Goal: Task Accomplishment & Management: Manage account settings

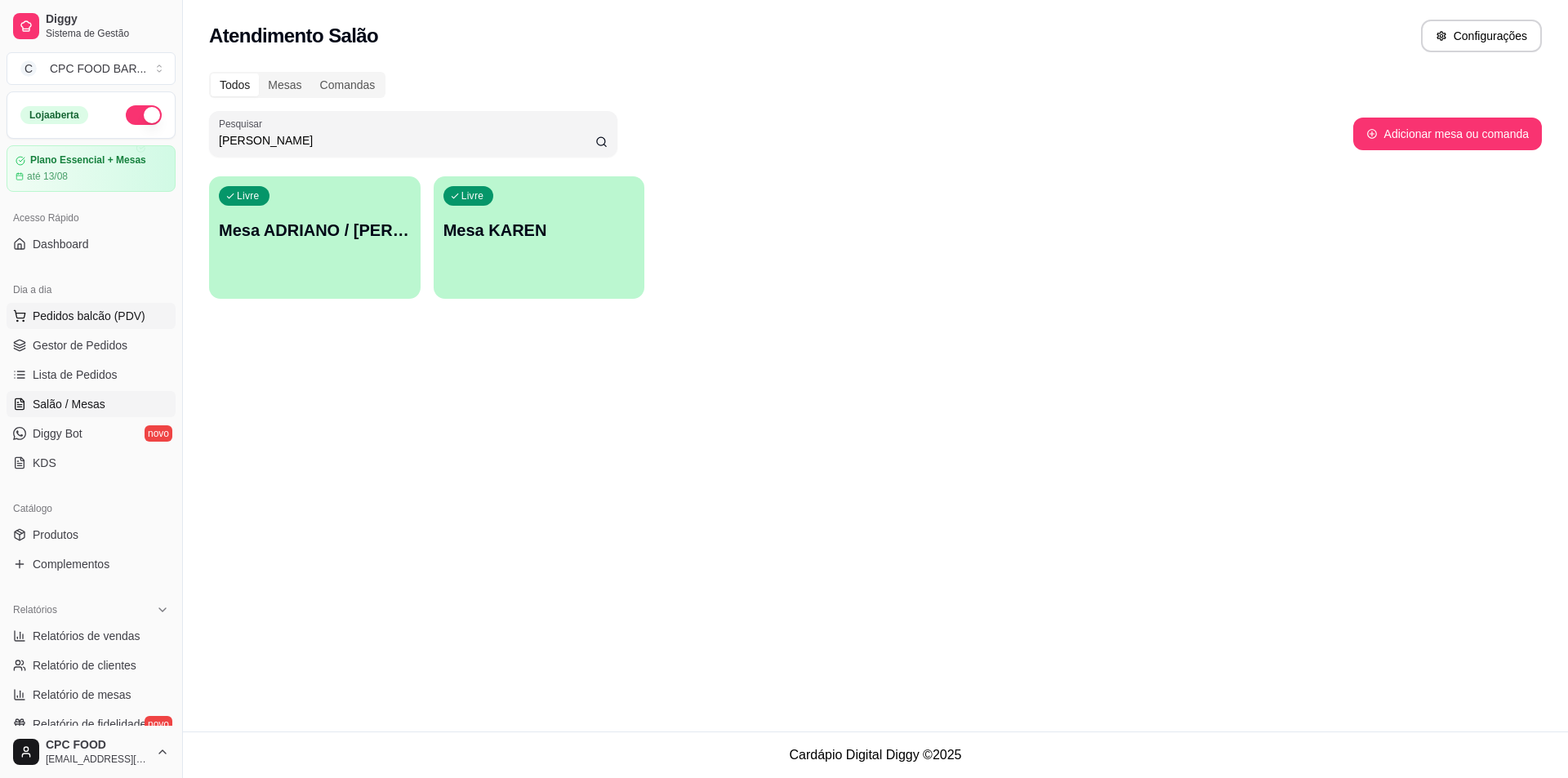
click at [95, 315] on span "Pedidos balcão (PDV)" at bounding box center [88, 316] width 112 height 17
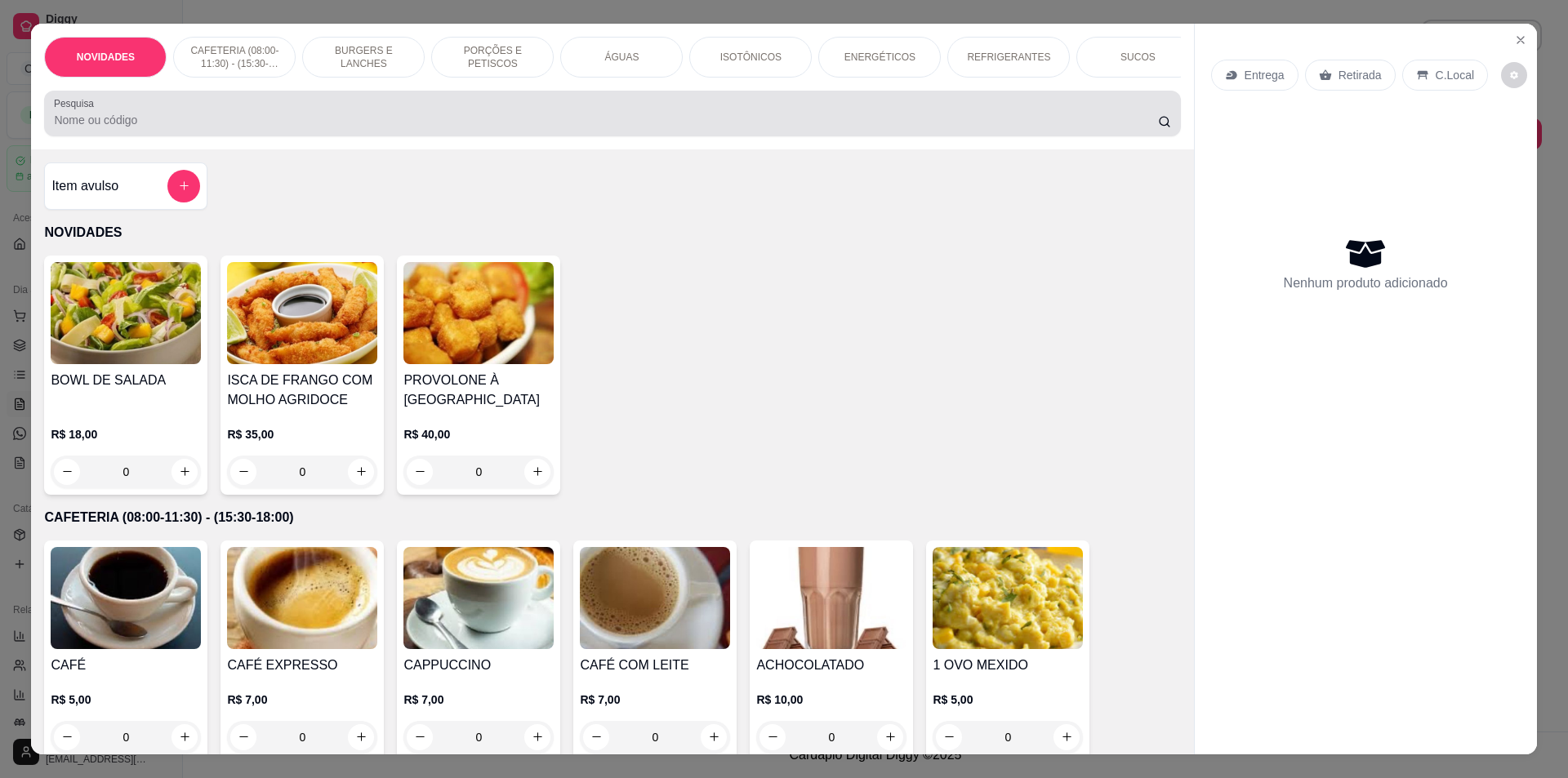
click at [234, 127] on input "Pesquisa" at bounding box center [605, 119] width 1104 height 17
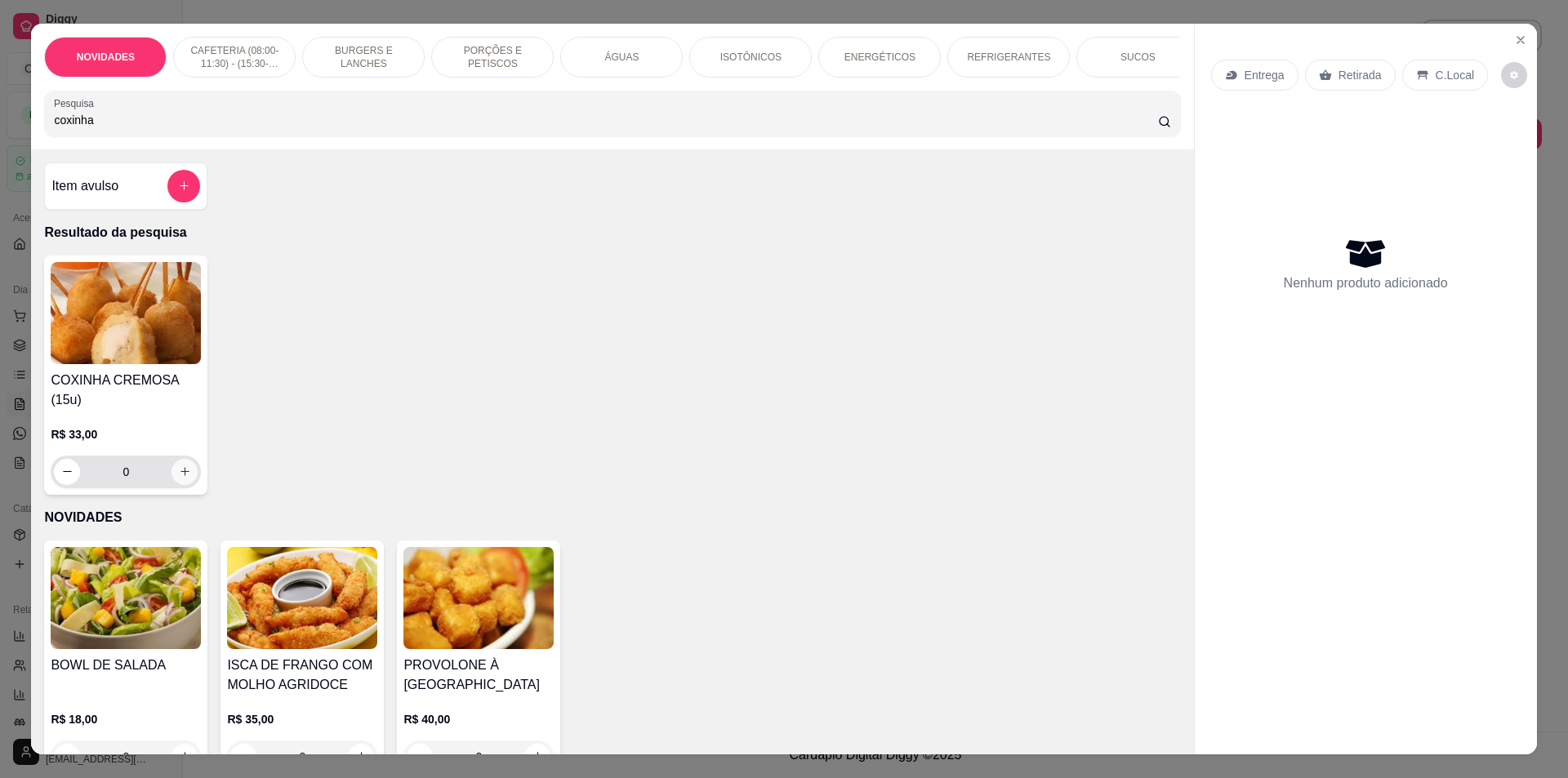
type input "coxinha"
click at [181, 476] on icon "increase-product-quantity" at bounding box center [185, 472] width 8 height 8
type input "1"
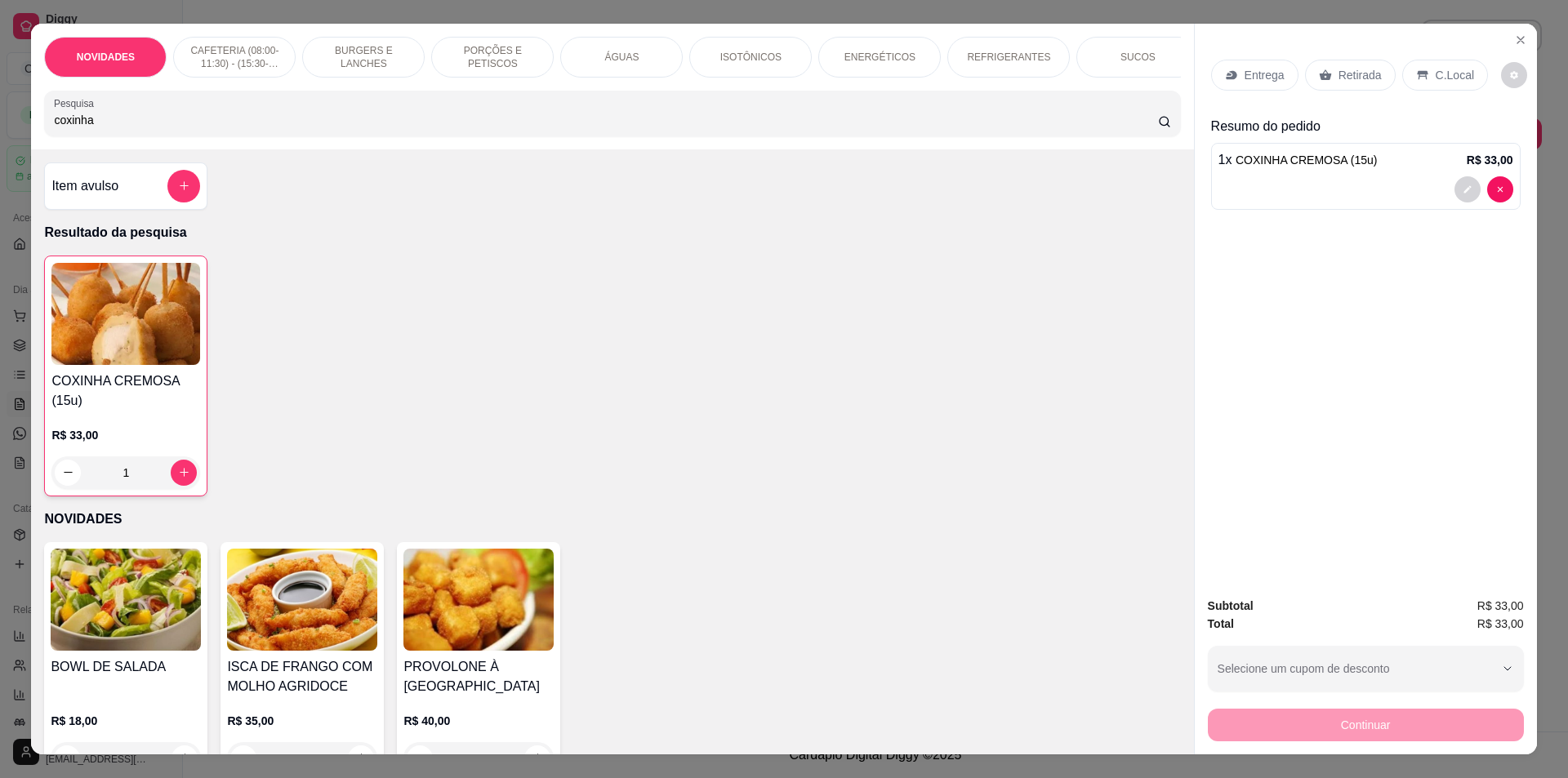
click at [243, 65] on p "CAFETERIA (08:00-11:30) - (15:30-18:00)" at bounding box center [234, 57] width 95 height 26
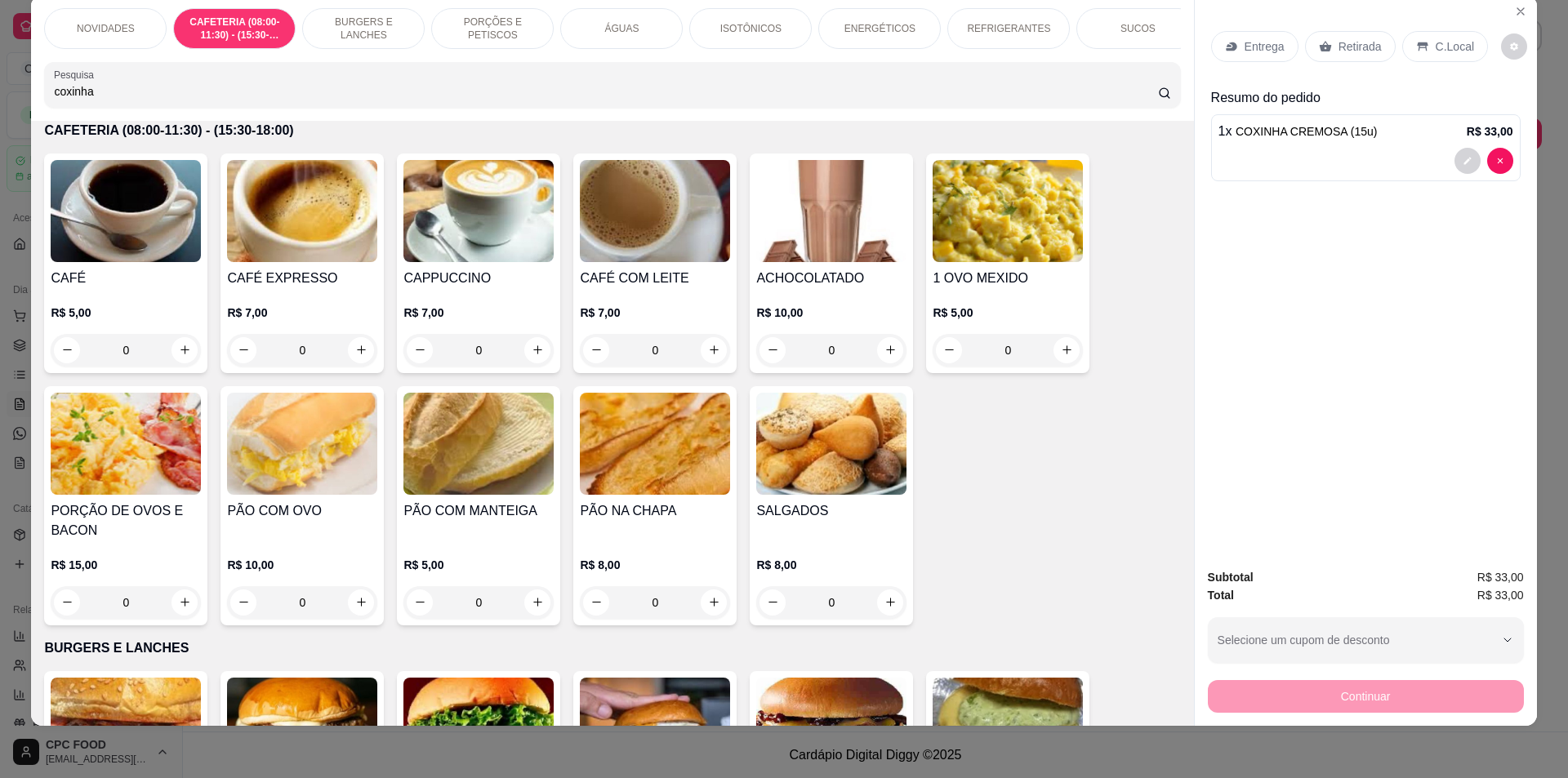
scroll to position [319, 0]
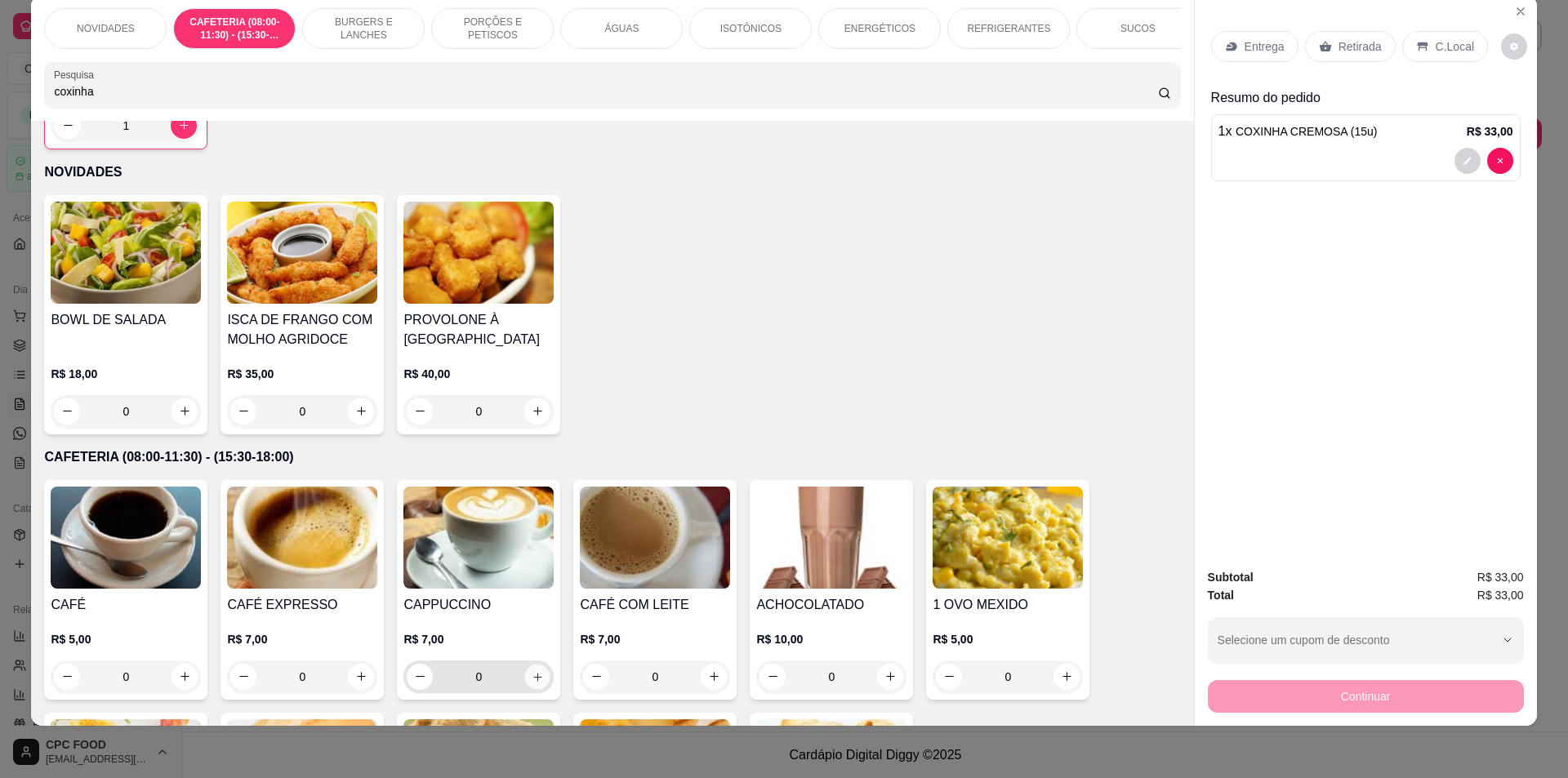
click at [532, 682] on icon "increase-product-quantity" at bounding box center [538, 676] width 13 height 13
click at [531, 683] on icon "increase-product-quantity" at bounding box center [537, 677] width 13 height 13
type input "2"
click at [1436, 42] on p "C.Local" at bounding box center [1455, 46] width 38 height 17
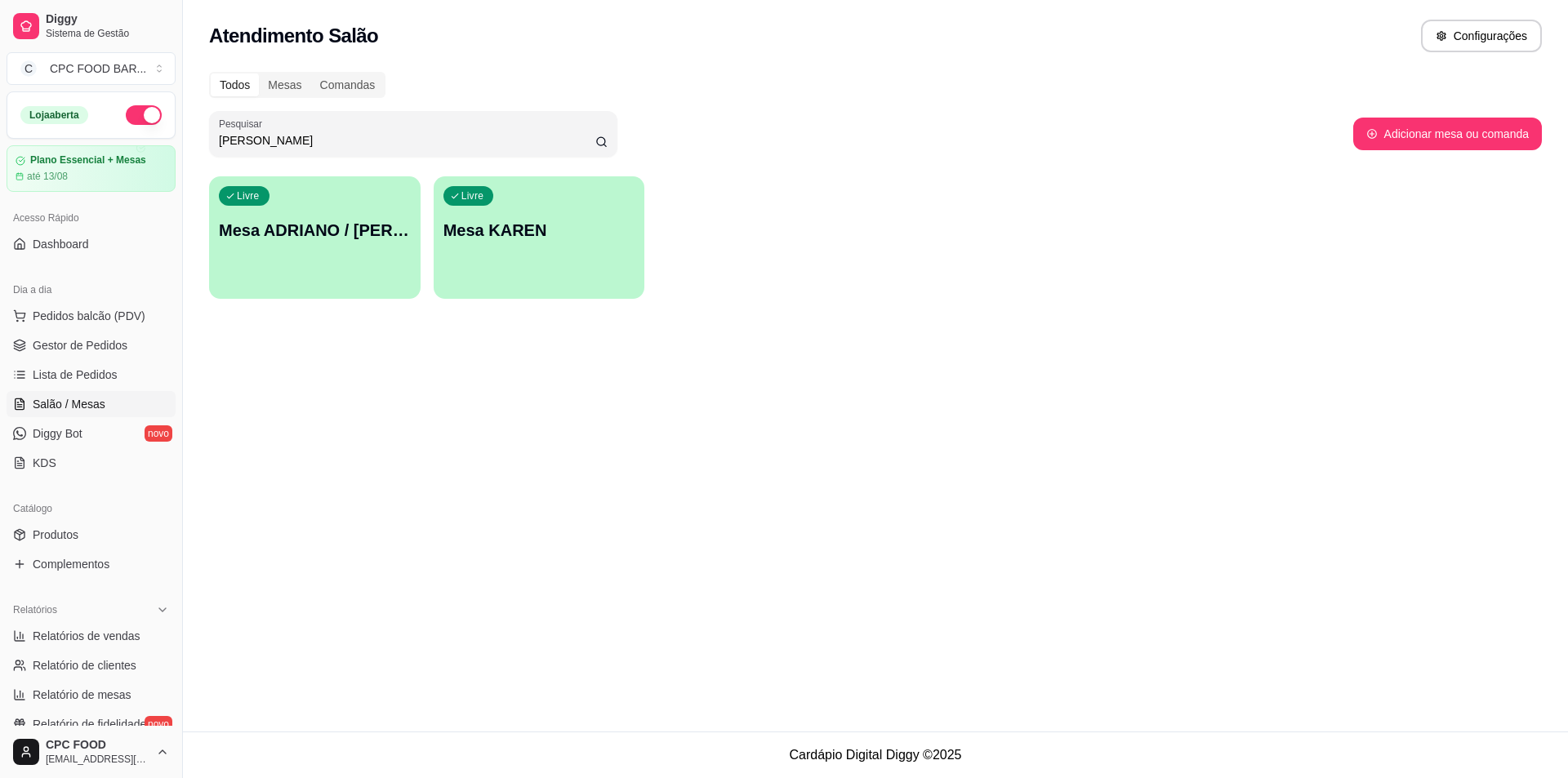
drag, startPoint x: 253, startPoint y: 136, endPoint x: 156, endPoint y: 126, distance: 97.5
click at [156, 126] on div "Diggy Sistema de Gestão C CPC FOOD BAR ... Loja aberta Plano Essencial + Mesas …" at bounding box center [784, 389] width 1568 height 778
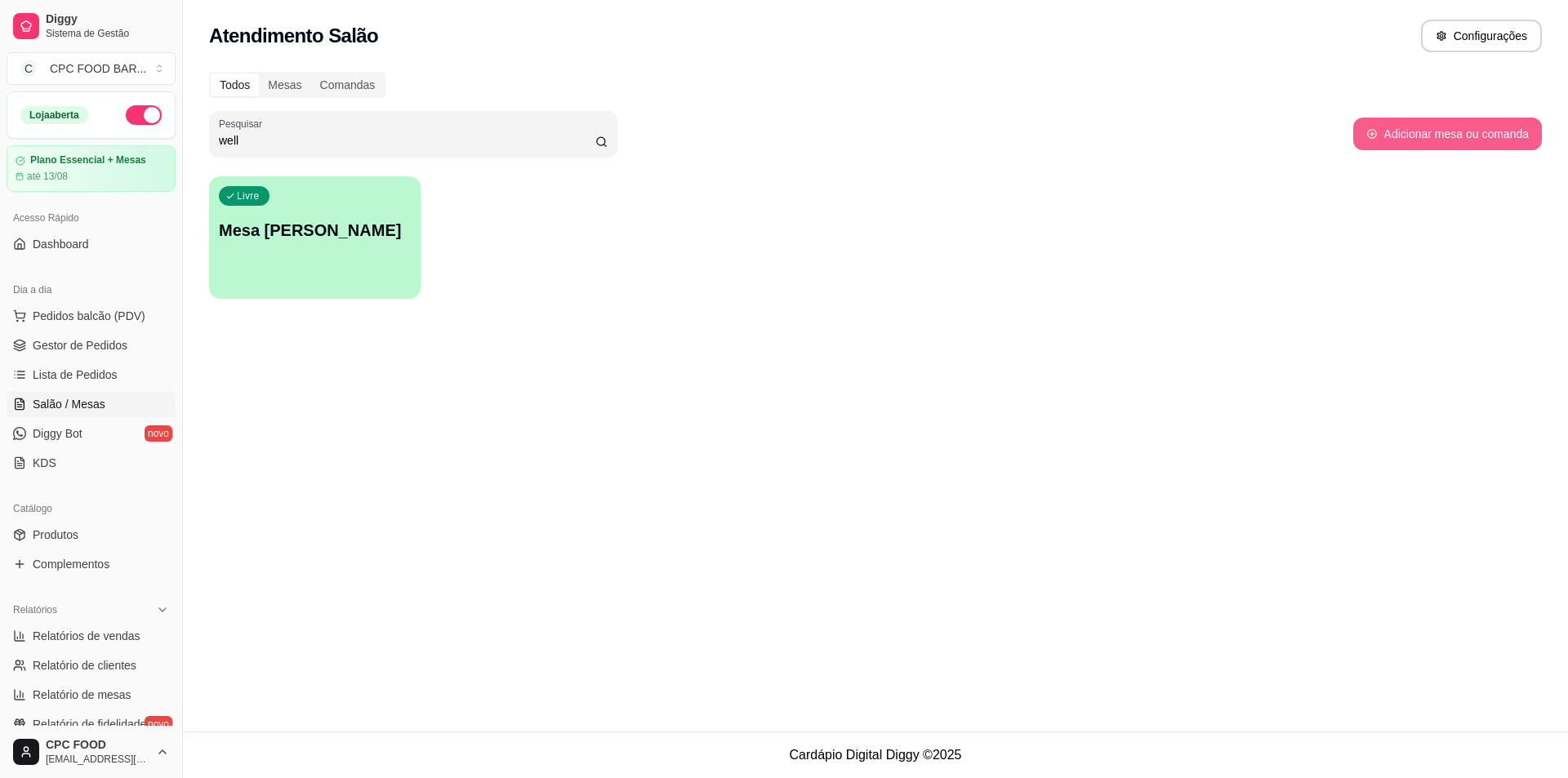
type input "well"
click at [1427, 131] on button "Adicionar mesa ou comanda" at bounding box center [1447, 134] width 183 height 32
select select "TABLE"
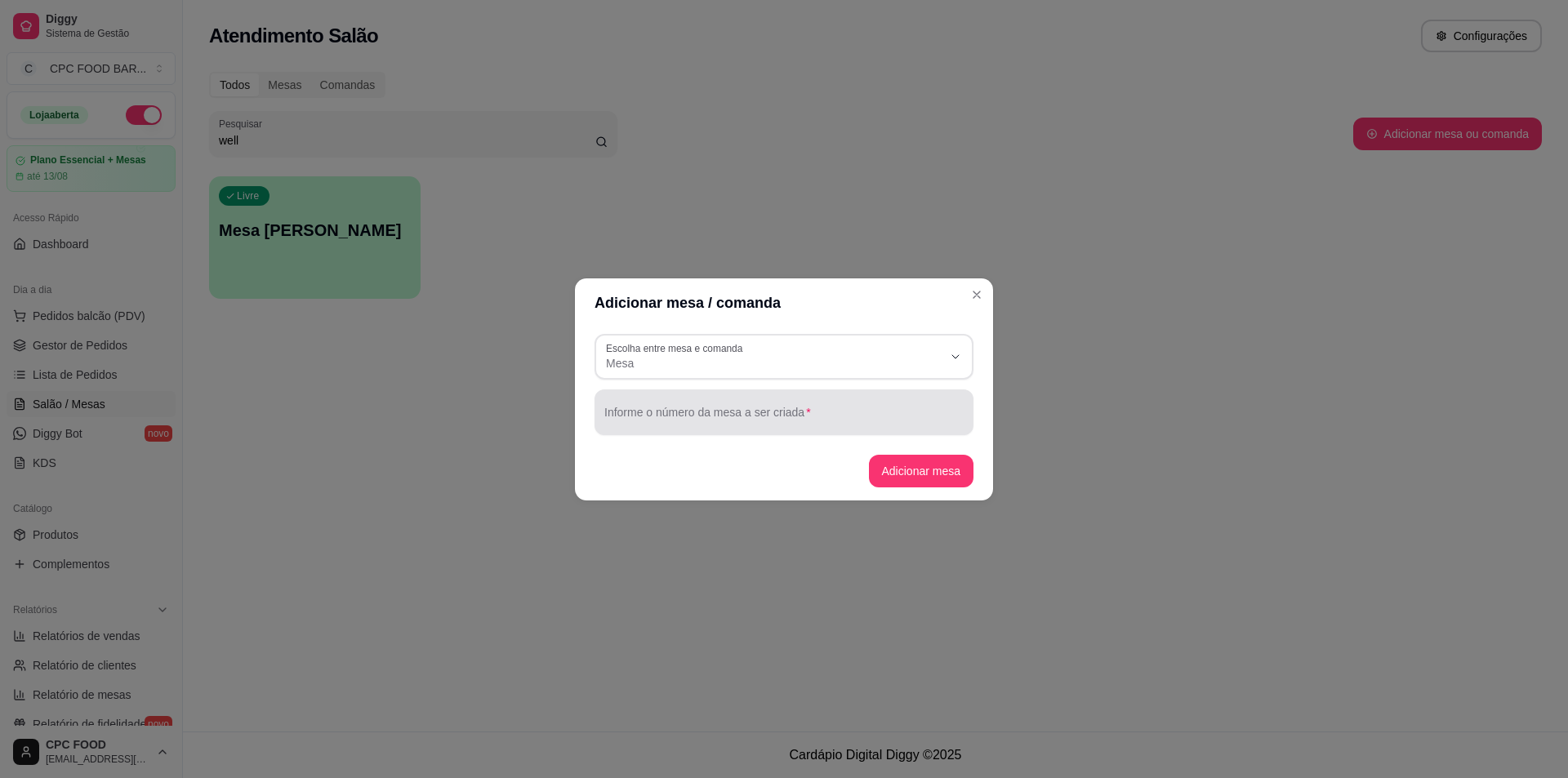
click at [663, 405] on div at bounding box center [784, 411] width 360 height 32
type input "[PERSON_NAME]"
click at [904, 469] on button "Adicionar mesa" at bounding box center [922, 470] width 106 height 32
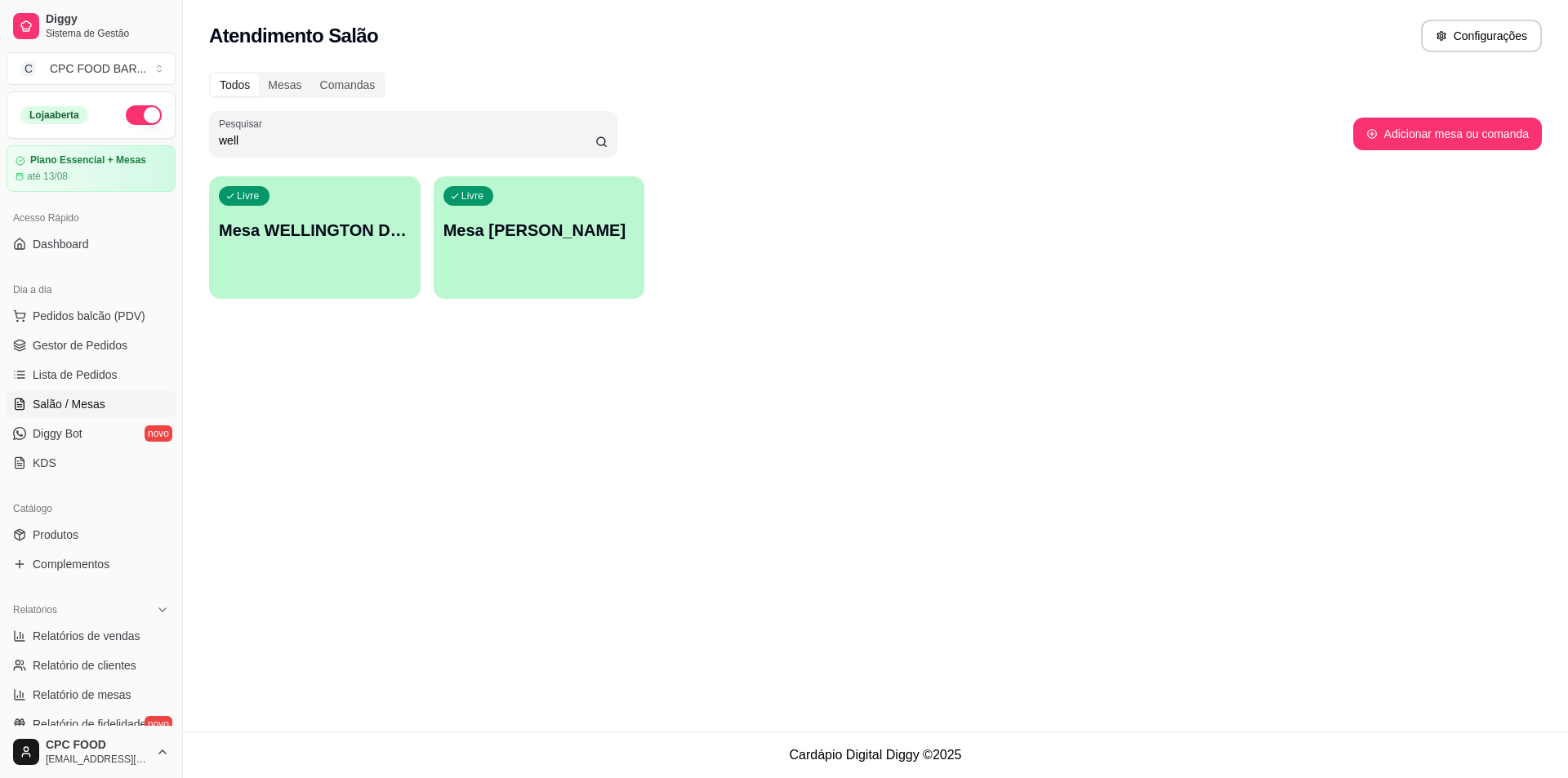
click at [324, 221] on p "Mesa WELLINGTON DA [PERSON_NAME]" at bounding box center [315, 230] width 192 height 22
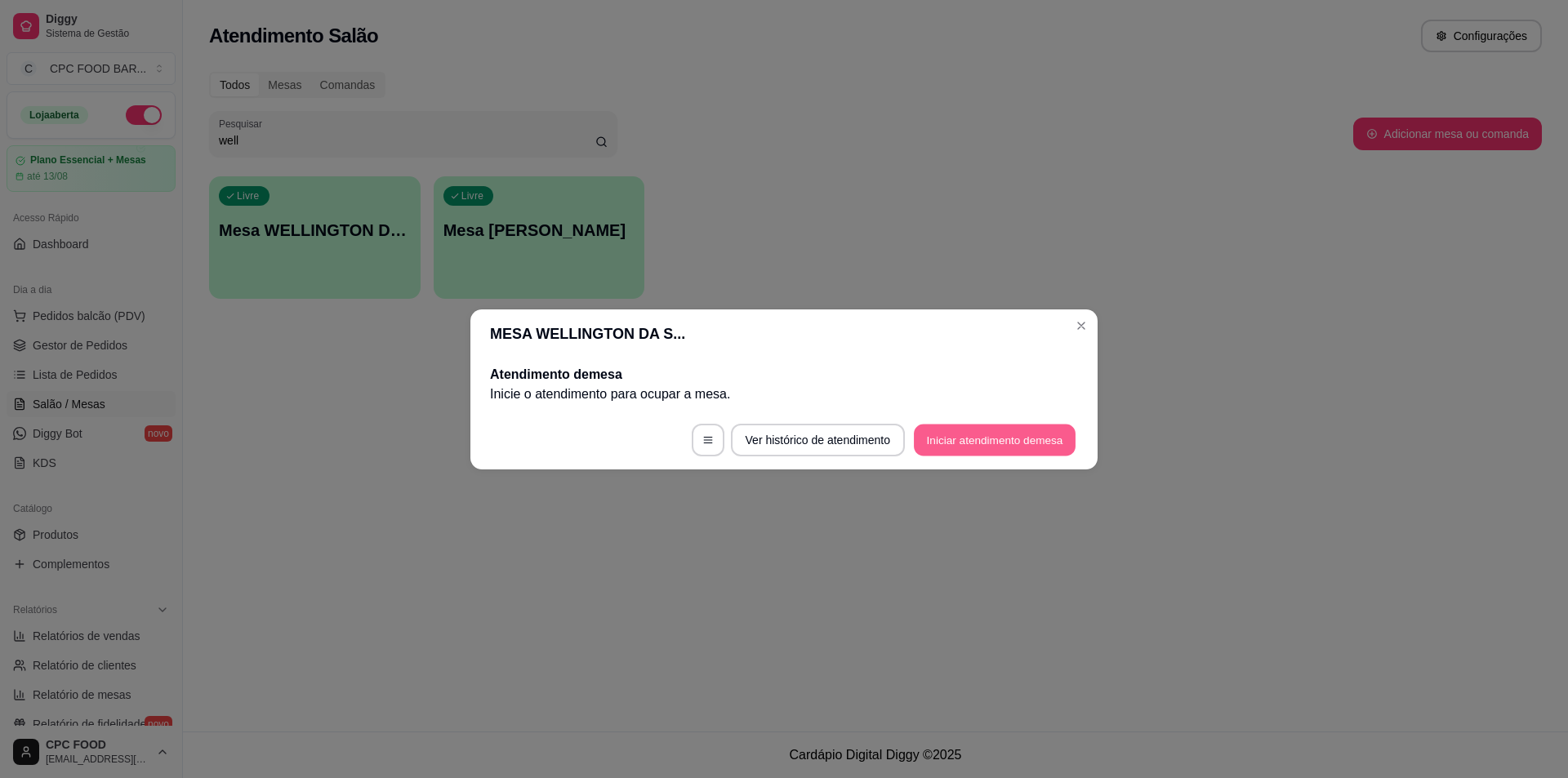
click at [972, 434] on button "Iniciar atendimento de mesa" at bounding box center [994, 440] width 161 height 32
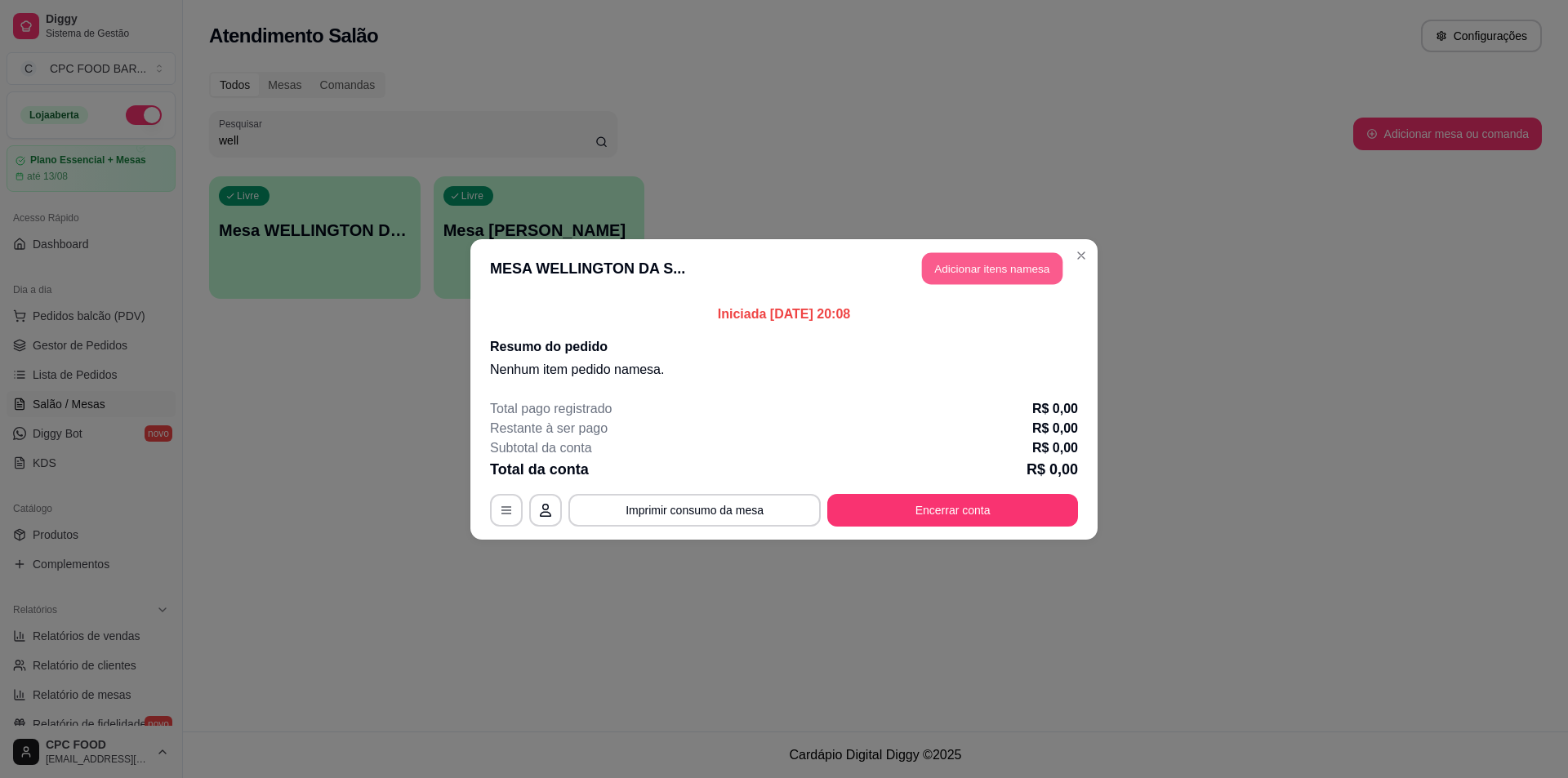
click at [968, 271] on button "Adicionar itens na mesa" at bounding box center [992, 268] width 141 height 32
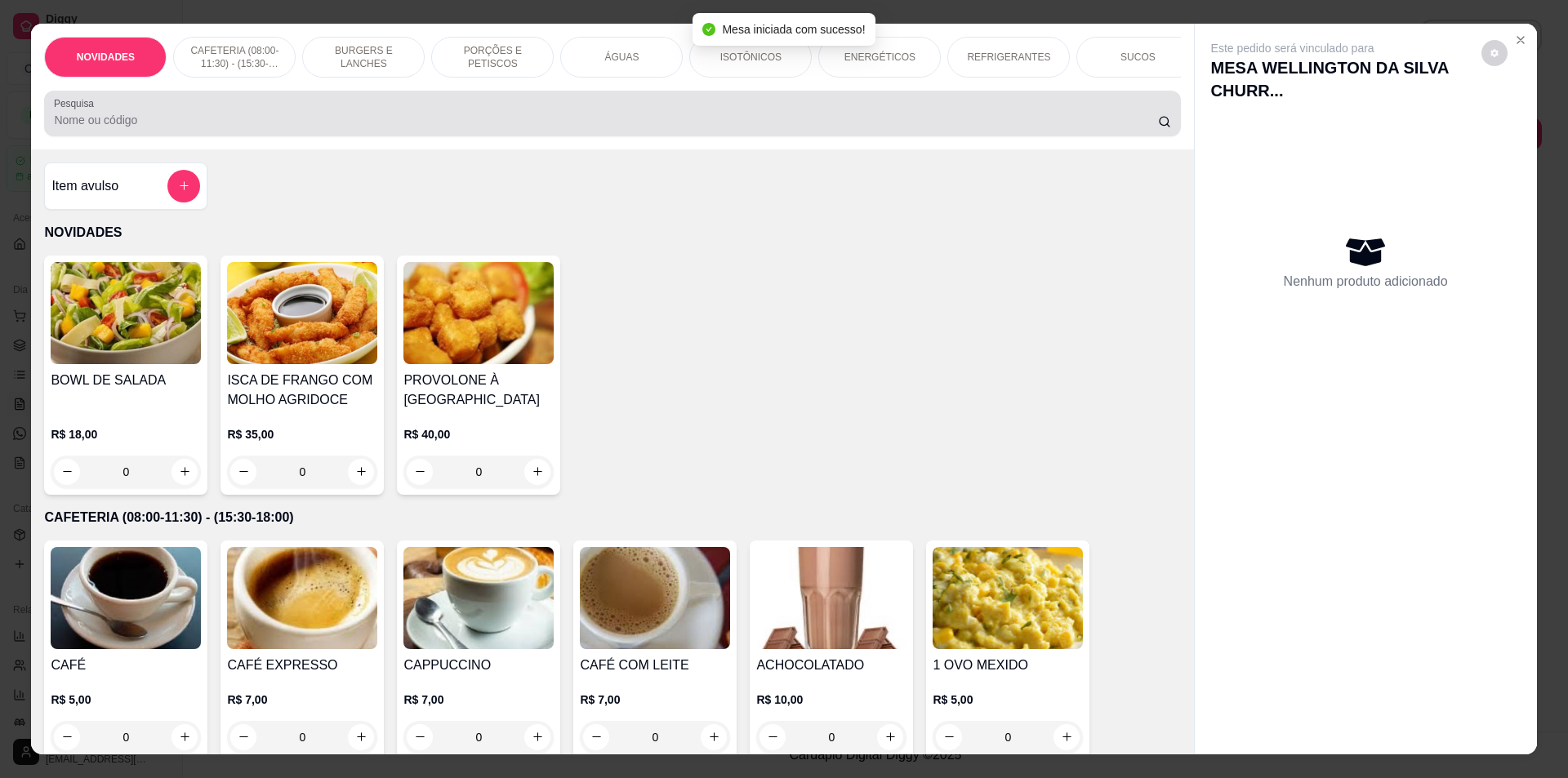
click at [623, 128] on input "Pesquisa" at bounding box center [605, 119] width 1104 height 17
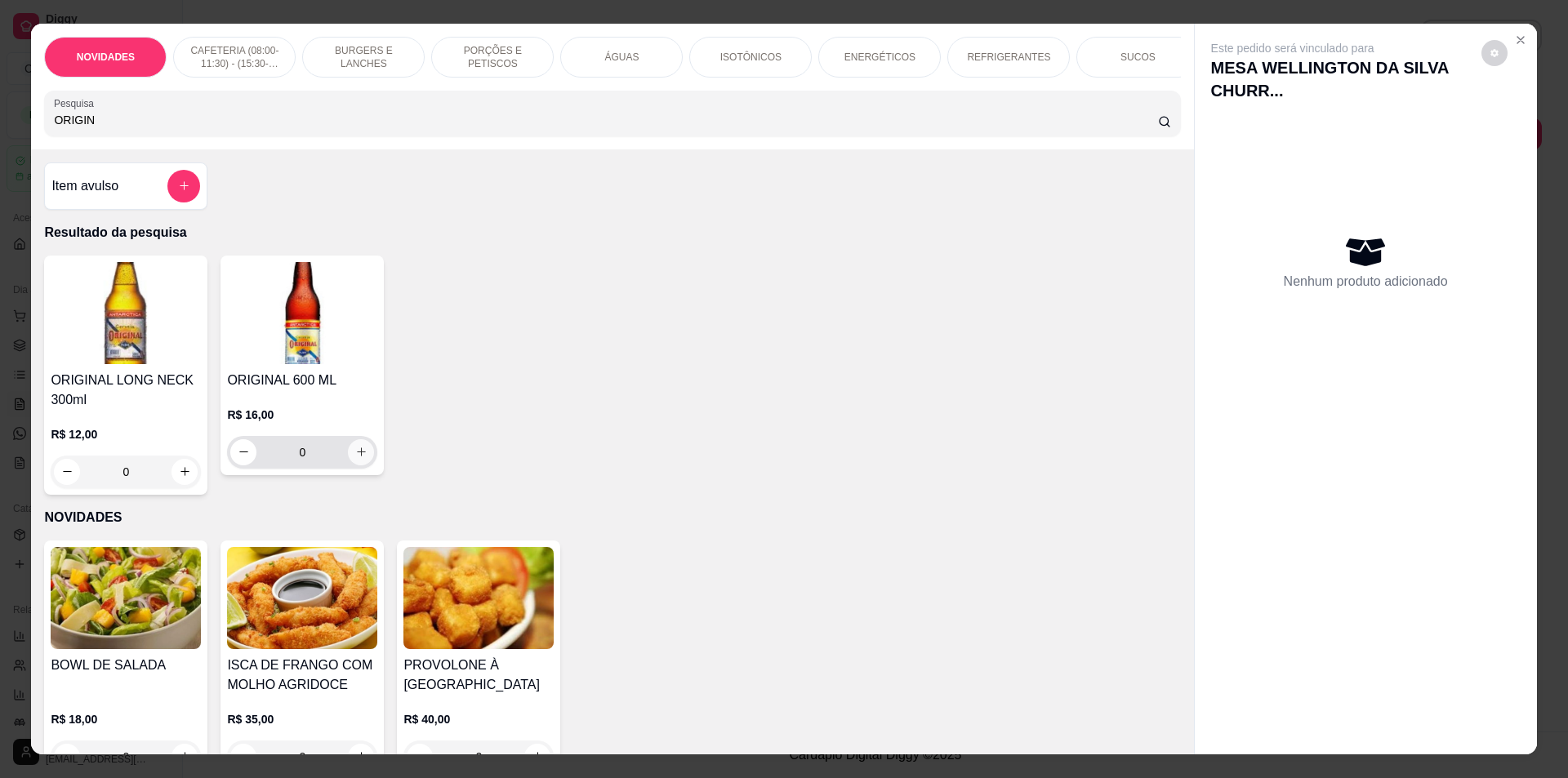
type input "ORIGIN"
click at [356, 458] on icon "increase-product-quantity" at bounding box center [361, 452] width 13 height 13
type input "1"
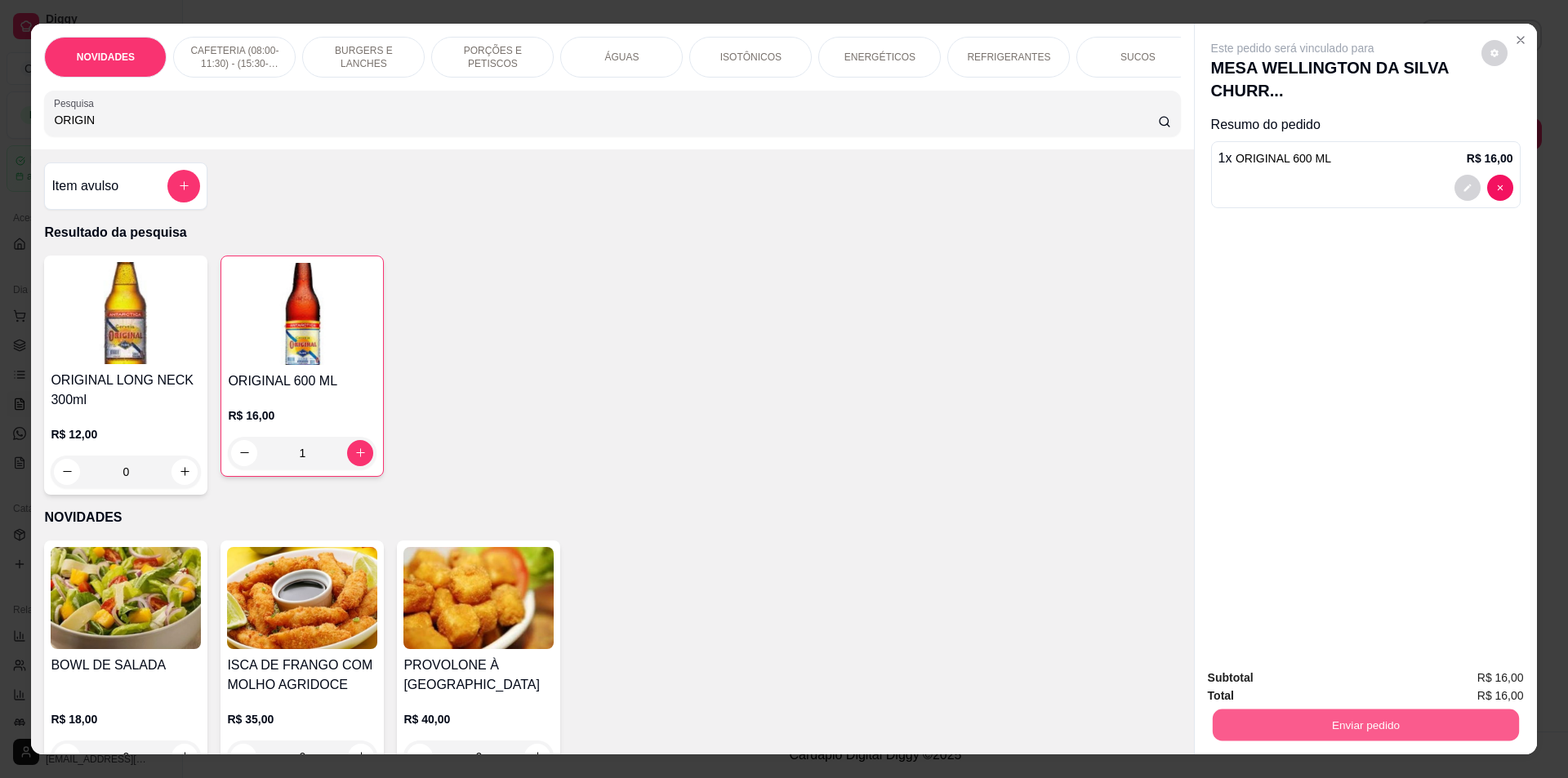
click at [1424, 719] on button "Enviar pedido" at bounding box center [1365, 725] width 306 height 32
click at [1361, 687] on button "Não registrar e enviar pedido" at bounding box center [1312, 685] width 170 height 31
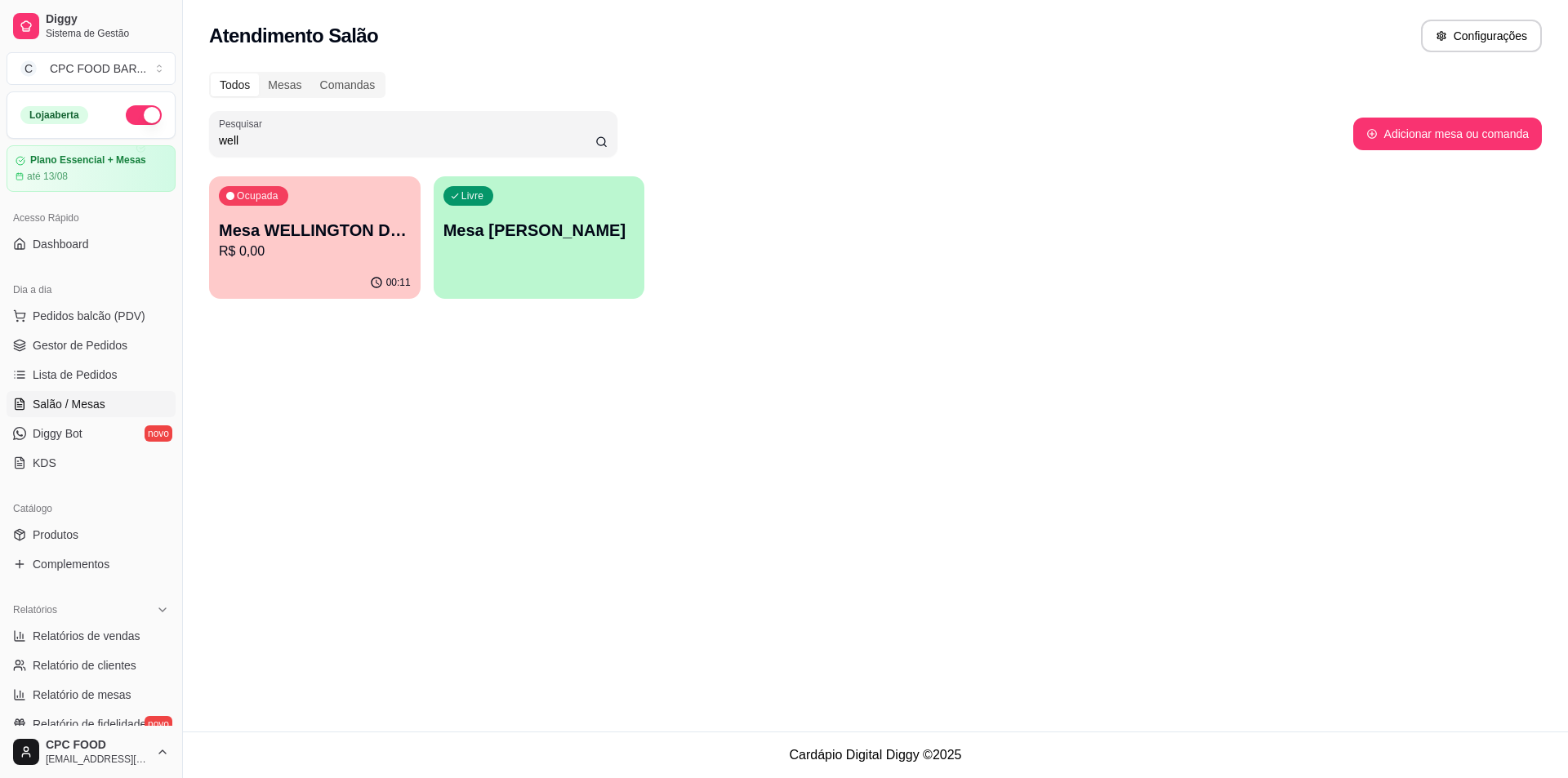
drag, startPoint x: 284, startPoint y: 145, endPoint x: 102, endPoint y: 126, distance: 183.0
click at [104, 127] on div "Diggy Sistema de Gestão C CPC FOOD BAR ... Loja aberta Plano Essencial + Mesas …" at bounding box center [784, 389] width 1568 height 778
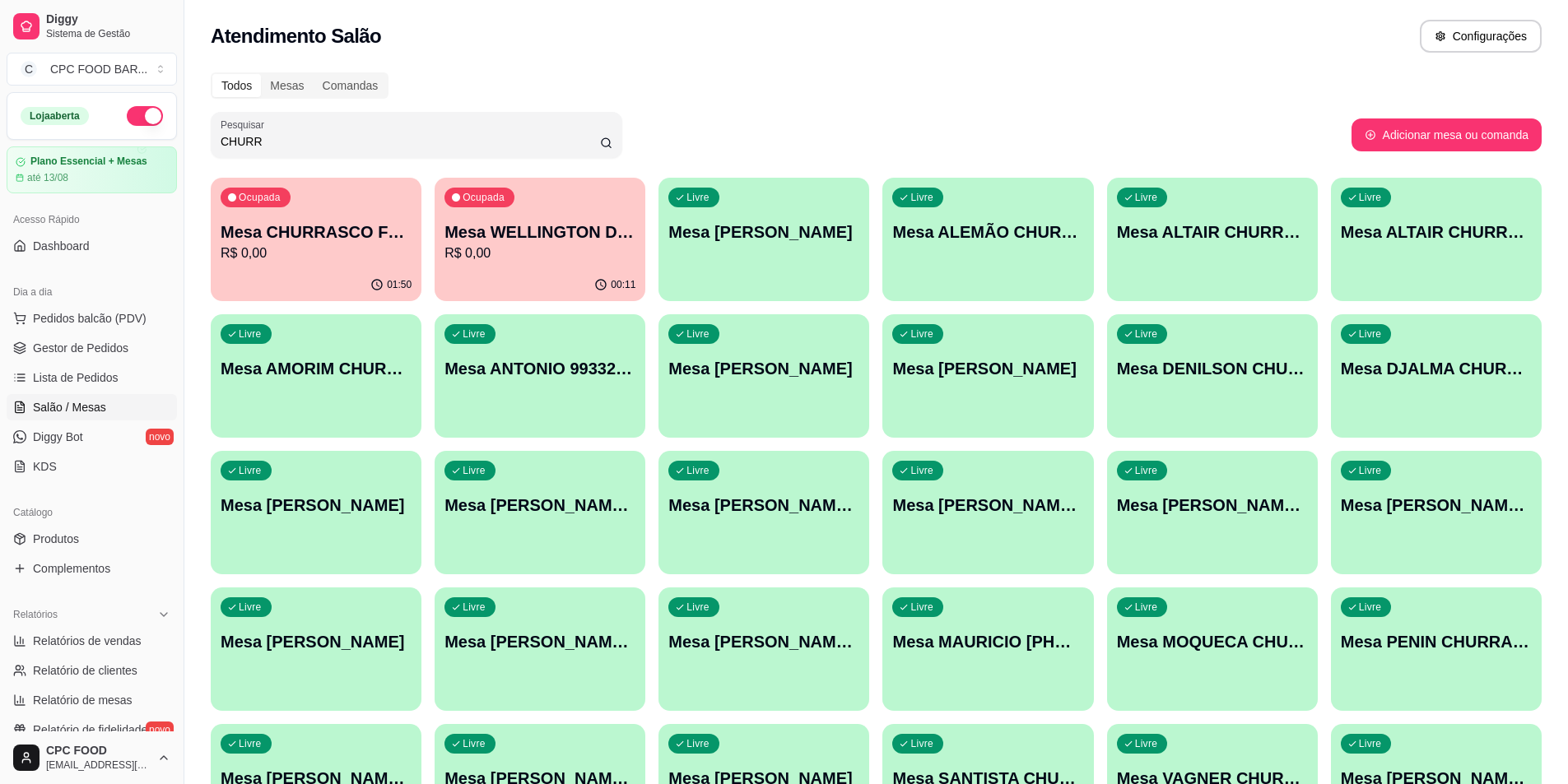
type input "CHURR"
click at [269, 229] on p "Mesa CHURRASCO FUTEBOL" at bounding box center [316, 231] width 191 height 23
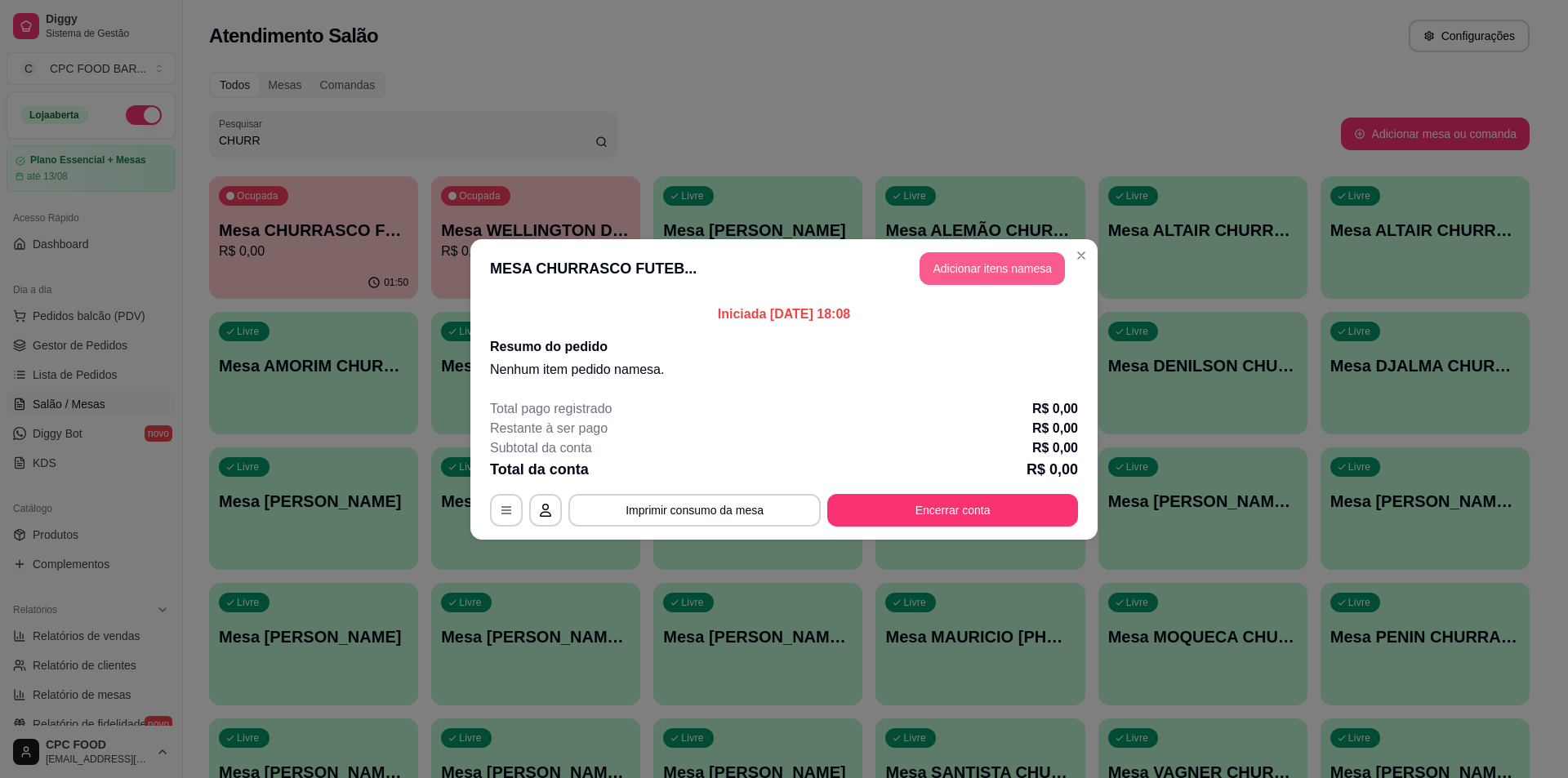
click at [973, 271] on button "Adicionar itens na mesa" at bounding box center [992, 268] width 146 height 32
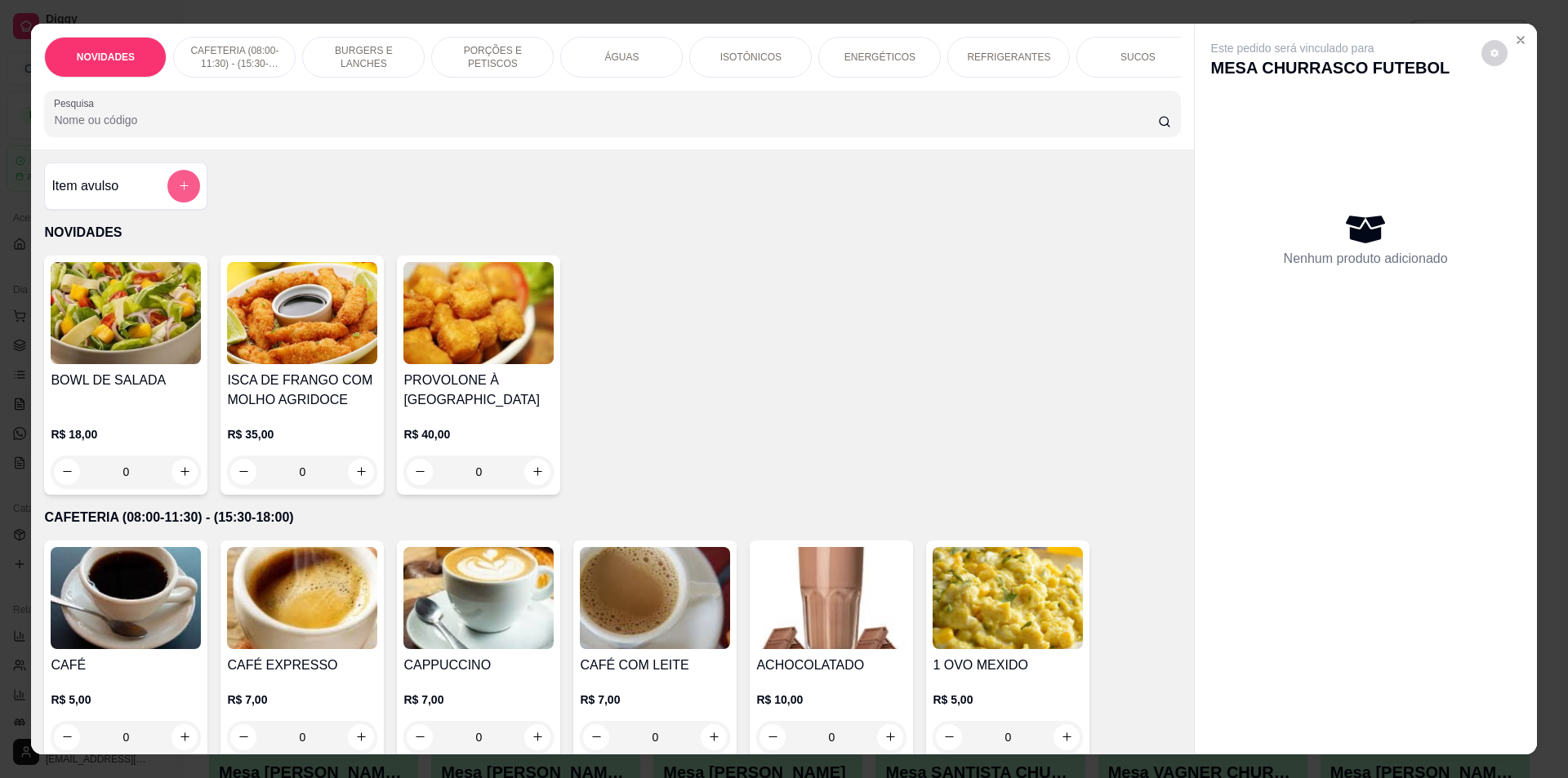
click at [181, 192] on icon "add-separate-item" at bounding box center [184, 186] width 13 height 13
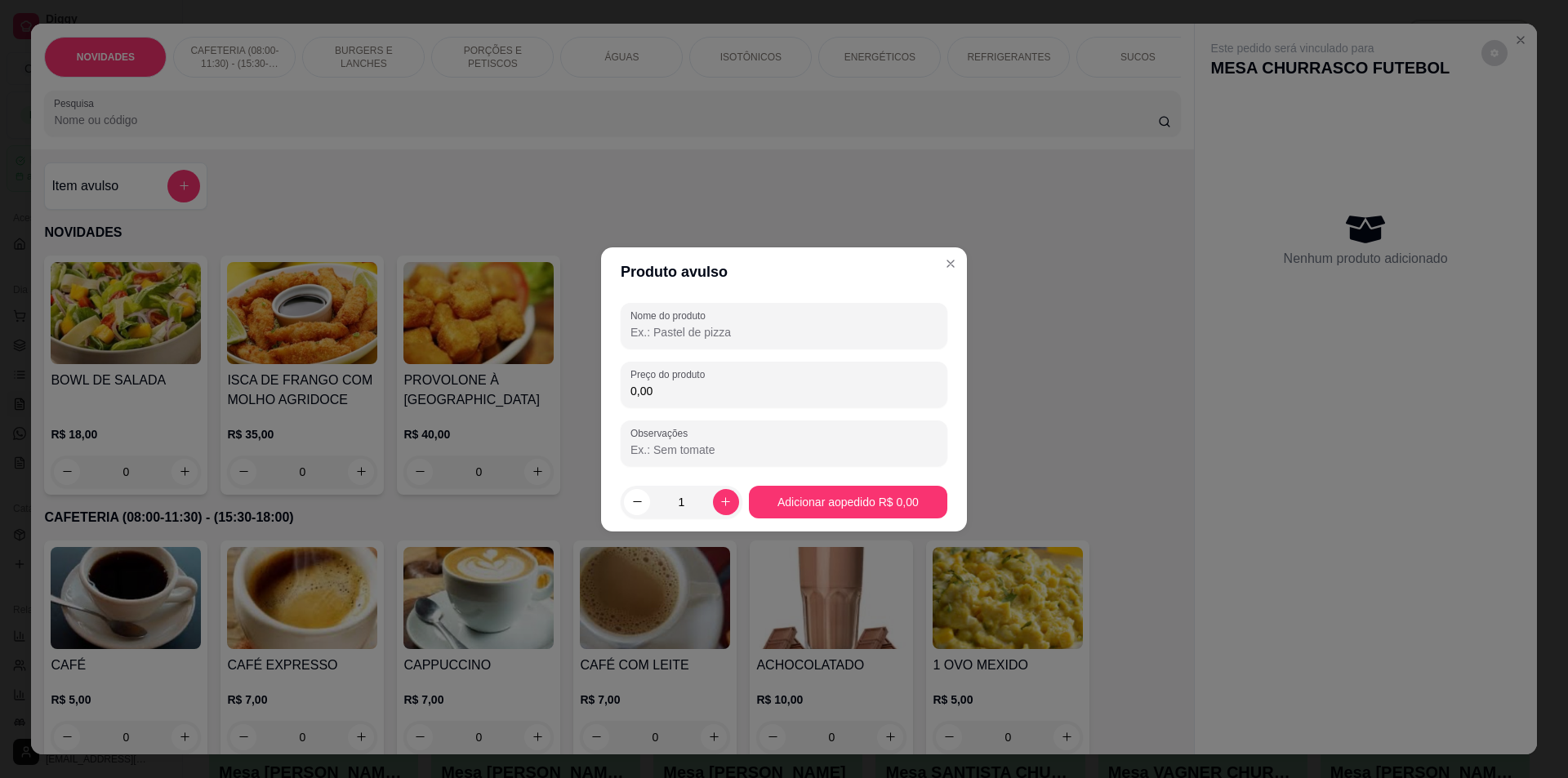
drag, startPoint x: 651, startPoint y: 333, endPoint x: 709, endPoint y: 330, distance: 58.1
click at [652, 333] on input "Nome do produto" at bounding box center [784, 332] width 307 height 17
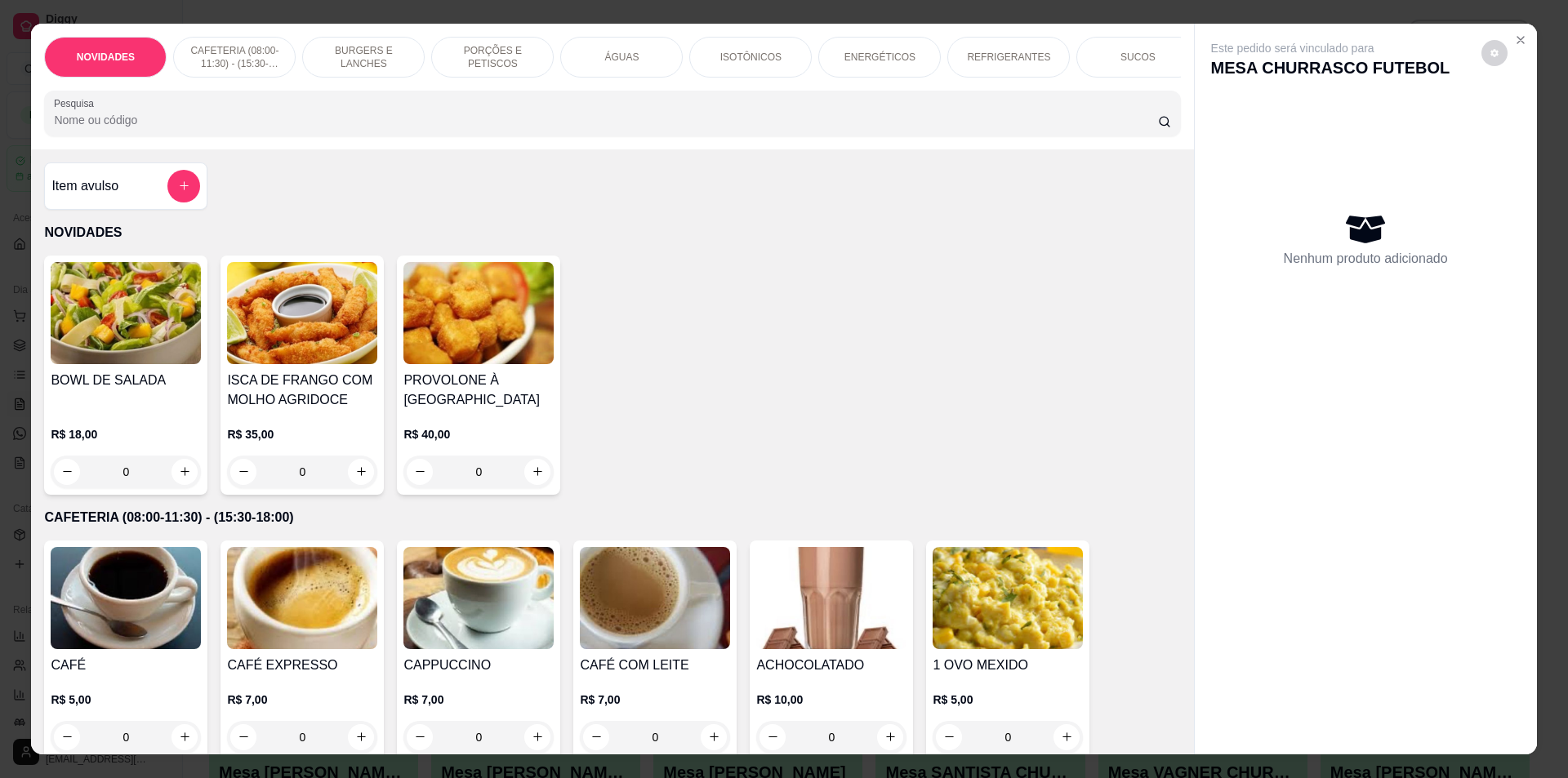
click at [482, 128] on input "Pesquisa" at bounding box center [605, 119] width 1104 height 17
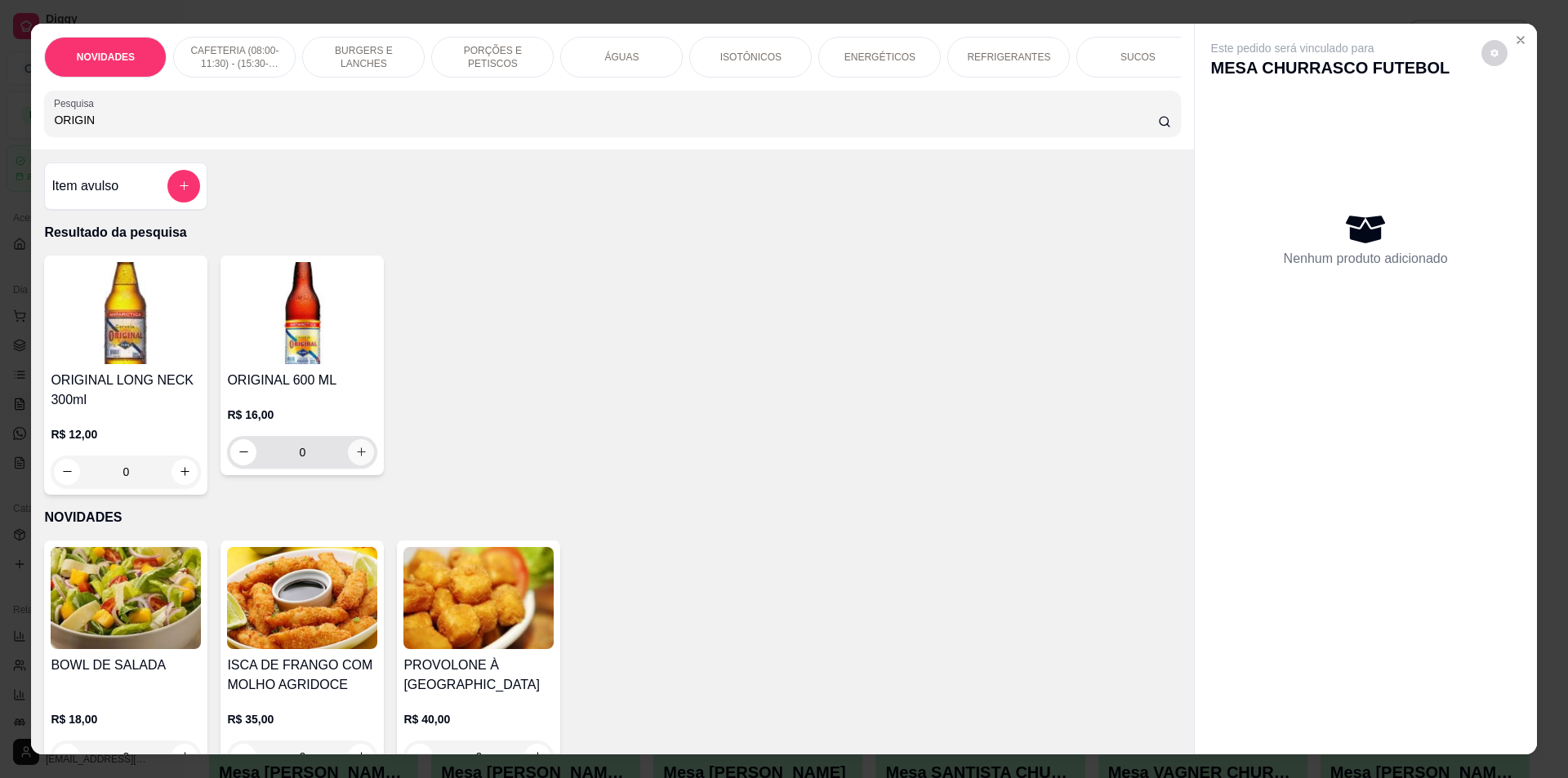
type input "ORIGIN"
click at [359, 458] on icon "increase-product-quantity" at bounding box center [361, 452] width 13 height 13
type input "1"
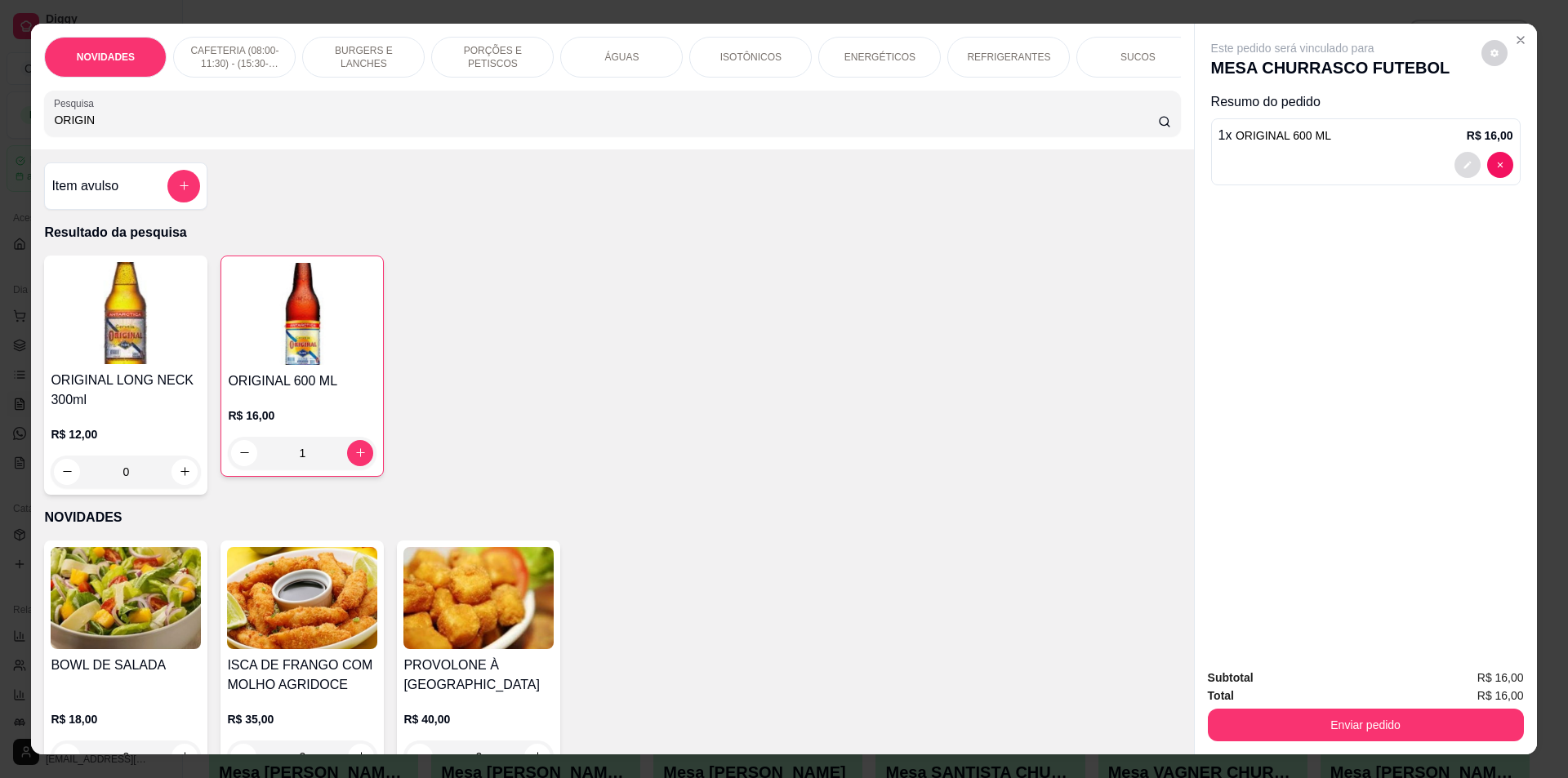
click at [1462, 160] on icon "decrease-product-quantity" at bounding box center [1467, 165] width 10 height 10
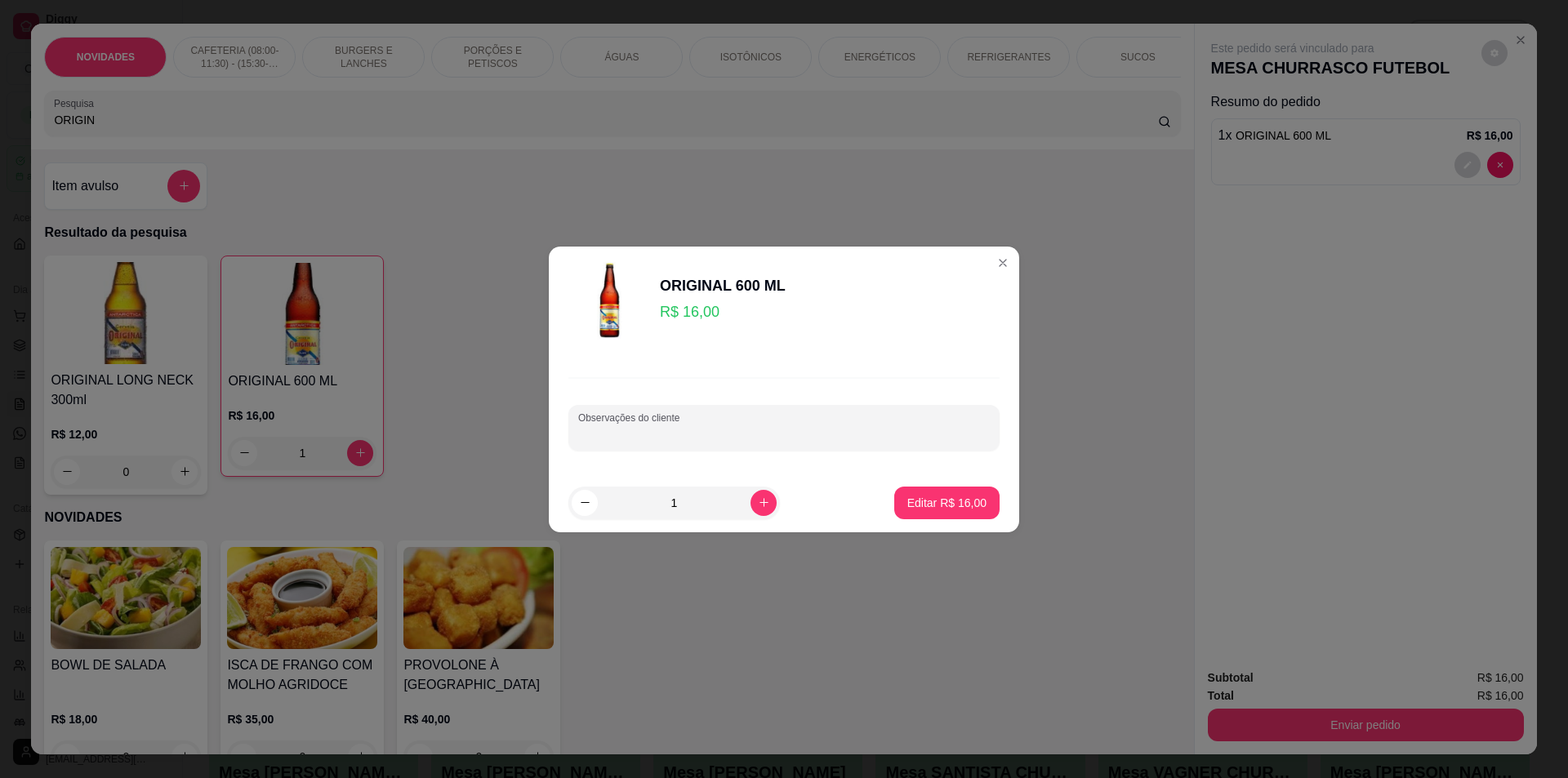
click at [659, 429] on input "Observações do cliente" at bounding box center [784, 434] width 412 height 17
type input "CESAR"
click at [944, 498] on p "Editar R$ 16,00" at bounding box center [946, 502] width 77 height 16
type input "0"
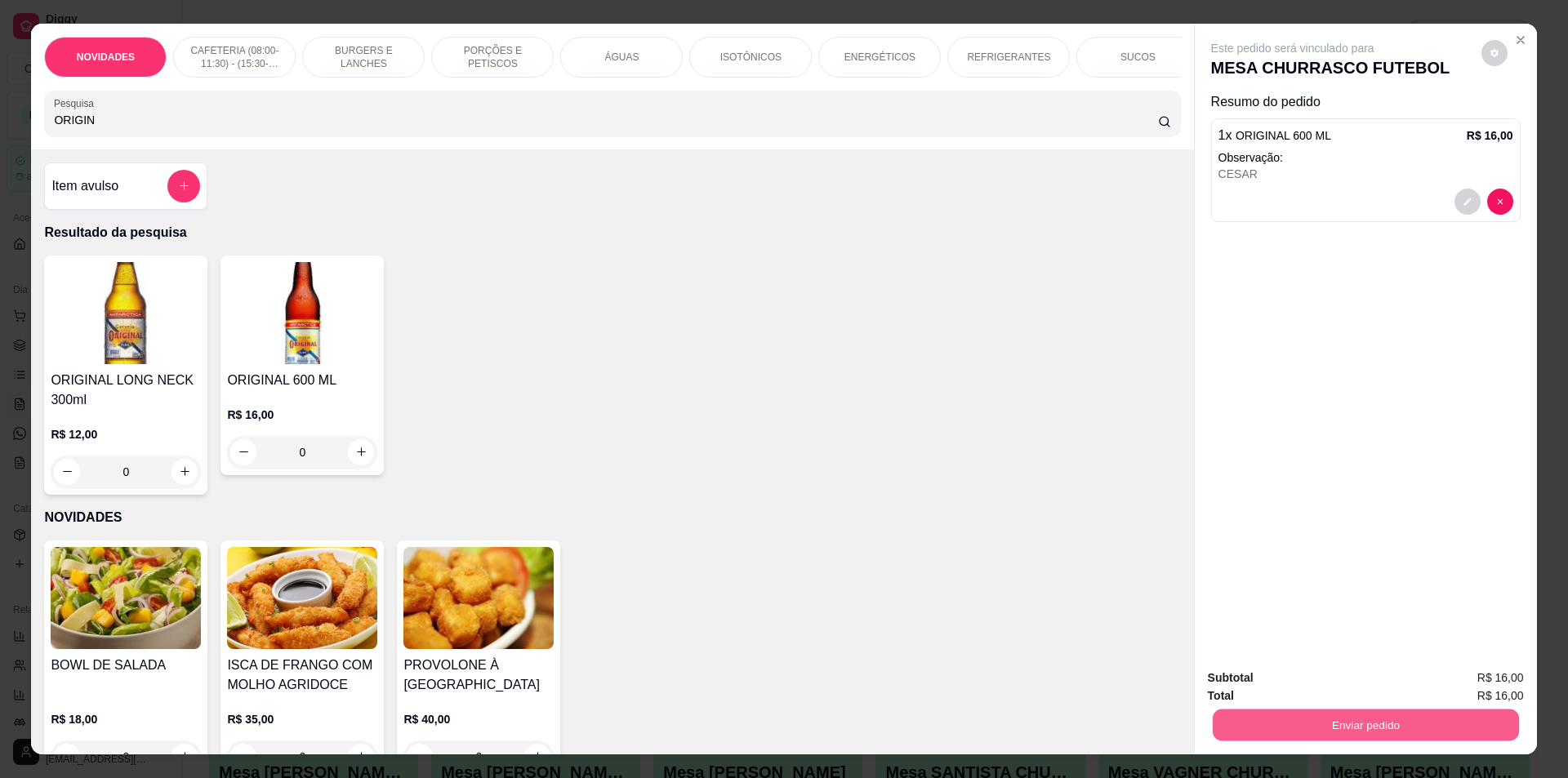
click at [1361, 719] on button "Enviar pedido" at bounding box center [1365, 725] width 306 height 32
click at [1331, 683] on button "Não registrar e enviar pedido" at bounding box center [1312, 685] width 170 height 31
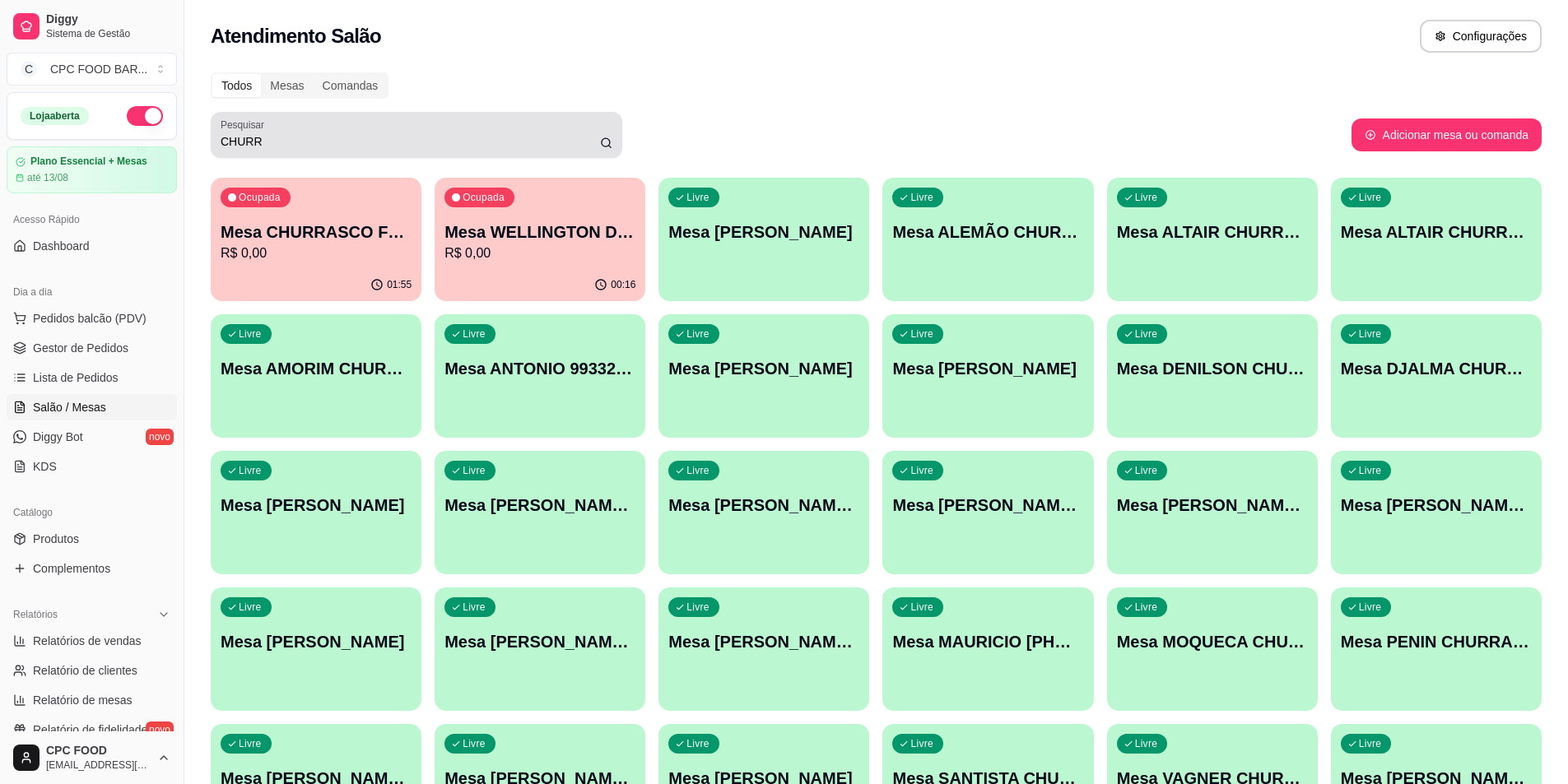
click at [276, 132] on div "CHURR" at bounding box center [417, 134] width 392 height 33
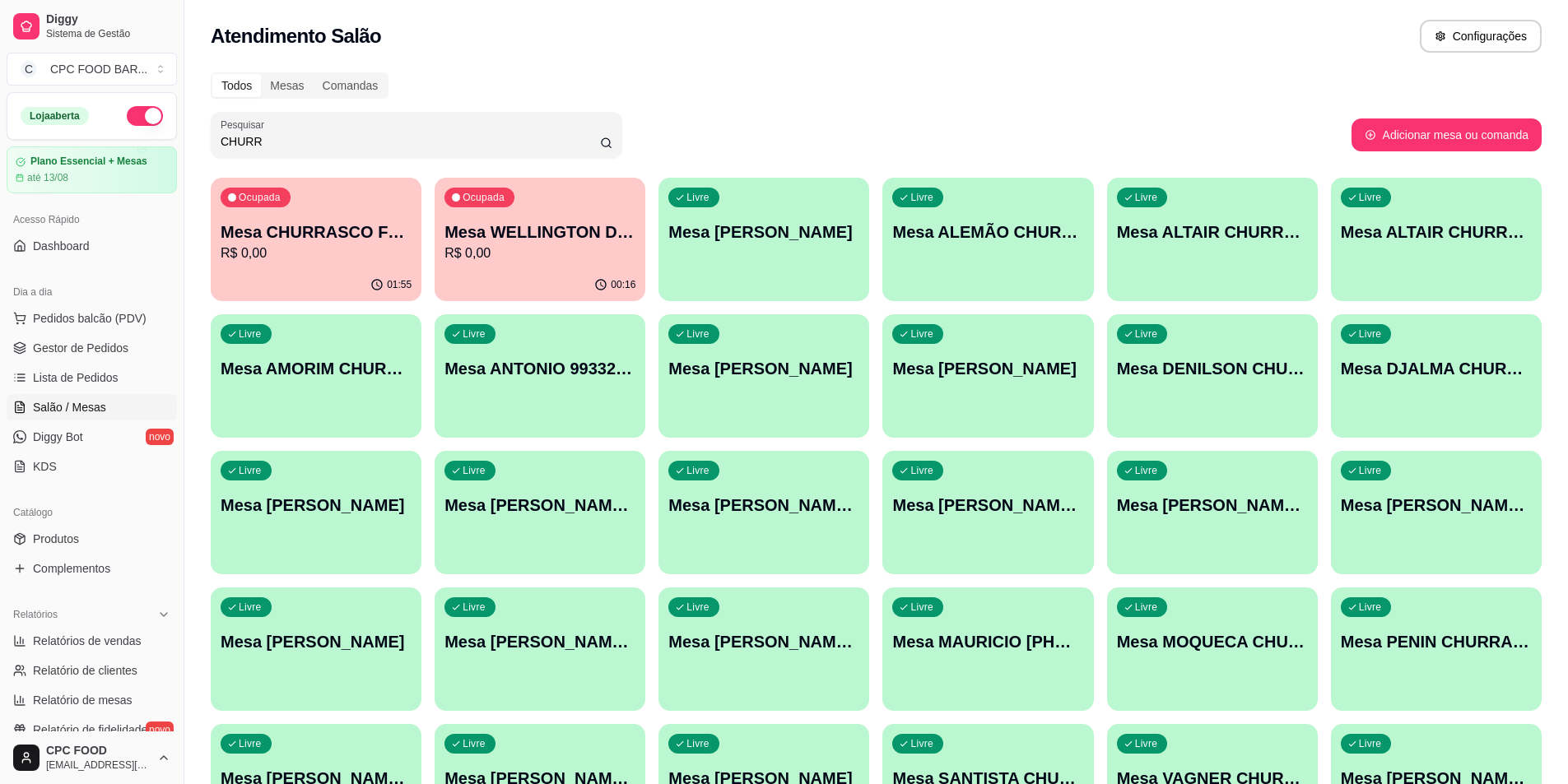
click at [274, 139] on input "CHURR" at bounding box center [410, 141] width 379 height 17
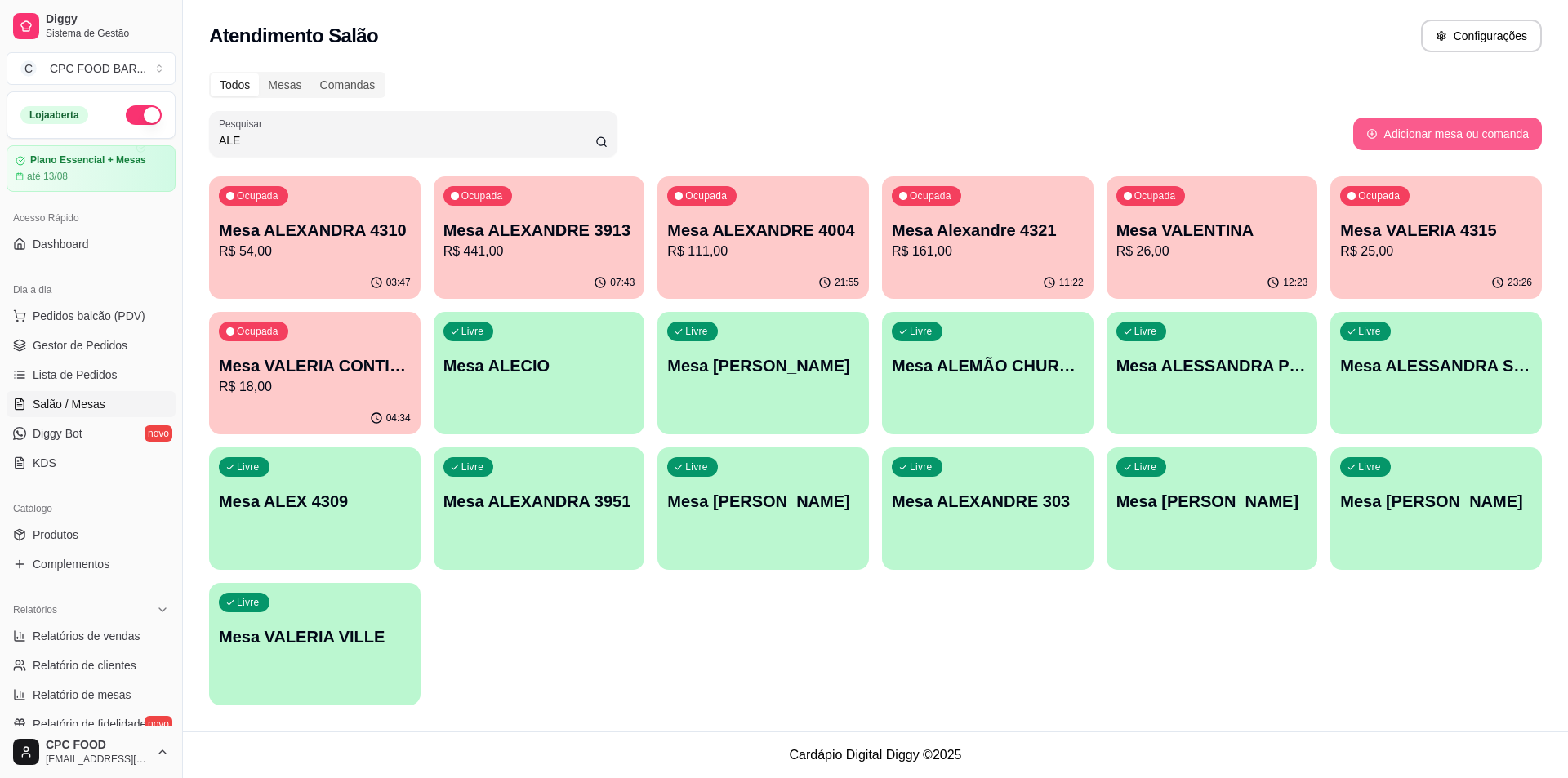
type input "ALE"
click at [1422, 133] on button "Adicionar mesa ou comanda" at bounding box center [1447, 133] width 189 height 32
select select "TABLE"
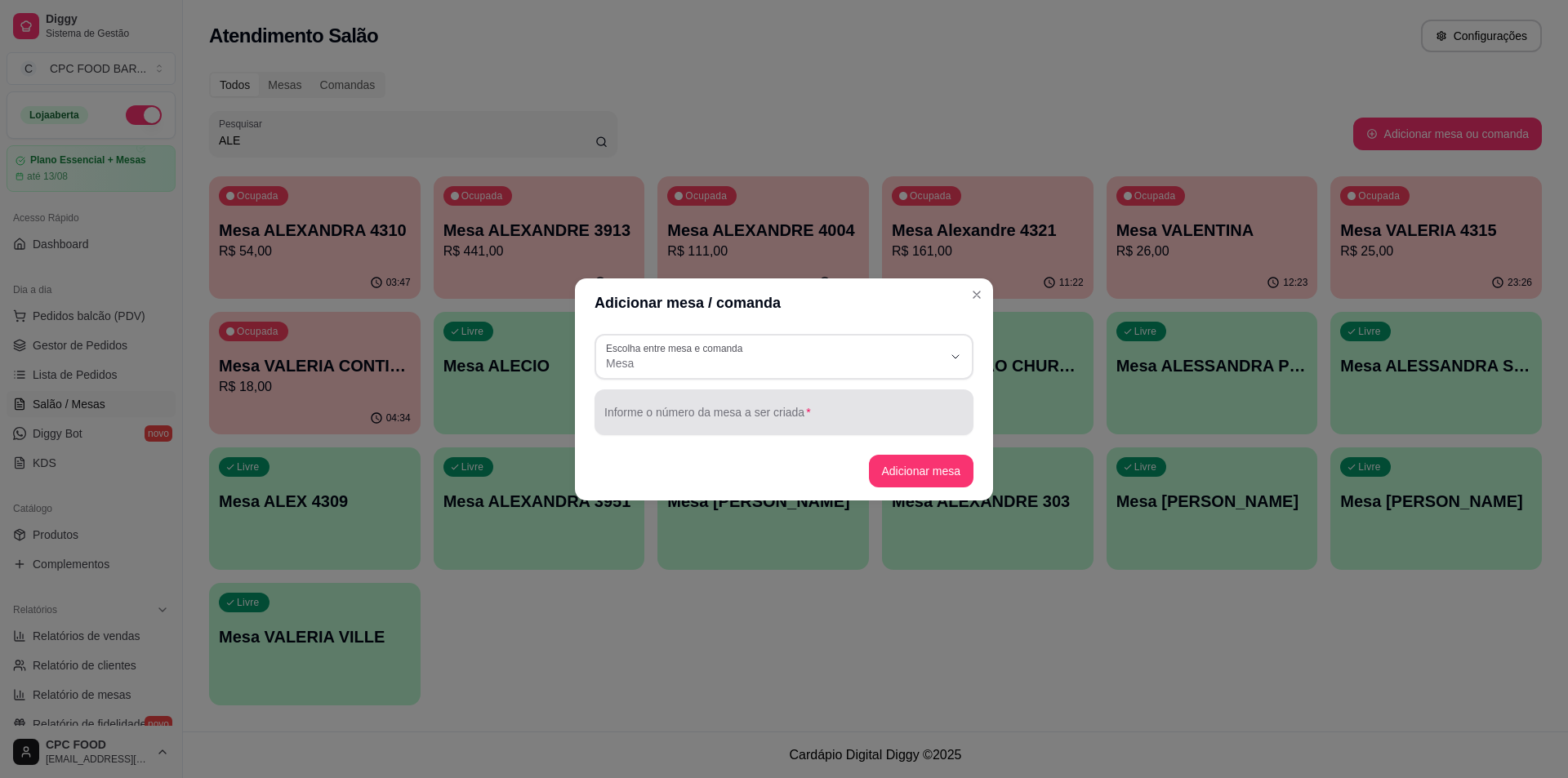
click at [658, 406] on div at bounding box center [784, 411] width 360 height 32
type input "ALEMÃO"
click at [921, 476] on button "Adicionar mesa" at bounding box center [921, 470] width 102 height 32
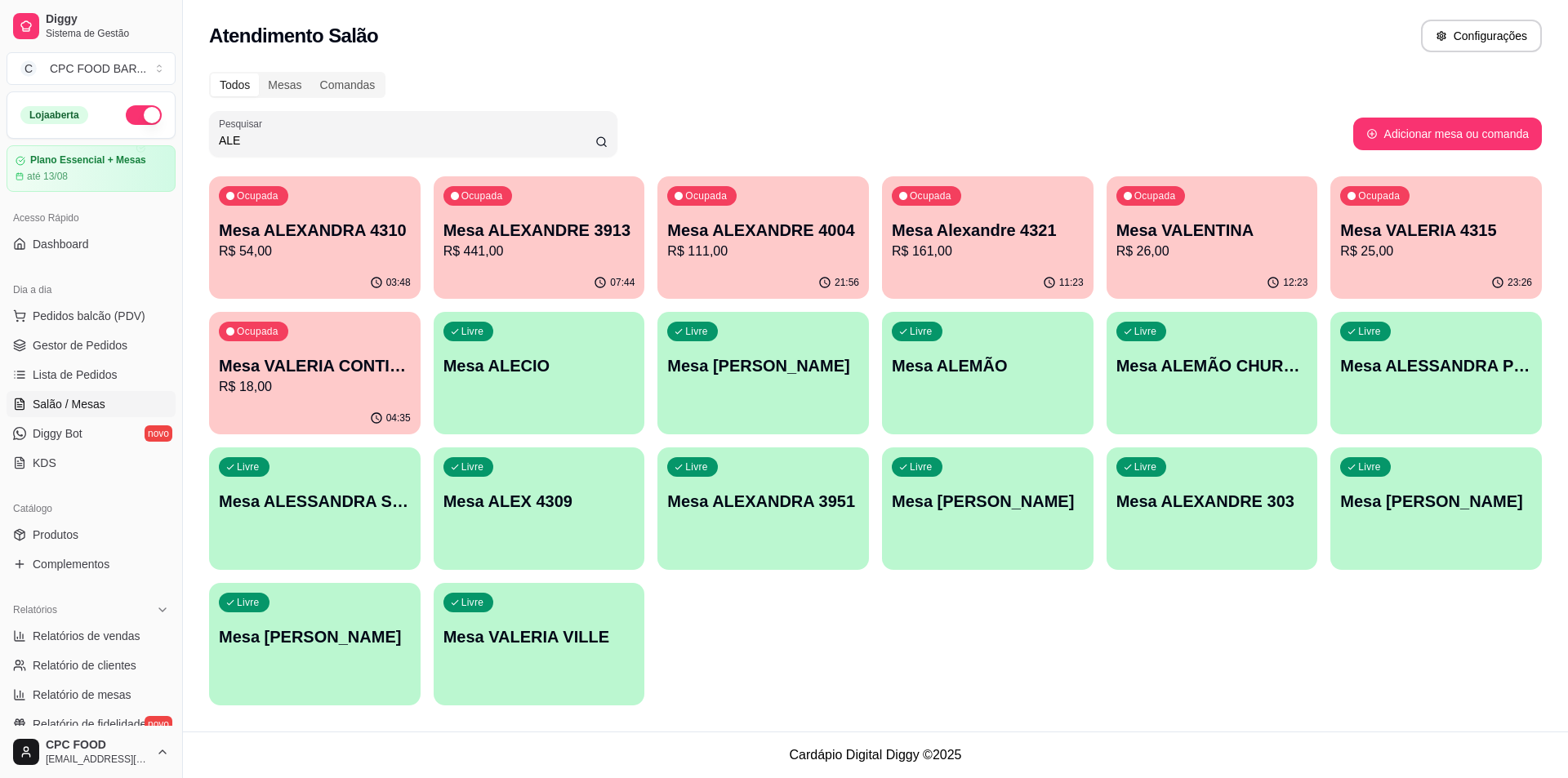
click at [355, 136] on input "ALE" at bounding box center [407, 140] width 376 height 17
click at [1167, 401] on div "Livre Mesa ALEMÃO CHURRASCO" at bounding box center [1212, 364] width 205 height 100
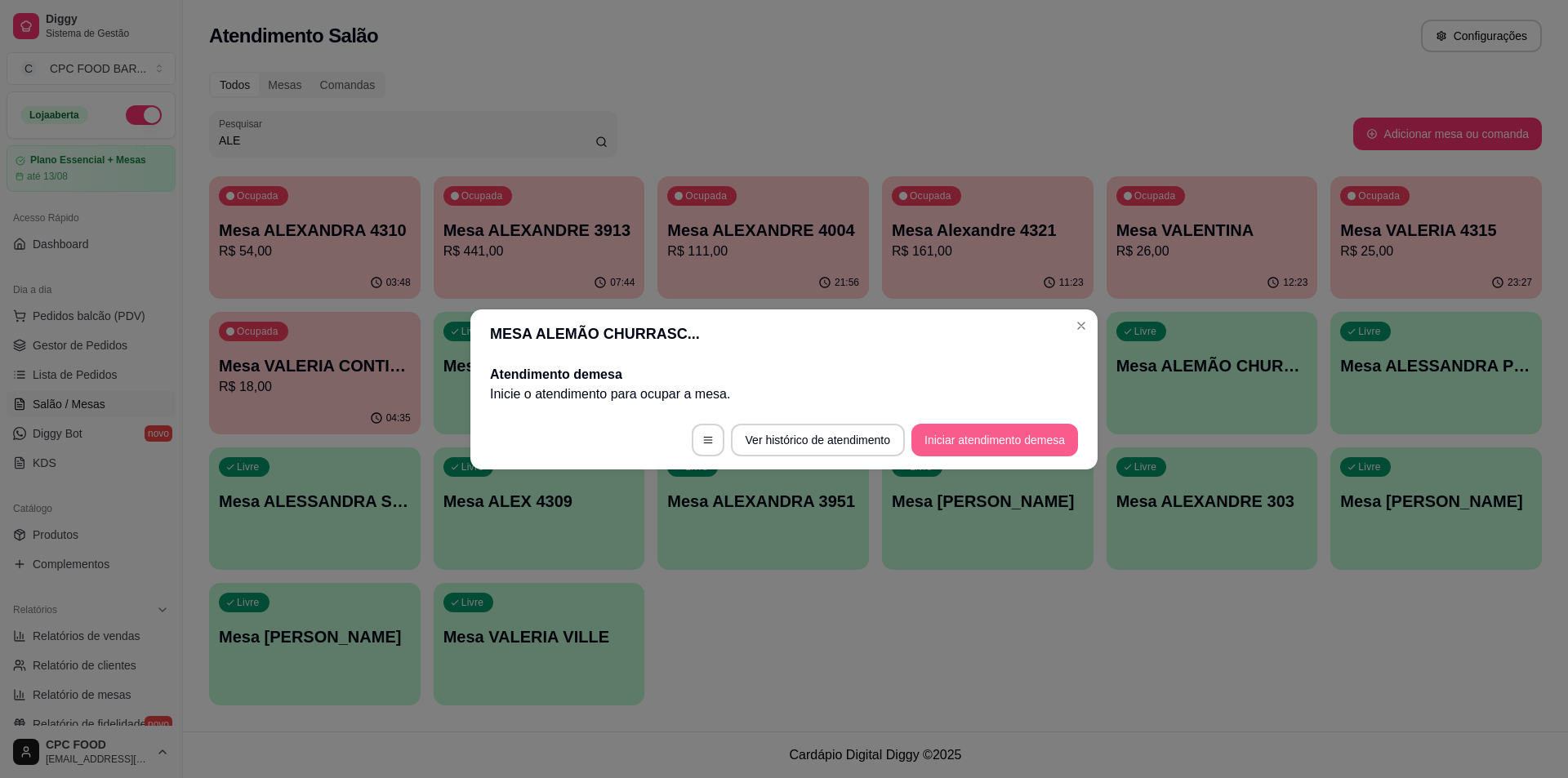
click at [946, 441] on button "Iniciar atendimento de mesa" at bounding box center [994, 440] width 166 height 32
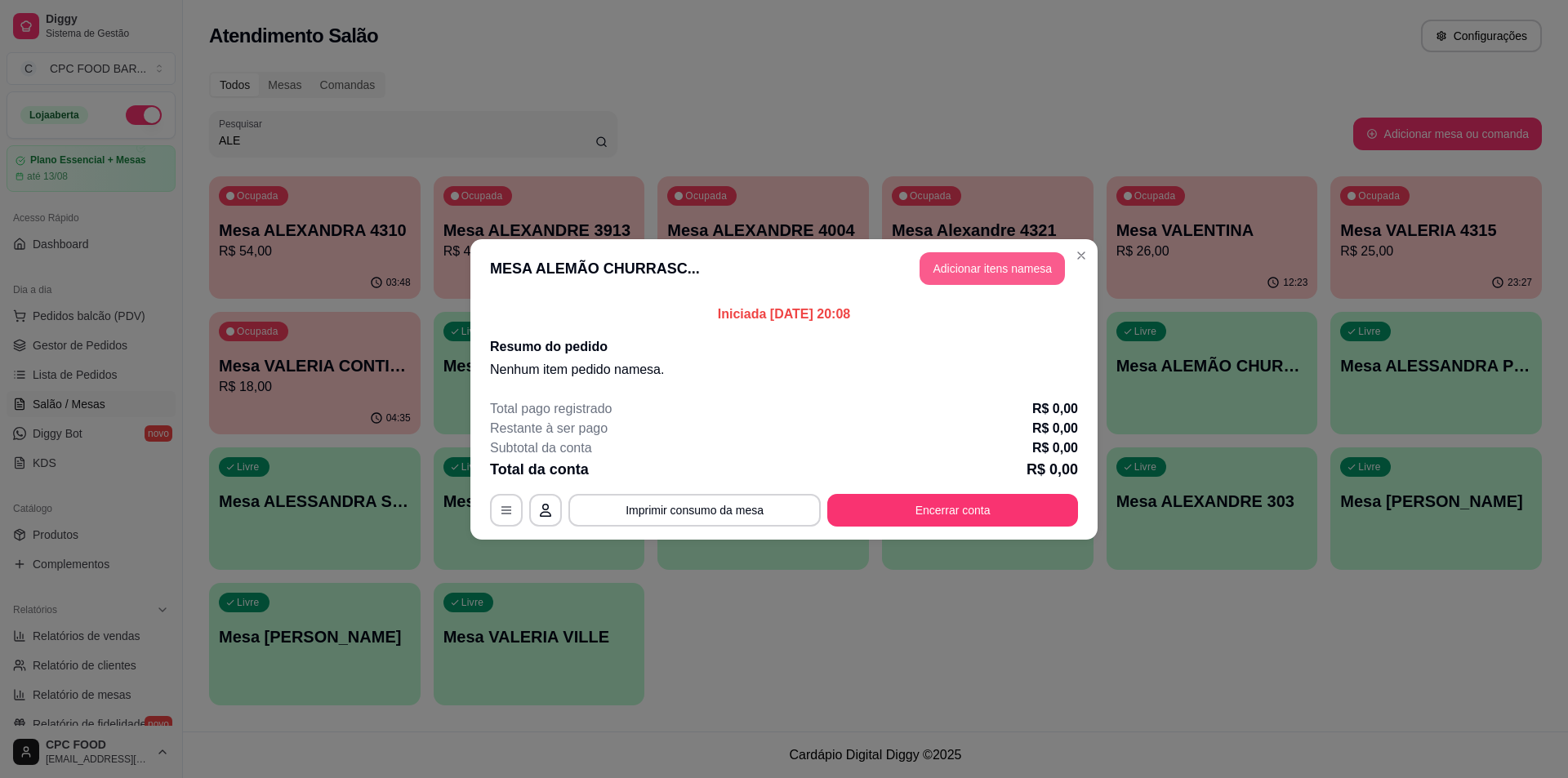
click at [953, 268] on button "Adicionar itens na mesa" at bounding box center [992, 268] width 146 height 32
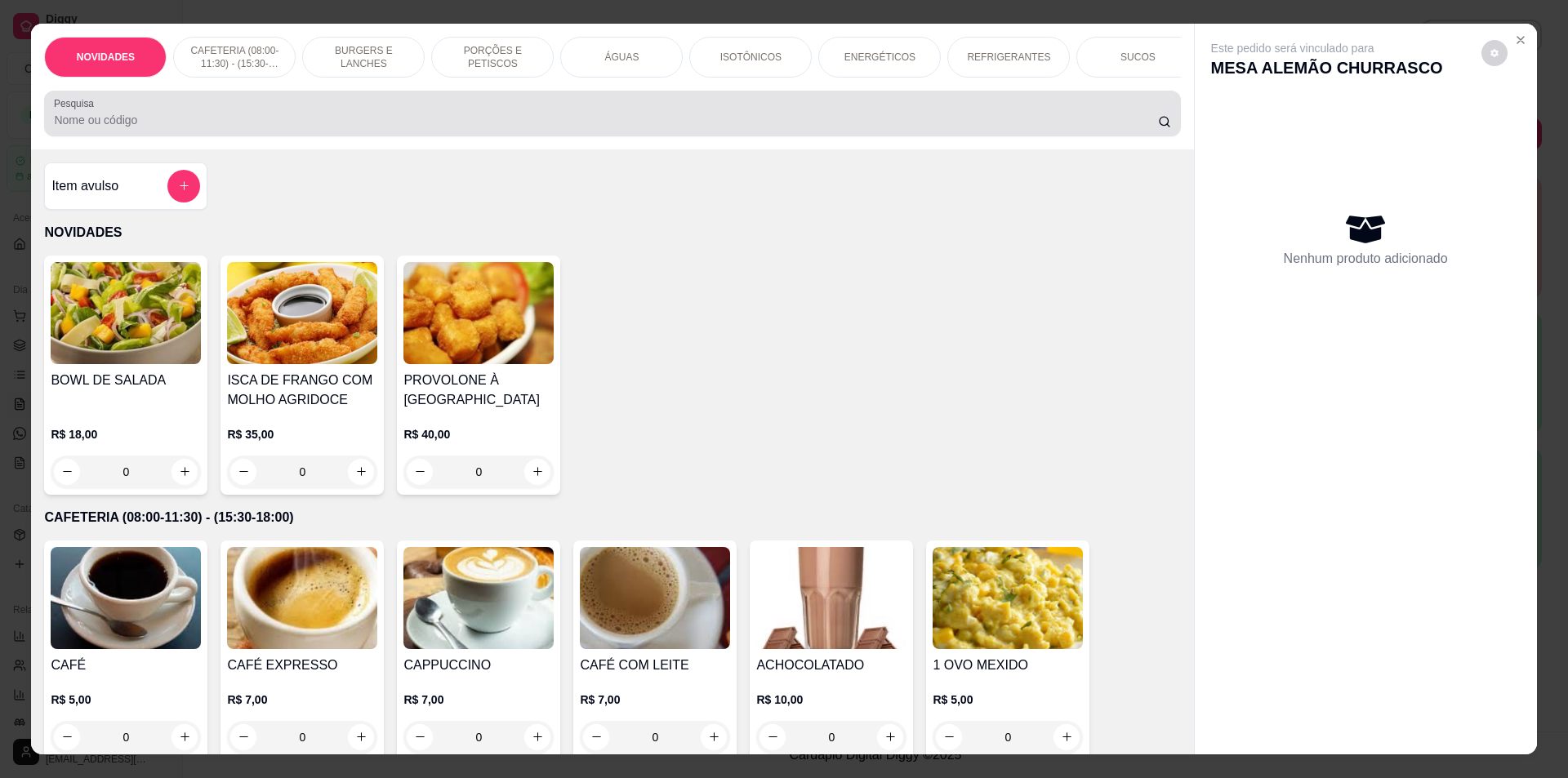
click at [782, 117] on div at bounding box center [612, 112] width 1116 height 32
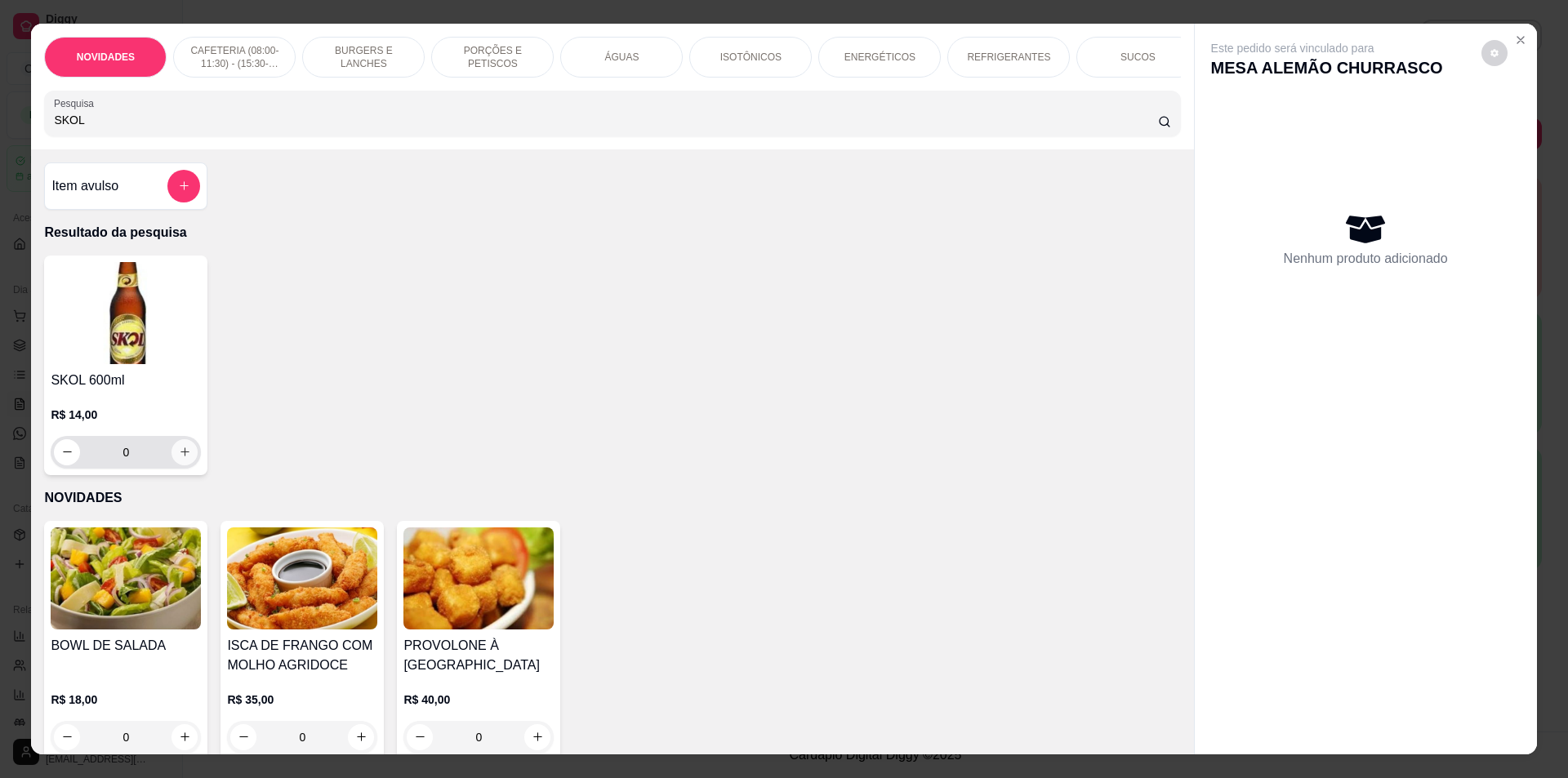
type input "SKOL"
click at [184, 458] on icon "increase-product-quantity" at bounding box center [185, 452] width 13 height 13
type input "1"
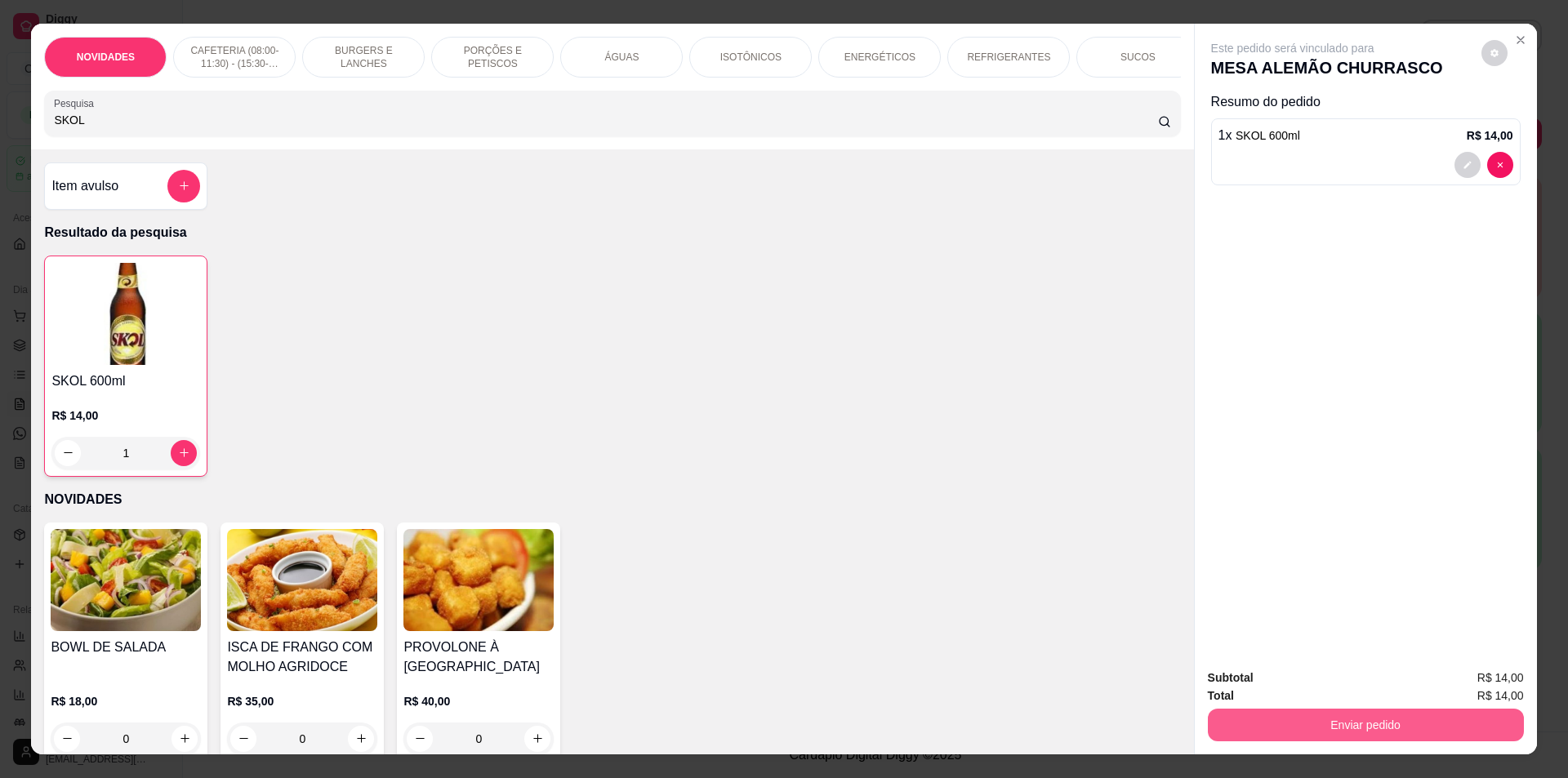
click at [1381, 726] on button "Enviar pedido" at bounding box center [1366, 724] width 316 height 32
click at [1328, 688] on button "Não registrar e enviar pedido" at bounding box center [1311, 684] width 165 height 30
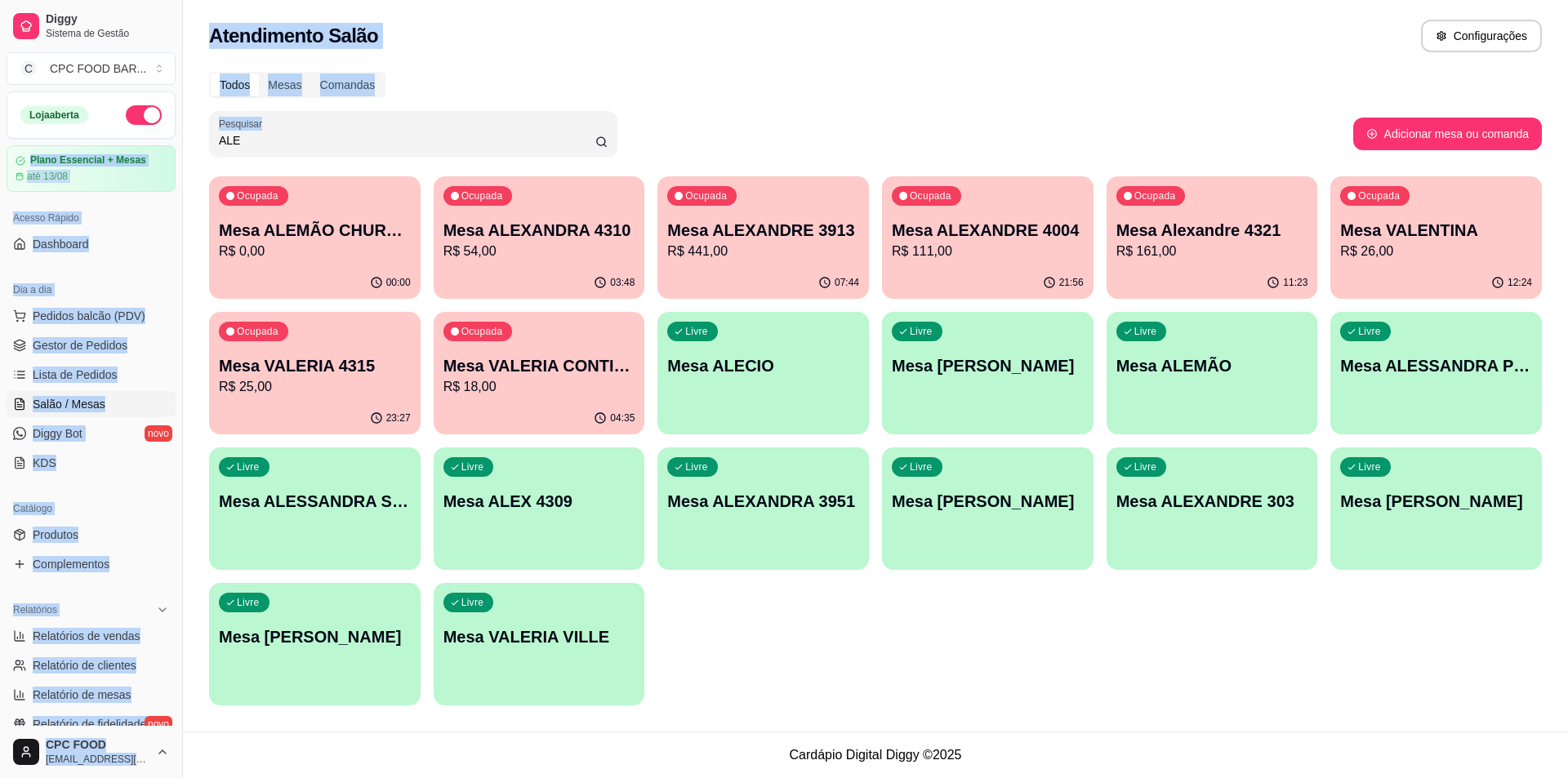
drag, startPoint x: 274, startPoint y: 150, endPoint x: 175, endPoint y: 135, distance: 100.1
click at [175, 135] on div "Diggy Sistema de Gestão C CPC FOOD BAR ... Loja aberta Plano Essencial + Mesas …" at bounding box center [784, 389] width 1568 height 778
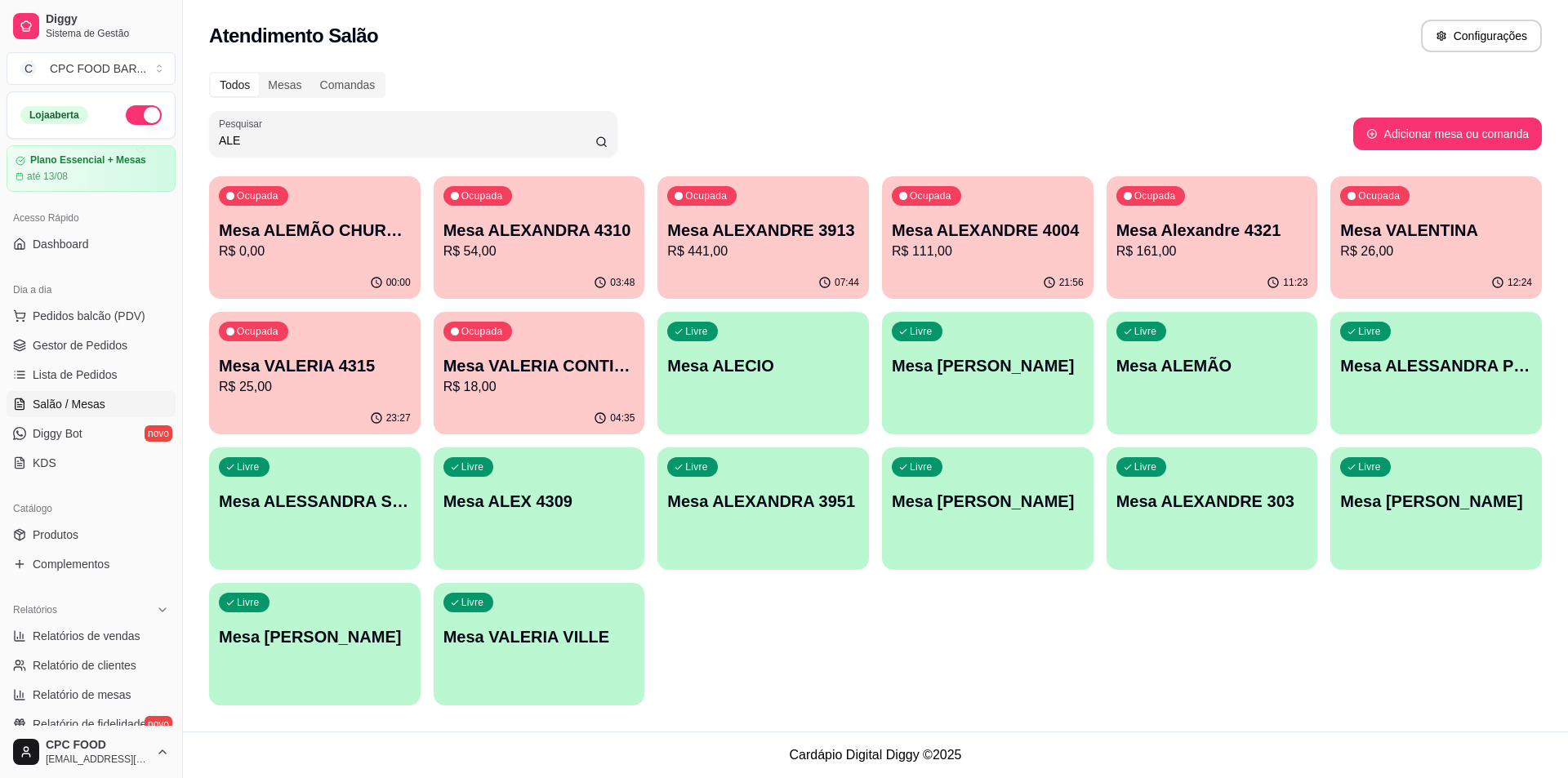
drag, startPoint x: 240, startPoint y: 140, endPoint x: 202, endPoint y: 137, distance: 38.1
click at [201, 137] on div "Todos Mesas Comandas Pesquisar ALE Adicionar mesa ou comanda Ocupada Mesa ALEMÃ…" at bounding box center [875, 393] width 1385 height 663
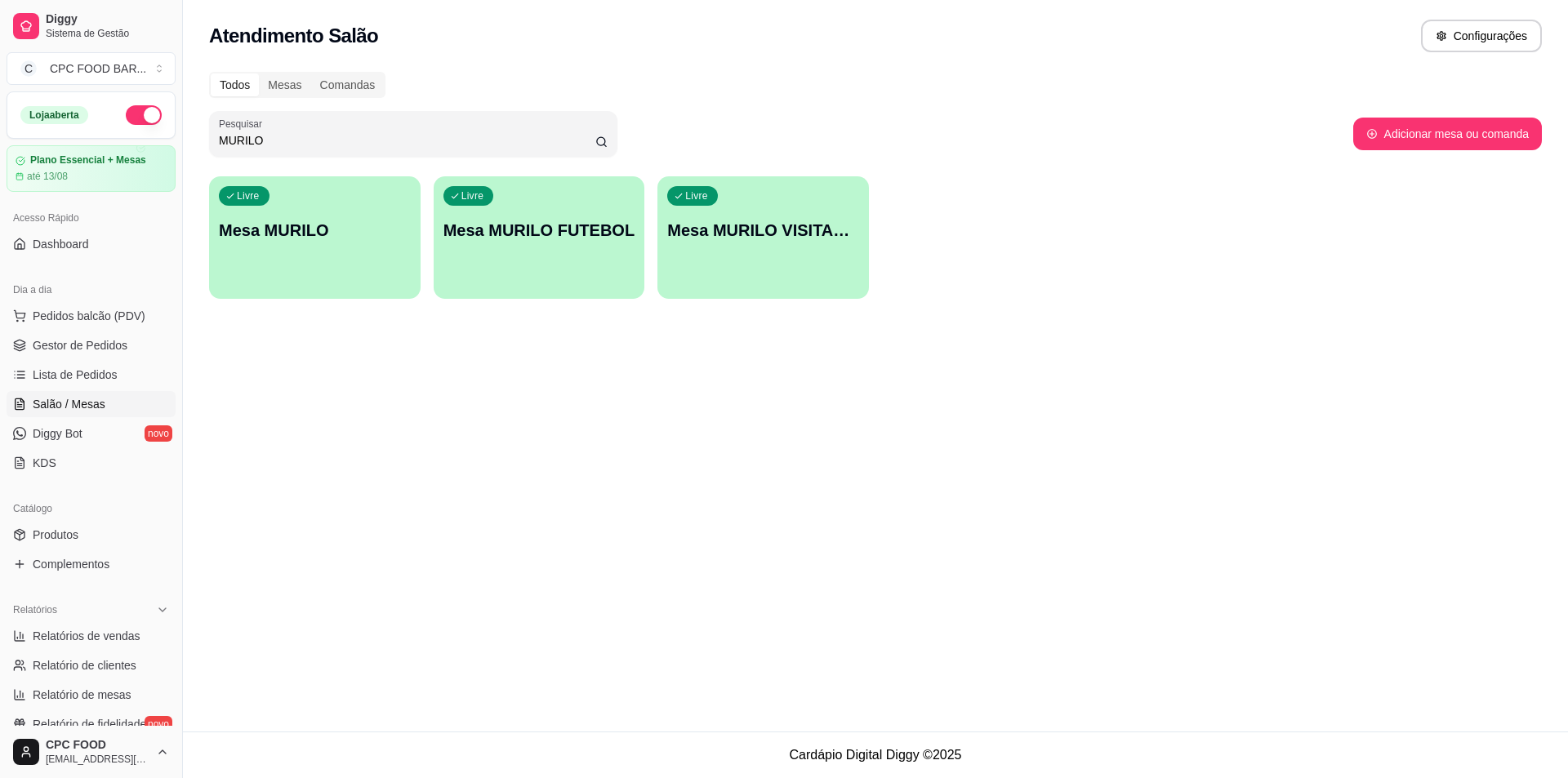
type input "MURILO"
click at [586, 240] on p "Mesa MURILO FUTEBOL" at bounding box center [540, 230] width 192 height 22
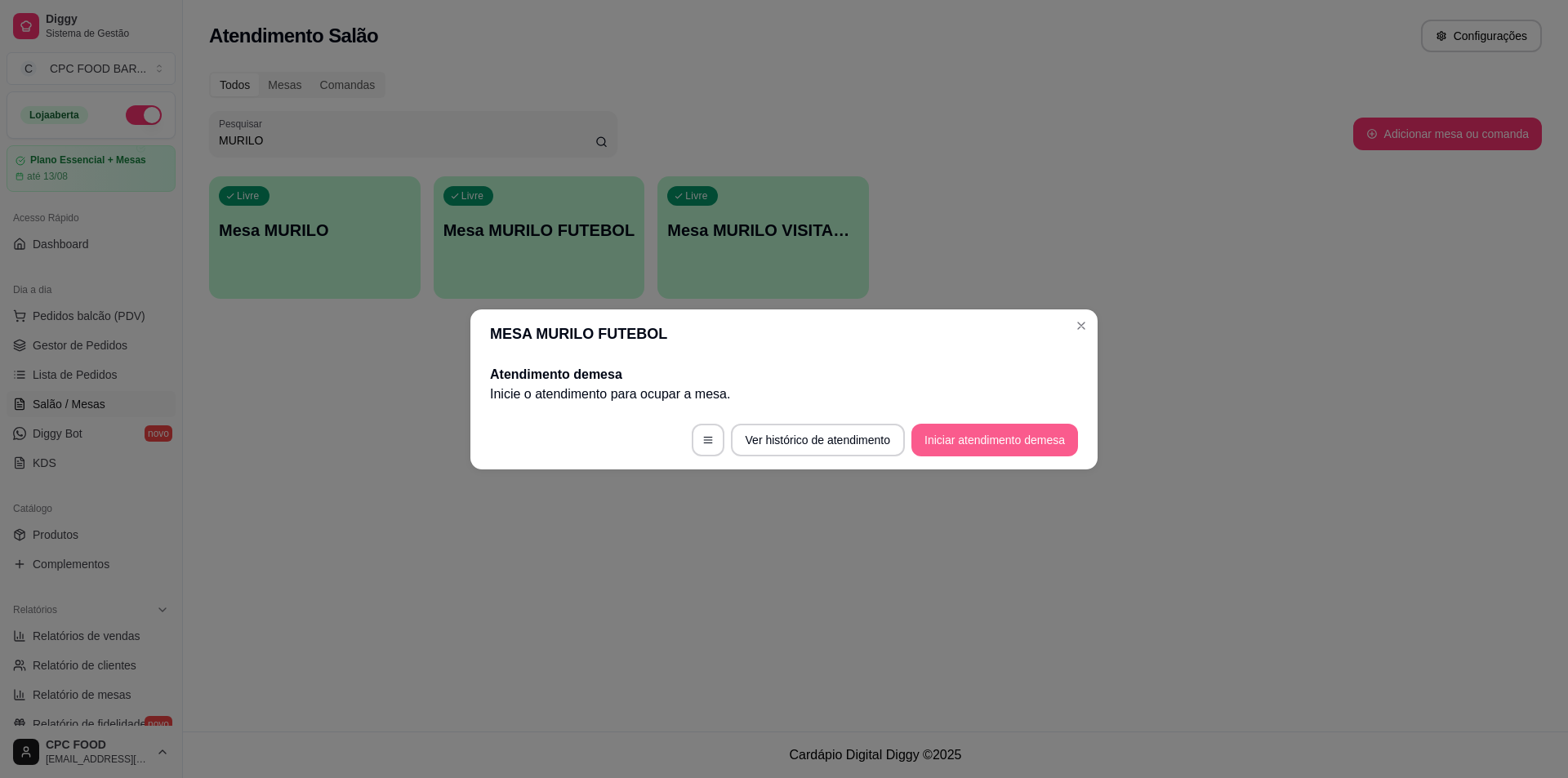
click at [968, 427] on button "Iniciar atendimento de mesa" at bounding box center [994, 440] width 166 height 32
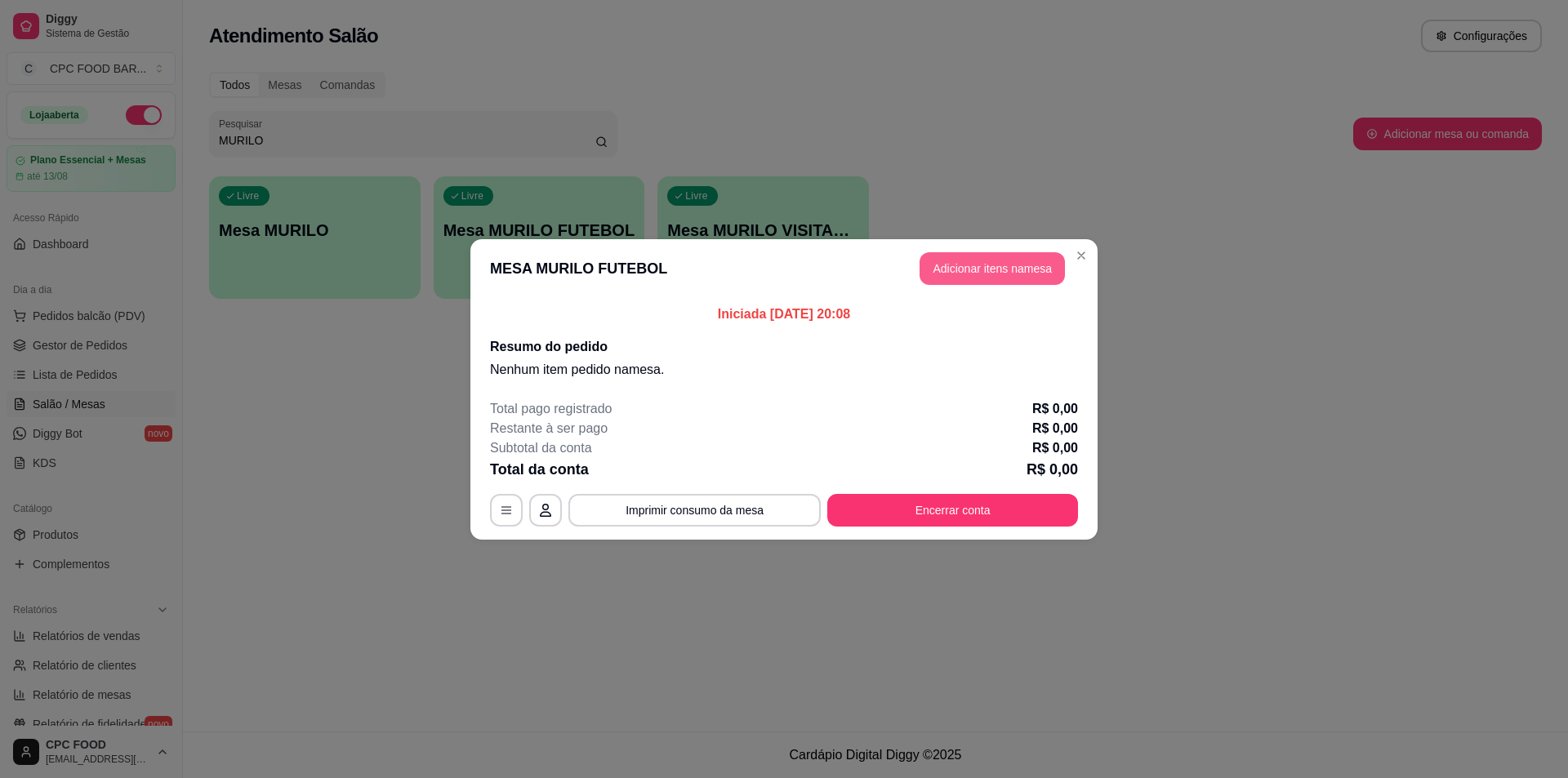
click at [966, 276] on button "Adicionar itens na mesa" at bounding box center [992, 268] width 146 height 32
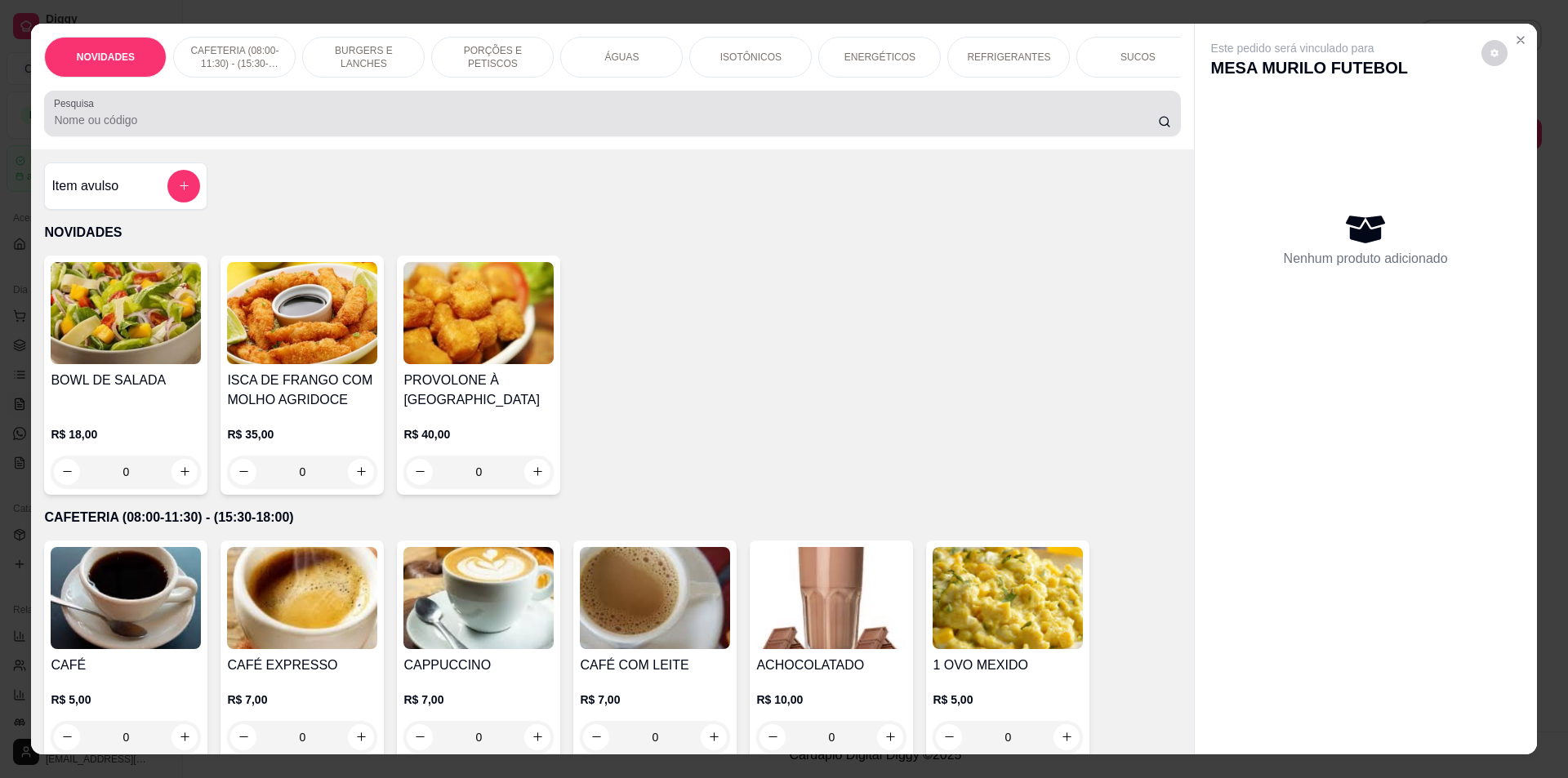
click at [313, 128] on input "Pesquisa" at bounding box center [605, 119] width 1104 height 17
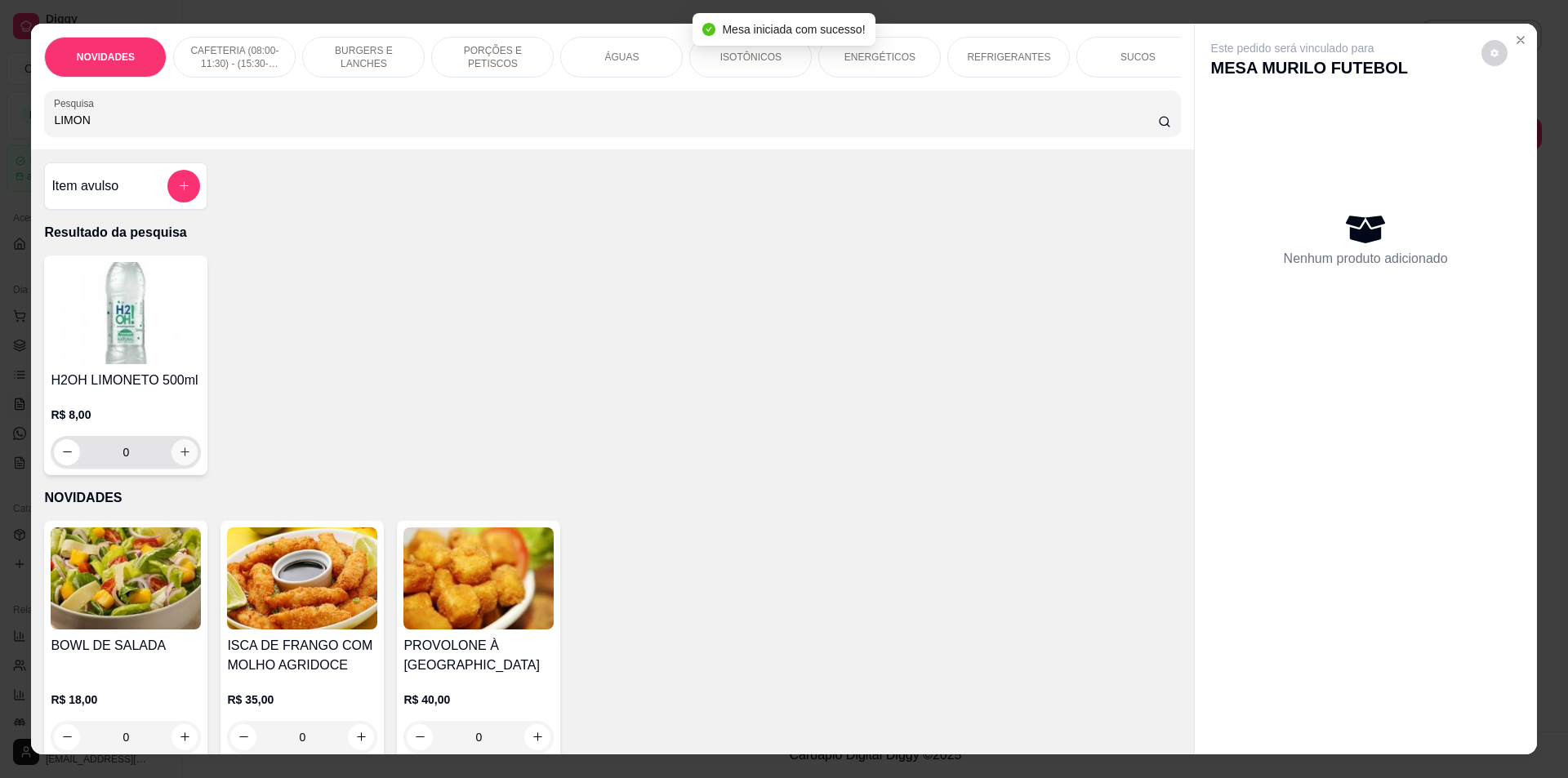
type input "LIMON"
click at [179, 458] on icon "increase-product-quantity" at bounding box center [185, 452] width 13 height 13
type input "1"
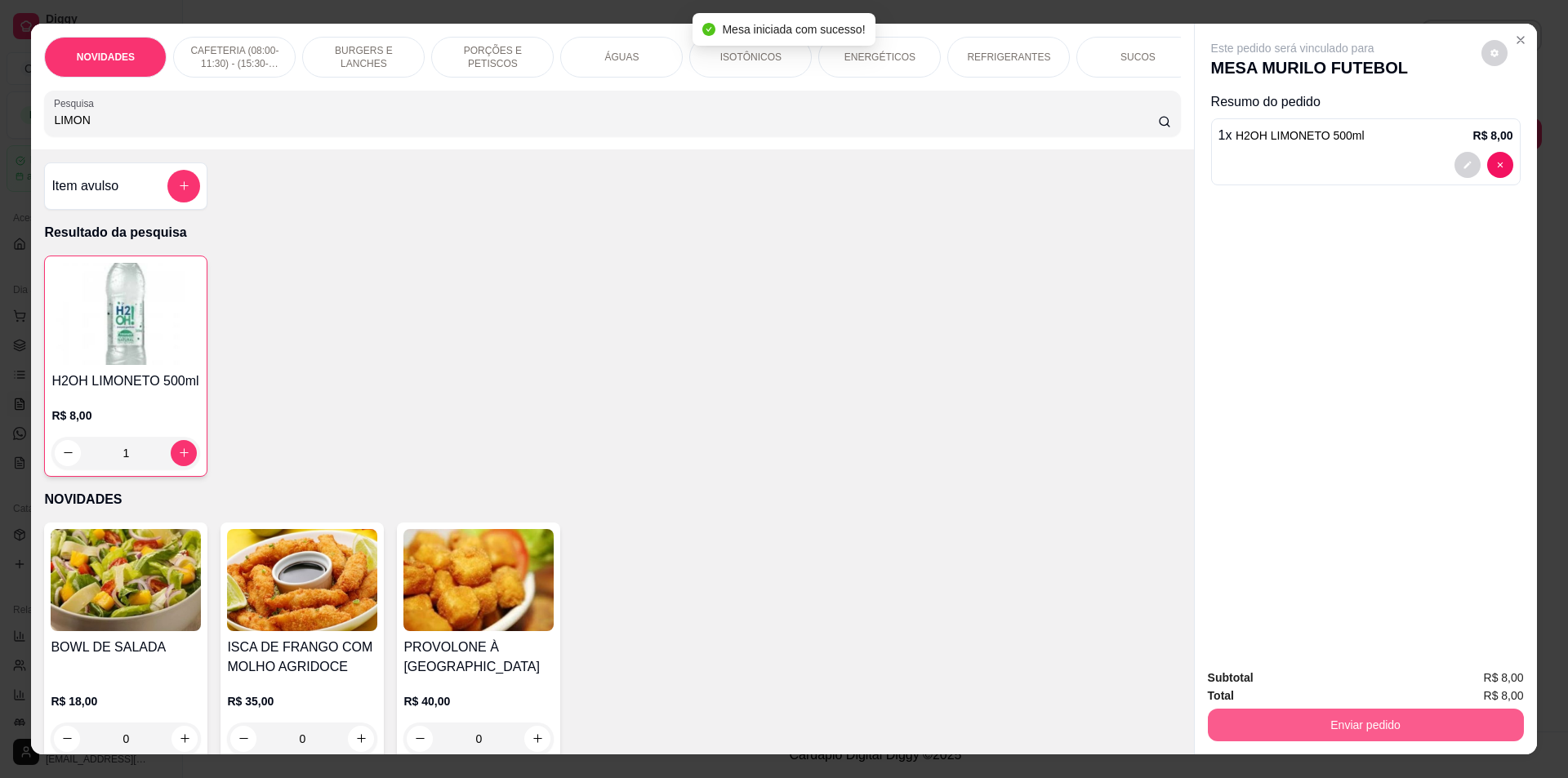
click at [1386, 728] on button "Enviar pedido" at bounding box center [1366, 724] width 316 height 32
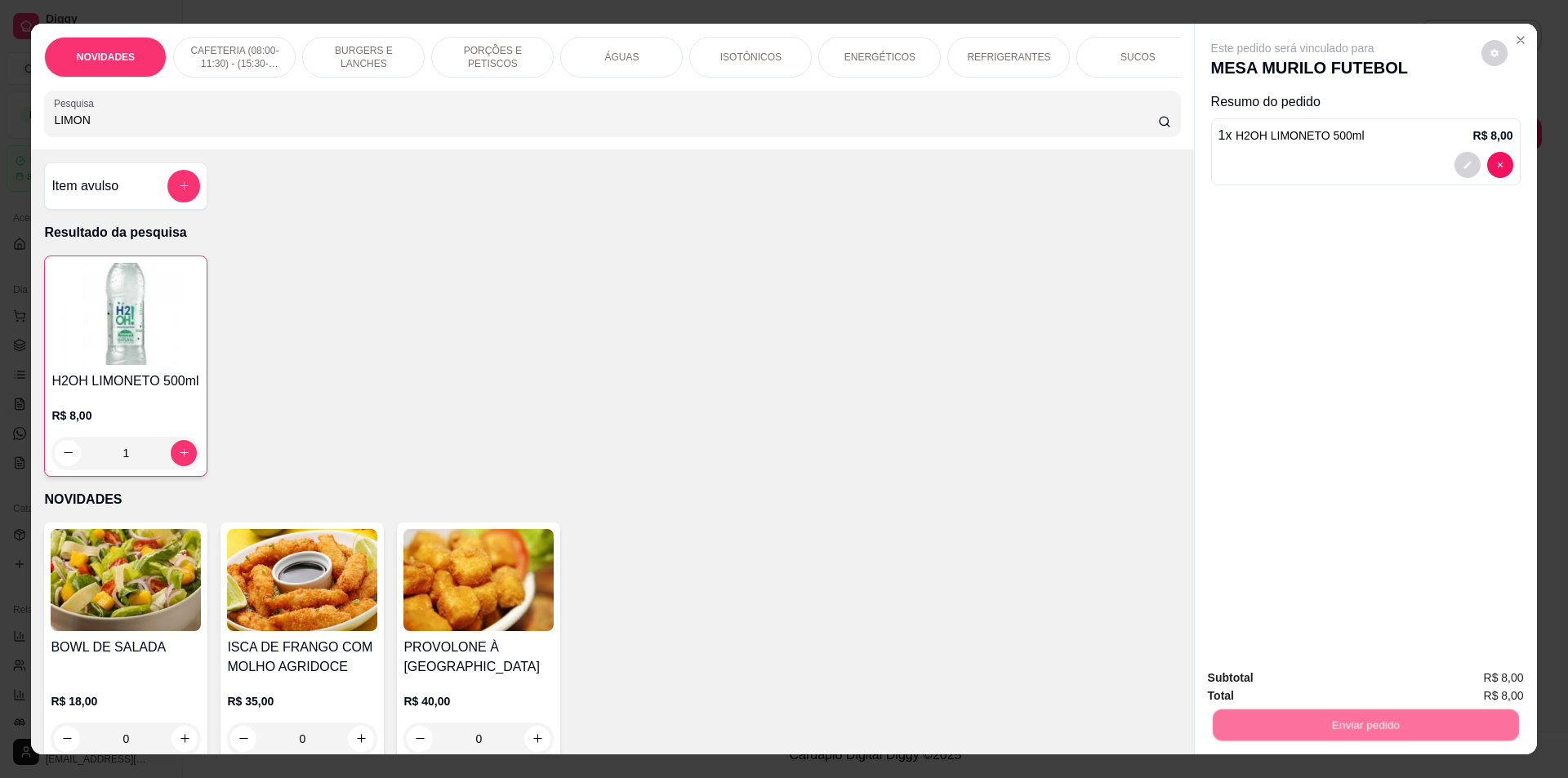
click at [1334, 686] on button "Não registrar e enviar pedido" at bounding box center [1312, 686] width 170 height 31
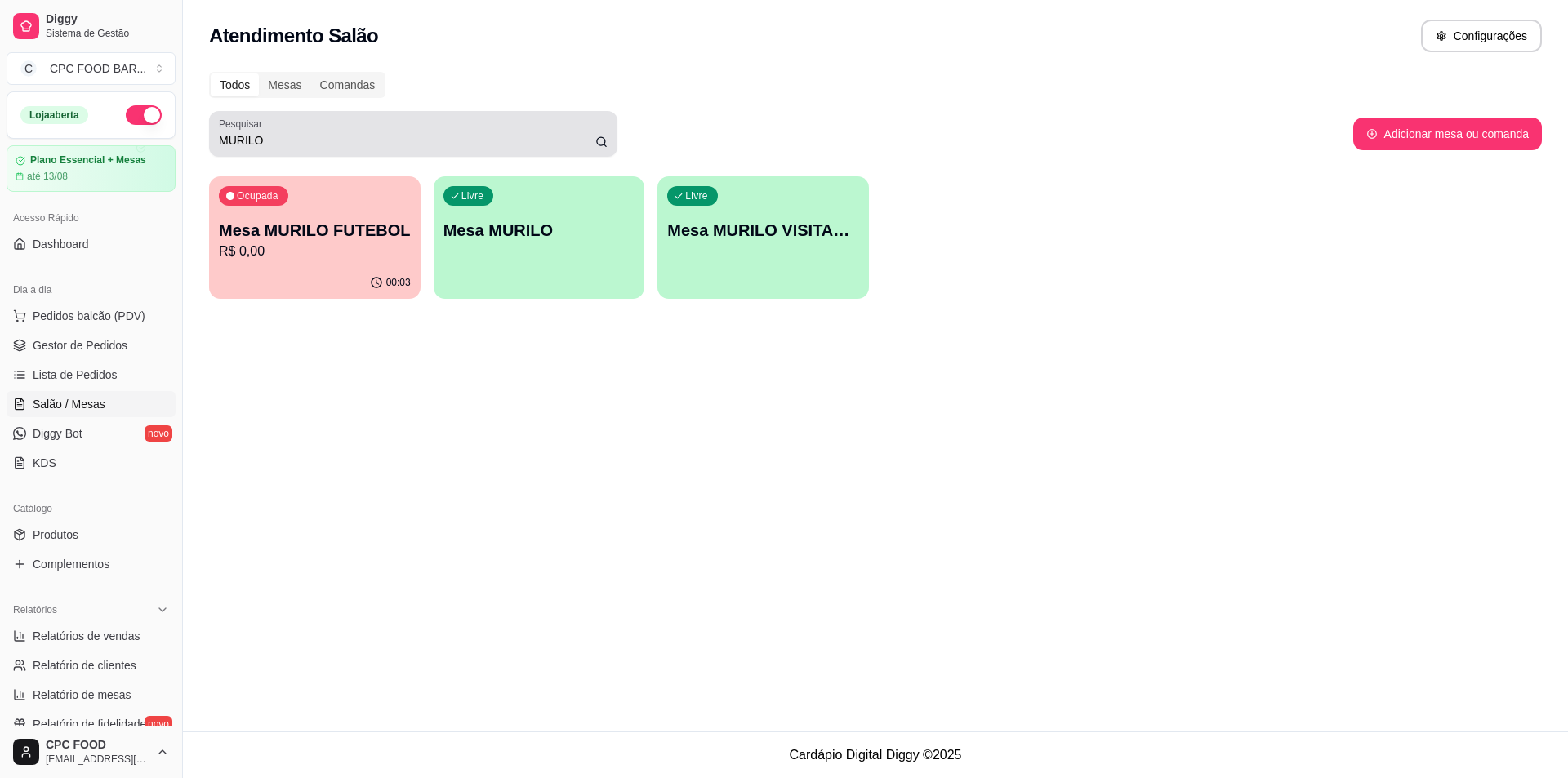
click at [363, 134] on input "MURILO" at bounding box center [407, 140] width 376 height 17
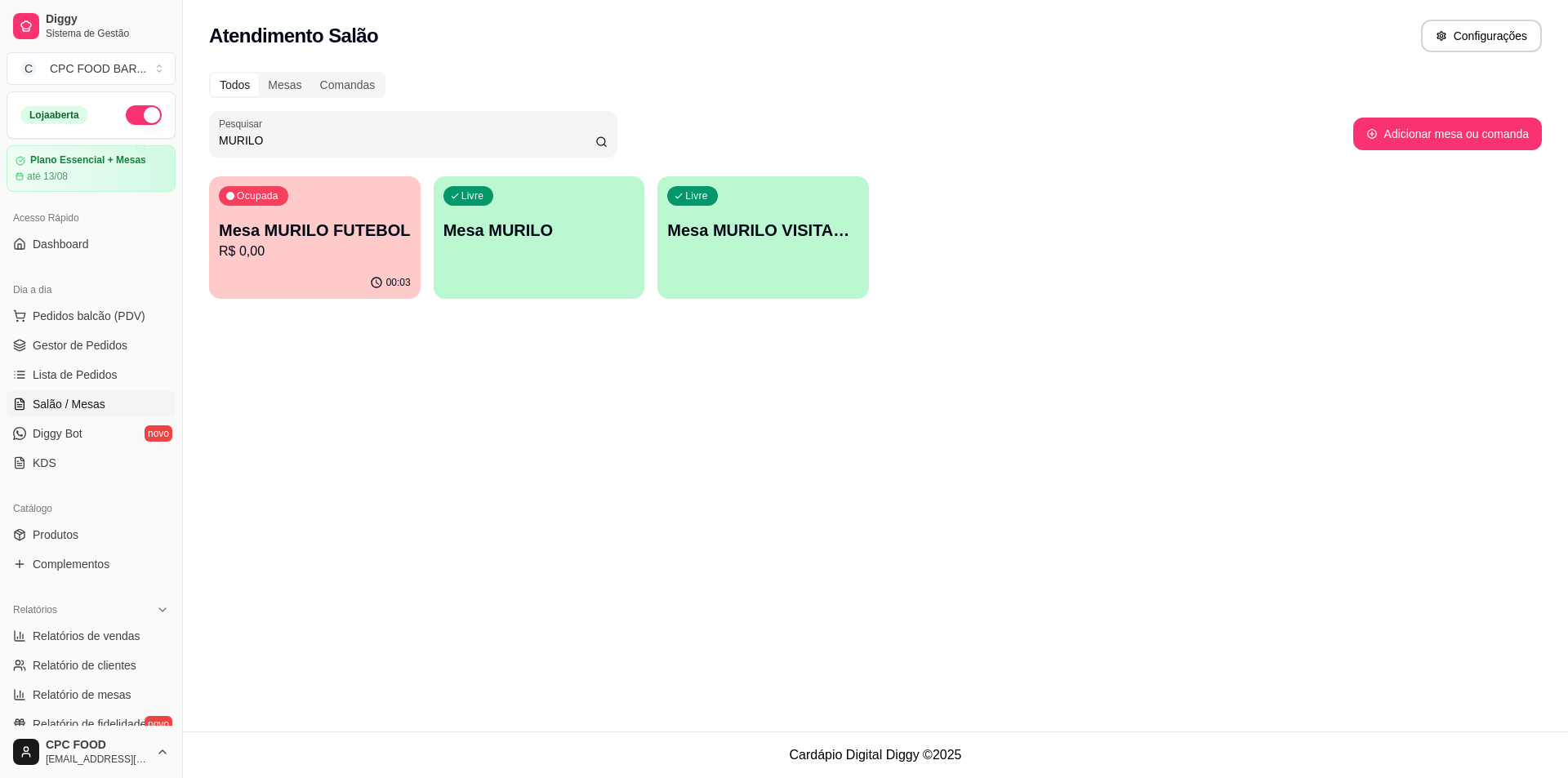
click at [363, 134] on input "MURILO" at bounding box center [407, 140] width 376 height 17
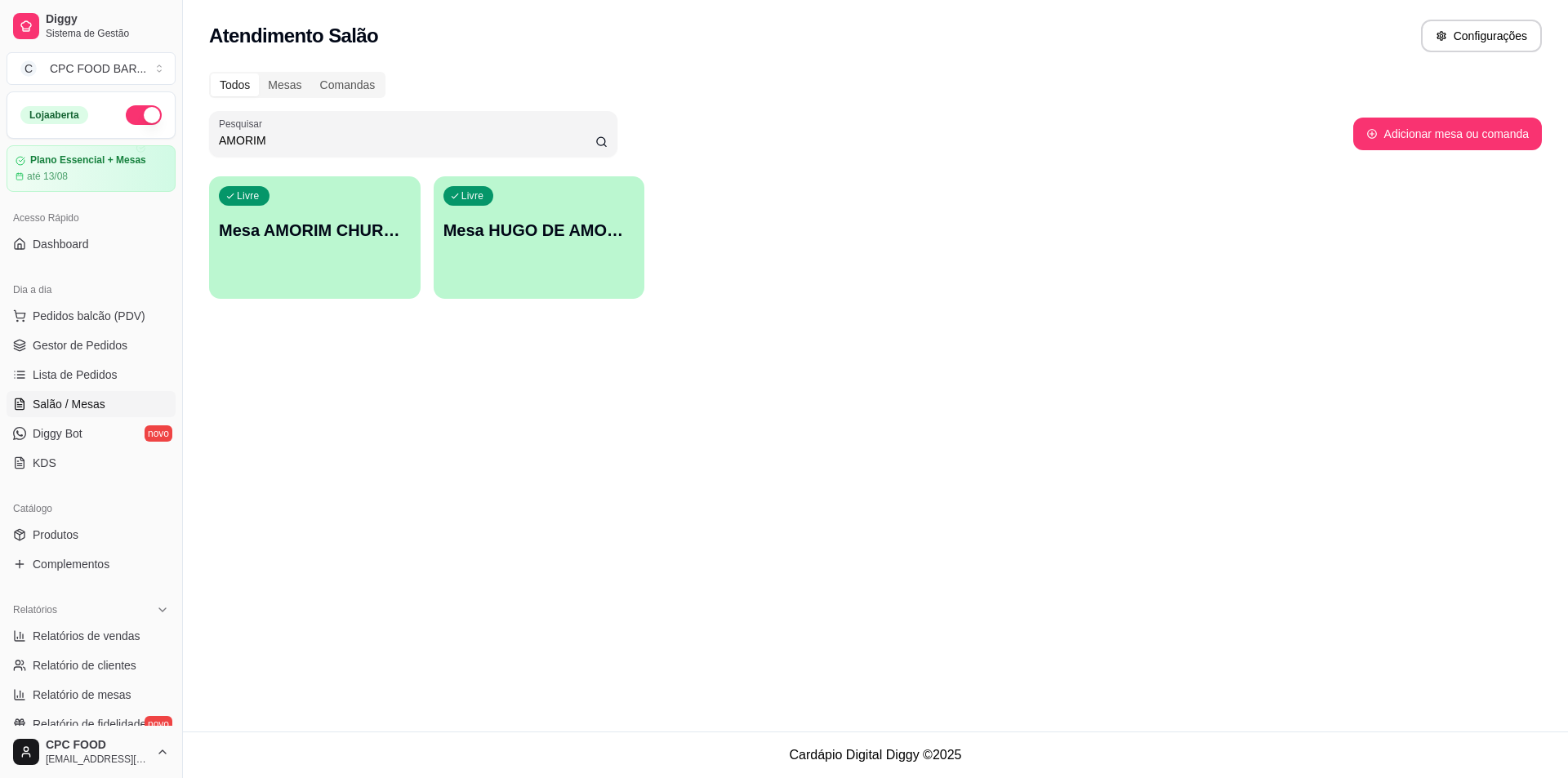
drag, startPoint x: 298, startPoint y: 142, endPoint x: 156, endPoint y: 143, distance: 142.0
click at [156, 143] on div "Diggy Sistema de Gestão C CPC FOOD BAR ... Loja aberta Plano Essencial + Mesas …" at bounding box center [784, 389] width 1568 height 778
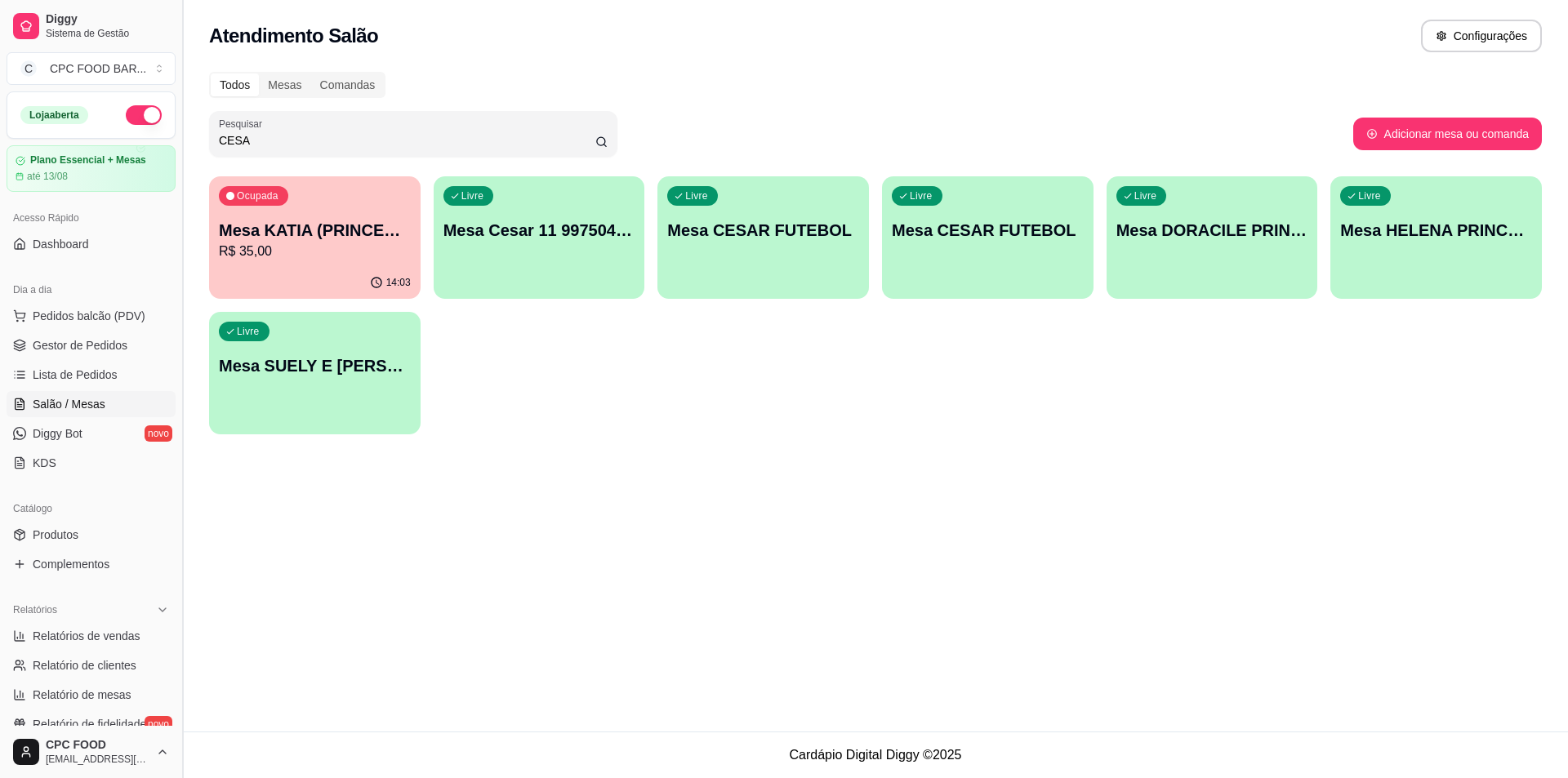
drag, startPoint x: 276, startPoint y: 140, endPoint x: 186, endPoint y: 138, distance: 90.0
click at [186, 138] on div "Diggy Sistema de Gestão C CPC FOOD BAR ... Loja aberta Plano Essencial + Mesas …" at bounding box center [784, 389] width 1568 height 778
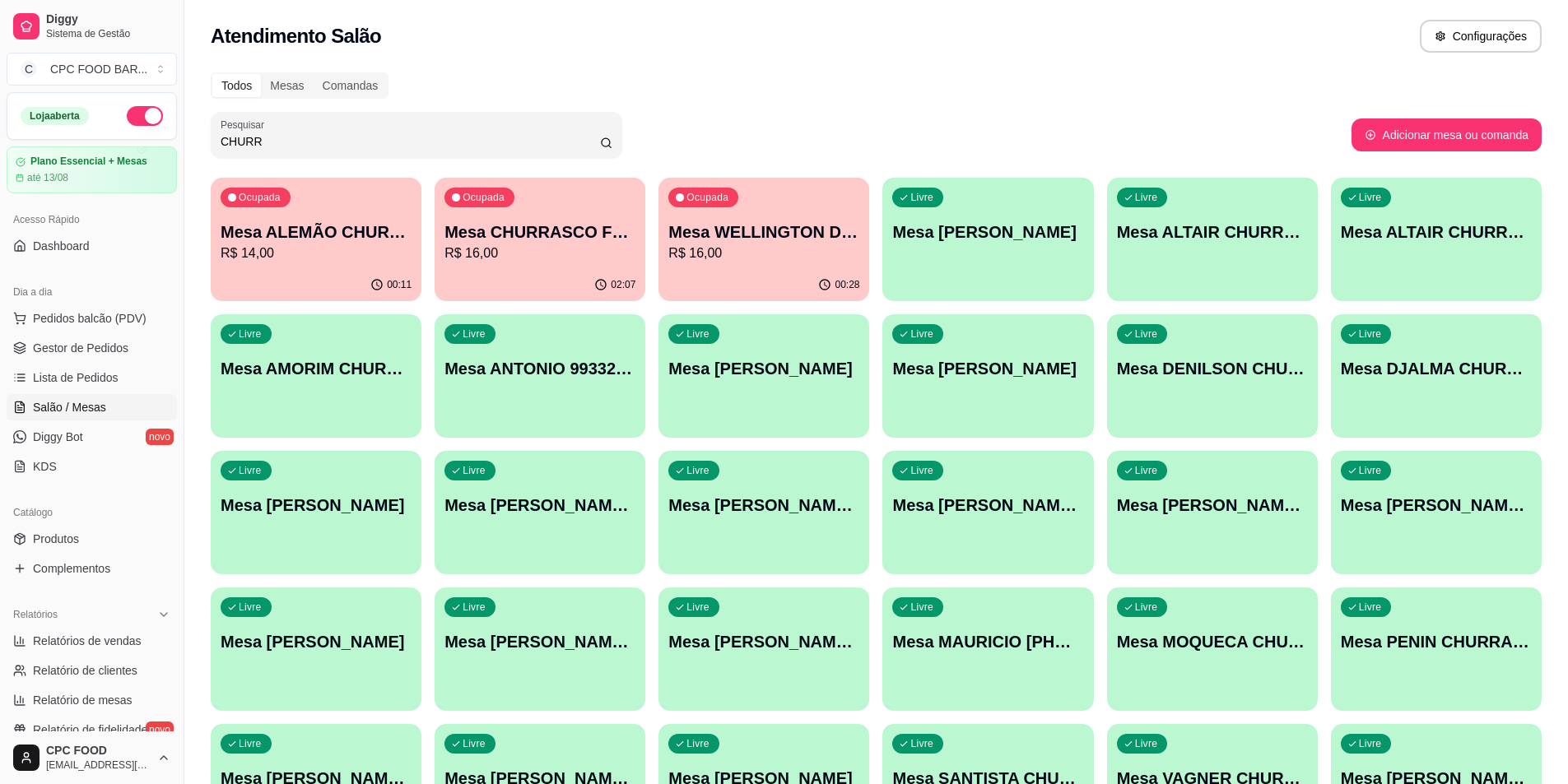
type input "CHURR"
click at [551, 217] on div "Ocupada Mesa CHURRASCO FUTEBOL R$ 16,00" at bounding box center [539, 224] width 204 height 89
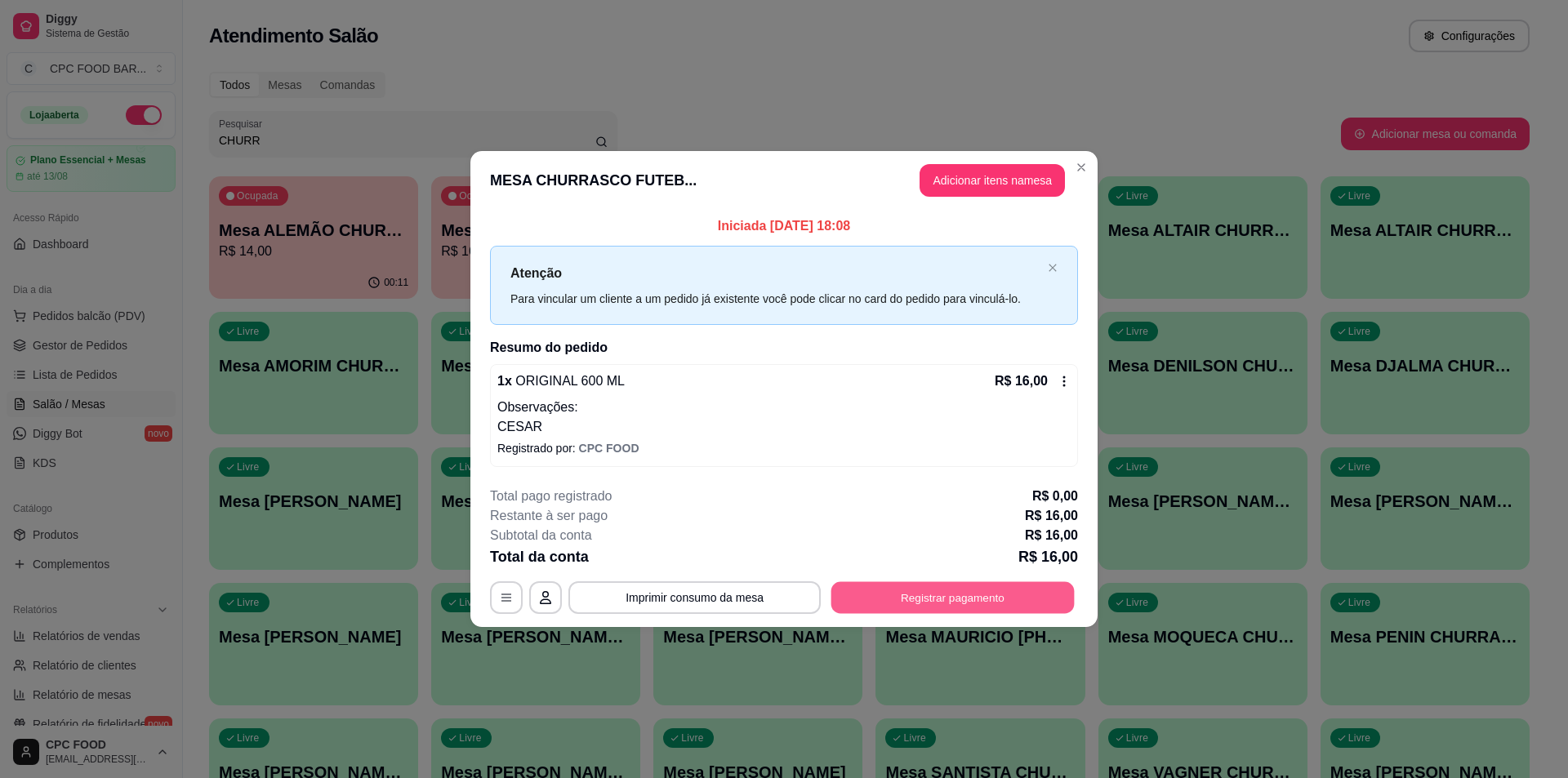
click at [980, 598] on button "Registrar pagamento" at bounding box center [953, 598] width 243 height 32
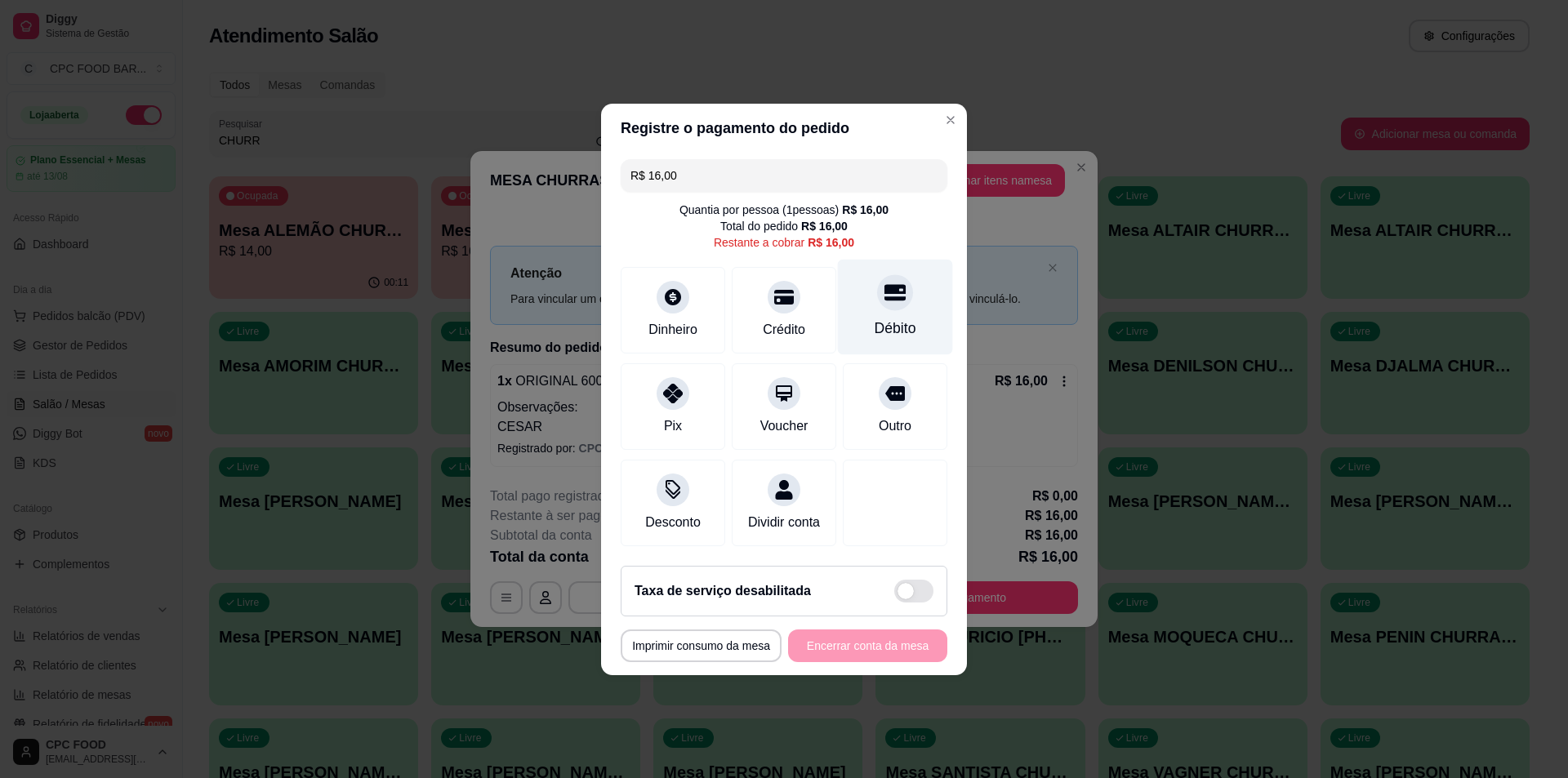
click at [914, 325] on div "Débito" at bounding box center [895, 307] width 115 height 96
type input "R$ 0,00"
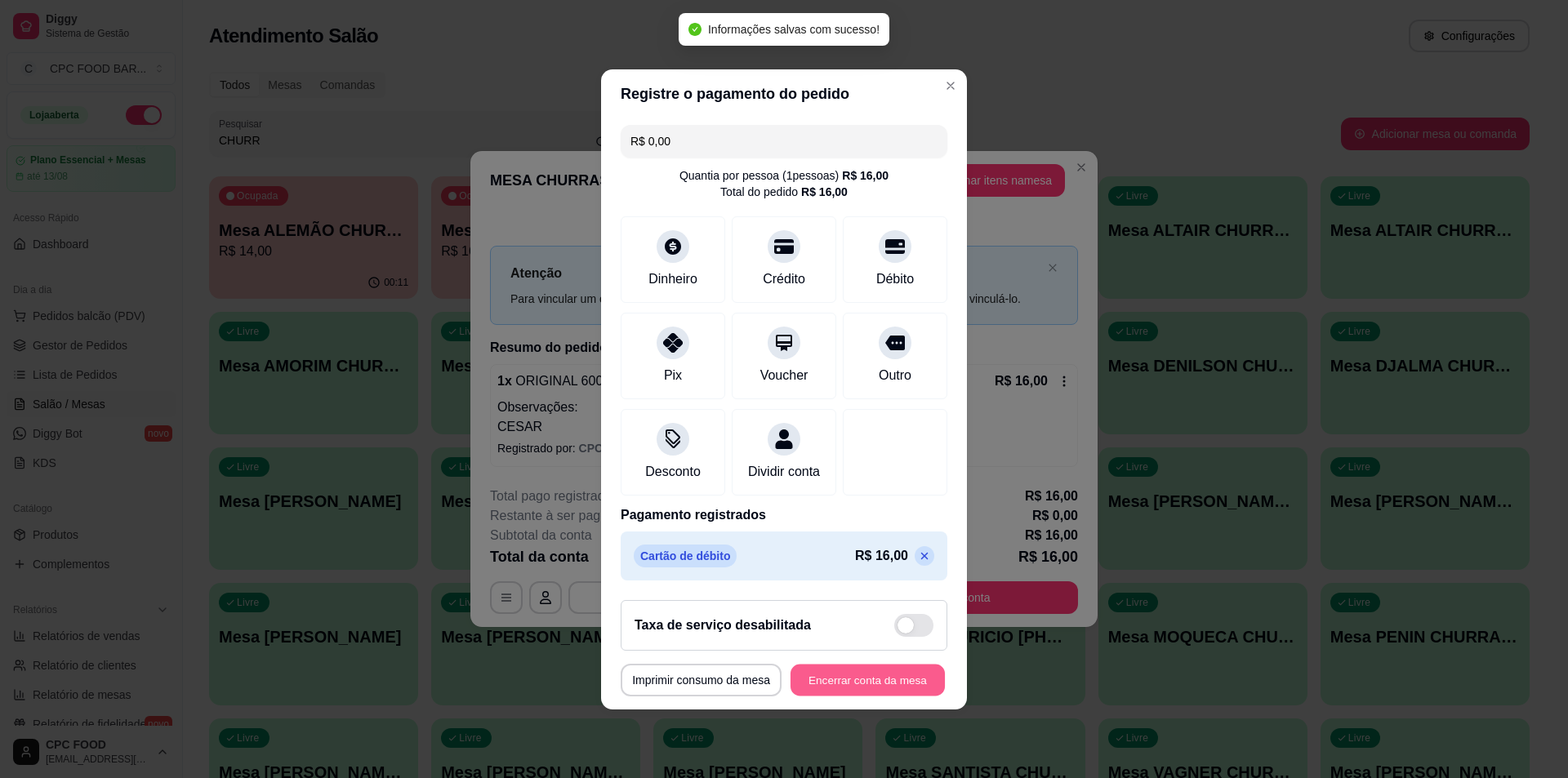
click at [860, 674] on button "Encerrar conta da mesa" at bounding box center [868, 679] width 154 height 32
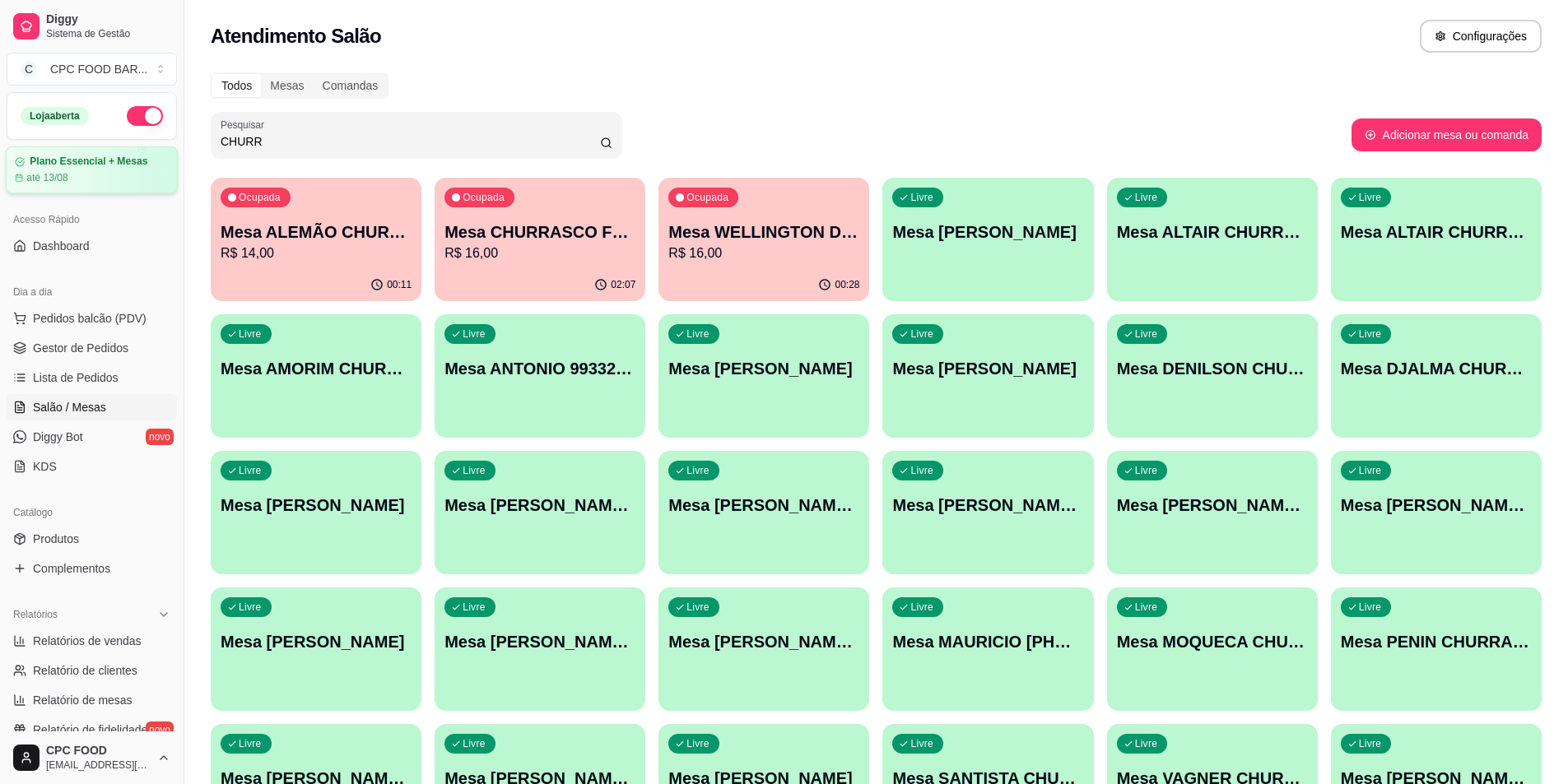
drag, startPoint x: 459, startPoint y: 143, endPoint x: 94, endPoint y: 167, distance: 365.8
click at [94, 167] on div "Diggy Sistema de Gestão C CPC FOOD BAR ... Loja aberta Plano Essencial + Mesas …" at bounding box center [784, 457] width 1568 height 914
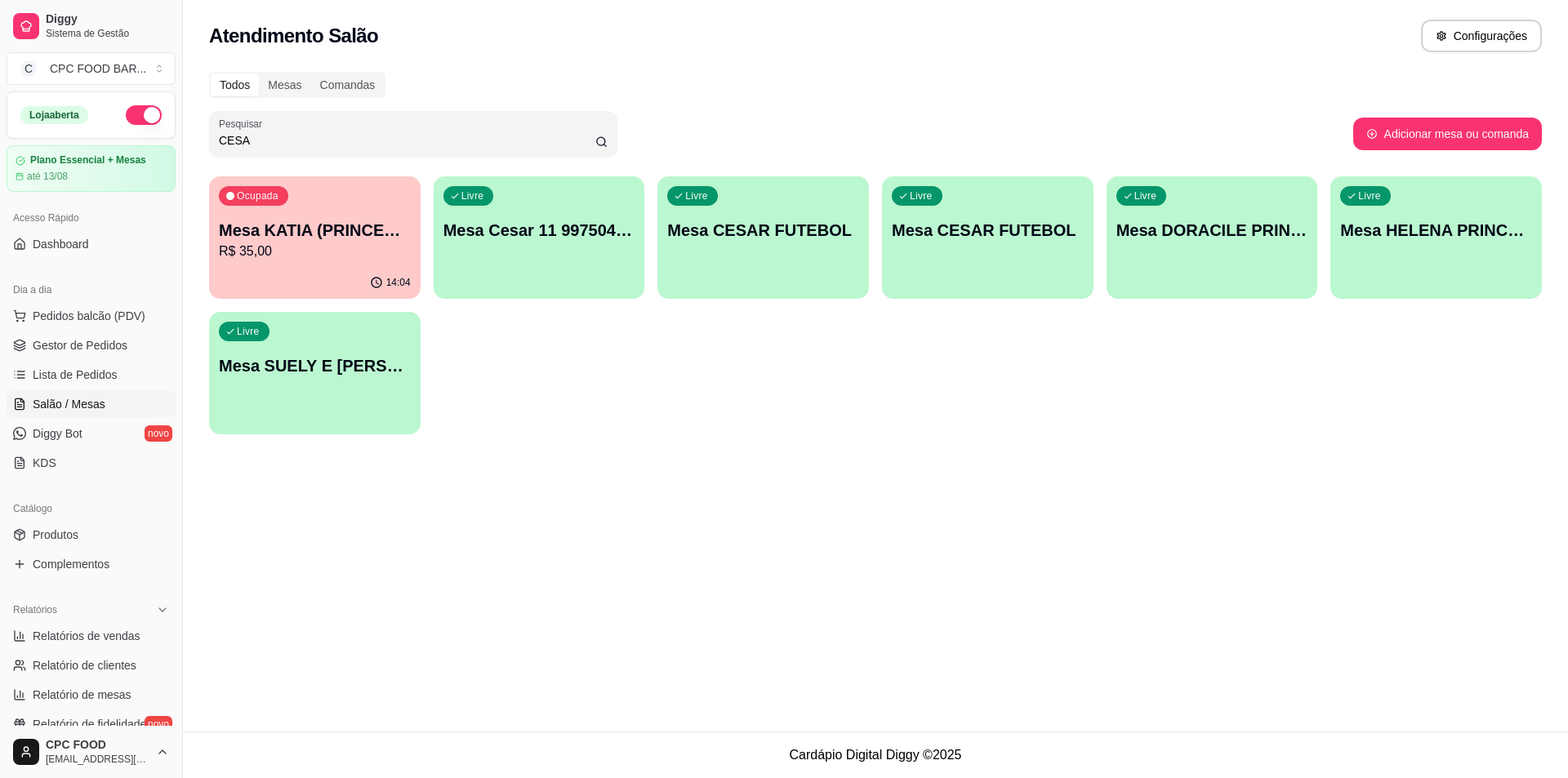
type input "CESA"
click at [778, 253] on div "Livre Mesa CESAR FUTEBOL" at bounding box center [763, 228] width 205 height 100
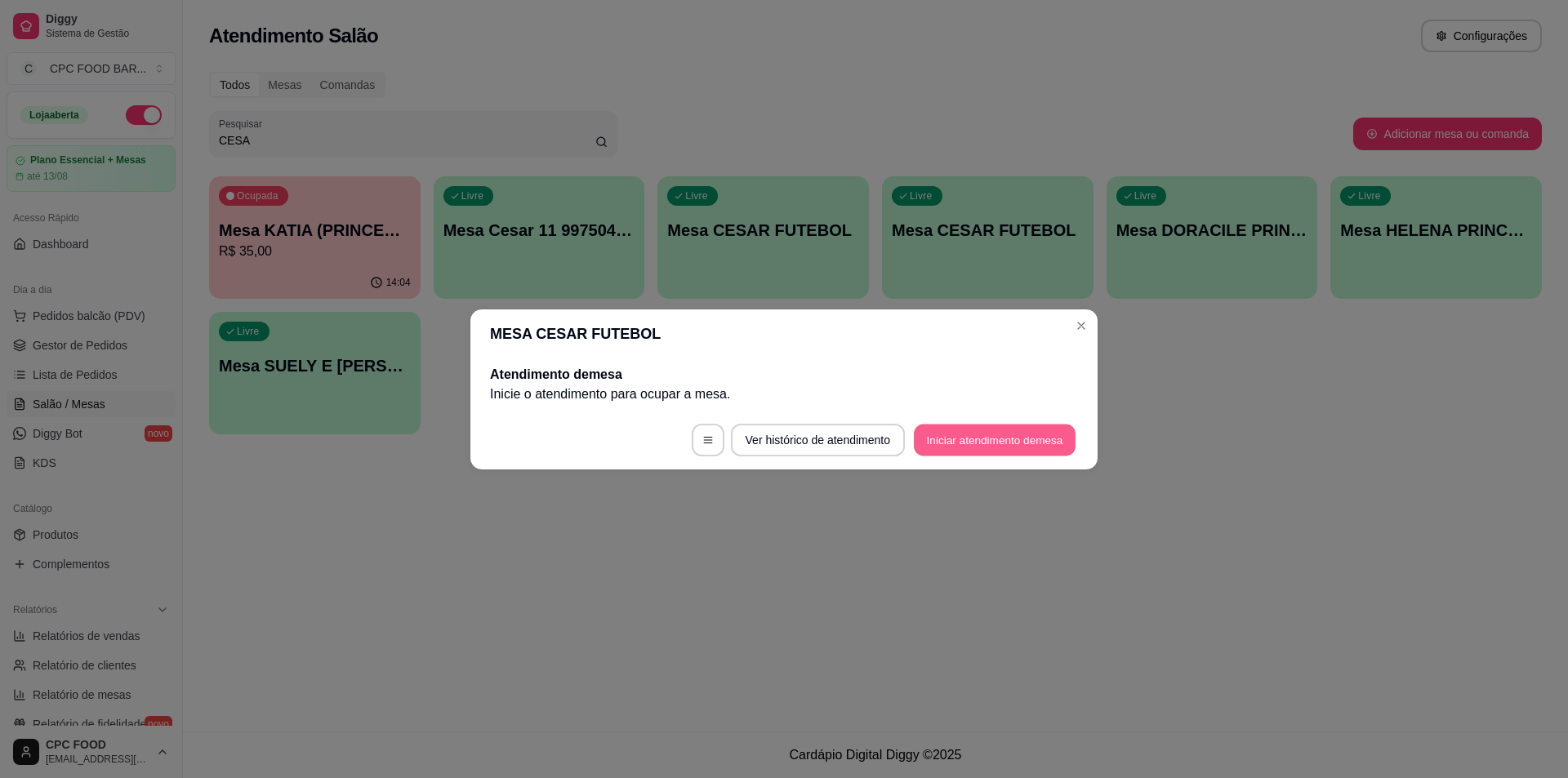
click at [976, 444] on button "Iniciar atendimento de mesa" at bounding box center [994, 440] width 161 height 32
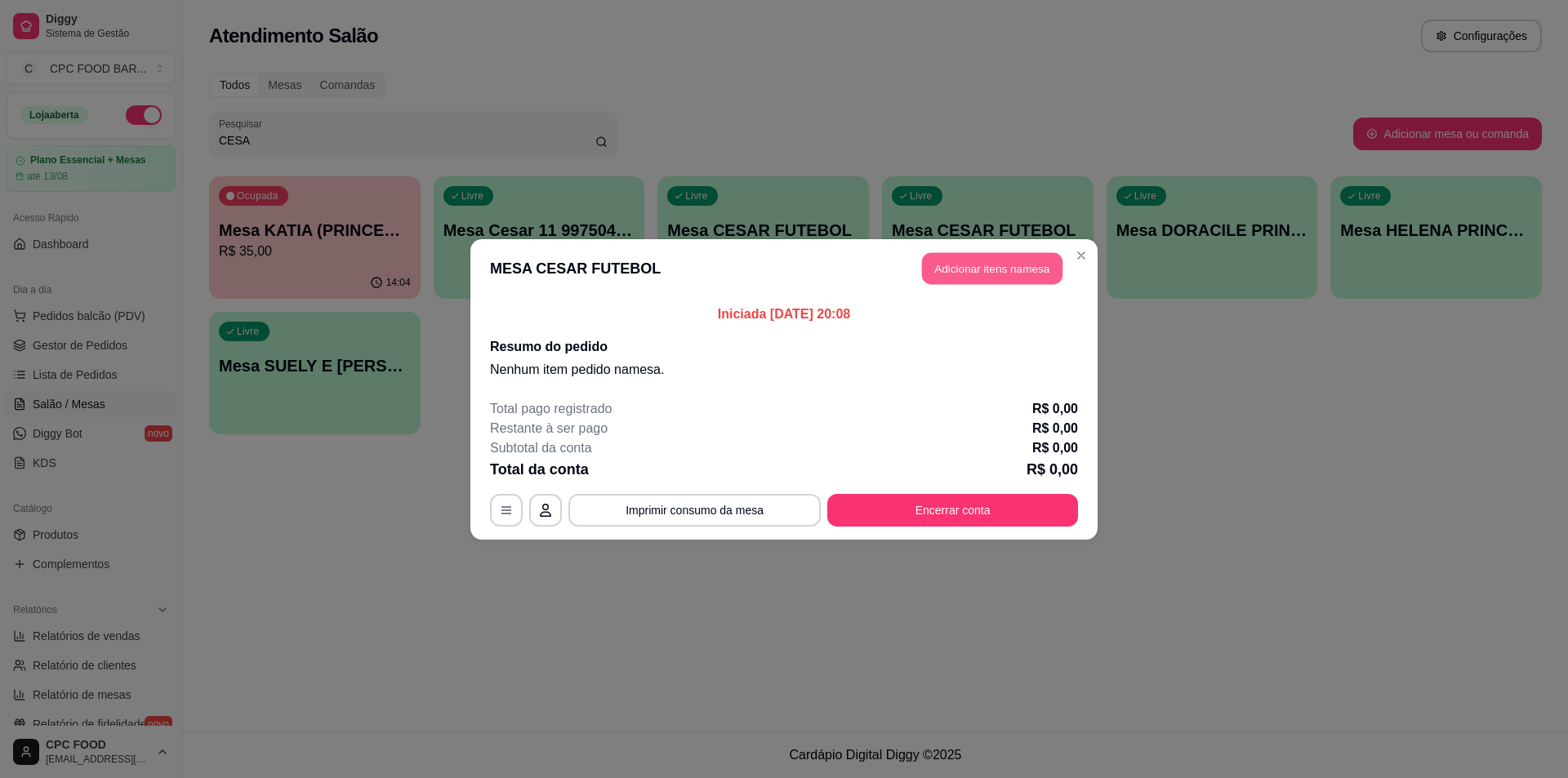
click at [978, 271] on button "Adicionar itens na mesa" at bounding box center [992, 268] width 141 height 32
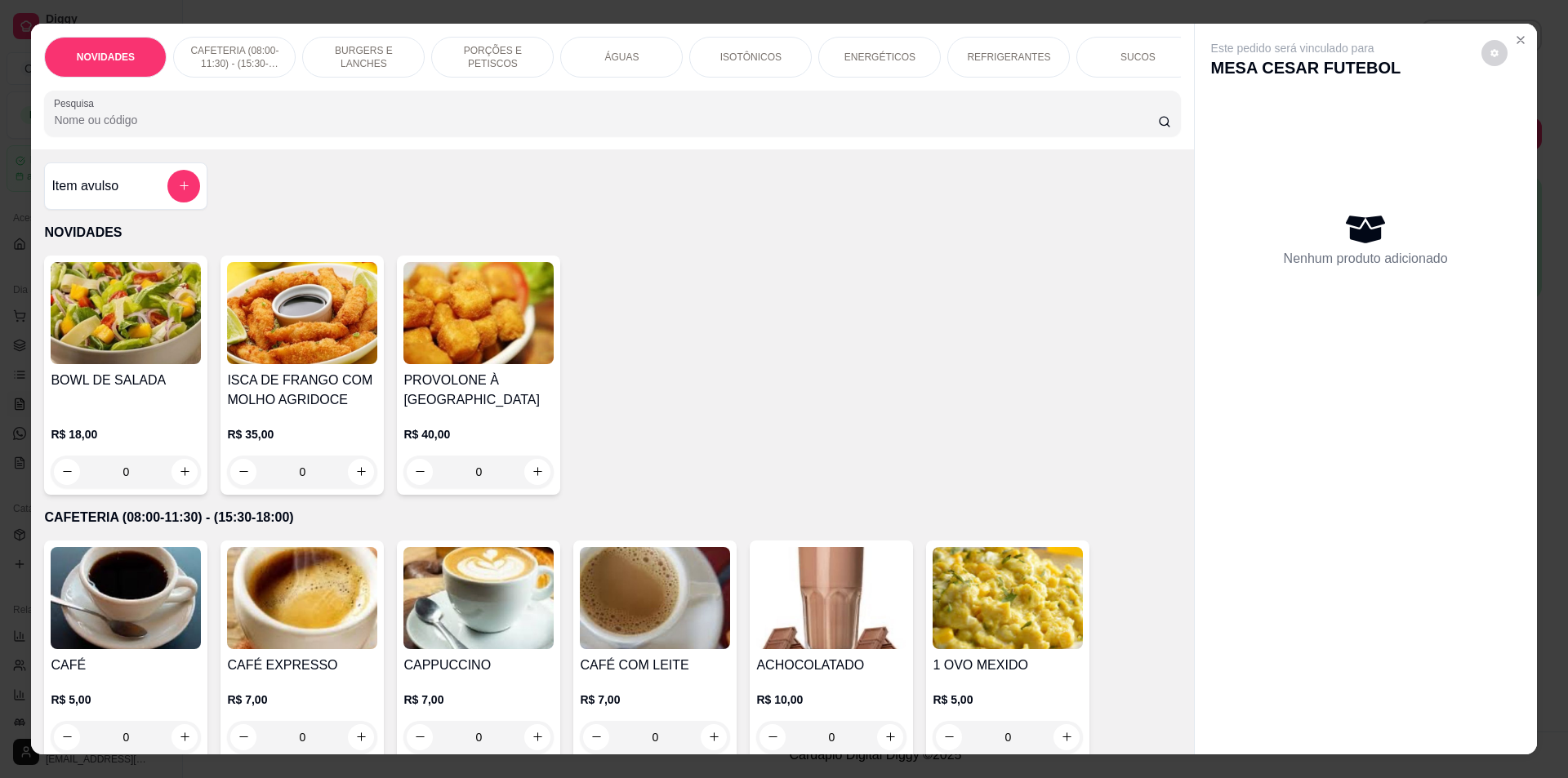
click at [512, 128] on input "Pesquisa" at bounding box center [605, 119] width 1104 height 17
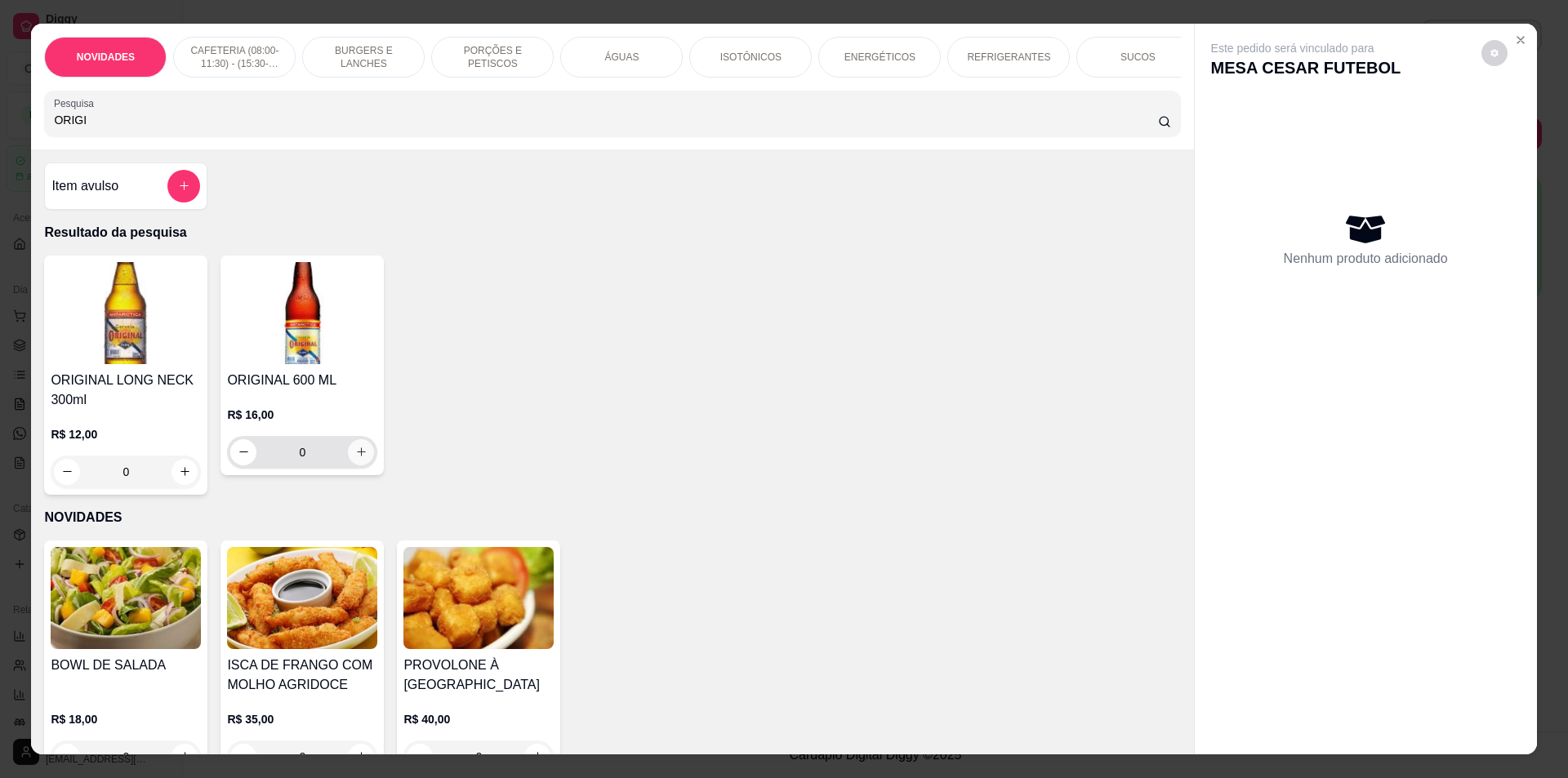
type input "ORIGI"
click at [359, 458] on icon "increase-product-quantity" at bounding box center [361, 452] width 13 height 13
type input "1"
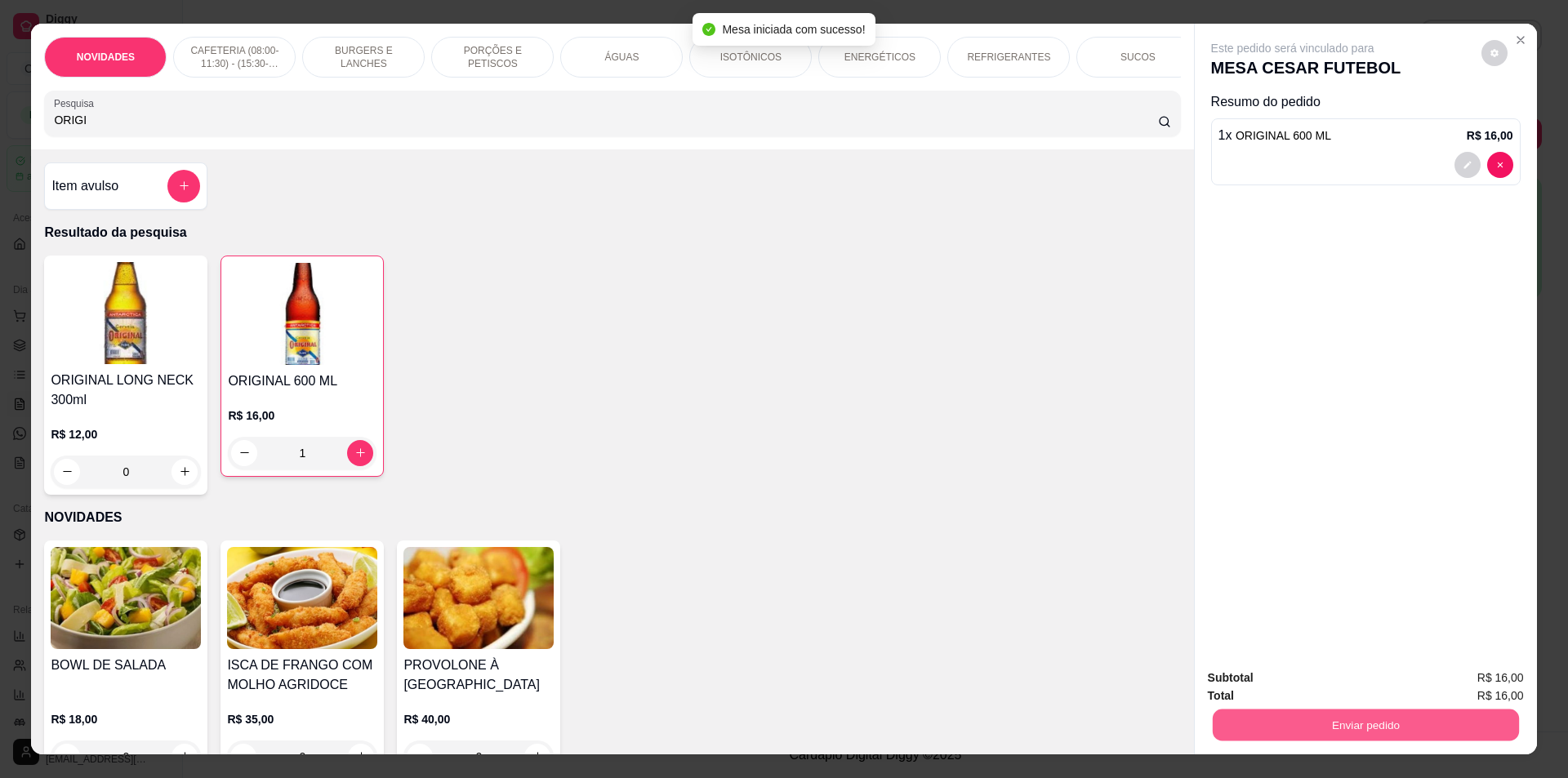
click at [1290, 724] on button "Enviar pedido" at bounding box center [1365, 725] width 306 height 32
click at [1252, 682] on button "Não registrar e enviar pedido" at bounding box center [1311, 685] width 165 height 30
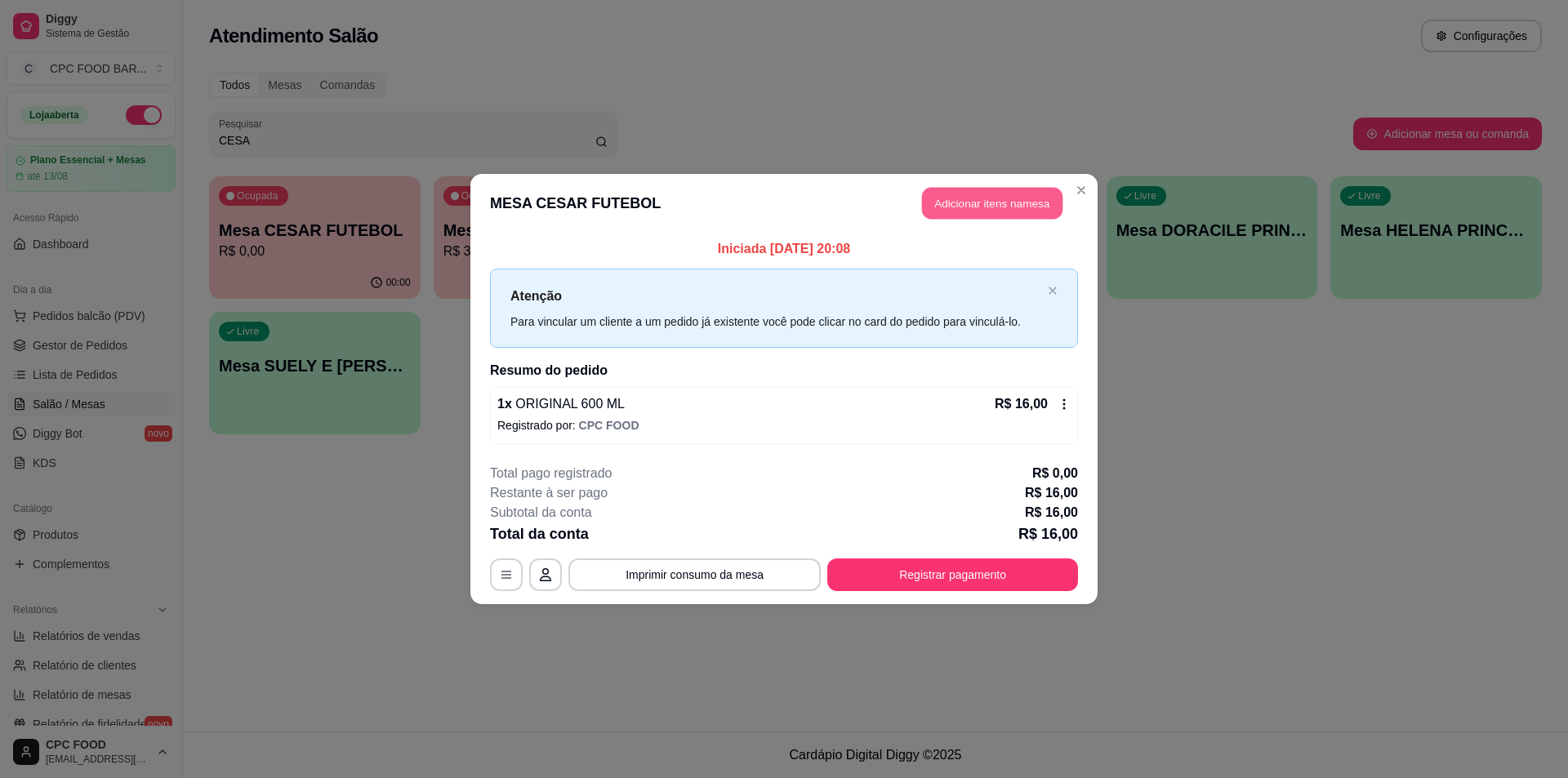
click at [964, 202] on button "Adicionar itens na mesa" at bounding box center [992, 203] width 141 height 32
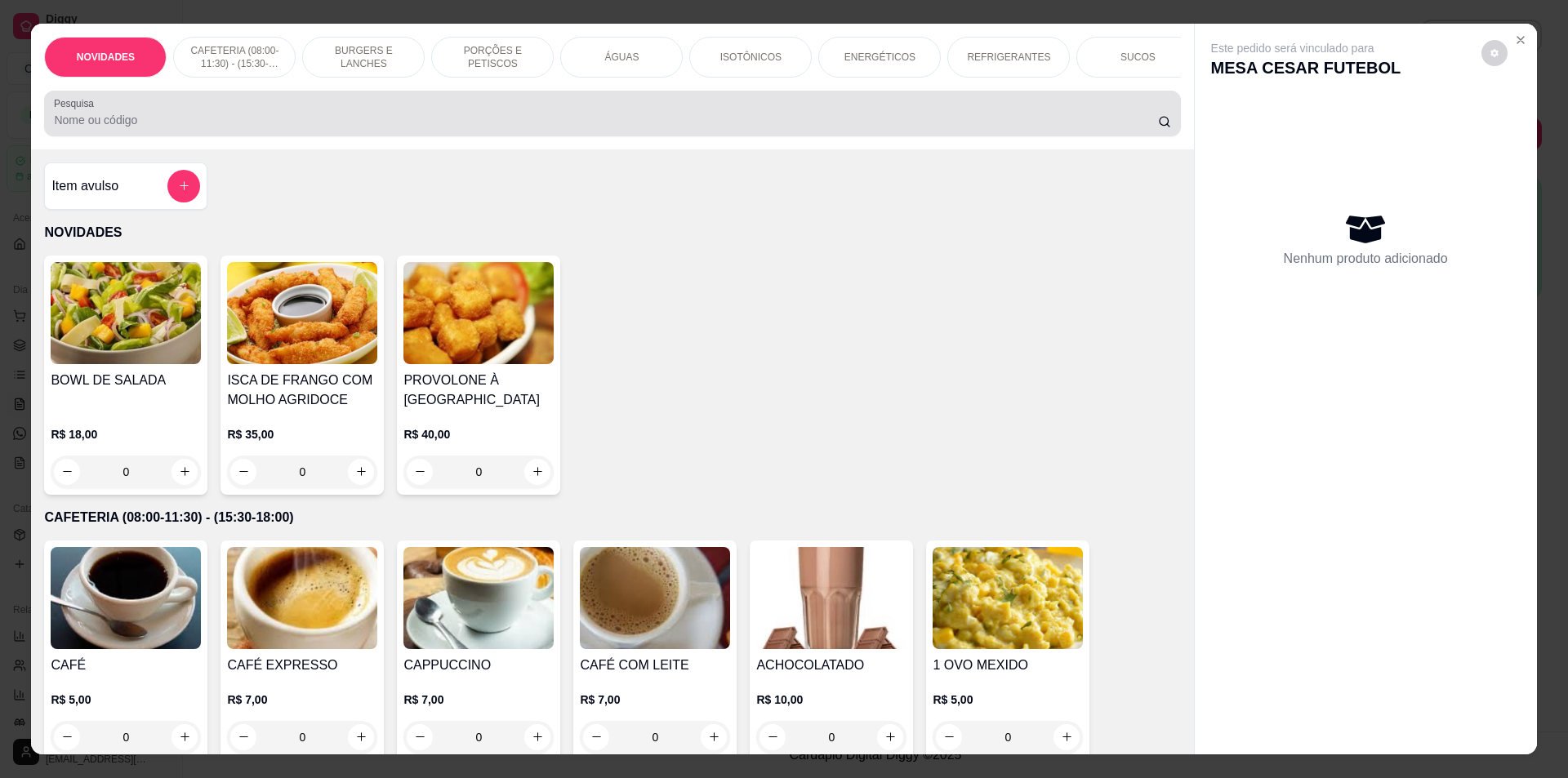
click at [397, 126] on input "Pesquisa" at bounding box center [605, 119] width 1104 height 17
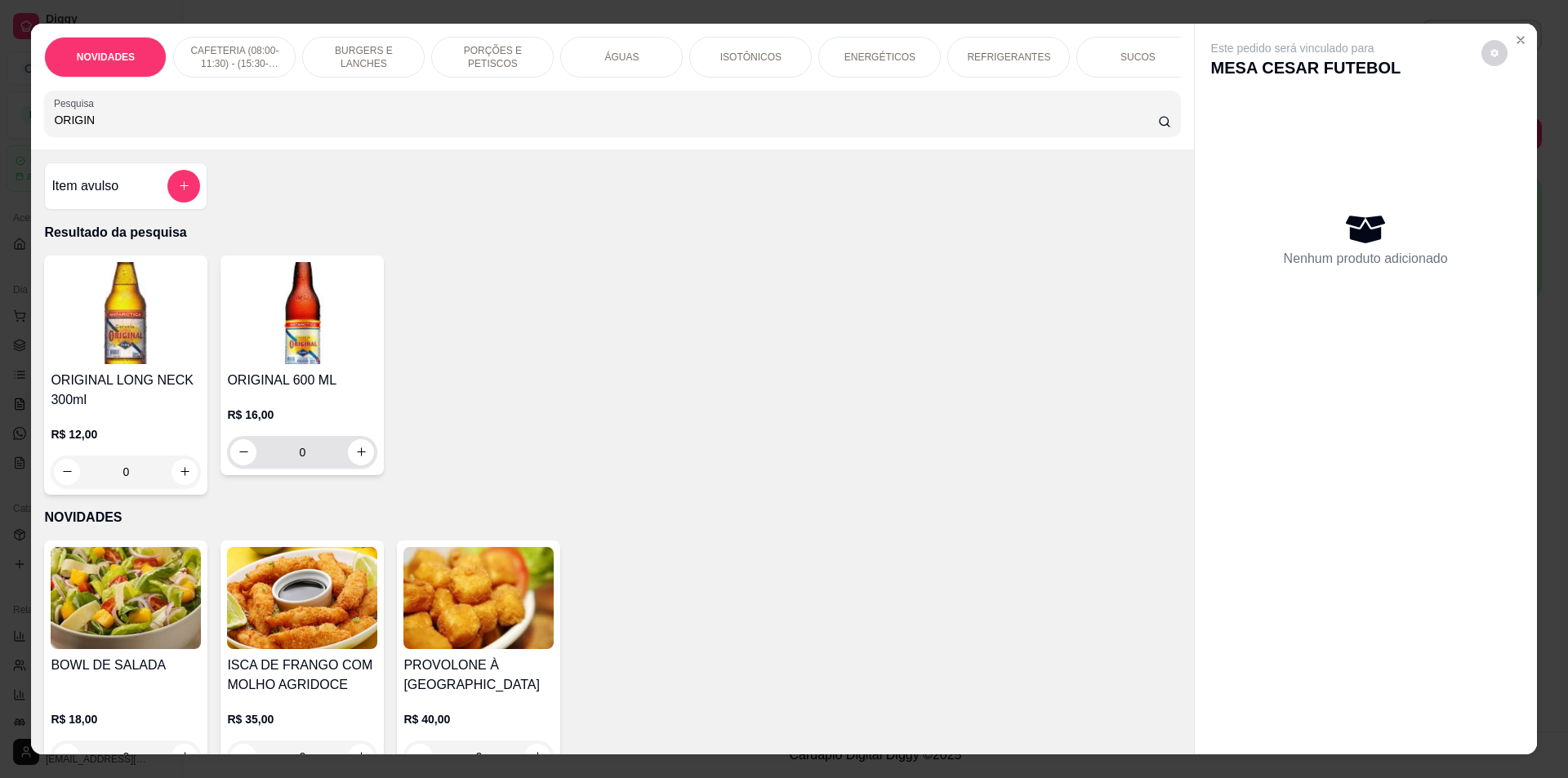
type input "ORIGIN"
click at [365, 461] on button "increase-product-quantity" at bounding box center [362, 452] width 25 height 25
type input "1"
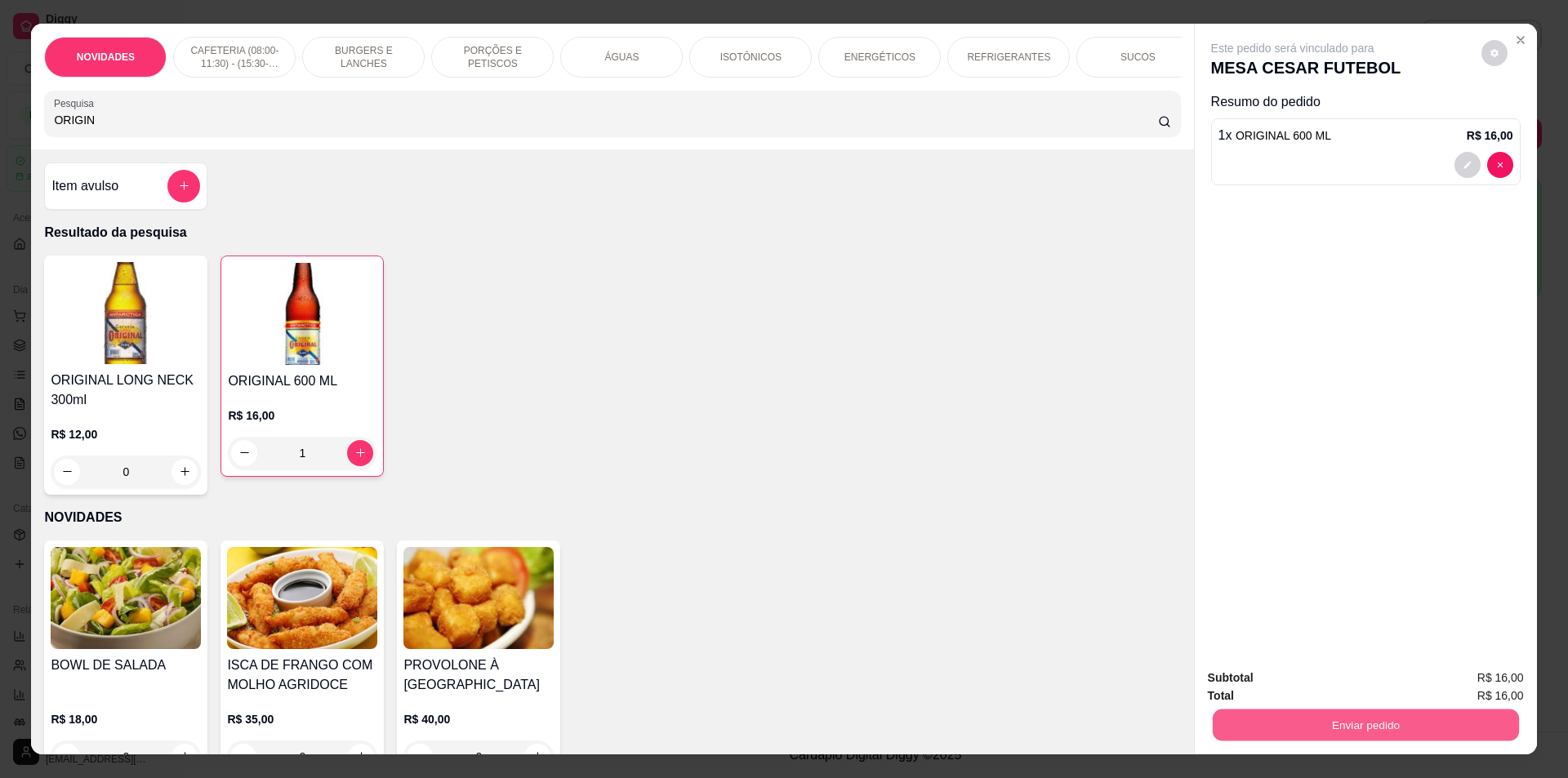
click at [1313, 722] on button "Enviar pedido" at bounding box center [1365, 725] width 306 height 32
click at [1268, 680] on button "Não registrar e enviar pedido" at bounding box center [1311, 684] width 165 height 30
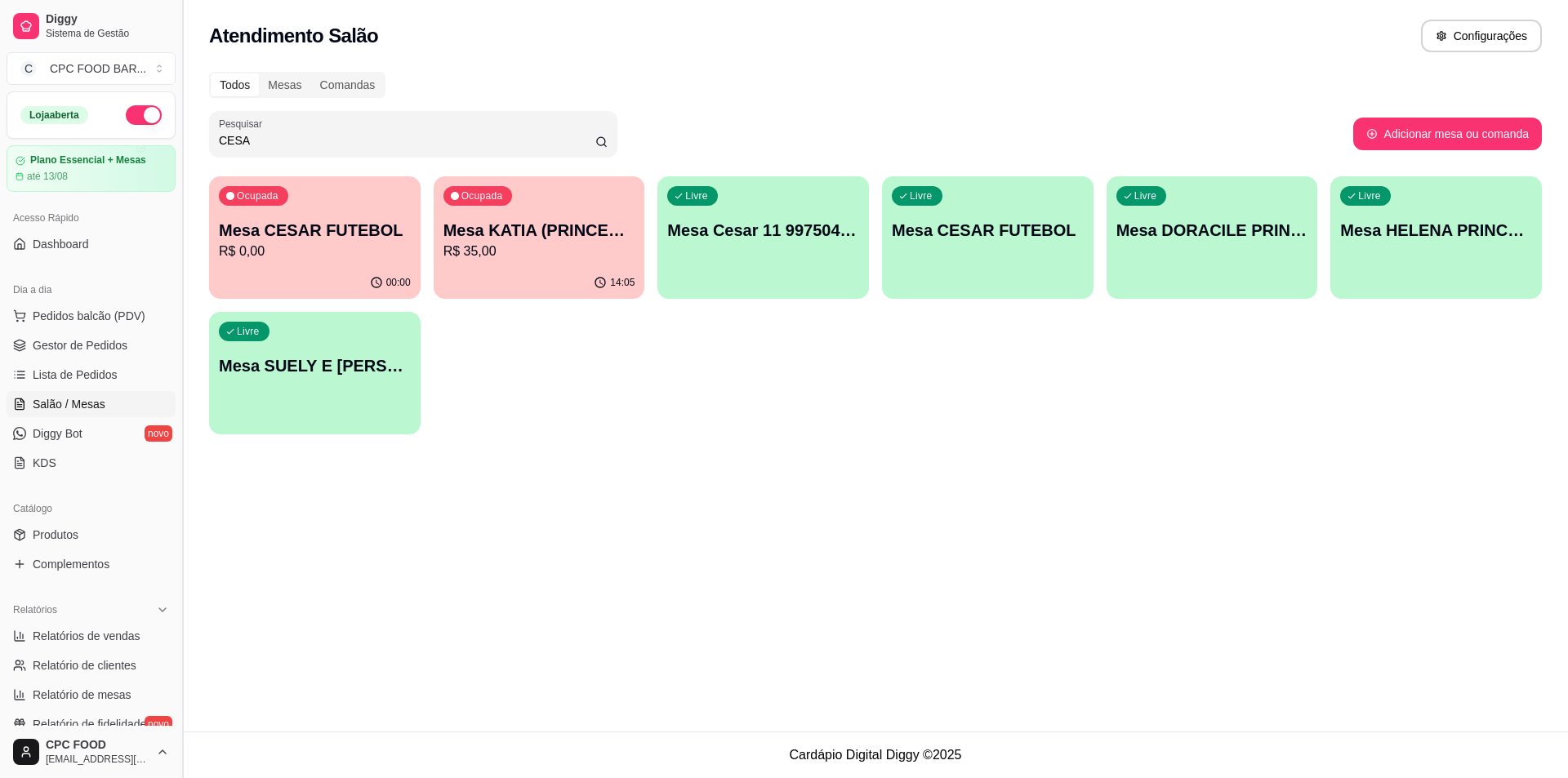
drag, startPoint x: 273, startPoint y: 144, endPoint x: 185, endPoint y: 154, distance: 88.6
click at [185, 154] on div "Diggy Sistema de Gestão C CPC FOOD BAR ... Loja aberta Plano Essencial + Mesas …" at bounding box center [784, 389] width 1568 height 778
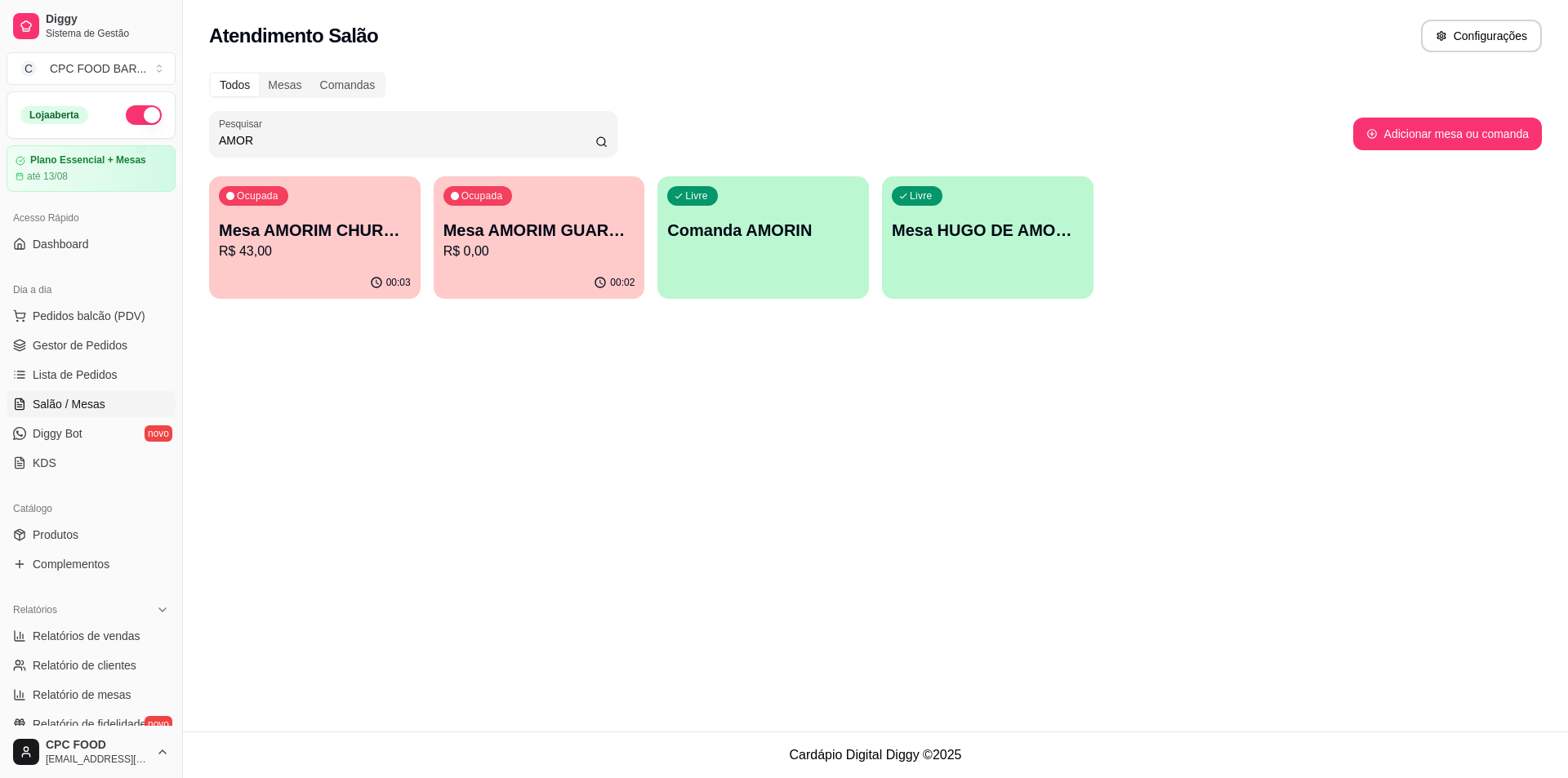
type input "AMOR"
click at [330, 251] on p "R$ 43,00" at bounding box center [315, 250] width 186 height 19
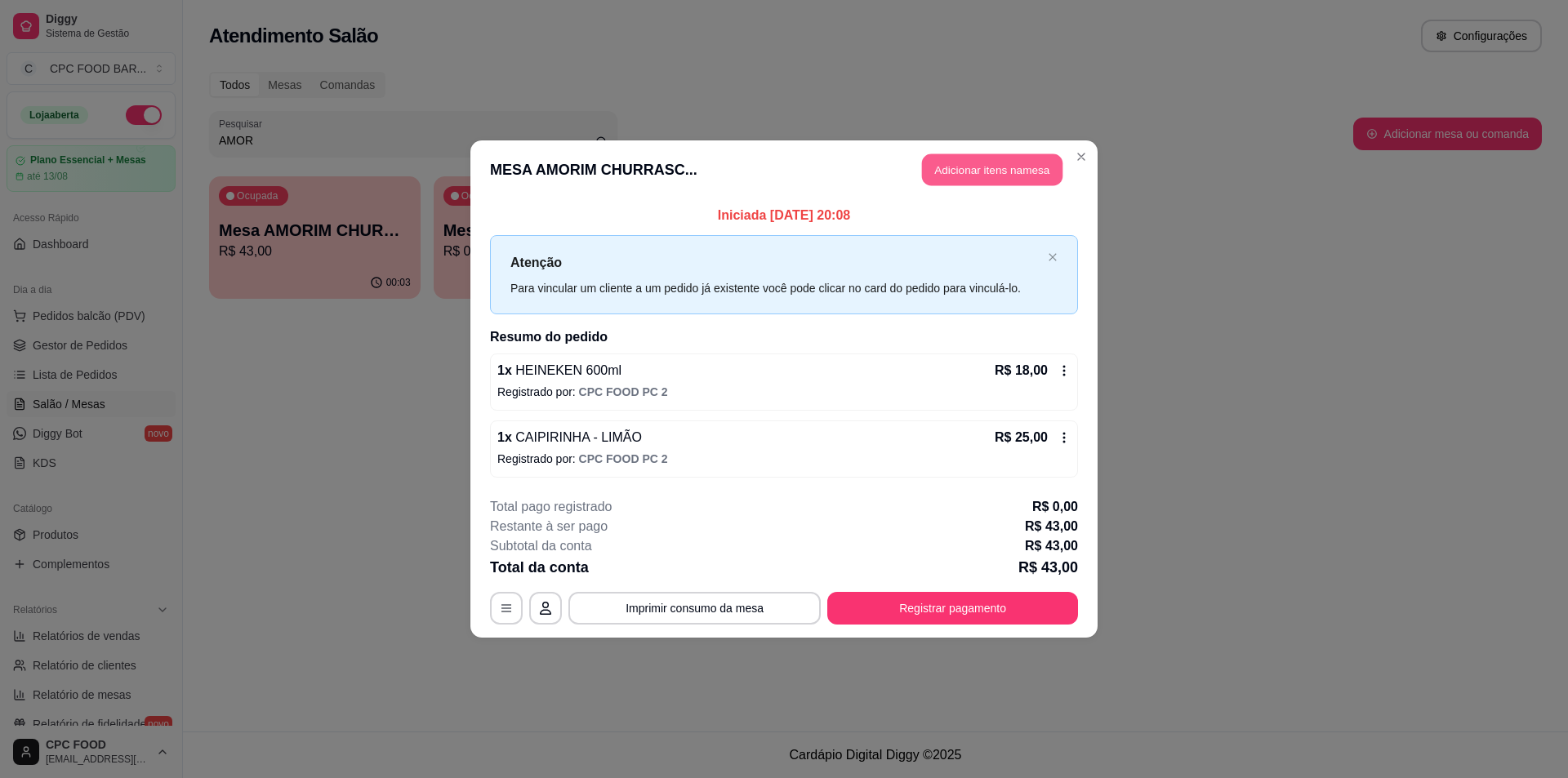
click at [945, 173] on button "Adicionar itens na mesa" at bounding box center [992, 170] width 141 height 32
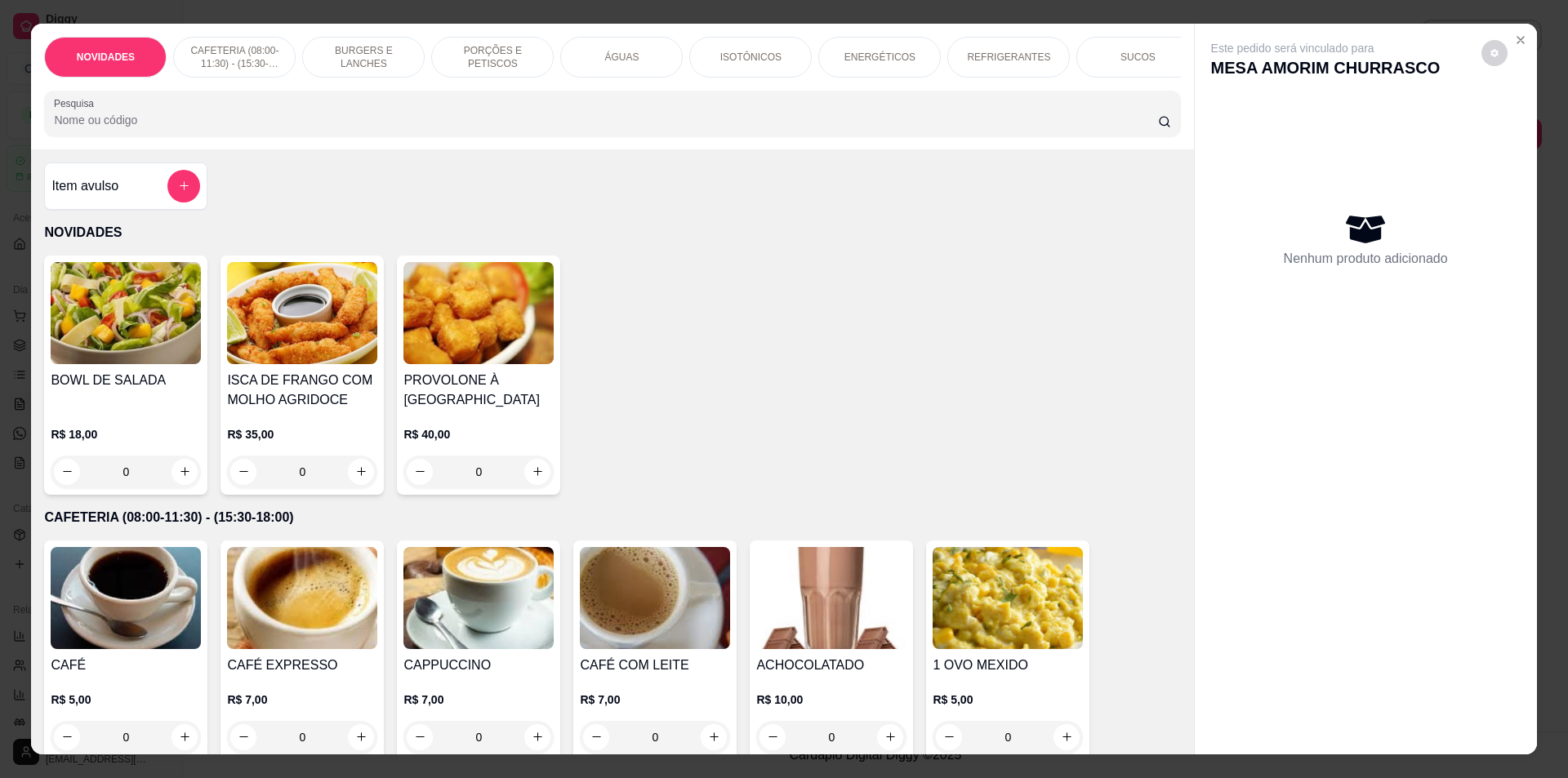
click at [677, 128] on input "Pesquisa" at bounding box center [605, 119] width 1104 height 17
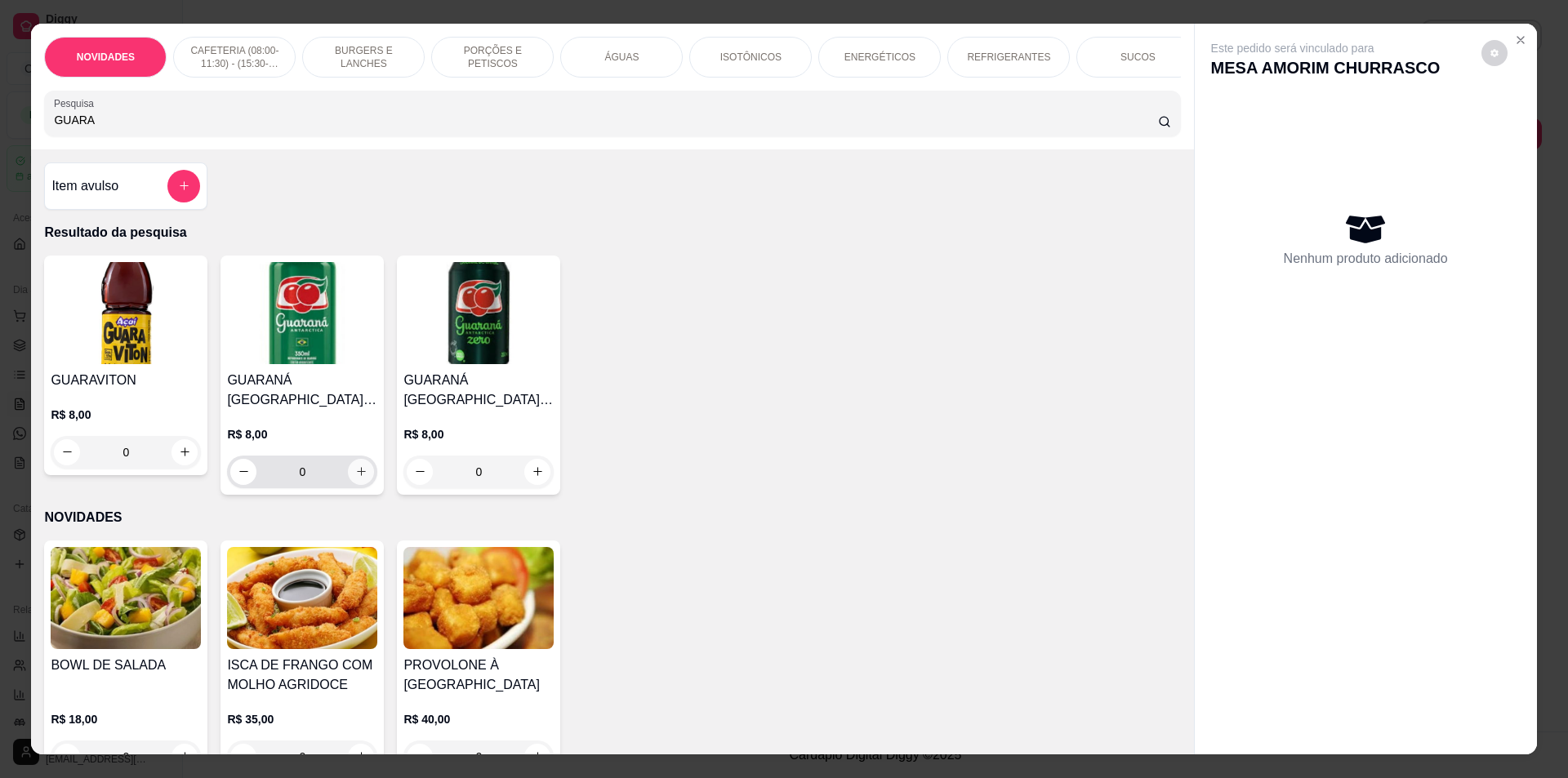
type input "GUARA"
click at [355, 478] on icon "increase-product-quantity" at bounding box center [361, 471] width 13 height 13
type input "1"
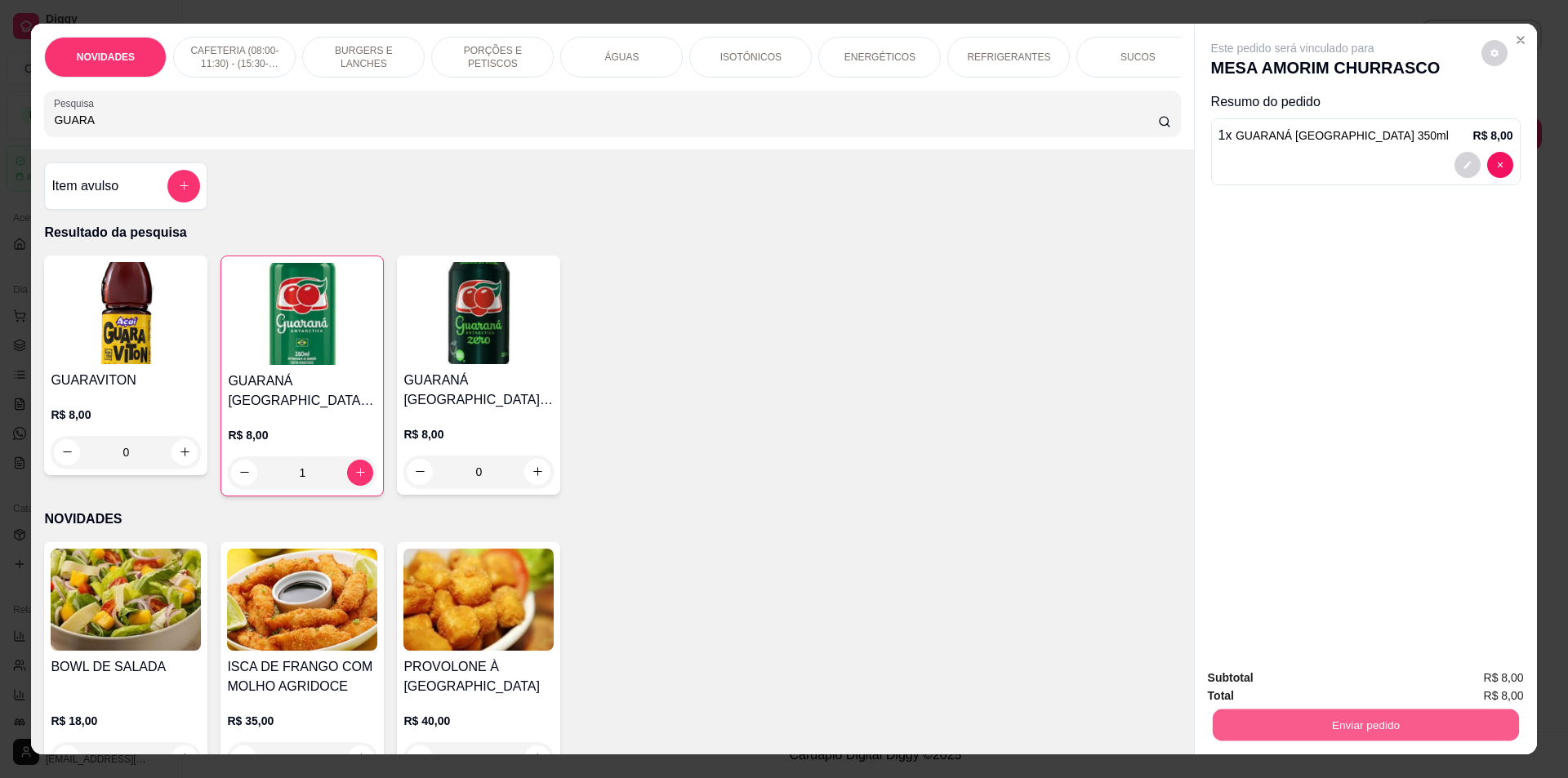
click at [1362, 717] on button "Enviar pedido" at bounding box center [1365, 725] width 306 height 32
click at [1266, 690] on button "Não registrar e enviar pedido" at bounding box center [1312, 686] width 170 height 31
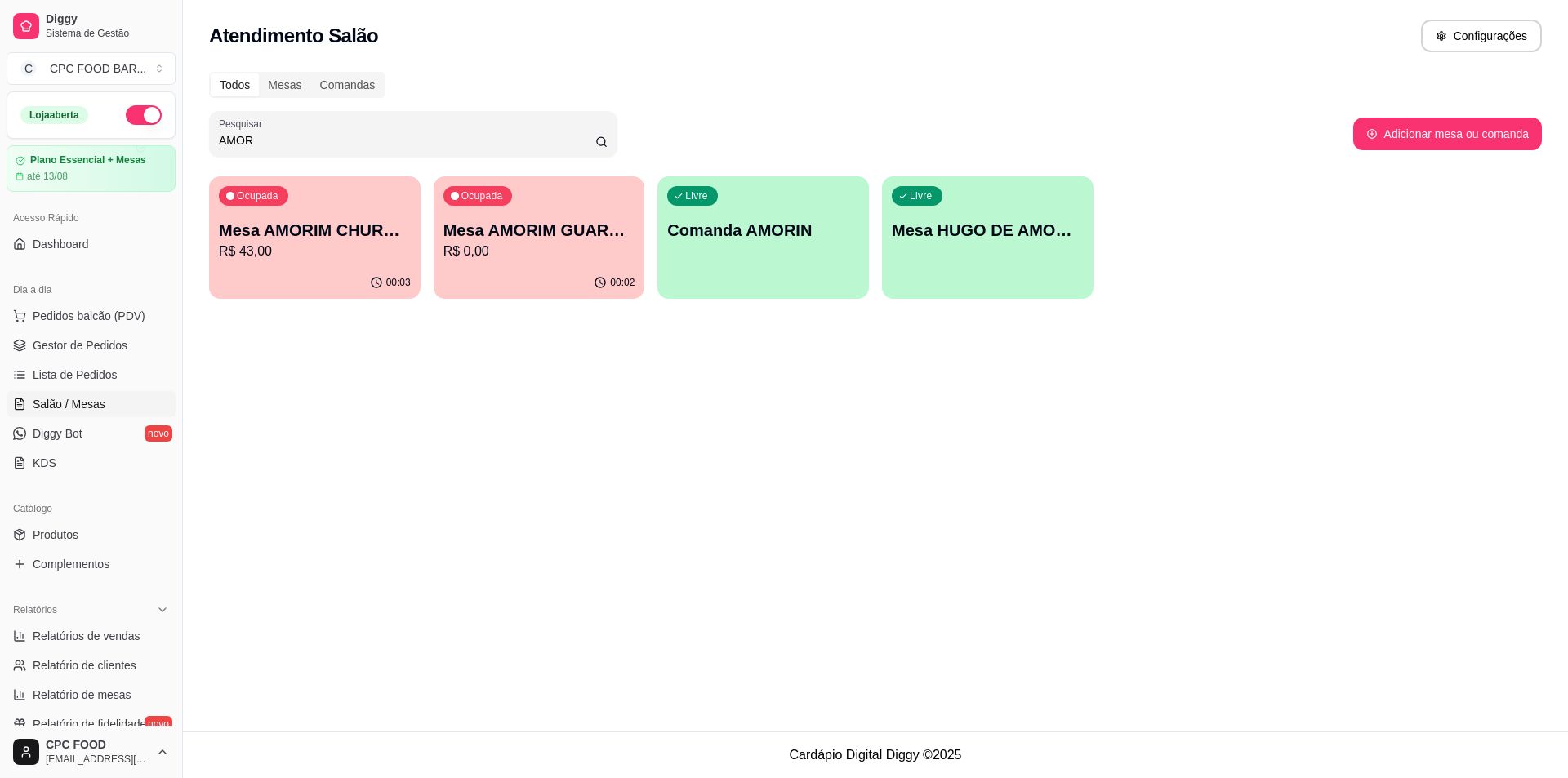
drag, startPoint x: 261, startPoint y: 142, endPoint x: 146, endPoint y: 113, distance: 118.6
click at [137, 119] on div "Diggy Sistema de Gestão C CPC FOOD BAR ... Loja aberta Plano Essencial + Mesas …" at bounding box center [784, 389] width 1568 height 778
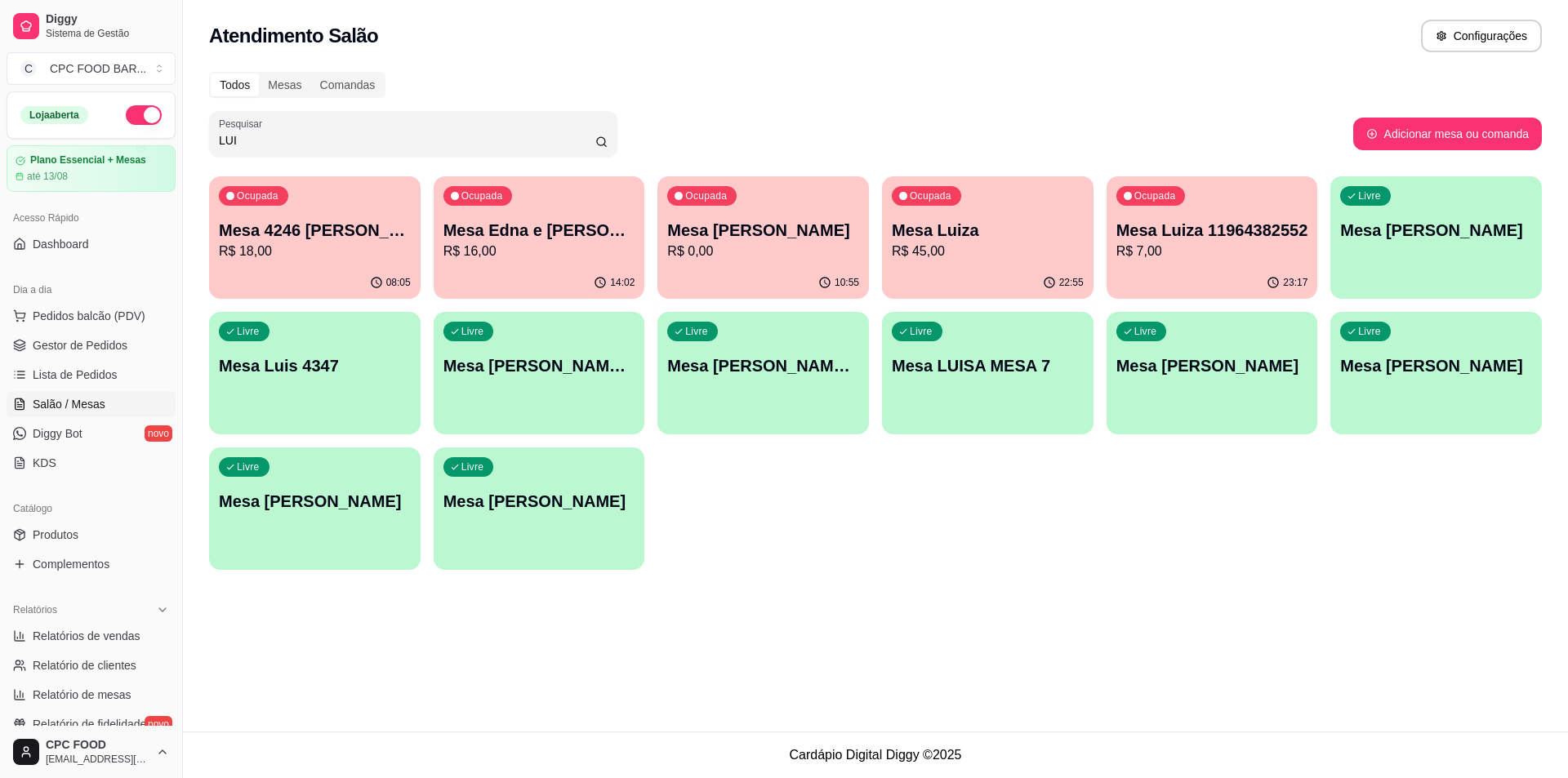
type input "LUI"
click at [322, 502] on p "Mesa [PERSON_NAME]" at bounding box center [315, 501] width 186 height 22
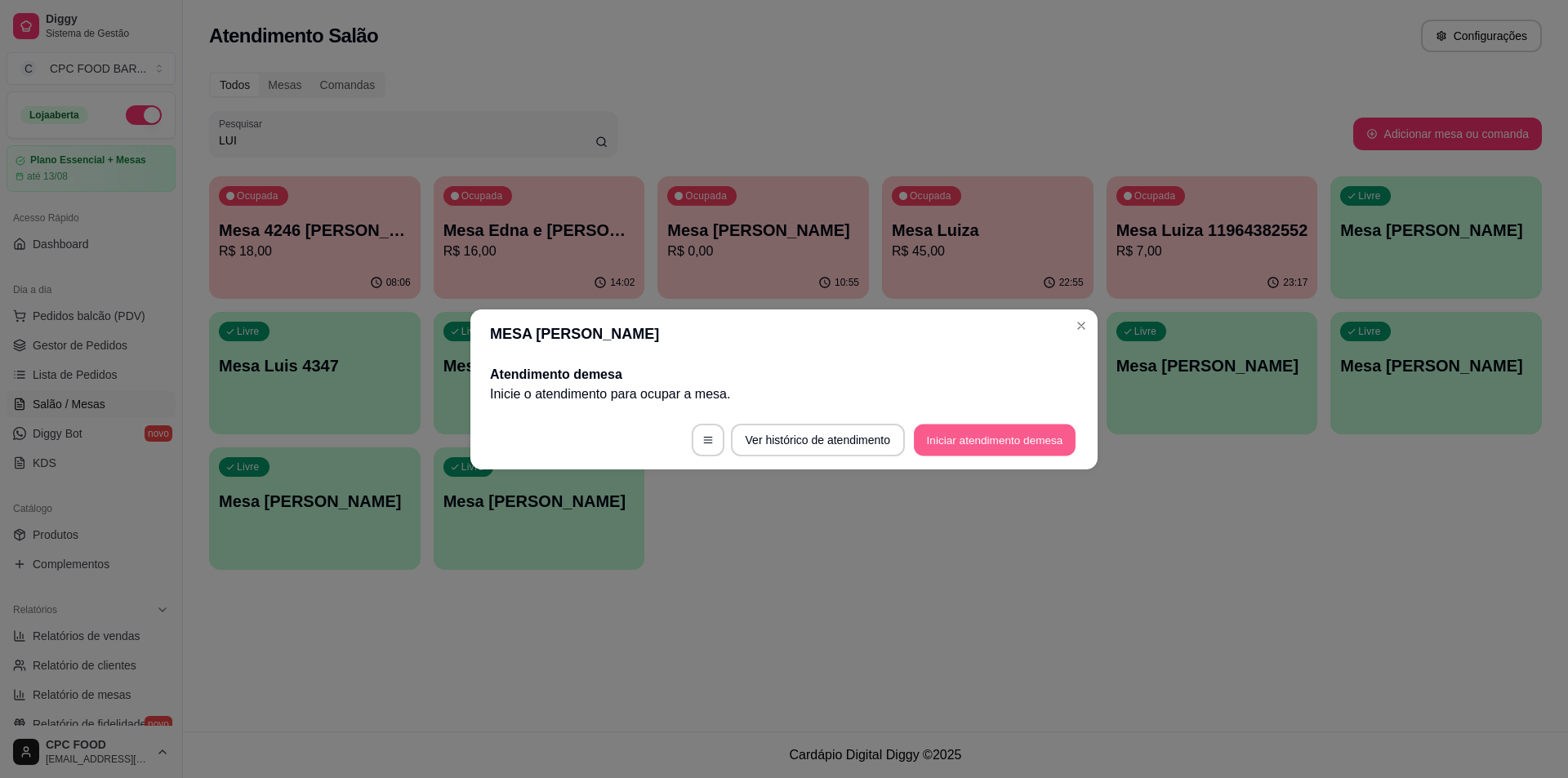
click at [936, 432] on button "Iniciar atendimento de mesa" at bounding box center [994, 440] width 161 height 32
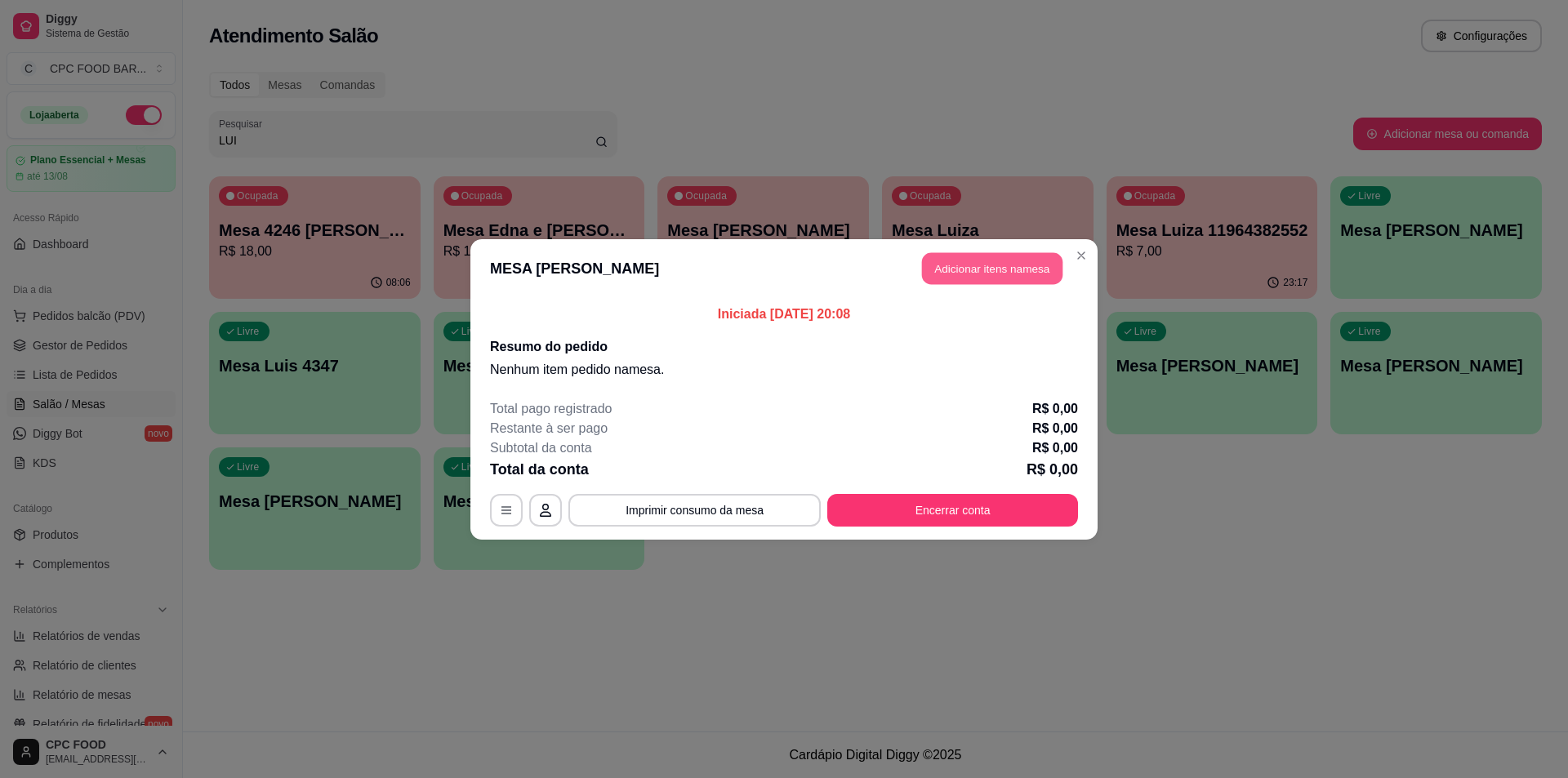
click at [945, 269] on button "Adicionar itens na mesa" at bounding box center [992, 268] width 141 height 32
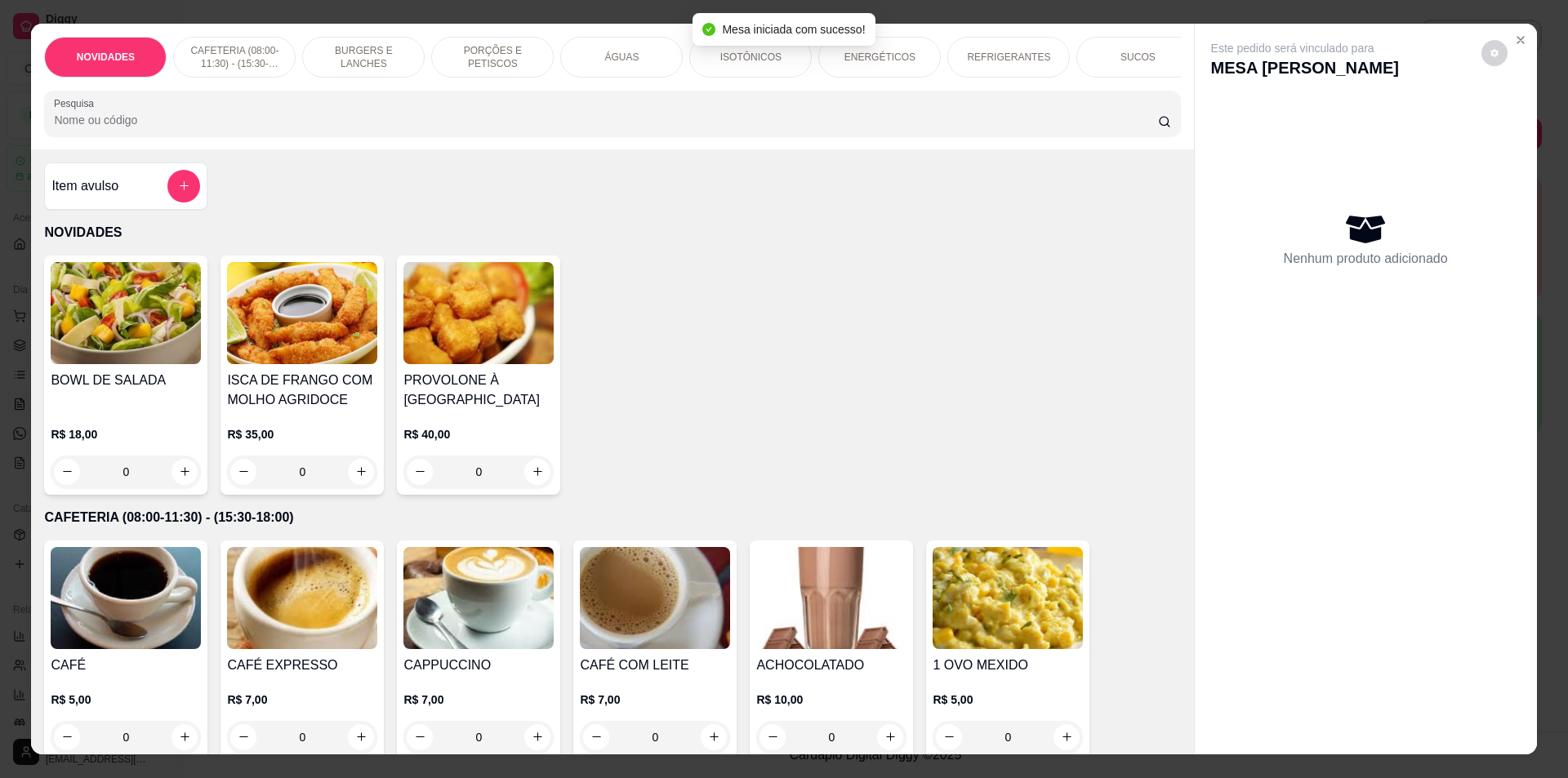
drag, startPoint x: 984, startPoint y: 52, endPoint x: 198, endPoint y: 385, distance: 853.6
click at [984, 51] on p "REFRIGERANTES" at bounding box center [1008, 57] width 83 height 13
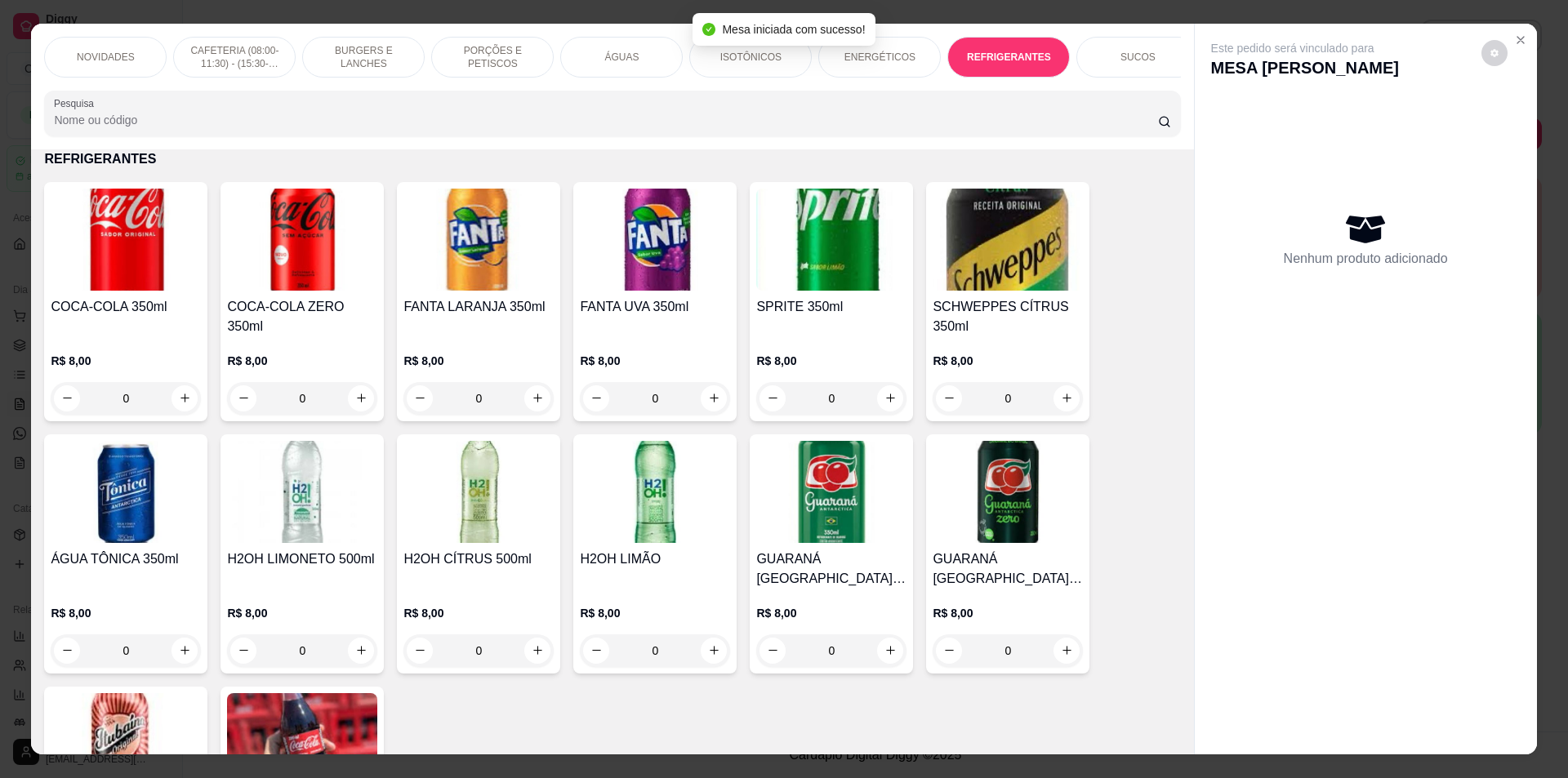
scroll to position [28, 0]
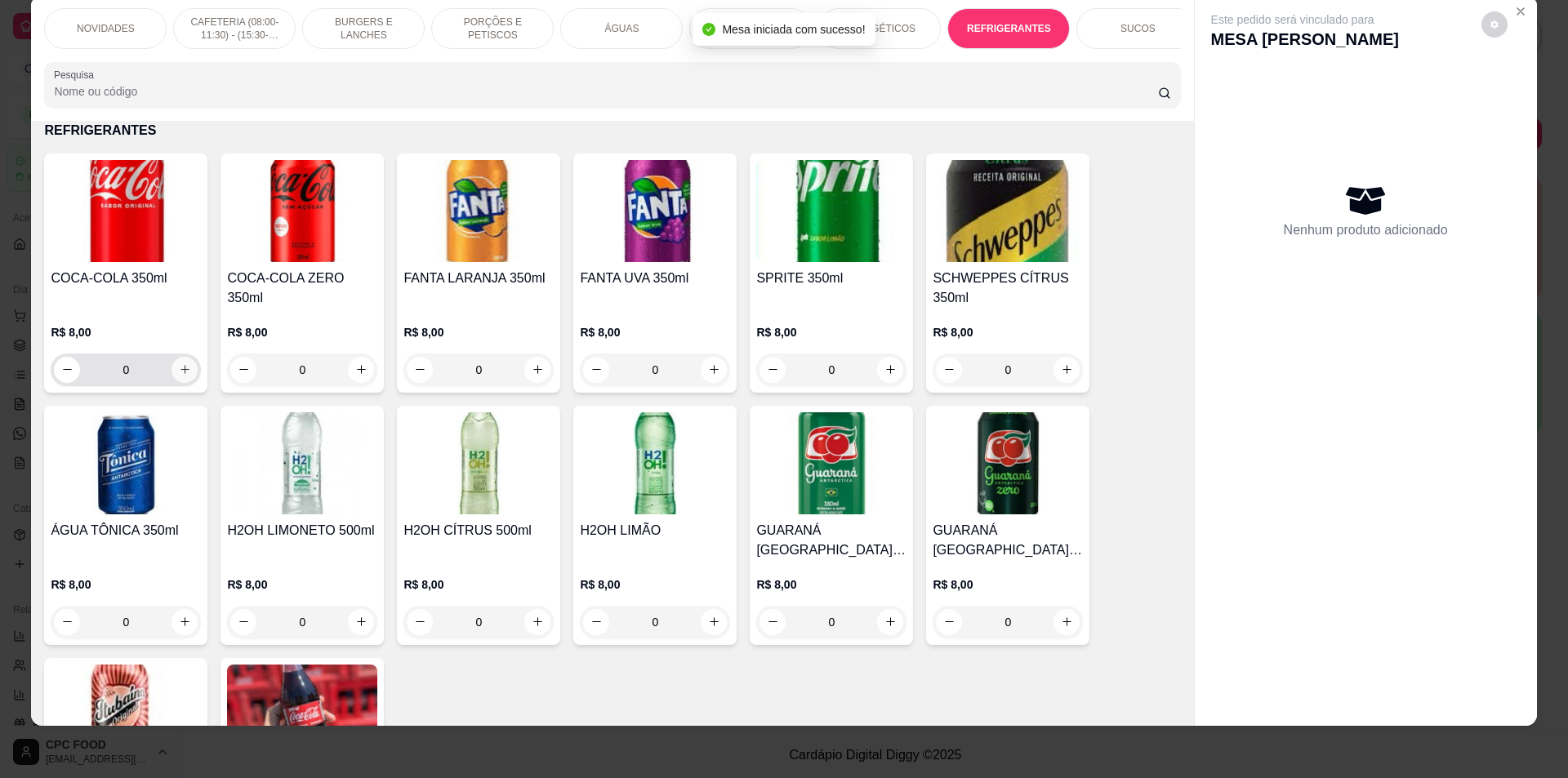
click at [179, 375] on icon "increase-product-quantity" at bounding box center [185, 369] width 13 height 13
type input "1"
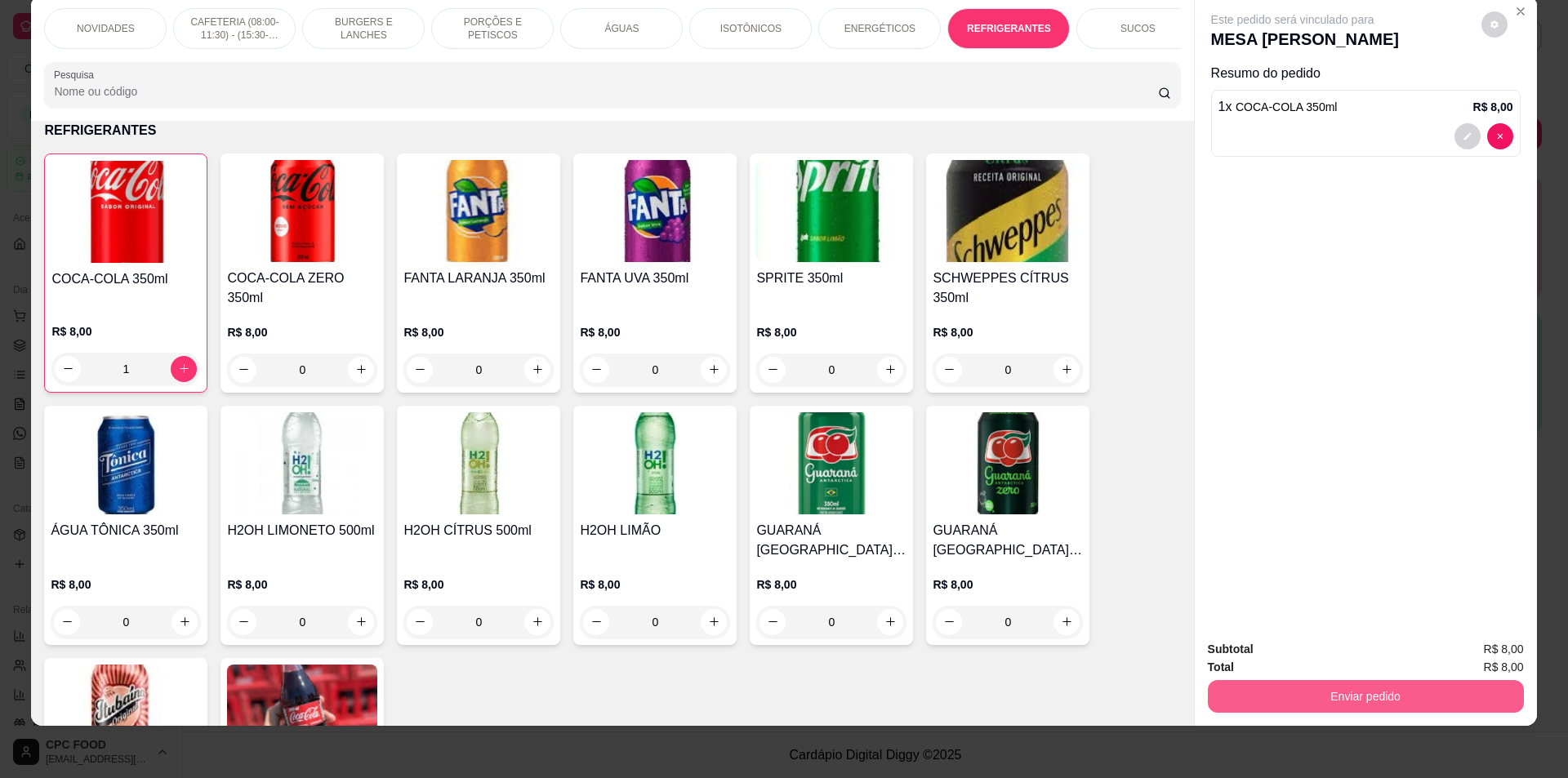
click at [1312, 693] on button "Enviar pedido" at bounding box center [1366, 696] width 316 height 32
click at [1298, 659] on button "Não registrar e enviar pedido" at bounding box center [1311, 656] width 165 height 30
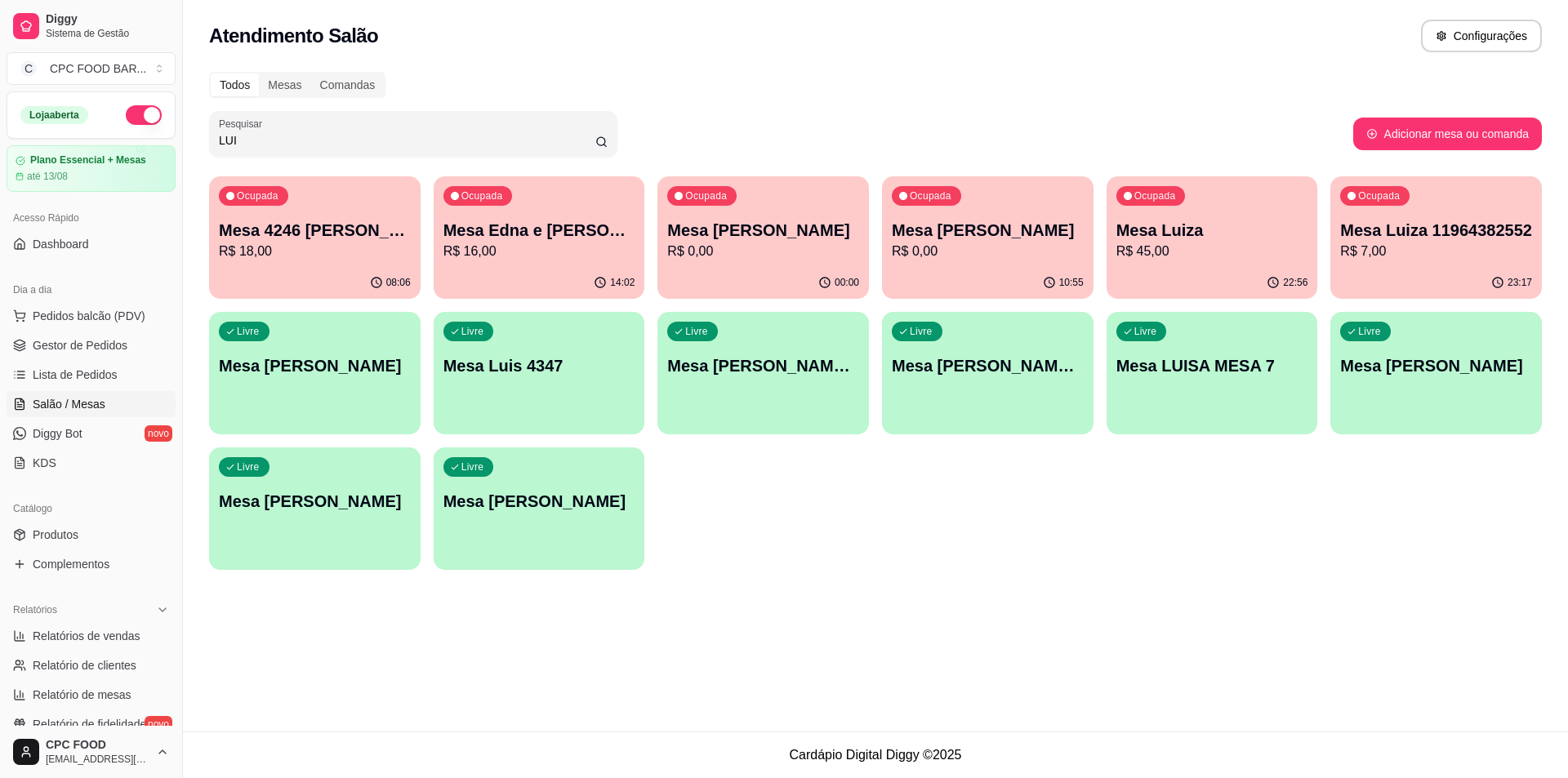
drag, startPoint x: 239, startPoint y: 135, endPoint x: 199, endPoint y: 135, distance: 40.0
click at [199, 135] on div "Todos Mesas Comandas Pesquisar LUI Adicionar mesa ou comanda Ocupada Mesa 4246 …" at bounding box center [875, 325] width 1385 height 528
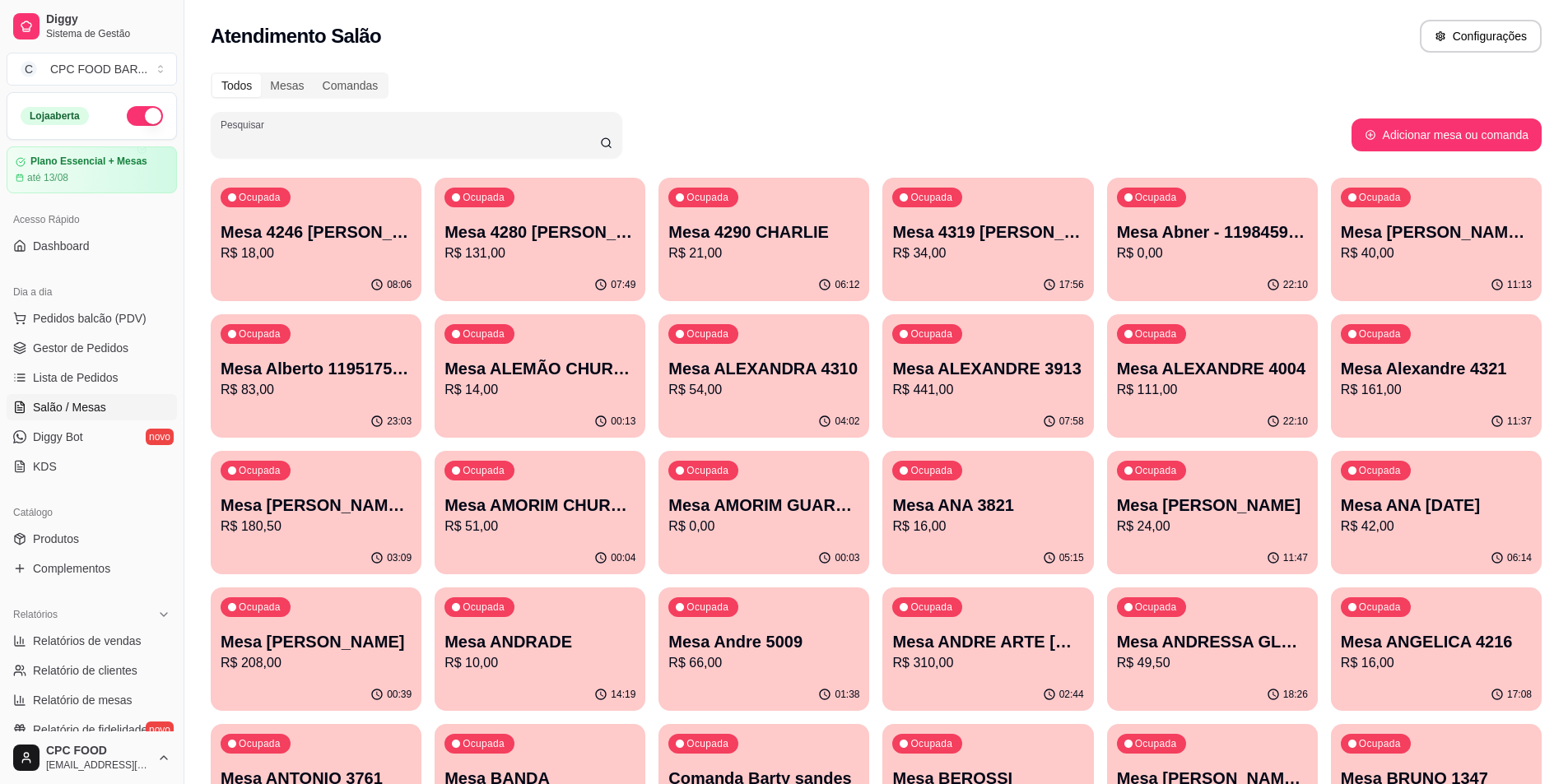
click at [276, 148] on input "Pesquisar" at bounding box center [410, 141] width 379 height 17
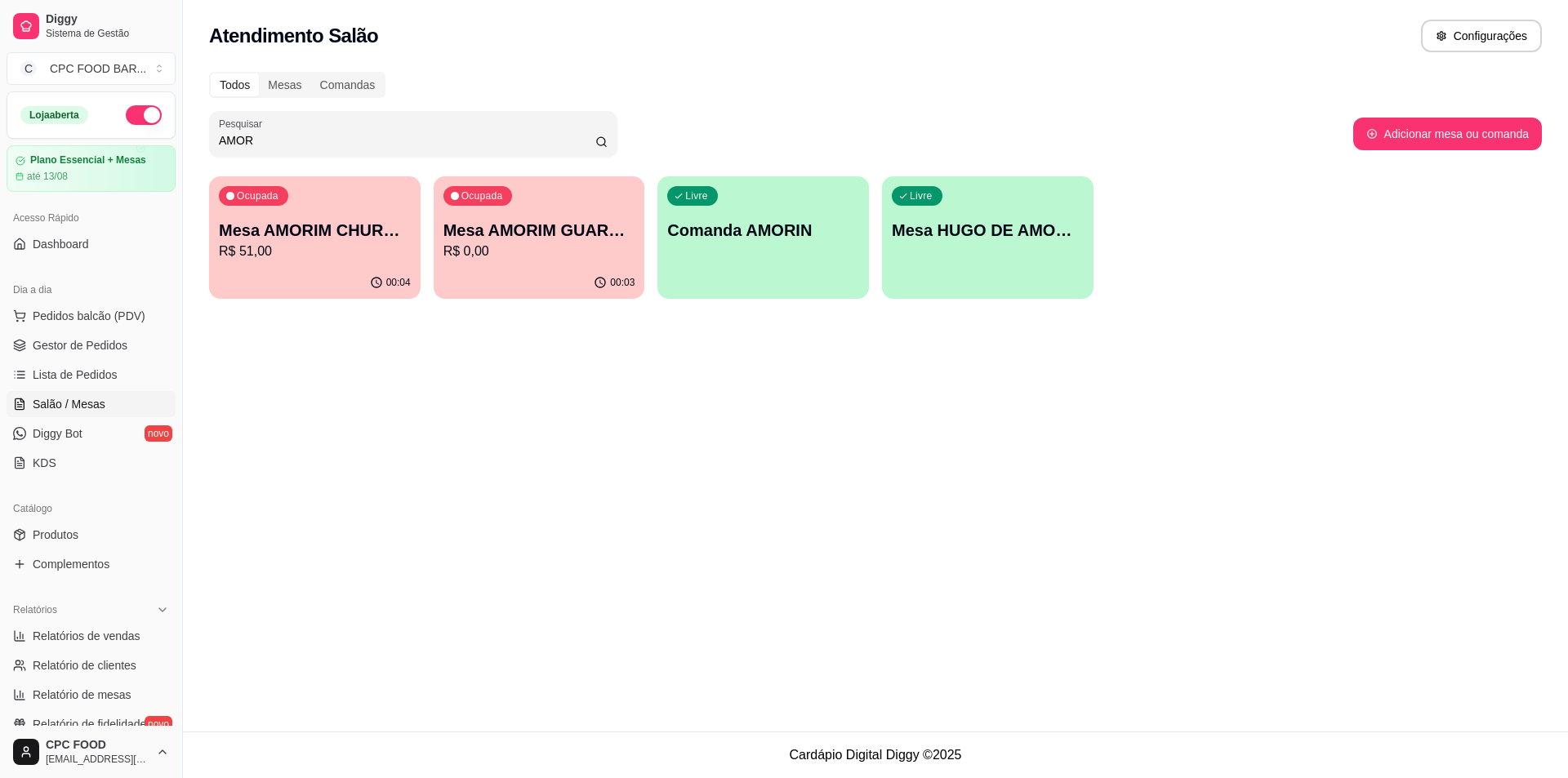
type input "AMOR"
click at [535, 220] on p "Mesa AMORIM GUARNIÇÕES" at bounding box center [539, 231] width 186 height 22
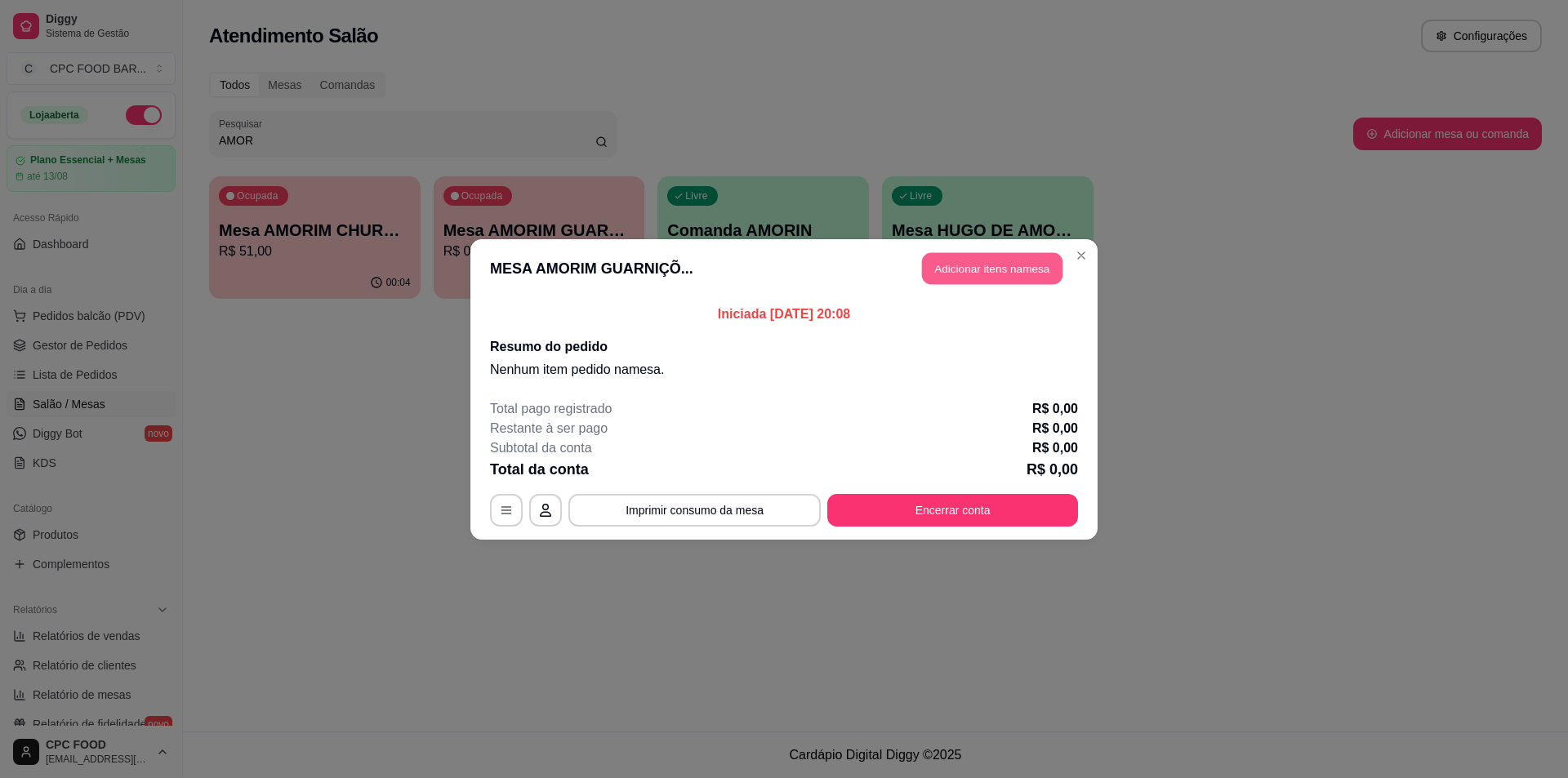
click at [962, 274] on button "Adicionar itens na mesa" at bounding box center [992, 268] width 141 height 32
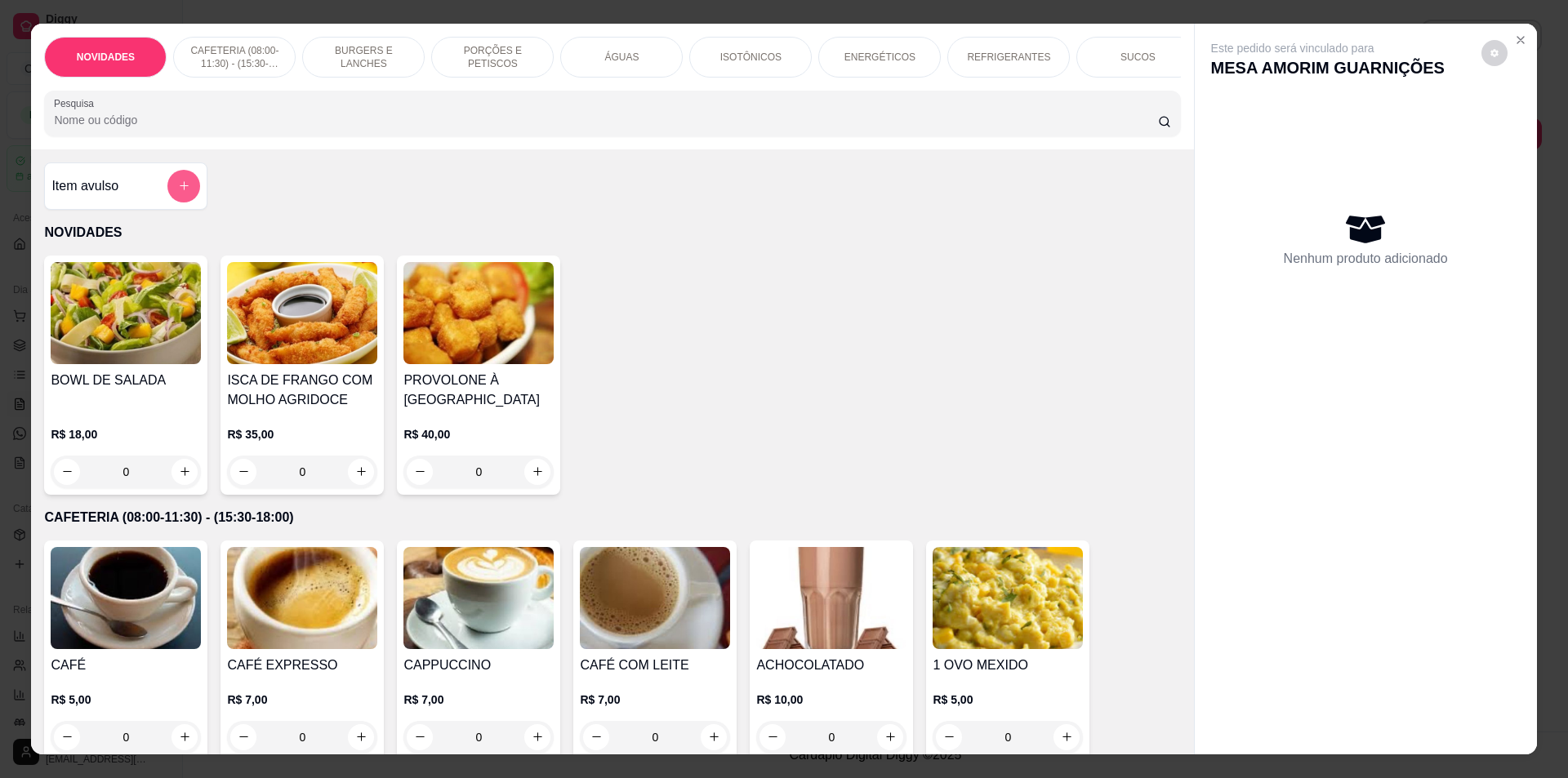
click at [167, 202] on button "add-separate-item" at bounding box center [183, 186] width 32 height 32
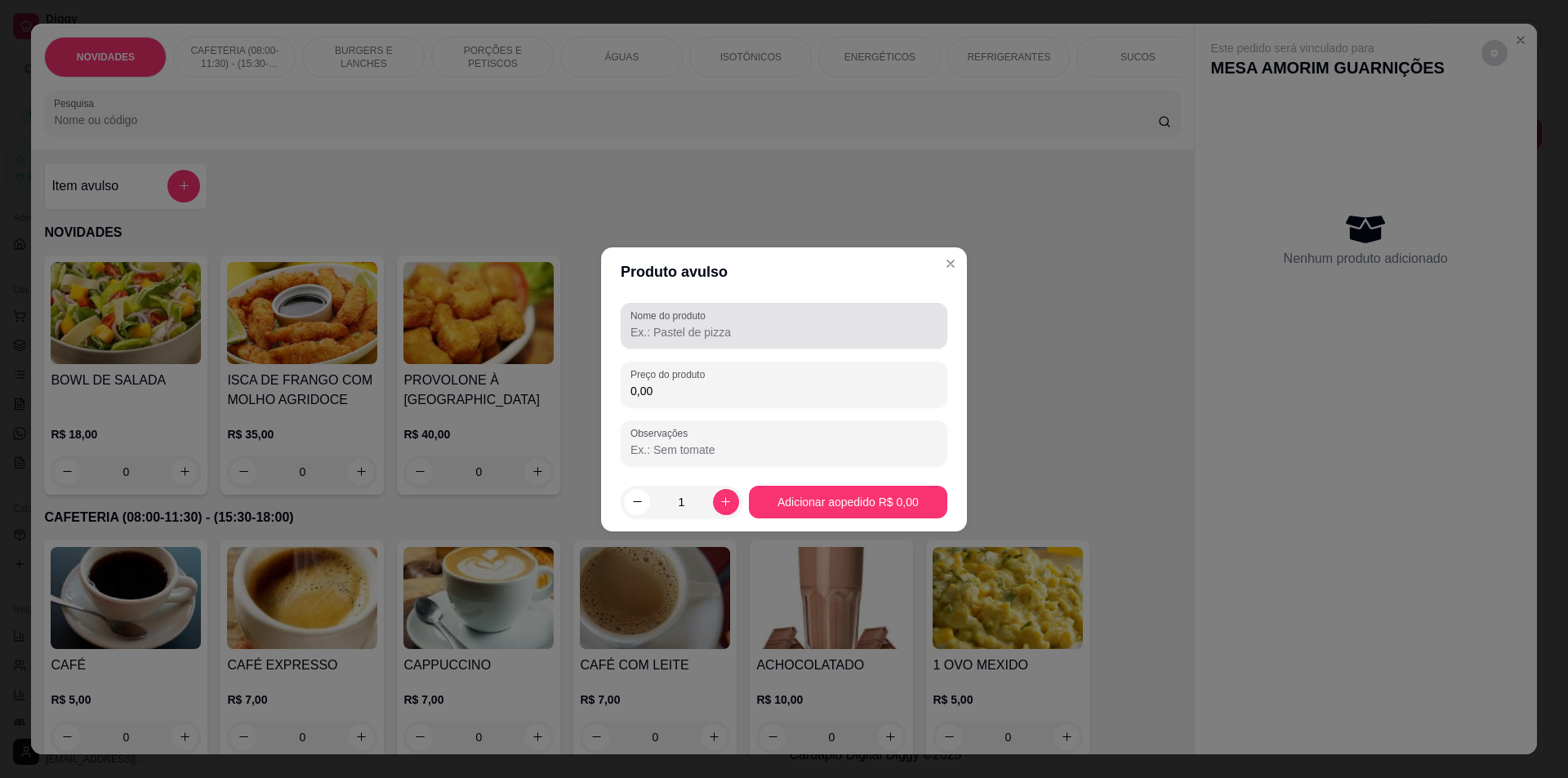
click at [742, 322] on div at bounding box center [784, 325] width 307 height 32
type input "VINAGRETE"
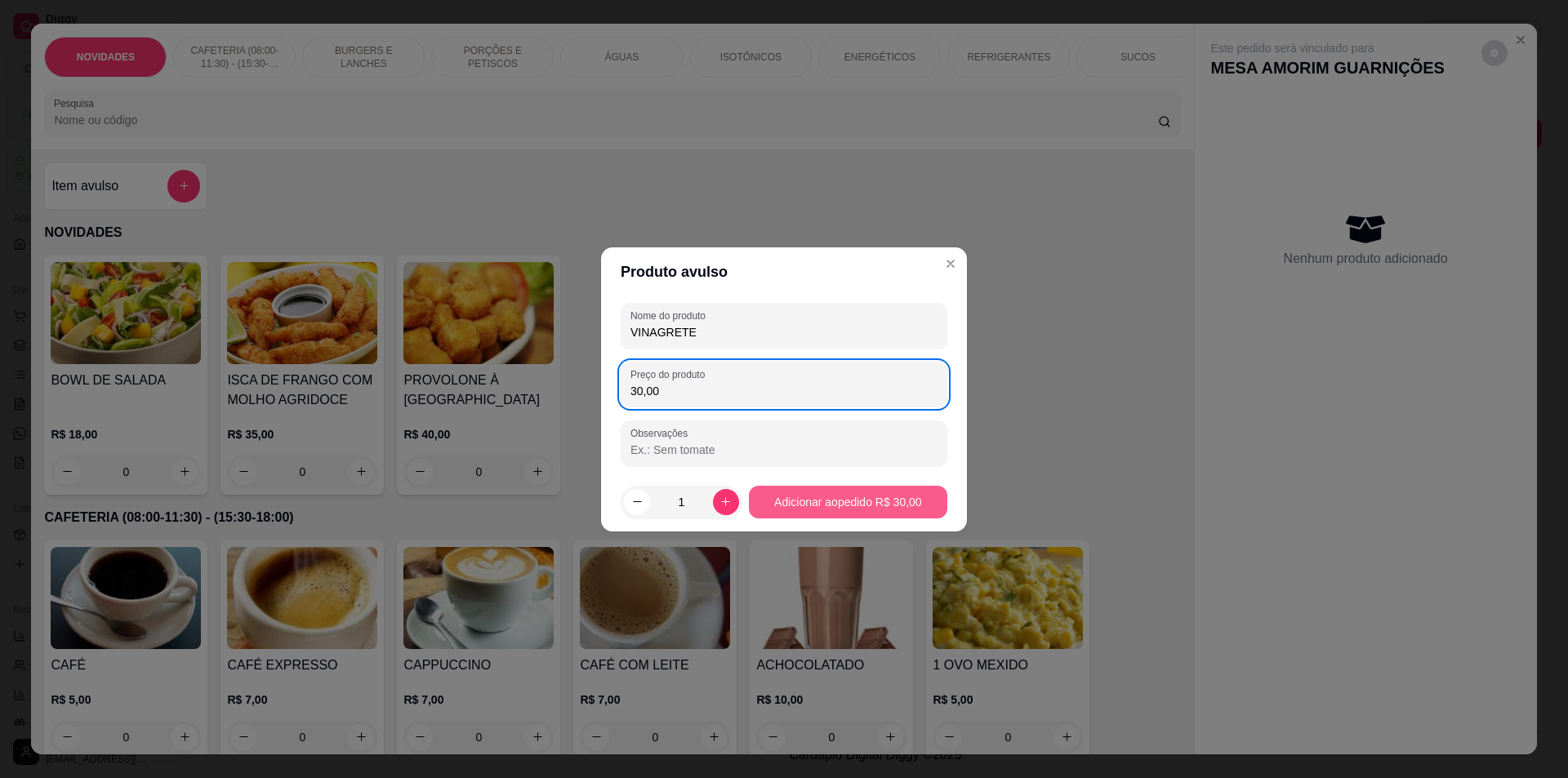
type input "30,00"
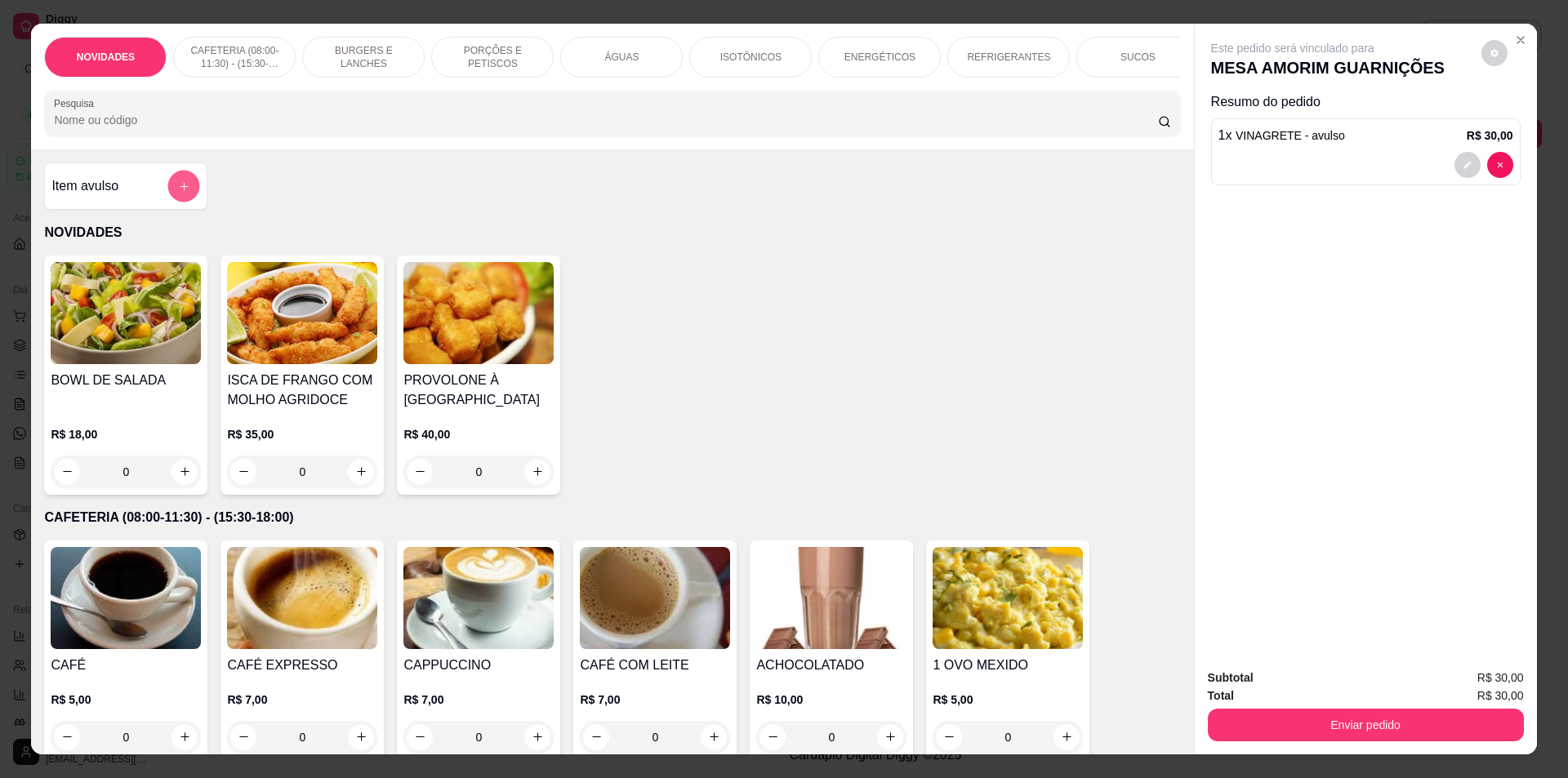
click at [168, 197] on button "add-separate-item" at bounding box center [184, 186] width 32 height 32
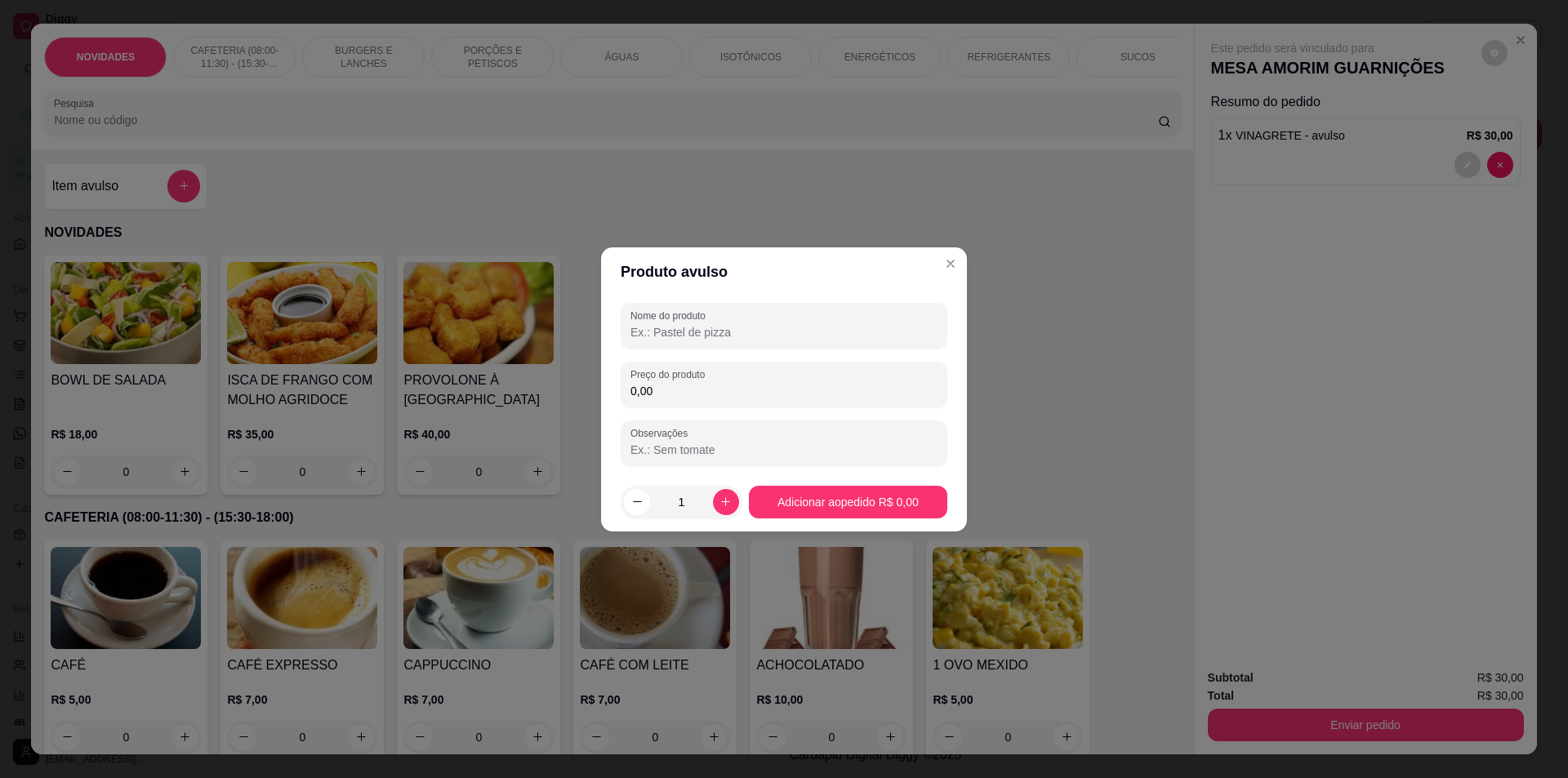
click at [652, 338] on input "Nome do produto" at bounding box center [784, 332] width 307 height 17
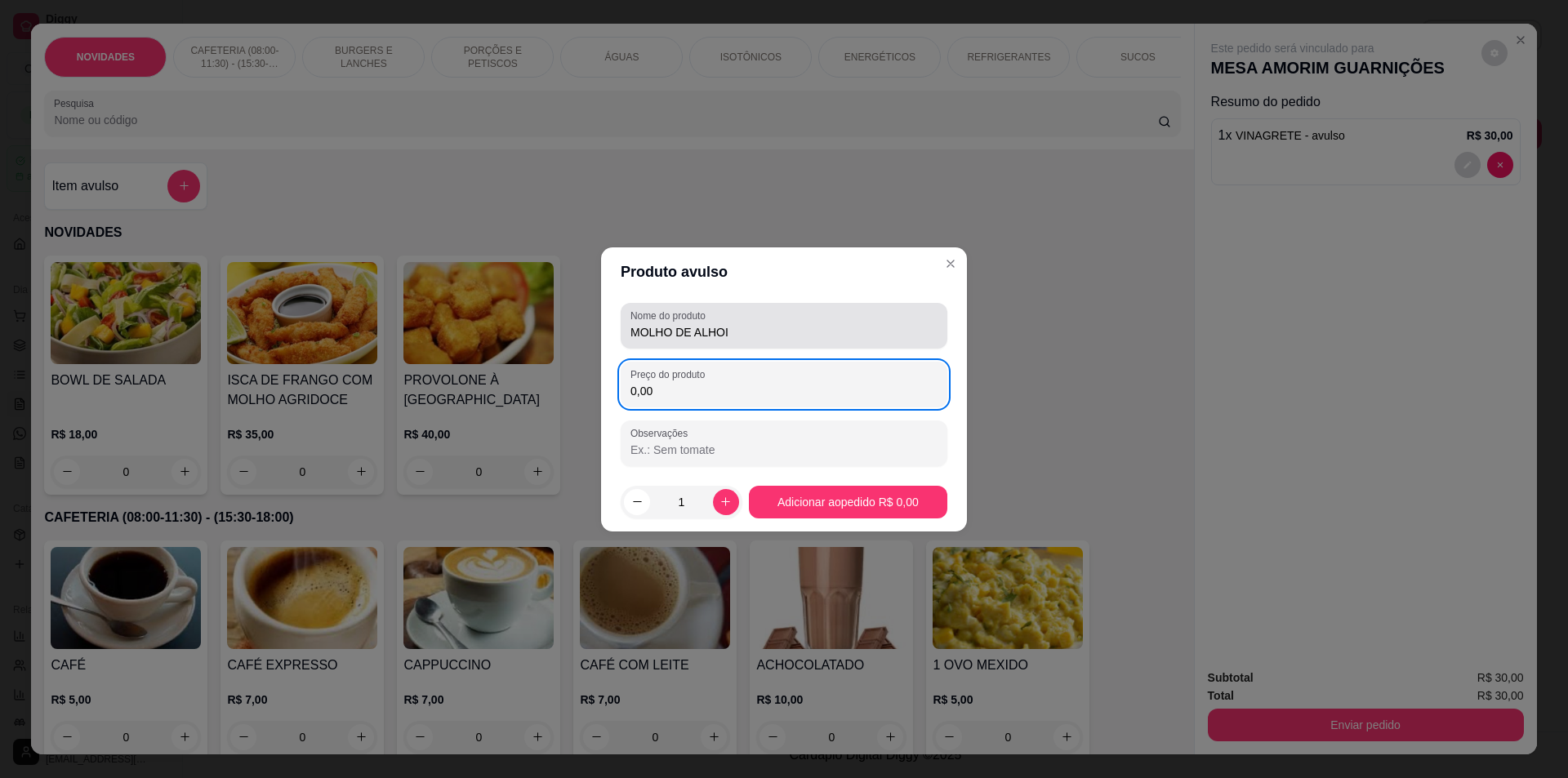
click at [797, 332] on input "MOLHO DE ALHOI" at bounding box center [784, 332] width 307 height 17
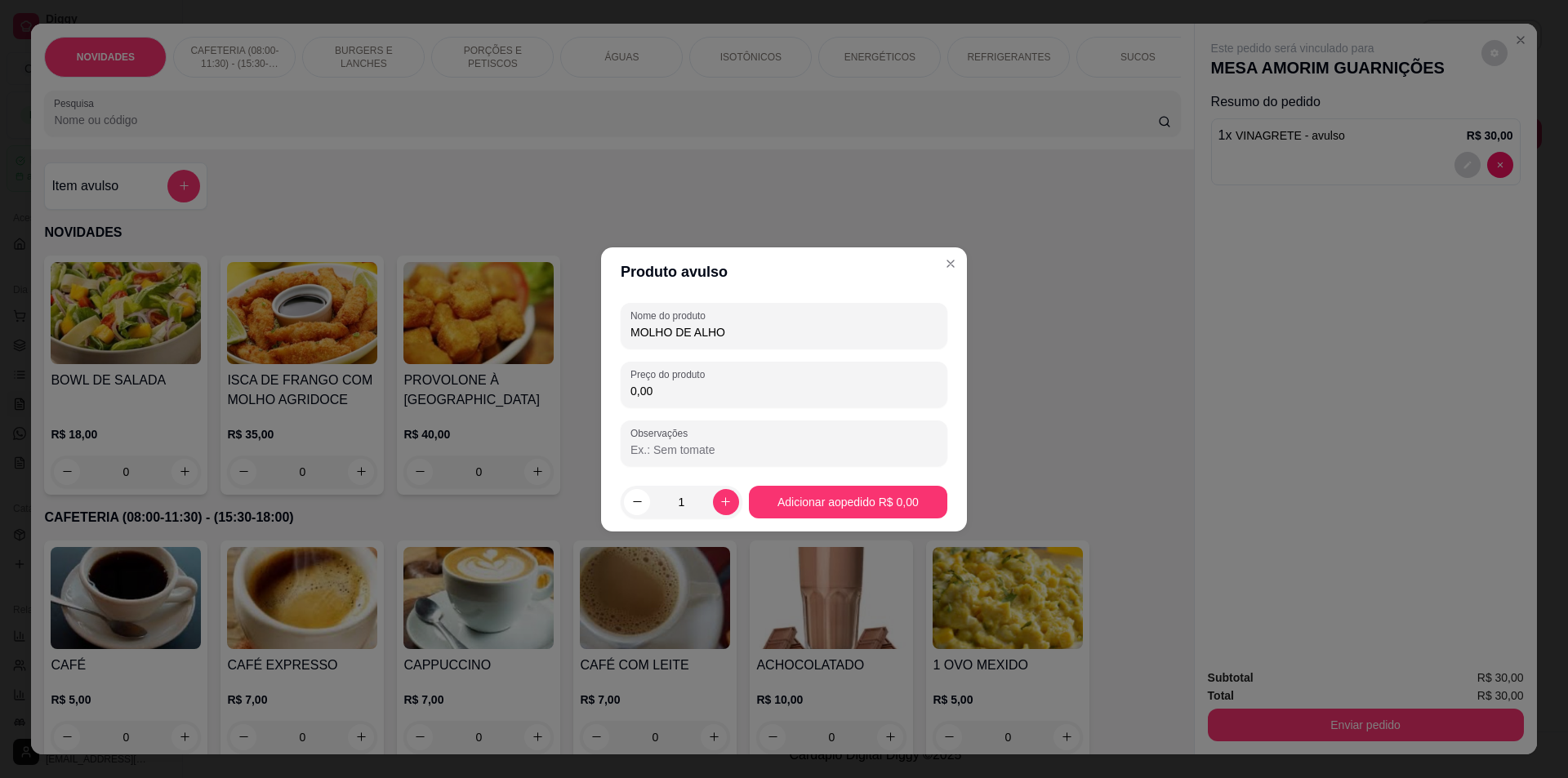
type input "MOLHO DE ALHO"
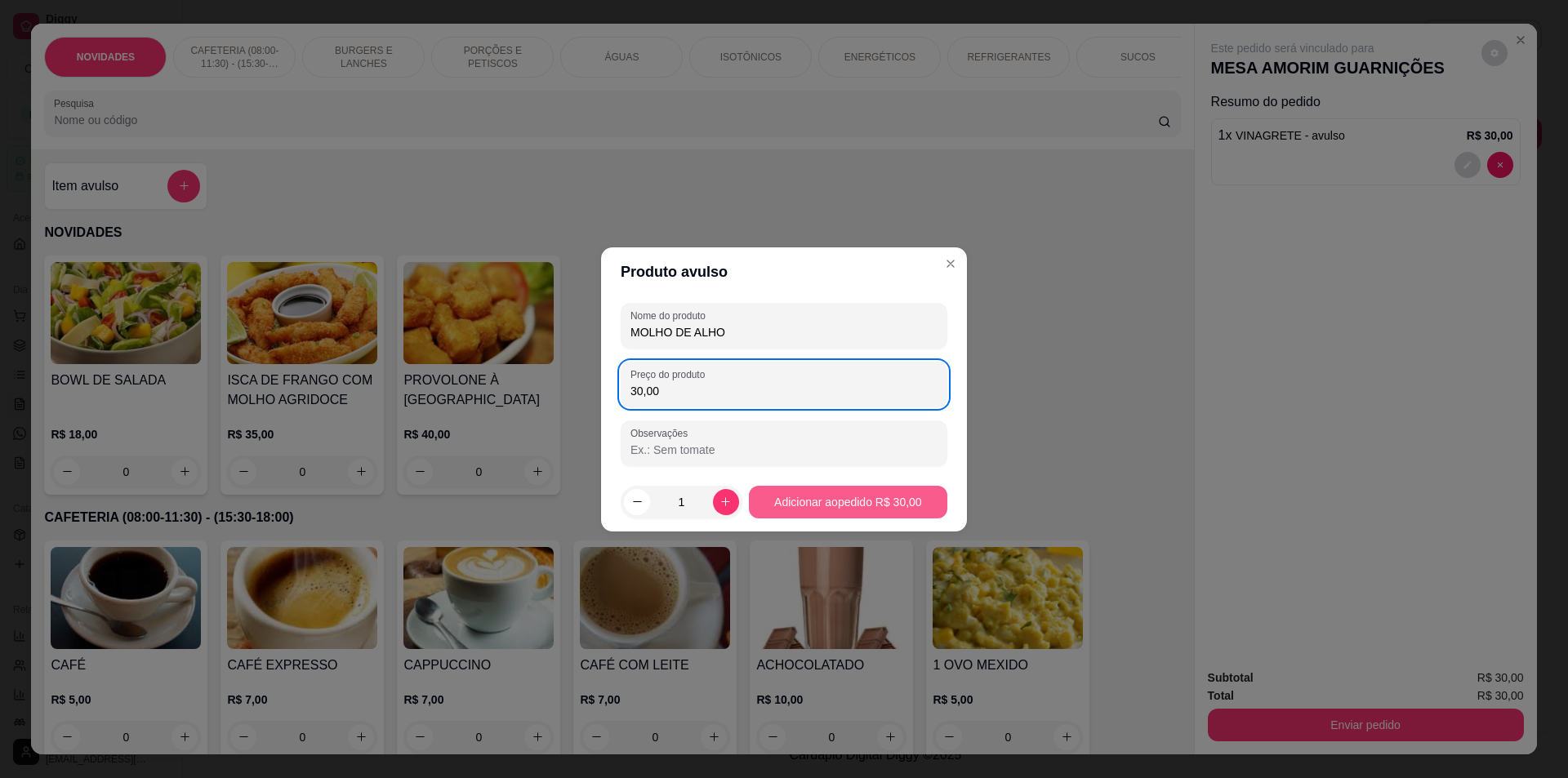
type input "30,00"
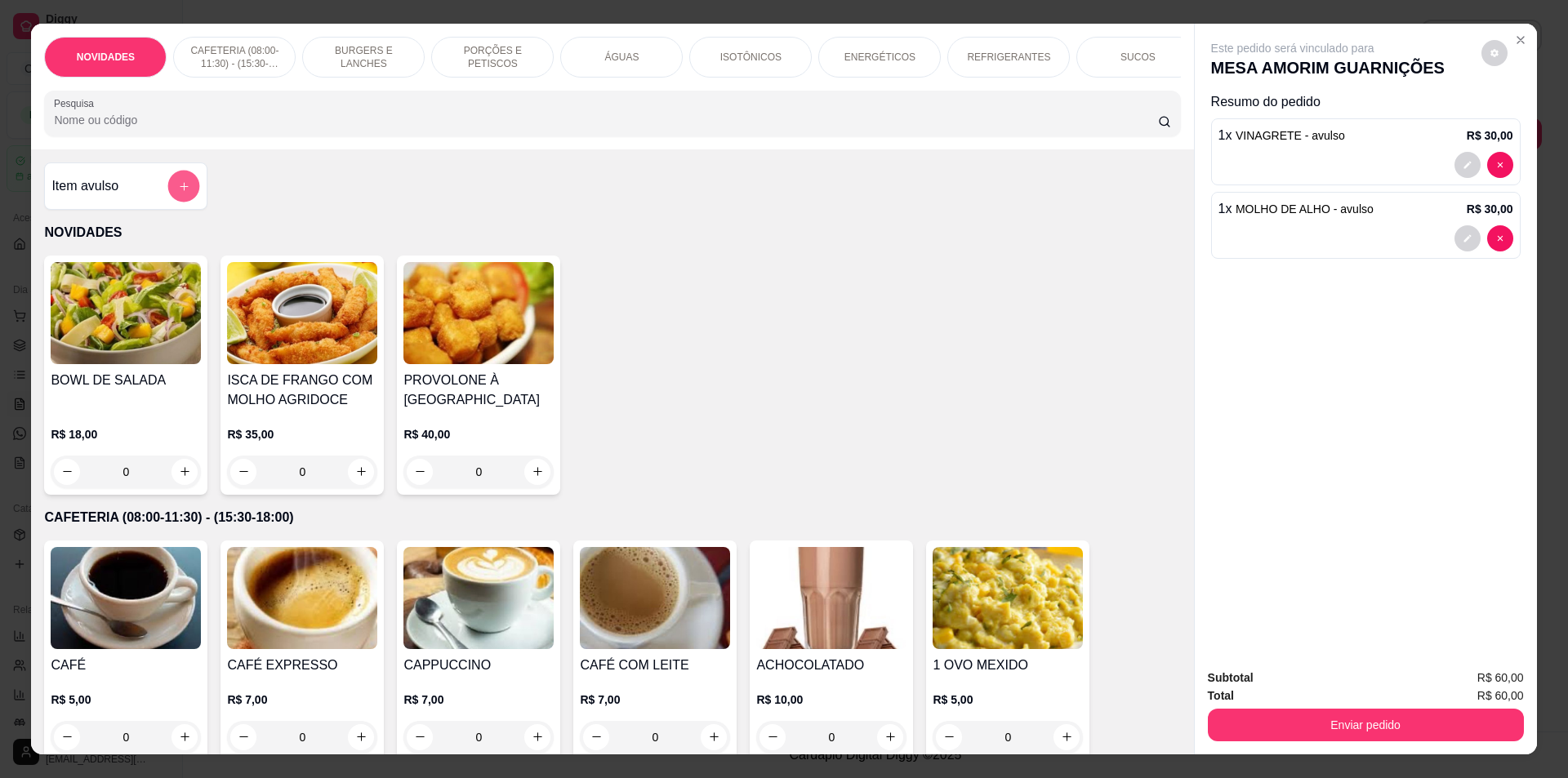
click at [178, 192] on icon "add-separate-item" at bounding box center [184, 186] width 13 height 13
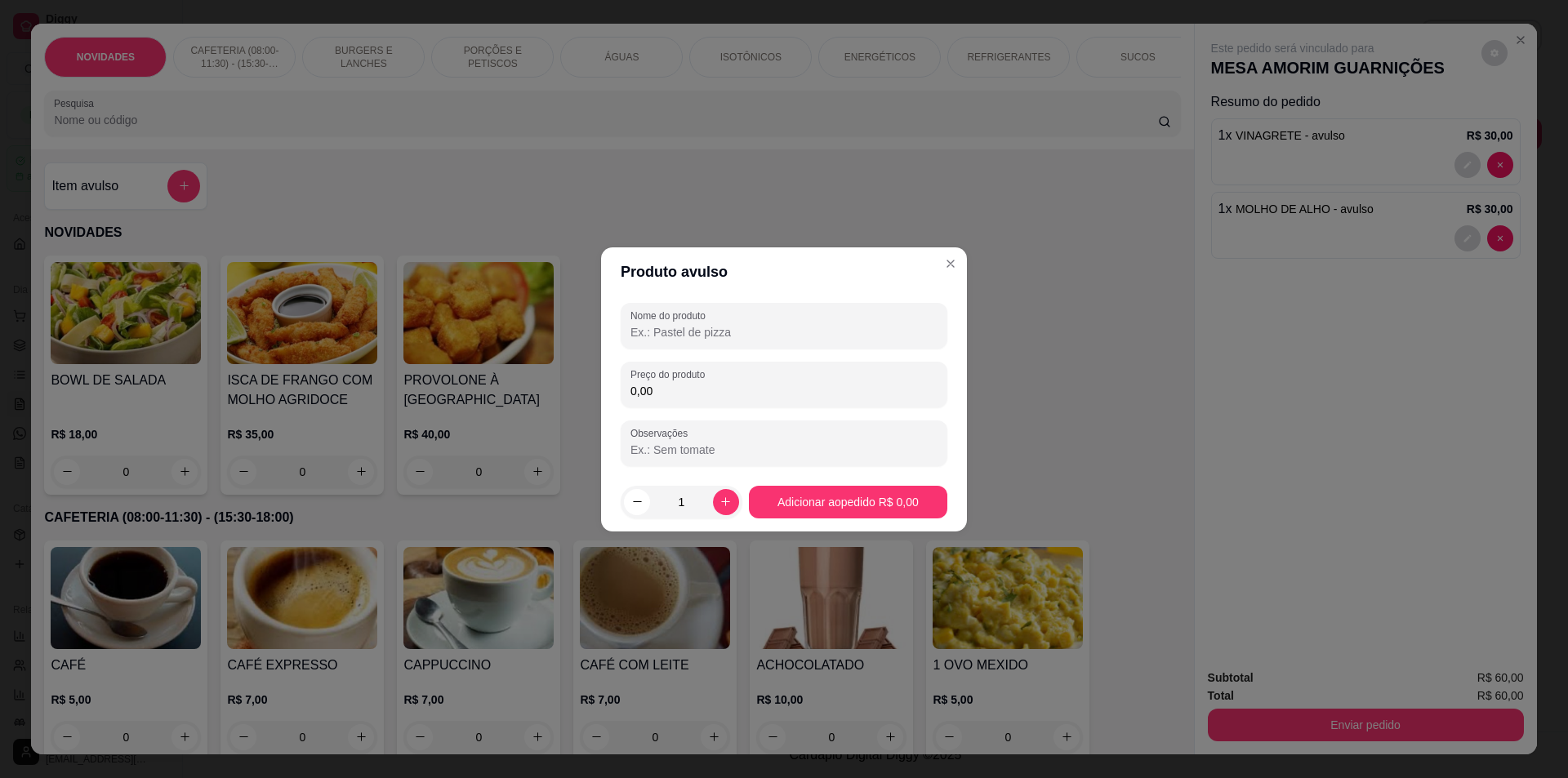
click at [682, 332] on input "Nome do produto" at bounding box center [784, 332] width 307 height 17
type input "CARVÃO"
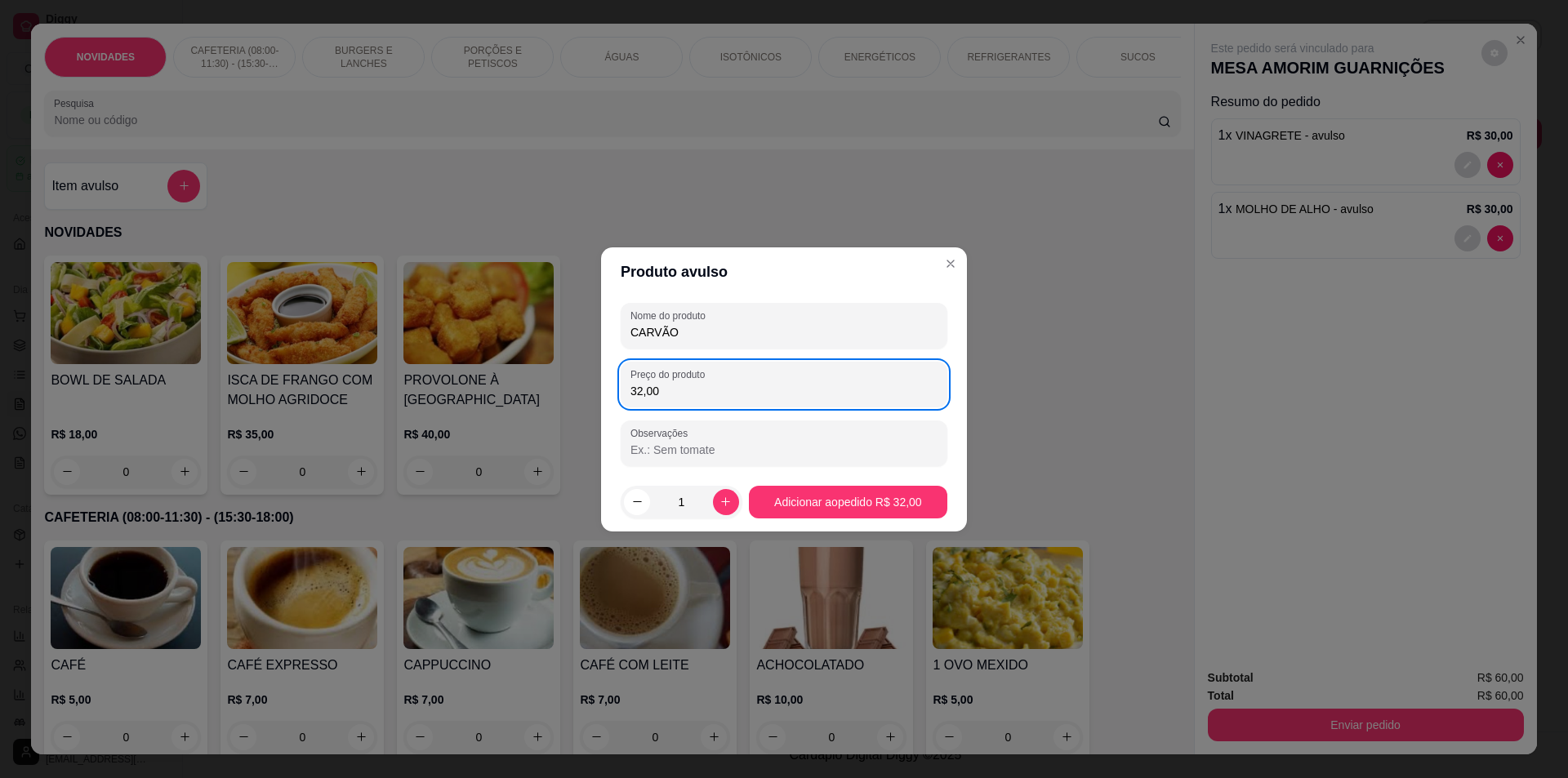
type input "32,00"
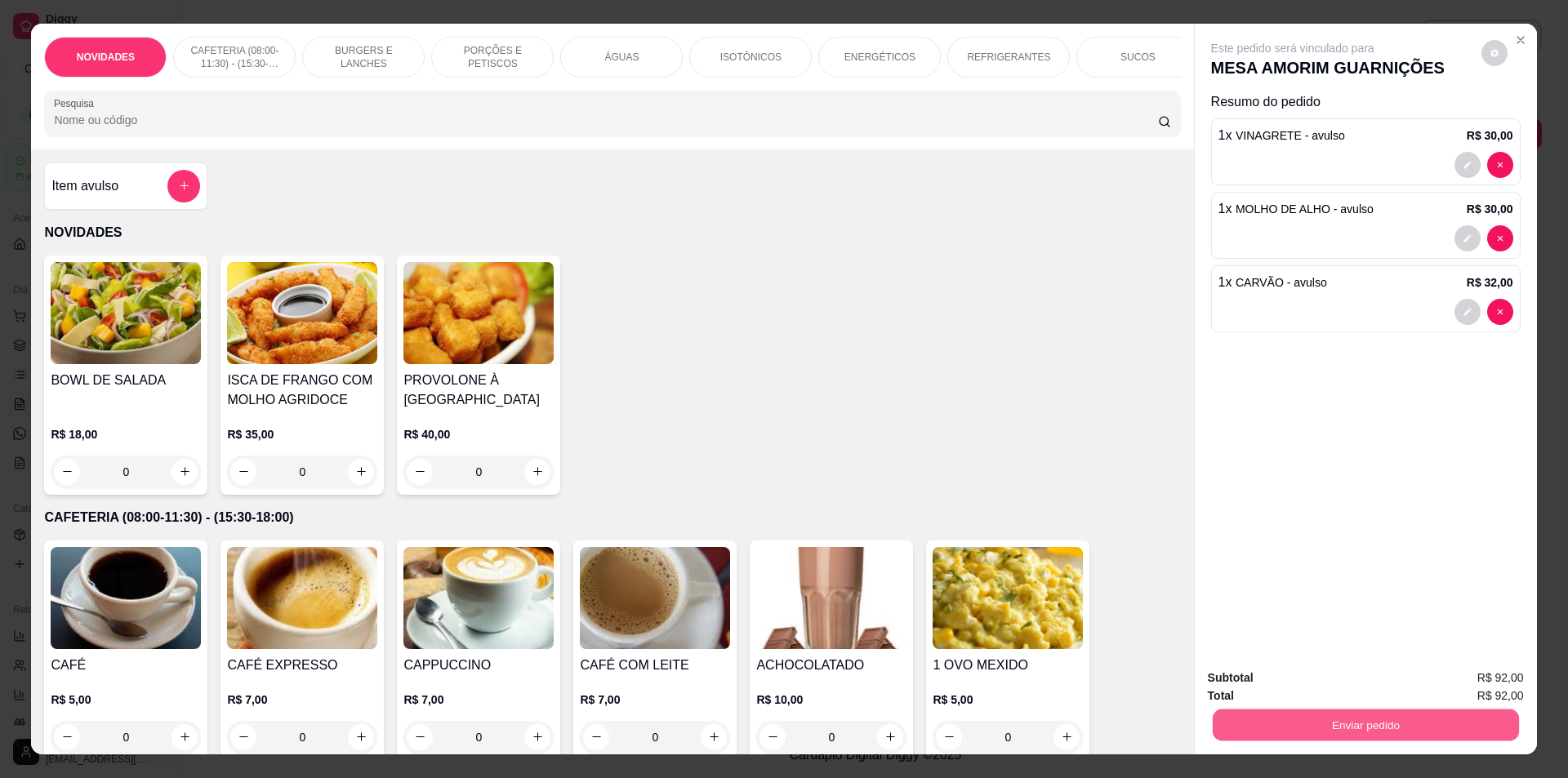
click at [1333, 722] on button "Enviar pedido" at bounding box center [1365, 725] width 306 height 32
click at [1319, 687] on button "Não registrar e enviar pedido" at bounding box center [1312, 685] width 170 height 31
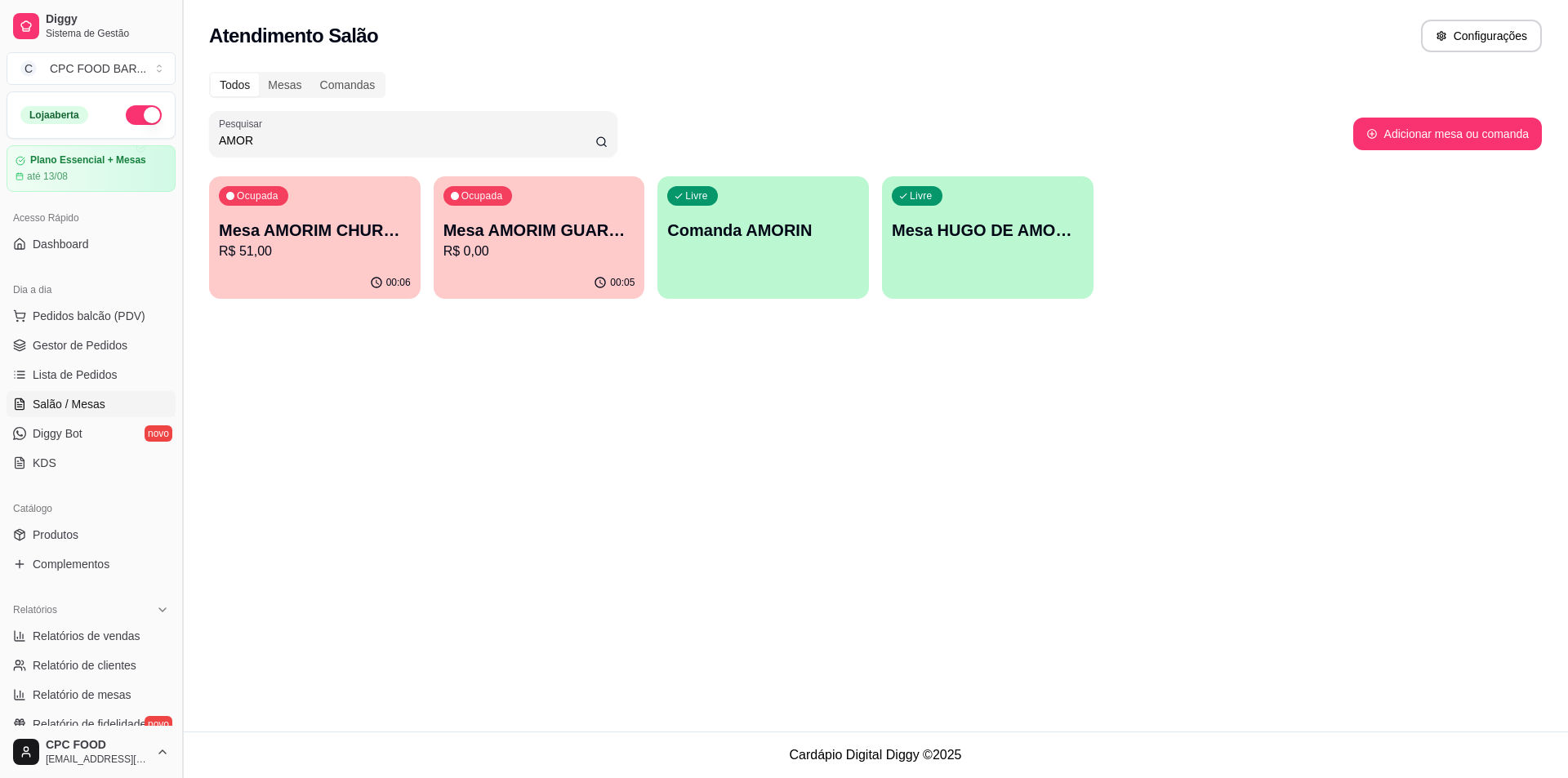
drag, startPoint x: 271, startPoint y: 141, endPoint x: 187, endPoint y: 139, distance: 84.0
click at [187, 139] on div "Diggy Sistema de Gestão C CPC FOOD BAR ... Loja aberta Plano Essencial + Mesas …" at bounding box center [784, 389] width 1568 height 778
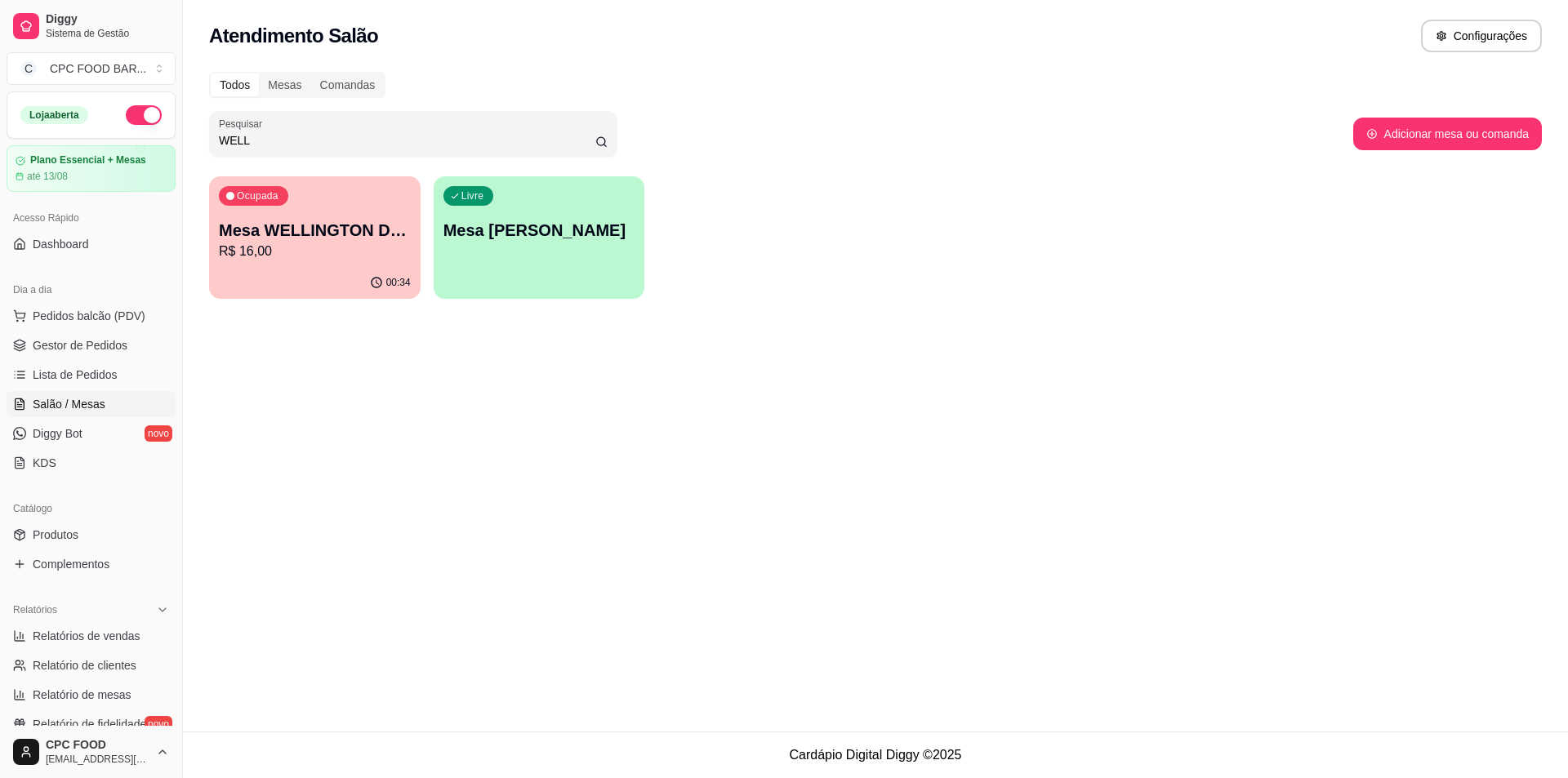
type input "WELL"
click at [306, 224] on p "Mesa WELLINGTON DA [PERSON_NAME]" at bounding box center [315, 231] width 186 height 22
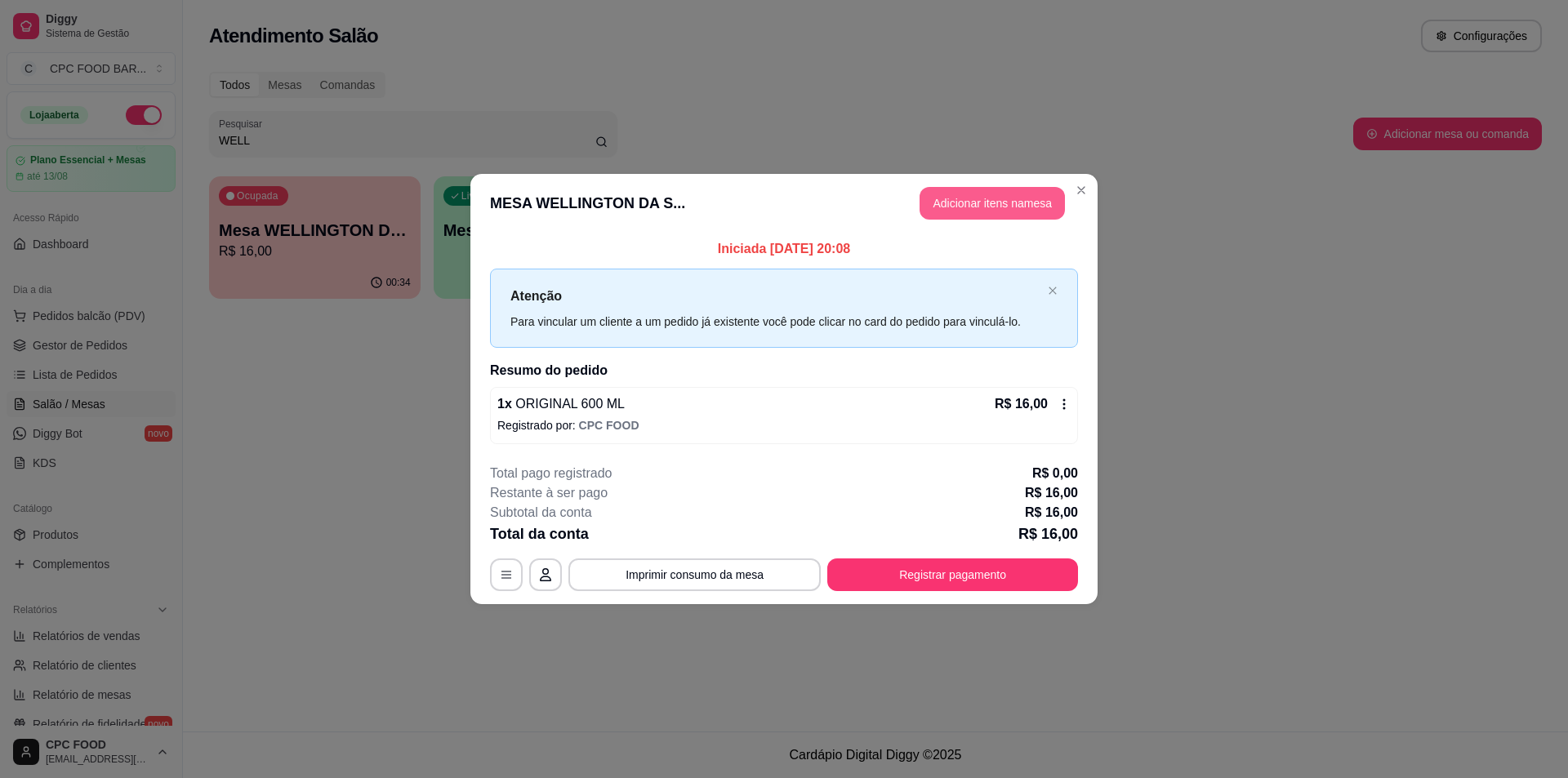
click at [963, 205] on button "Adicionar itens na mesa" at bounding box center [992, 202] width 146 height 32
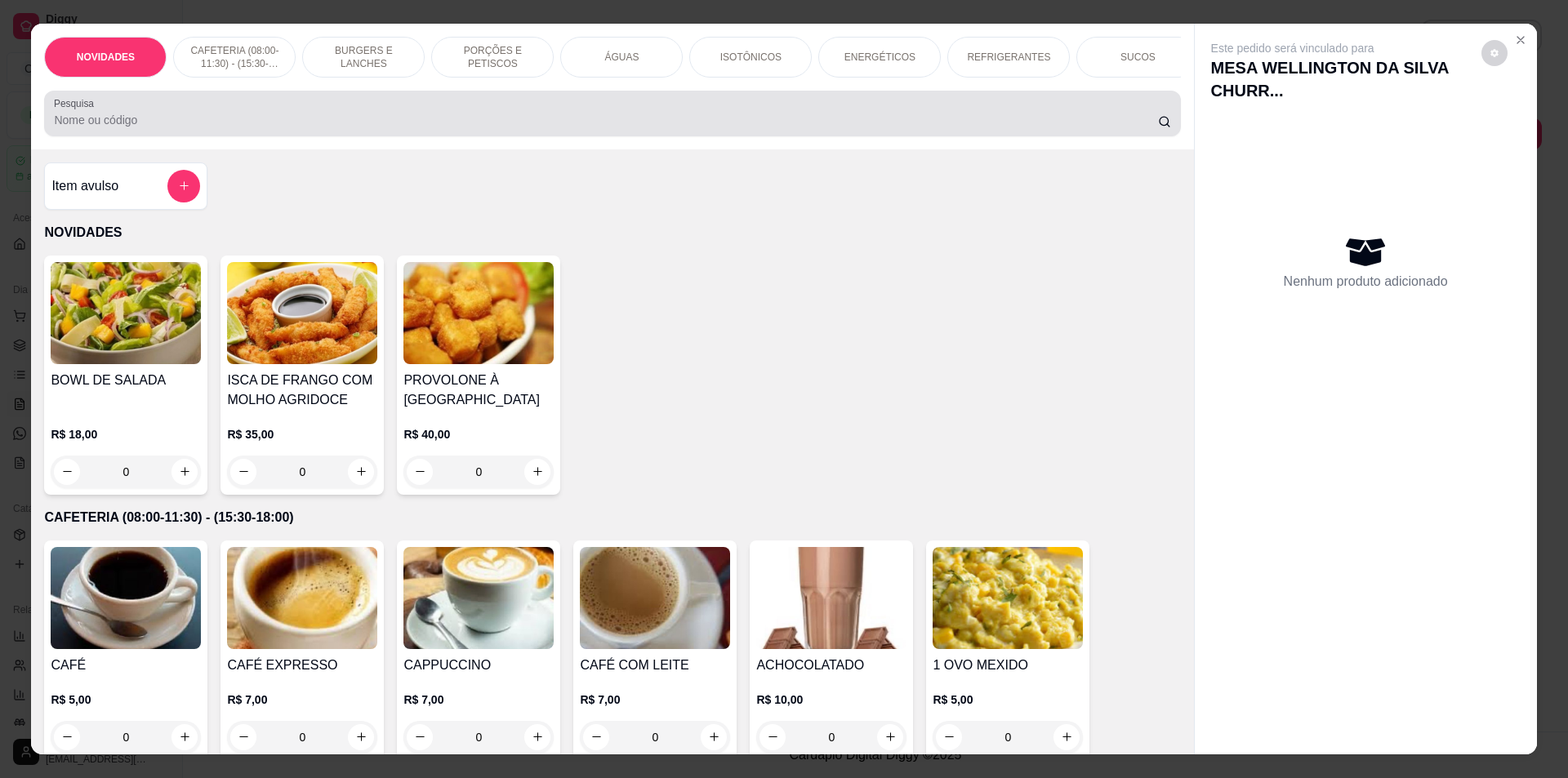
click at [410, 128] on input "Pesquisa" at bounding box center [605, 119] width 1104 height 17
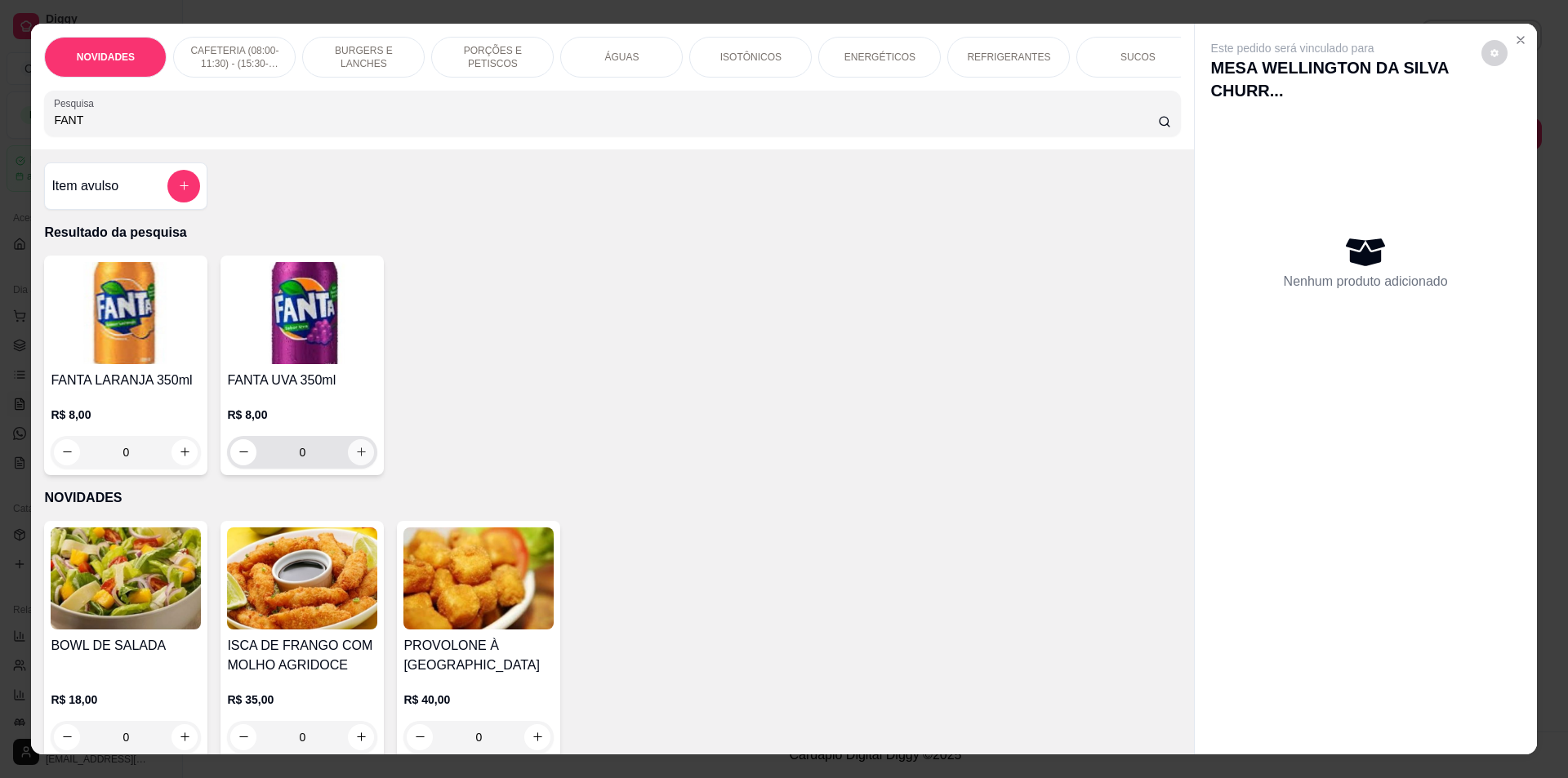
type input "FANT"
click at [357, 456] on icon "increase-product-quantity" at bounding box center [361, 453] width 8 height 8
type input "1"
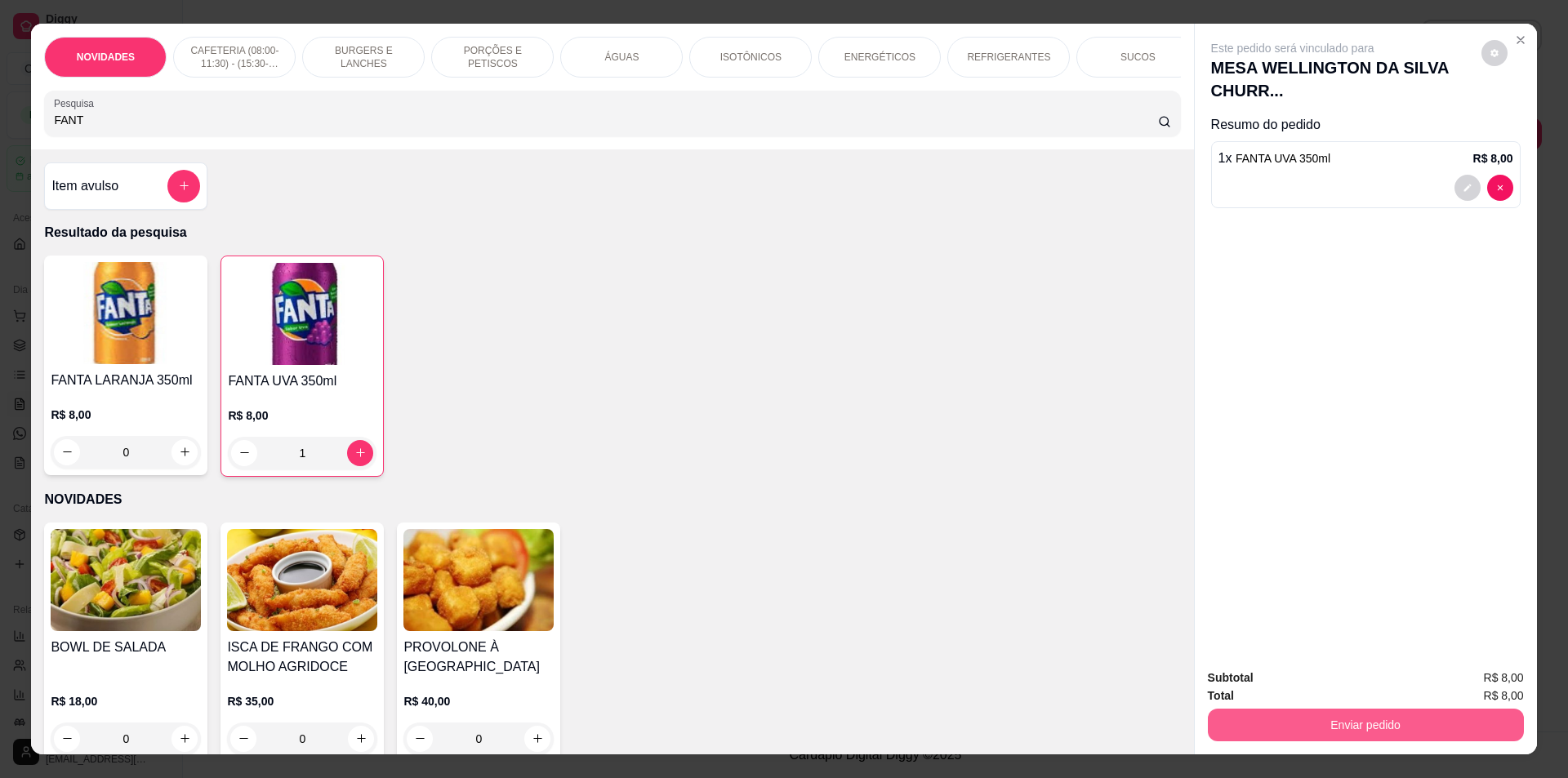
click at [1403, 731] on button "Enviar pedido" at bounding box center [1366, 724] width 316 height 32
click at [1322, 690] on button "Não registrar e enviar pedido" at bounding box center [1311, 685] width 165 height 30
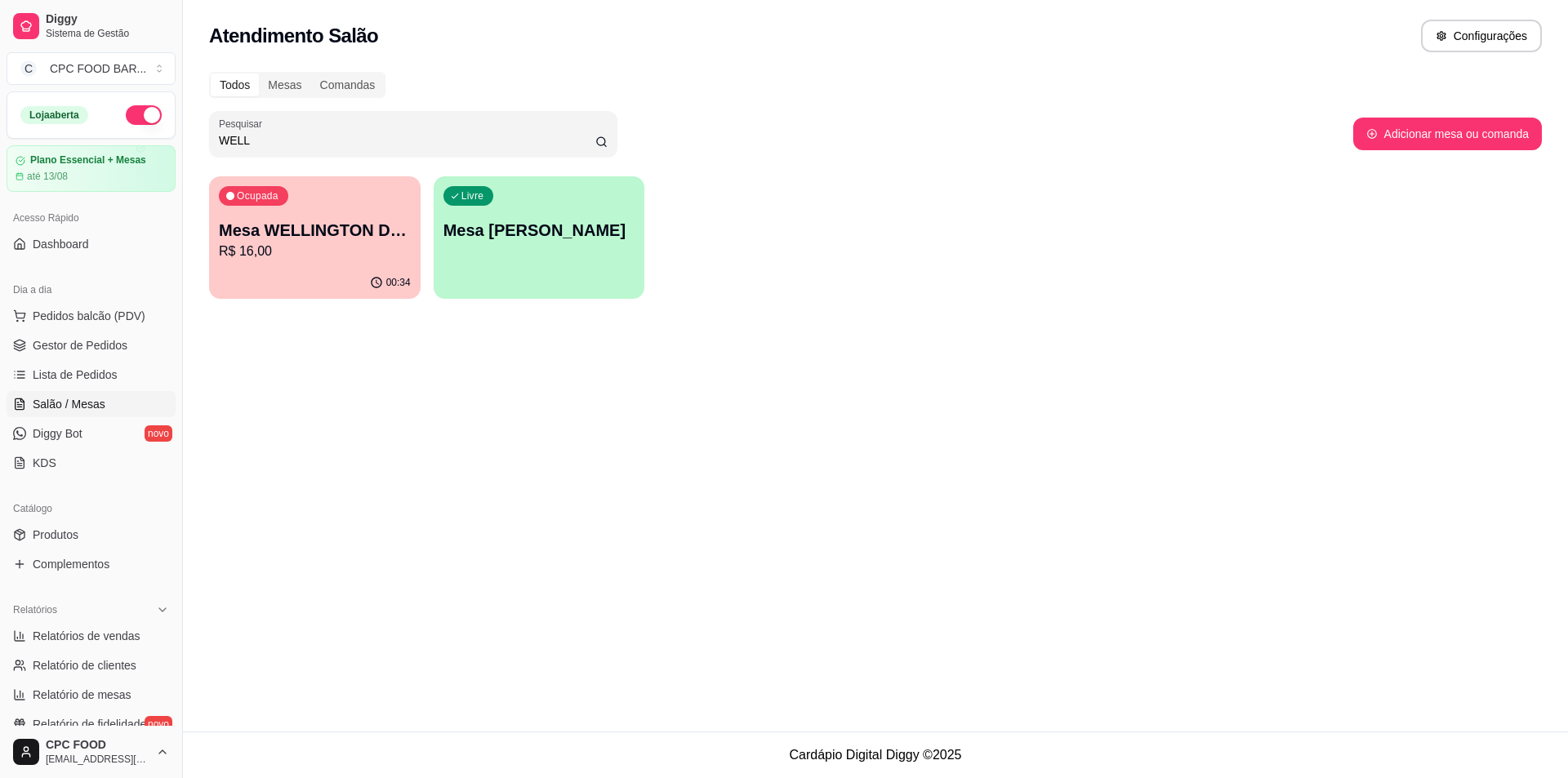
drag, startPoint x: 262, startPoint y: 137, endPoint x: 209, endPoint y: 138, distance: 53.0
click at [209, 138] on div "Pesquisar WELL" at bounding box center [414, 134] width 409 height 46
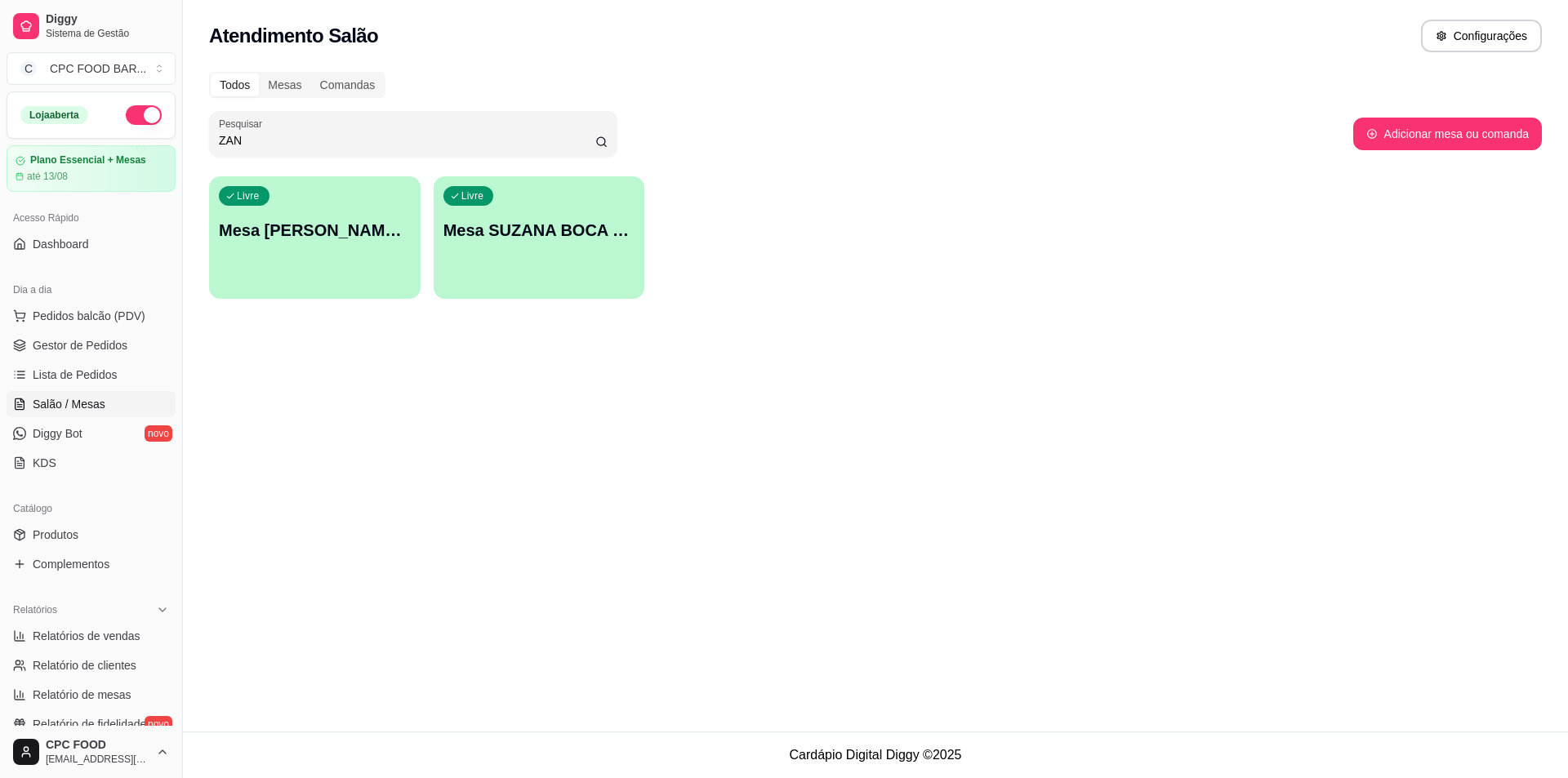
type input "ZAN"
click at [356, 250] on div "Livre Mesa [PERSON_NAME] CHURRASCO" at bounding box center [315, 228] width 205 height 100
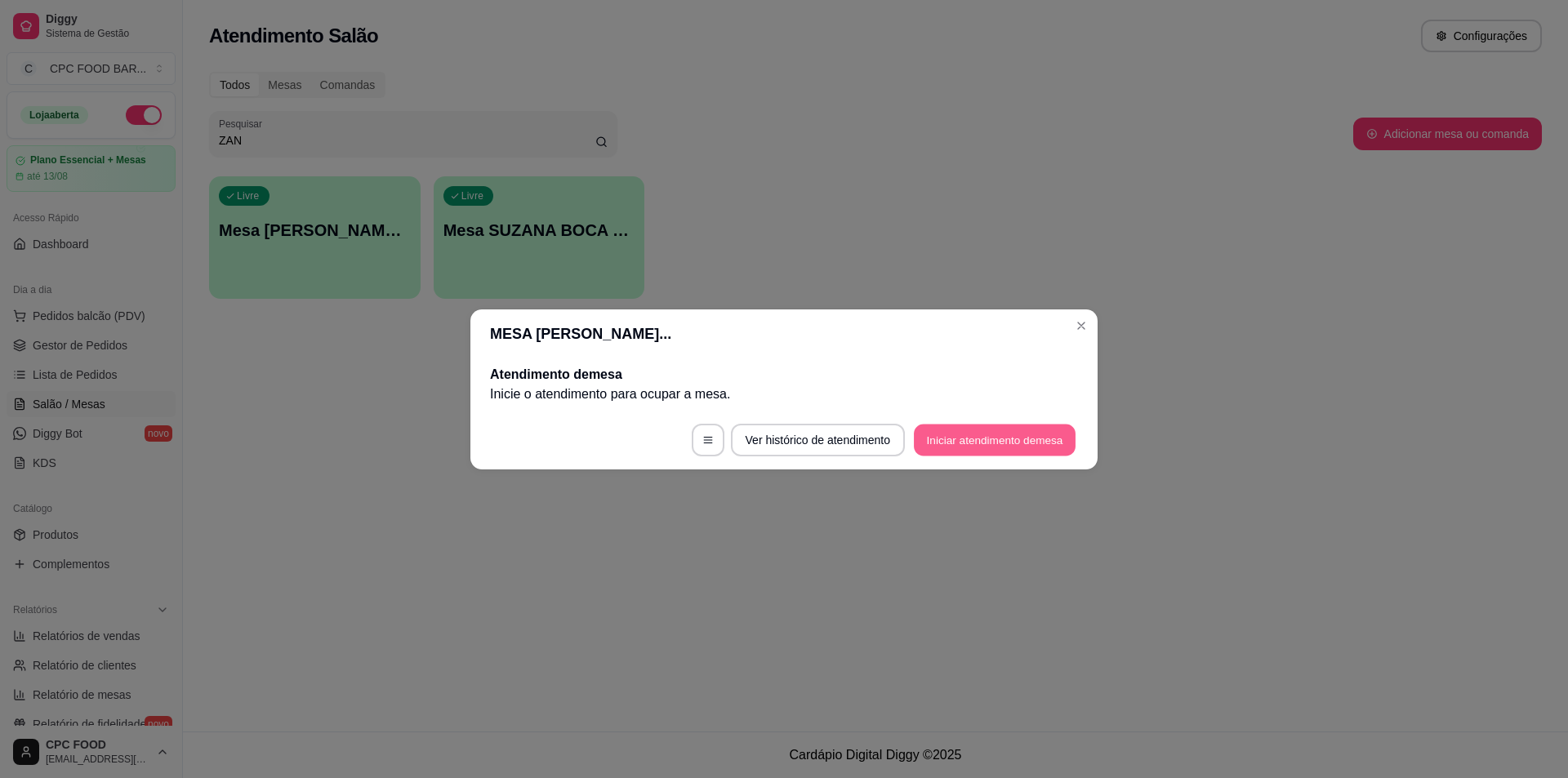
click at [961, 439] on button "Iniciar atendimento de mesa" at bounding box center [994, 440] width 161 height 32
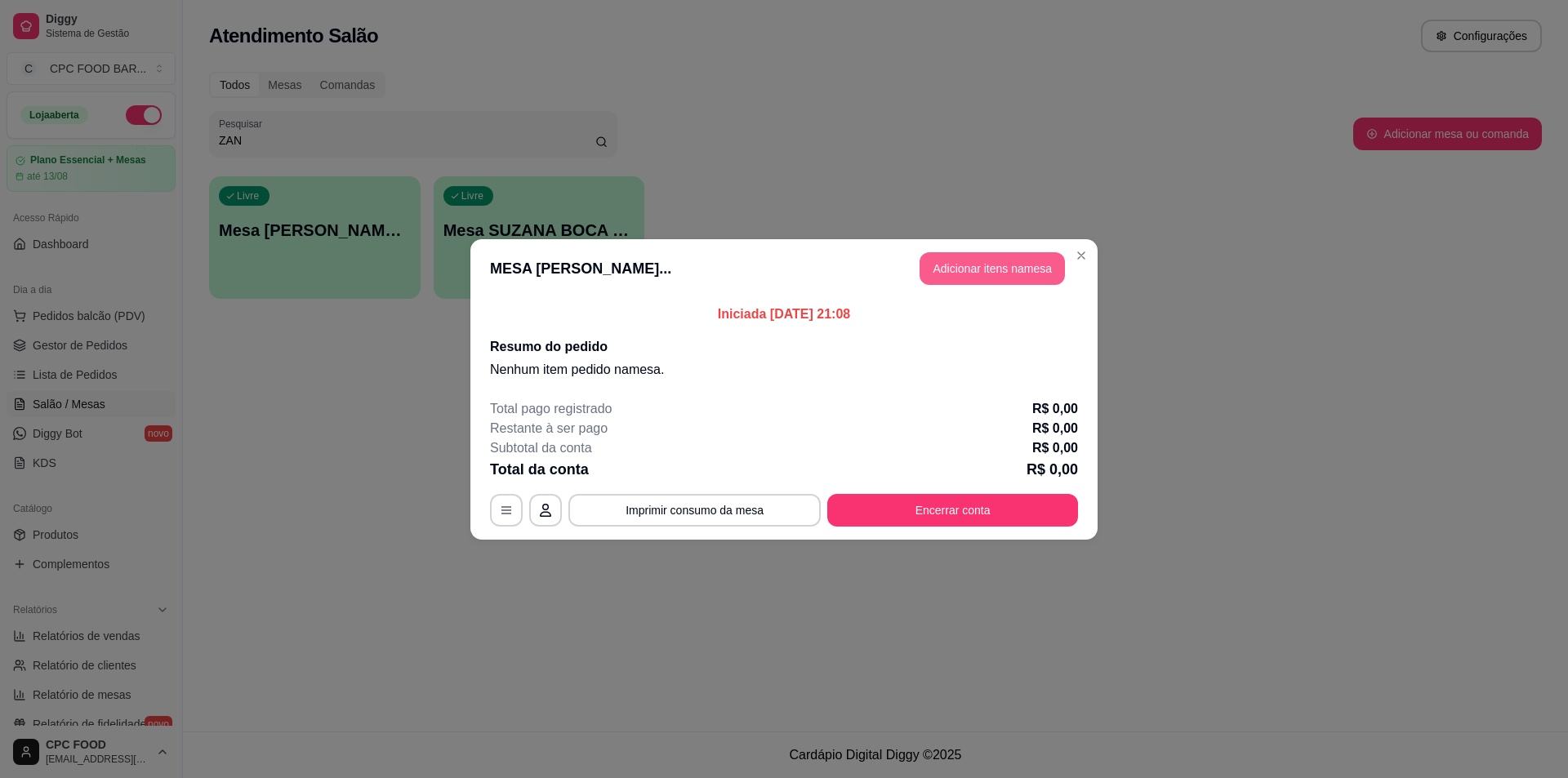
click at [976, 262] on button "Adicionar itens na mesa" at bounding box center [992, 268] width 146 height 32
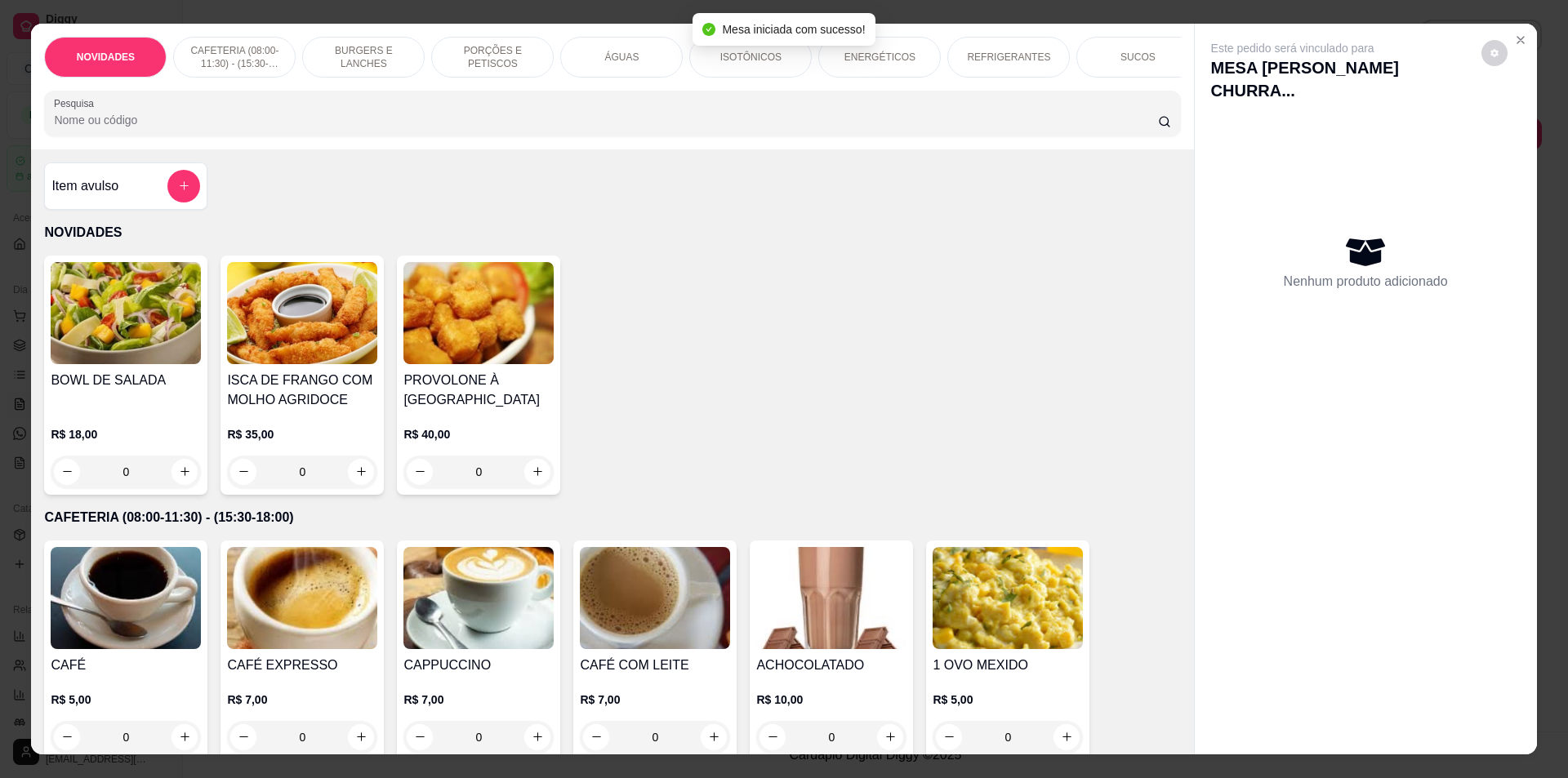
click at [927, 126] on input "Pesquisa" at bounding box center [605, 119] width 1104 height 17
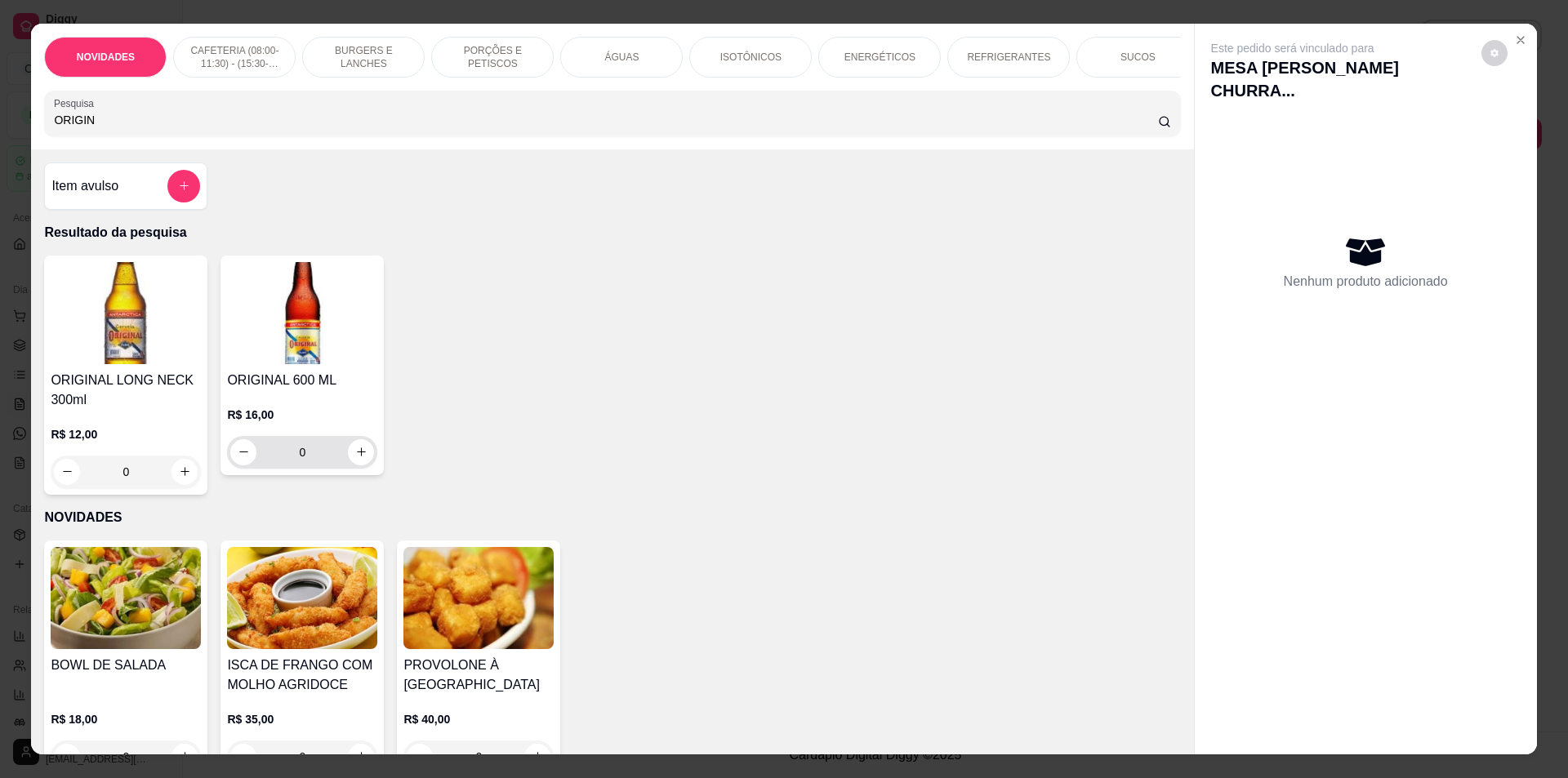
type input "ORIGIN"
click at [358, 458] on icon "increase-product-quantity" at bounding box center [361, 452] width 13 height 13
type input "1"
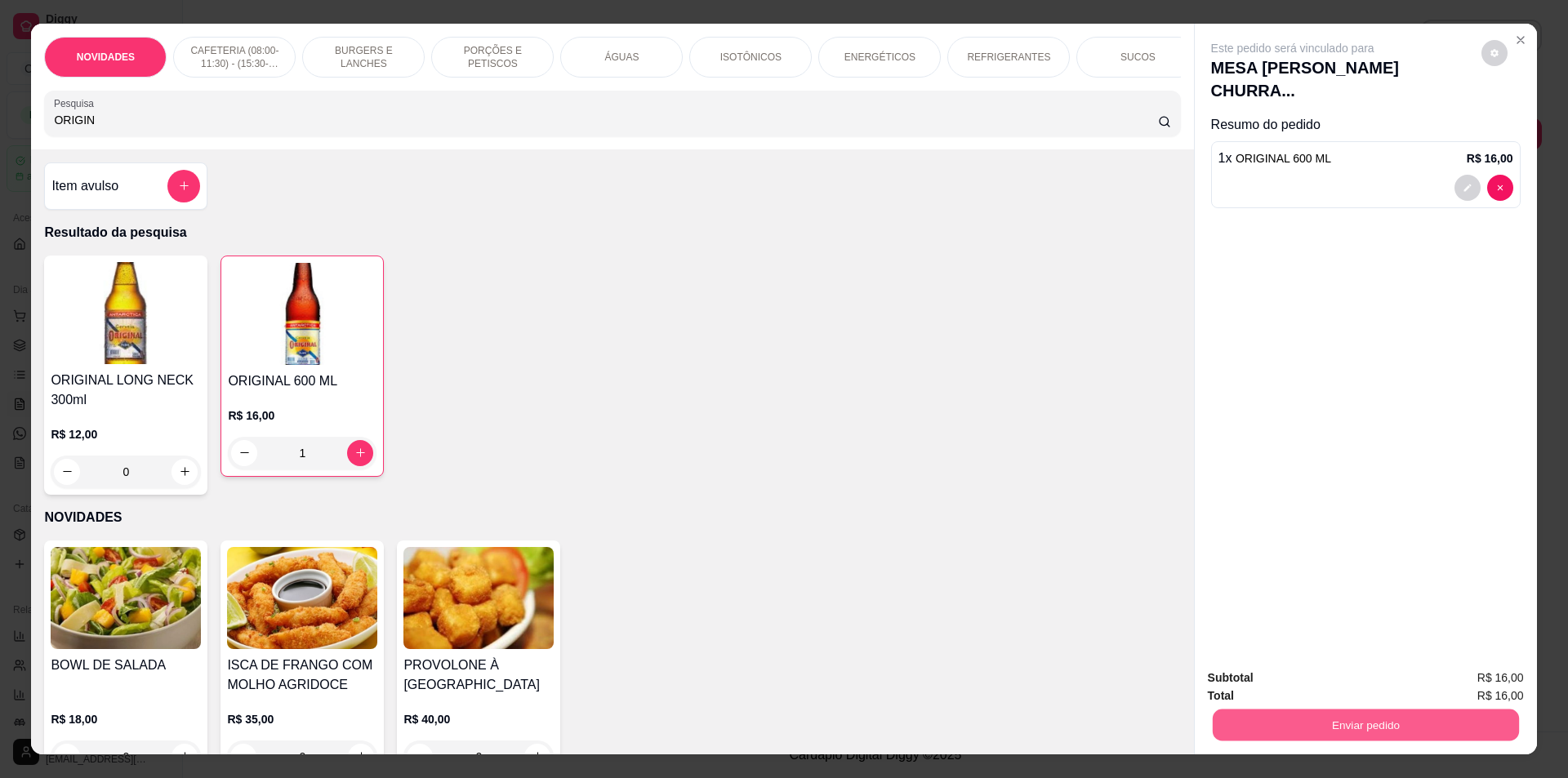
click at [1287, 720] on button "Enviar pedido" at bounding box center [1365, 725] width 306 height 32
click at [1287, 685] on button "Não registrar e enviar pedido" at bounding box center [1312, 685] width 170 height 31
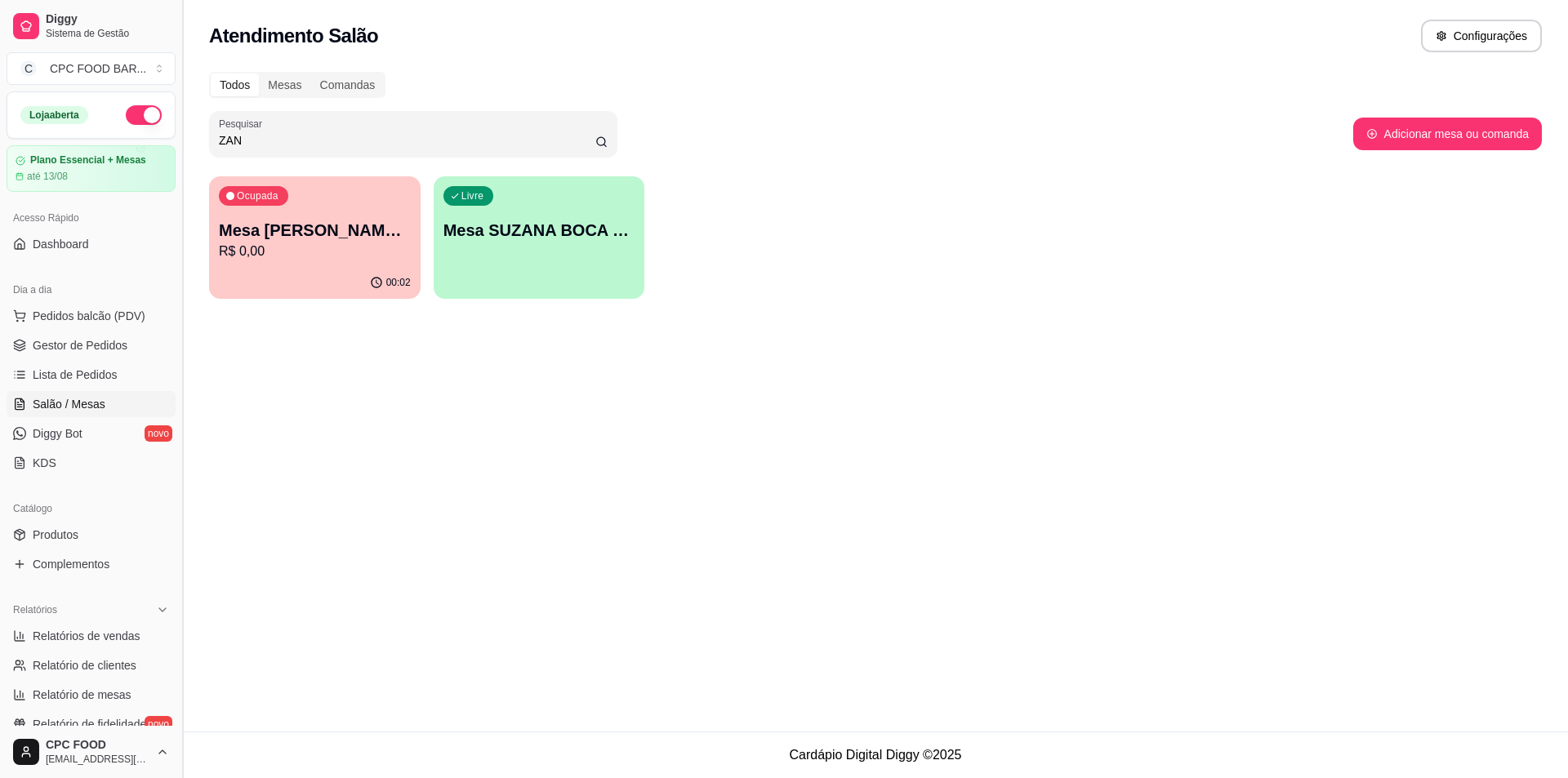
drag, startPoint x: 255, startPoint y: 137, endPoint x: 176, endPoint y: 137, distance: 79.0
click at [176, 137] on div "Diggy Sistema de Gestão C CPC FOOD BAR ... Loja aberta Plano Essencial + Mesas …" at bounding box center [784, 389] width 1568 height 778
type input "ALEM"
click at [283, 262] on div "Ocupada Mesa ALEMÃO CHURRASCO R$ 14,00" at bounding box center [315, 221] width 211 height 91
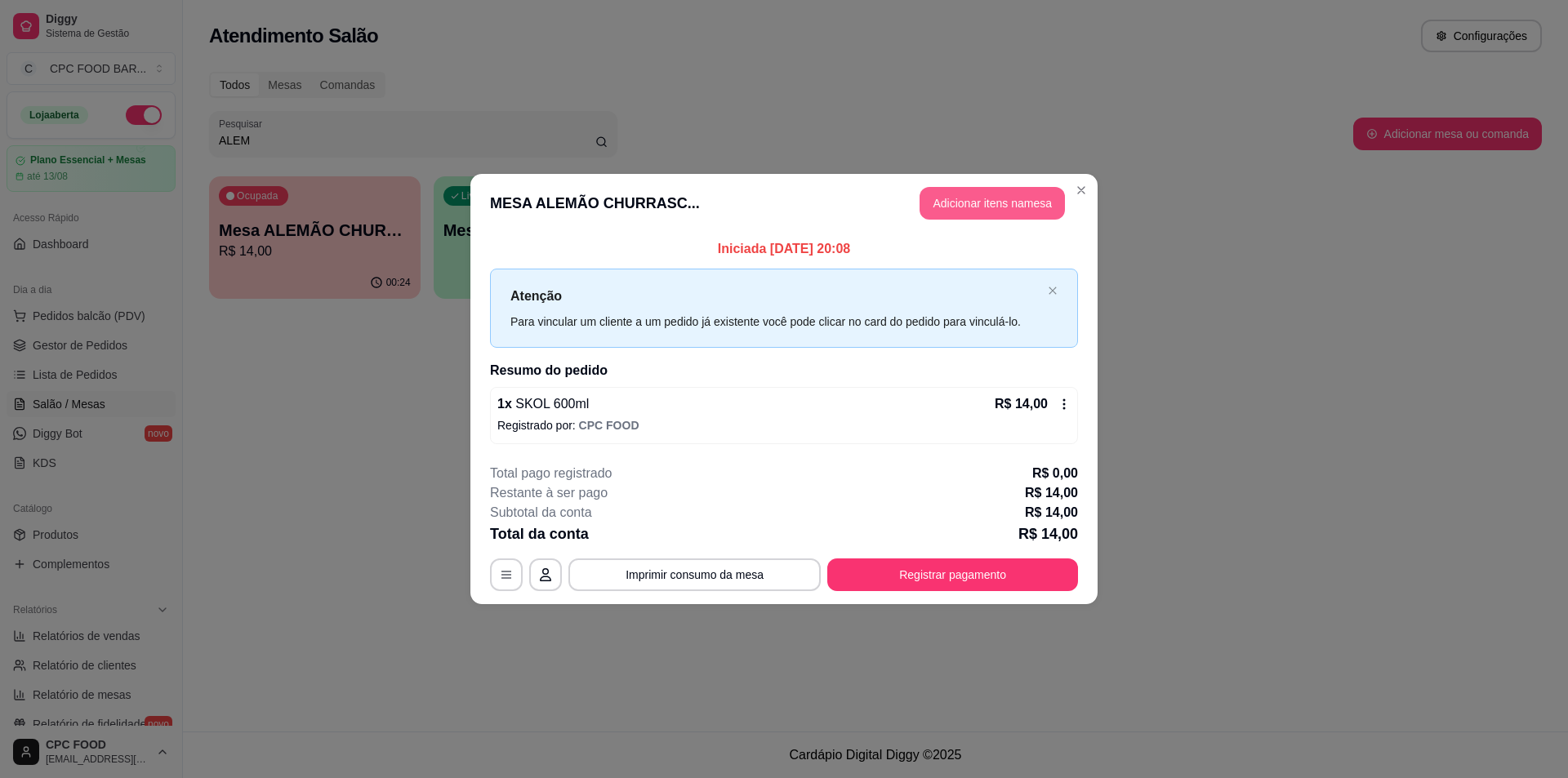
click at [966, 195] on button "Adicionar itens na mesa" at bounding box center [992, 202] width 146 height 32
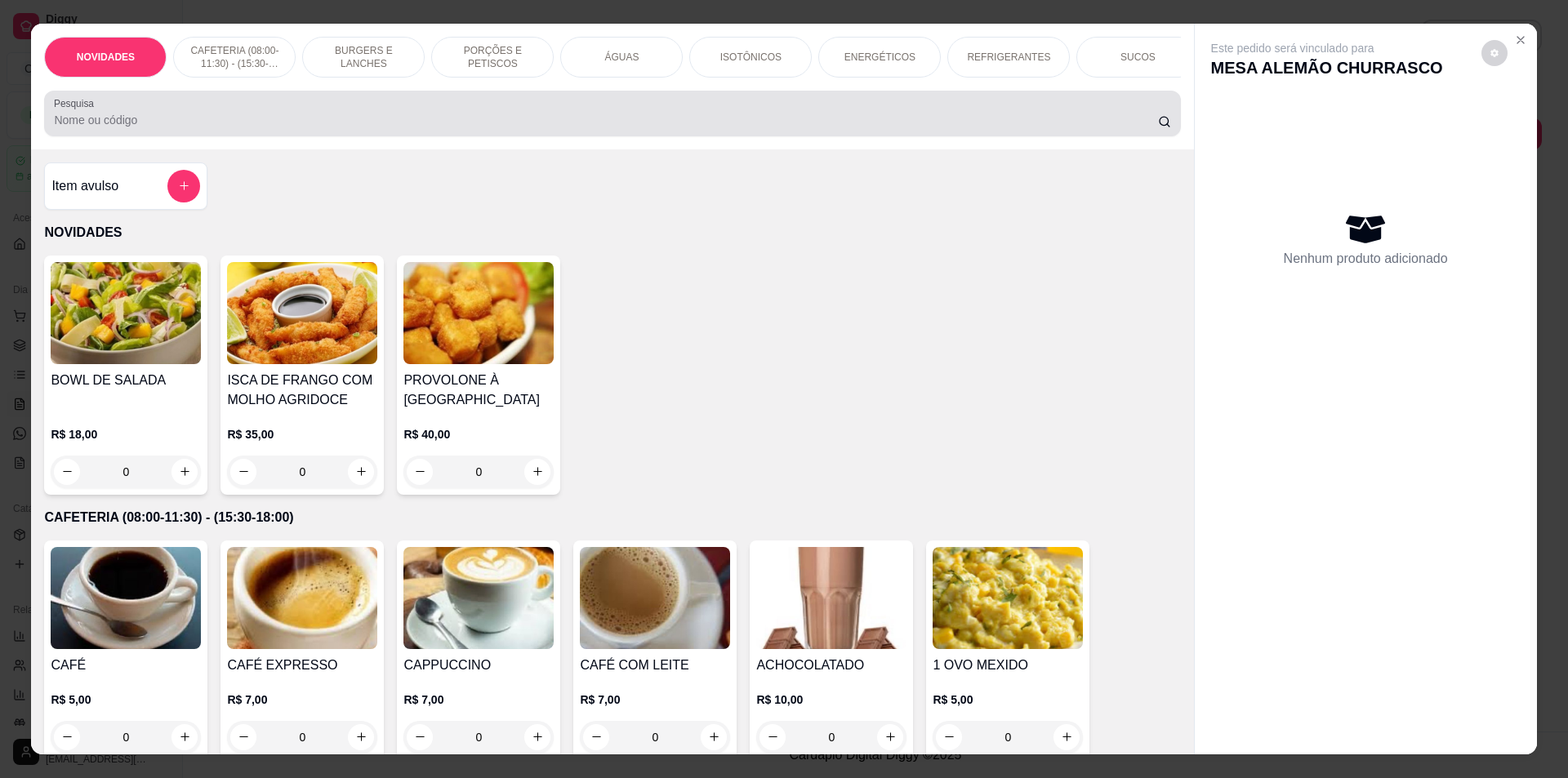
click at [364, 128] on input "Pesquisa" at bounding box center [605, 119] width 1104 height 17
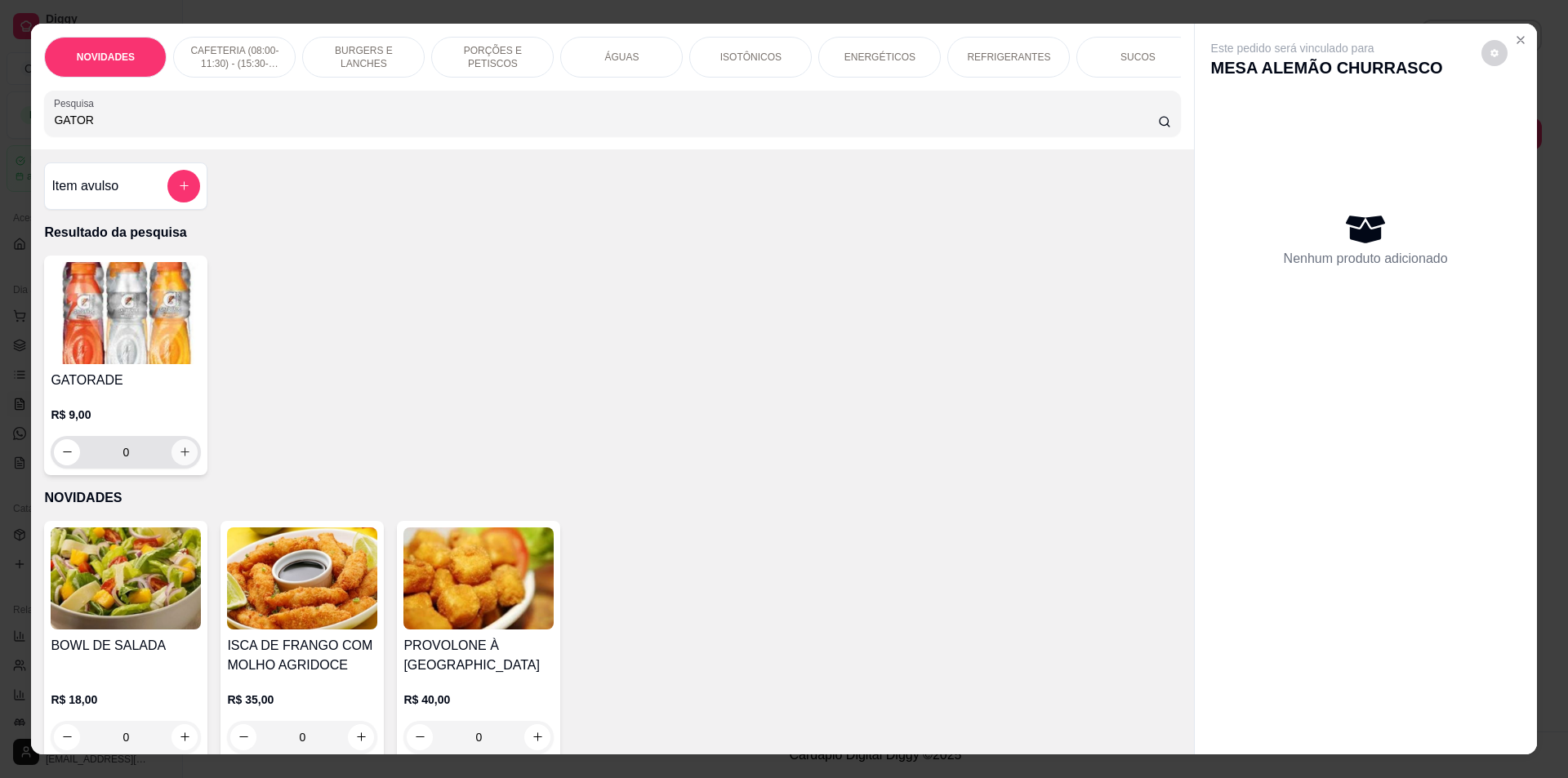
type input "GATOR"
click at [172, 456] on button "increase-product-quantity" at bounding box center [184, 452] width 26 height 26
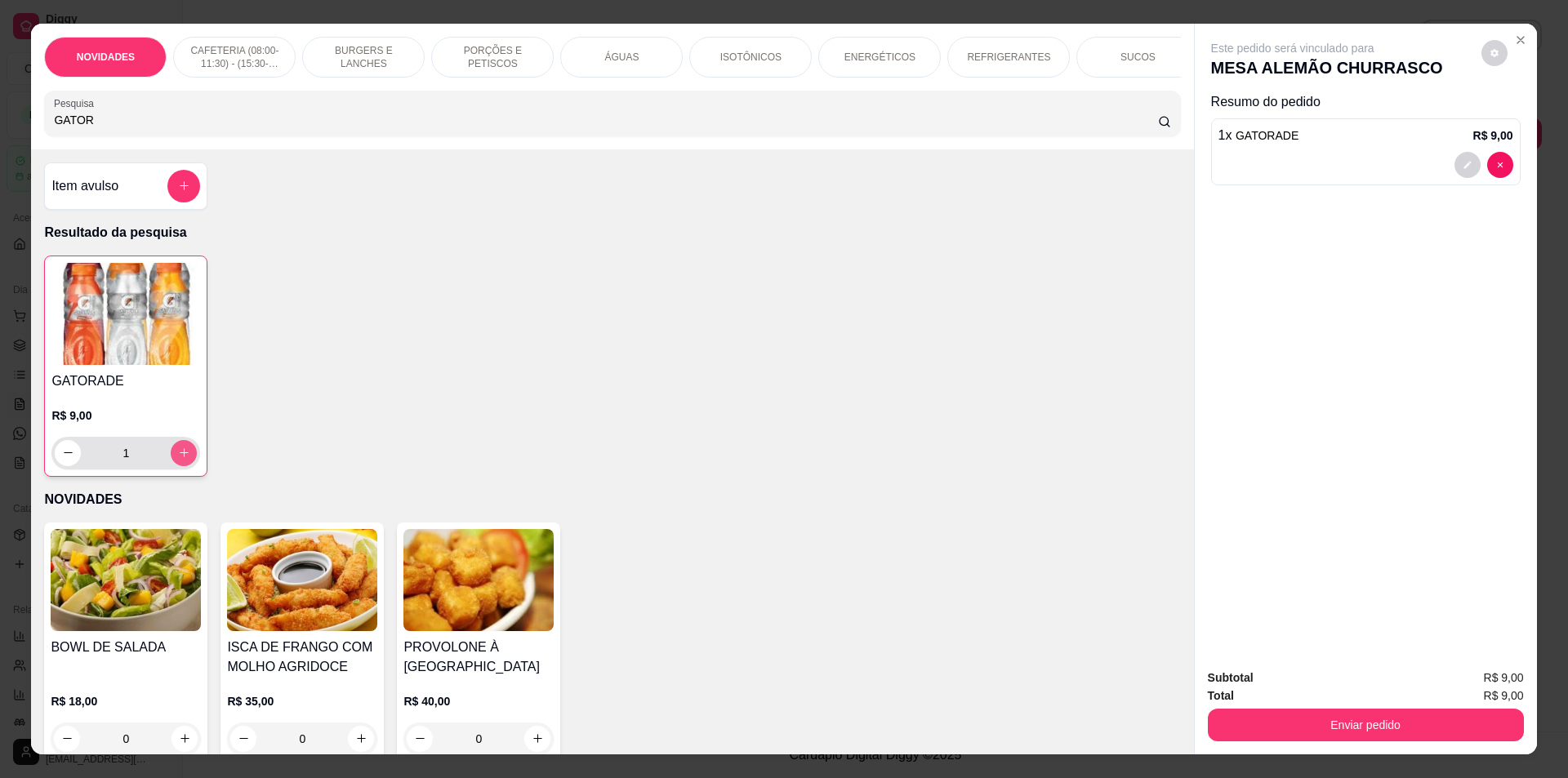
type input "1"
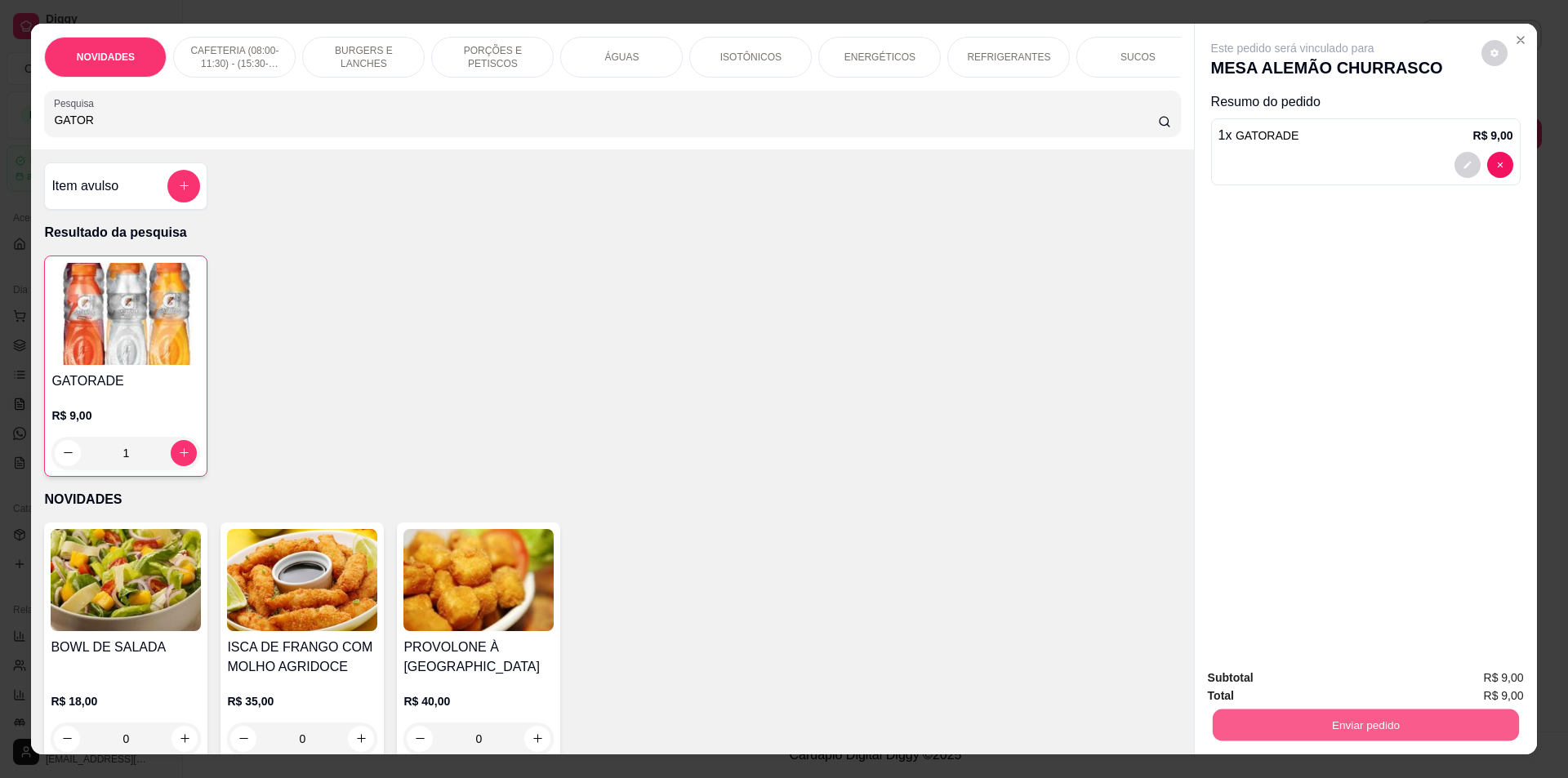
click at [1319, 723] on button "Enviar pedido" at bounding box center [1365, 725] width 306 height 32
click at [1310, 687] on button "Não registrar e enviar pedido" at bounding box center [1312, 685] width 170 height 31
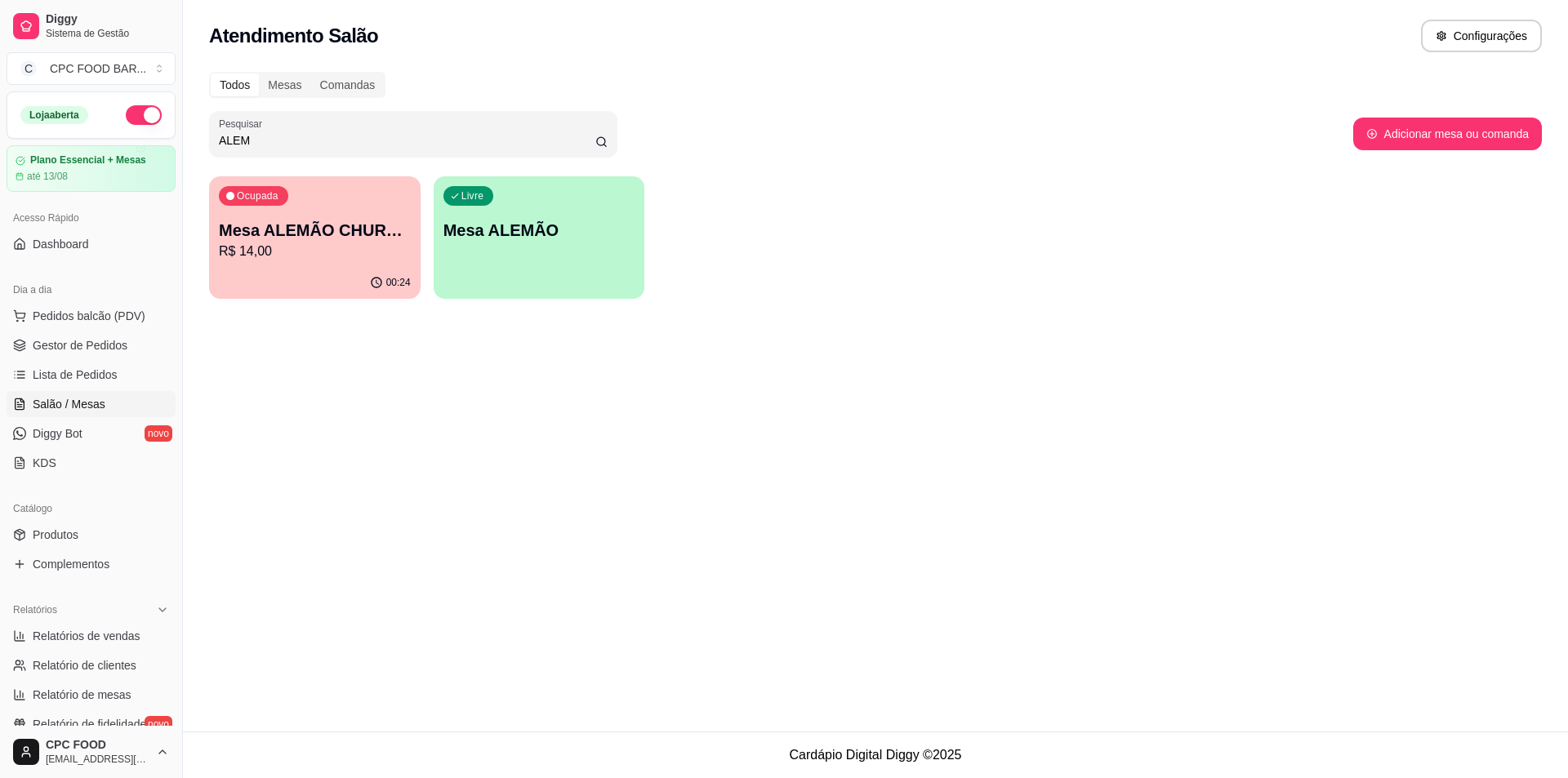
drag, startPoint x: 278, startPoint y: 143, endPoint x: 167, endPoint y: 156, distance: 111.8
click at [171, 154] on div "Diggy Sistema de Gestão C CPC FOOD BAR ... Loja aberta Plano Essencial + Mesas …" at bounding box center [784, 389] width 1568 height 778
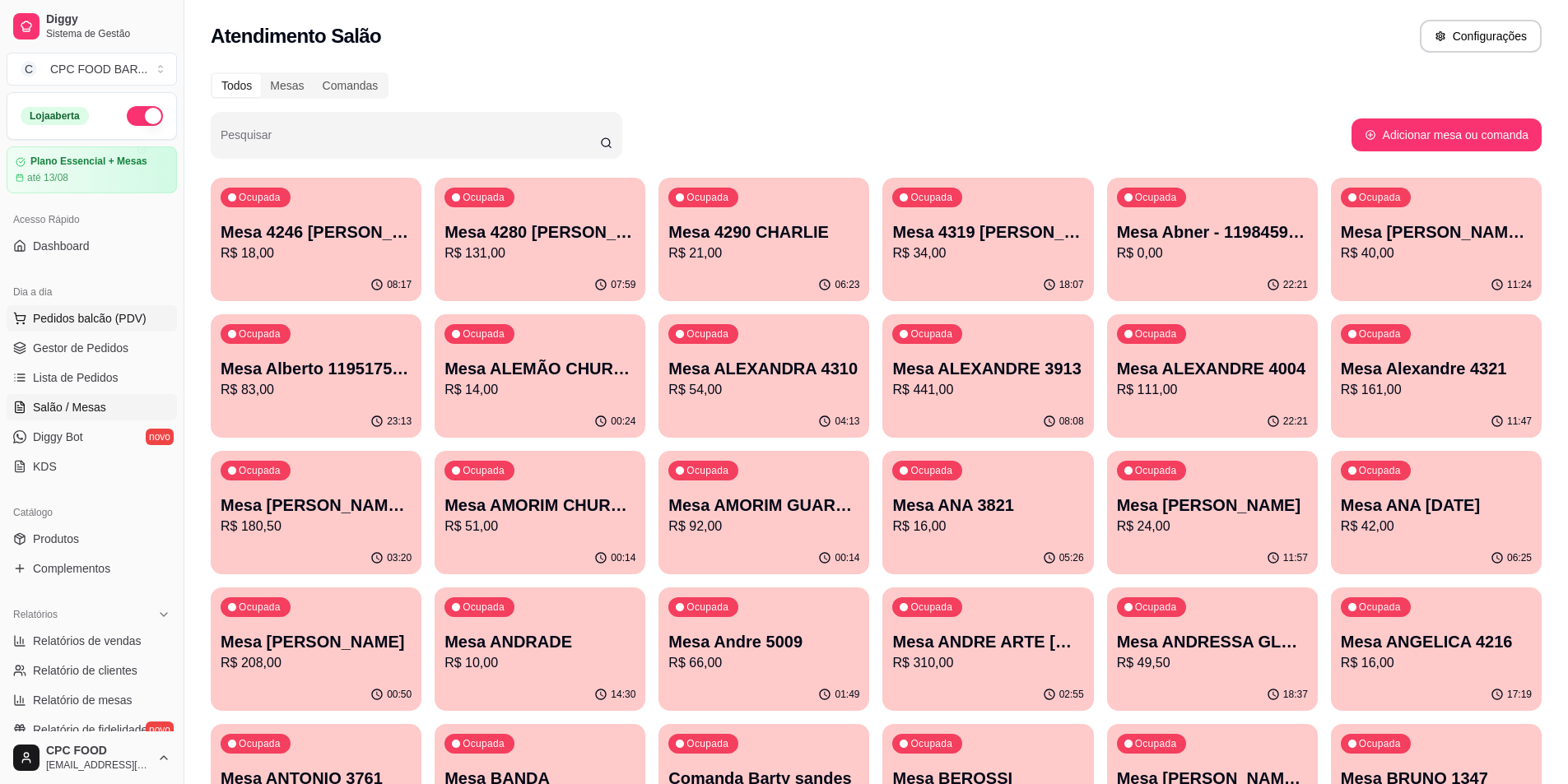
click at [74, 323] on span "Pedidos balcão (PDV)" at bounding box center [89, 318] width 113 height 17
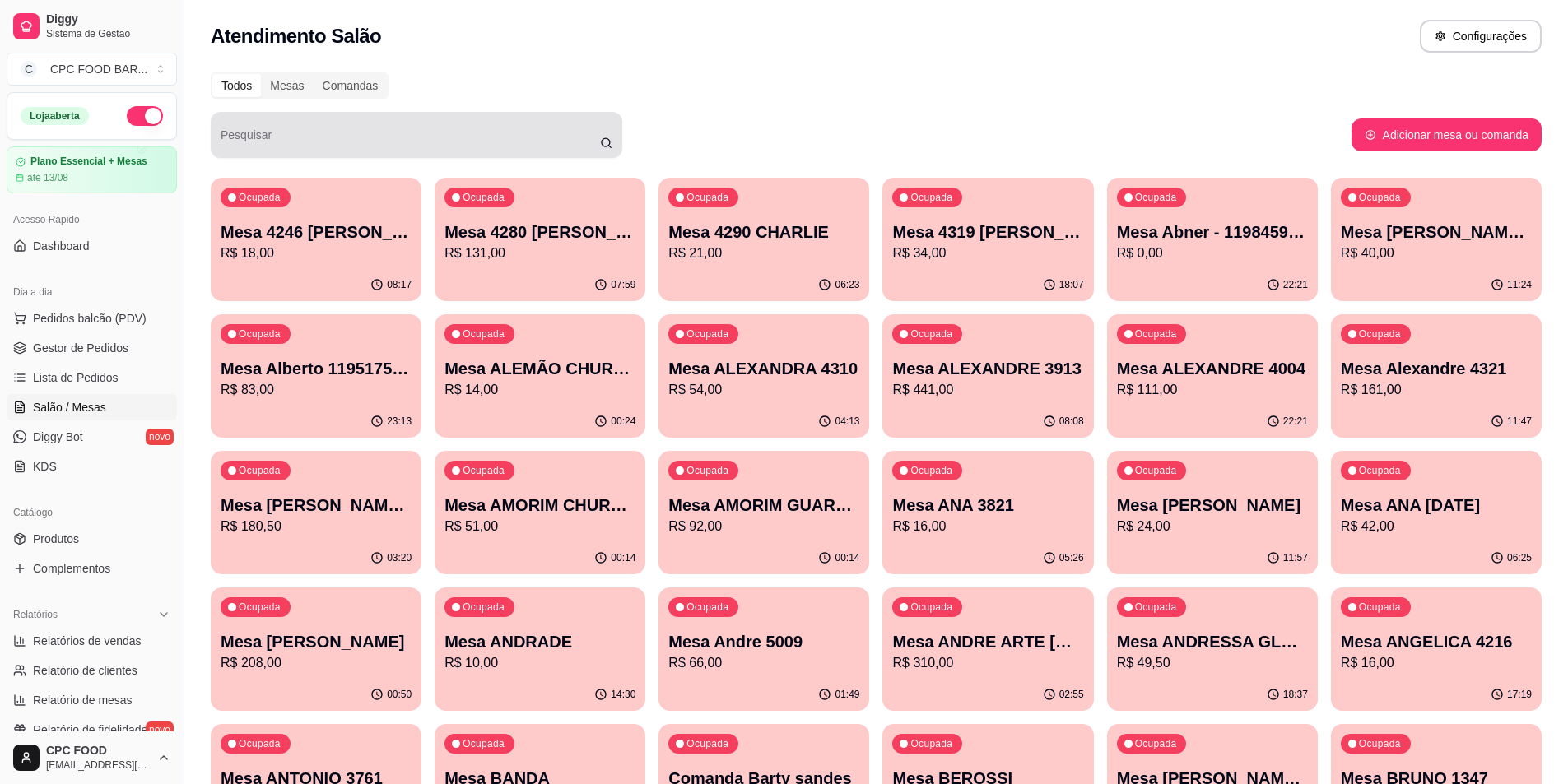
click at [447, 138] on input "Pesquisar" at bounding box center [410, 141] width 379 height 17
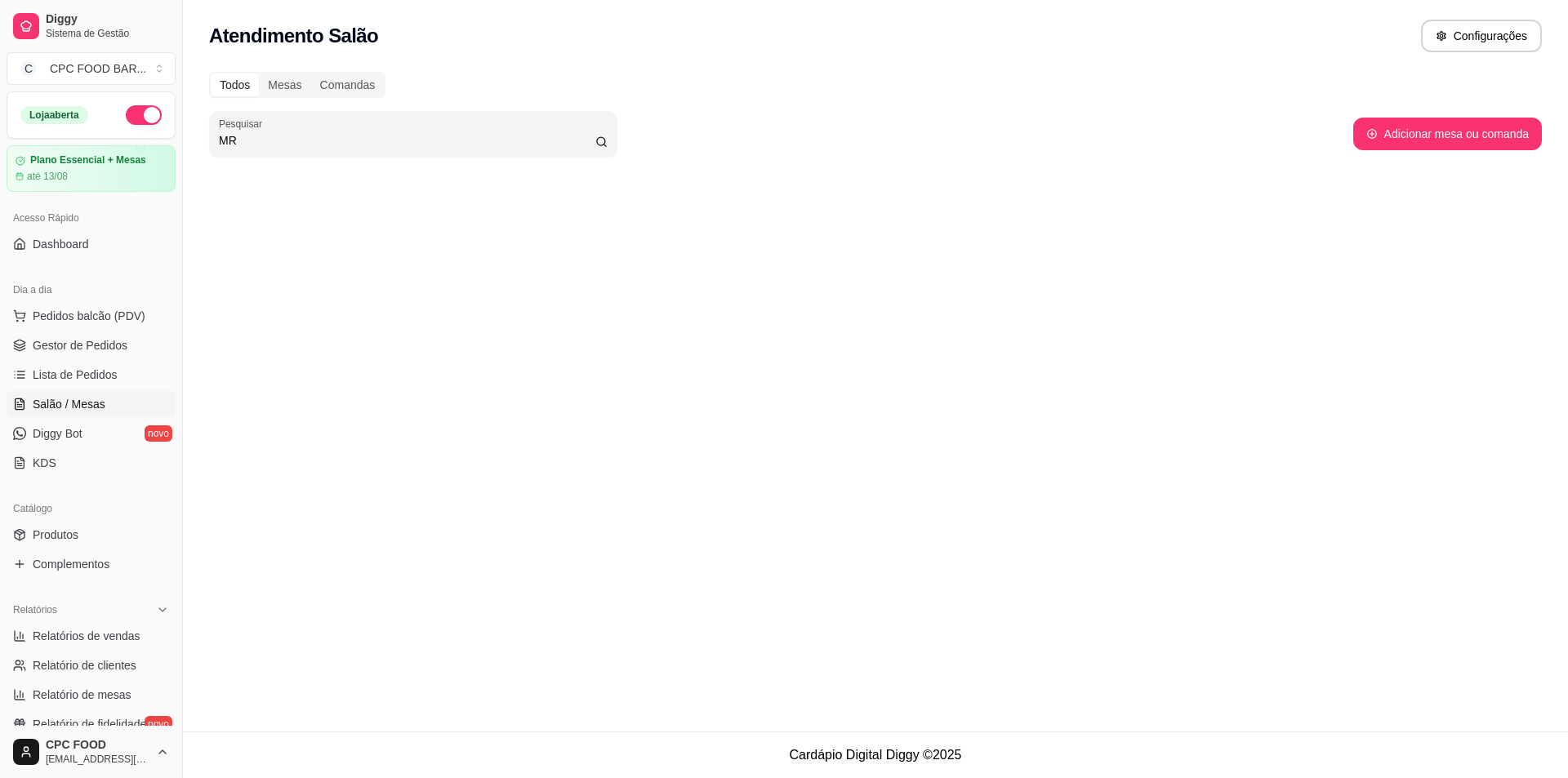
type input "M"
type input "A"
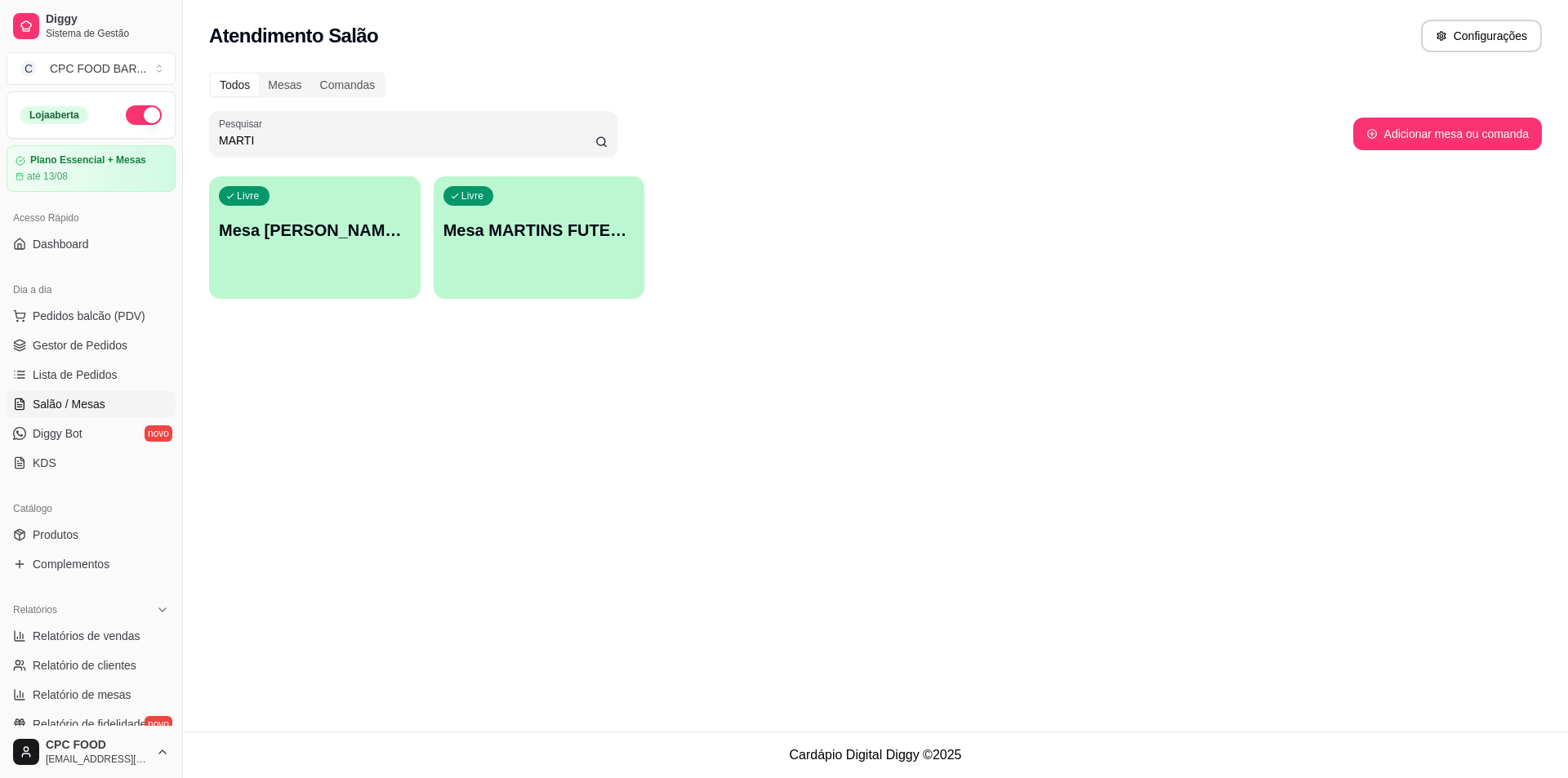
type input "MARTI"
click at [520, 218] on div "Livre Mesa MARTINS FUTEBOL" at bounding box center [540, 227] width 211 height 103
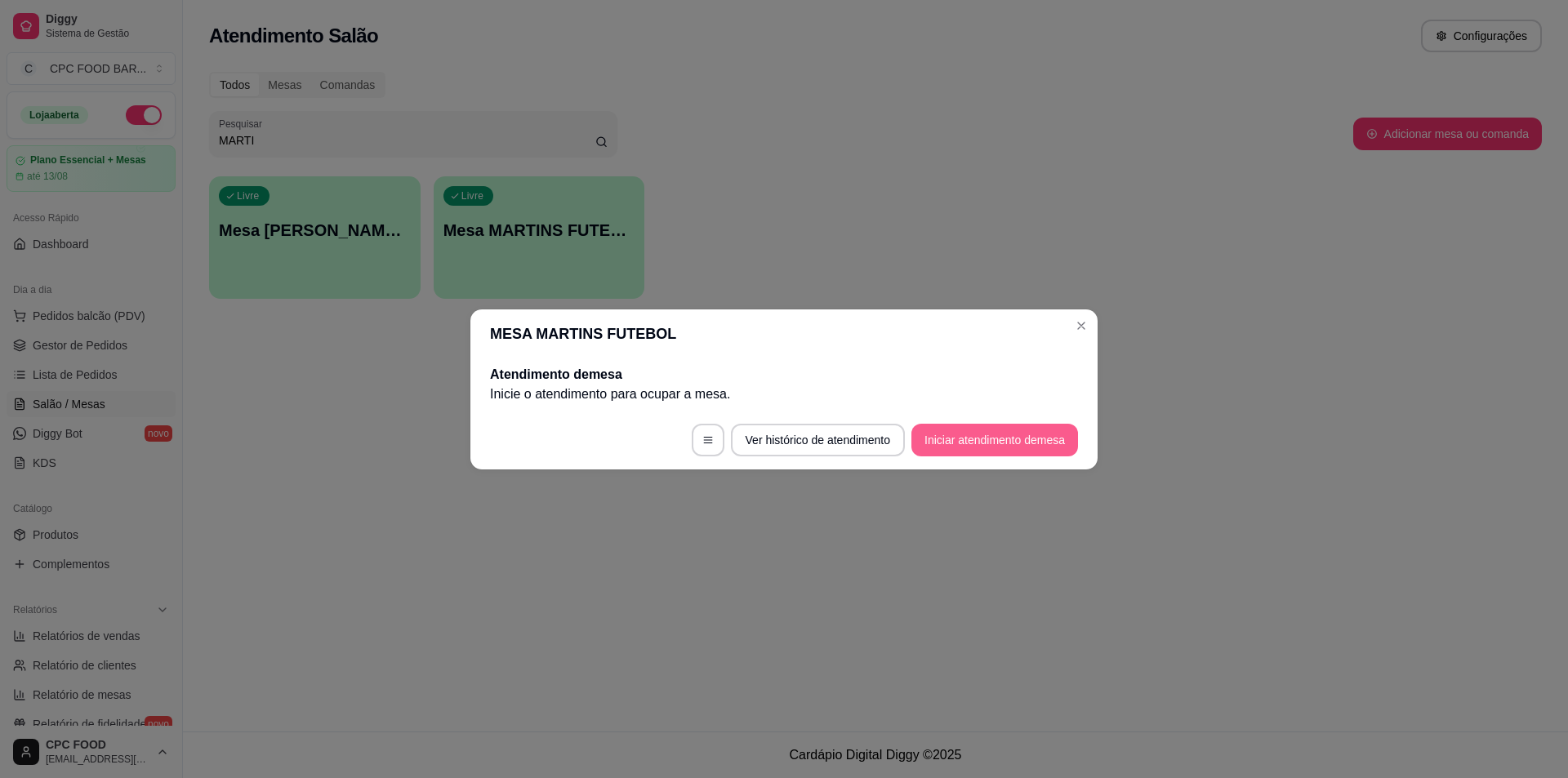
click at [940, 438] on button "Iniciar atendimento de mesa" at bounding box center [994, 440] width 166 height 32
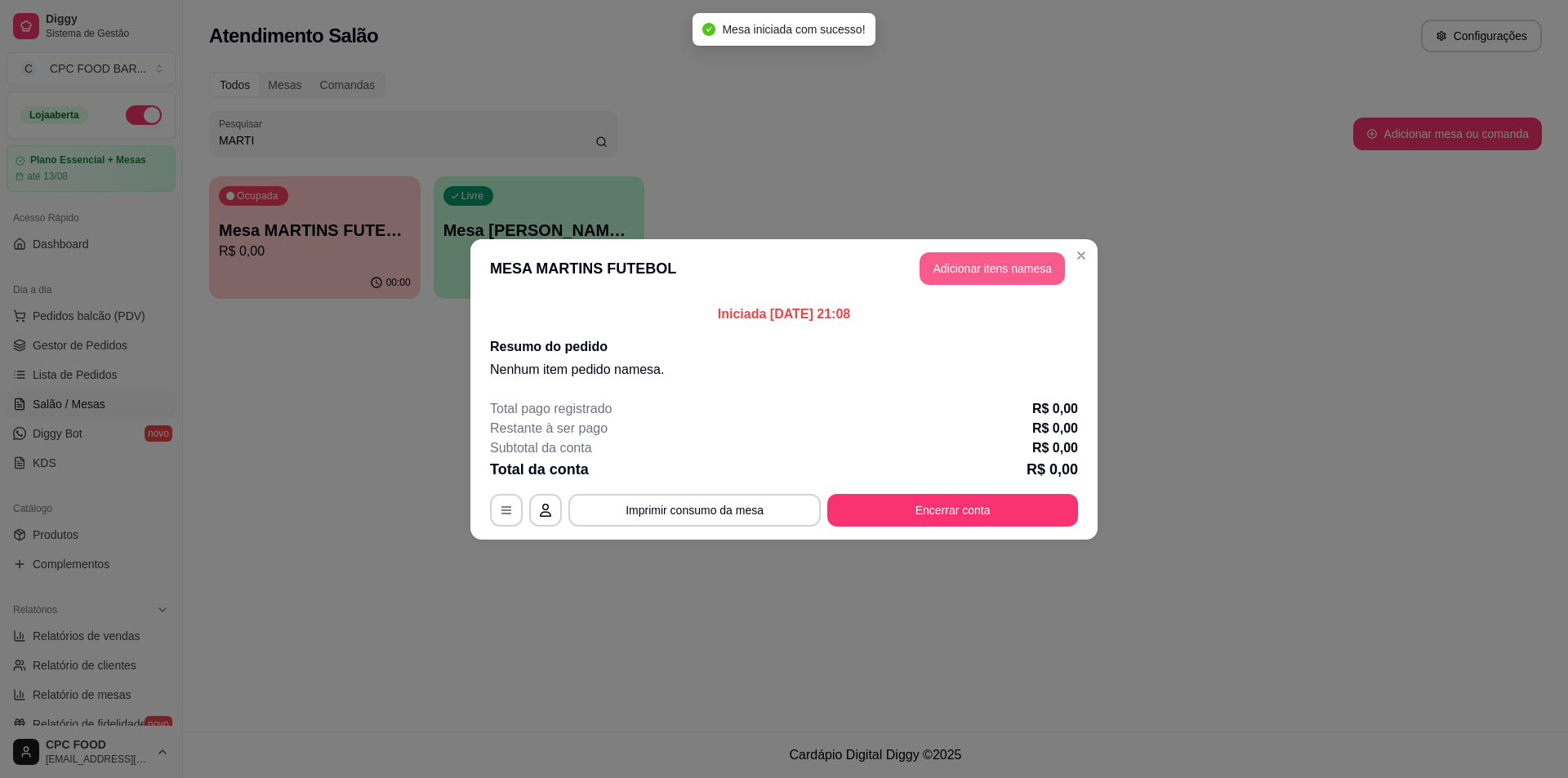
click at [1025, 271] on button "Adicionar itens na mesa" at bounding box center [992, 268] width 146 height 32
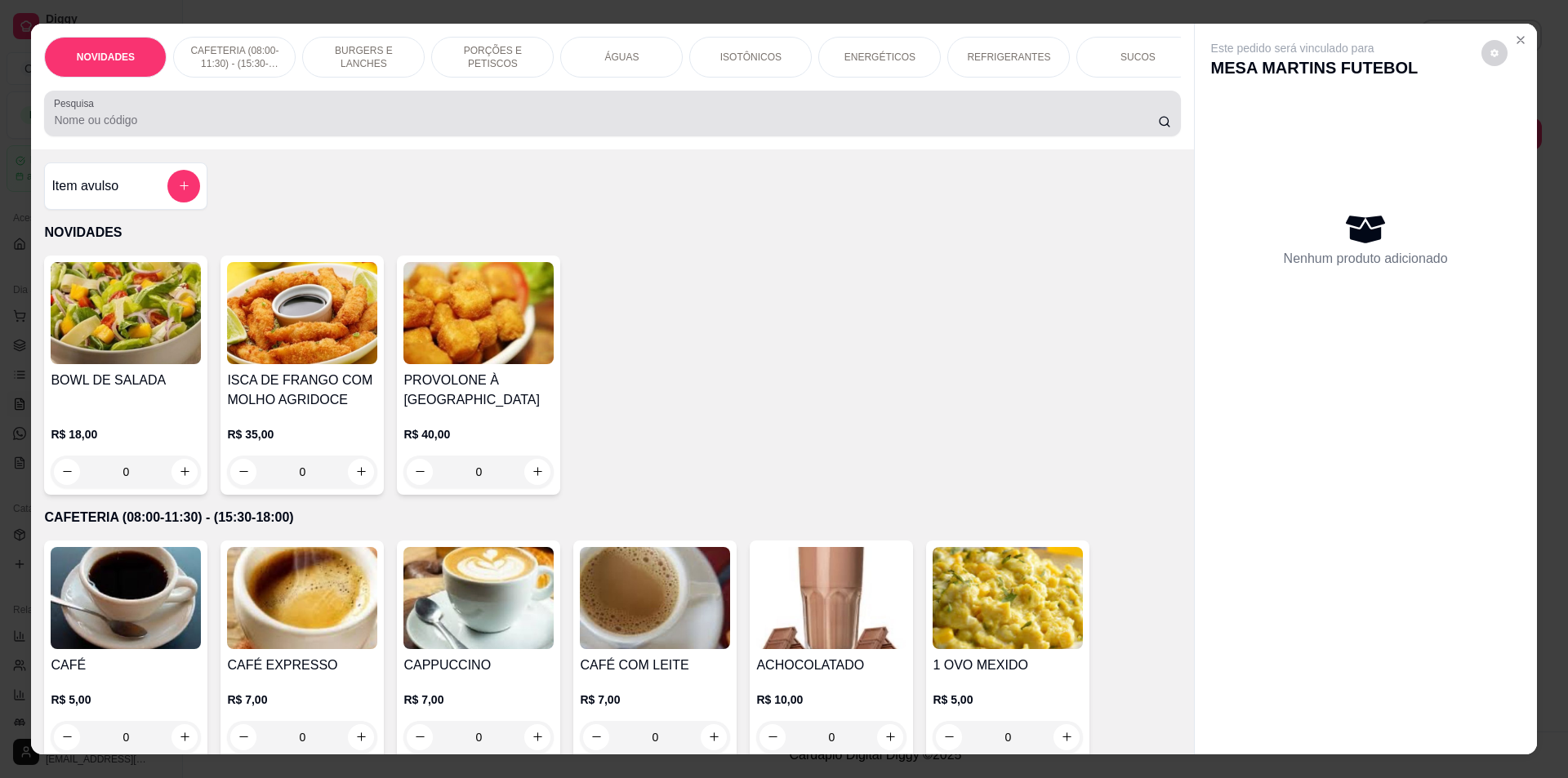
click at [478, 128] on input "Pesquisa" at bounding box center [605, 119] width 1104 height 17
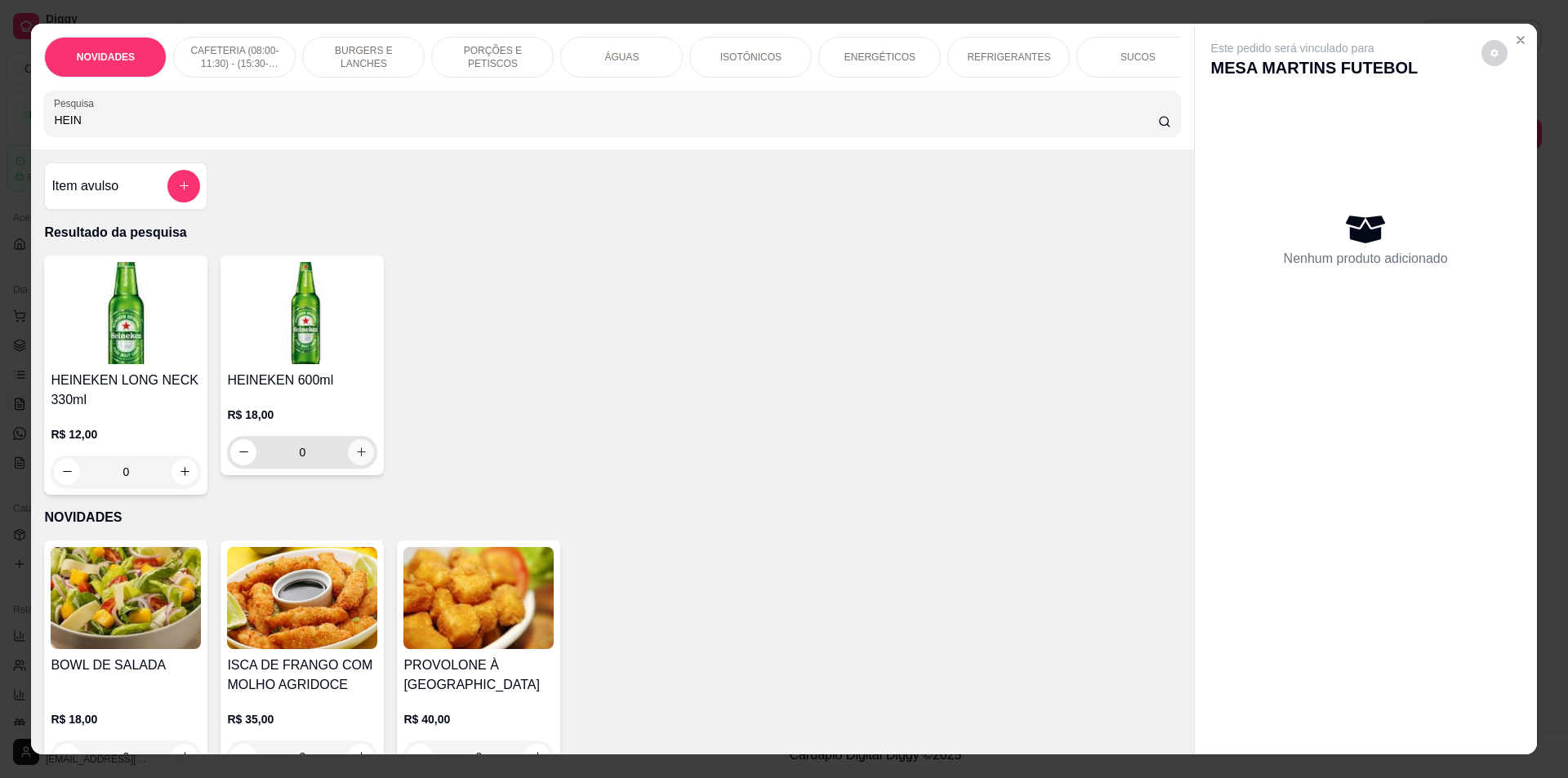
type input "HEIN"
click at [358, 458] on icon "increase-product-quantity" at bounding box center [361, 452] width 13 height 13
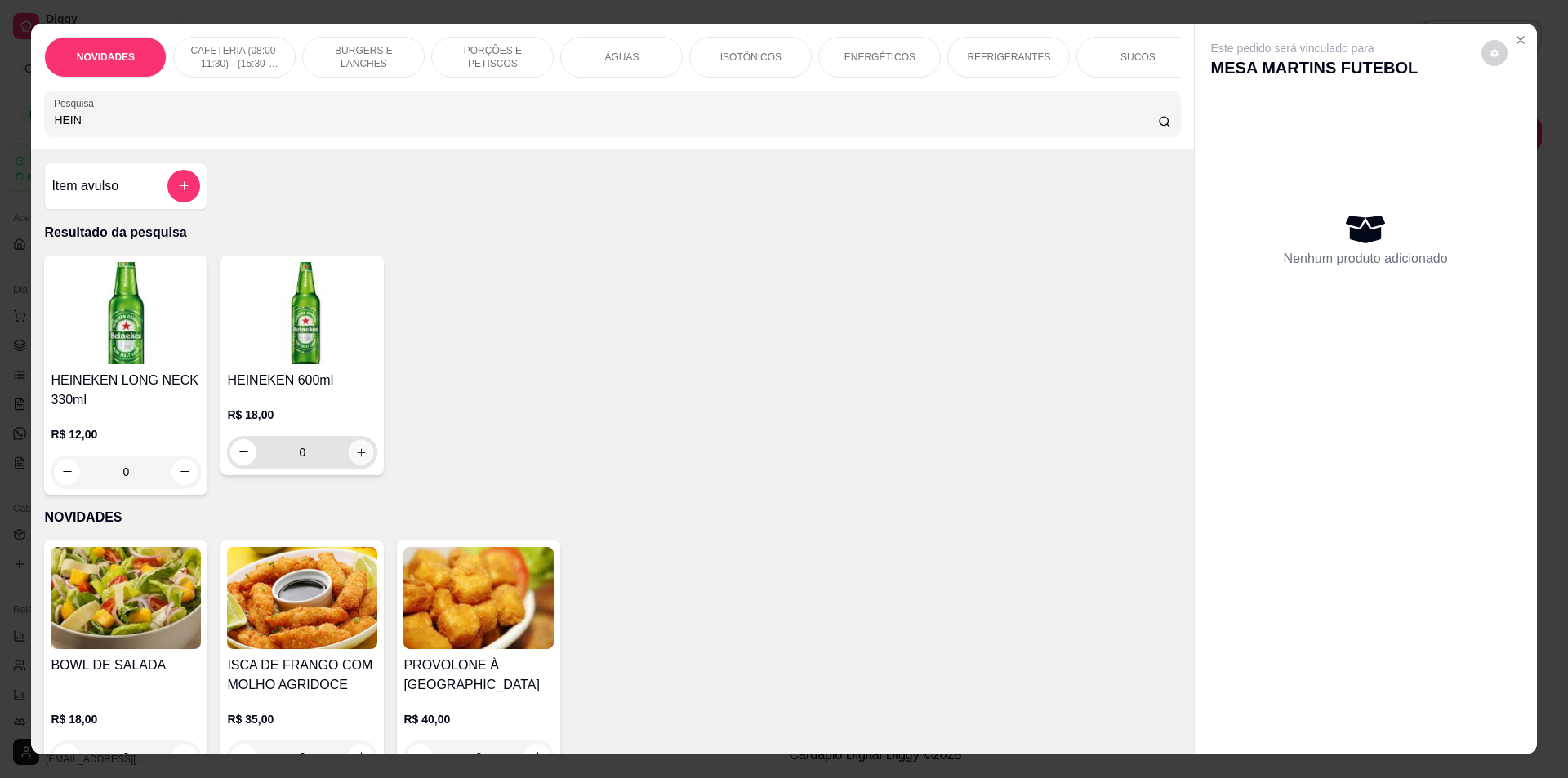
type input "4"
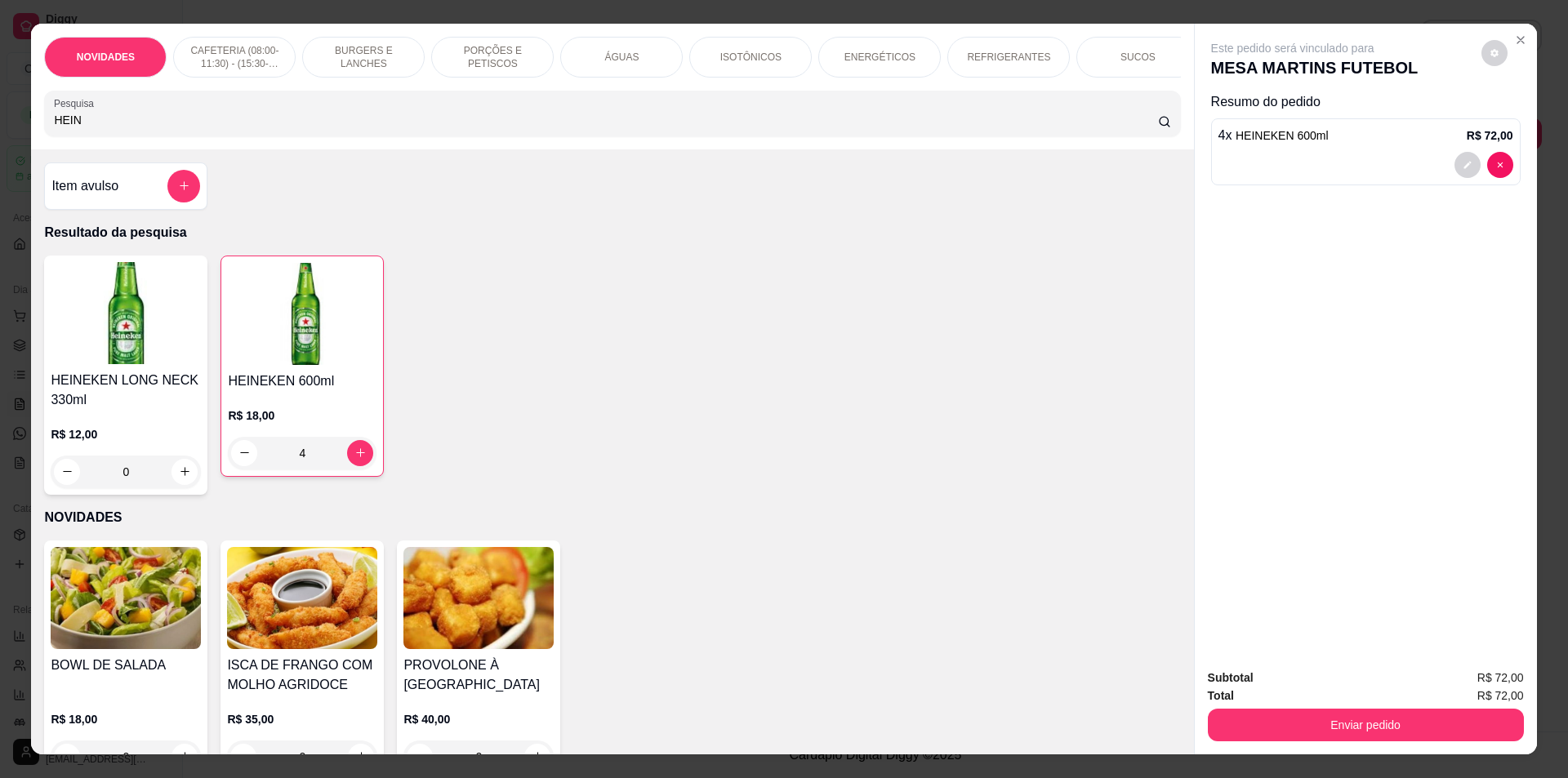
drag, startPoint x: 123, startPoint y: 137, endPoint x: 3, endPoint y: 131, distance: 120.1
click at [4, 131] on div "NOVIDADES CAFETERIA (08:00-11:30) - (15:30-18:00) BURGERS E LANCHES PORÇÕES E P…" at bounding box center [784, 389] width 1568 height 778
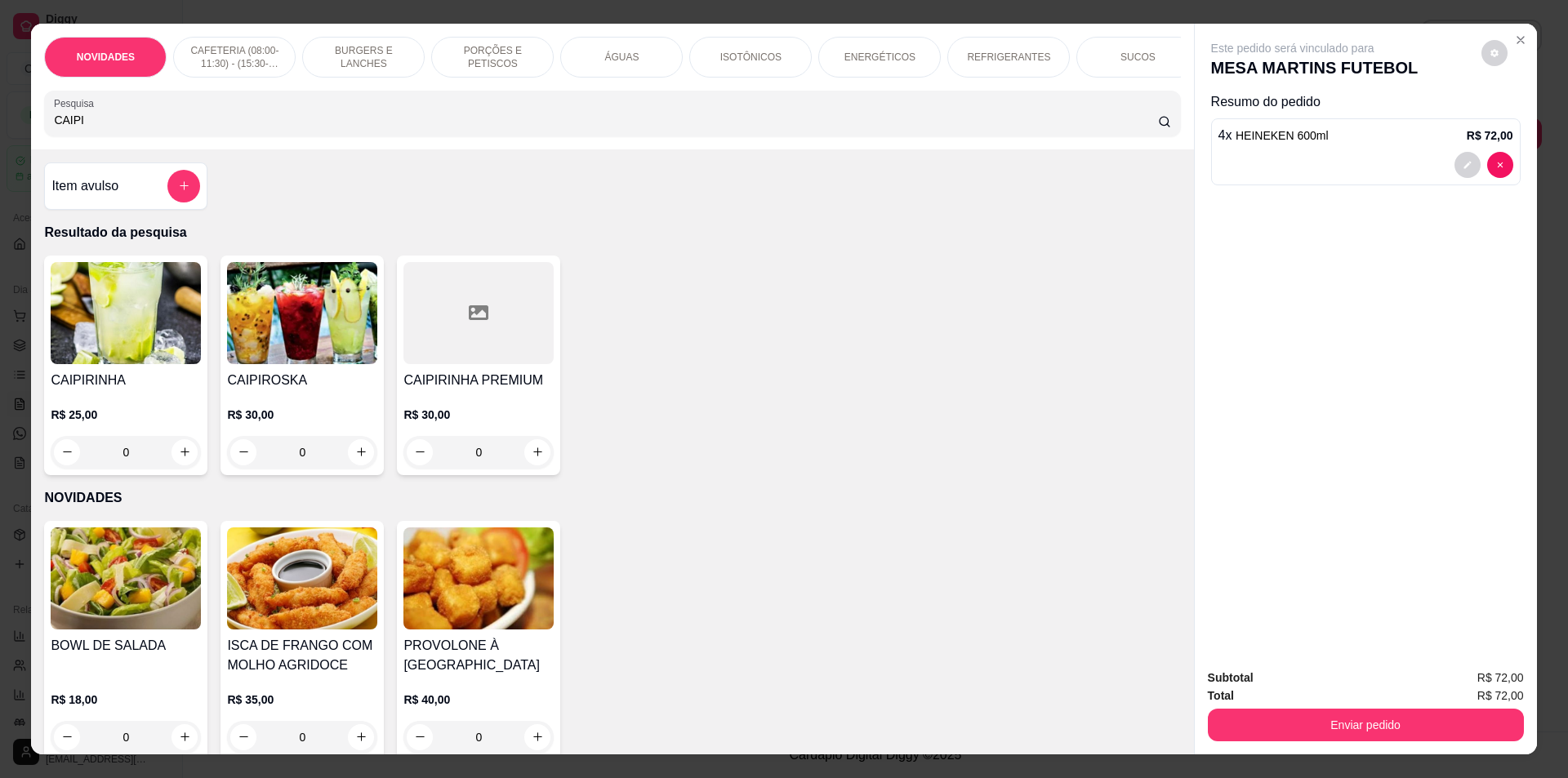
type input "CAIPI"
click at [176, 462] on div "0" at bounding box center [126, 452] width 151 height 32
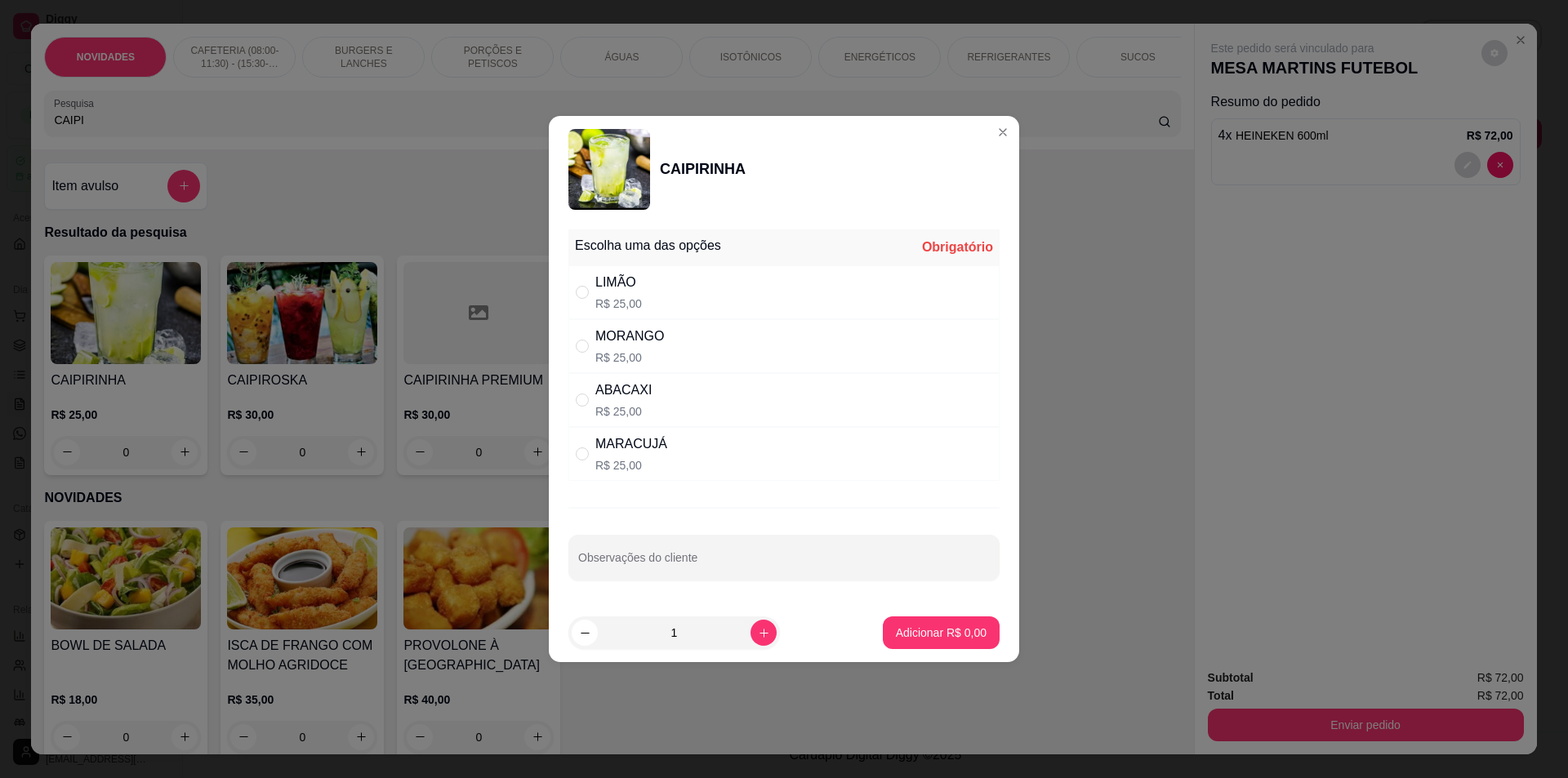
click at [675, 302] on div "LIMÃO R$ 25,00" at bounding box center [783, 292] width 431 height 54
radio input "true"
click at [896, 630] on p "Adicionar R$ 25,00" at bounding box center [937, 632] width 97 height 17
type input "1"
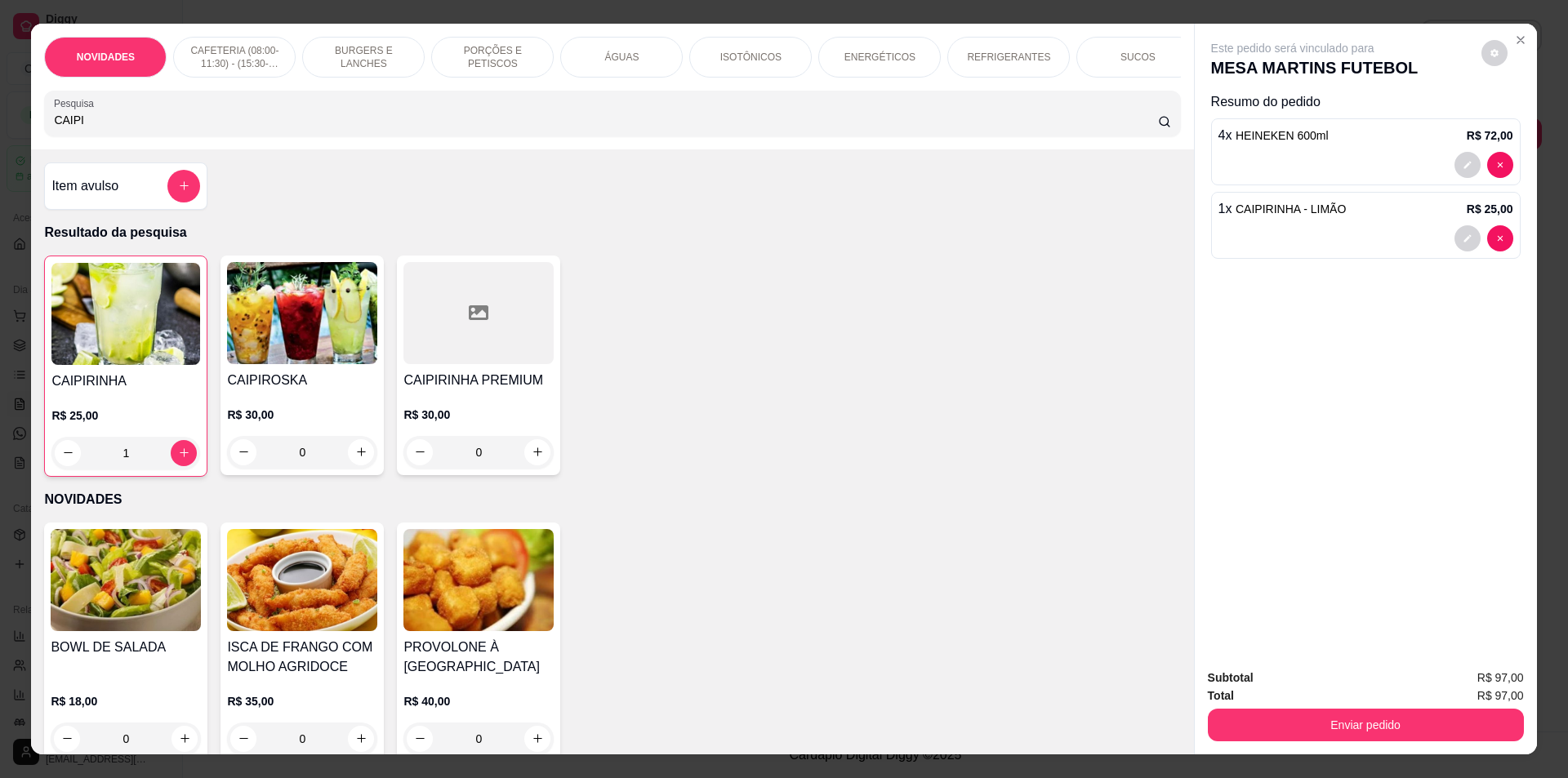
drag, startPoint x: 126, startPoint y: 131, endPoint x: 2, endPoint y: 132, distance: 124.0
click at [3, 134] on div "NOVIDADES CAFETERIA (08:00-11:30) - (15:30-18:00) BURGERS E LANCHES PORÇÕES E P…" at bounding box center [784, 389] width 1568 height 778
click at [1315, 718] on button "Enviar pedido" at bounding box center [1365, 725] width 306 height 32
click at [1293, 690] on button "Não registrar e enviar pedido" at bounding box center [1311, 684] width 165 height 30
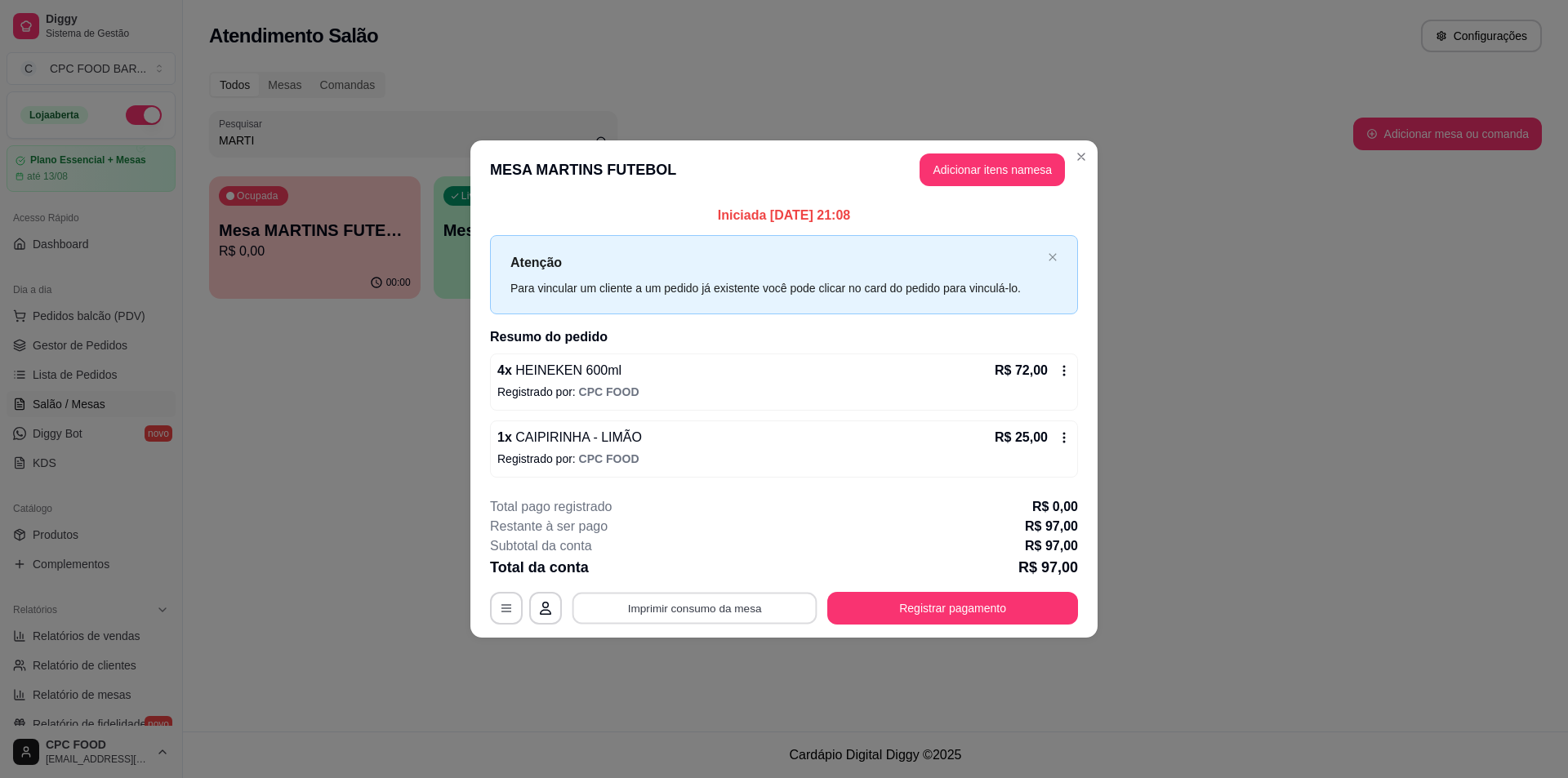
click at [705, 609] on button "Imprimir consumo da mesa" at bounding box center [695, 609] width 245 height 32
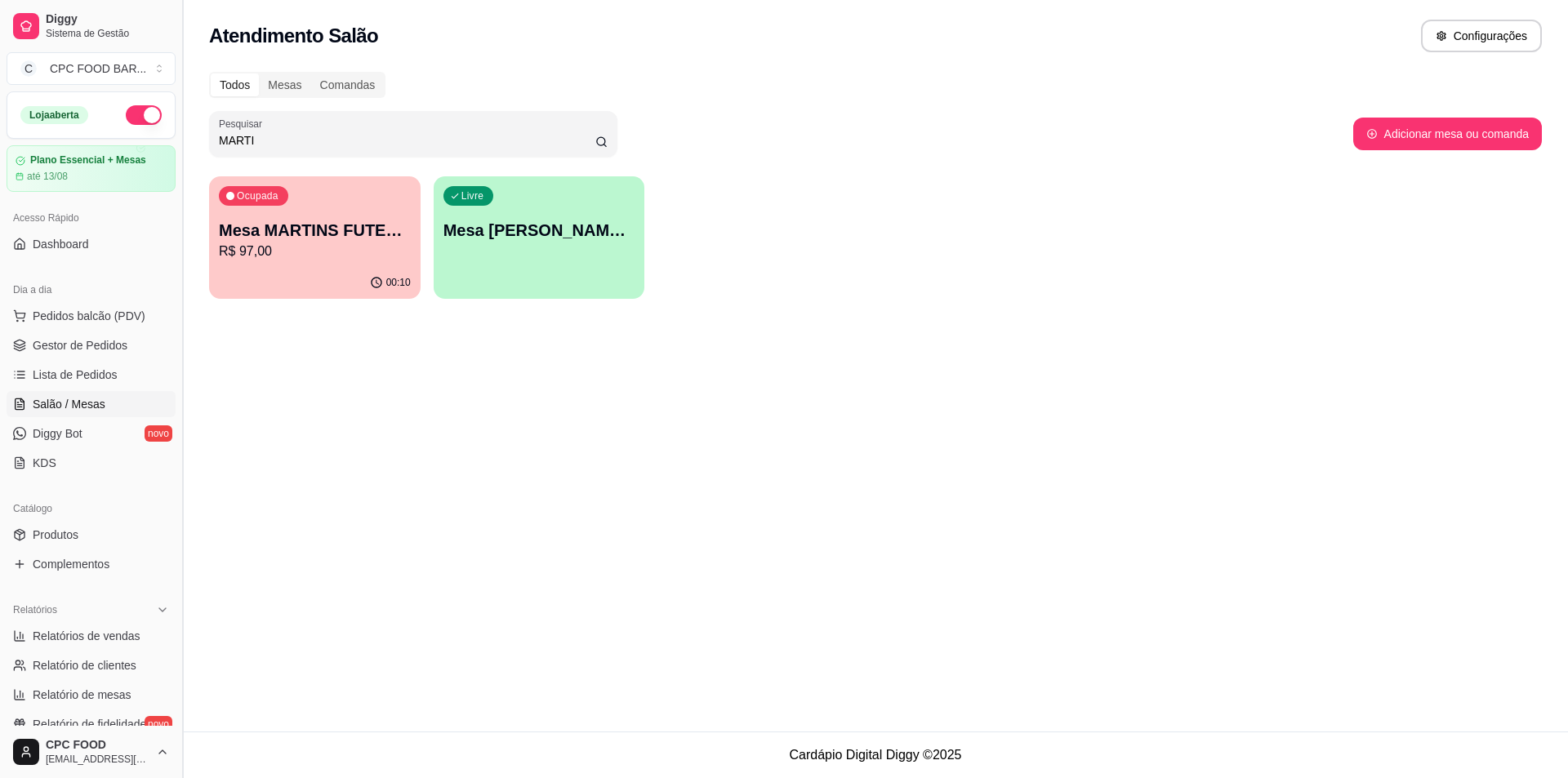
drag, startPoint x: 264, startPoint y: 136, endPoint x: 182, endPoint y: 133, distance: 82.1
click at [182, 133] on div "Diggy Sistema de Gestão C CPC FOOD BAR ... Loja aberta Plano Essencial + Mesas …" at bounding box center [784, 389] width 1568 height 778
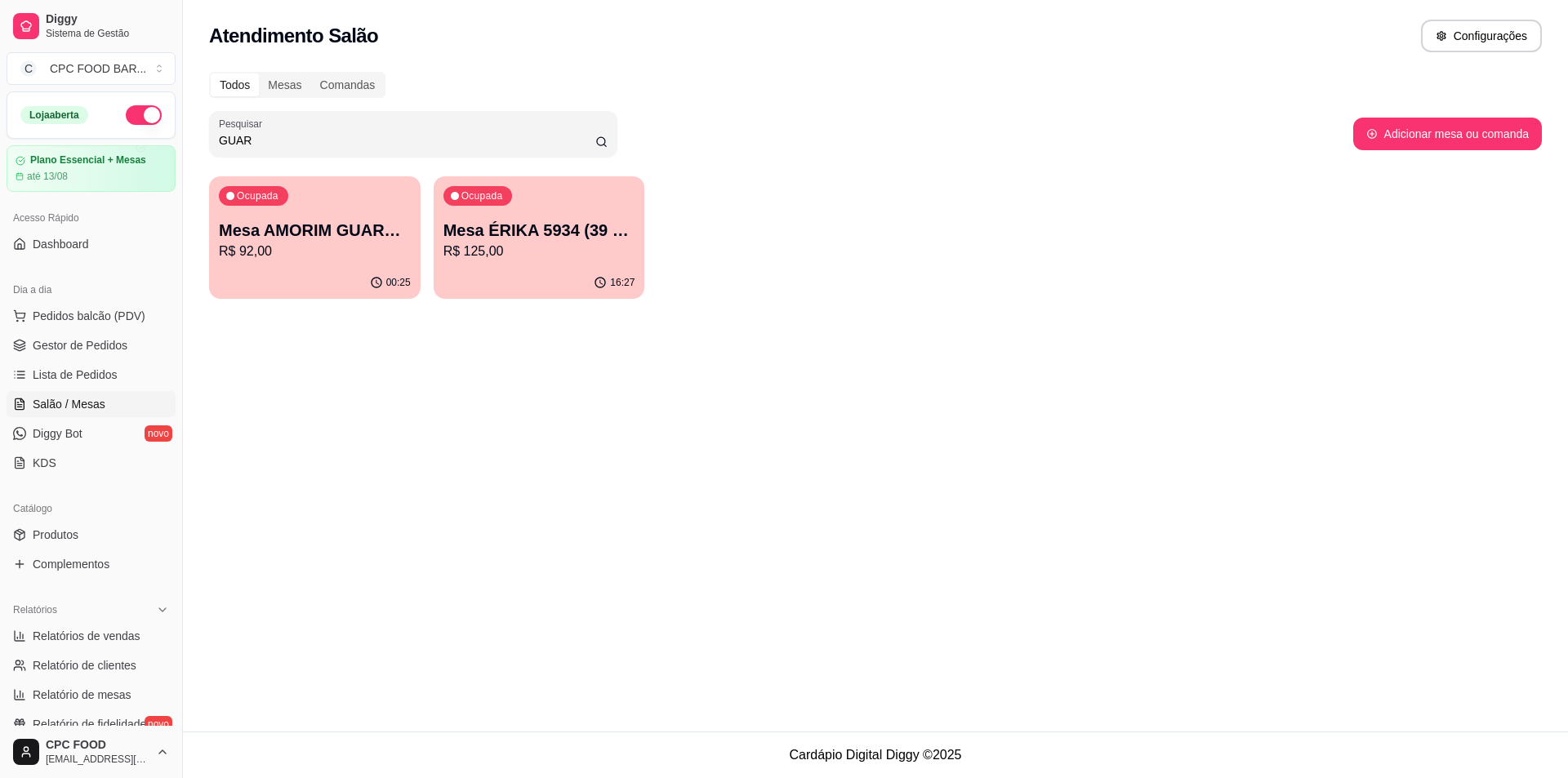
type input "GUAR"
click at [347, 253] on p "R$ 92,00" at bounding box center [315, 251] width 192 height 20
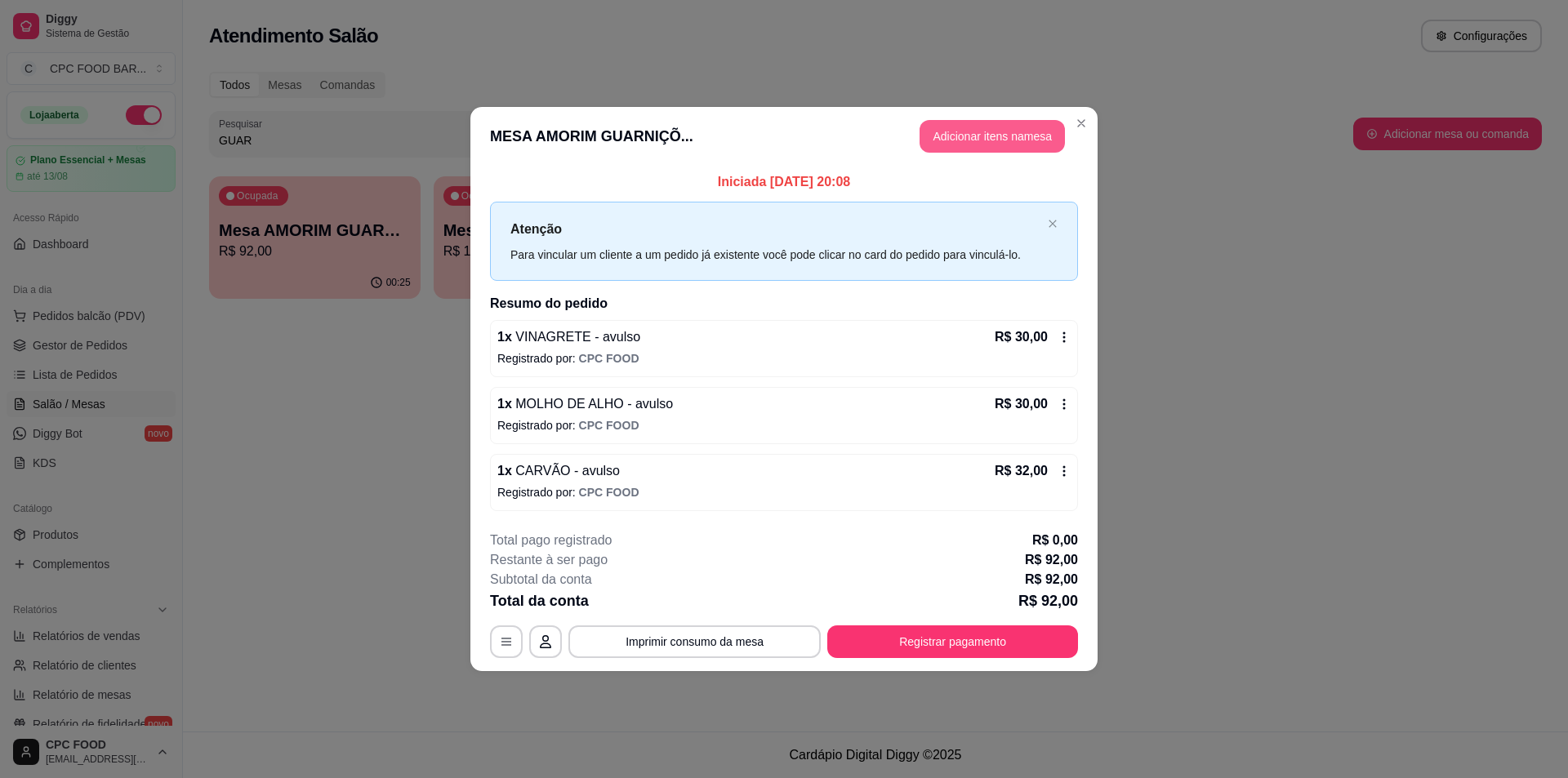
click at [990, 132] on button "Adicionar itens na mesa" at bounding box center [992, 136] width 146 height 32
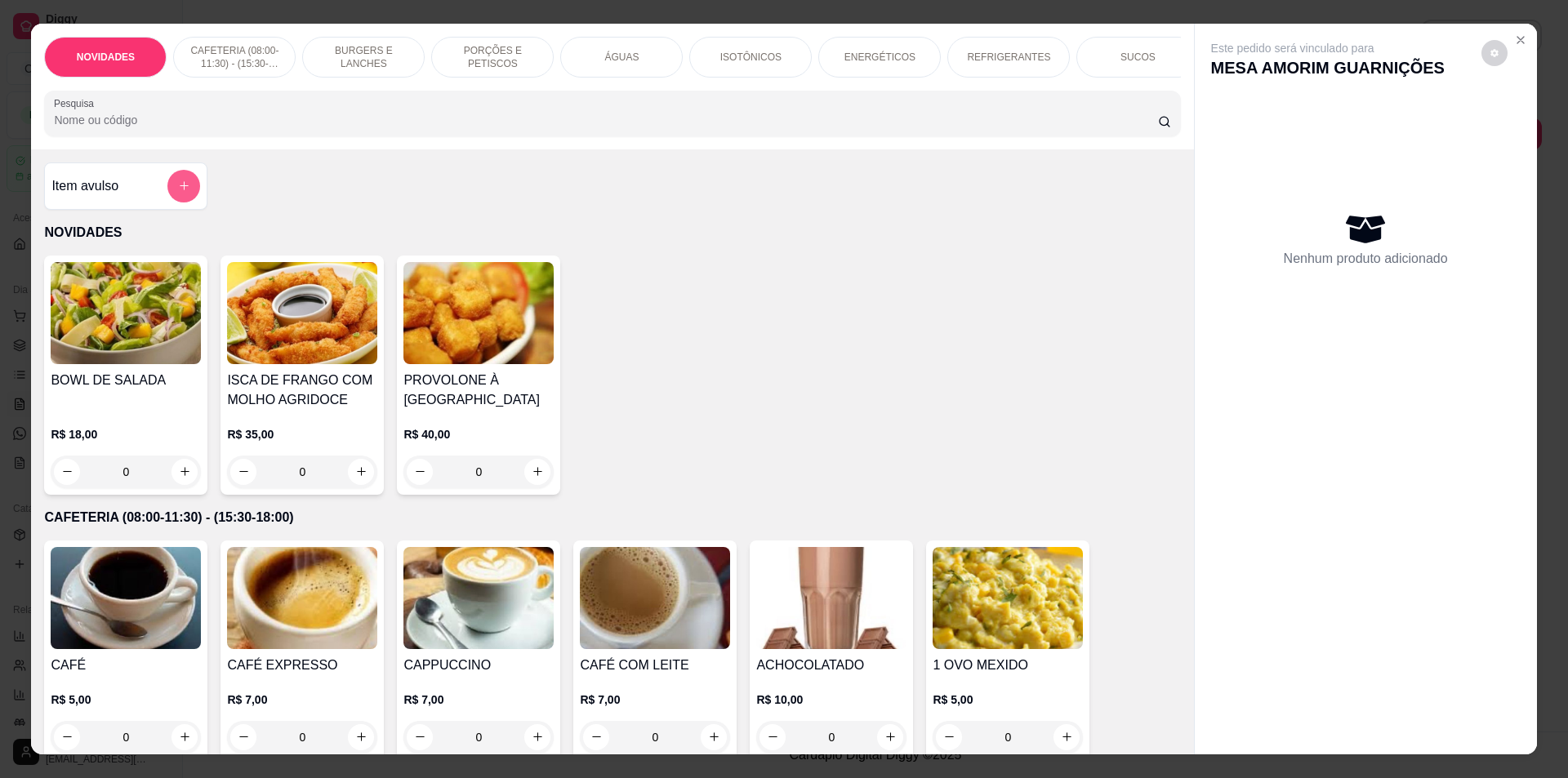
click at [178, 192] on icon "add-separate-item" at bounding box center [184, 186] width 13 height 13
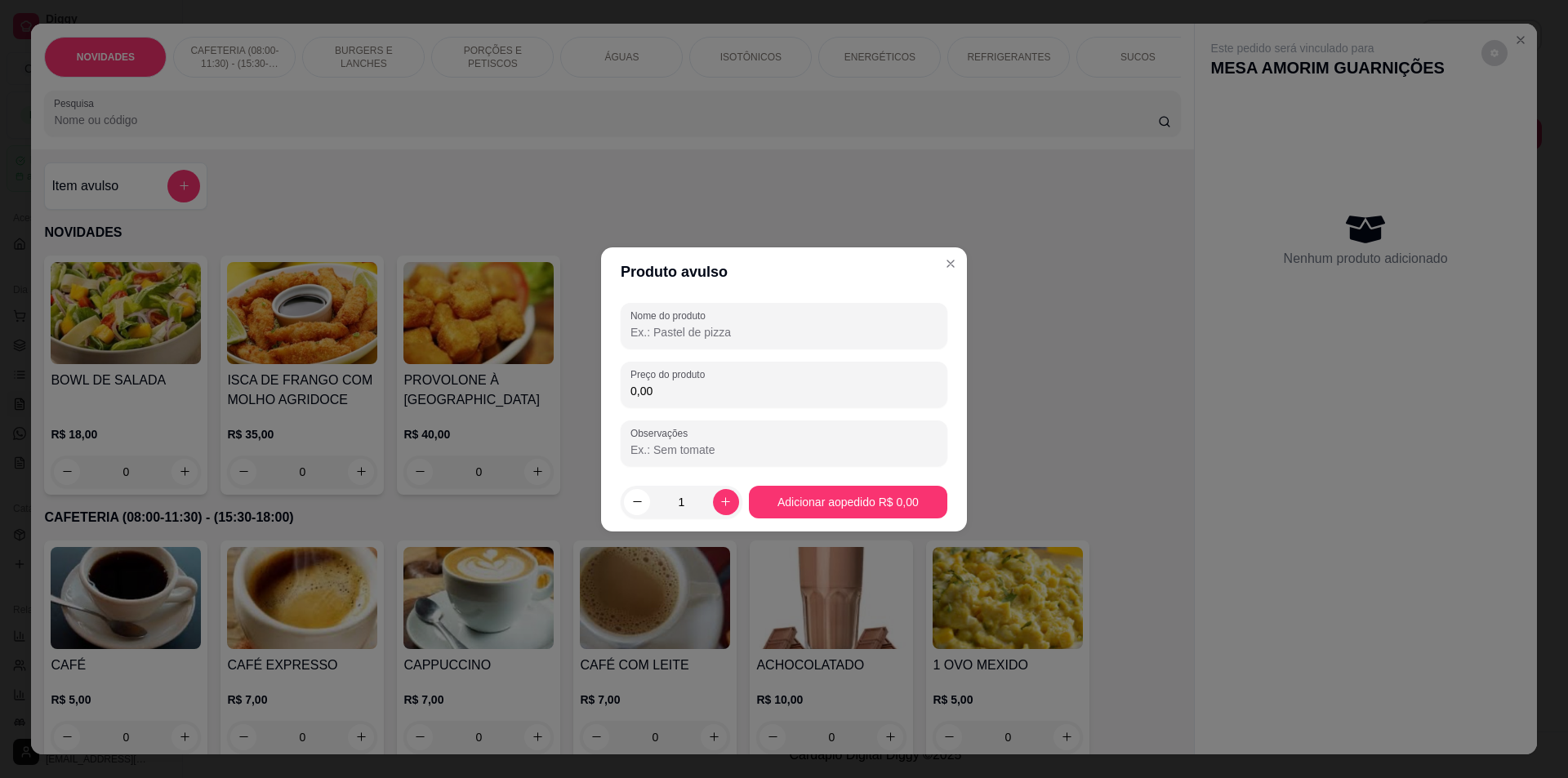
click at [763, 340] on input "Nome do produto" at bounding box center [784, 332] width 307 height 17
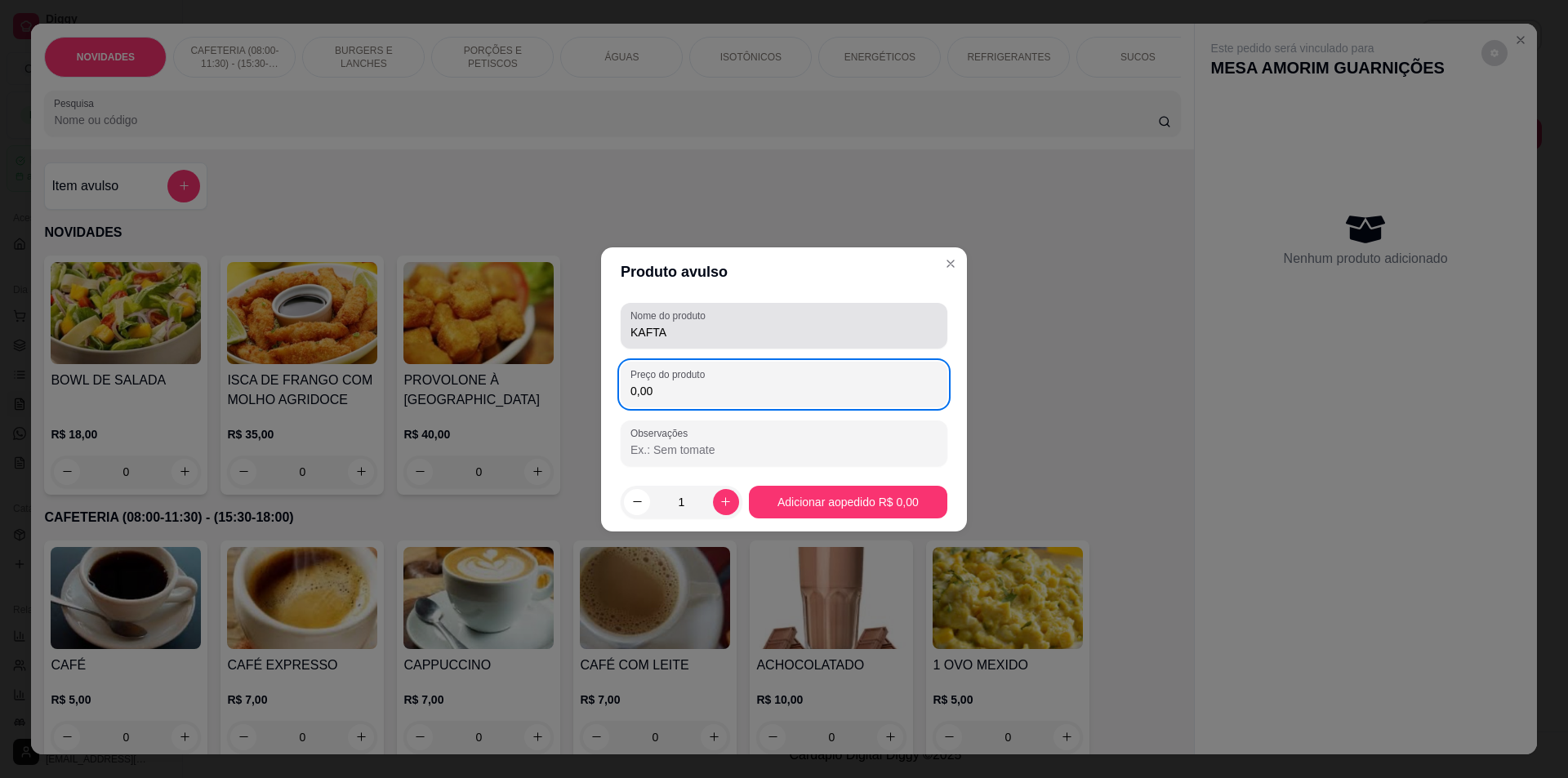
click at [630, 332] on div "Nome do produto KAFTA" at bounding box center [784, 325] width 327 height 46
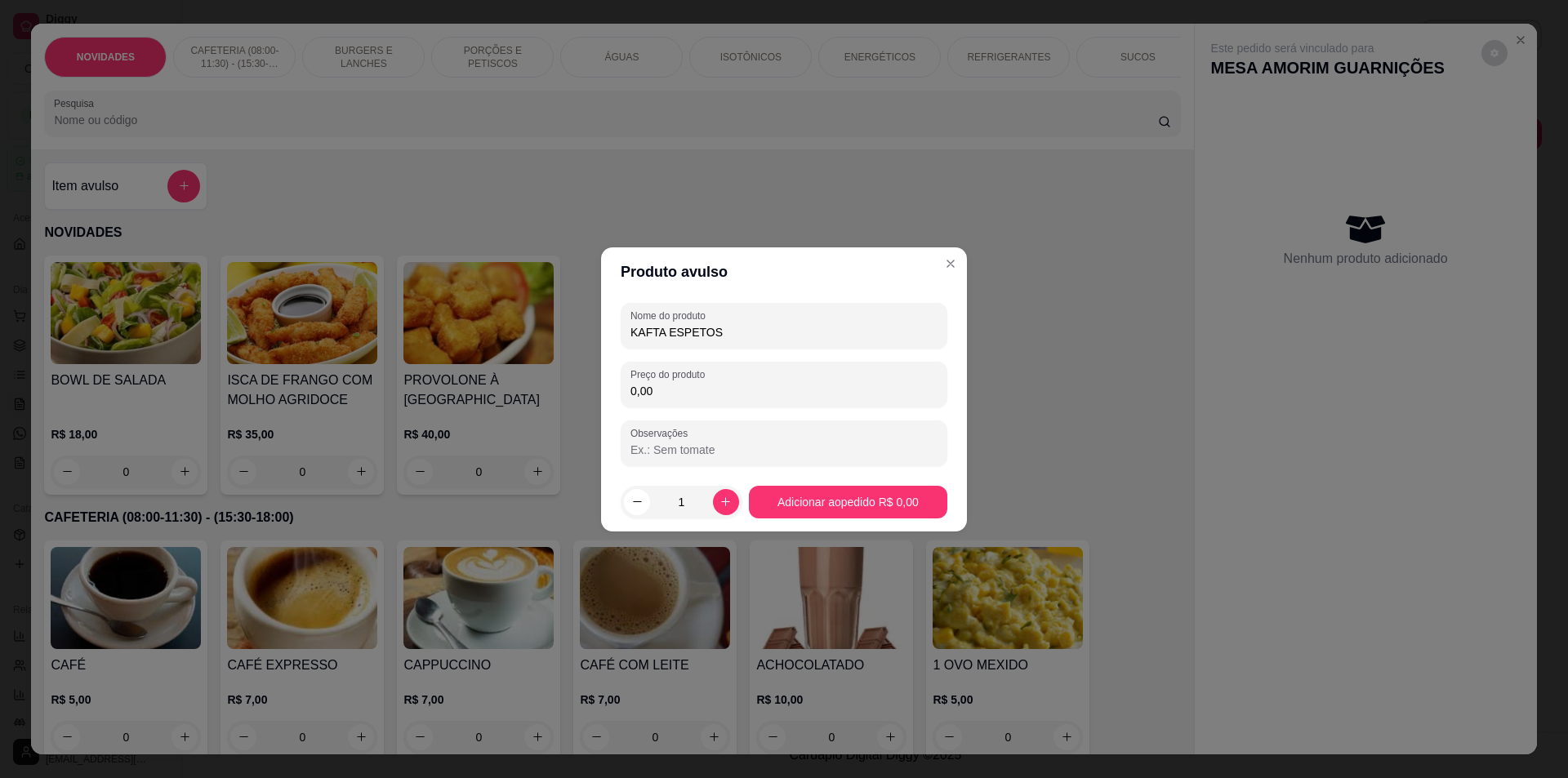
type input "KAFTA ESPETOS"
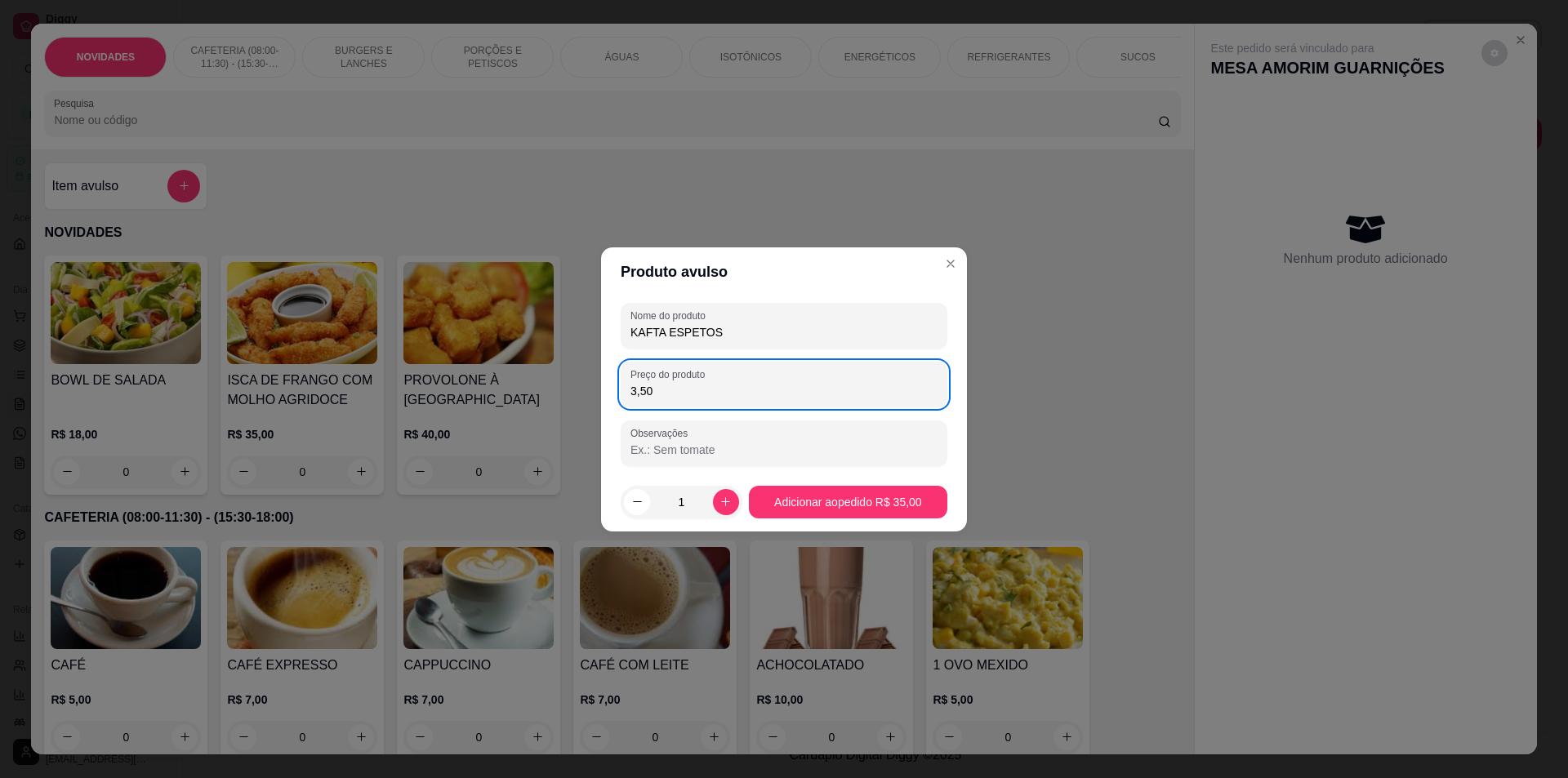
type input "35,00"
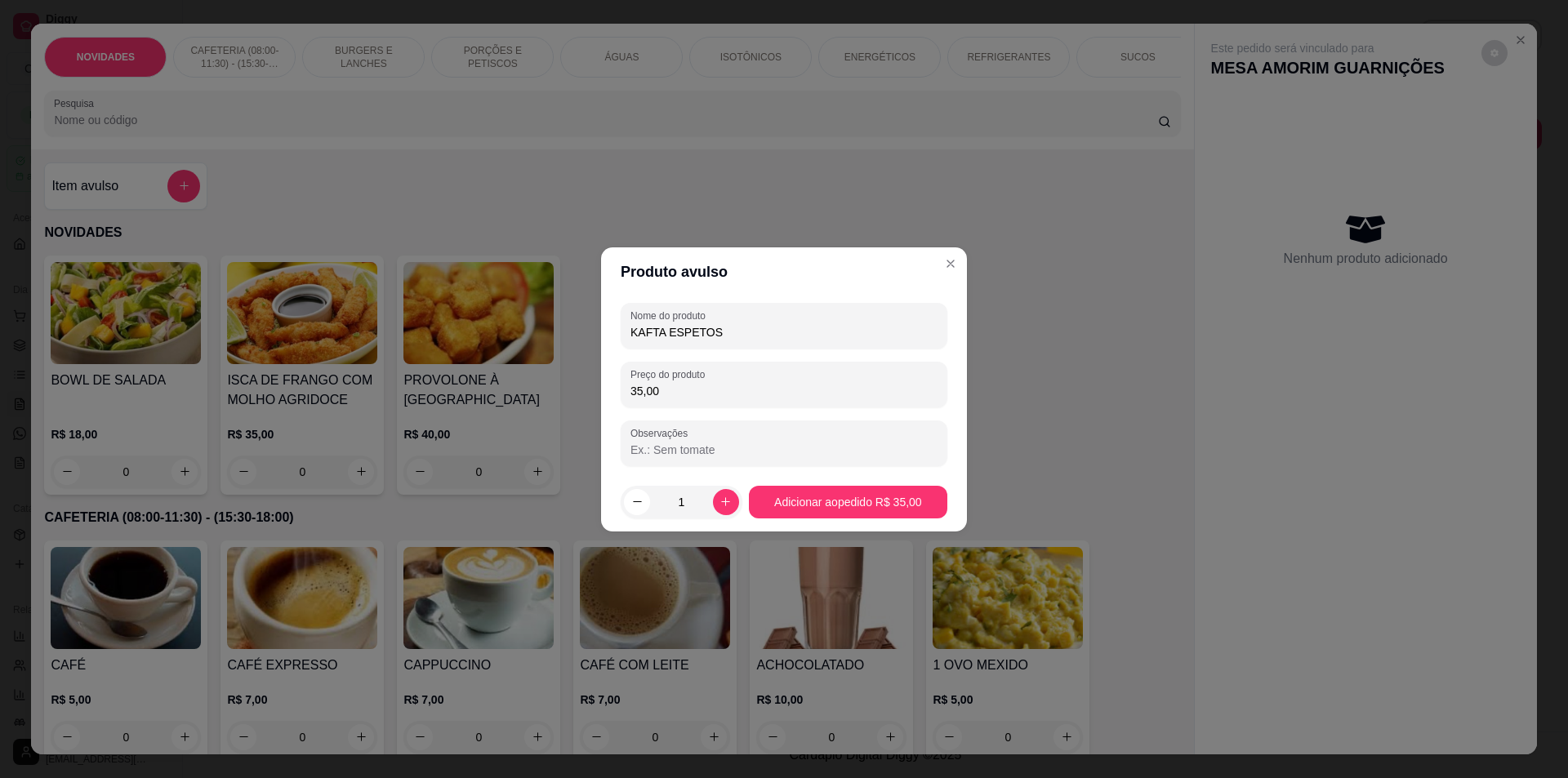
drag, startPoint x: 670, startPoint y: 393, endPoint x: 606, endPoint y: 382, distance: 64.9
click at [606, 382] on div "Nome do produto KAFTA ESPETOS Preço do produto 35,00 Observações" at bounding box center [784, 384] width 366 height 176
click at [714, 502] on button "increase-product-quantity" at bounding box center [725, 501] width 26 height 26
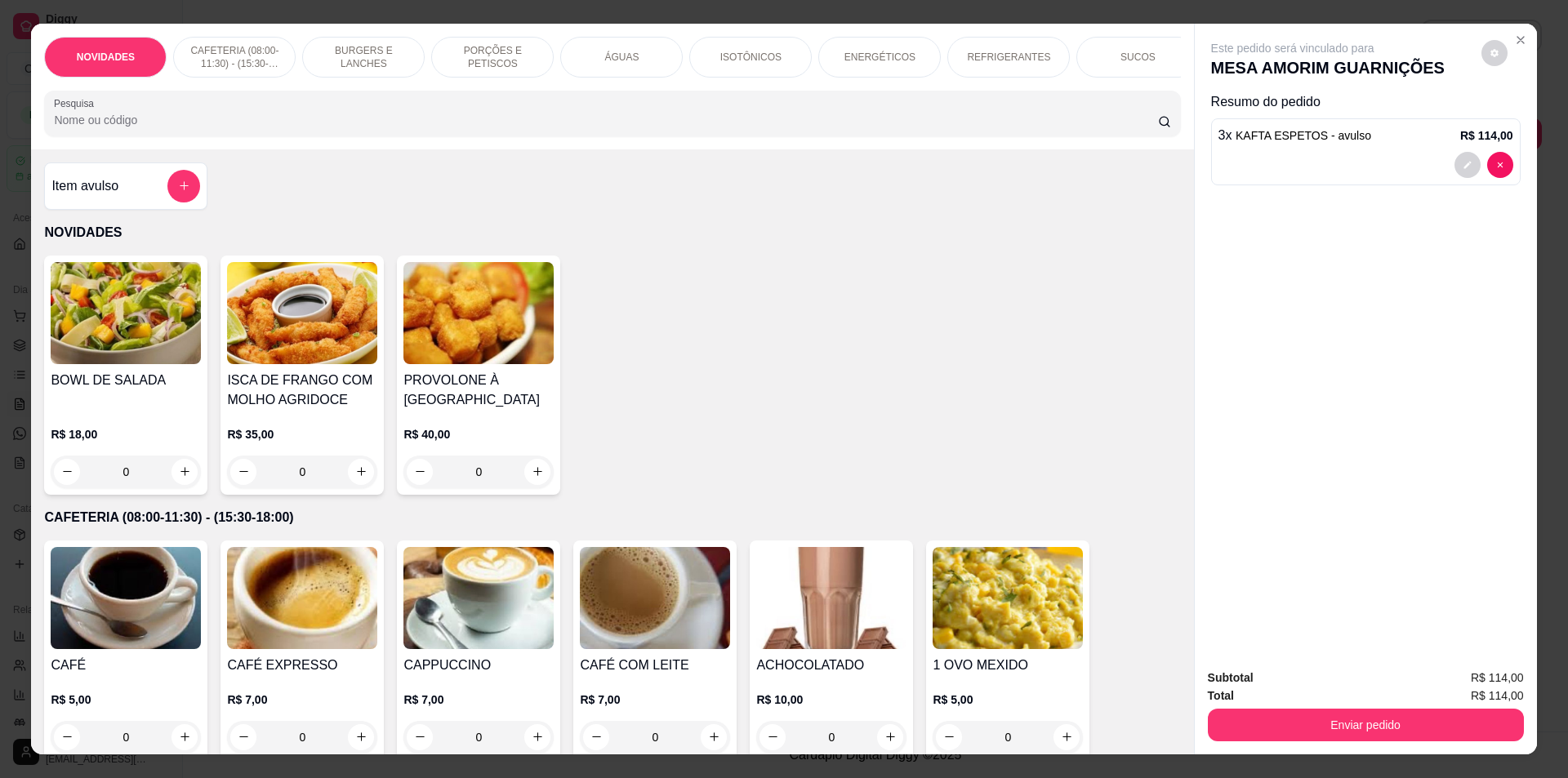
click at [1310, 713] on div "Enviar pedido" at bounding box center [1366, 723] width 316 height 37
click at [1310, 717] on button "Enviar pedido" at bounding box center [1365, 725] width 306 height 32
click at [1302, 688] on button "Não registrar e enviar pedido" at bounding box center [1311, 684] width 165 height 30
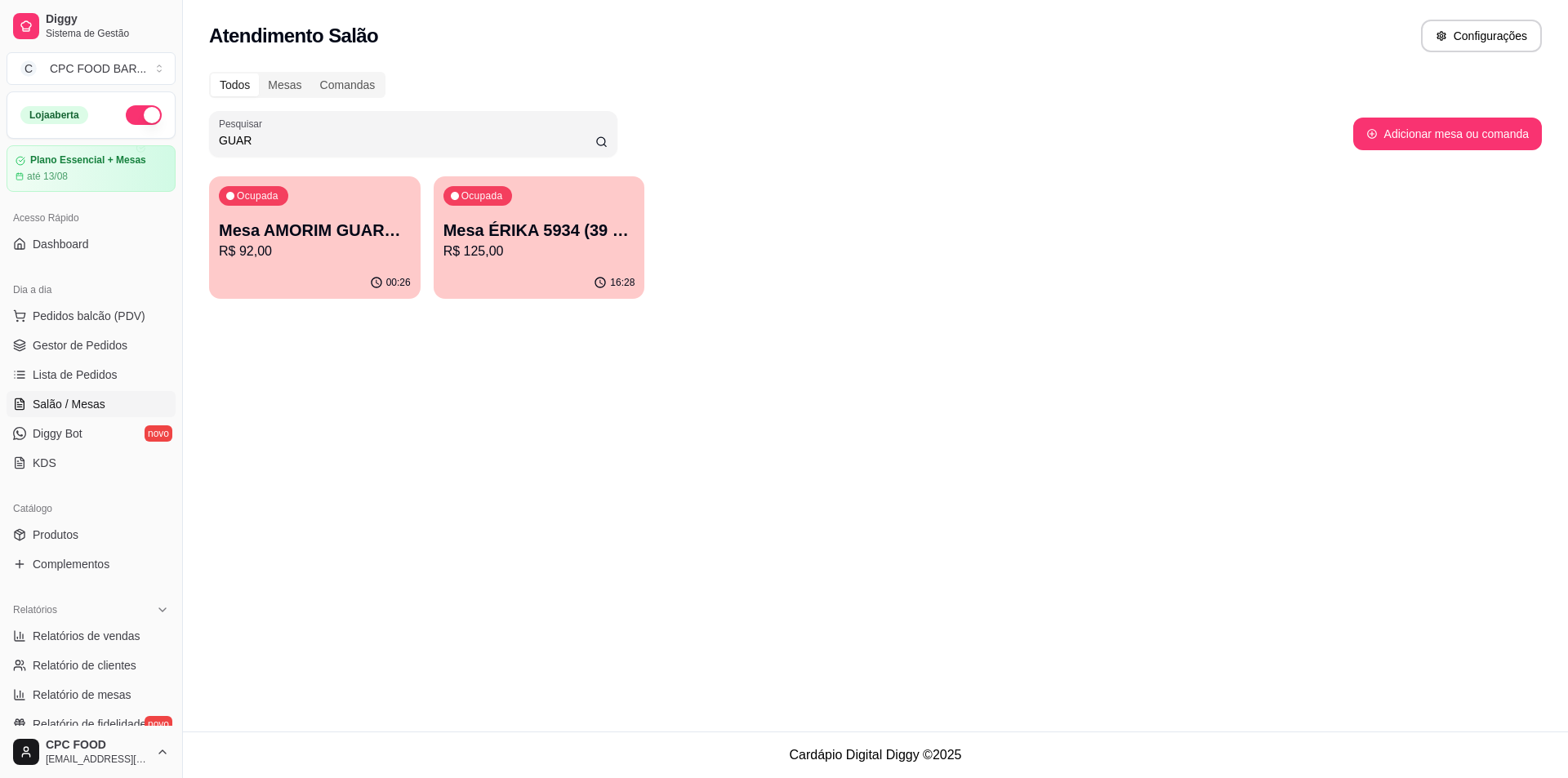
drag, startPoint x: 313, startPoint y: 146, endPoint x: 22, endPoint y: 132, distance: 291.3
click at [22, 134] on div "Diggy Sistema de Gestão C CPC FOOD BAR ... Loja aberta Plano Essencial + Mesas …" at bounding box center [784, 389] width 1568 height 778
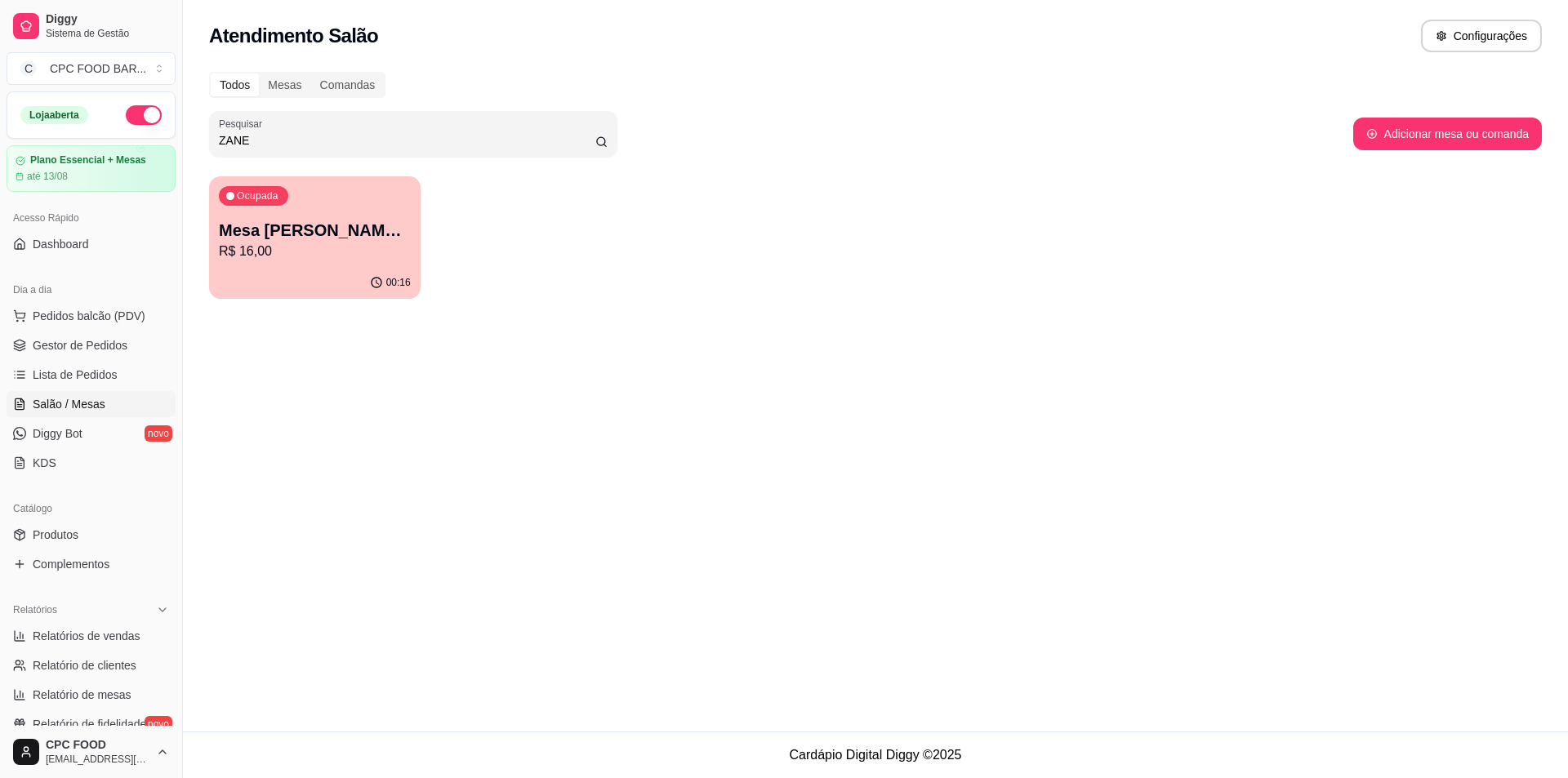
type input "ZANE"
click at [278, 224] on p "Mesa [PERSON_NAME] CHURRASCO" at bounding box center [315, 230] width 192 height 22
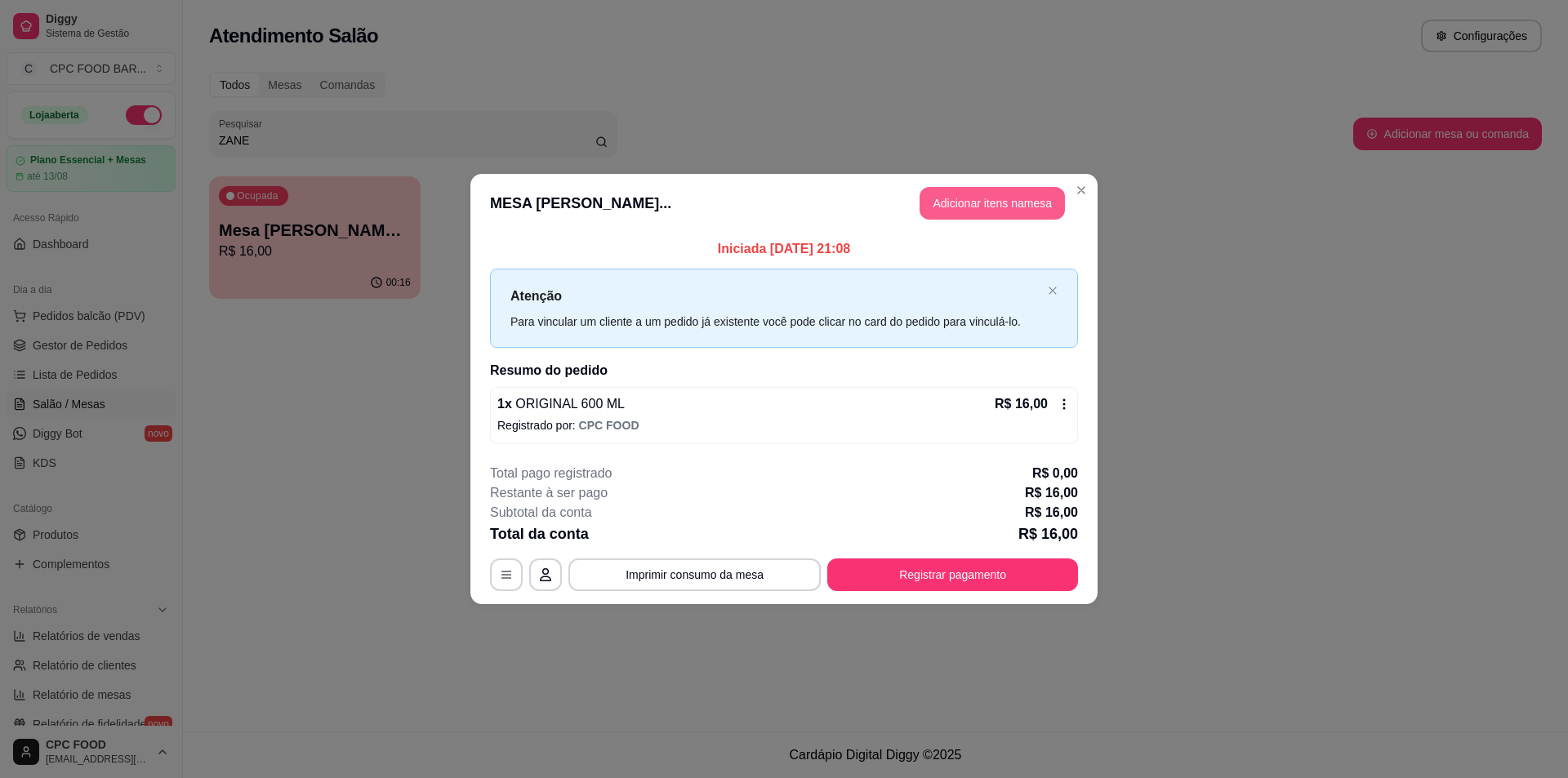
click at [995, 210] on button "Adicionar itens na mesa" at bounding box center [992, 202] width 146 height 32
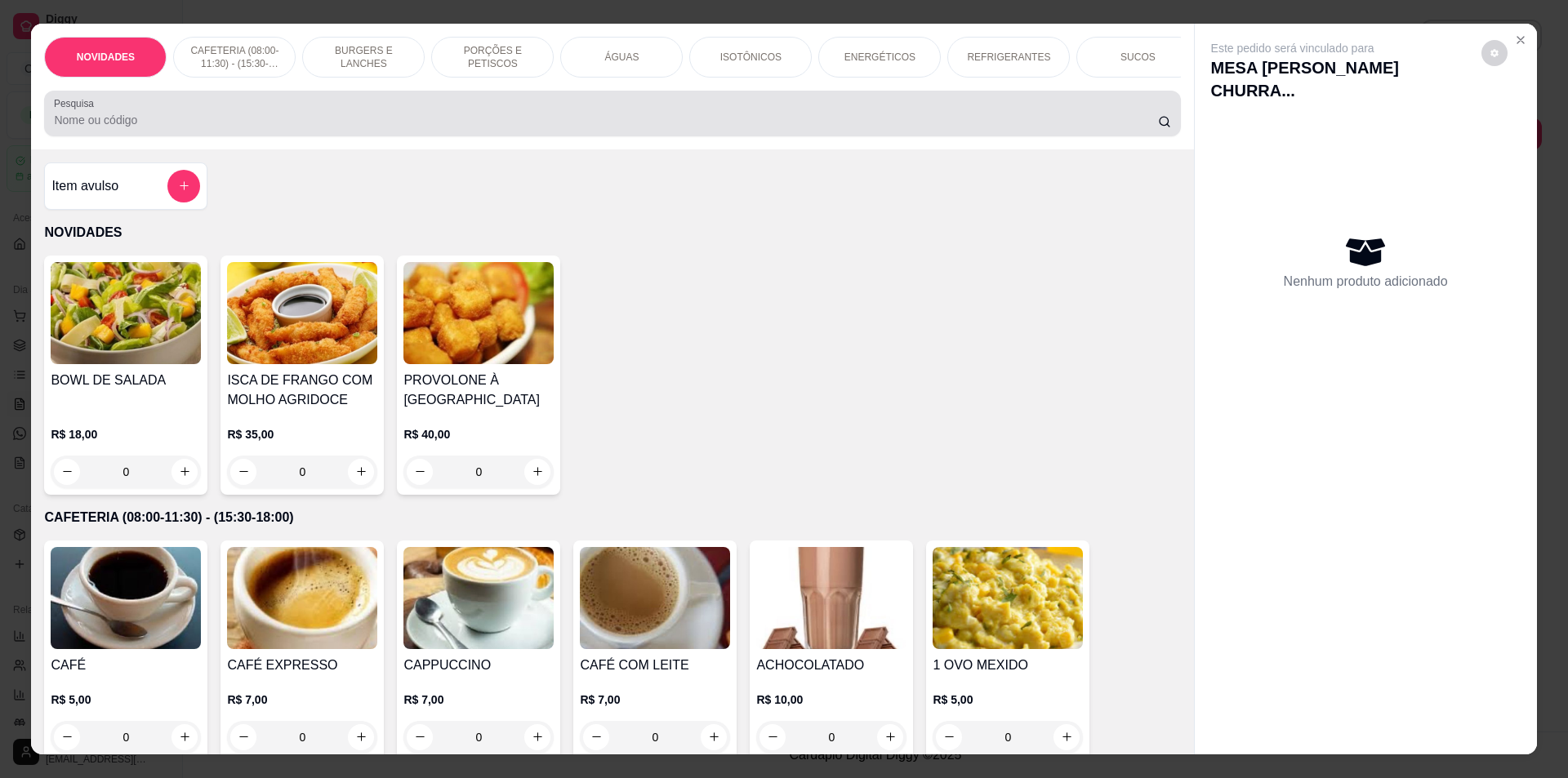
click at [541, 128] on input "Pesquisa" at bounding box center [605, 119] width 1104 height 17
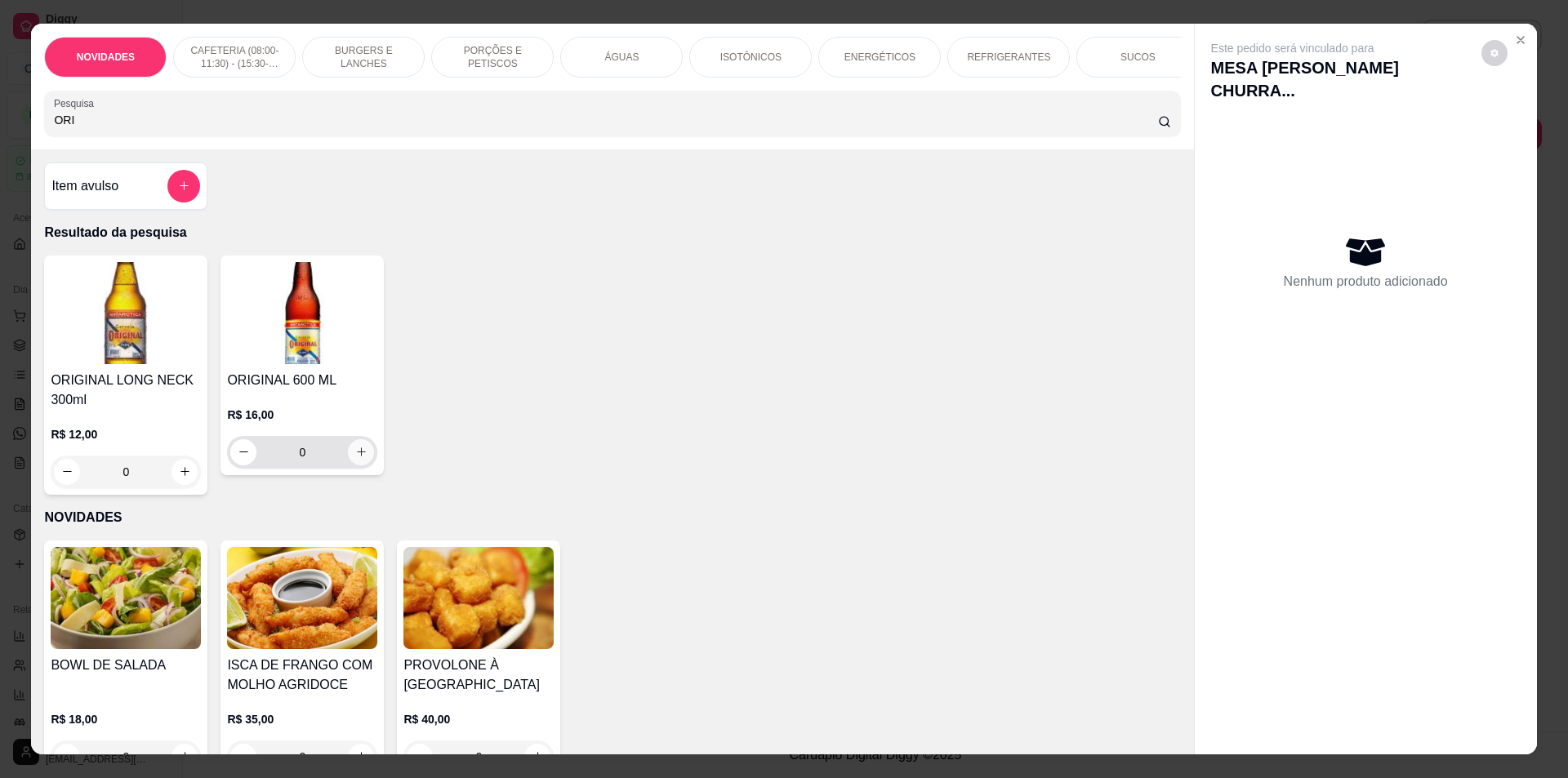
type input "ORI"
click at [353, 456] on button "increase-product-quantity" at bounding box center [361, 452] width 26 height 26
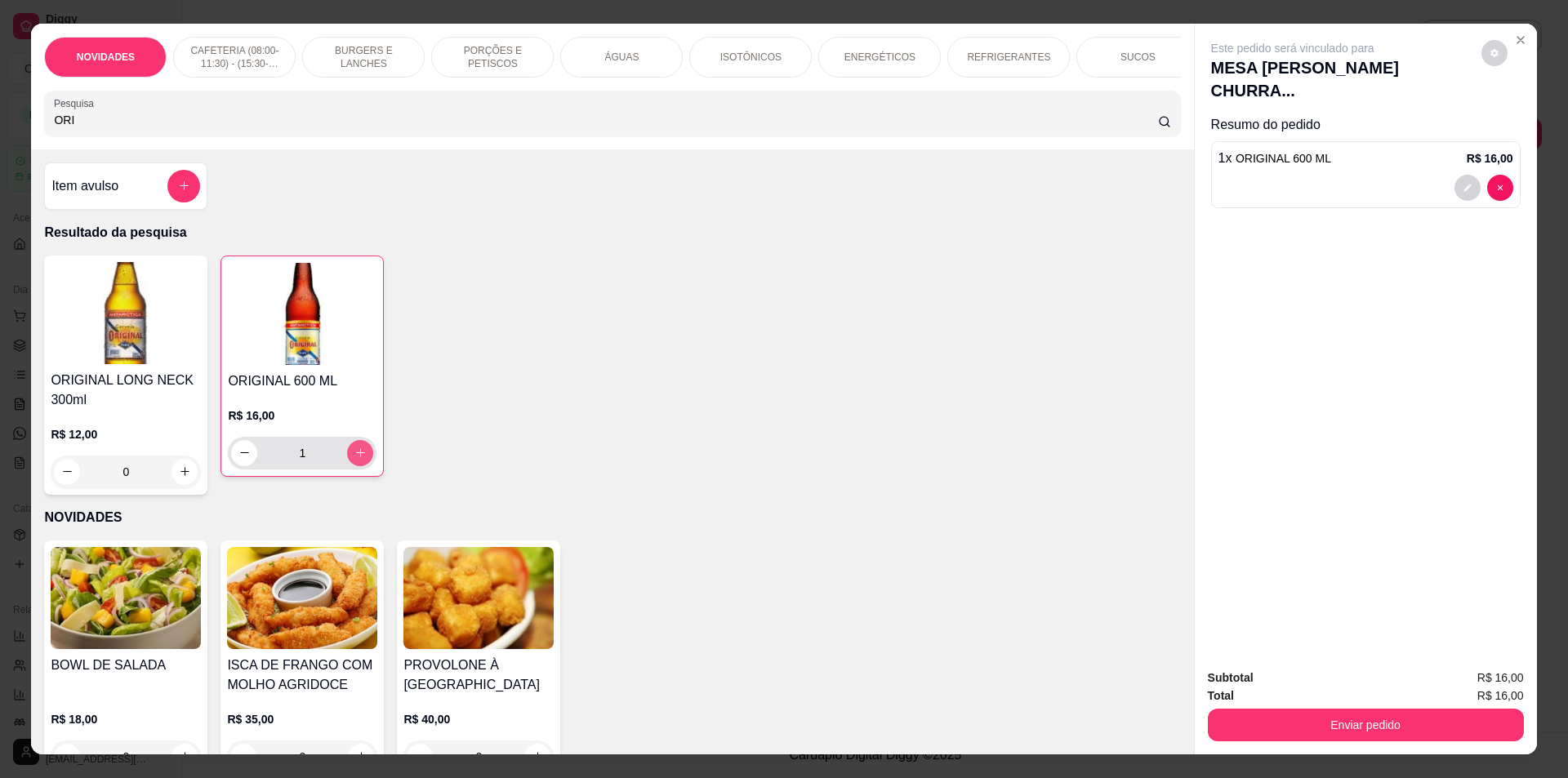
type input "1"
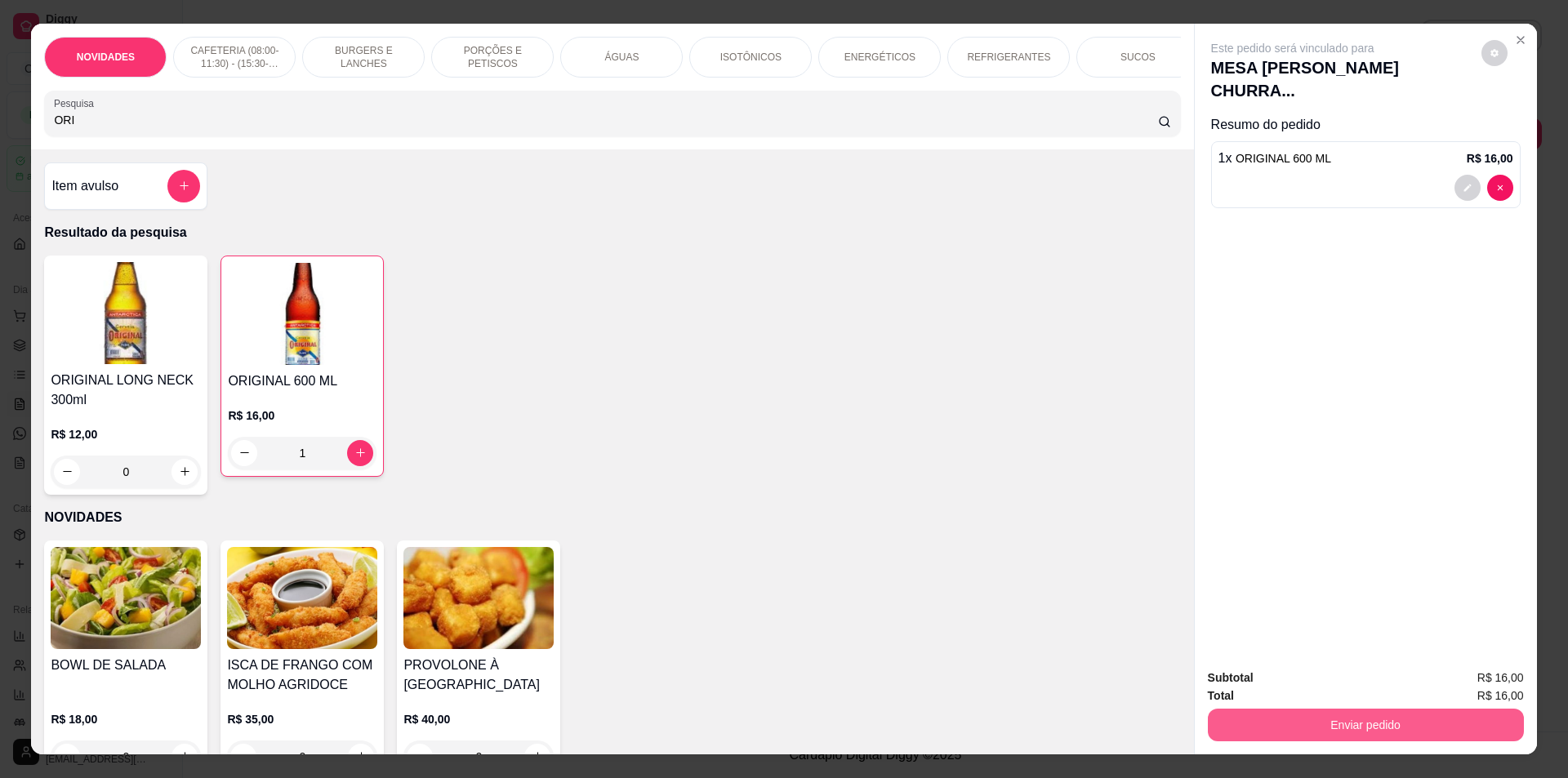
click at [1308, 720] on button "Enviar pedido" at bounding box center [1366, 724] width 316 height 32
click at [1304, 687] on button "Não registrar e enviar pedido" at bounding box center [1311, 684] width 165 height 30
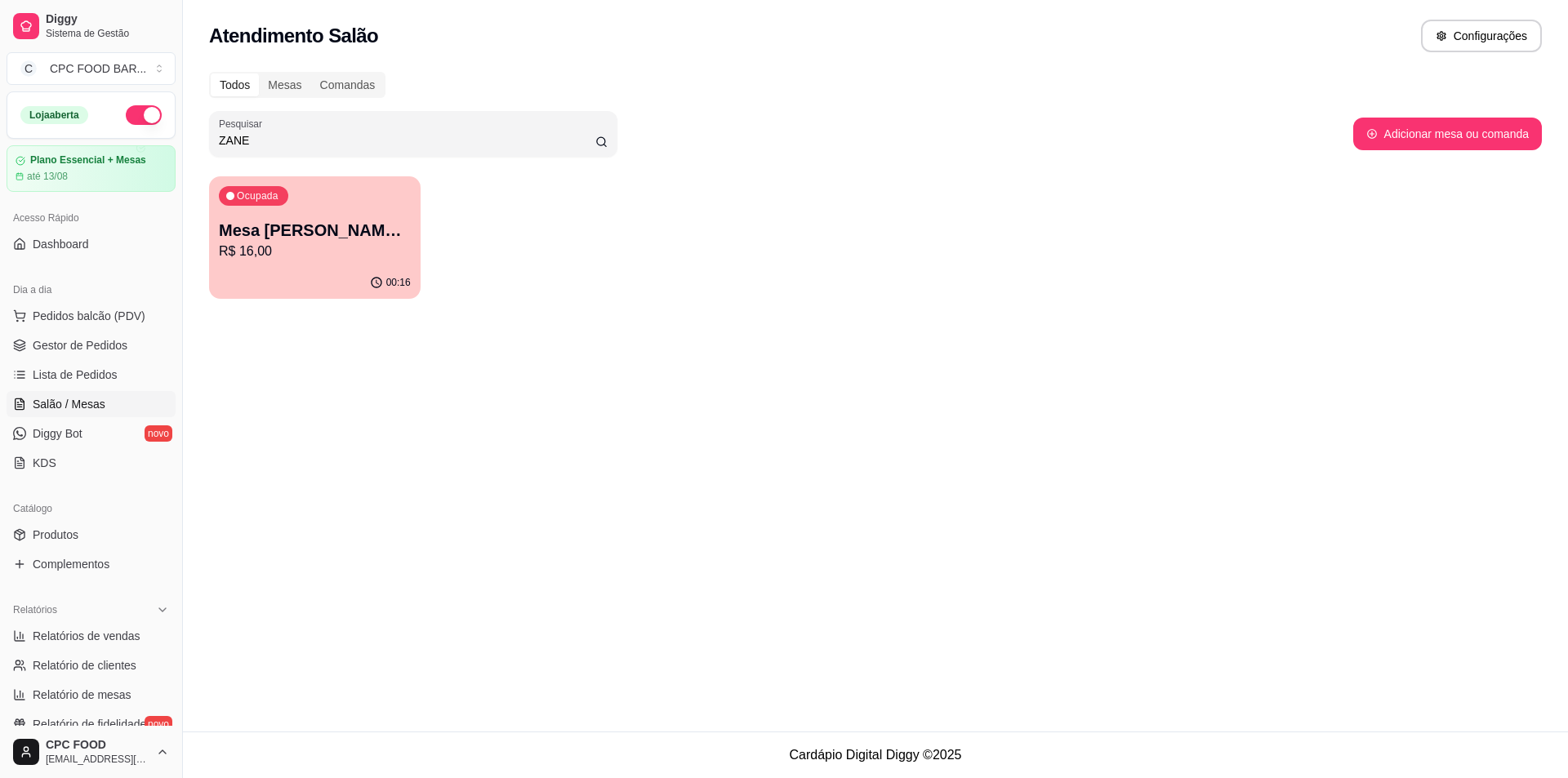
drag, startPoint x: 269, startPoint y: 138, endPoint x: 160, endPoint y: 135, distance: 109.0
click at [160, 135] on div "Diggy Sistema de Gestão C CPC FOOD BAR ... Loja aberta Plano Essencial + Mesas …" at bounding box center [784, 389] width 1568 height 778
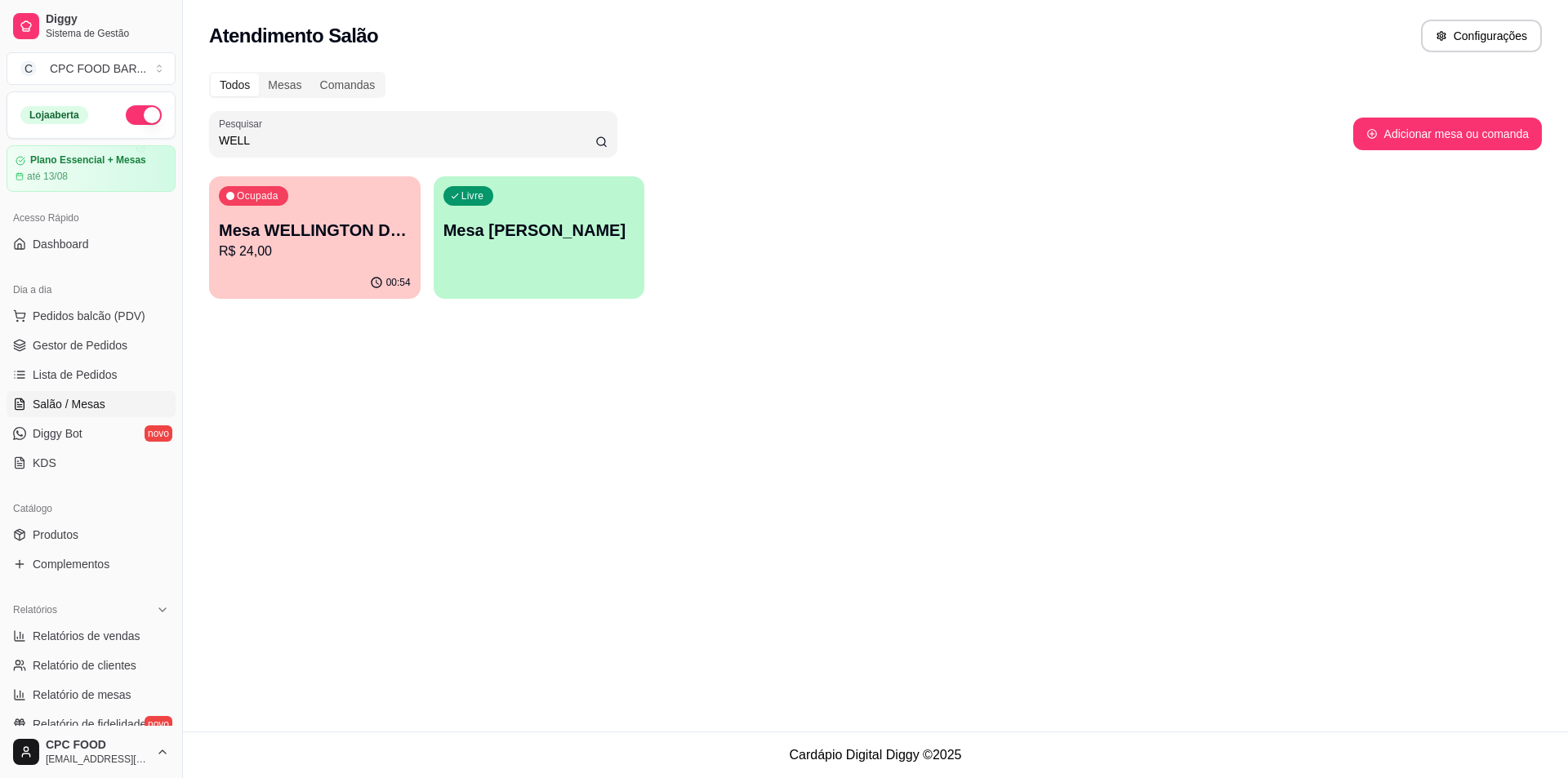
type input "WELL"
click at [300, 230] on p "Mesa WELLINGTON DA [PERSON_NAME]" at bounding box center [315, 230] width 192 height 22
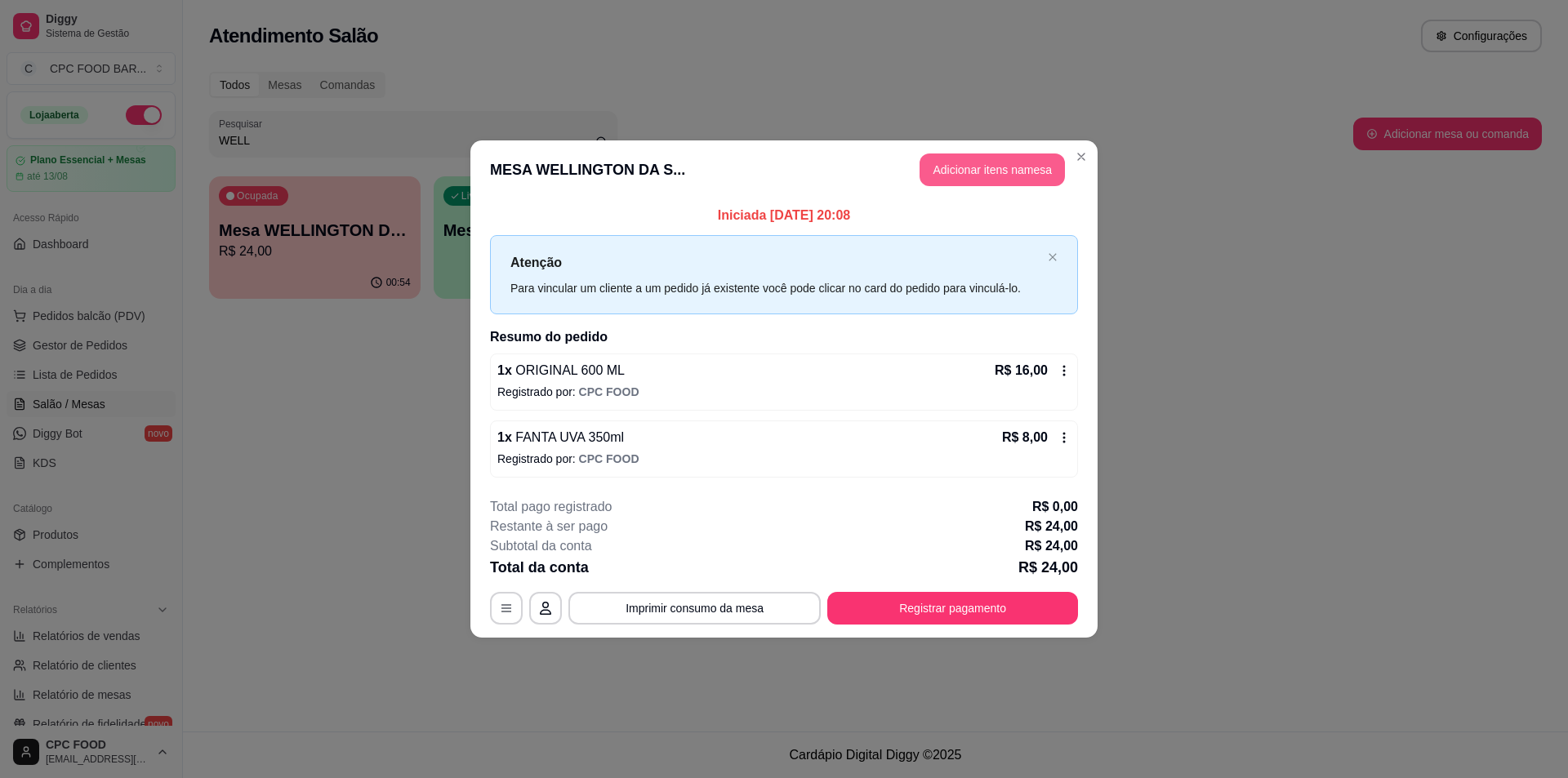
click at [1000, 176] on button "Adicionar itens na mesa" at bounding box center [992, 169] width 146 height 32
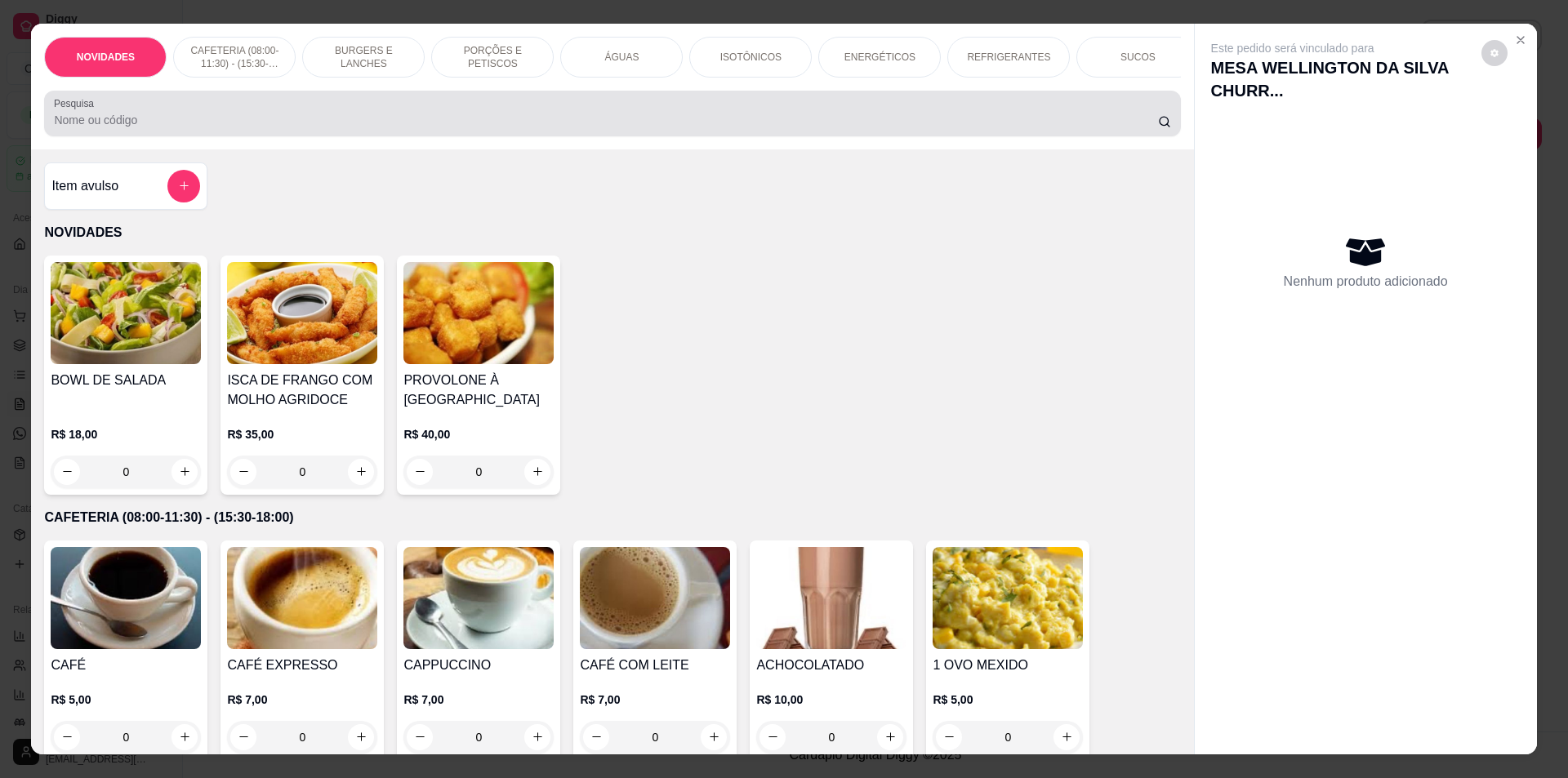
click at [575, 126] on input "Pesquisa" at bounding box center [605, 119] width 1104 height 17
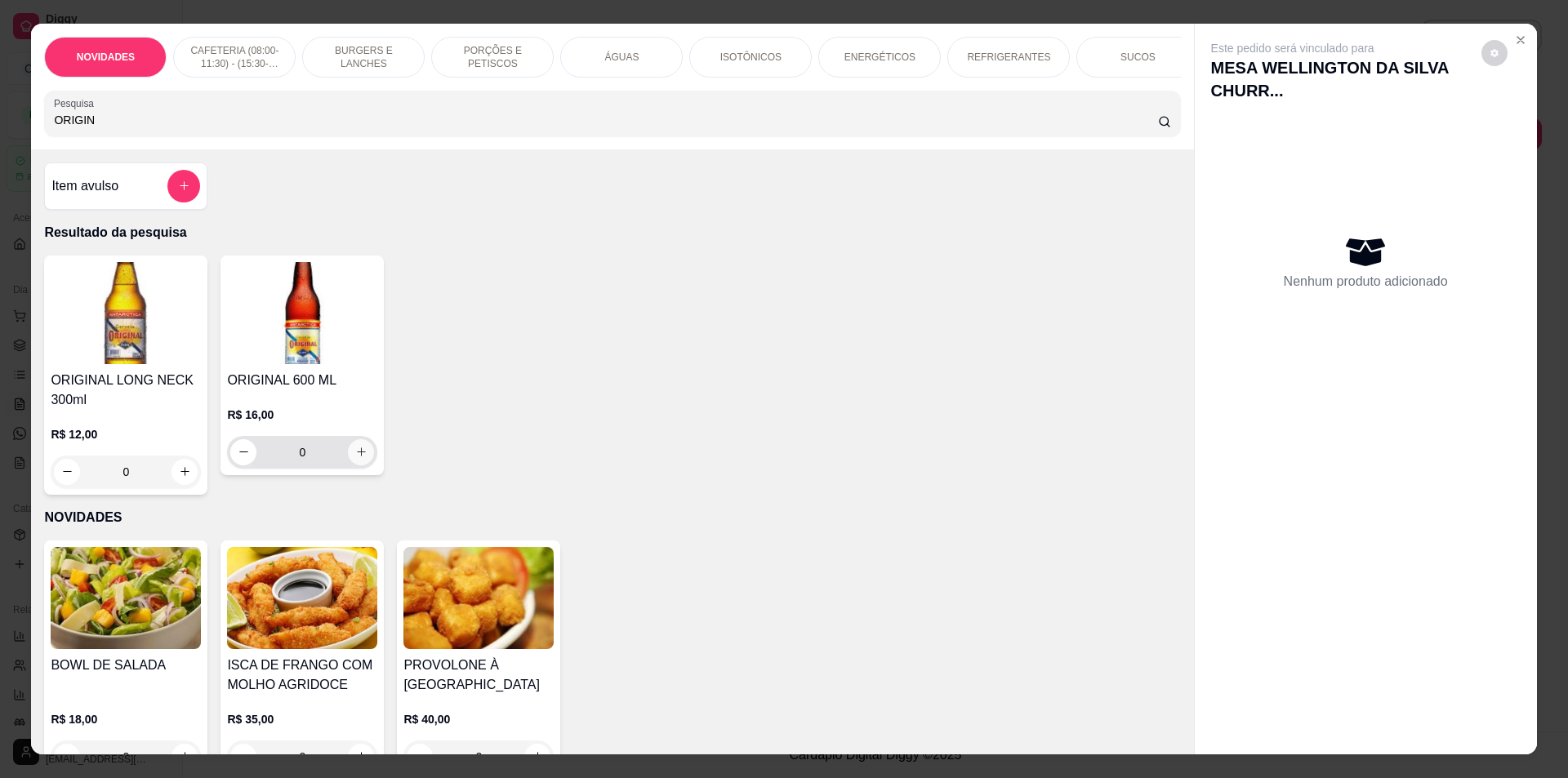
type input "ORIGIN"
click at [355, 458] on icon "increase-product-quantity" at bounding box center [361, 452] width 13 height 13
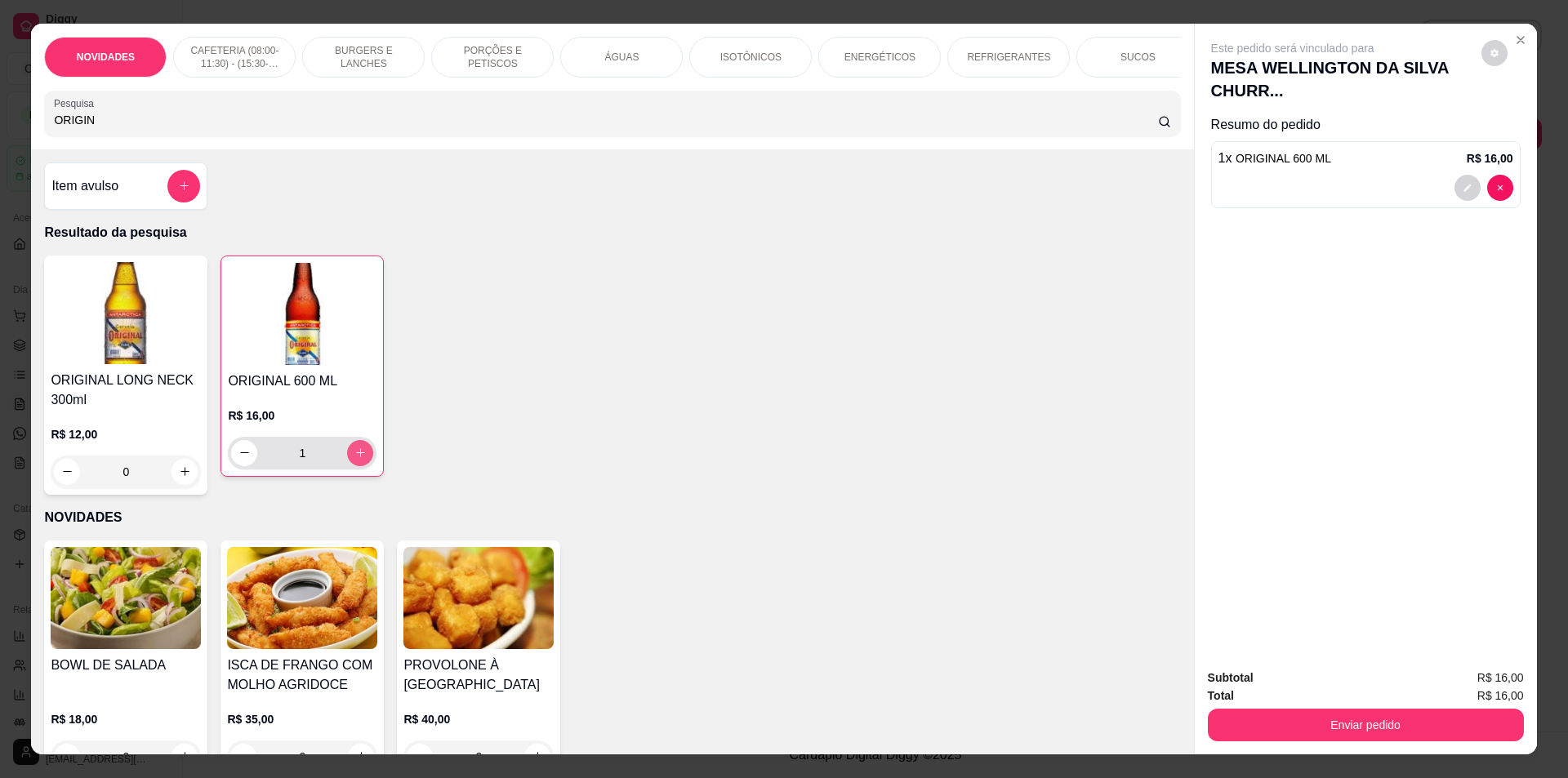
type input "1"
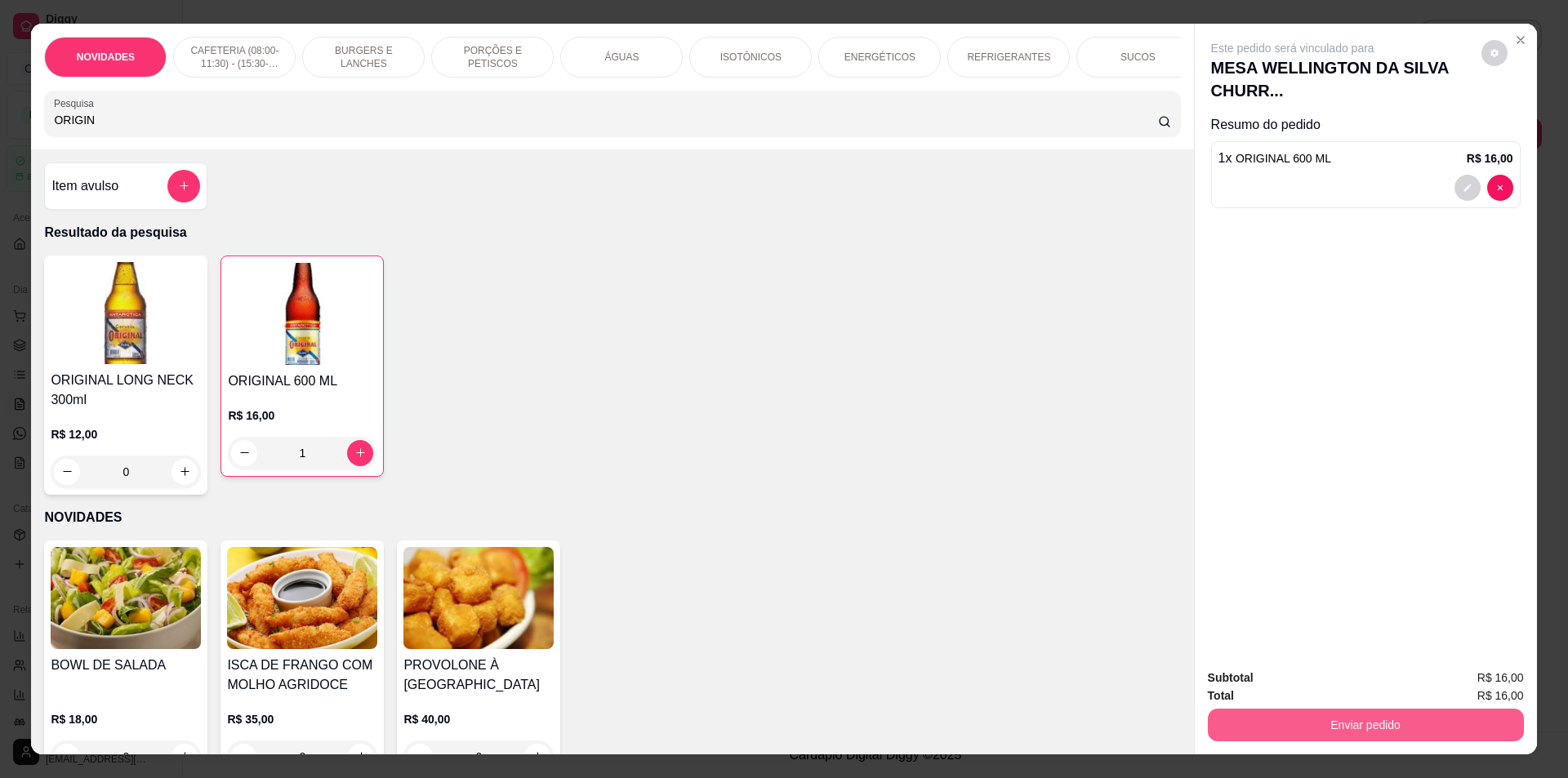
click at [1353, 720] on button "Enviar pedido" at bounding box center [1366, 724] width 316 height 32
click at [1286, 675] on button "Não registrar e enviar pedido" at bounding box center [1311, 684] width 165 height 30
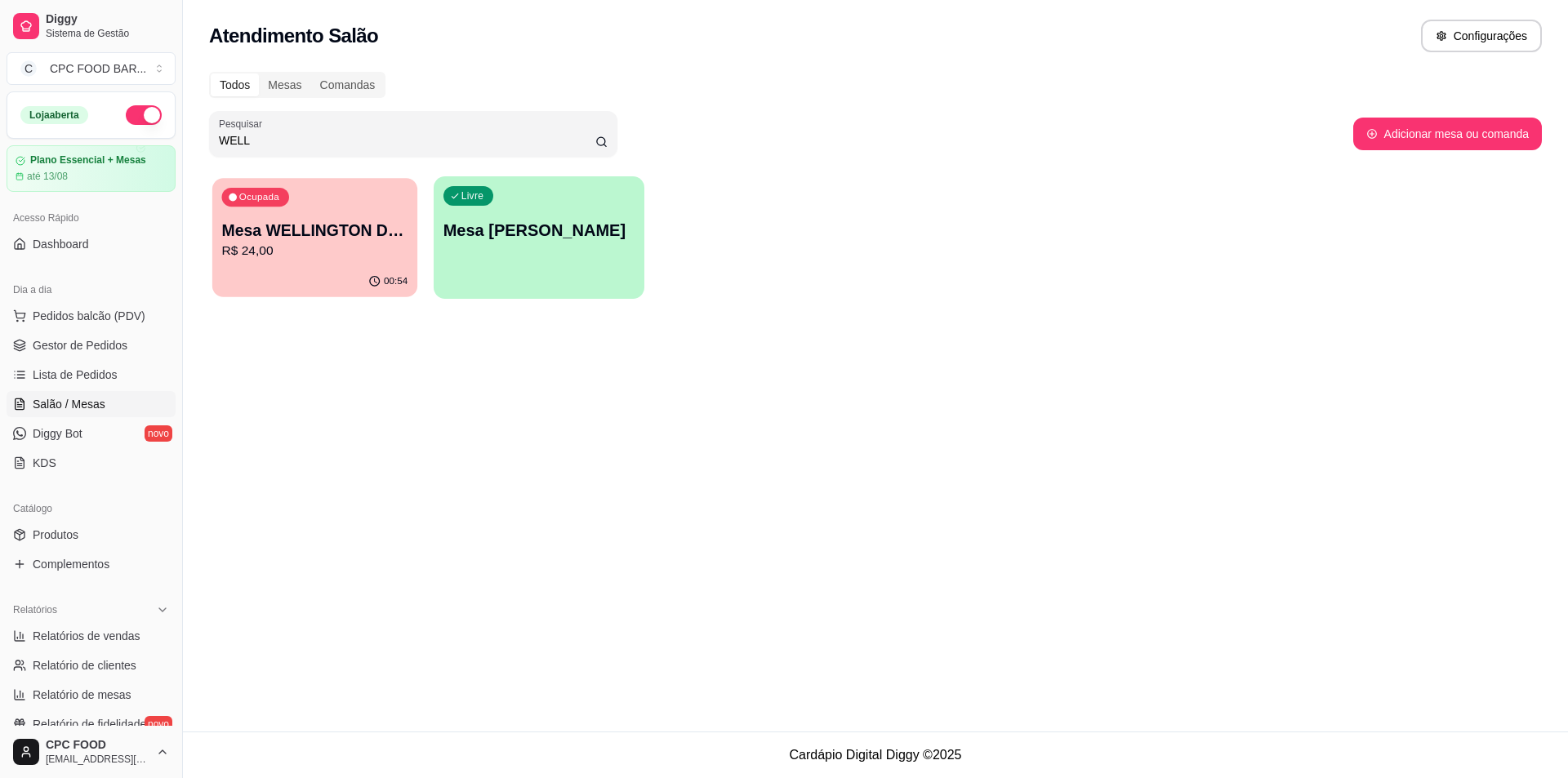
click at [230, 255] on p "R$ 24,00" at bounding box center [315, 250] width 186 height 19
click at [317, 237] on p "Mesa WELLINGTON DA [PERSON_NAME]" at bounding box center [315, 231] width 186 height 22
drag, startPoint x: 384, startPoint y: 139, endPoint x: 182, endPoint y: 132, distance: 202.1
click at [182, 132] on div "Diggy Sistema de Gestão C CPC FOOD BAR ... Loja aberta Plano Essencial + Mesas …" at bounding box center [784, 389] width 1568 height 778
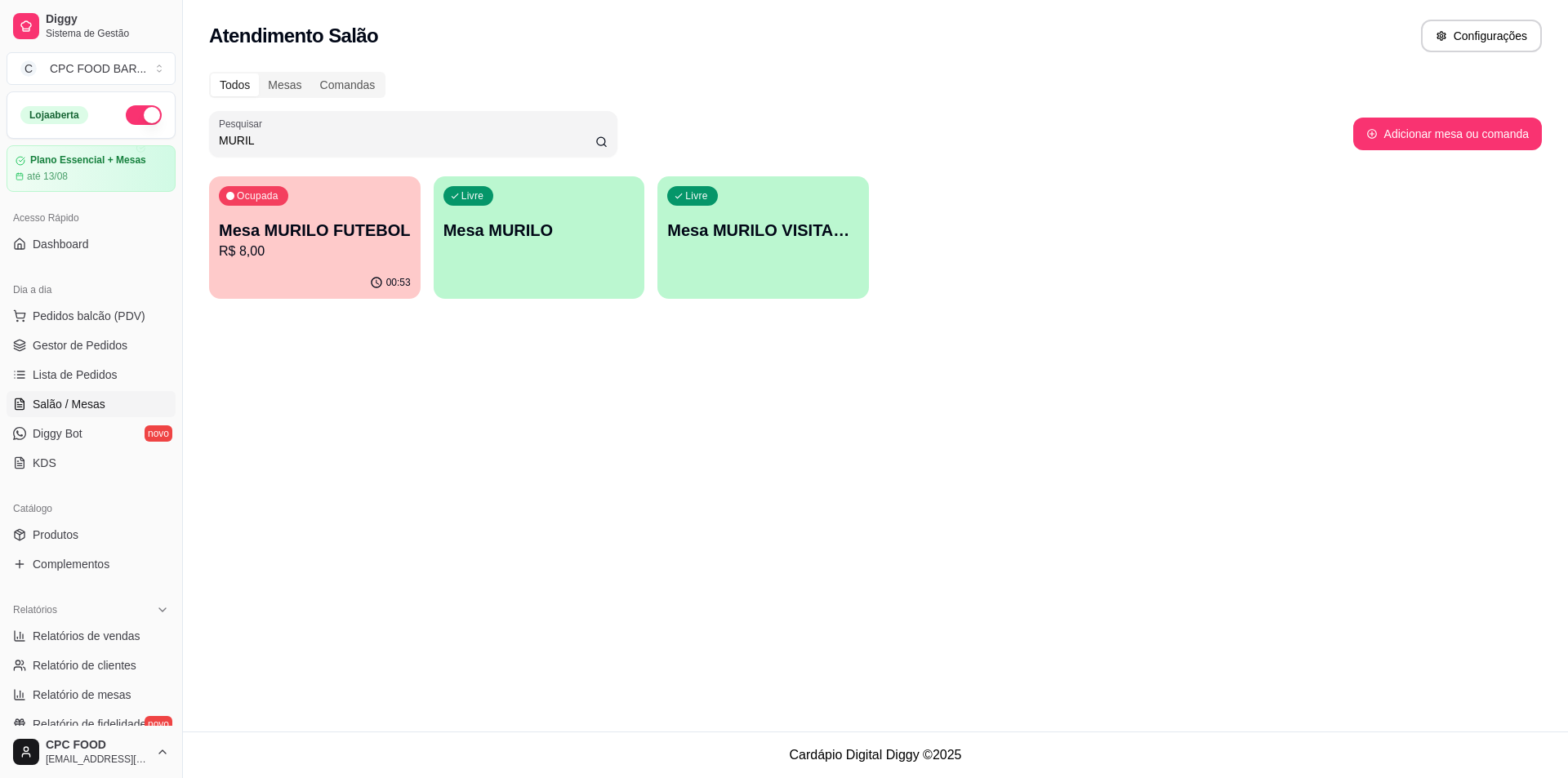
type input "MURIL"
click at [327, 267] on div "00:53" at bounding box center [315, 281] width 205 height 31
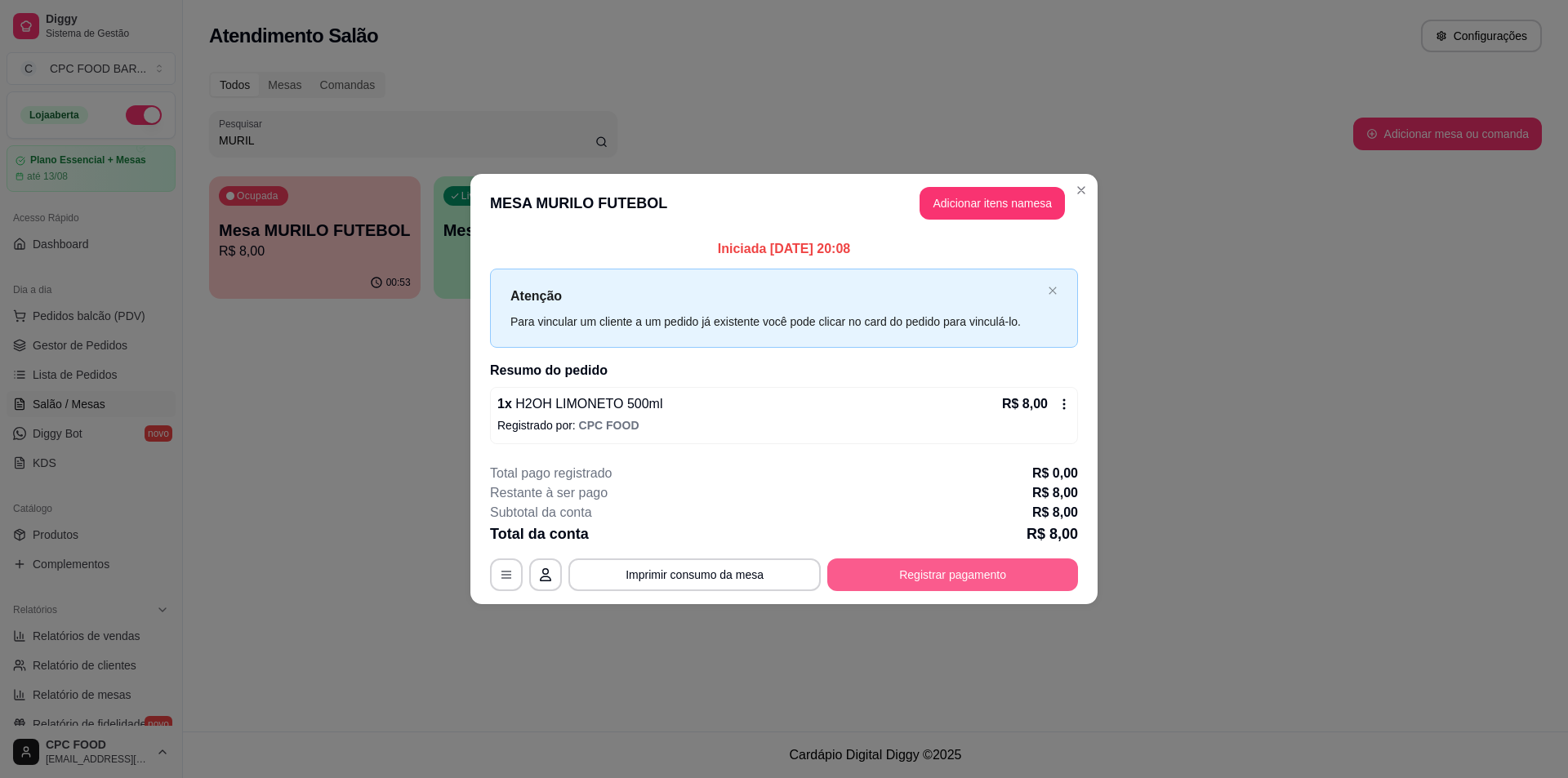
click at [981, 574] on button "Registrar pagamento" at bounding box center [952, 574] width 250 height 32
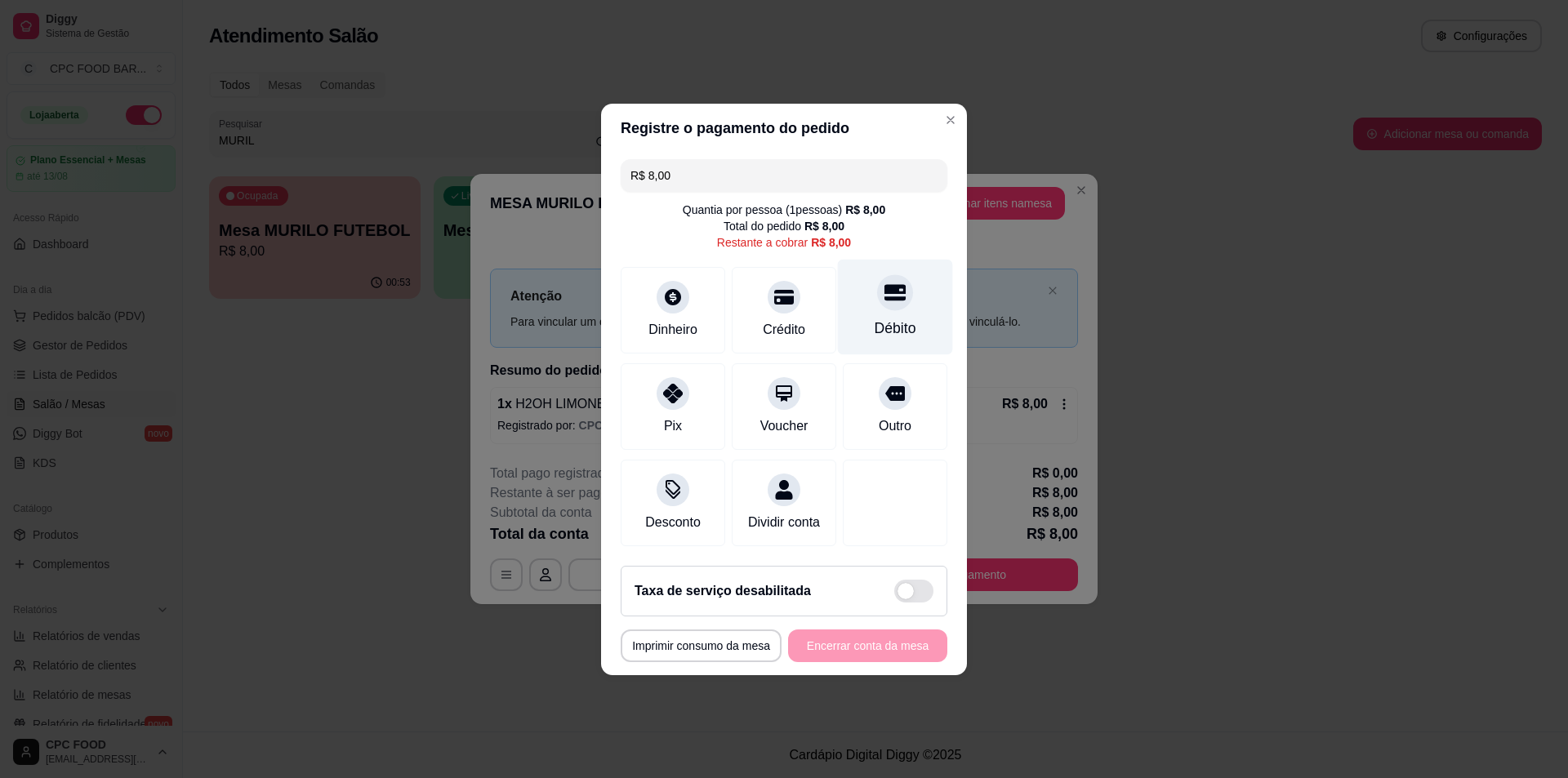
click at [894, 293] on icon at bounding box center [895, 292] width 22 height 22
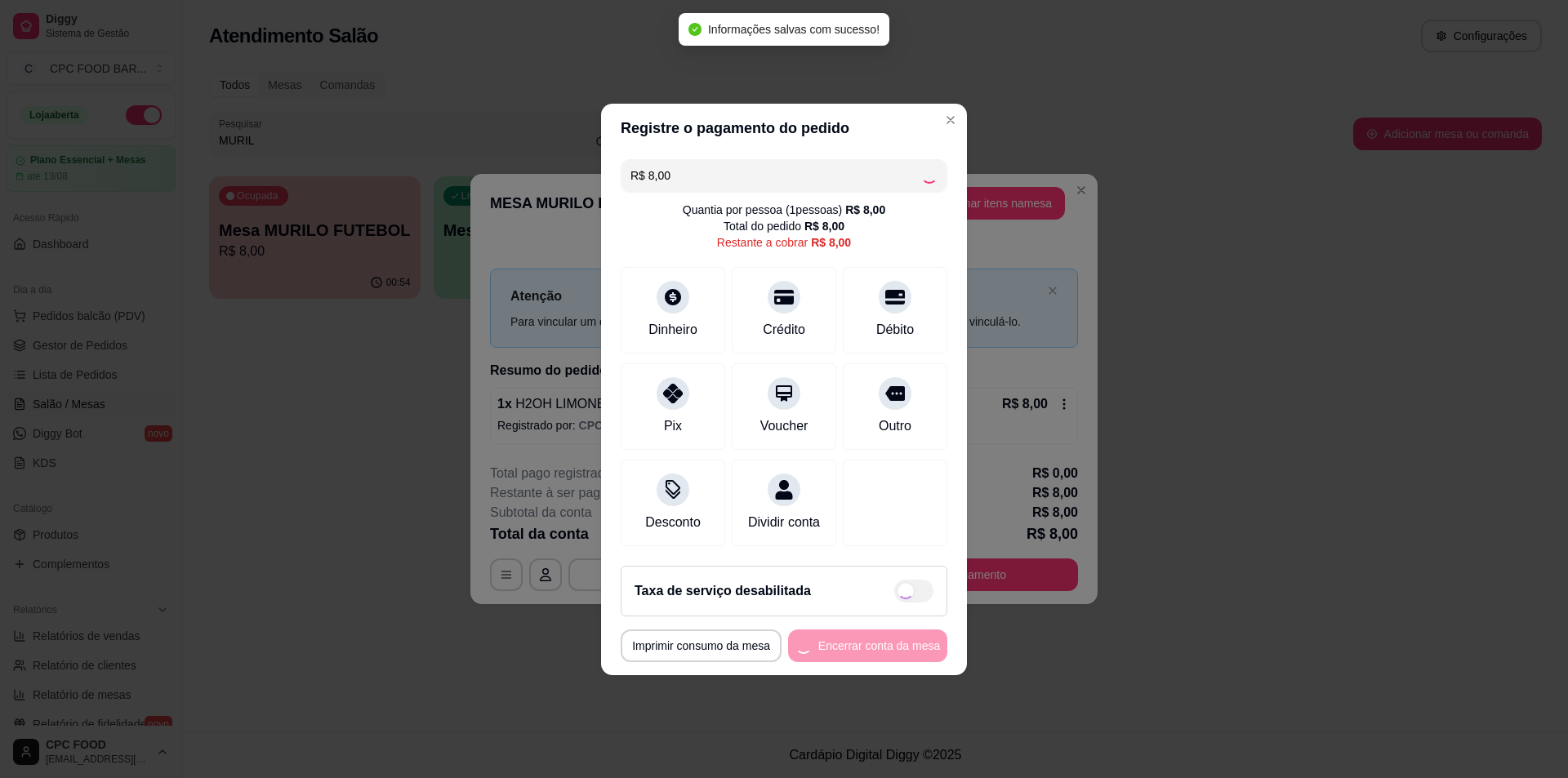
type input "R$ 0,00"
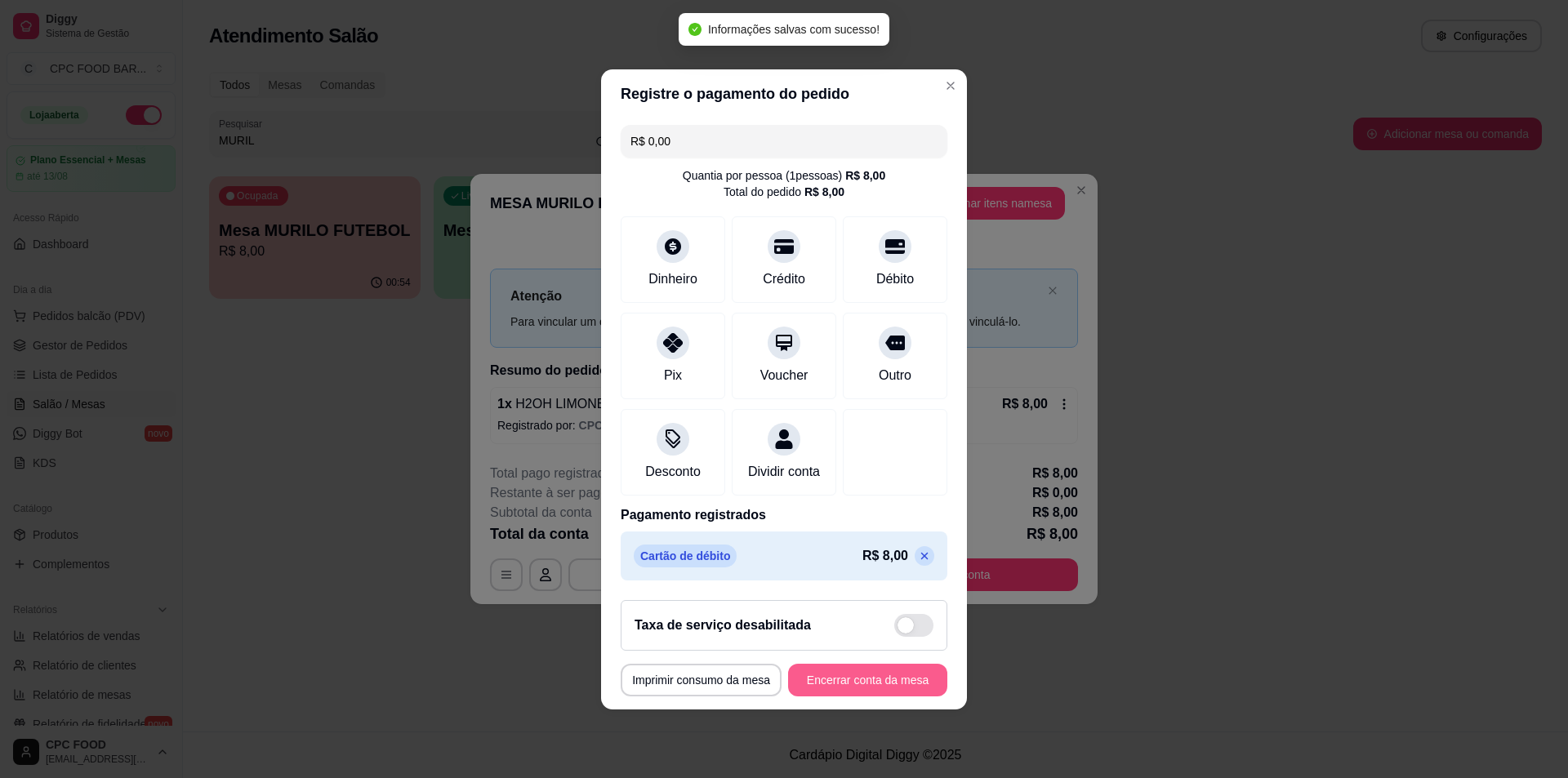
click at [856, 682] on button "Encerrar conta da mesa" at bounding box center [867, 679] width 159 height 32
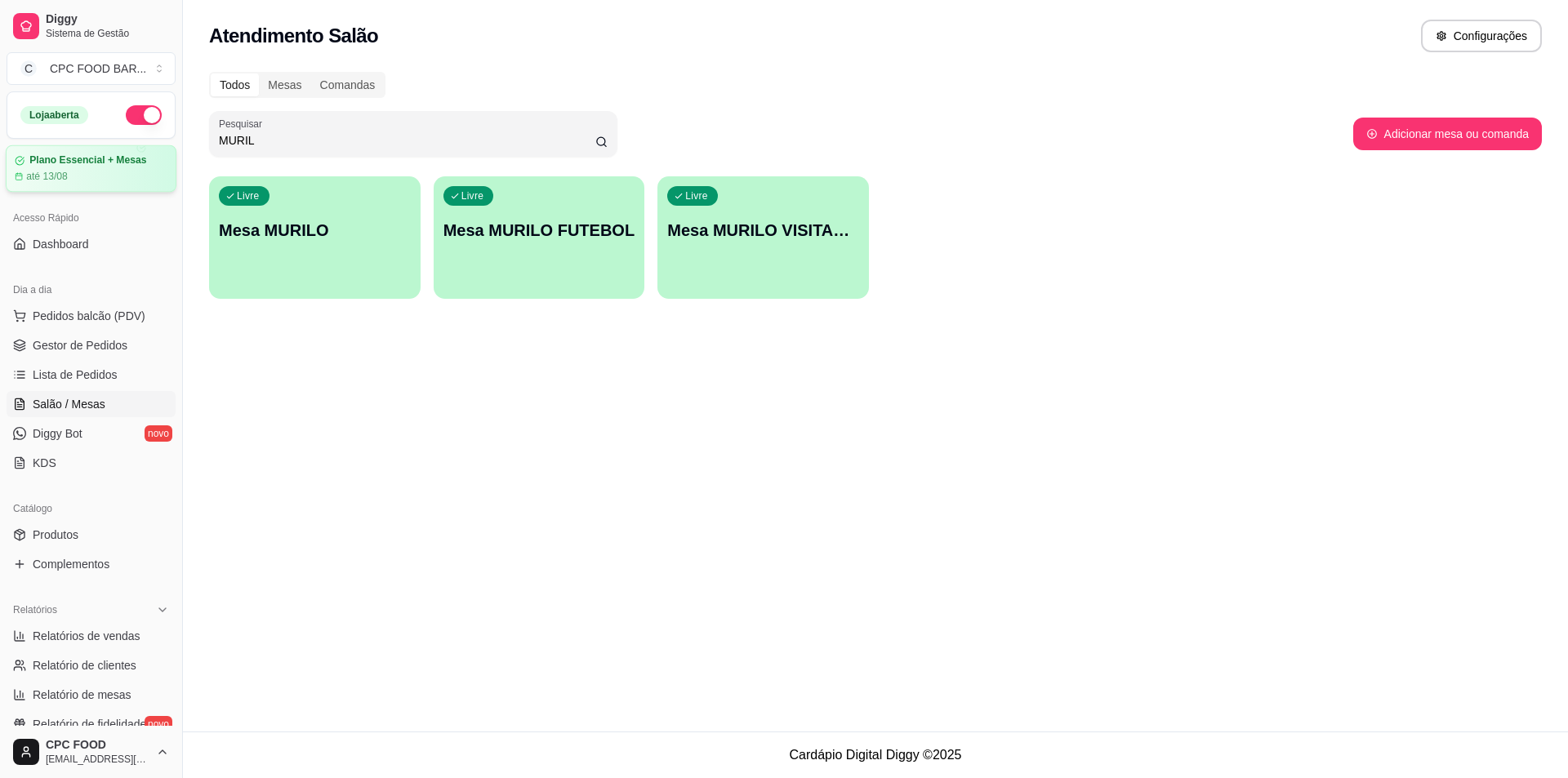
drag, startPoint x: 260, startPoint y: 142, endPoint x: 160, endPoint y: 147, distance: 100.1
click at [157, 142] on div "Diggy Sistema de Gestão C CPC FOOD BAR ... Loja aberta Plano Essencial + Mesas …" at bounding box center [784, 389] width 1568 height 778
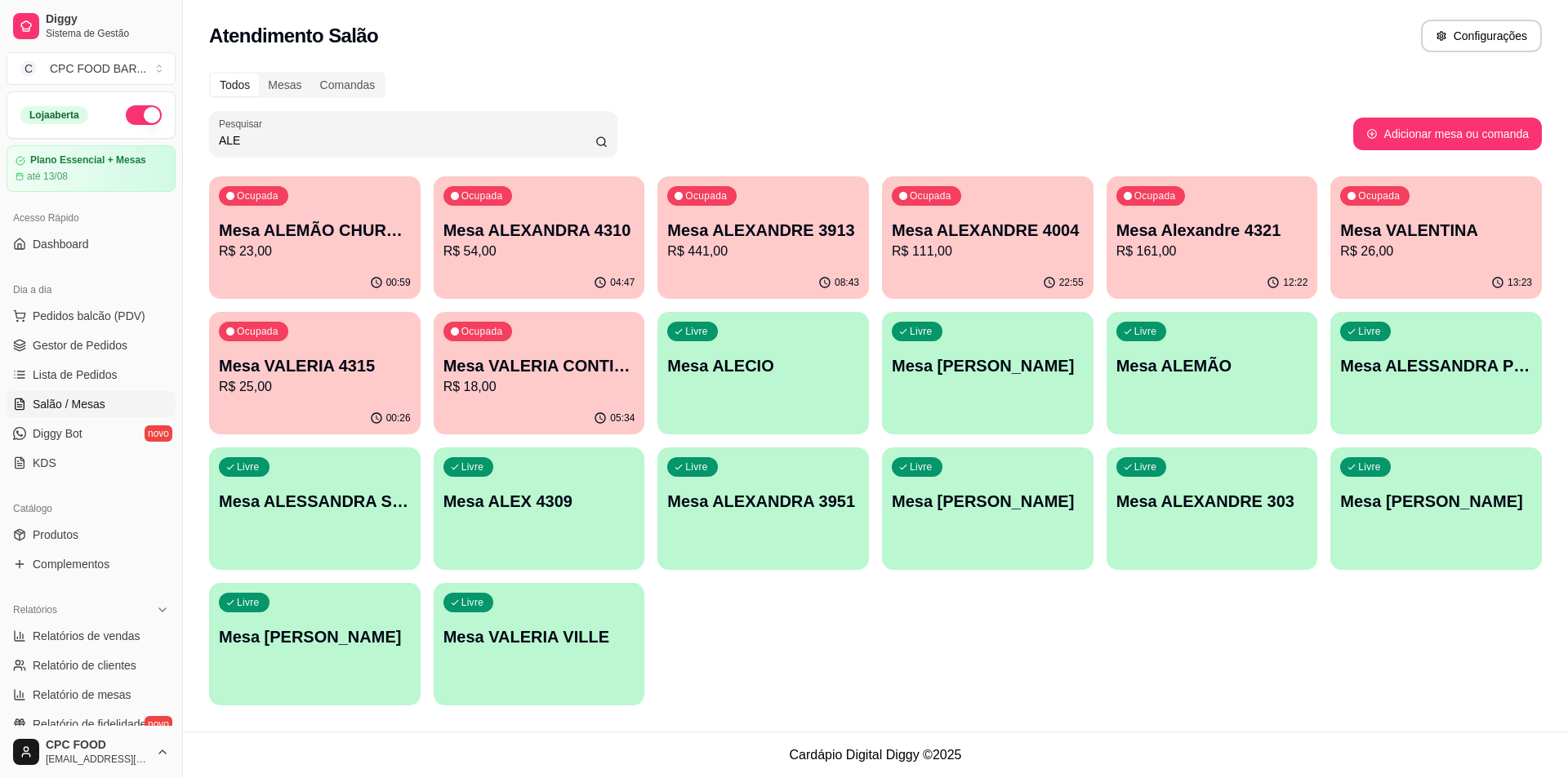
type input "ALE"
click at [327, 272] on div "00:59" at bounding box center [315, 282] width 211 height 32
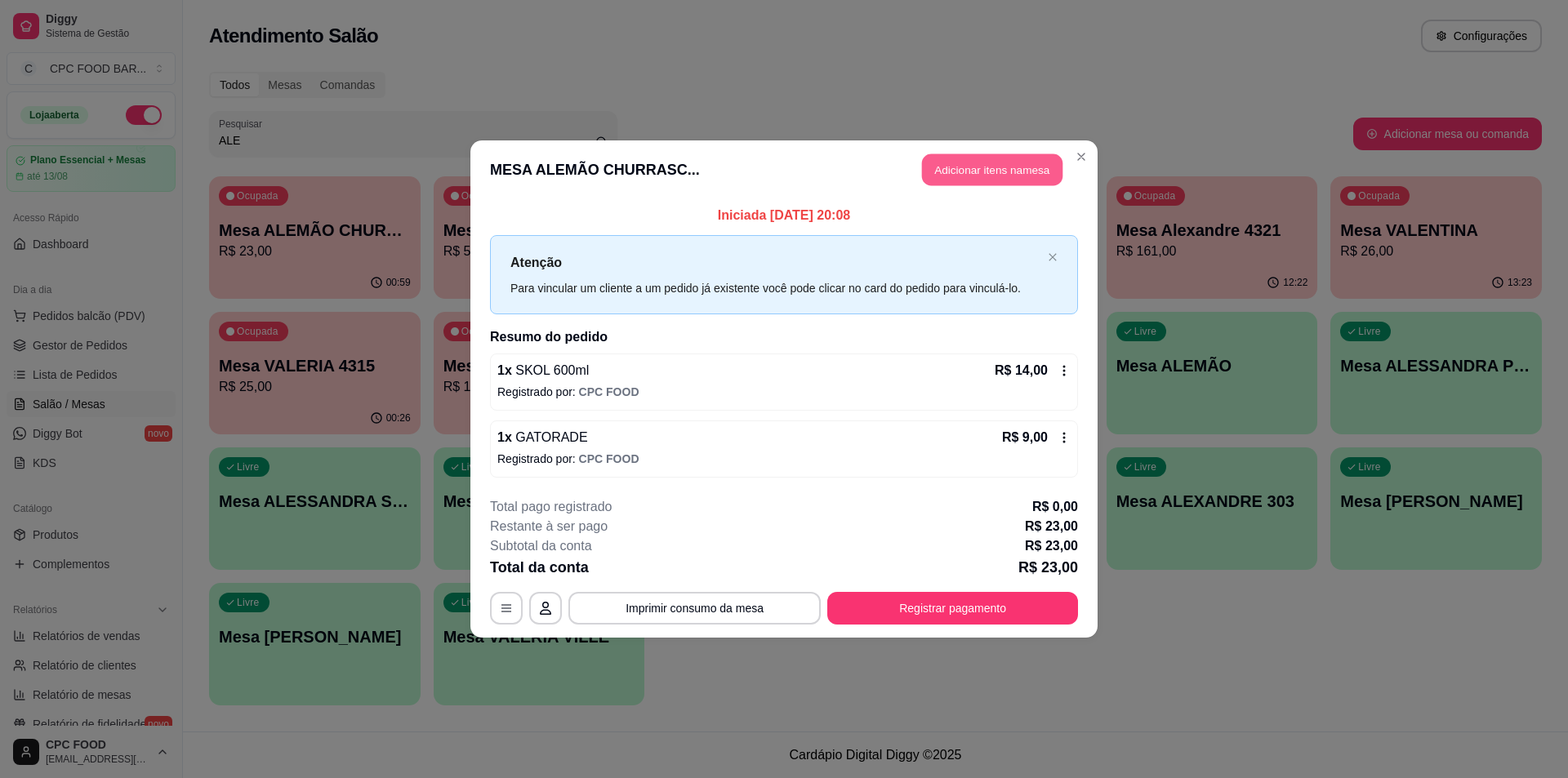
click at [976, 169] on button "Adicionar itens na mesa" at bounding box center [992, 170] width 141 height 32
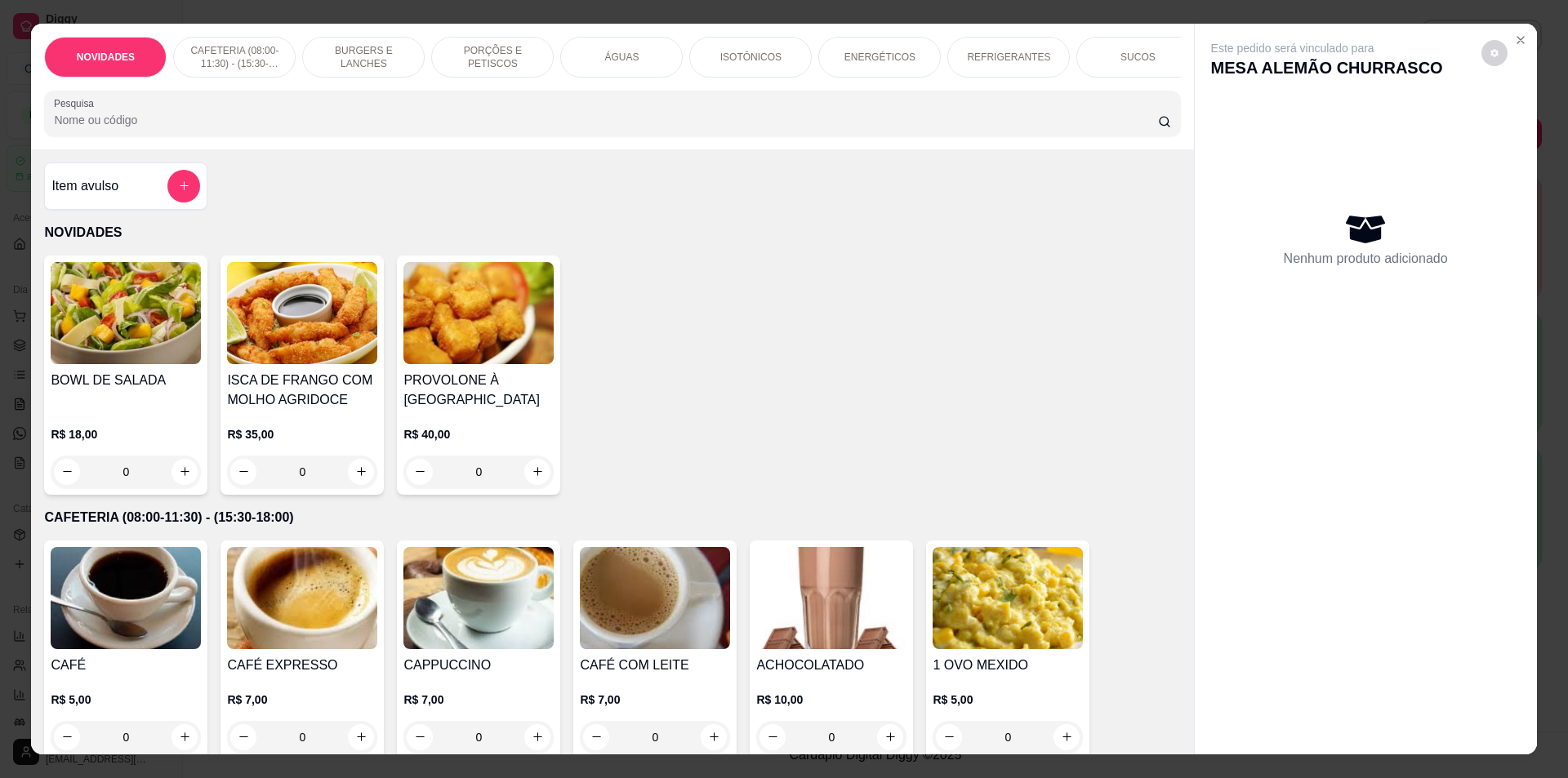
click at [433, 128] on input "Pesquisa" at bounding box center [605, 119] width 1104 height 17
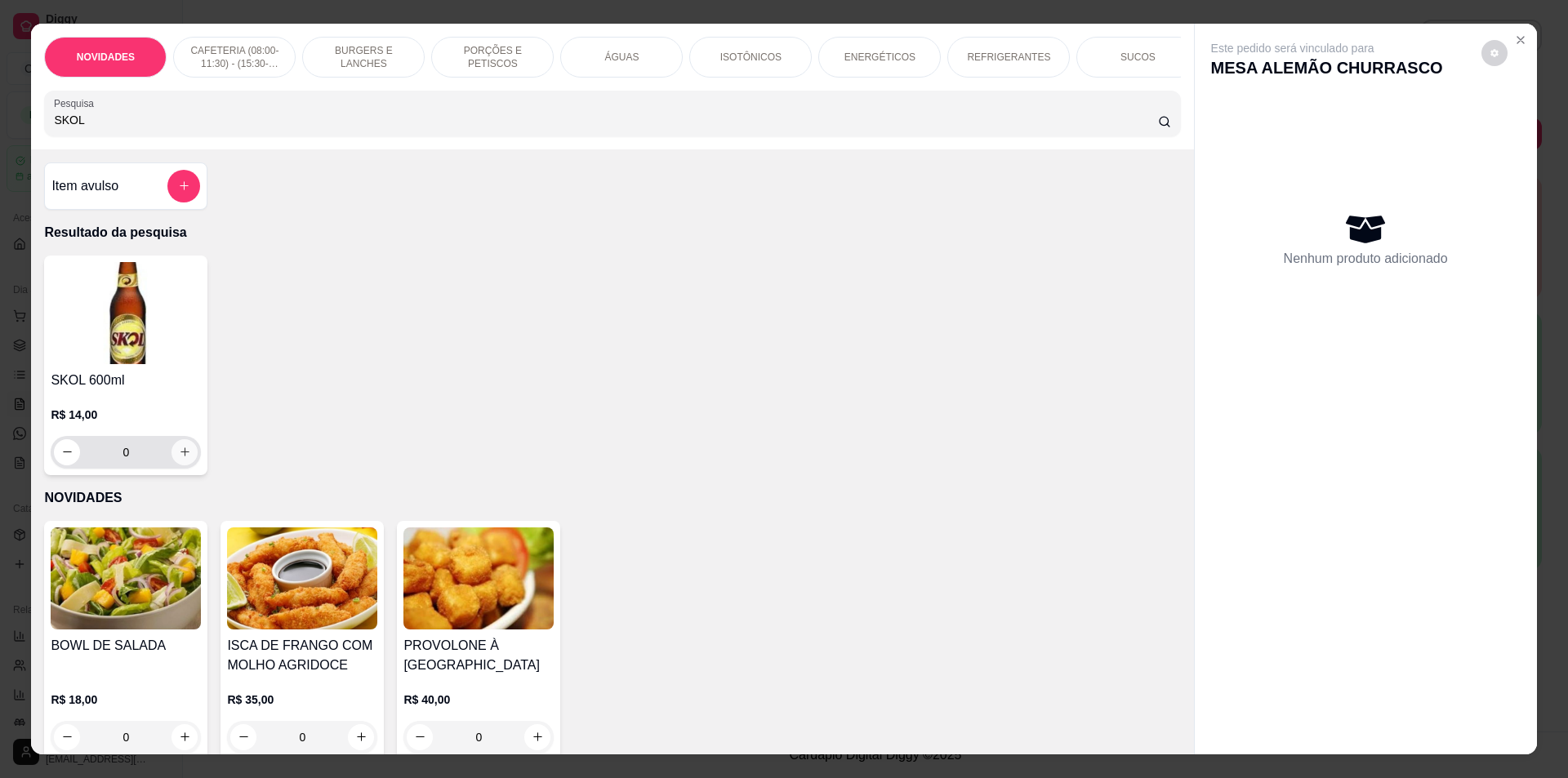
type input "SKOL"
click at [181, 456] on icon "increase-product-quantity" at bounding box center [185, 452] width 9 height 9
type input "1"
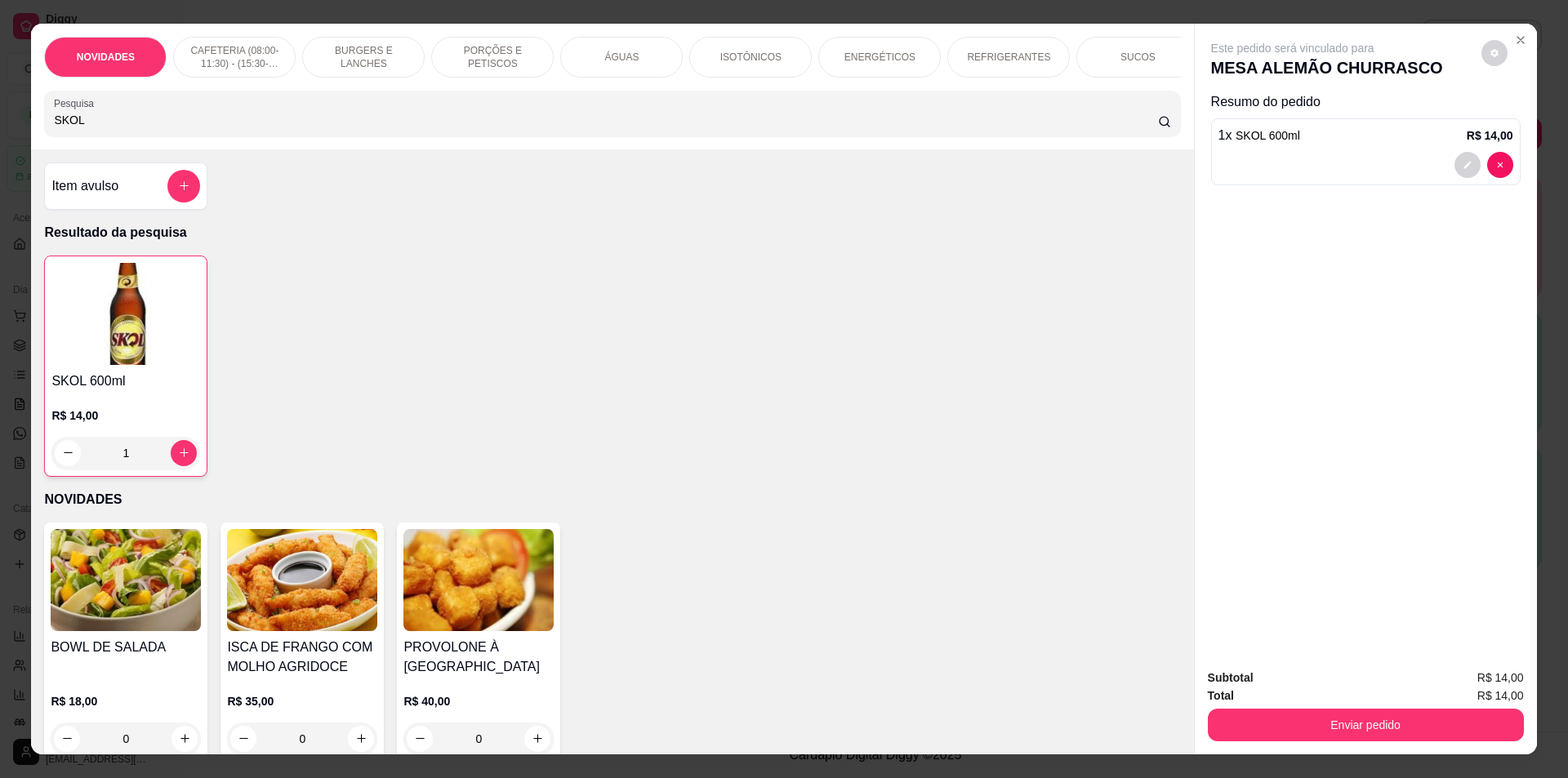
drag, startPoint x: 32, startPoint y: 132, endPoint x: 22, endPoint y: 131, distance: 10.0
click at [22, 131] on div "NOVIDADES CAFETERIA (08:00-11:30) - (15:30-18:00) BURGERS E LANCHES PORÇÕES E P…" at bounding box center [784, 389] width 1568 height 778
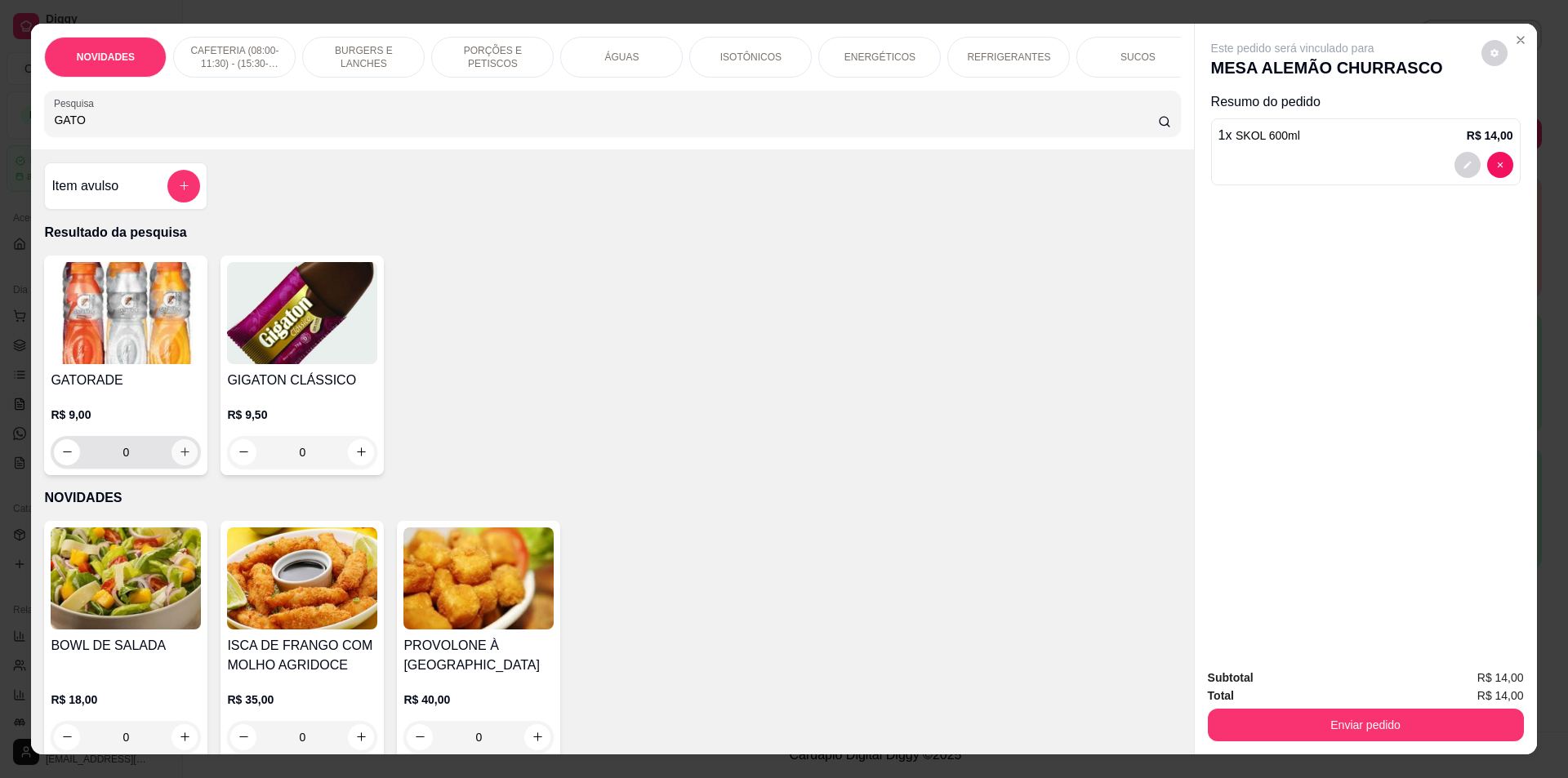
type input "GATO"
click at [179, 458] on icon "increase-product-quantity" at bounding box center [185, 452] width 13 height 13
type input "1"
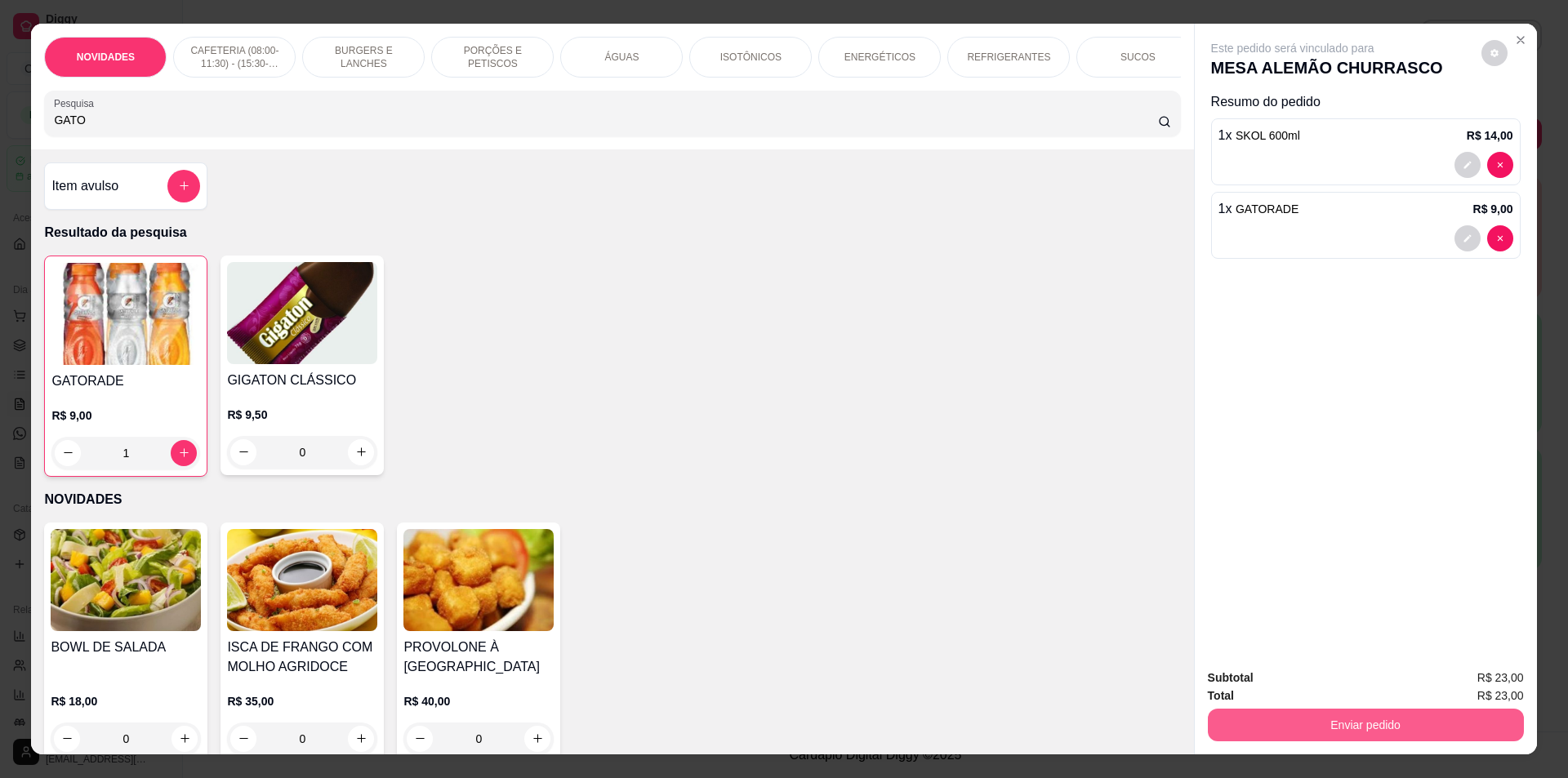
click at [1340, 725] on button "Enviar pedido" at bounding box center [1366, 724] width 316 height 32
click at [1308, 686] on button "Não registrar e enviar pedido" at bounding box center [1311, 684] width 165 height 30
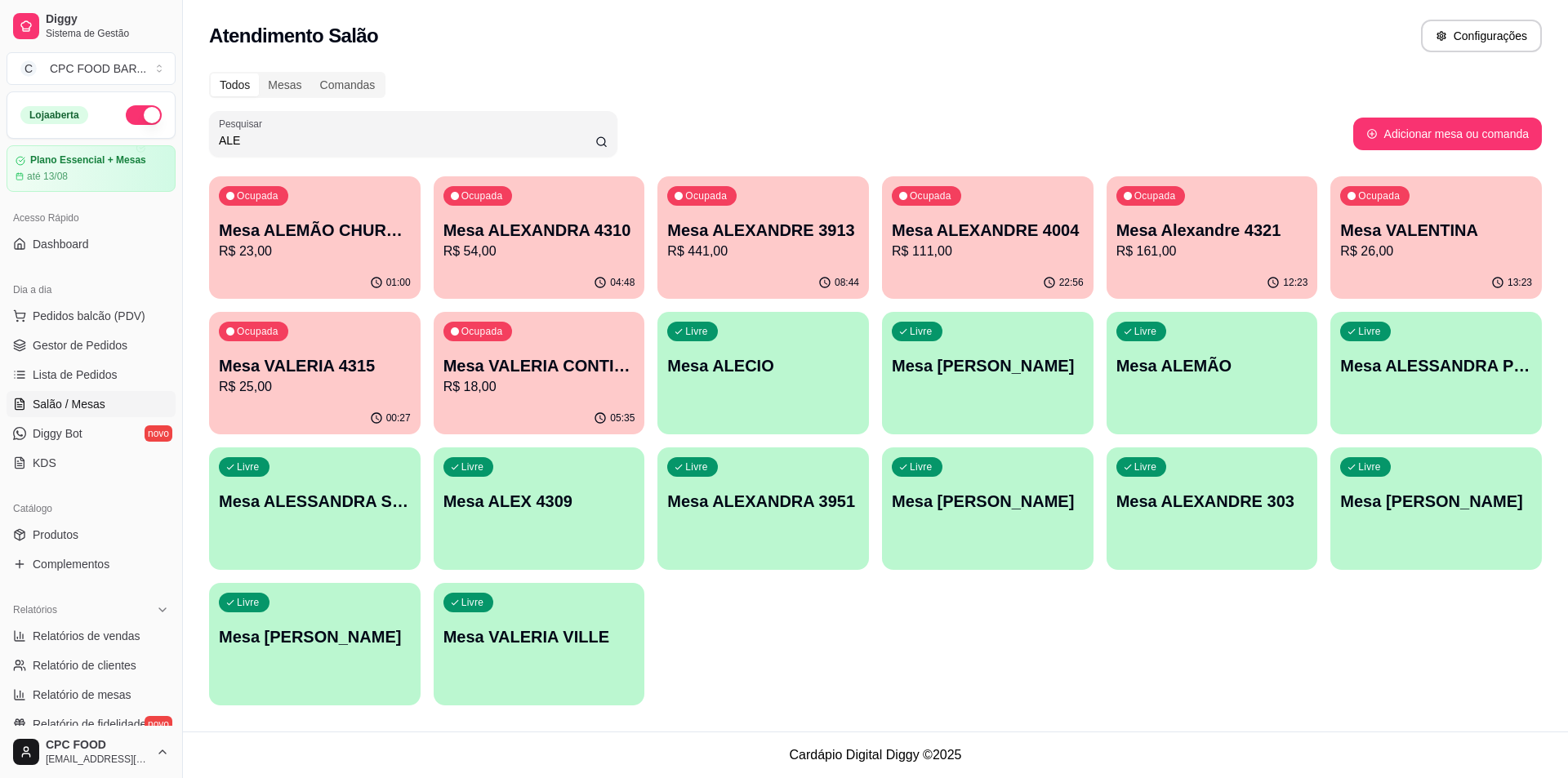
drag, startPoint x: 253, startPoint y: 137, endPoint x: 114, endPoint y: 137, distance: 139.0
click at [114, 137] on div "Diggy Sistema de Gestão C CPC FOOD BAR ... Loja aberta Plano Essencial + Mesas …" at bounding box center [784, 389] width 1568 height 778
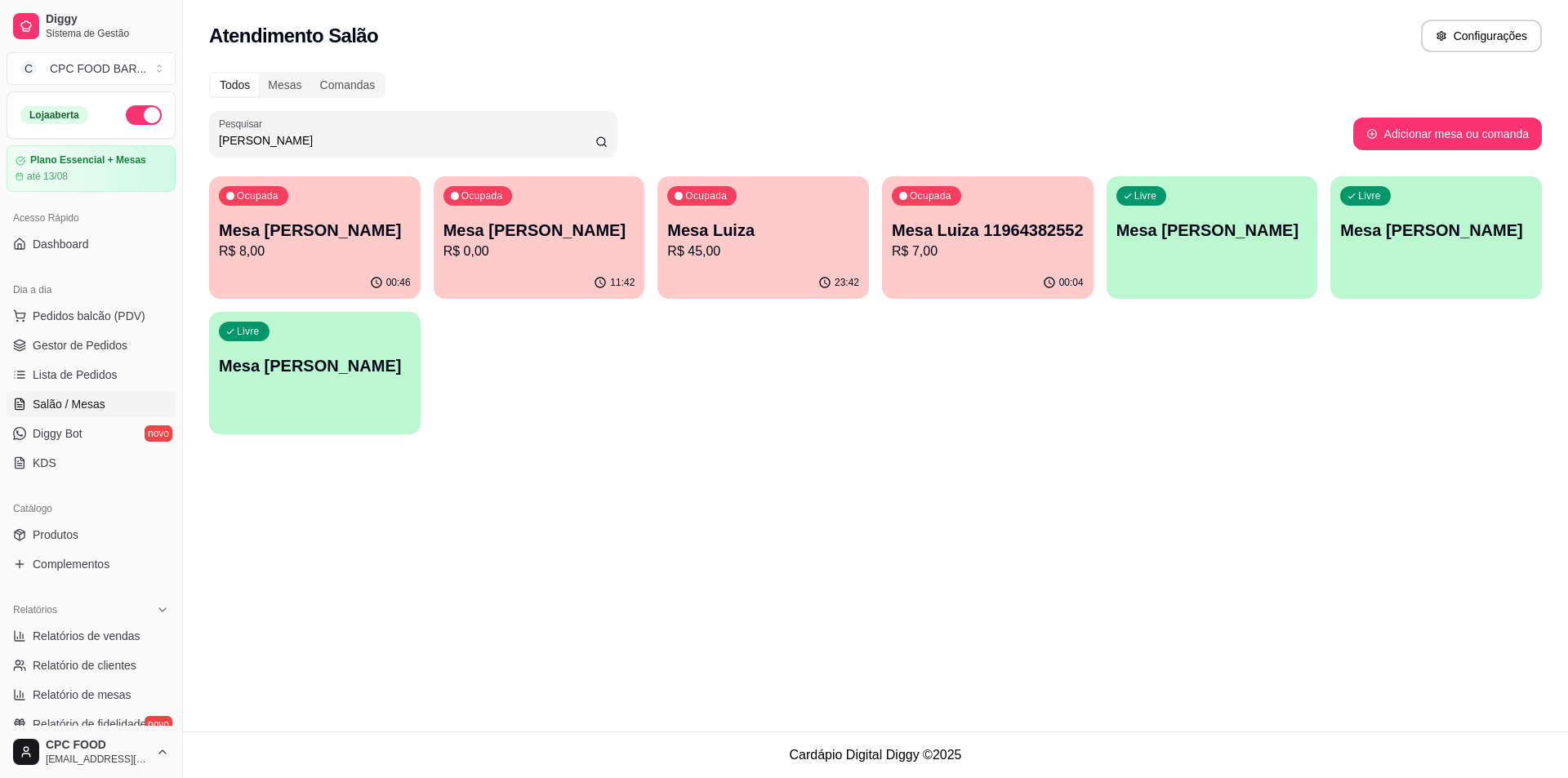
type input "[PERSON_NAME]"
click at [377, 271] on div "00:46" at bounding box center [315, 282] width 211 height 32
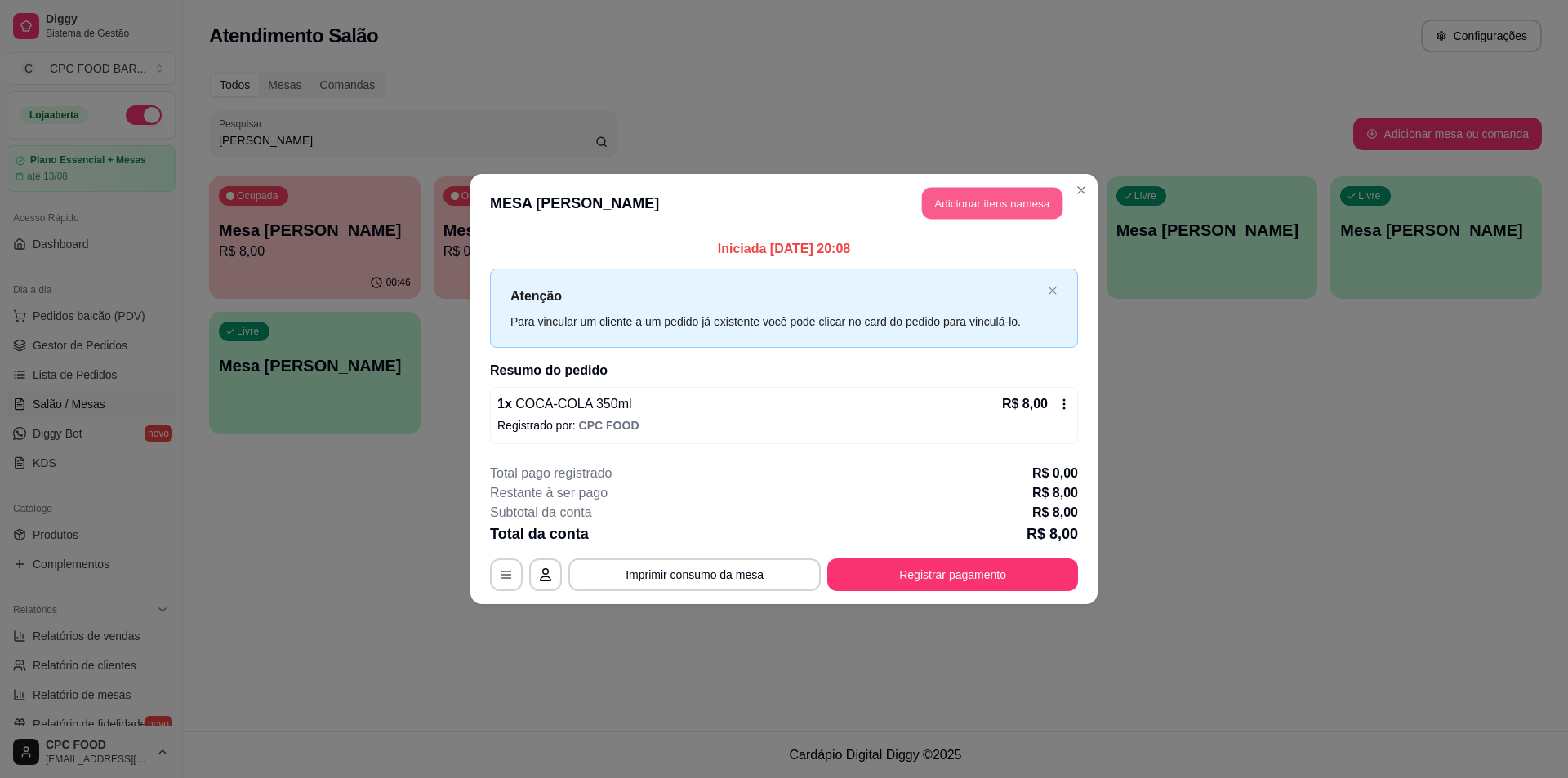
click at [962, 192] on button "Adicionar itens na mesa" at bounding box center [992, 203] width 141 height 32
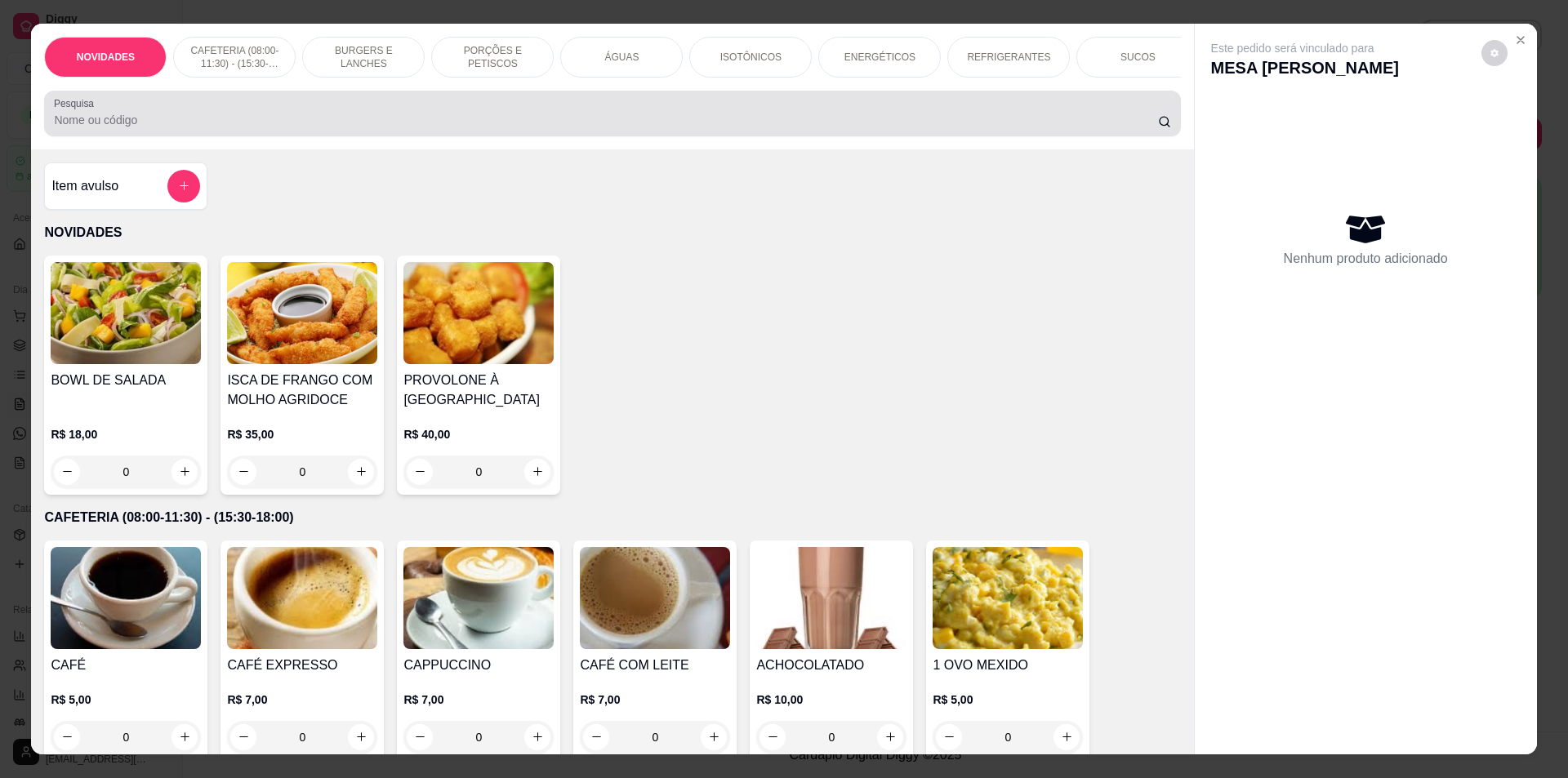
click at [902, 125] on input "Pesquisa" at bounding box center [605, 119] width 1104 height 17
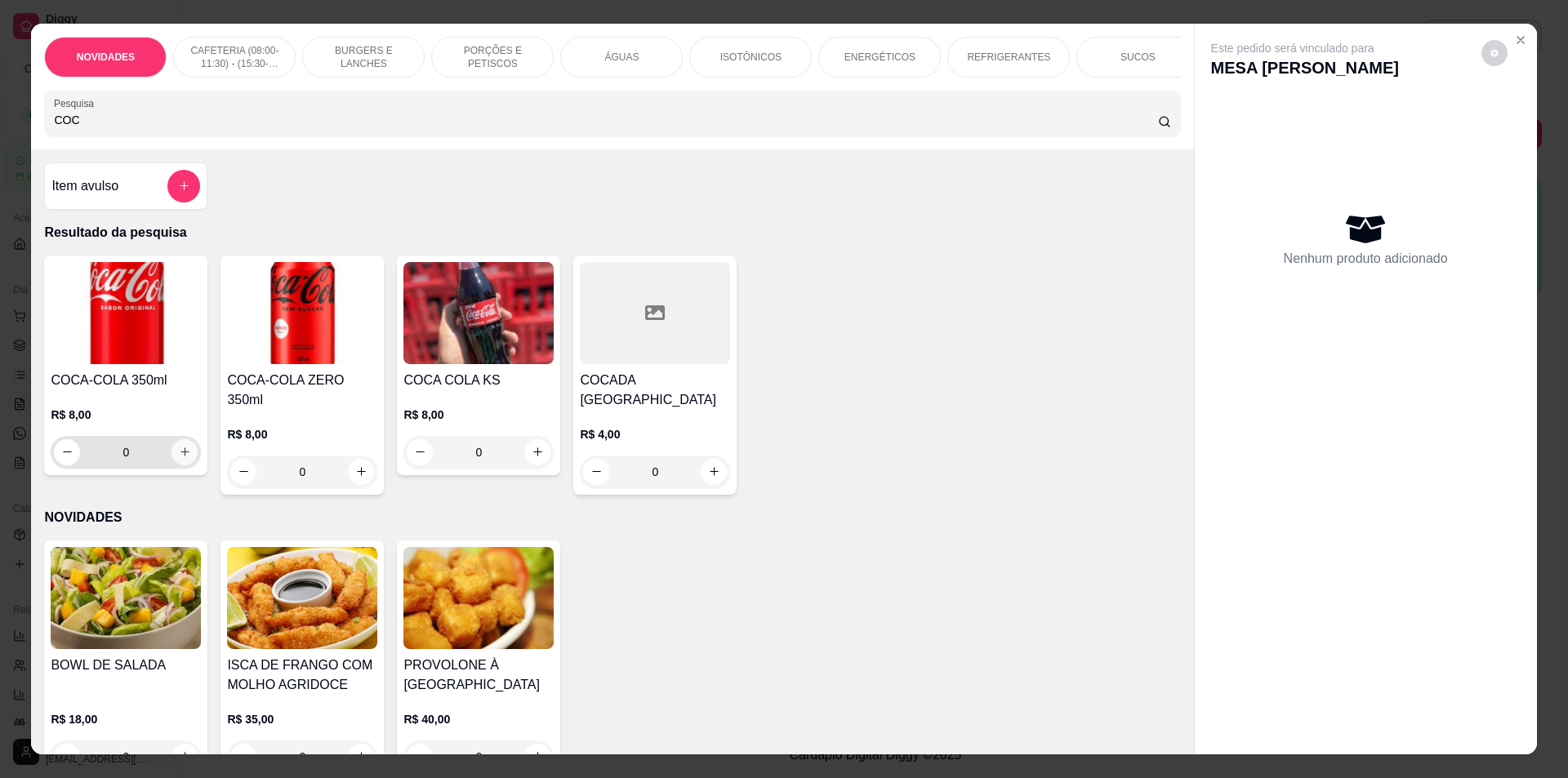
type input "COC"
click at [179, 458] on icon "increase-product-quantity" at bounding box center [185, 452] width 13 height 13
type input "1"
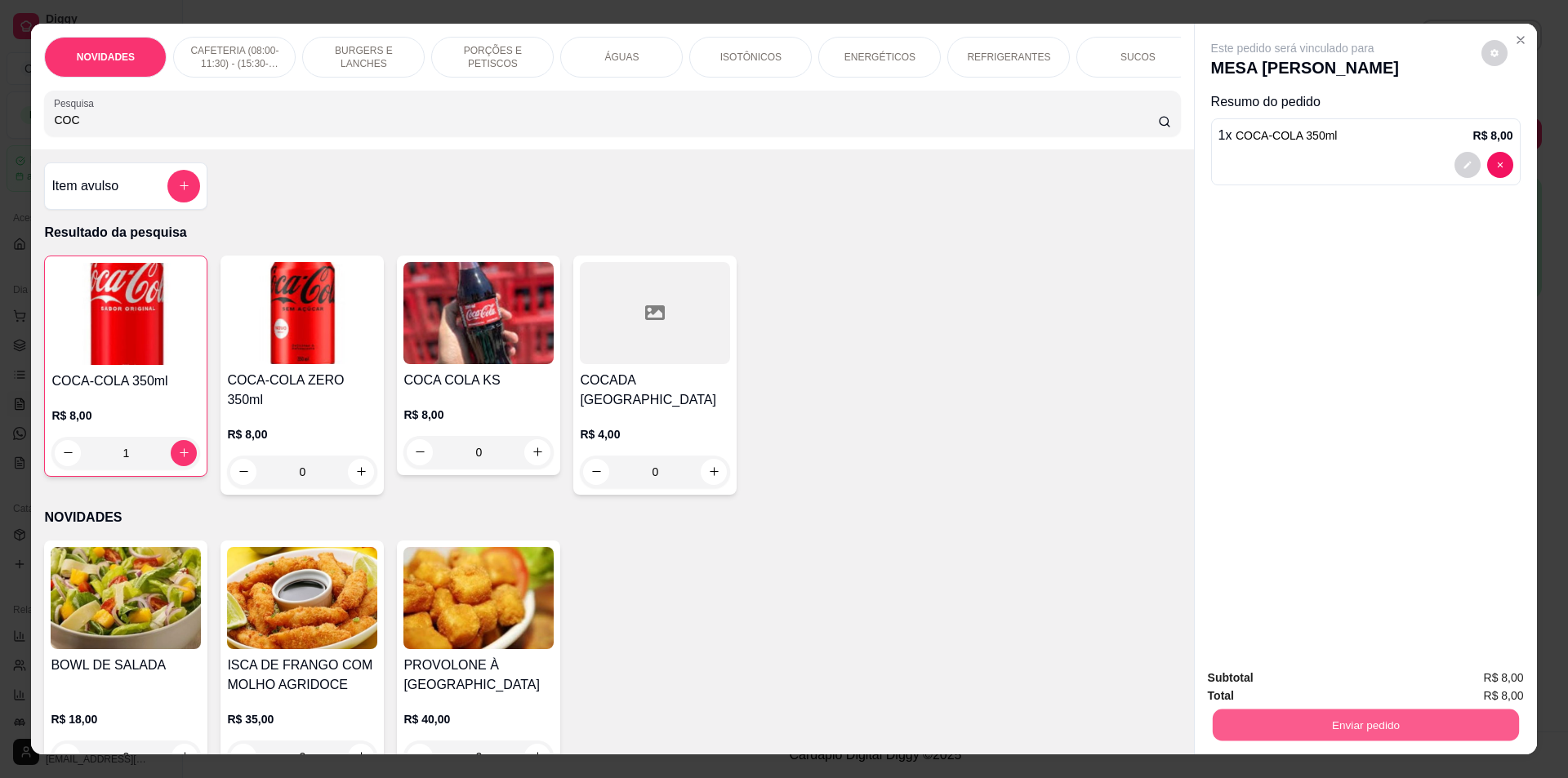
click at [1343, 721] on button "Enviar pedido" at bounding box center [1365, 725] width 306 height 32
click at [1313, 686] on button "Não registrar e enviar pedido" at bounding box center [1311, 685] width 165 height 30
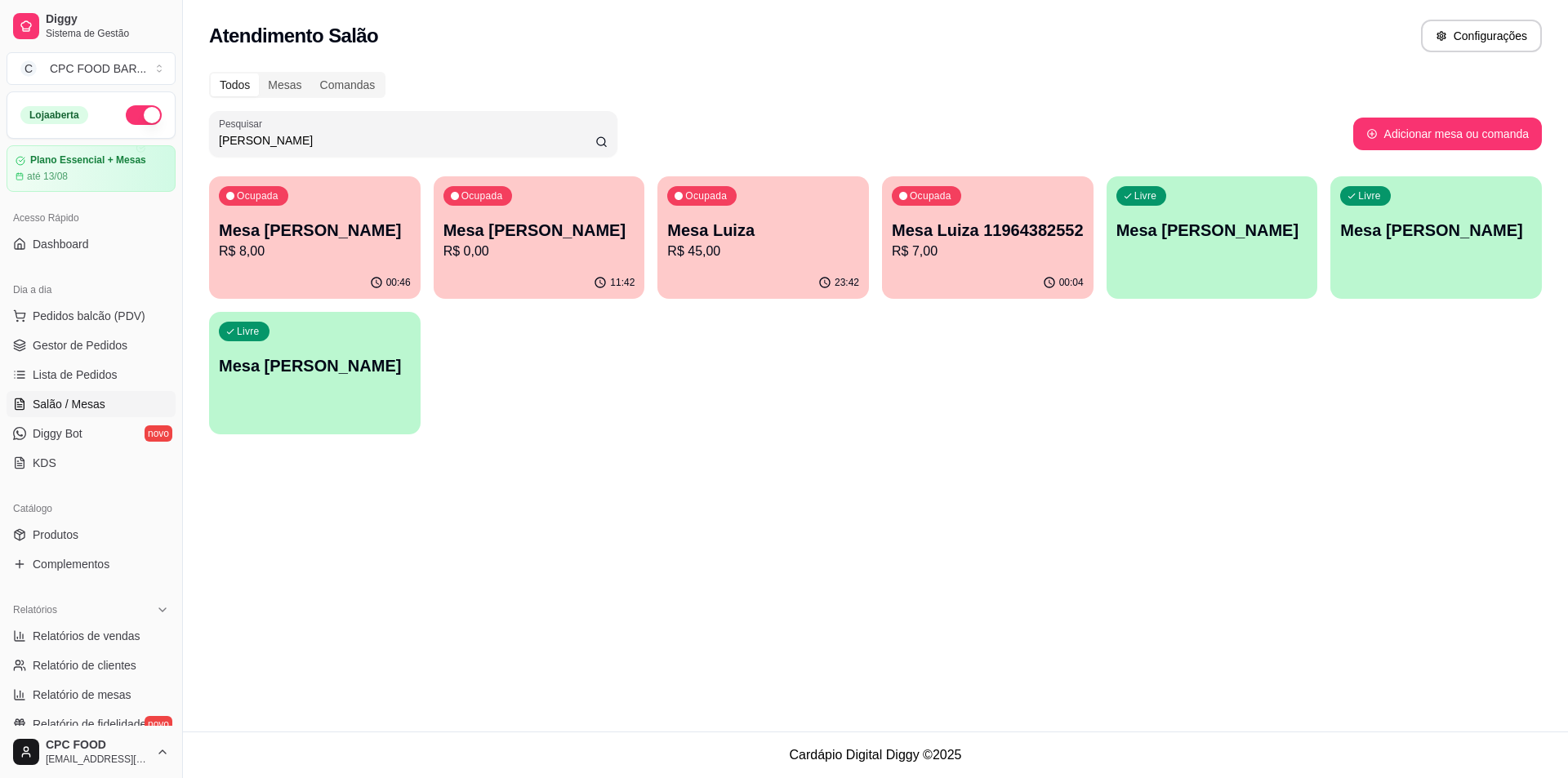
drag, startPoint x: 305, startPoint y: 144, endPoint x: 295, endPoint y: 167, distance: 25.1
click at [295, 167] on div "Todos Mesas Comandas Pesquisar LUIZ Adicionar mesa ou comanda Ocupada Mesa [PER…" at bounding box center [875, 257] width 1385 height 392
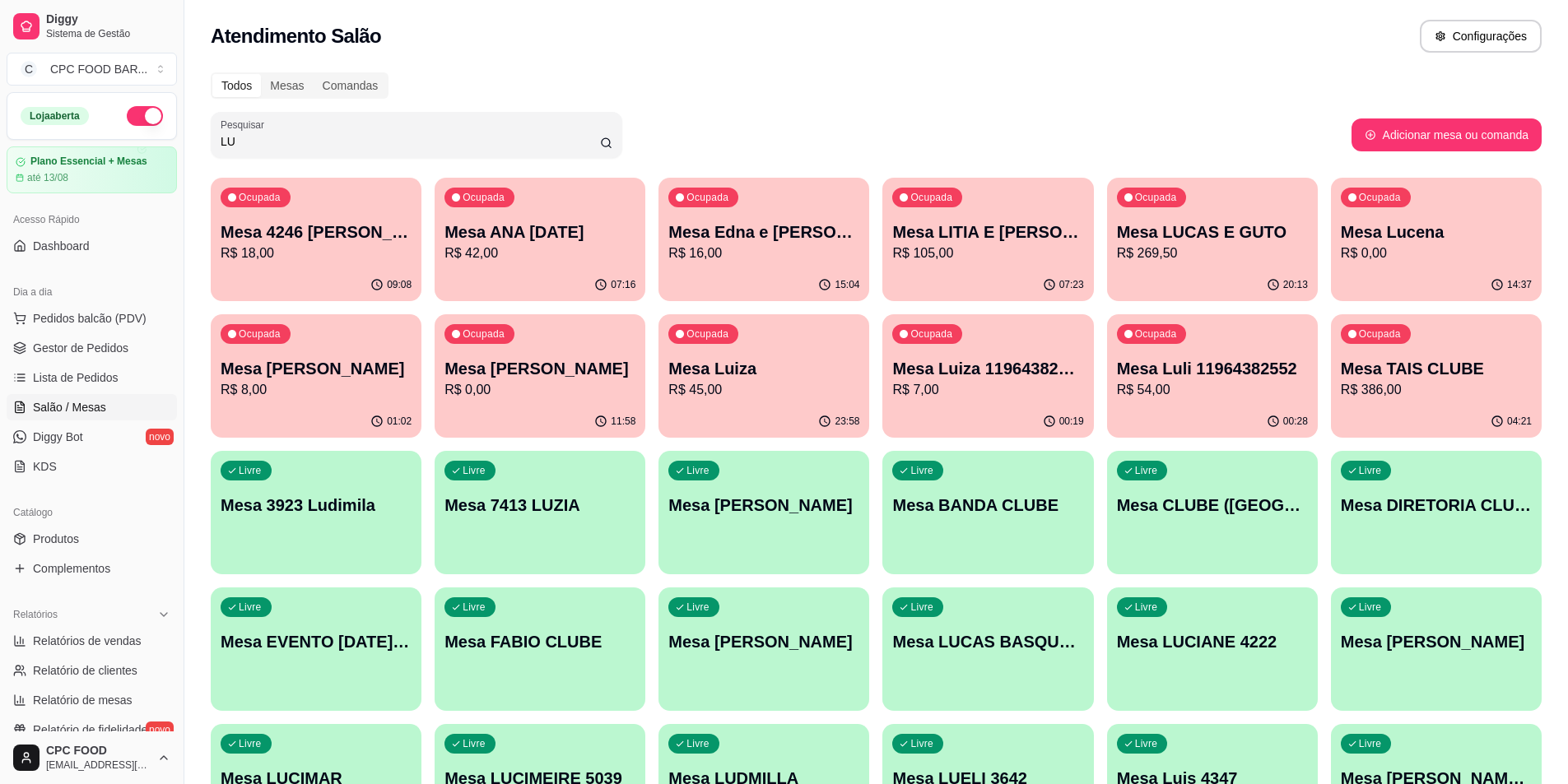
type input "L"
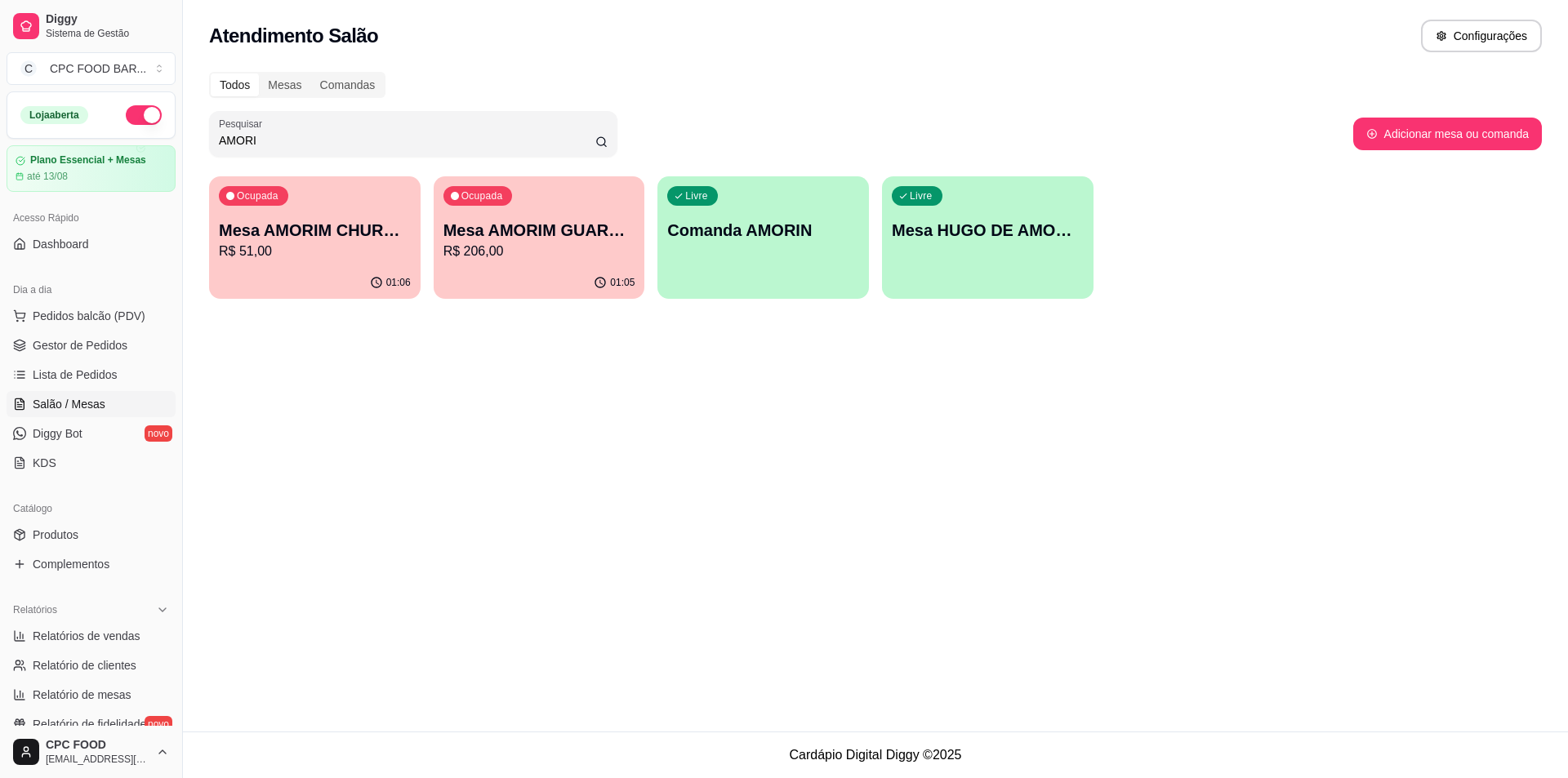
type input "AMORI"
click at [293, 253] on p "R$ 51,00" at bounding box center [315, 251] width 192 height 20
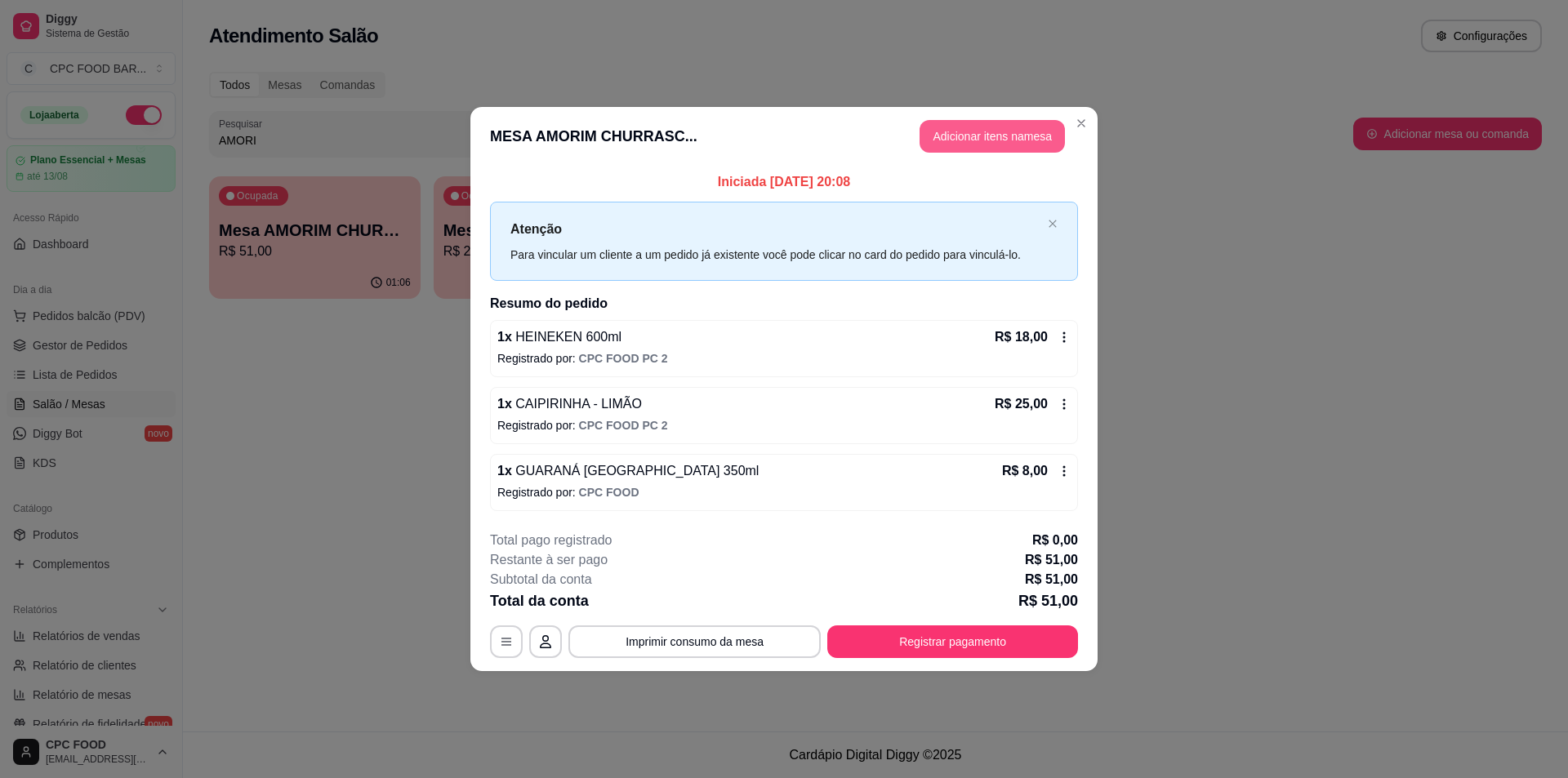
click at [961, 140] on button "Adicionar itens na mesa" at bounding box center [992, 136] width 146 height 32
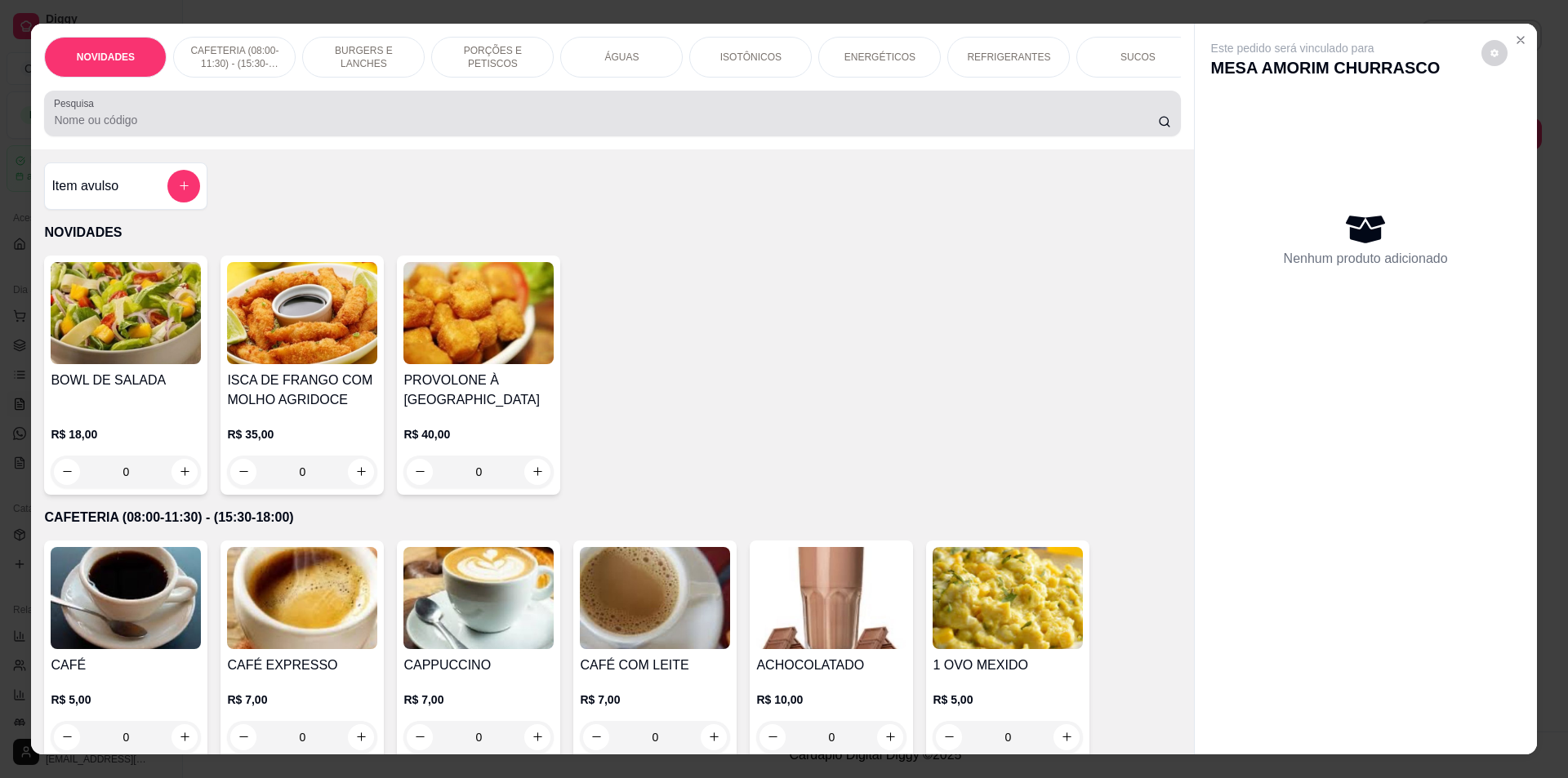
click at [597, 124] on input "Pesquisa" at bounding box center [605, 119] width 1104 height 17
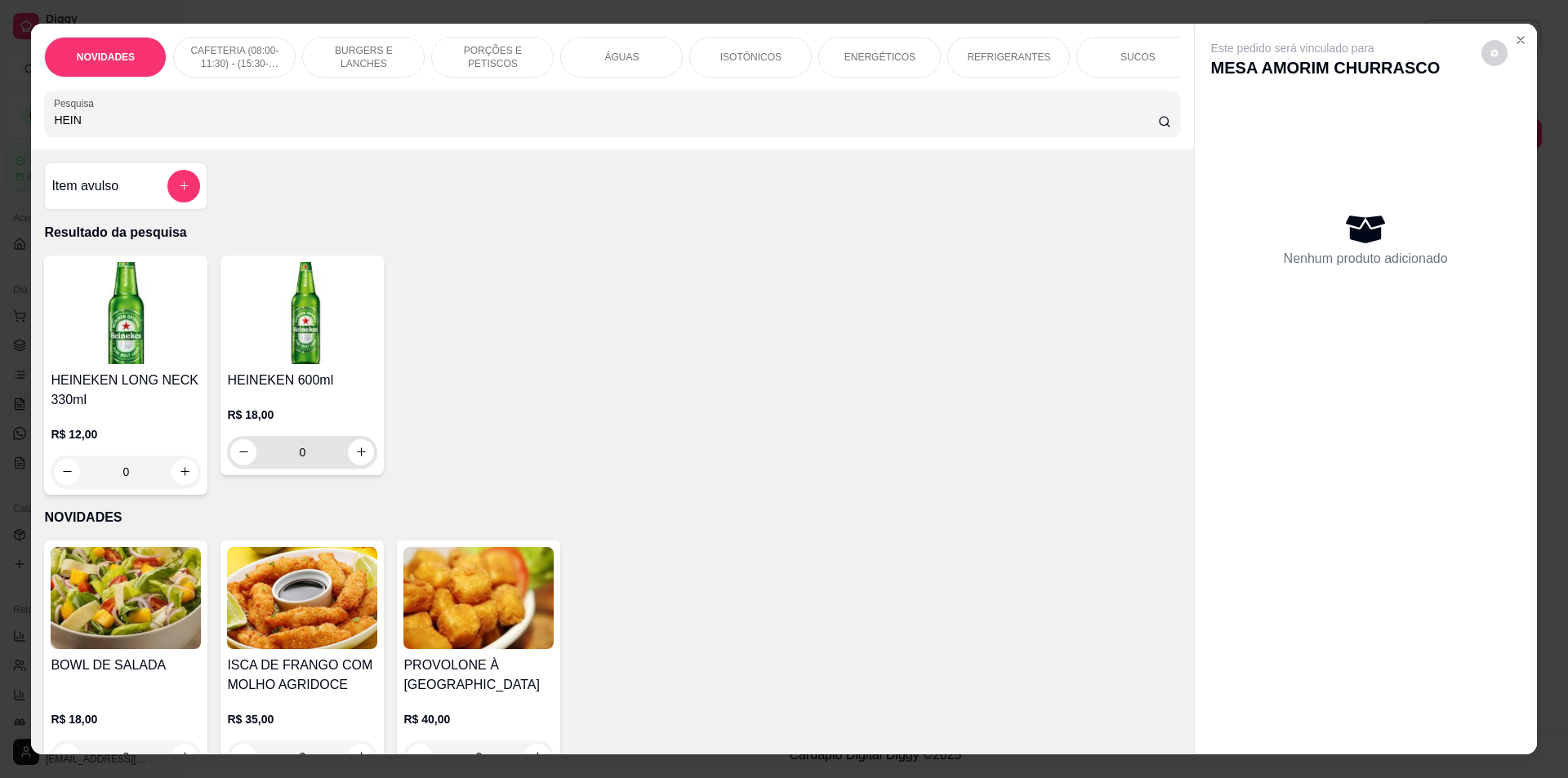
type input "HEIN"
click at [353, 464] on button "increase-product-quantity" at bounding box center [362, 452] width 25 height 25
type input "1"
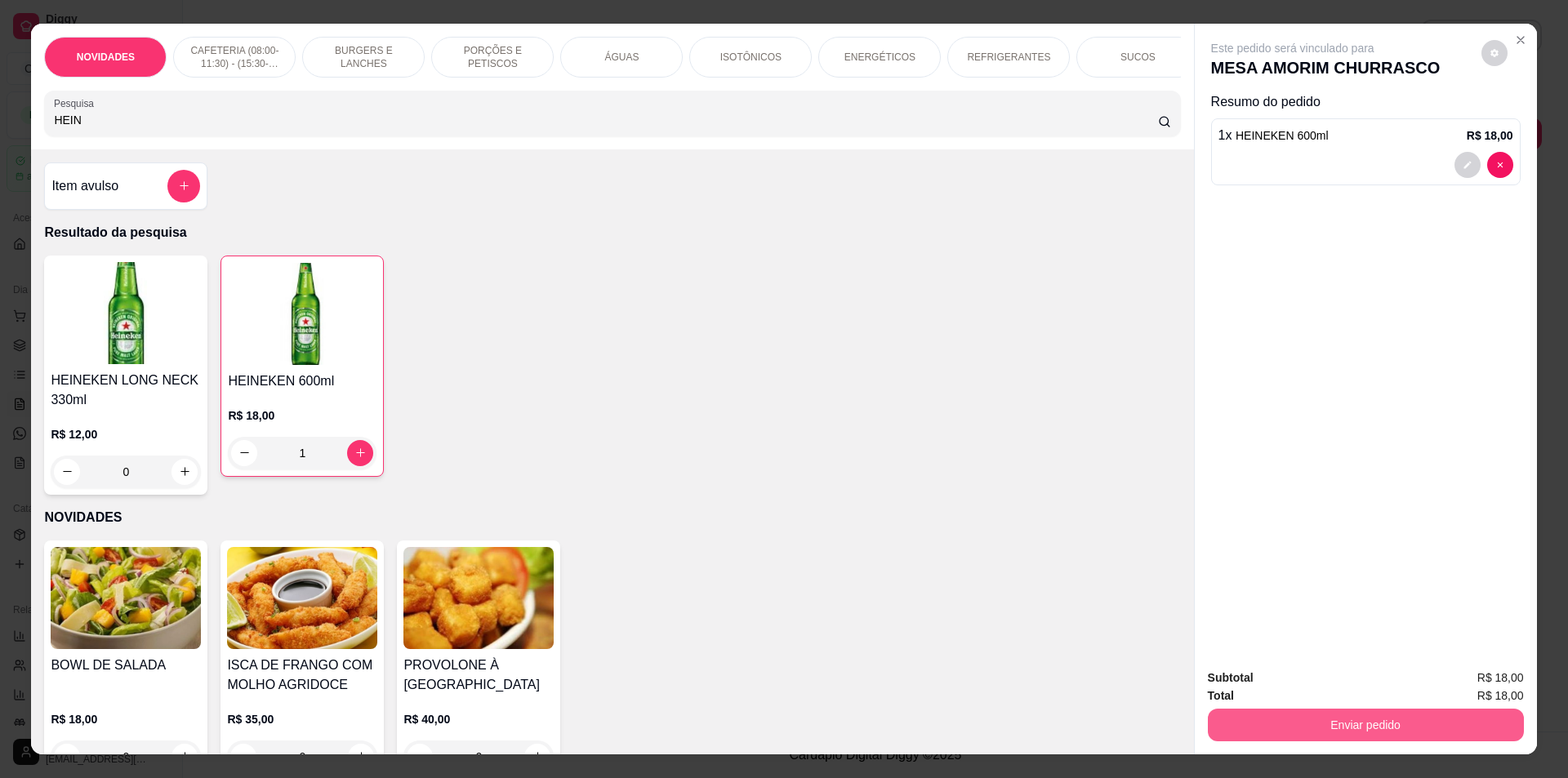
click at [1348, 721] on button "Enviar pedido" at bounding box center [1366, 724] width 316 height 32
click at [1308, 684] on button "Não registrar e enviar pedido" at bounding box center [1311, 684] width 165 height 30
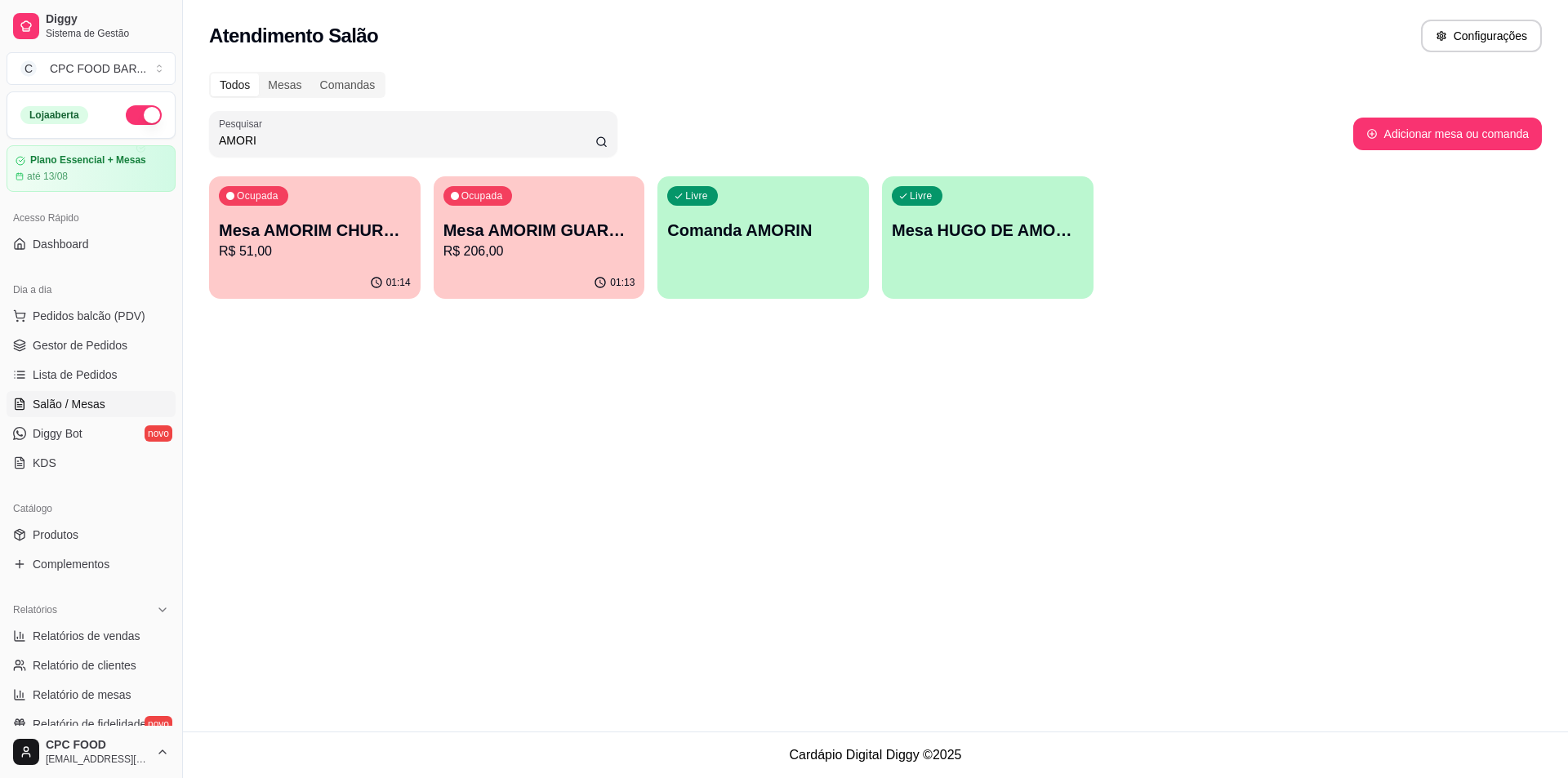
click at [349, 245] on p "R$ 51,00" at bounding box center [315, 251] width 192 height 20
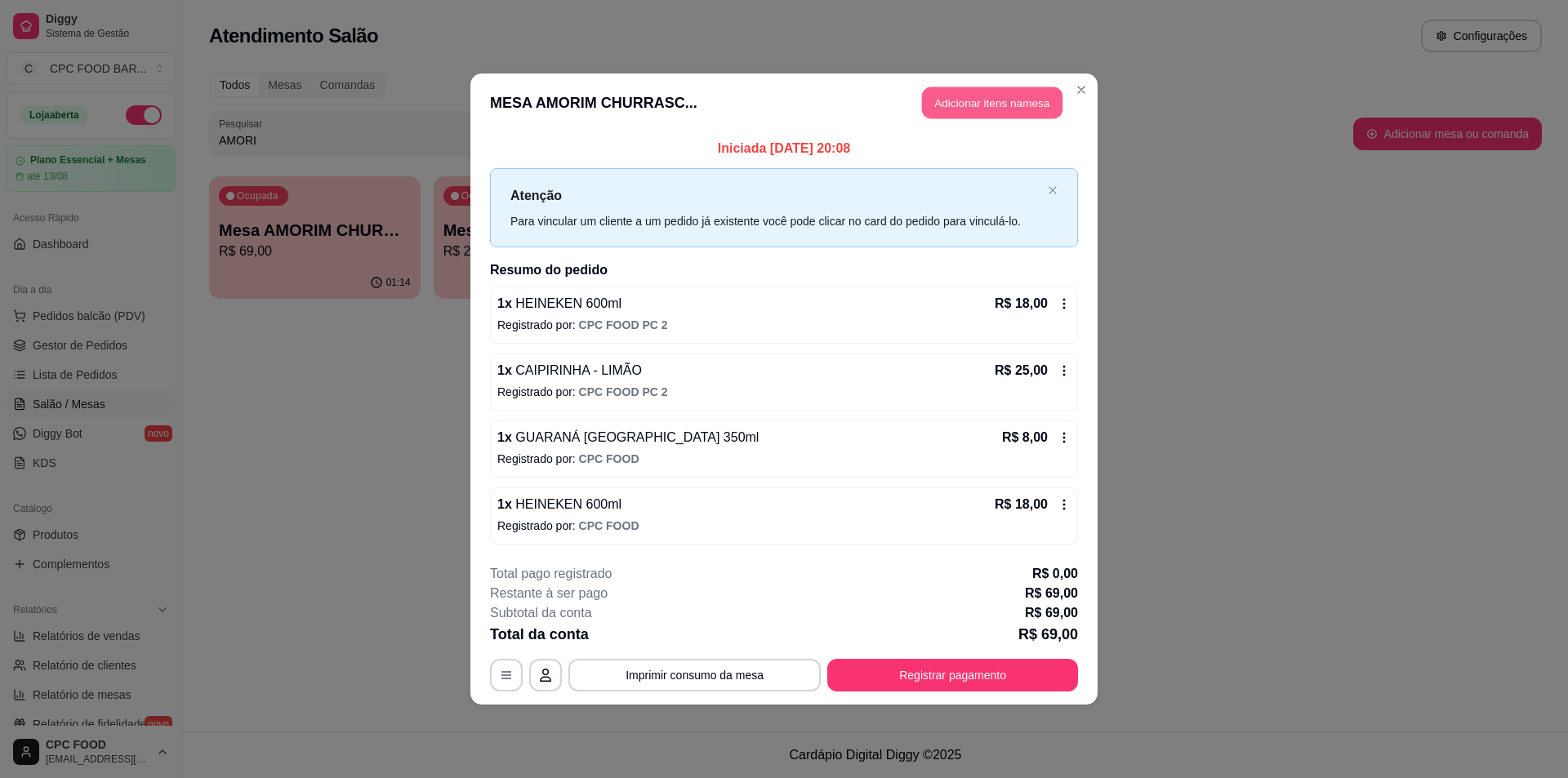
click at [951, 103] on button "Adicionar itens na mesa" at bounding box center [992, 103] width 141 height 32
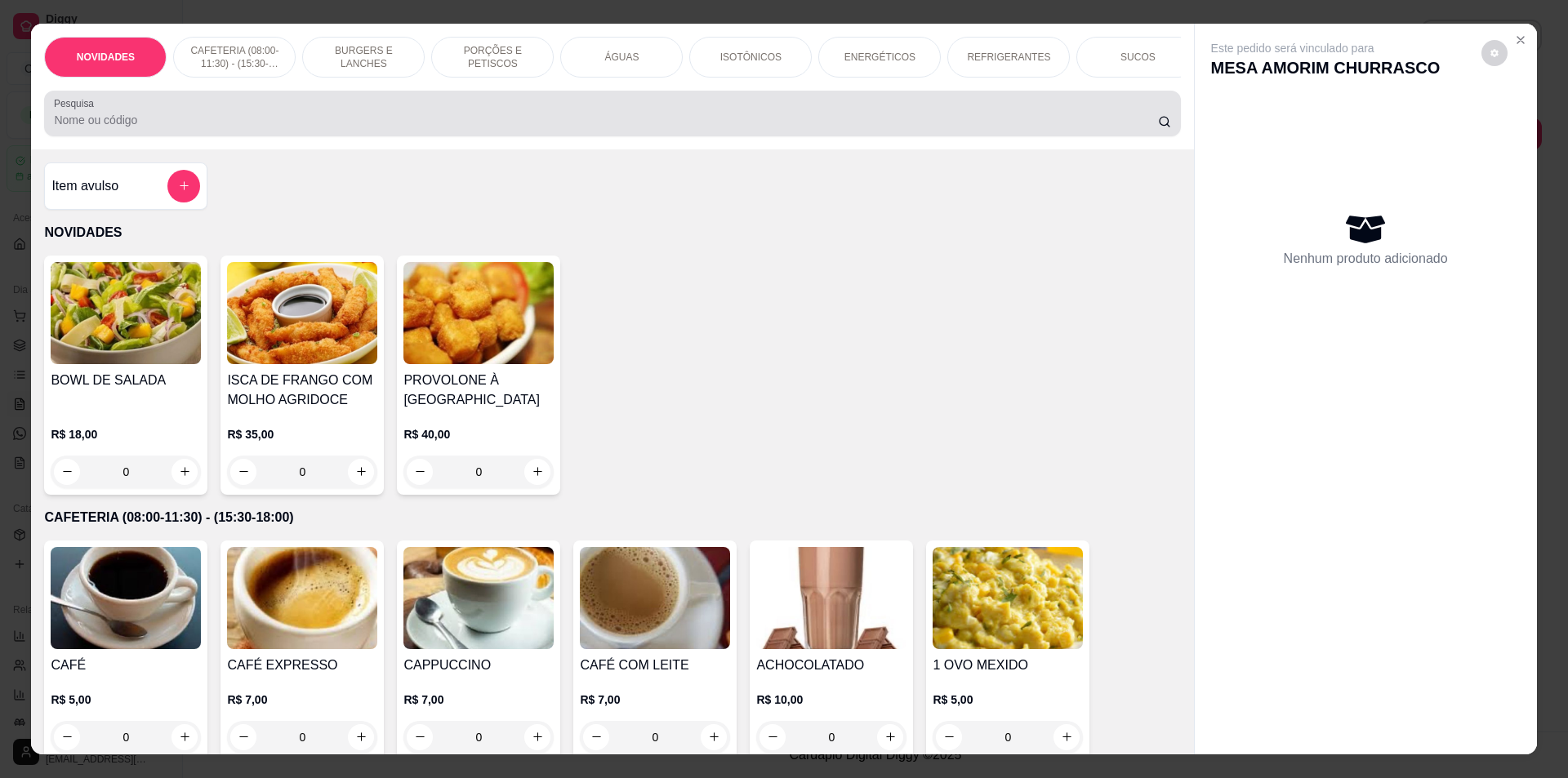
click at [588, 125] on input "Pesquisa" at bounding box center [605, 119] width 1104 height 17
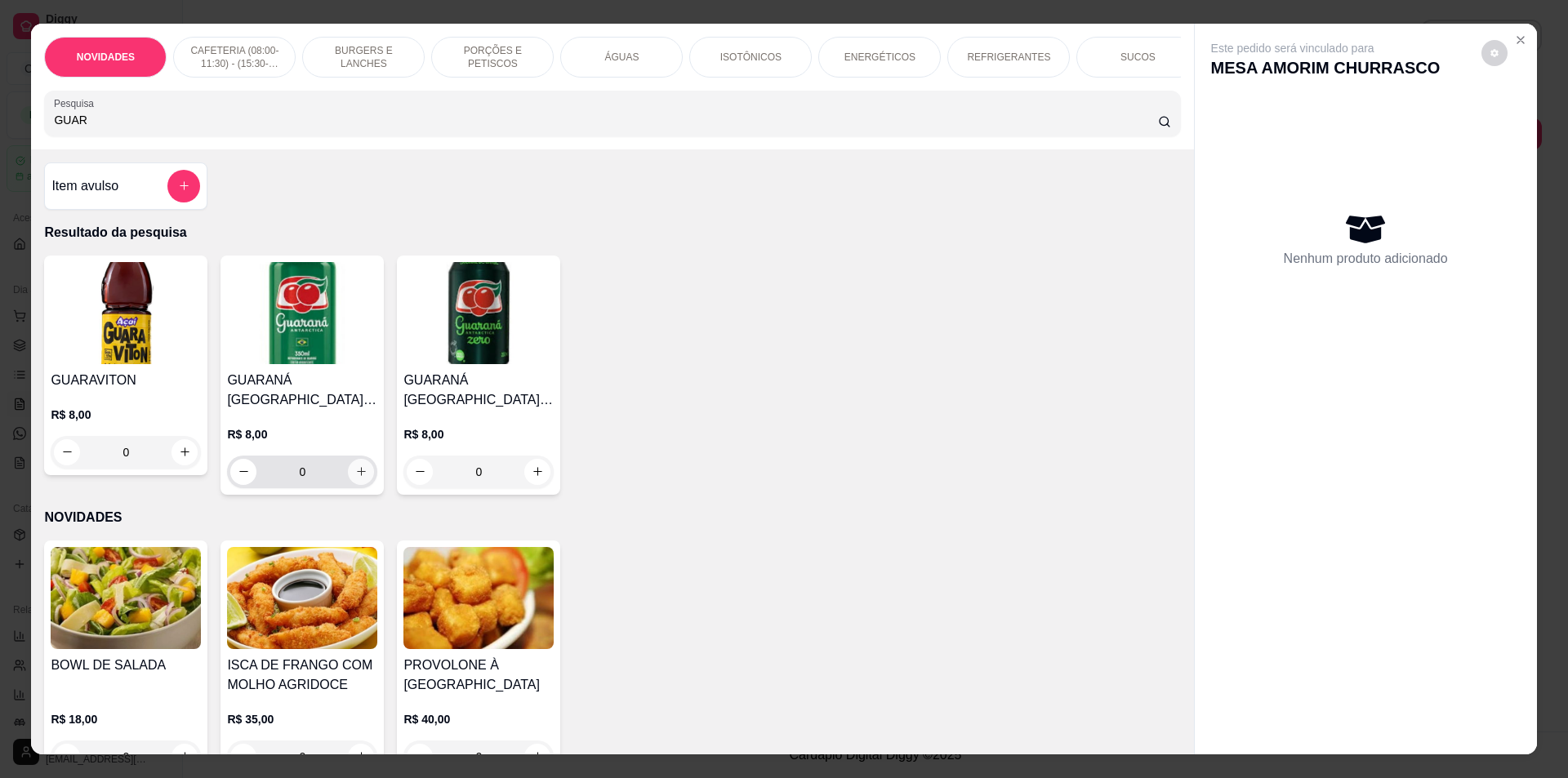
type input "GUAR"
click at [353, 484] on button "increase-product-quantity" at bounding box center [362, 472] width 25 height 25
type input "1"
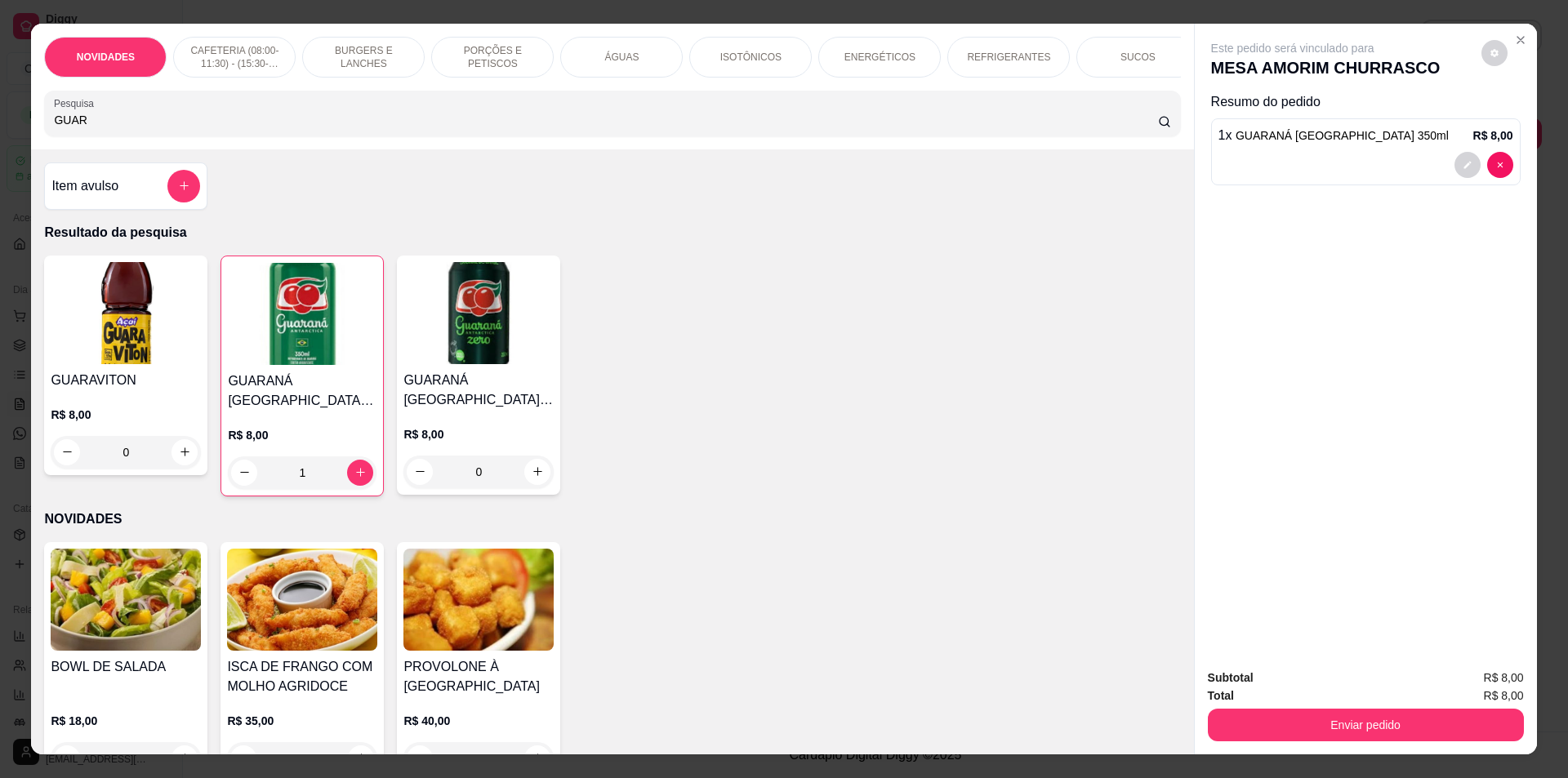
drag, startPoint x: 114, startPoint y: 118, endPoint x: 0, endPoint y: 123, distance: 114.1
click at [0, 123] on div "NOVIDADES CAFETERIA (08:00-11:30) - (15:30-18:00) BURGERS E LANCHES PORÇÕES E P…" at bounding box center [784, 389] width 1568 height 778
drag, startPoint x: 103, startPoint y: 130, endPoint x: 0, endPoint y: 122, distance: 103.3
click at [0, 122] on div "NOVIDADES CAFETERIA (08:00-11:30) - (15:30-18:00) BURGERS E LANCHES PORÇÕES E P…" at bounding box center [784, 389] width 1568 height 778
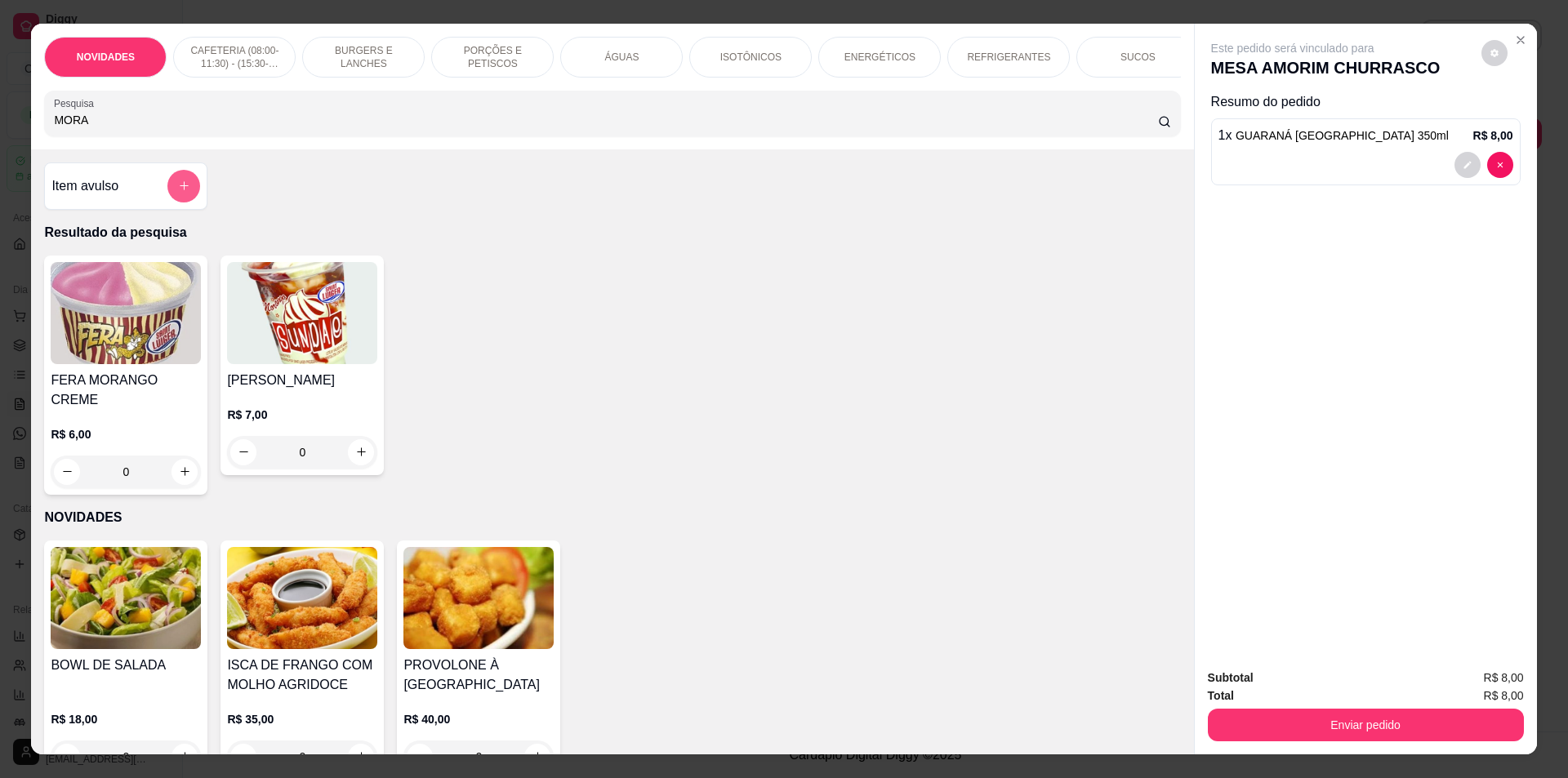
type input "MORA"
click at [175, 192] on button "add-separate-item" at bounding box center [183, 186] width 32 height 32
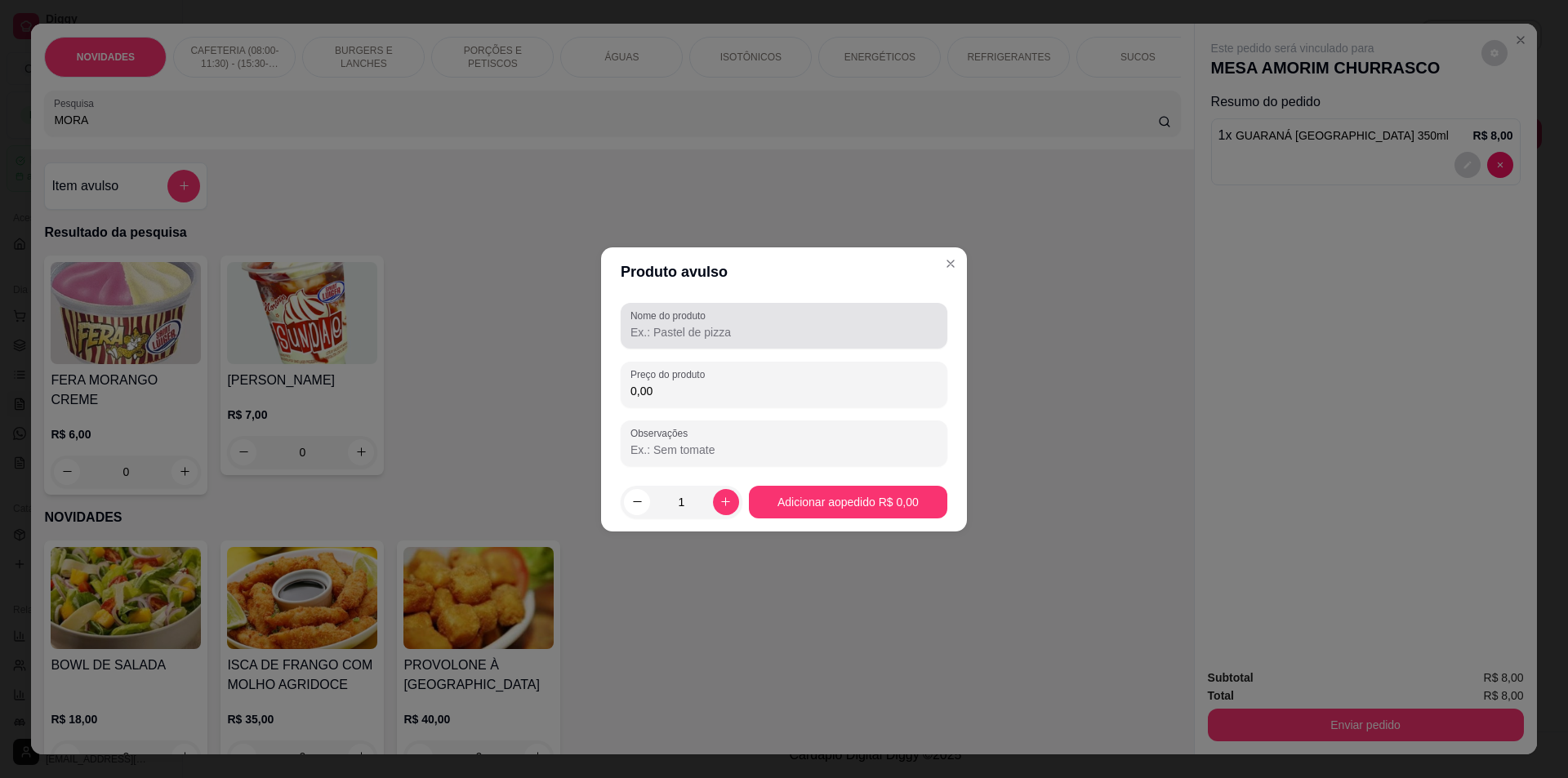
click at [649, 327] on input "Nome do produto" at bounding box center [784, 332] width 307 height 17
type input "MORANGO DO AMOR"
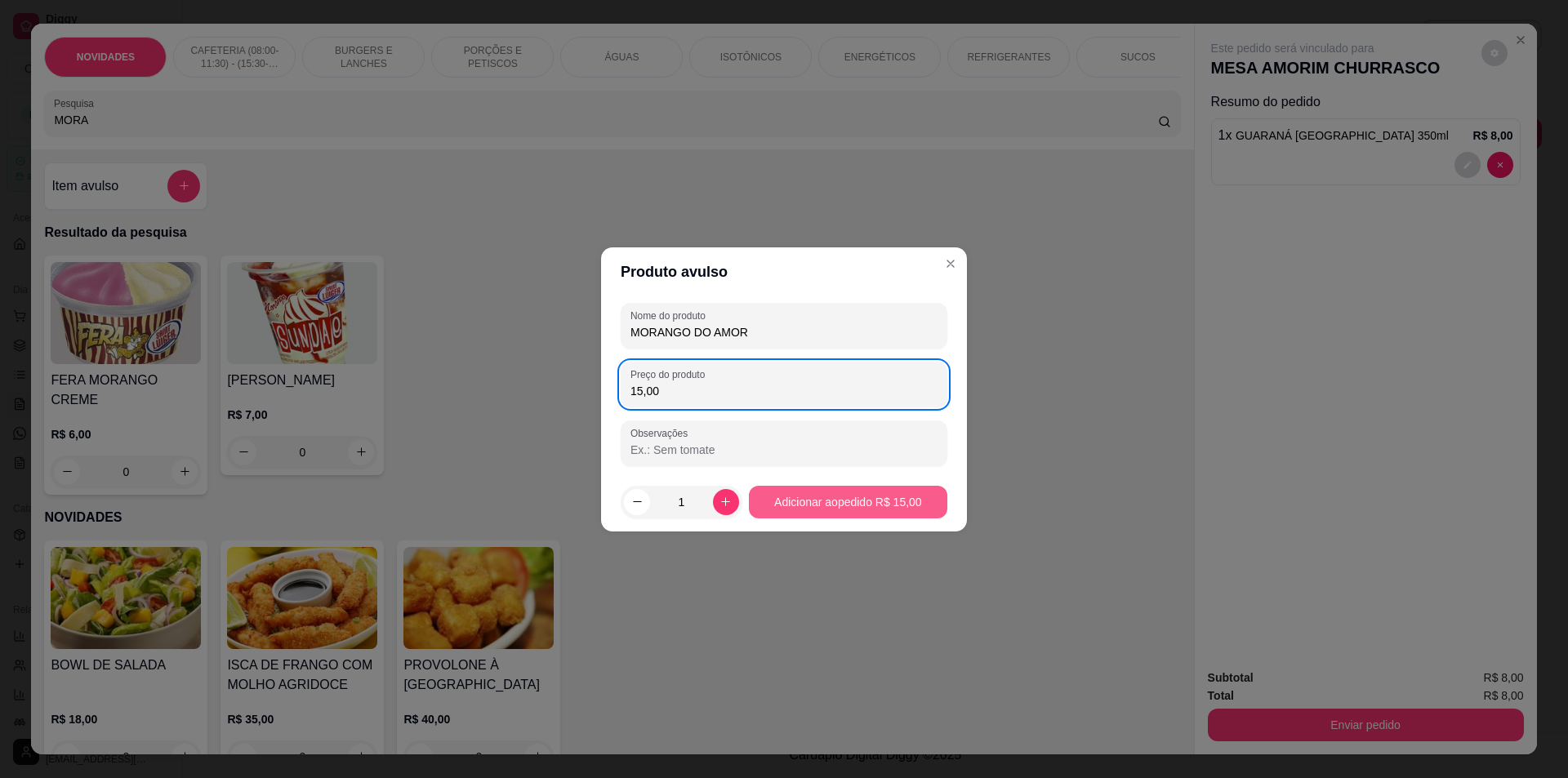
type input "15,00"
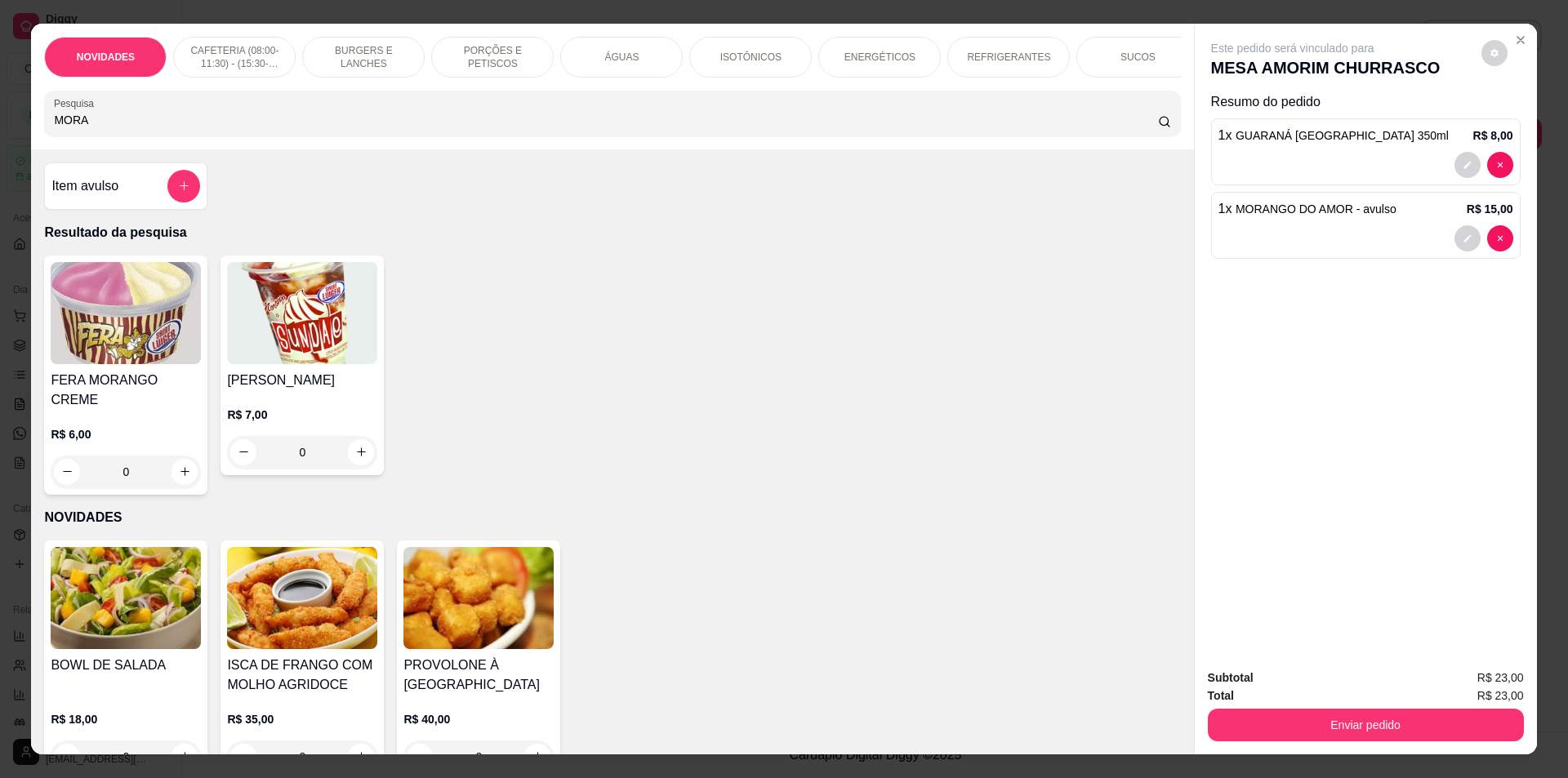
click at [1407, 745] on div "Subtotal R$ 23,00 Total R$ 23,00 Enviar pedido" at bounding box center [1366, 705] width 342 height 99
click at [1274, 731] on button "Enviar pedido" at bounding box center [1366, 724] width 316 height 32
click at [1244, 688] on button "Não registrar e enviar pedido" at bounding box center [1312, 686] width 170 height 31
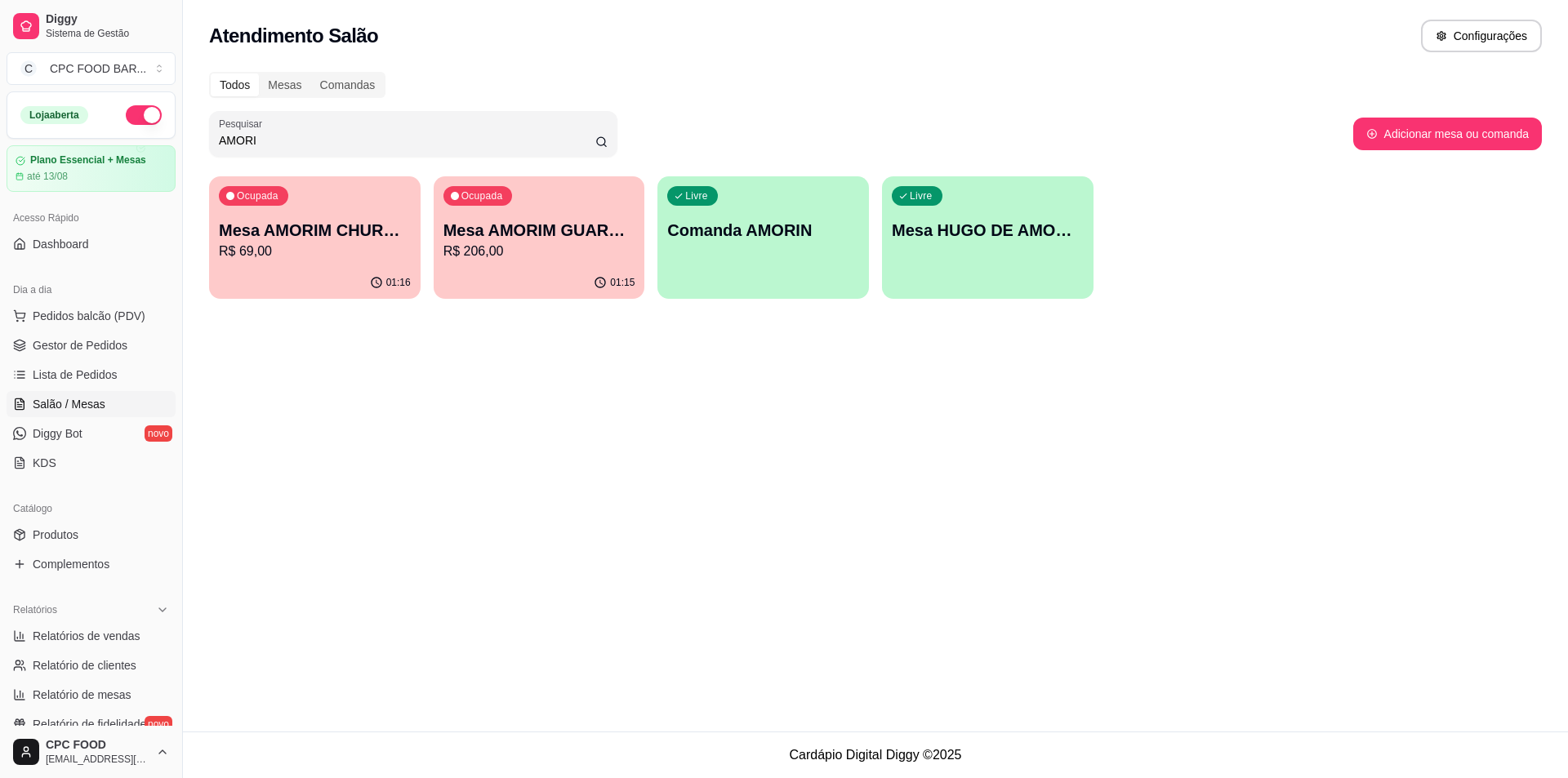
drag, startPoint x: 265, startPoint y: 141, endPoint x: 193, endPoint y: 138, distance: 72.1
click at [193, 138] on div "Todos Mesas Comandas Pesquisar AMORI Adicionar mesa ou comanda Ocupada Mesa AMO…" at bounding box center [875, 190] width 1385 height 256
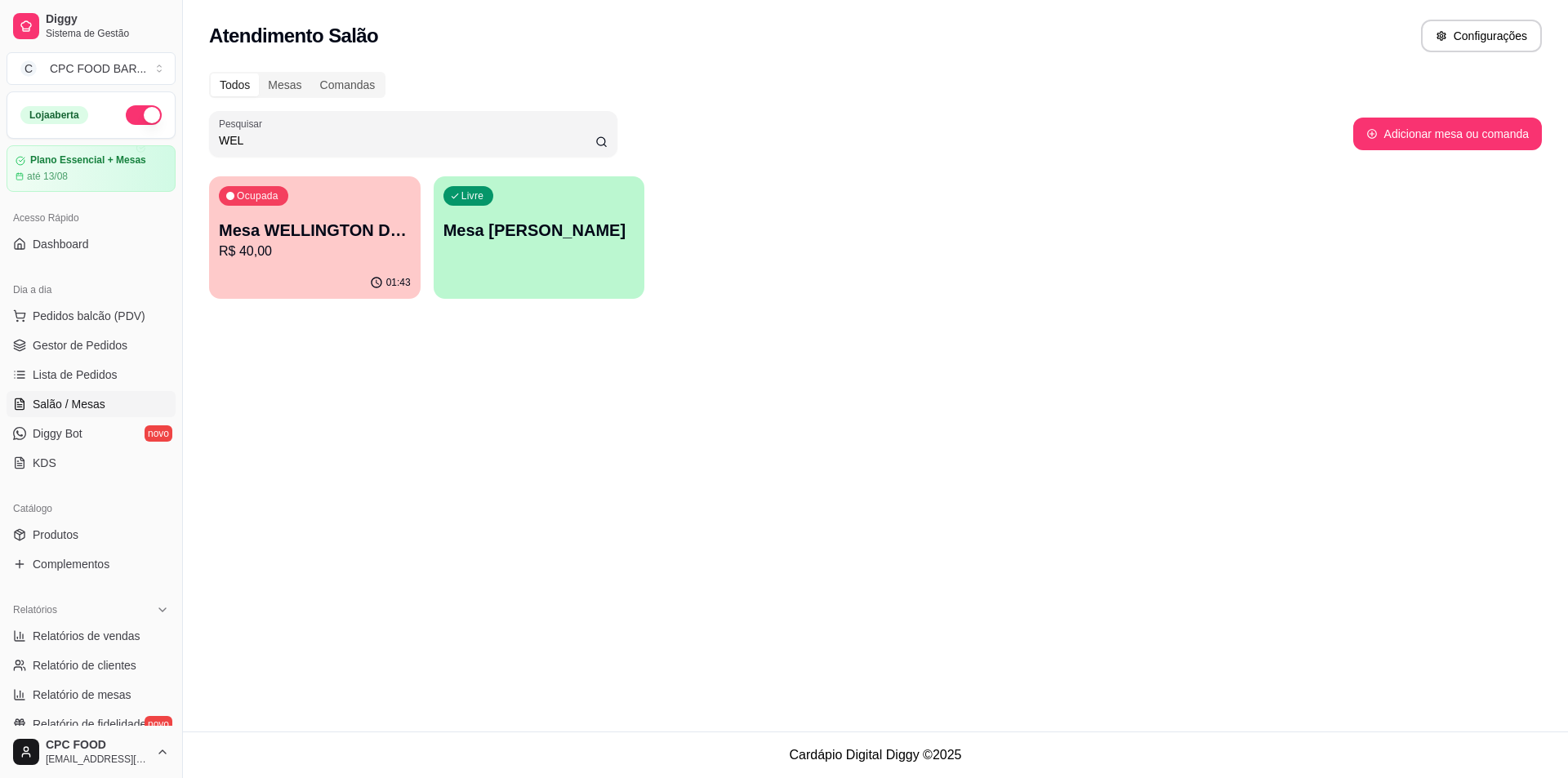
type input "WEL"
click at [277, 232] on p "Mesa WELLINGTON DA [PERSON_NAME]" at bounding box center [315, 231] width 186 height 22
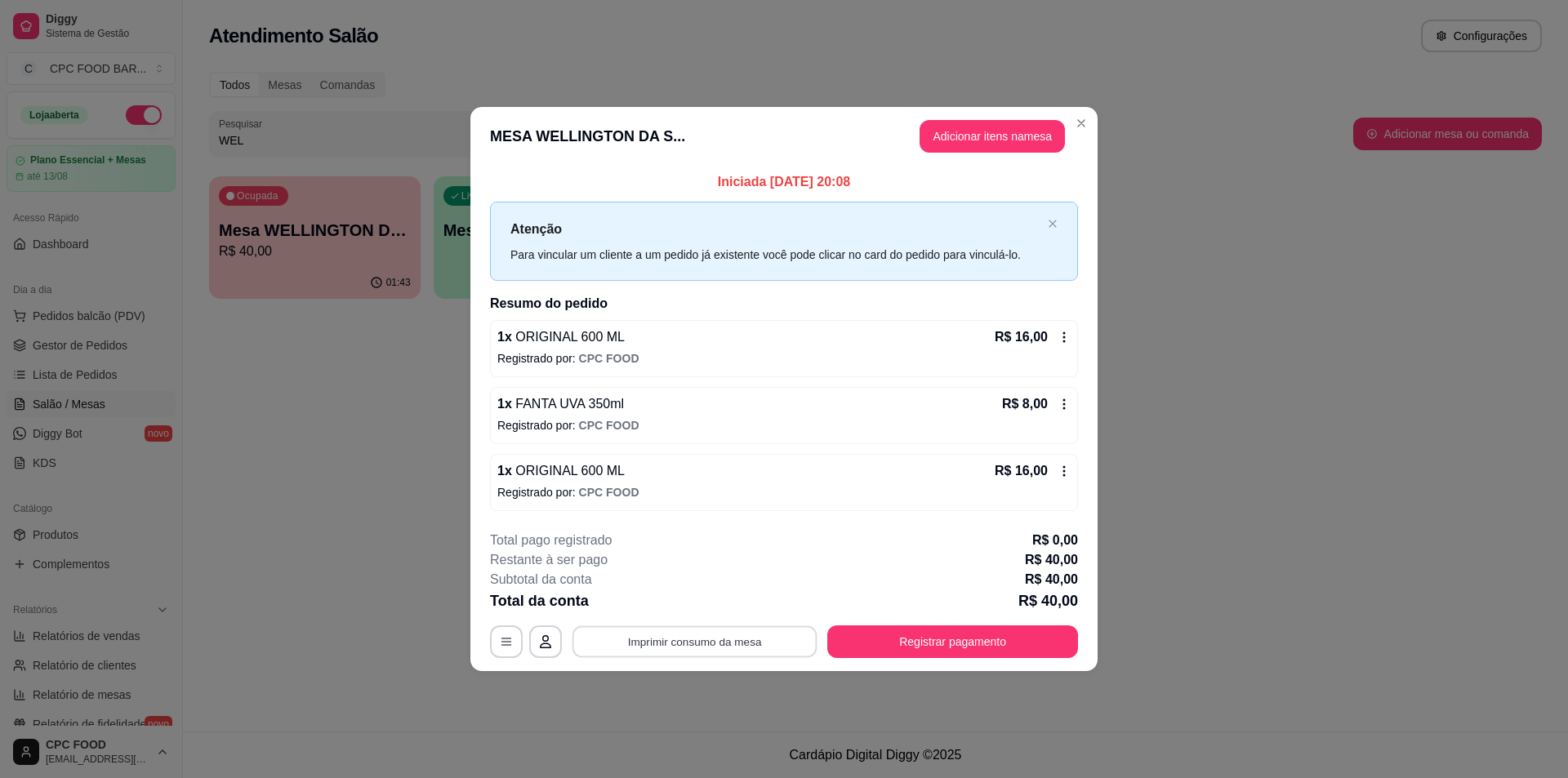
click at [677, 643] on button "Imprimir consumo da mesa" at bounding box center [695, 642] width 245 height 32
click at [937, 633] on button "Registrar pagamento" at bounding box center [953, 642] width 243 height 32
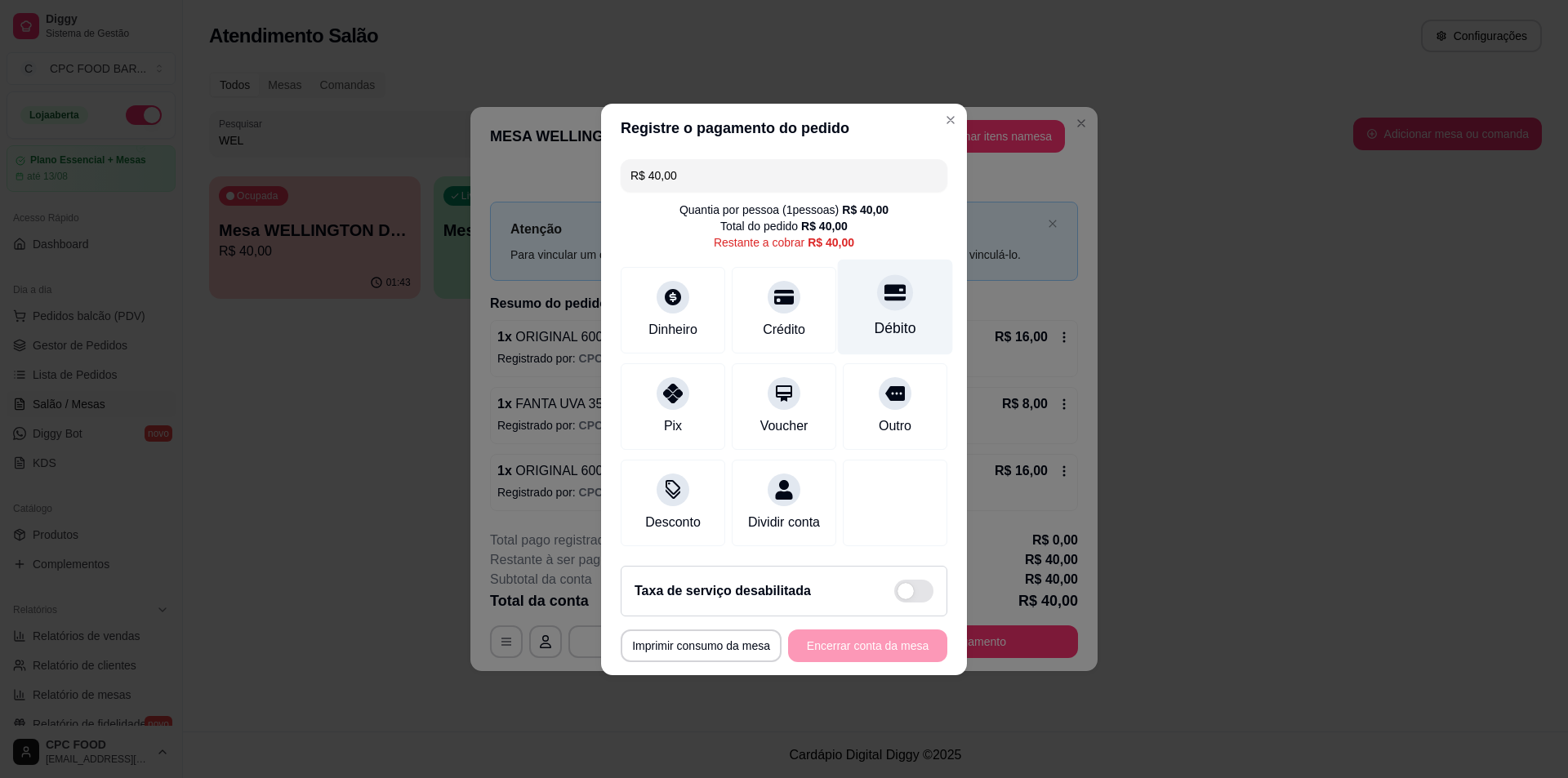
click at [875, 318] on div "Débito" at bounding box center [895, 328] width 42 height 22
type input "R$ 0,00"
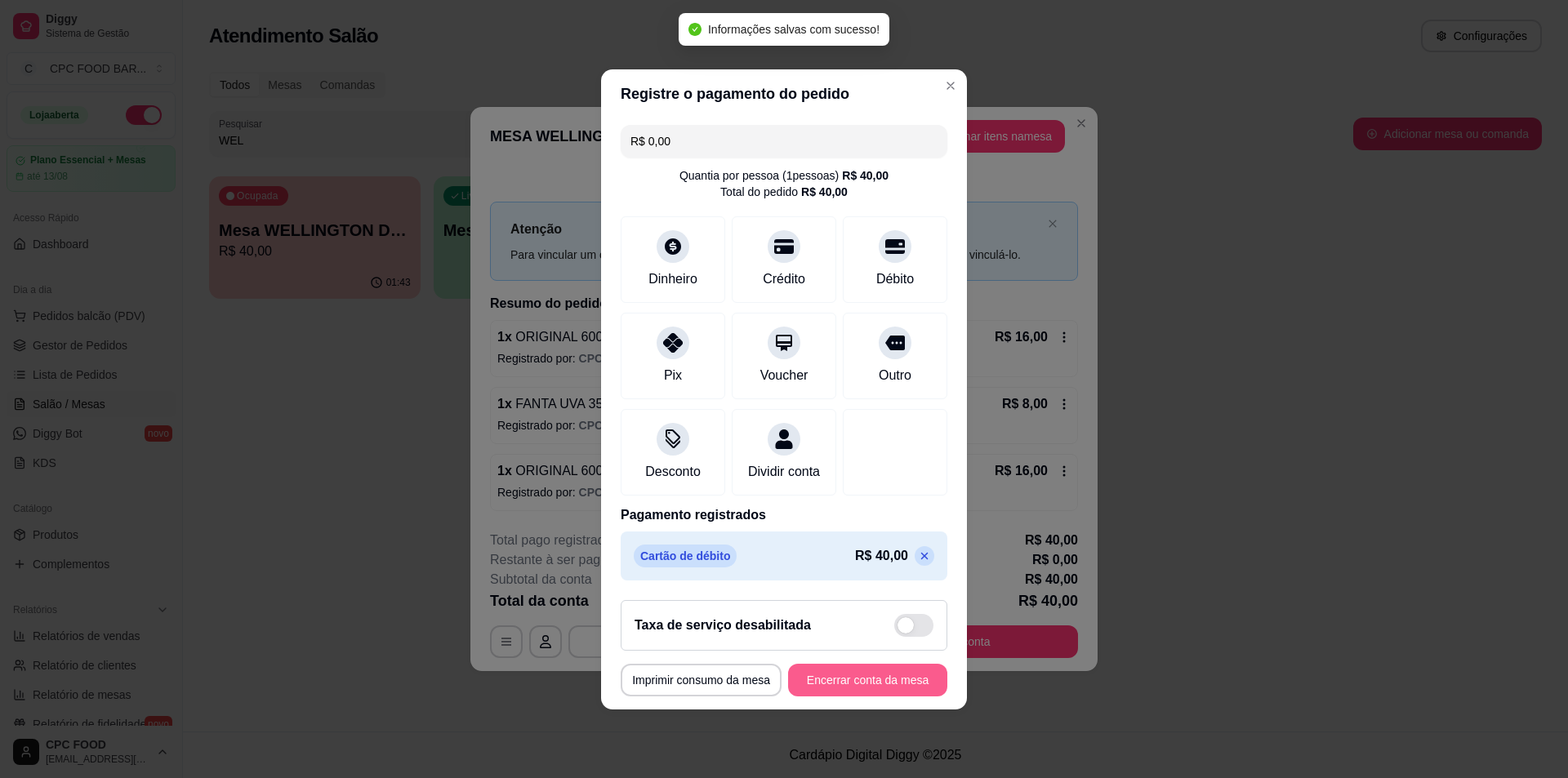
click at [826, 687] on button "Encerrar conta da mesa" at bounding box center [867, 679] width 159 height 32
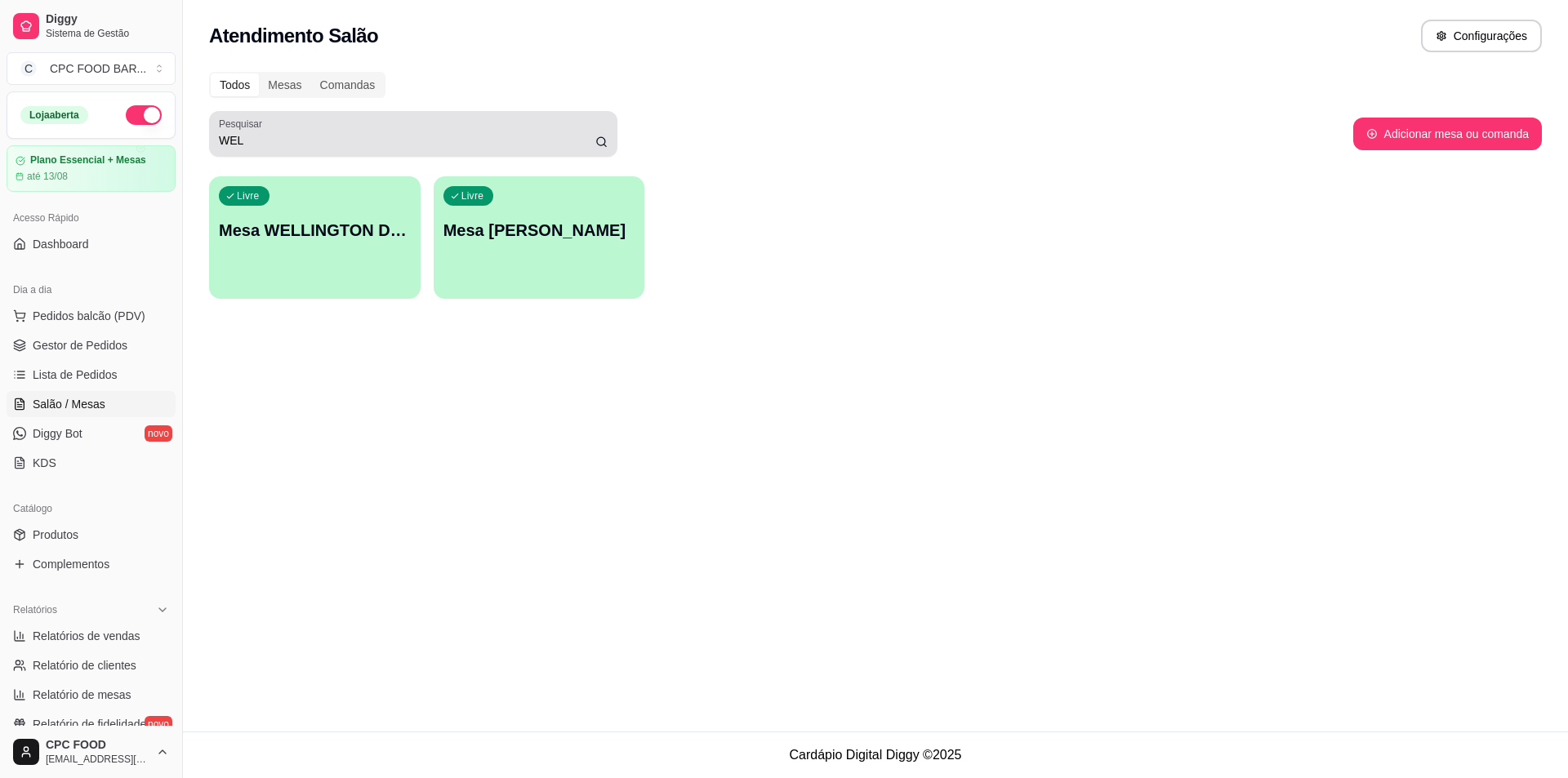
click at [315, 143] on input "WEL" at bounding box center [407, 140] width 376 height 17
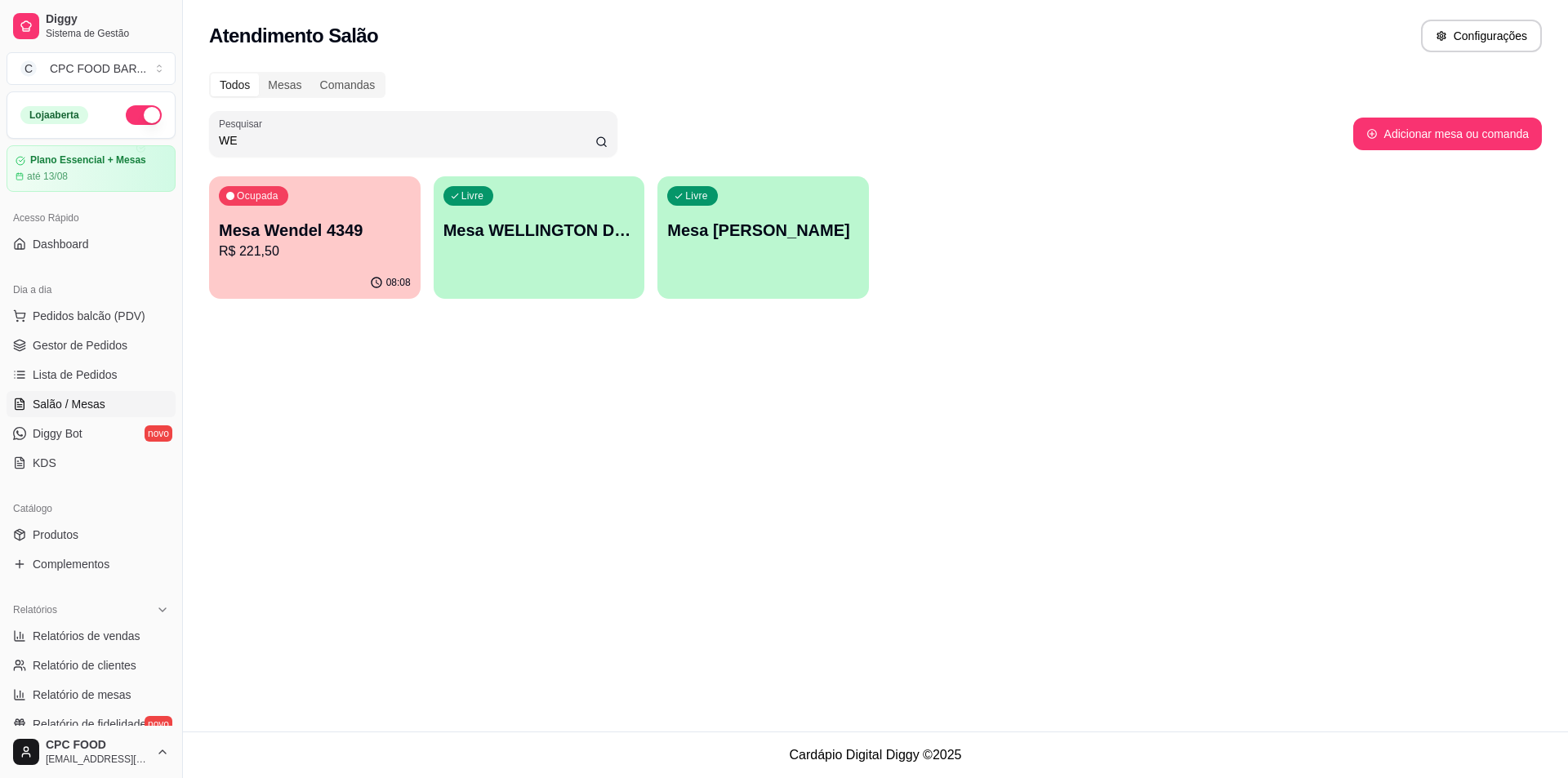
type input "W"
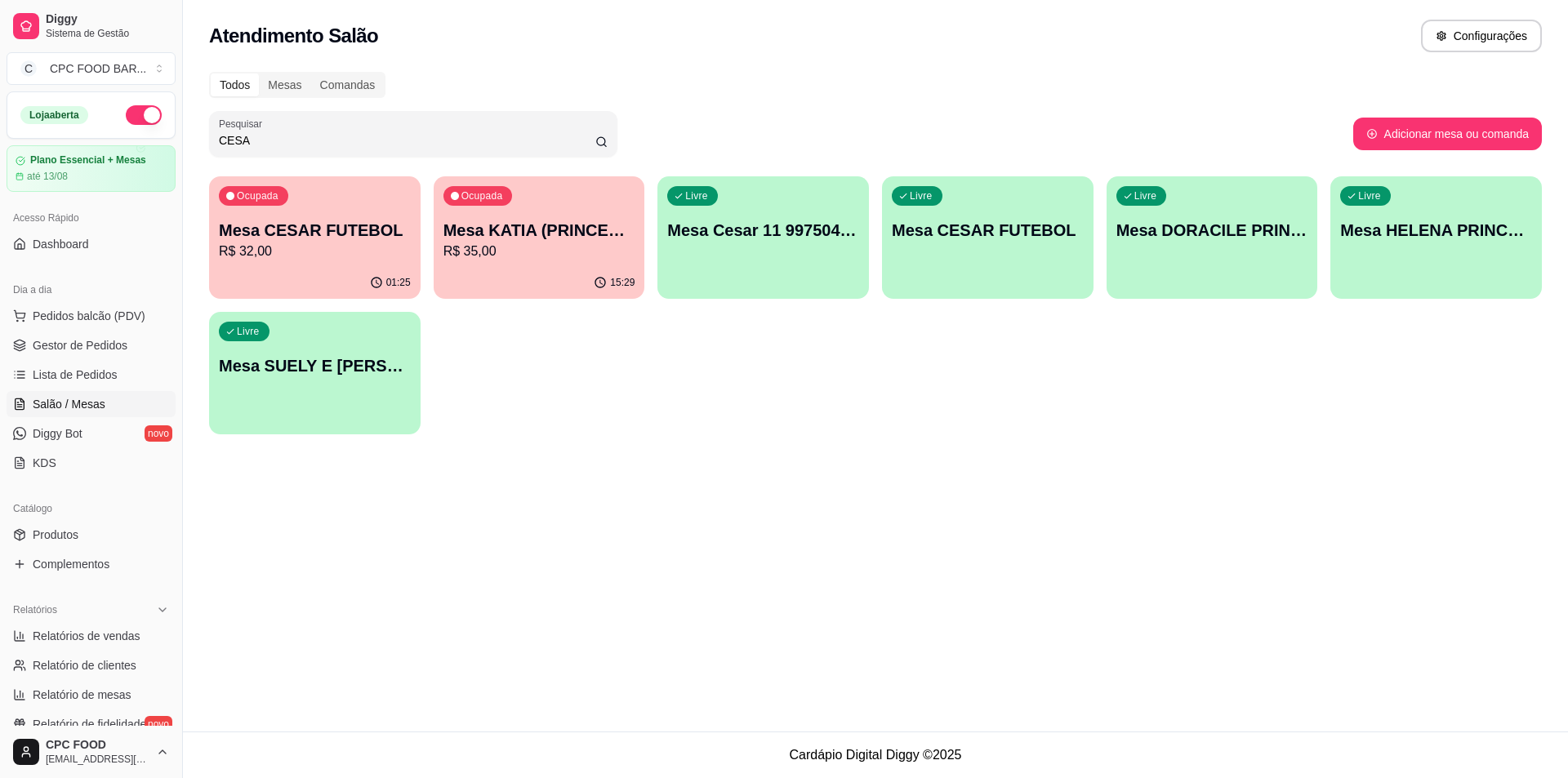
type input "CESA"
click at [345, 222] on p "Mesa CESAR FUTEBOL" at bounding box center [315, 230] width 192 height 22
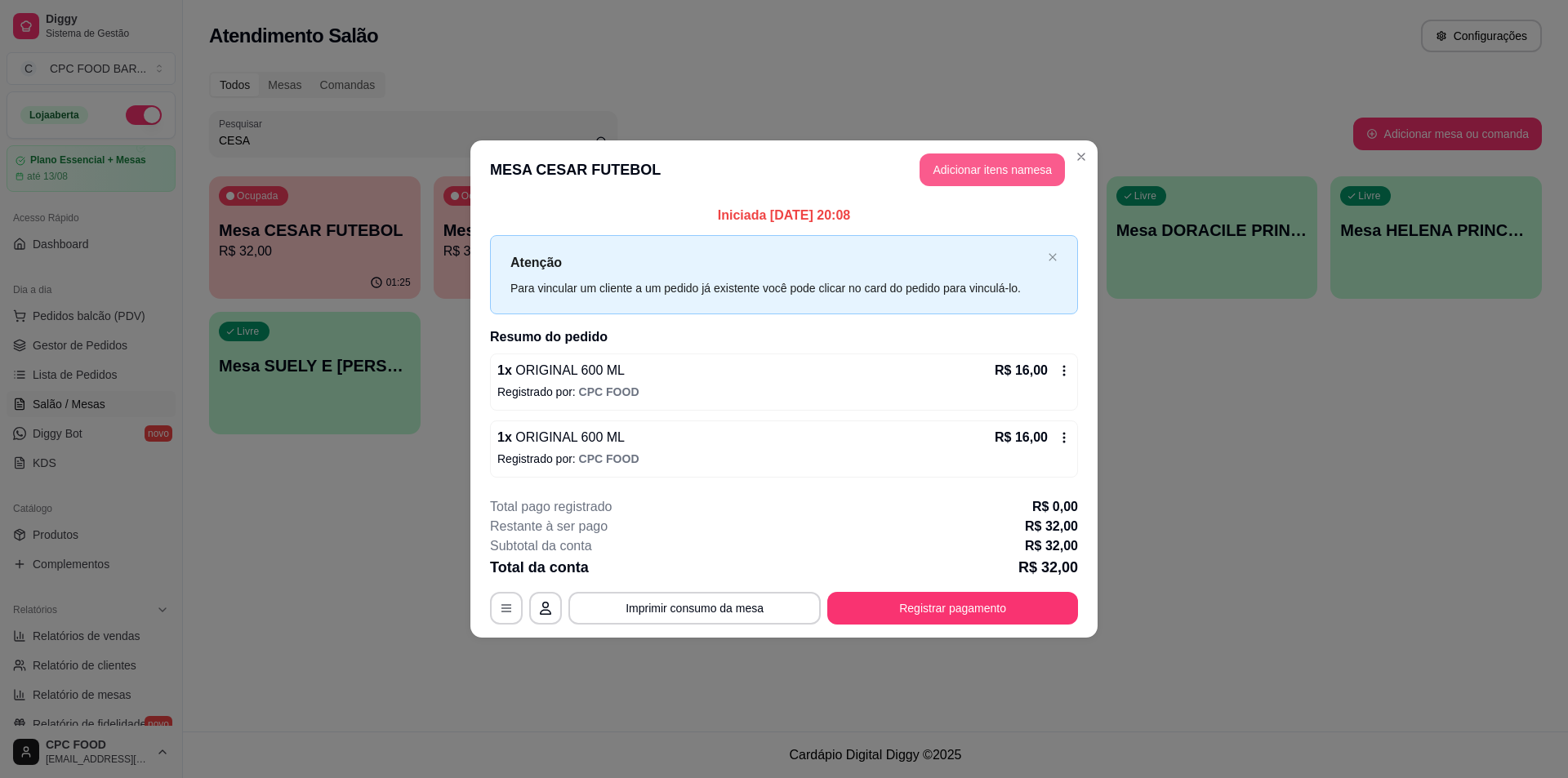
click at [933, 178] on button "Adicionar itens na mesa" at bounding box center [992, 169] width 146 height 32
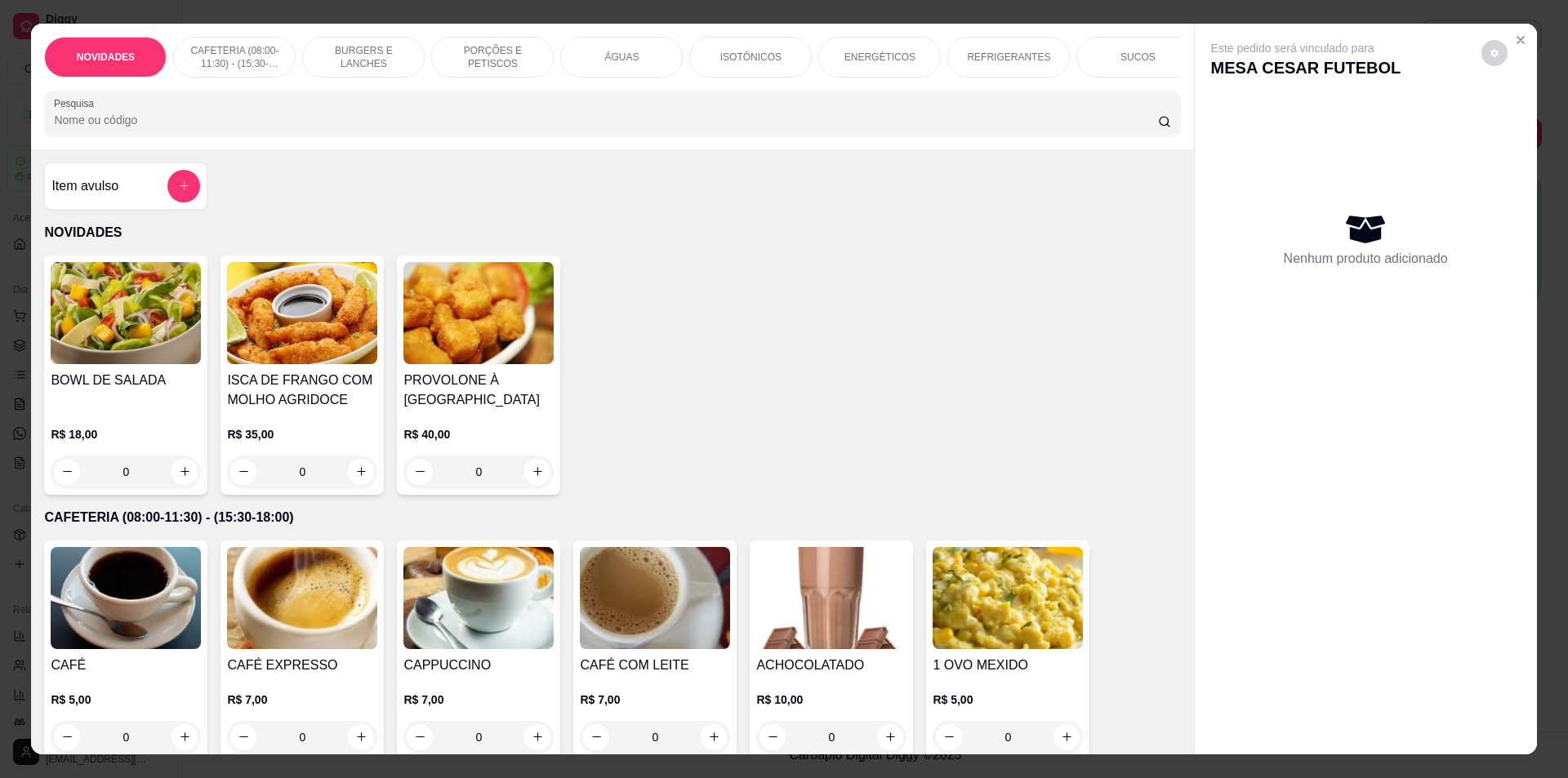
click at [726, 128] on input "Pesquisa" at bounding box center [605, 119] width 1104 height 17
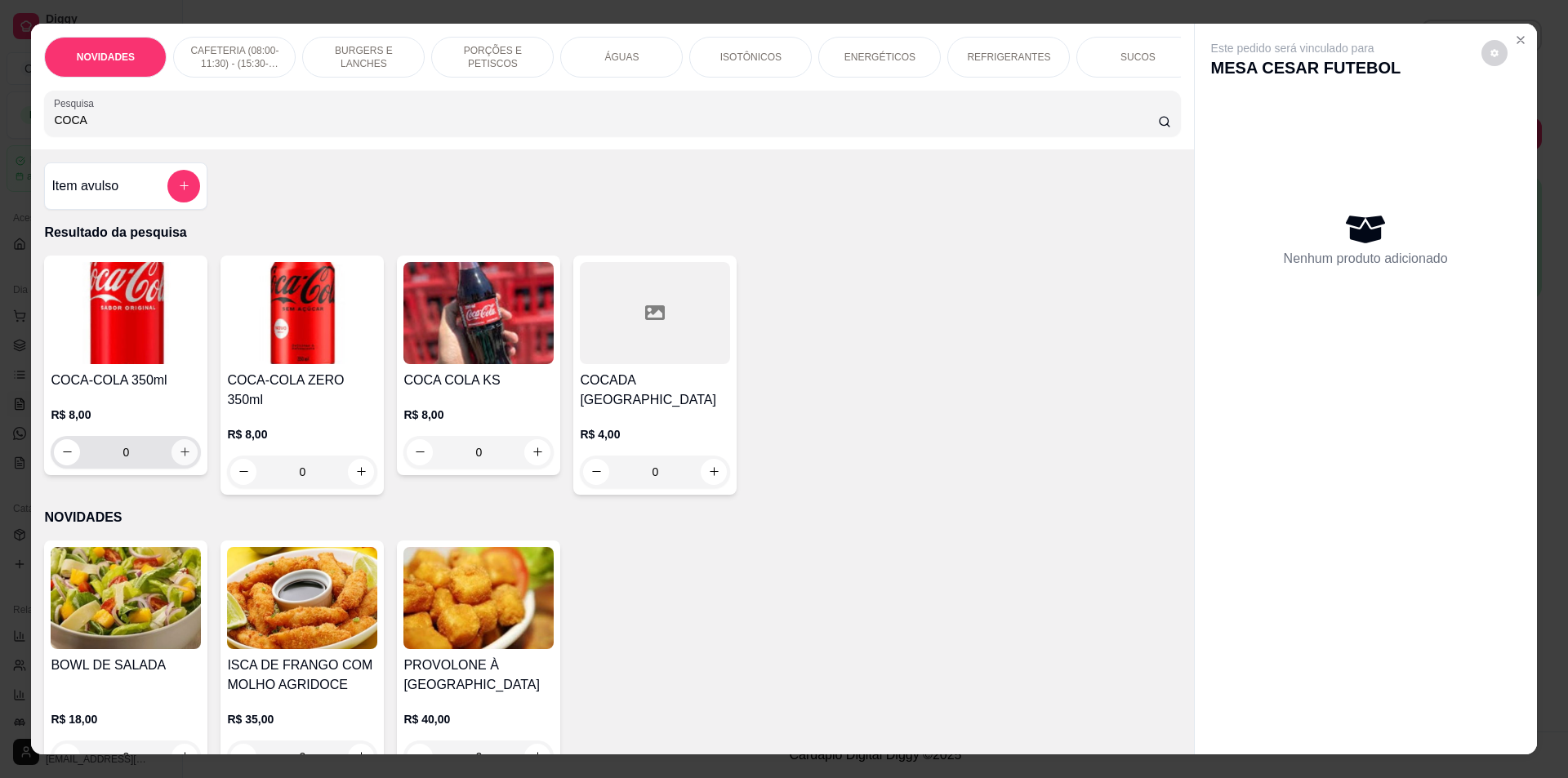
type input "COCA"
click at [184, 458] on icon "increase-product-quantity" at bounding box center [185, 452] width 13 height 13
type input "1"
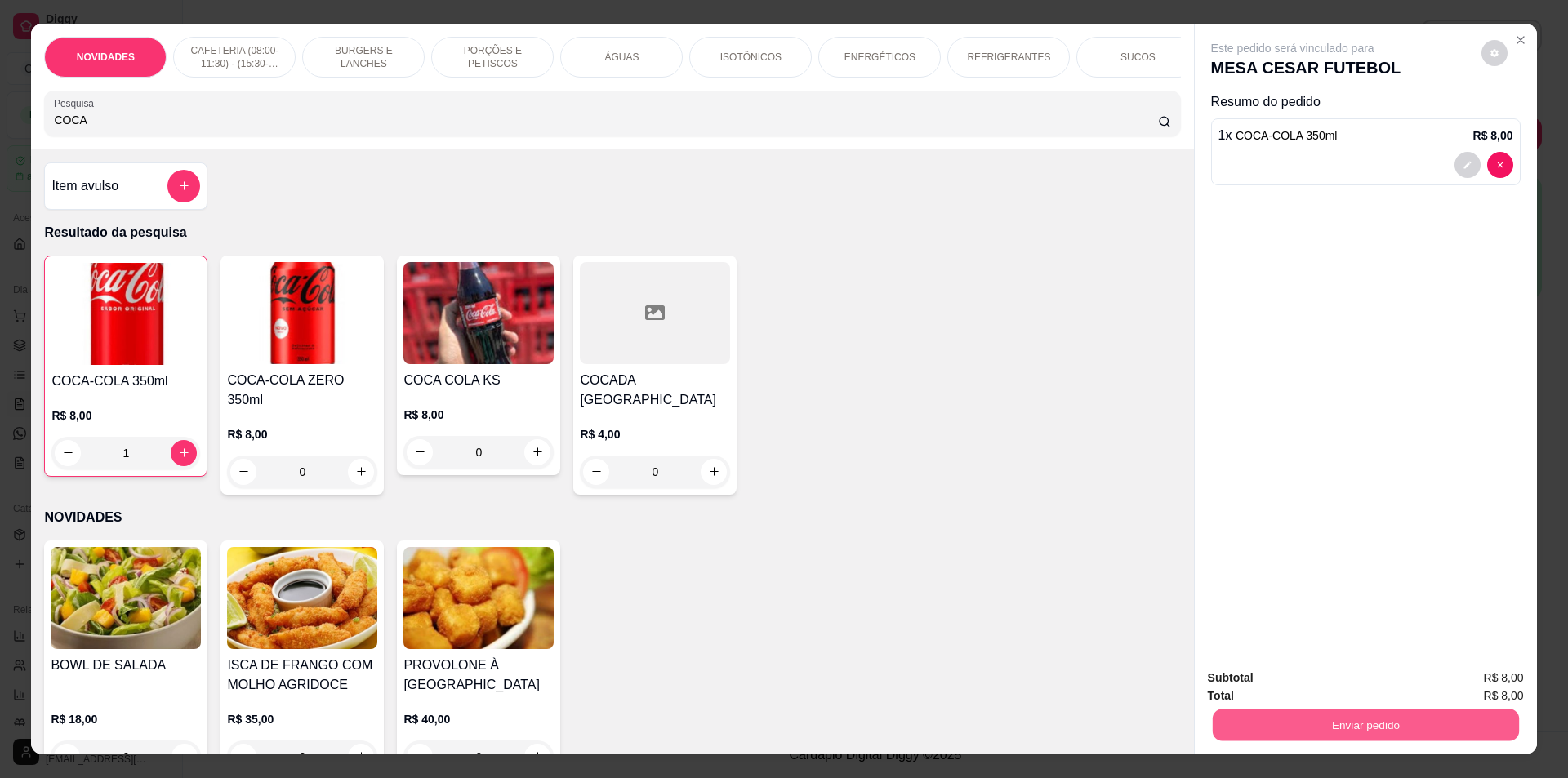
click at [1357, 721] on button "Enviar pedido" at bounding box center [1365, 725] width 306 height 32
click at [1303, 685] on button "Não registrar e enviar pedido" at bounding box center [1312, 685] width 170 height 31
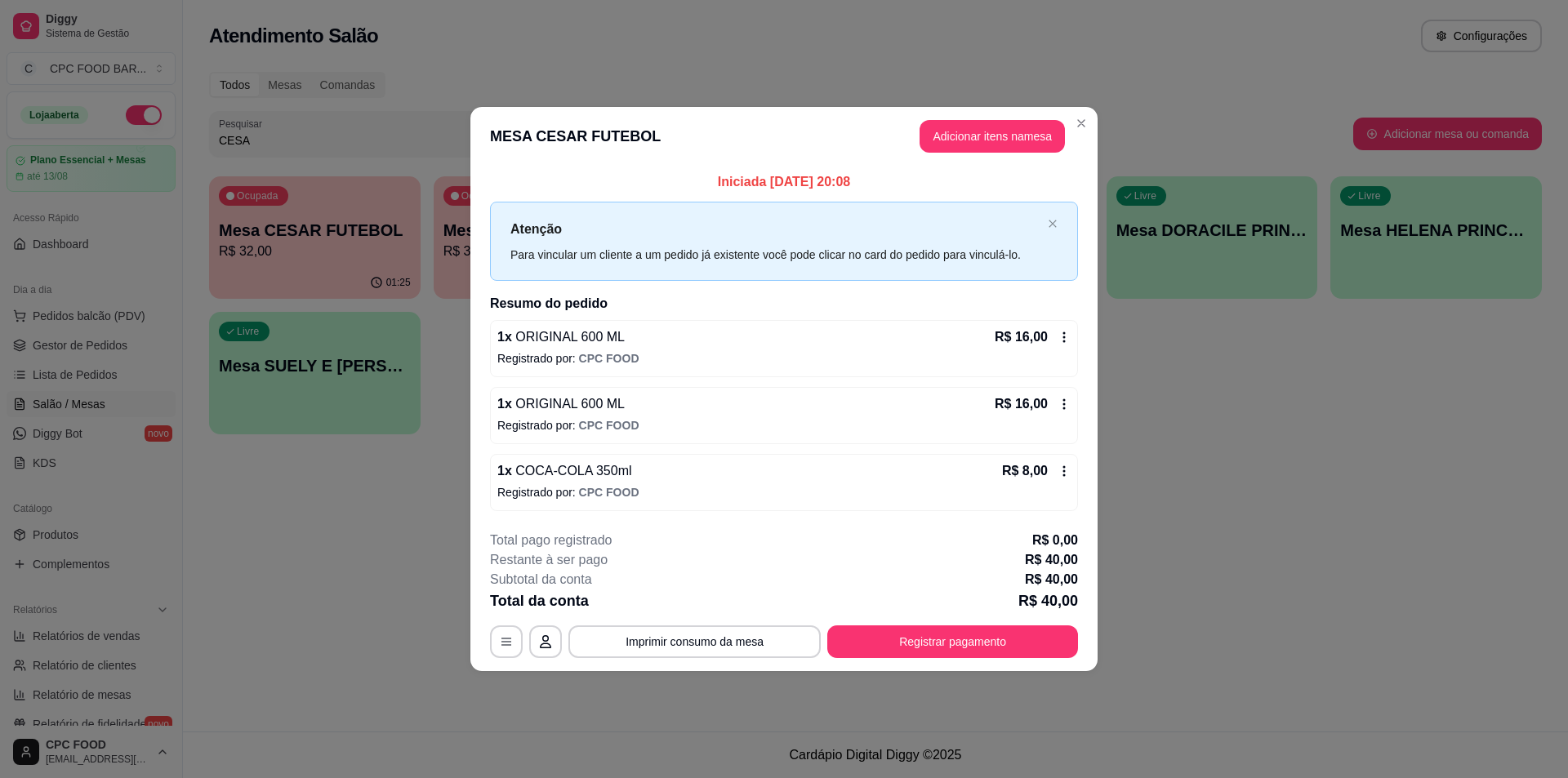
click at [1046, 219] on div "Atenção Para vincular um cliente a um pedido já existente você pode clicar no c…" at bounding box center [784, 240] width 588 height 79
click at [1046, 226] on div "Atenção Para vincular um cliente a um pedido já existente você pode clicar no c…" at bounding box center [784, 240] width 588 height 79
click at [1055, 226] on icon "close" at bounding box center [1053, 224] width 10 height 10
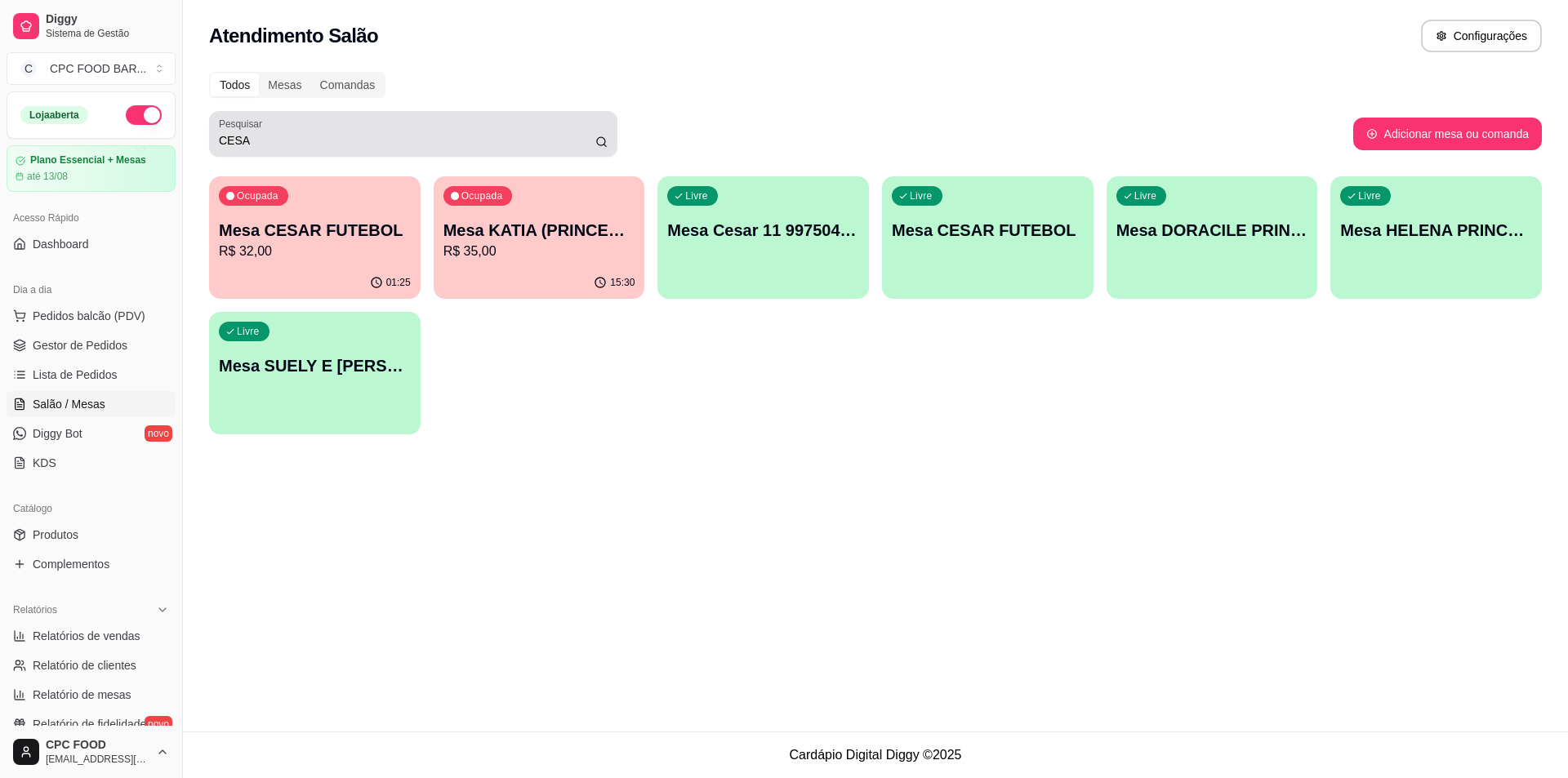
click at [420, 126] on div "CESA" at bounding box center [414, 133] width 389 height 32
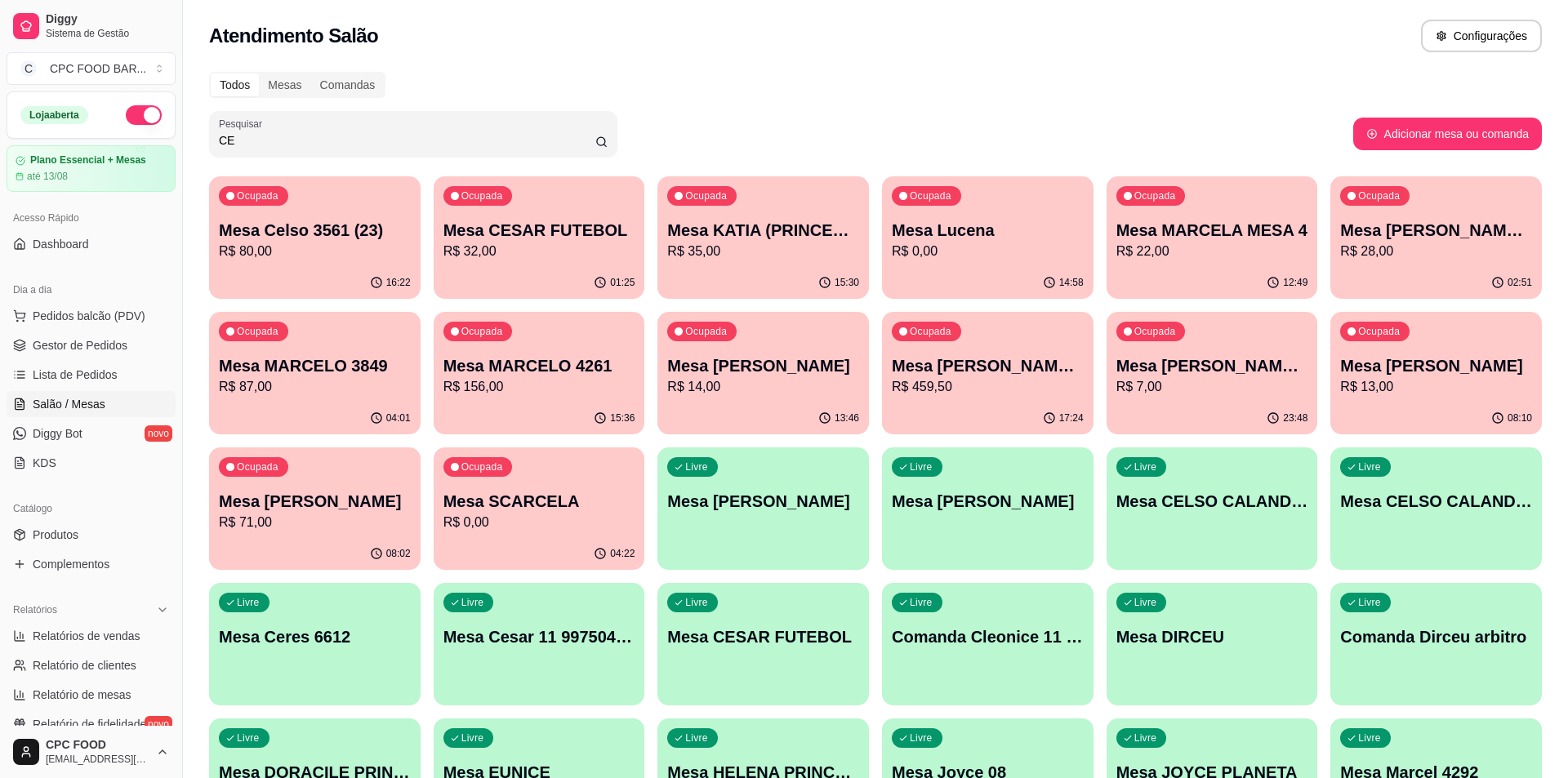
type input "C"
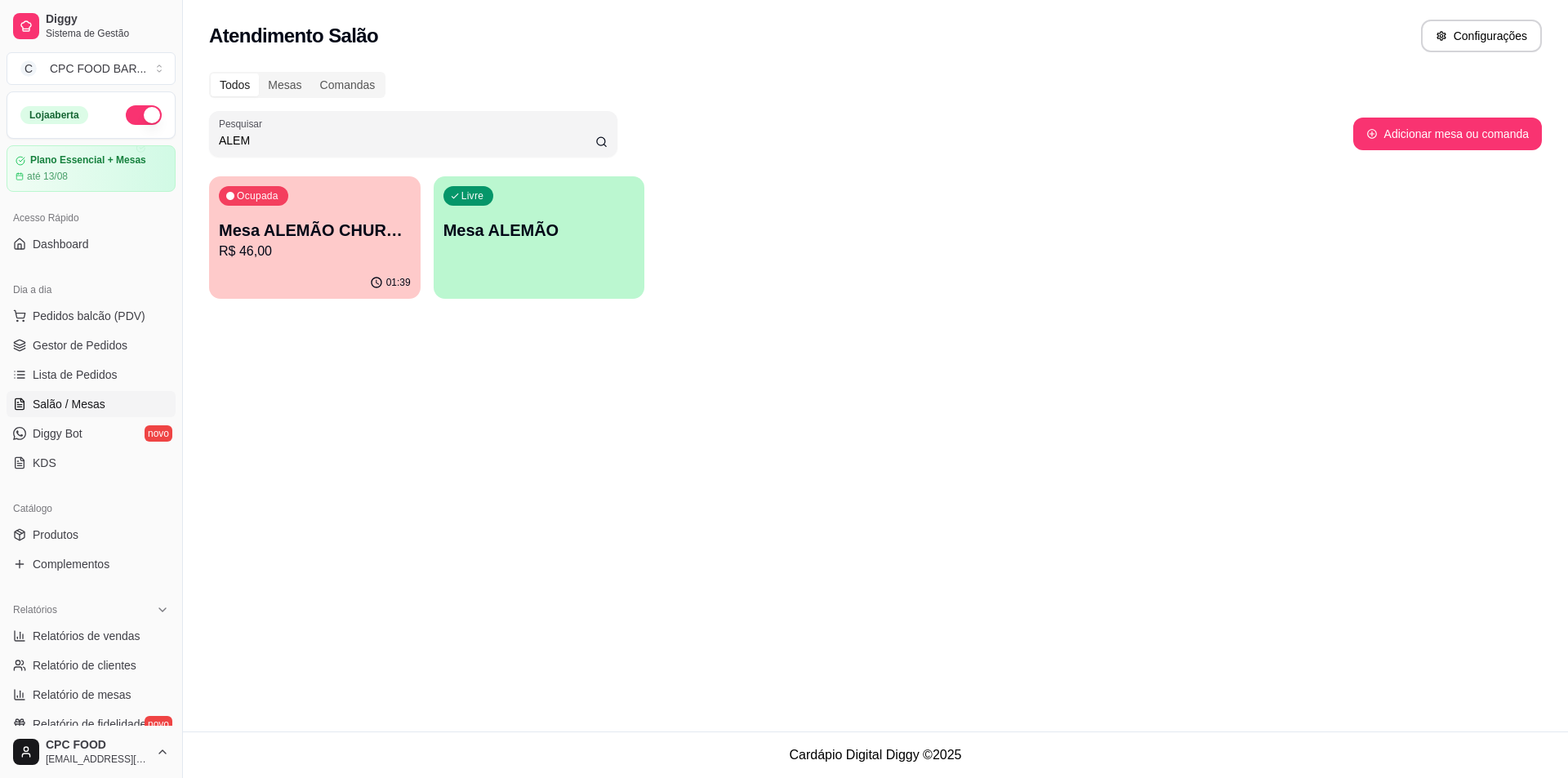
type input "ALEM"
click at [358, 247] on p "R$ 46,00" at bounding box center [315, 251] width 192 height 20
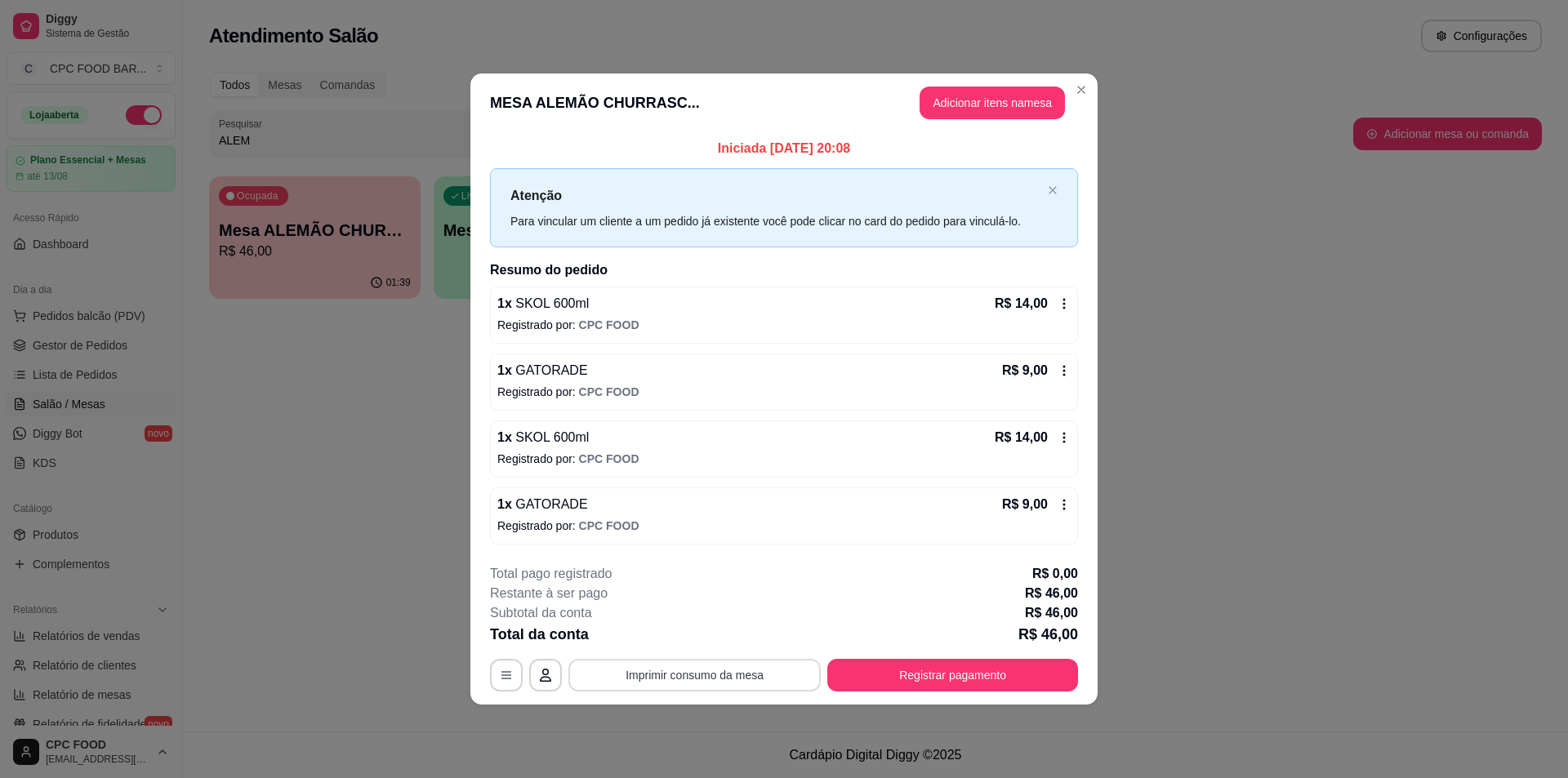
click at [692, 677] on button "Imprimir consumo da mesa" at bounding box center [694, 674] width 252 height 32
click at [898, 682] on button "Registrar pagamento" at bounding box center [953, 675] width 243 height 32
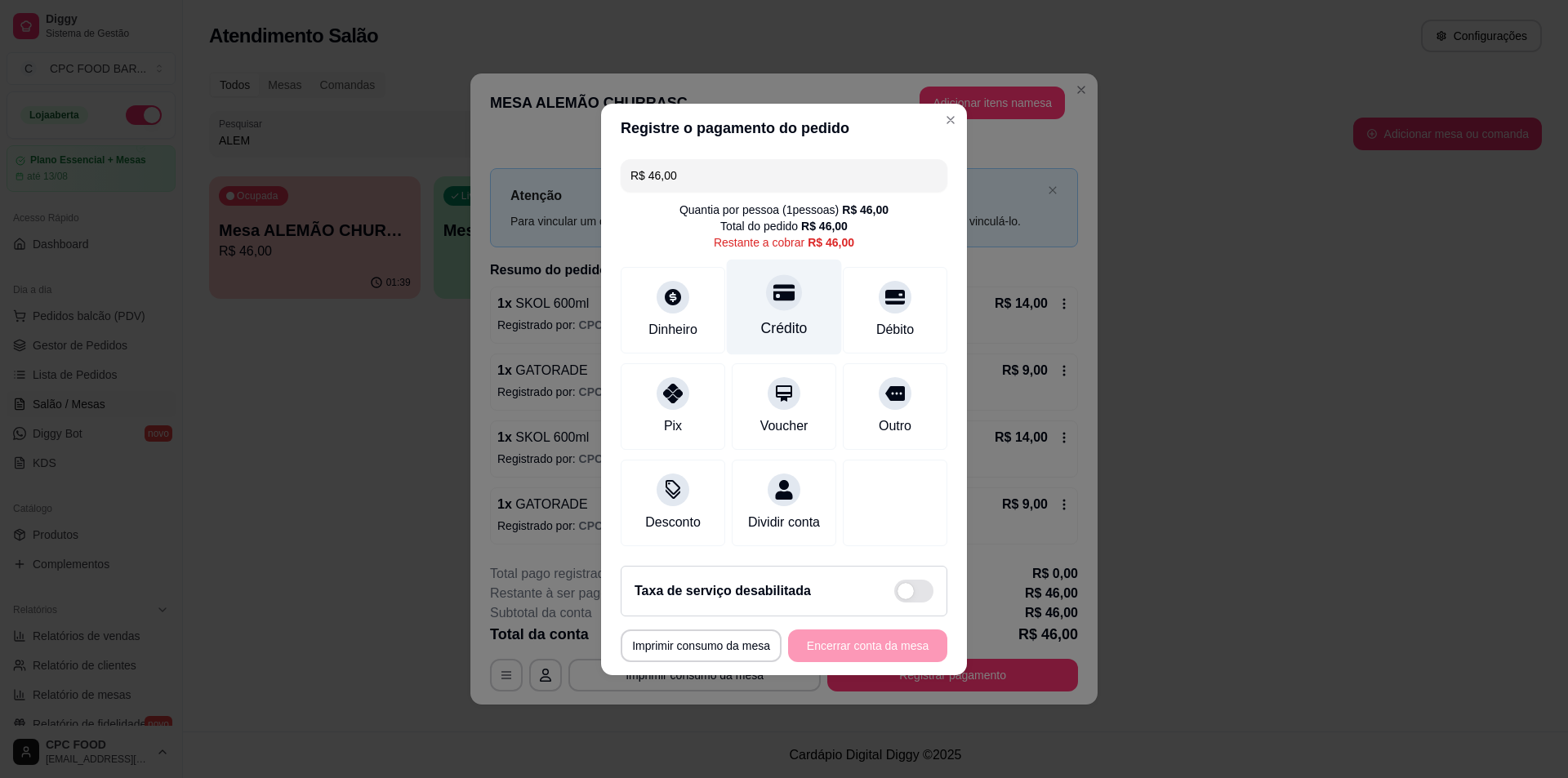
click at [818, 259] on div "Crédito" at bounding box center [785, 307] width 115 height 96
type input "R$ 0,00"
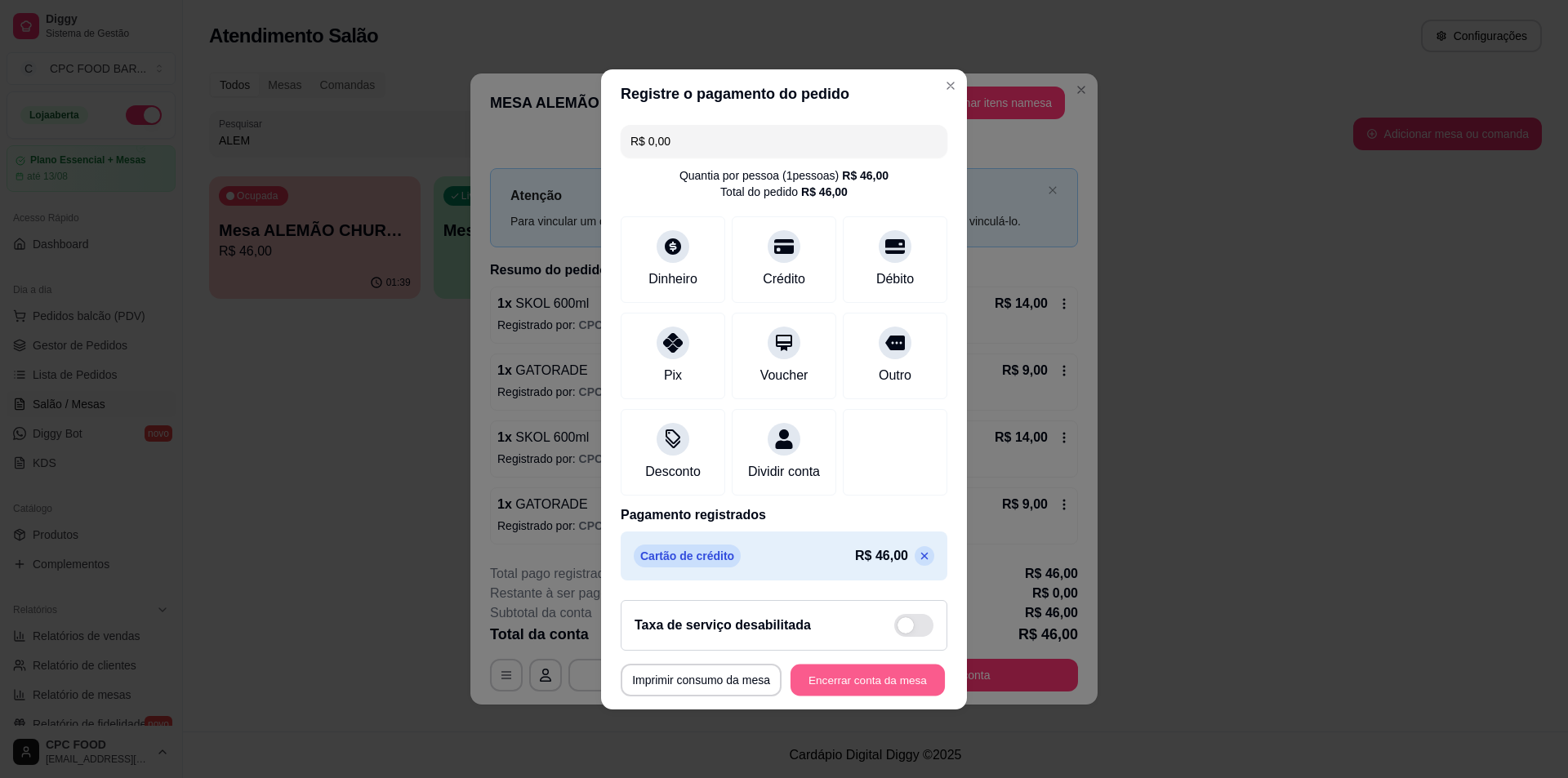
click at [921, 682] on button "Encerrar conta da mesa" at bounding box center [868, 679] width 154 height 32
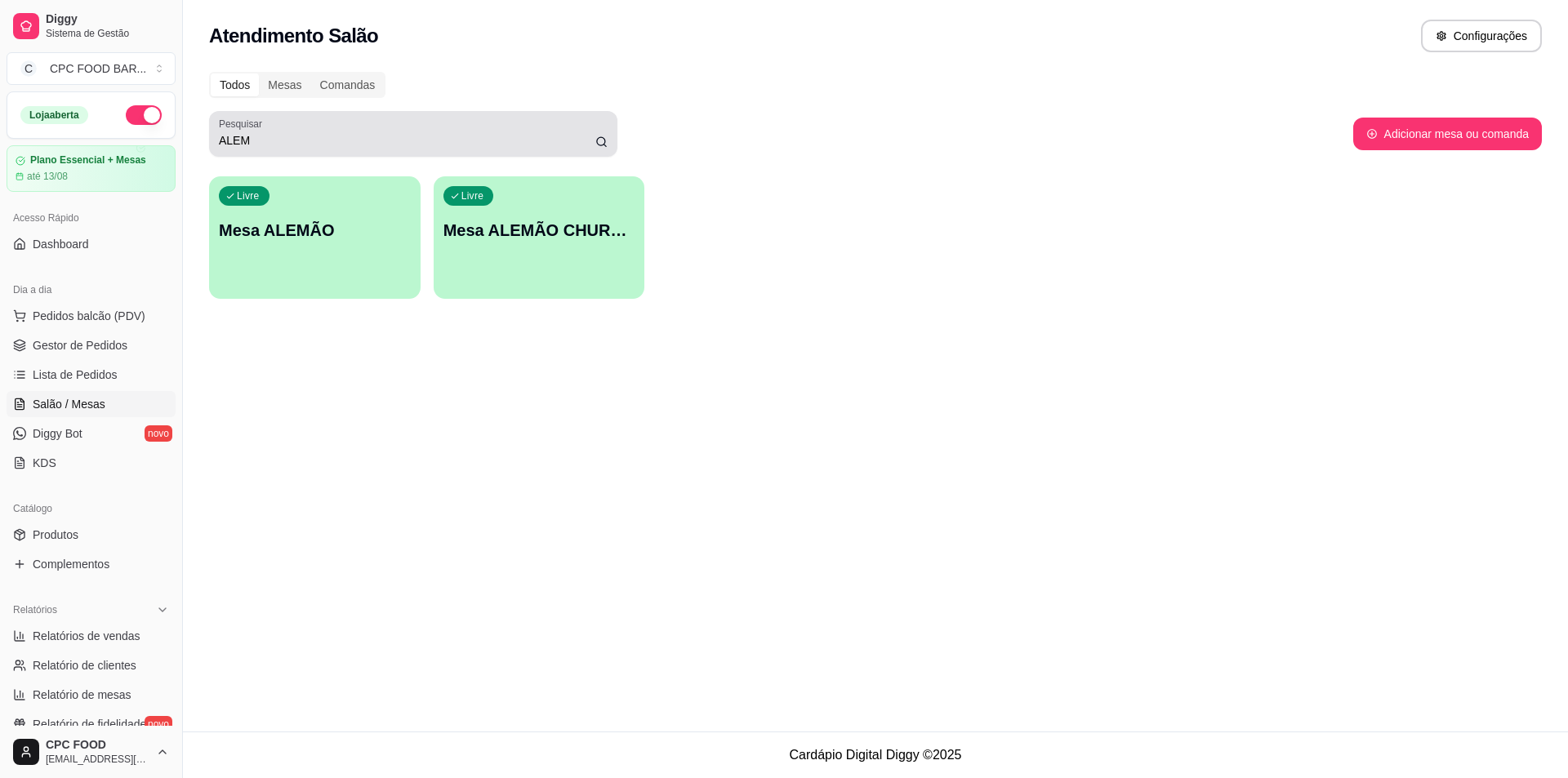
click at [260, 149] on div "ALEM" at bounding box center [414, 133] width 389 height 32
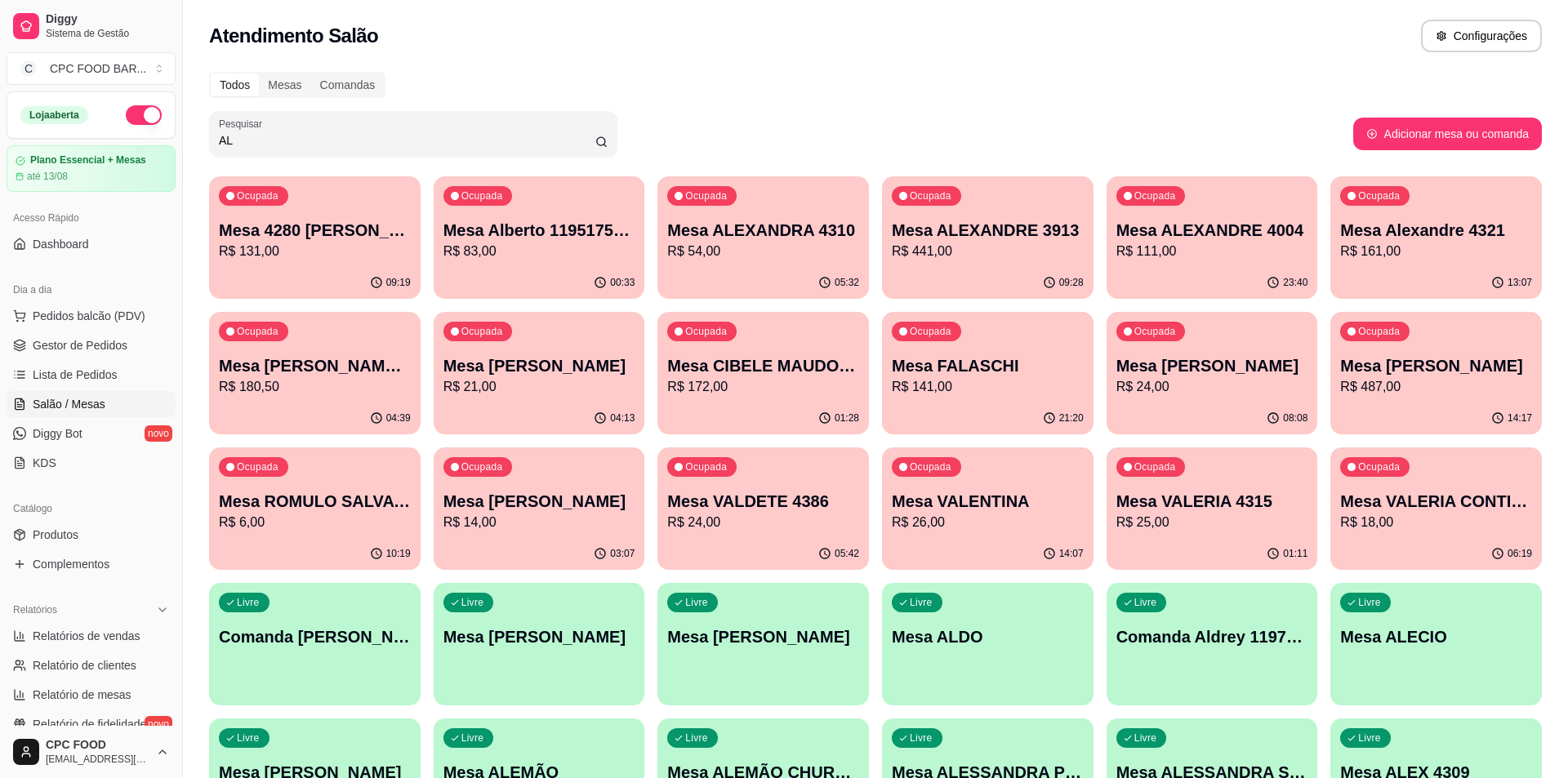
type input "A"
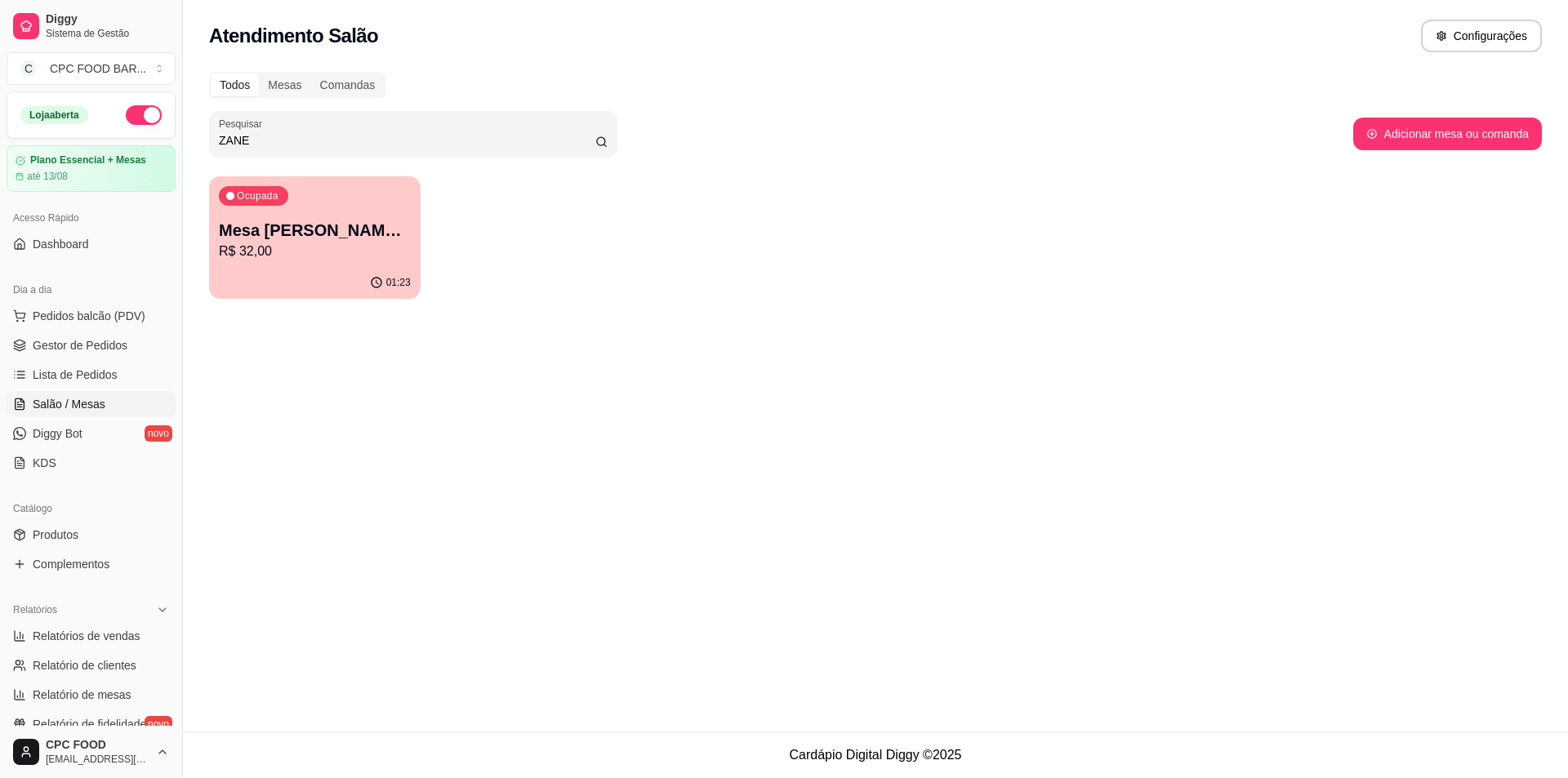
type input "ZANE"
click at [347, 266] on div "Ocupada Mesa [PERSON_NAME] CHURRASCO R$ 32,00" at bounding box center [315, 221] width 211 height 91
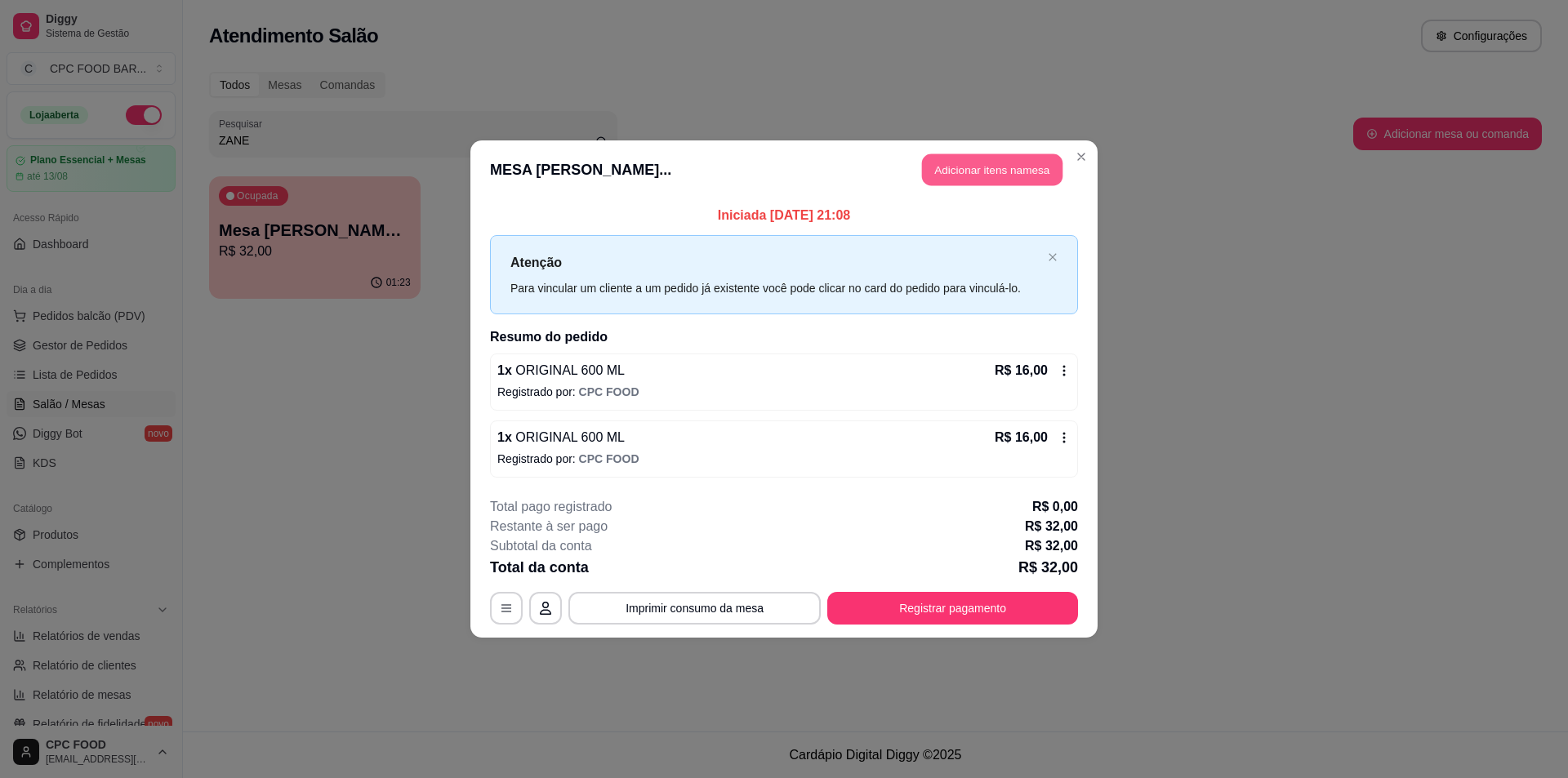
click at [970, 173] on button "Adicionar itens na mesa" at bounding box center [992, 170] width 141 height 32
click at [623, 114] on div at bounding box center [612, 112] width 1116 height 32
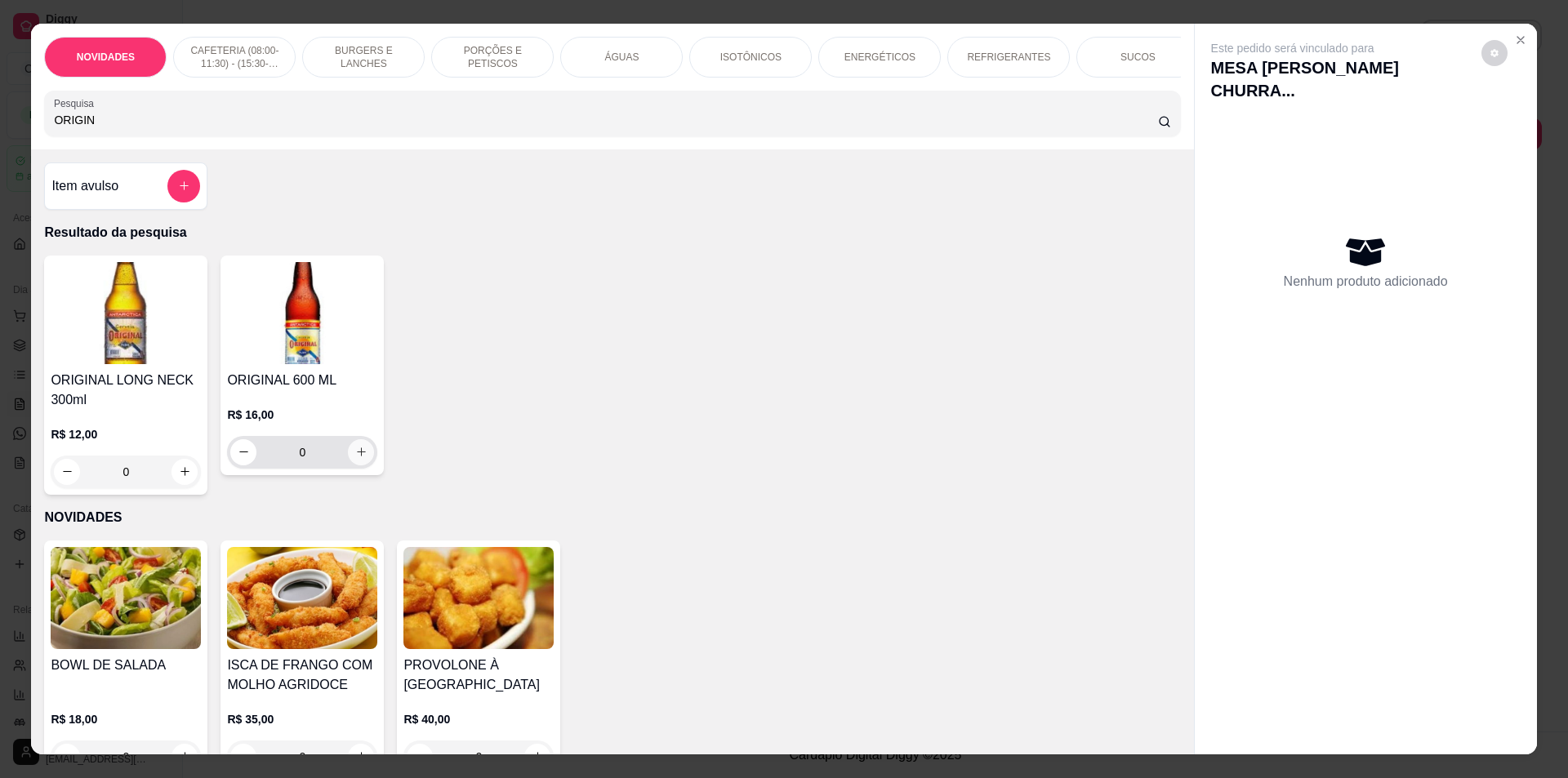
type input "ORIGIN"
click at [355, 458] on icon "increase-product-quantity" at bounding box center [361, 452] width 13 height 13
type input "1"
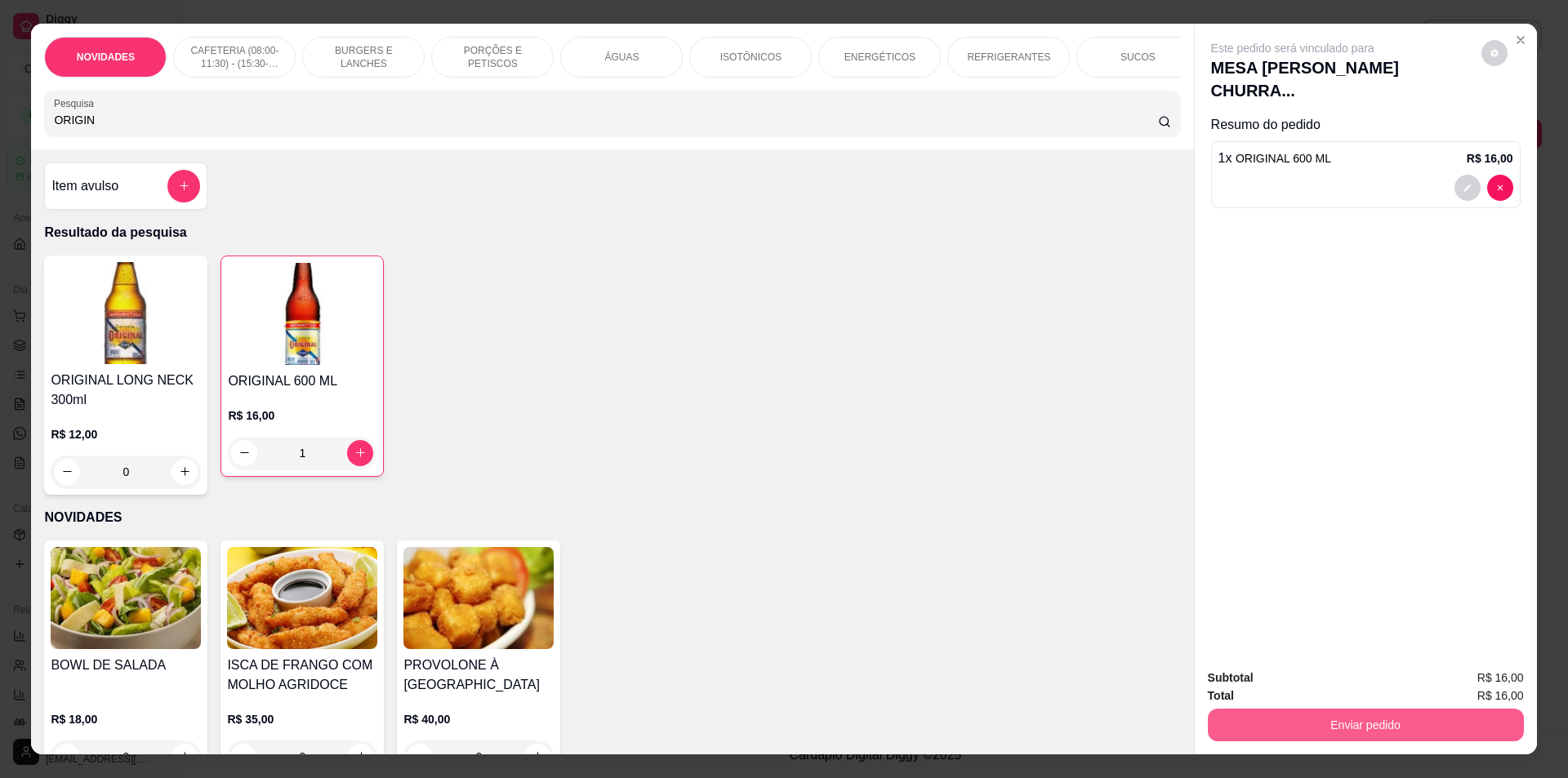
click at [1253, 714] on button "Enviar pedido" at bounding box center [1366, 724] width 316 height 32
click at [1264, 687] on button "Não registrar e enviar pedido" at bounding box center [1312, 685] width 170 height 31
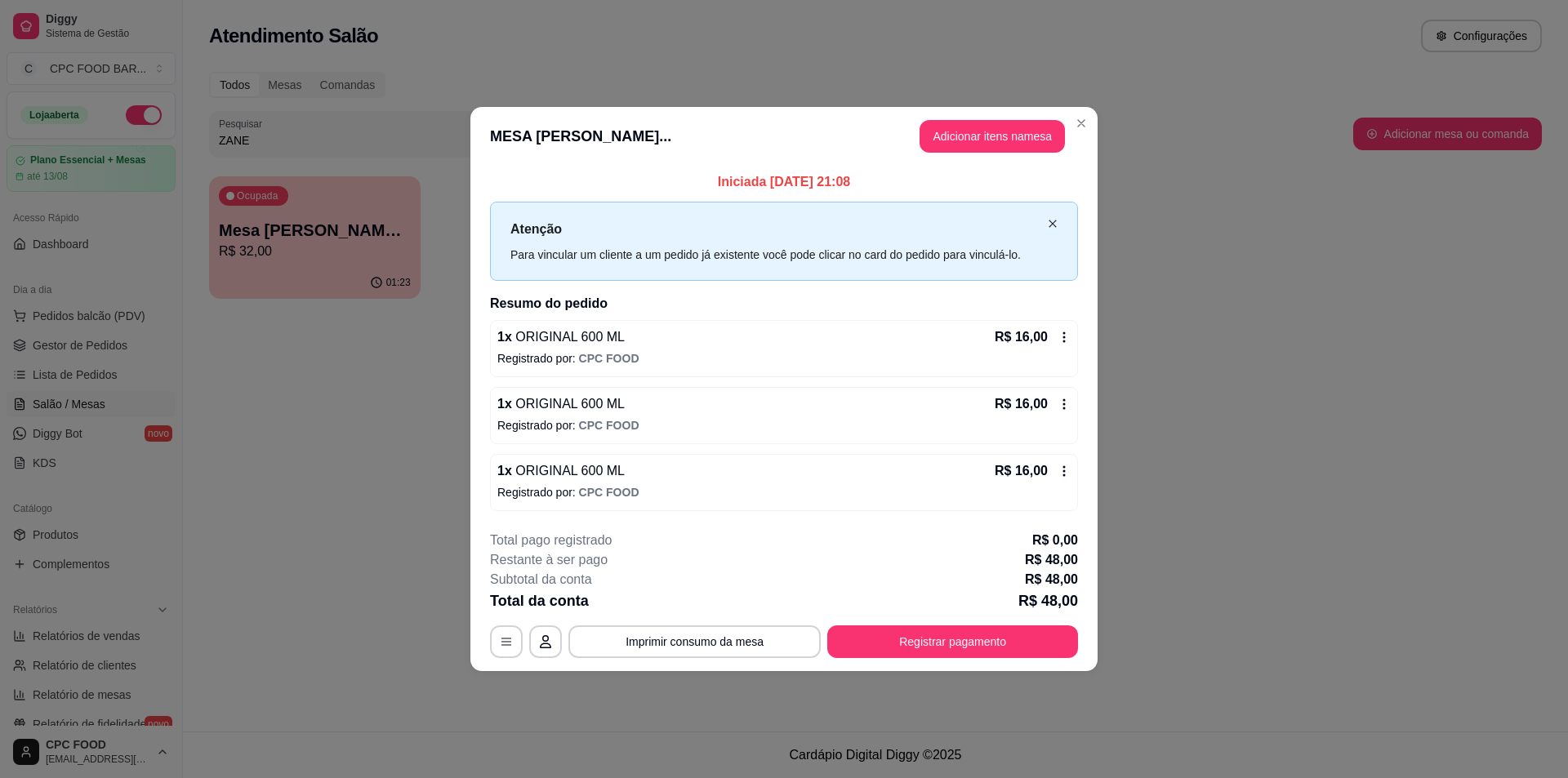
click at [1051, 225] on icon "close" at bounding box center [1053, 224] width 10 height 10
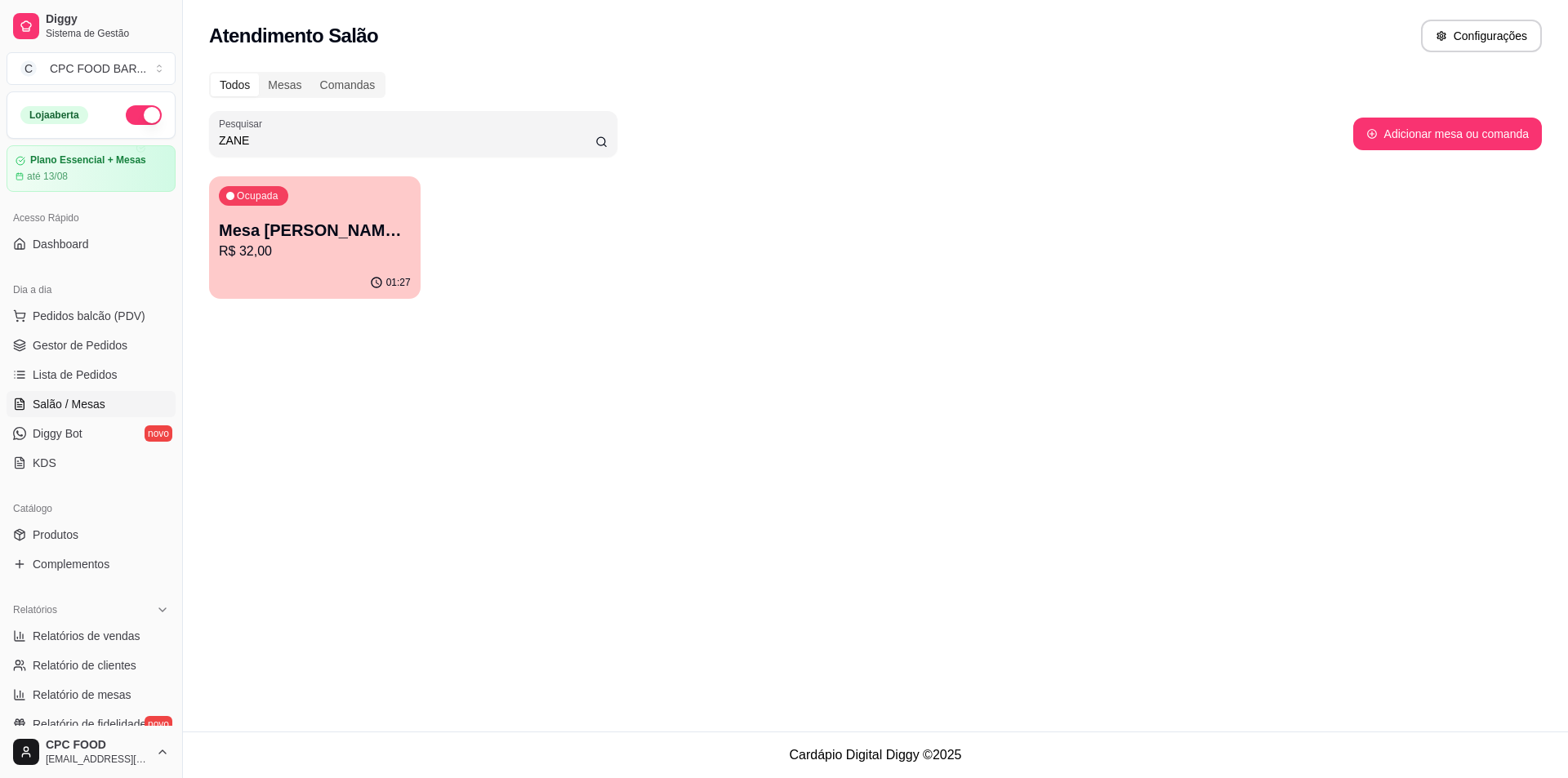
click at [467, 148] on input "ZANE" at bounding box center [407, 140] width 376 height 17
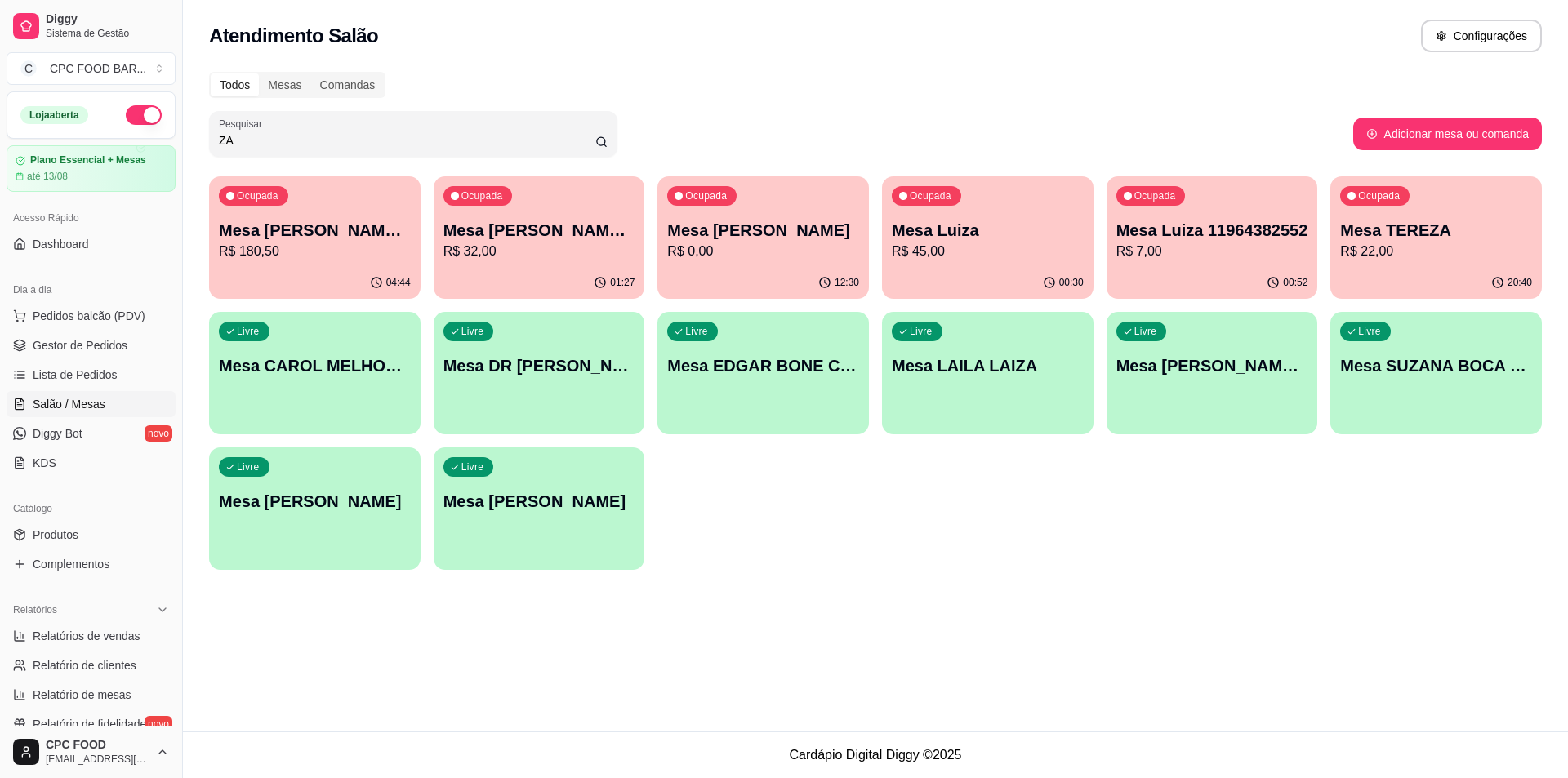
type input "Z"
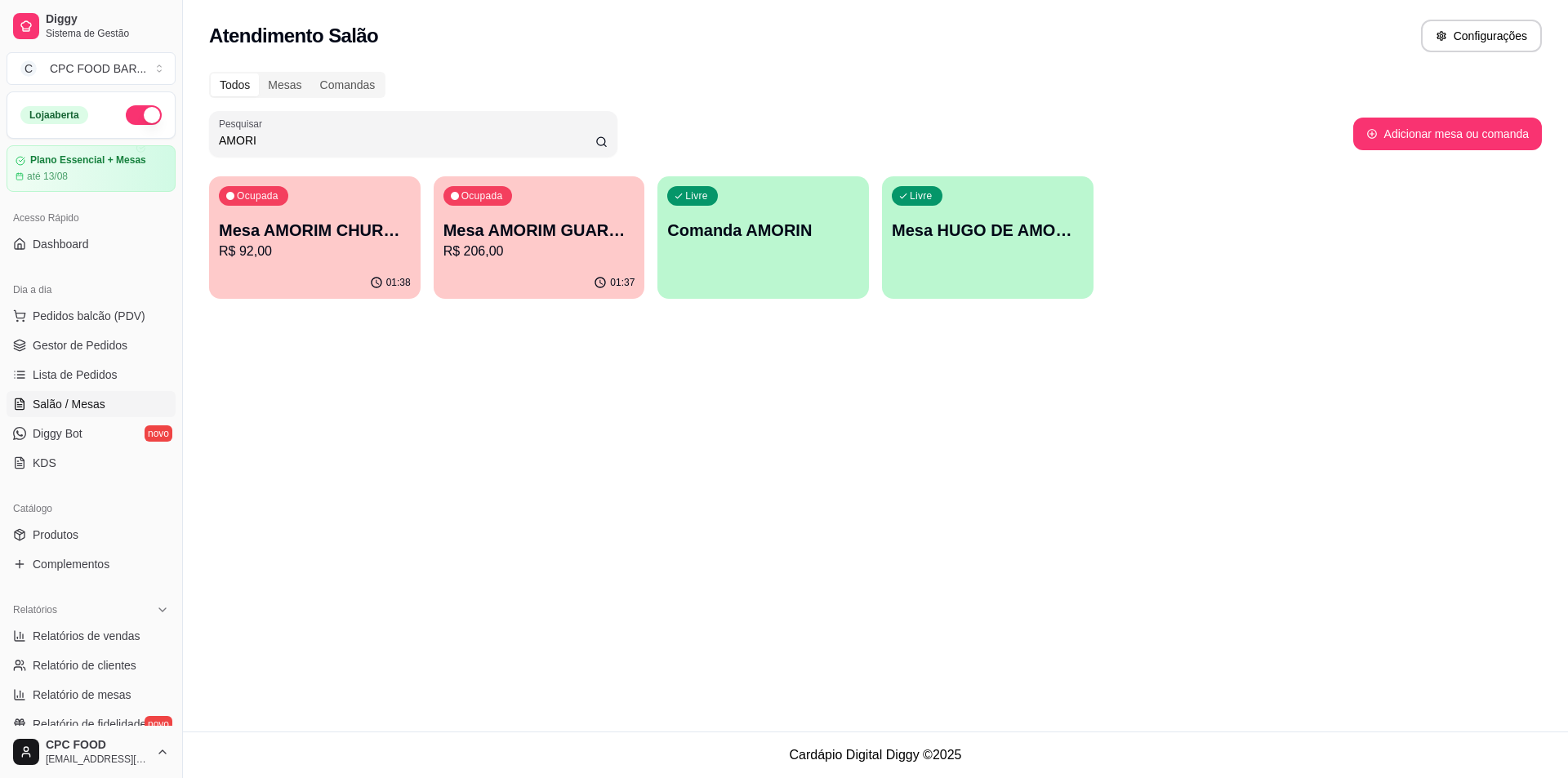
click at [479, 245] on p "R$ 206,00" at bounding box center [540, 251] width 192 height 20
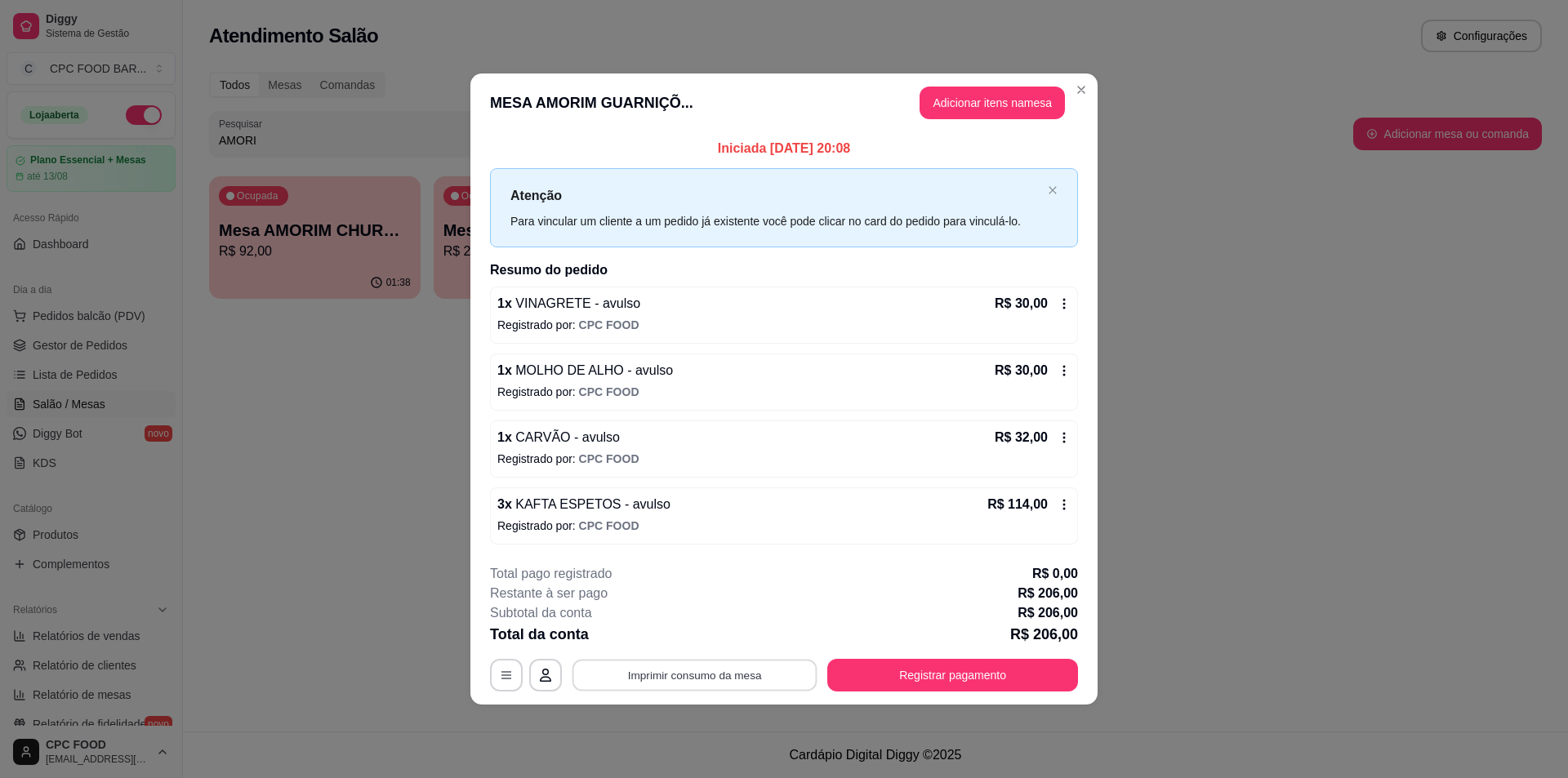
click at [719, 671] on button "Imprimir consumo da mesa" at bounding box center [695, 675] width 245 height 32
click at [1056, 184] on div "Atenção Para vincular um cliente a um pedido já existente você pode clicar no c…" at bounding box center [784, 207] width 588 height 79
click at [1055, 187] on icon "close" at bounding box center [1053, 191] width 10 height 10
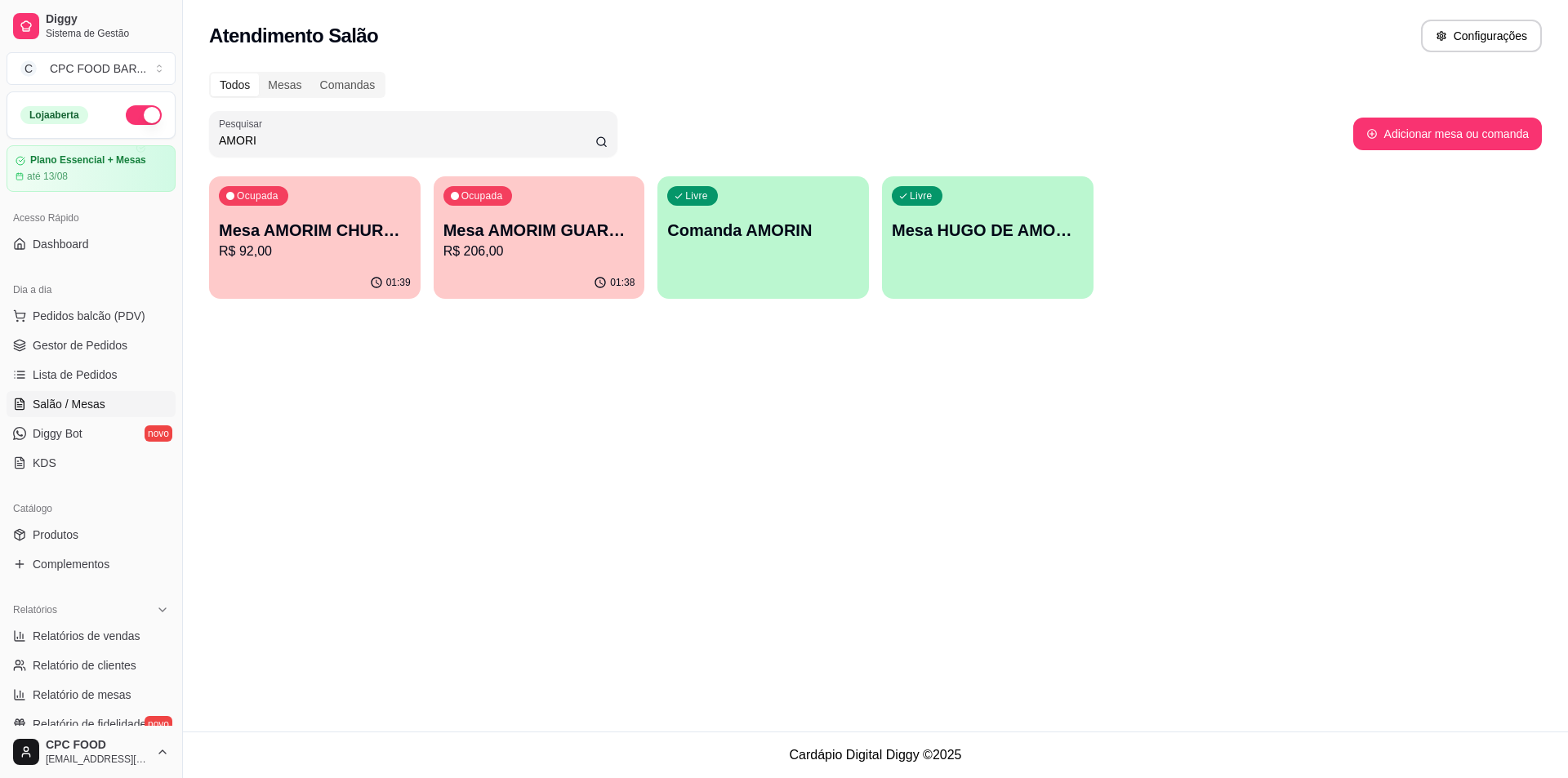
click at [362, 201] on div "Ocupada Mesa AMORIM CHURRASCO R$ 92,00" at bounding box center [315, 221] width 211 height 91
click at [367, 138] on input "AMORI" at bounding box center [407, 140] width 376 height 17
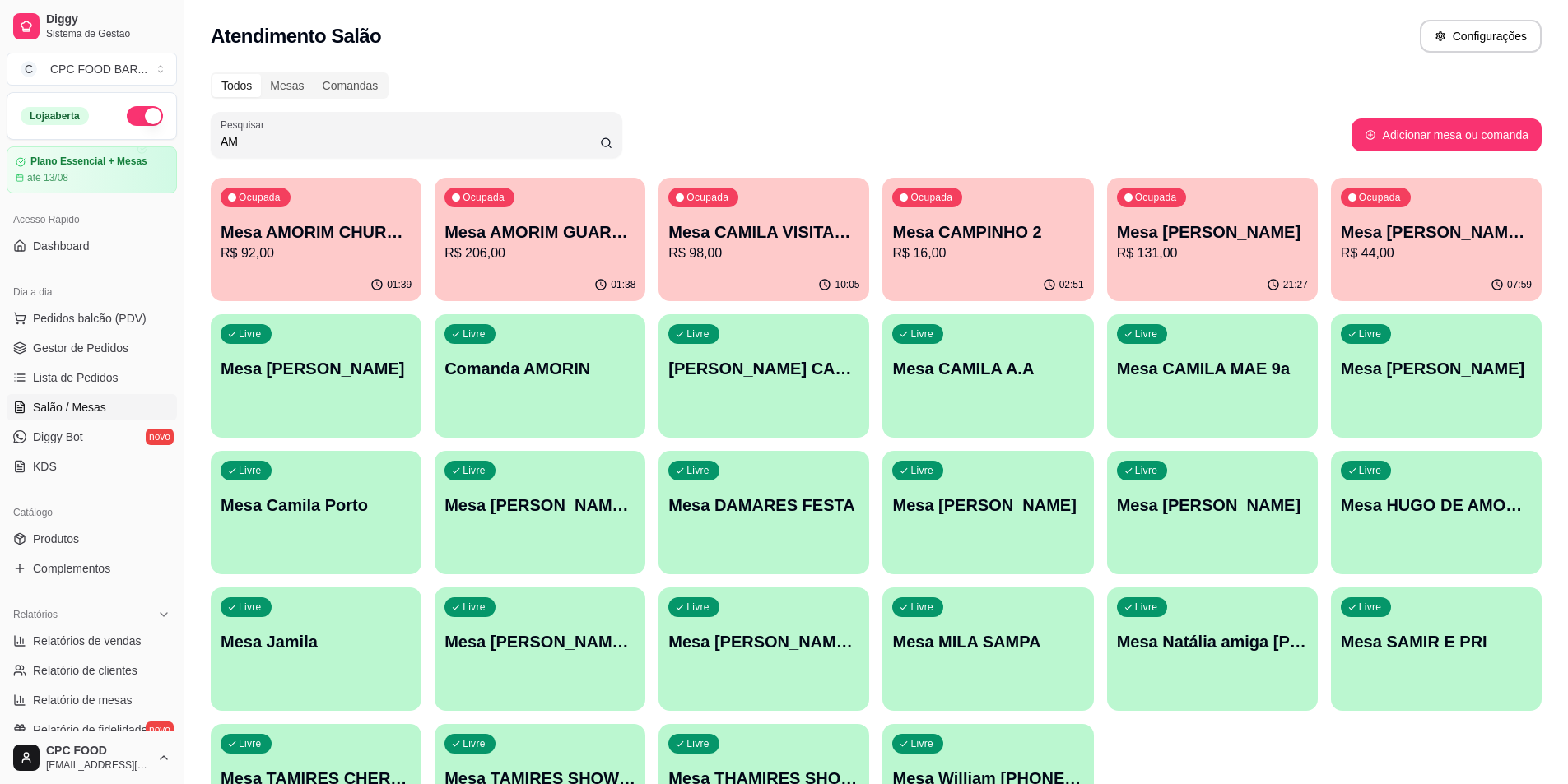
type input "A"
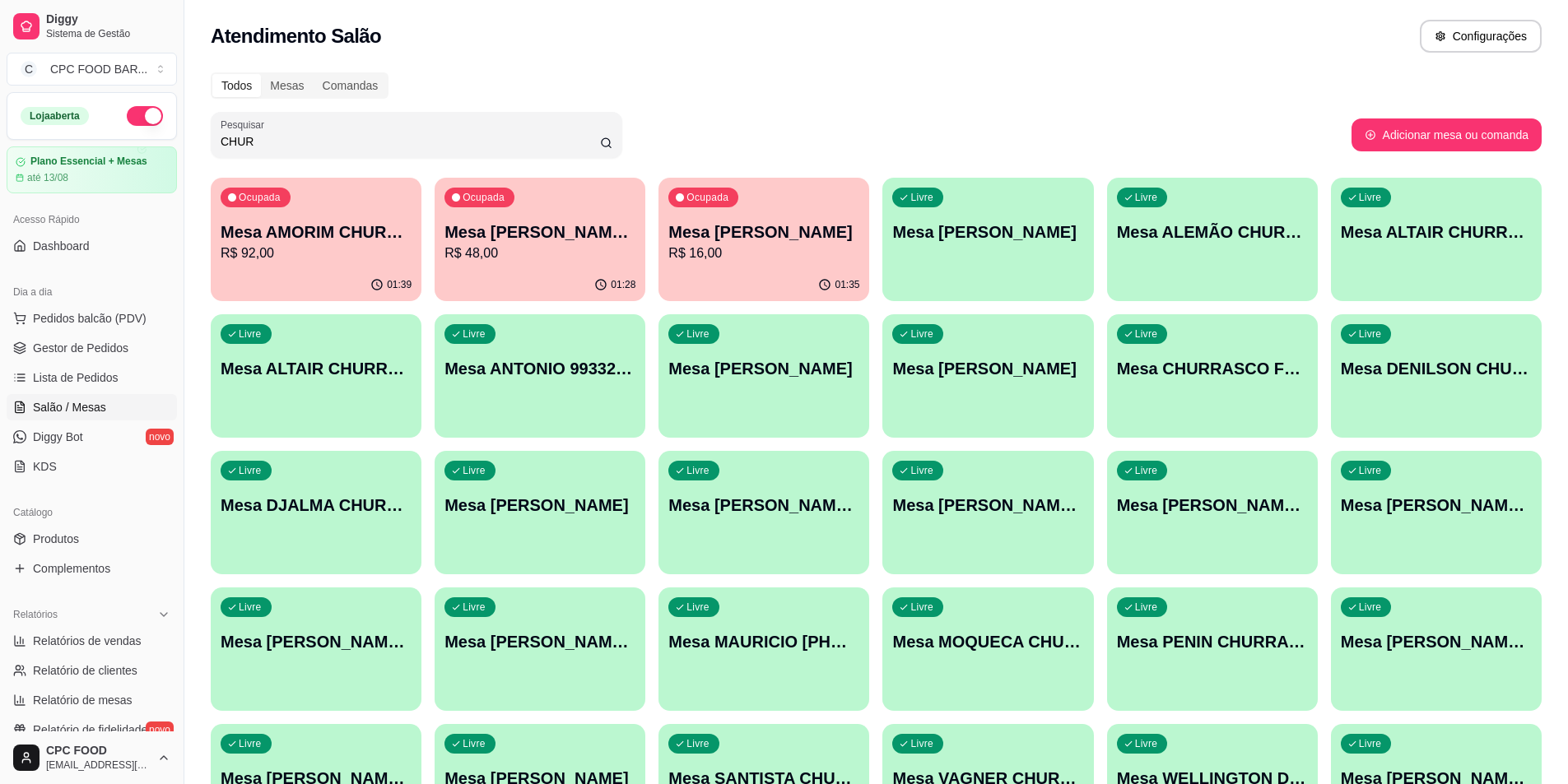
click at [566, 252] on p "R$ 48,00" at bounding box center [540, 253] width 191 height 20
click at [787, 217] on div "Ocupada Mesa [PERSON_NAME] R$ 16,00" at bounding box center [763, 223] width 211 height 92
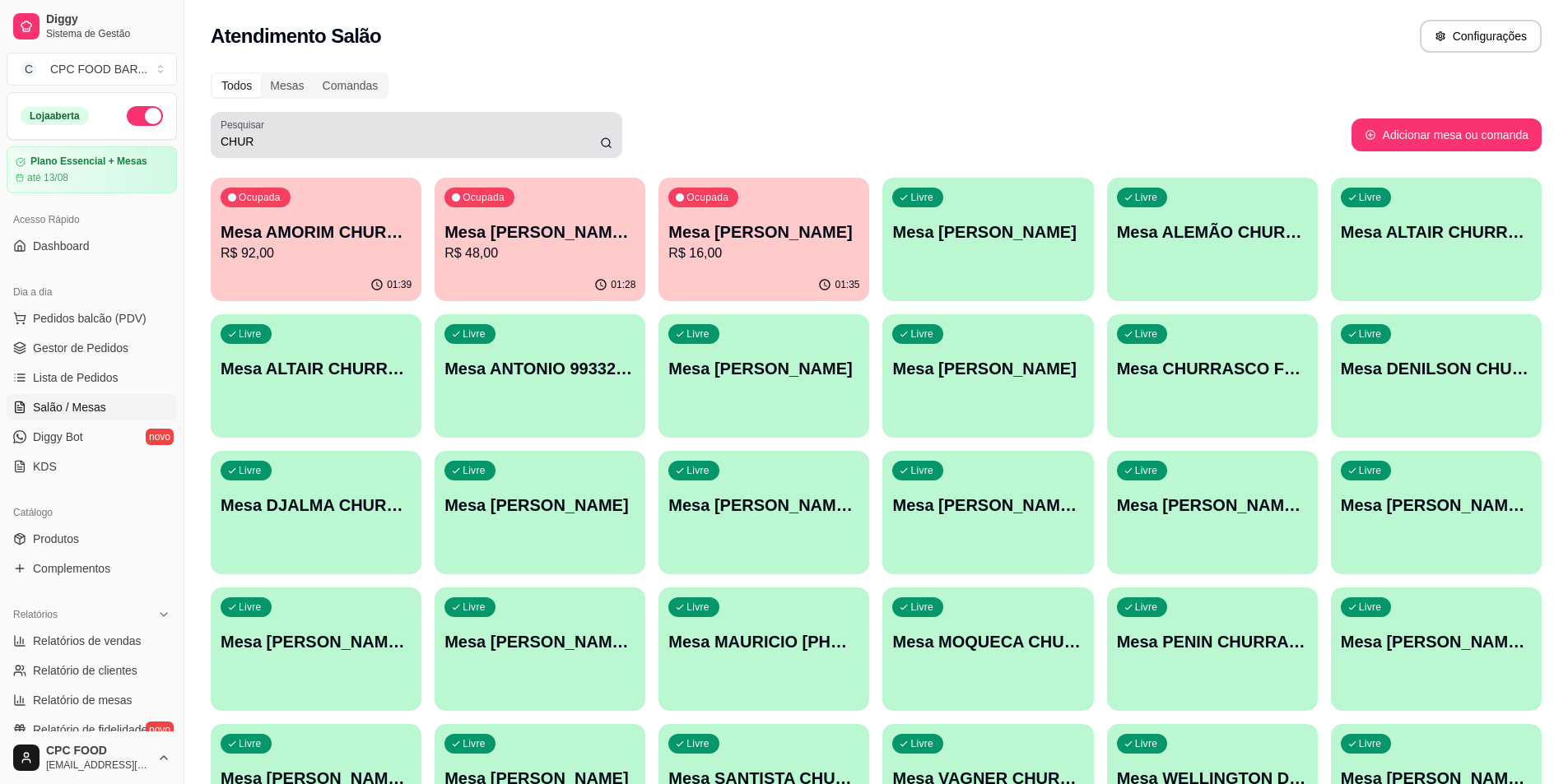
click at [341, 145] on input "CHUR" at bounding box center [410, 141] width 379 height 17
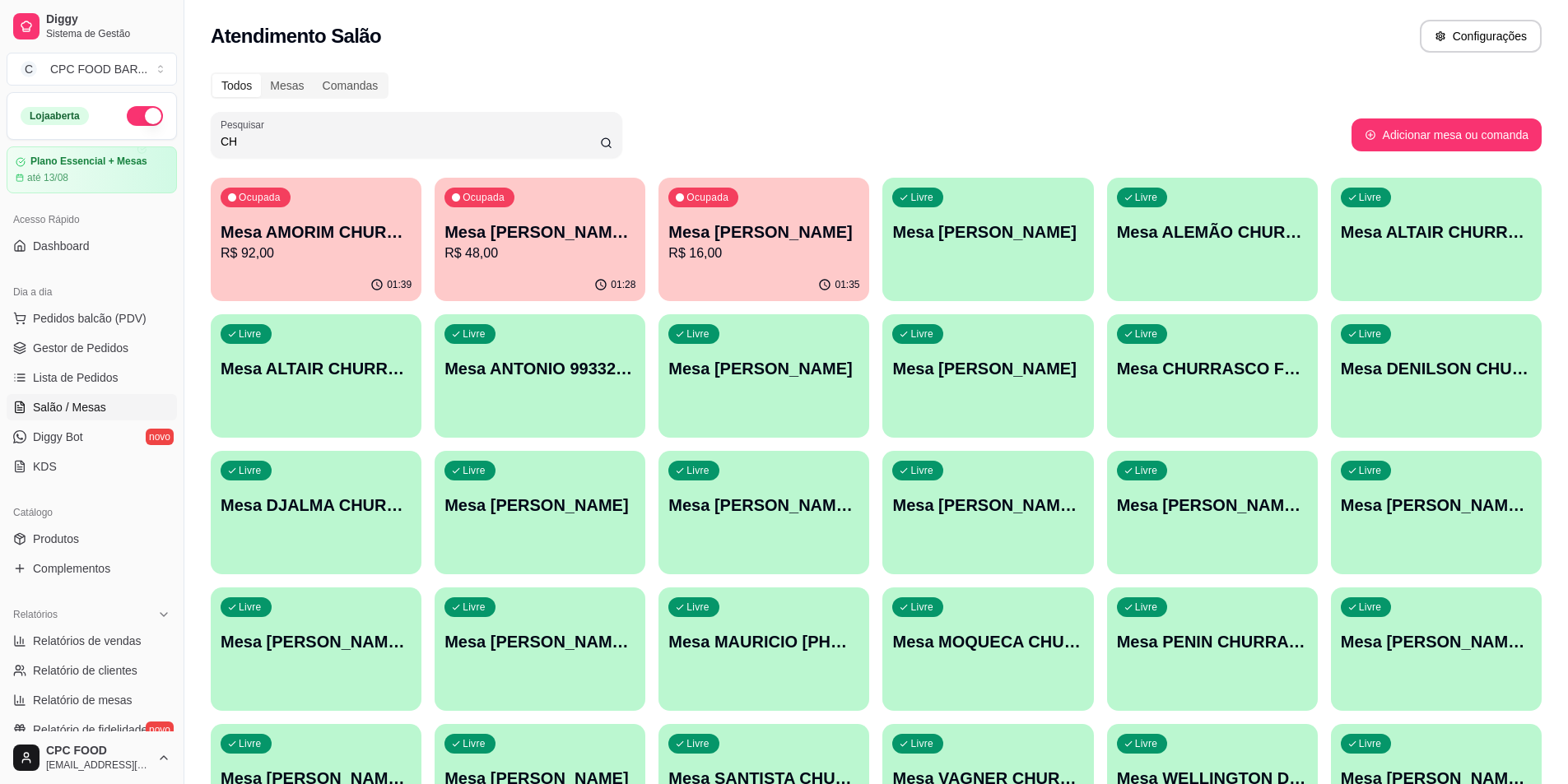
type input "C"
click at [273, 141] on input "CHUR" at bounding box center [410, 141] width 379 height 17
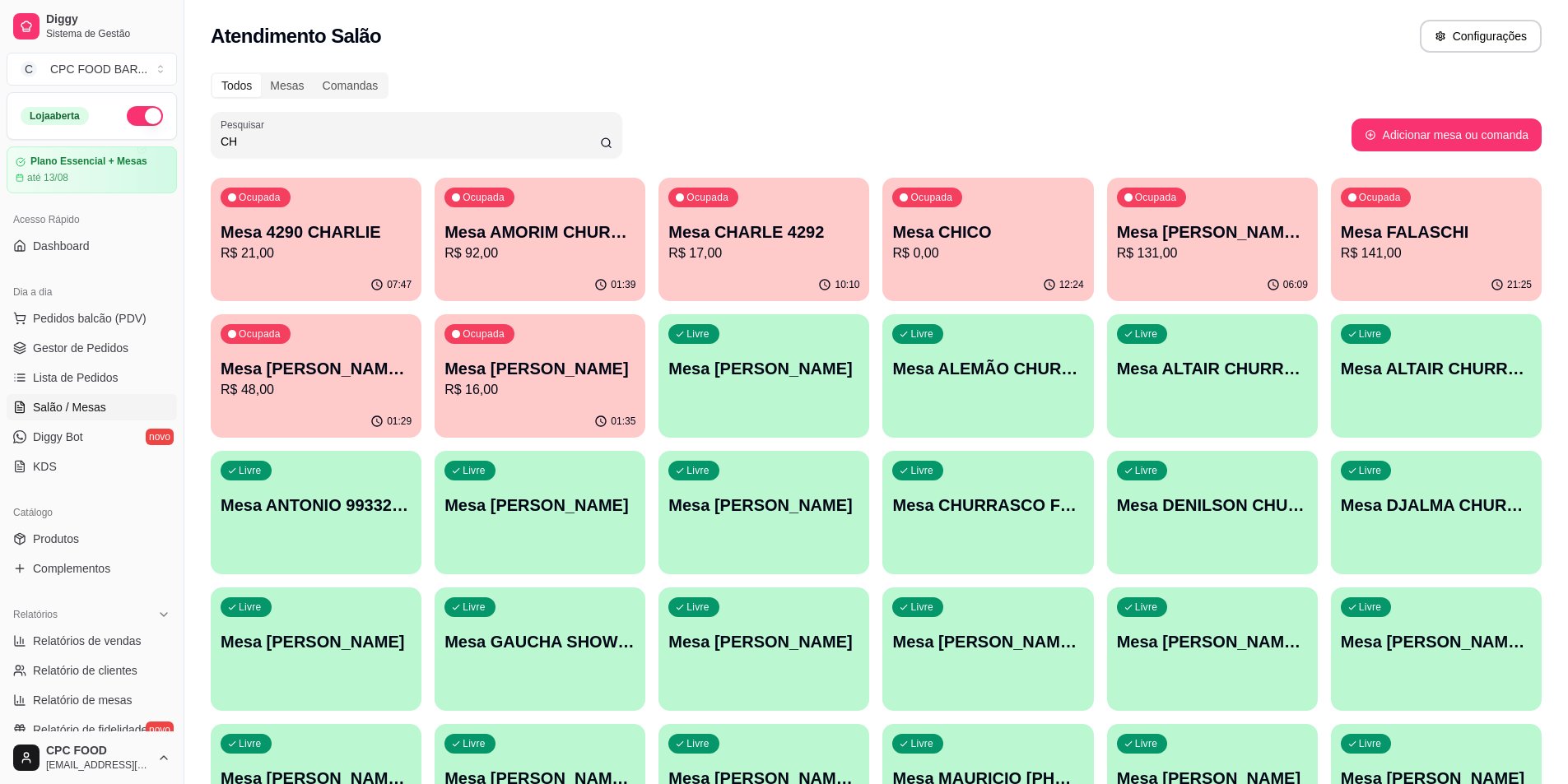
type input "C"
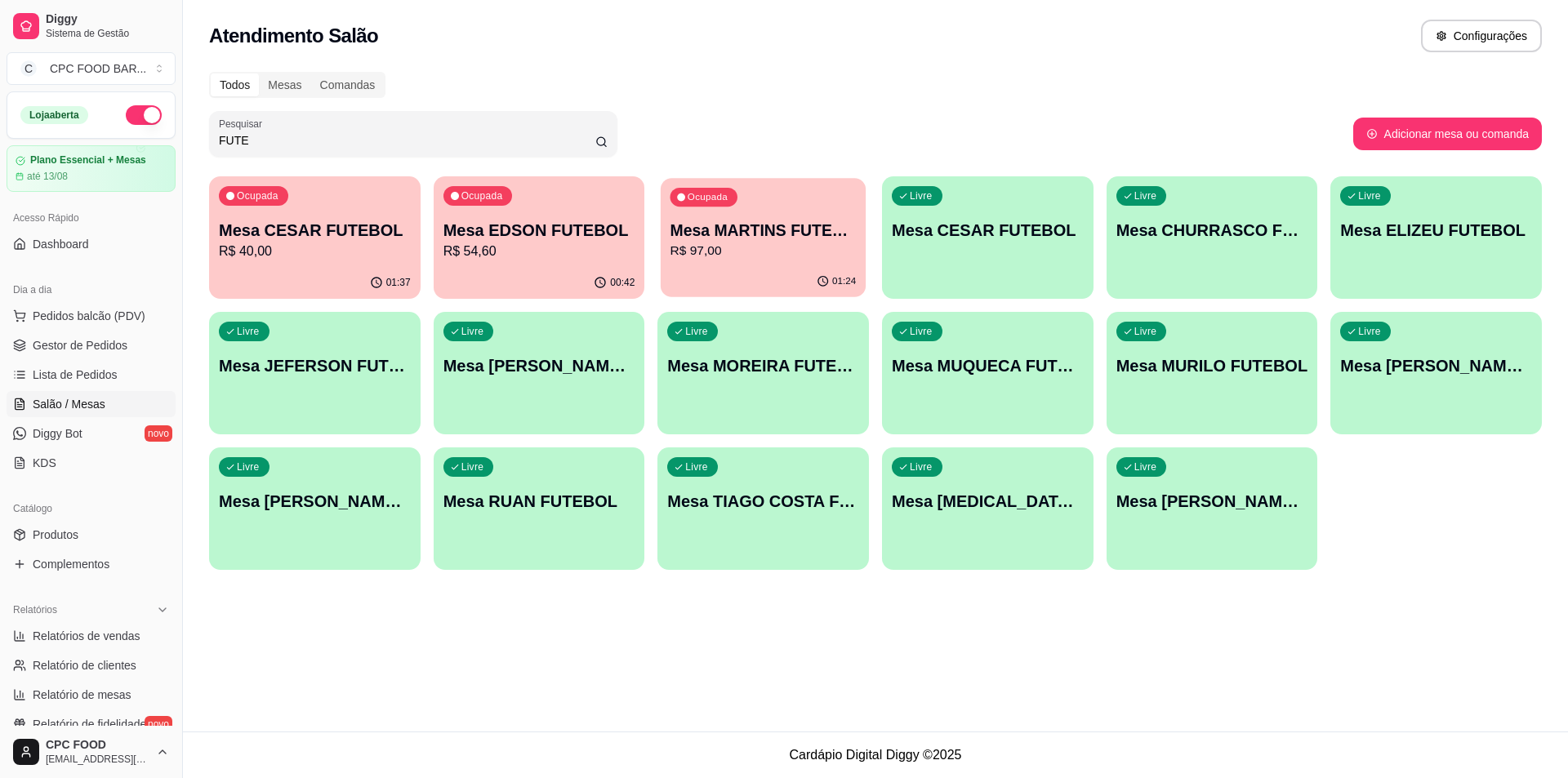
click at [734, 263] on div "Ocupada Mesa MARTINS FUTEBOL R$ 97,00" at bounding box center [763, 222] width 205 height 88
click at [367, 262] on div "Ocupada Mesa CESAR FUTEBOL R$ 40,00" at bounding box center [315, 221] width 211 height 91
click at [727, 261] on p "R$ 97,00" at bounding box center [763, 251] width 192 height 20
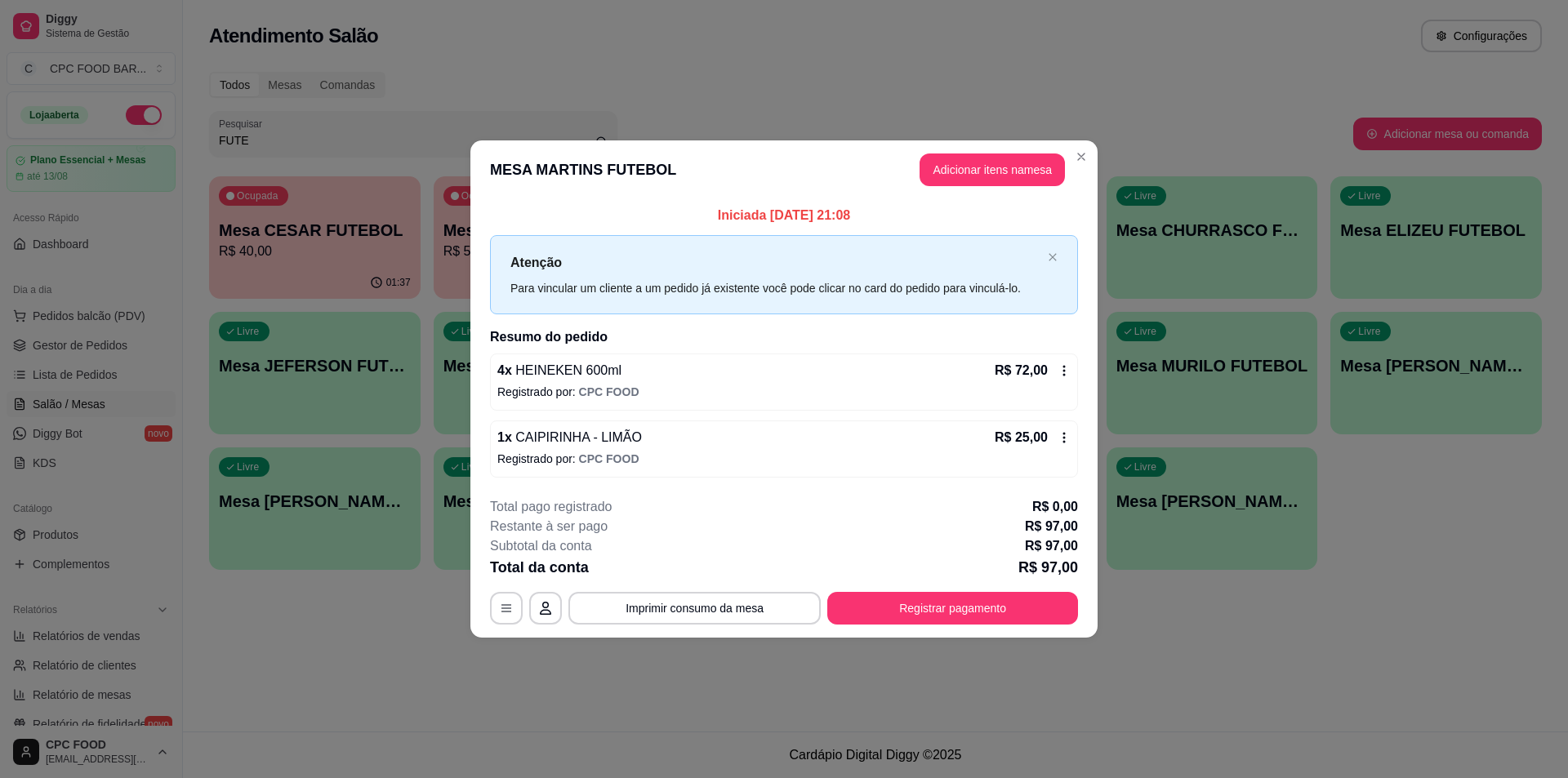
click at [688, 591] on div "**********" at bounding box center [784, 561] width 588 height 127
click at [687, 610] on button "Imprimir consumo da mesa" at bounding box center [694, 608] width 252 height 32
click at [1050, 258] on icon "close" at bounding box center [1053, 257] width 10 height 10
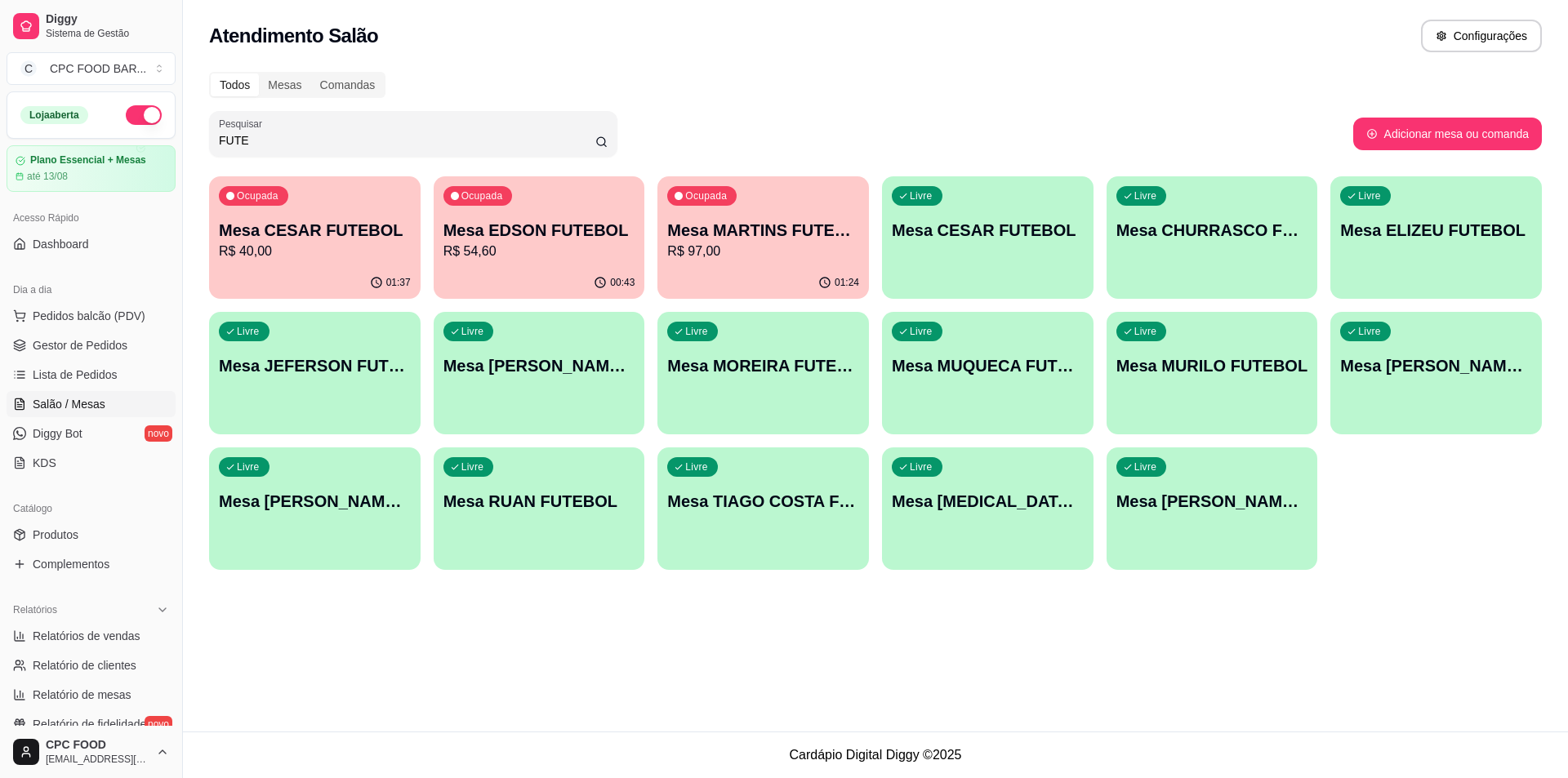
click at [385, 248] on p "R$ 40,00" at bounding box center [315, 251] width 192 height 20
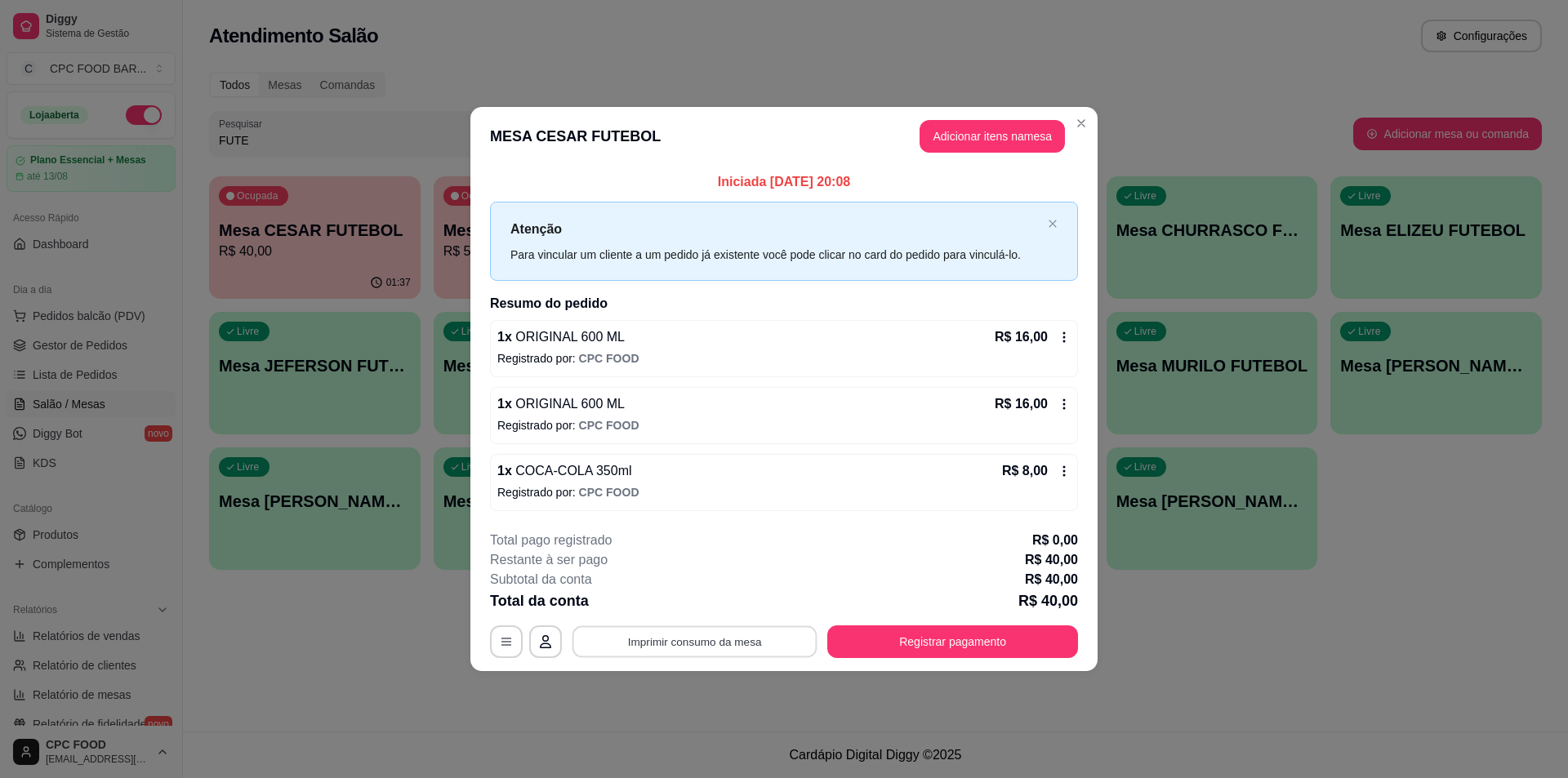
click at [675, 632] on button "Imprimir consumo da mesa" at bounding box center [695, 642] width 245 height 32
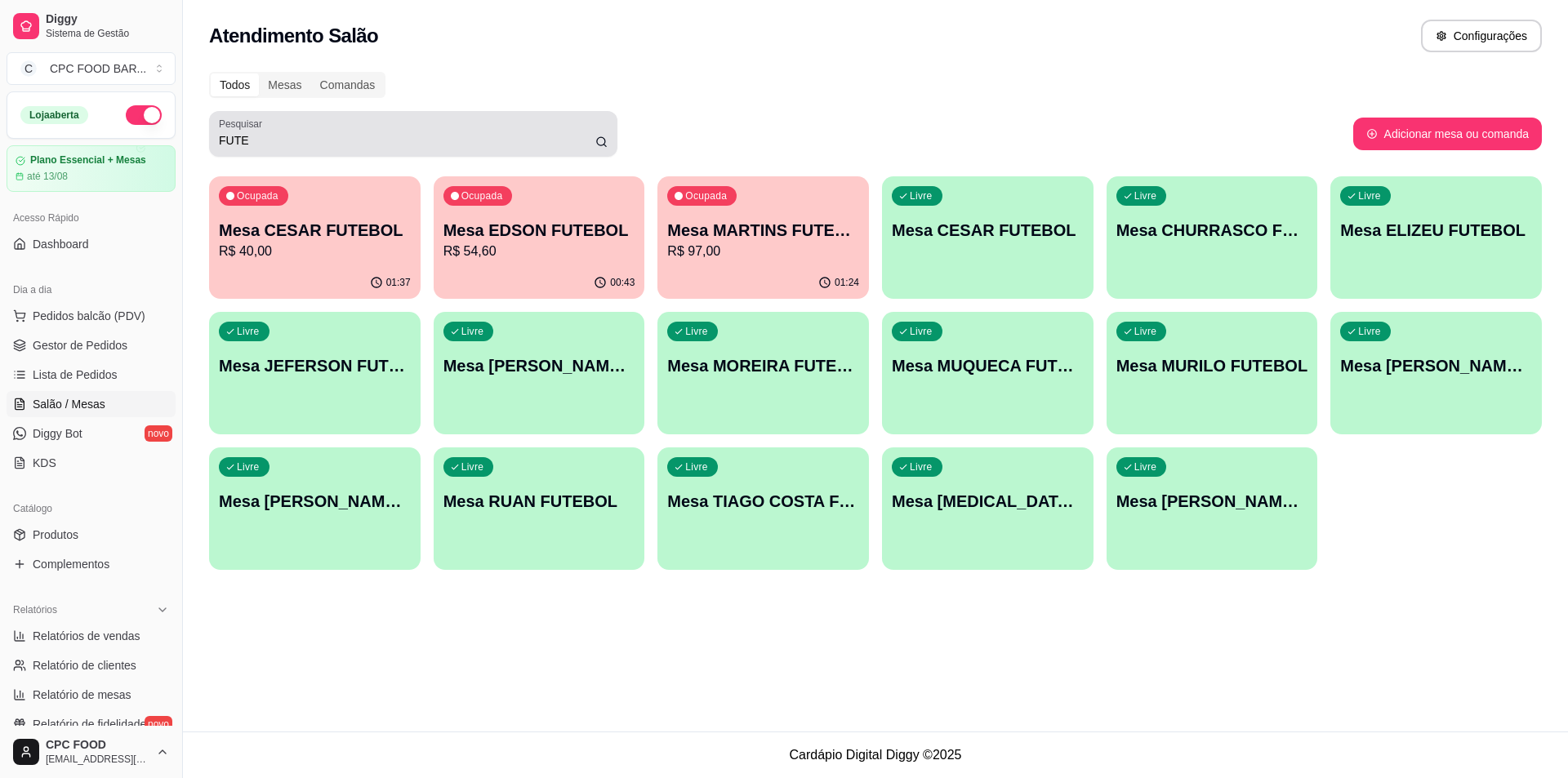
click at [318, 147] on input "FUTE" at bounding box center [407, 140] width 376 height 17
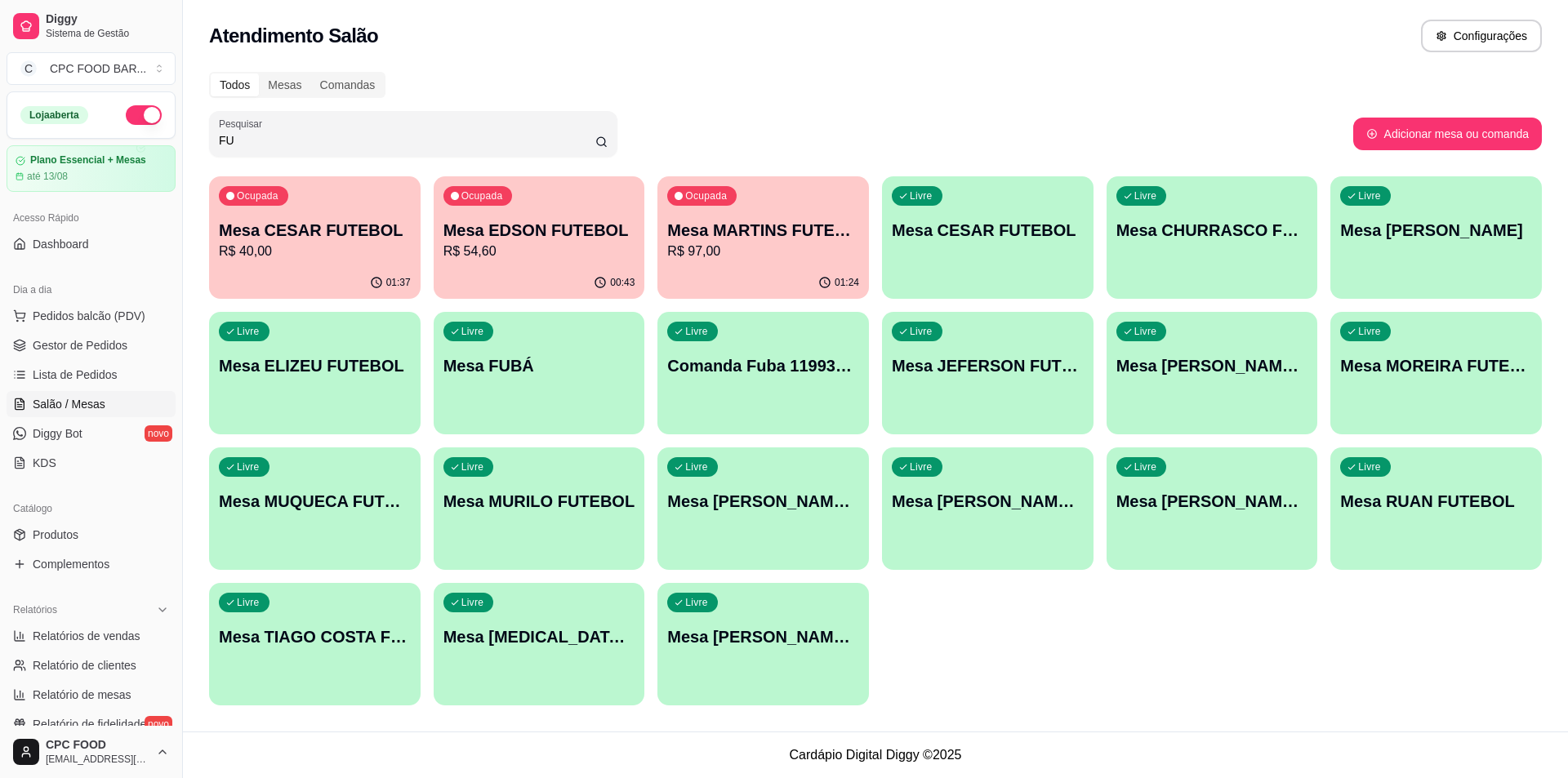
type input "F"
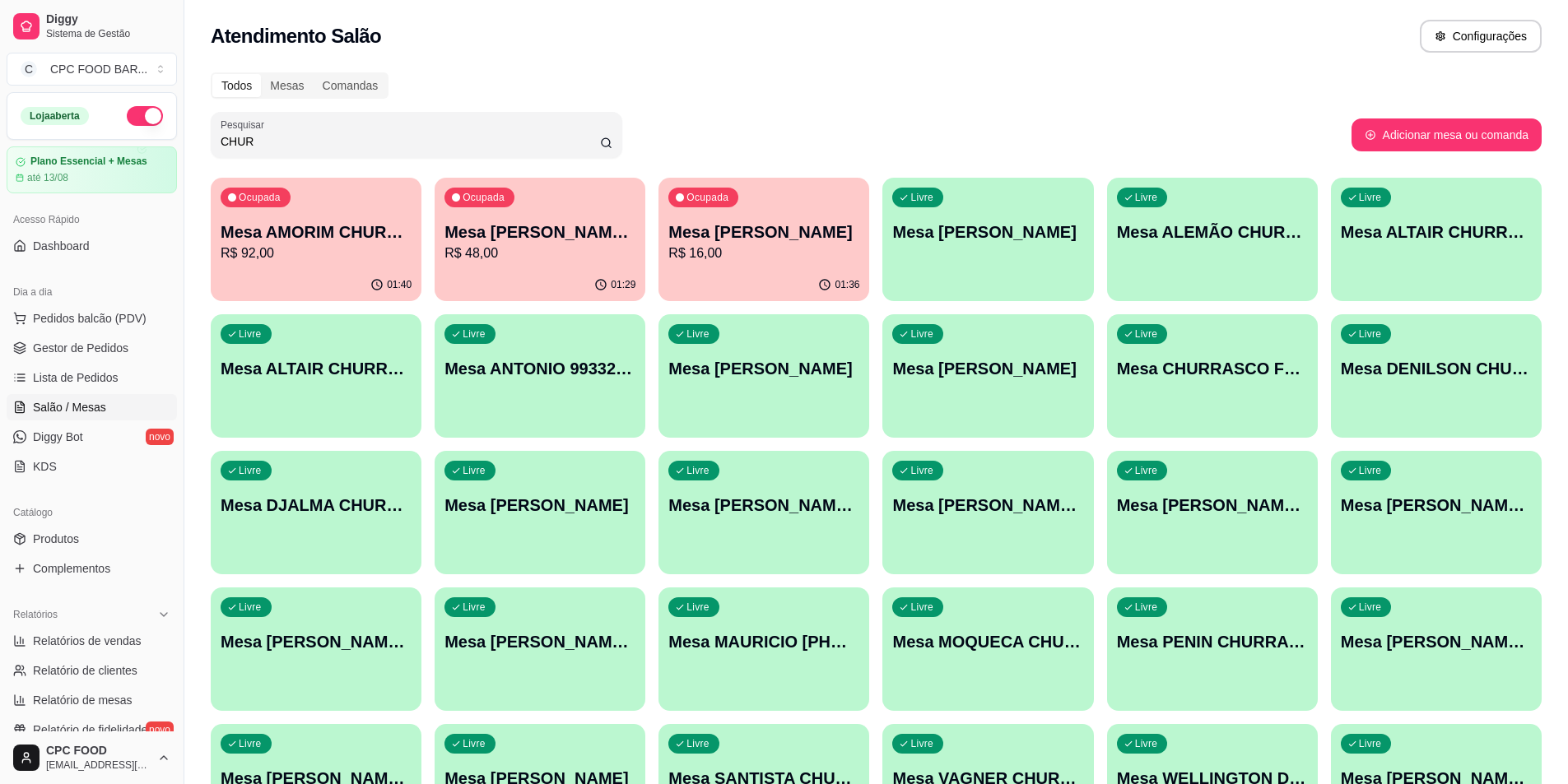
type input "CHUR"
click at [321, 247] on p "R$ 92,00" at bounding box center [316, 253] width 191 height 20
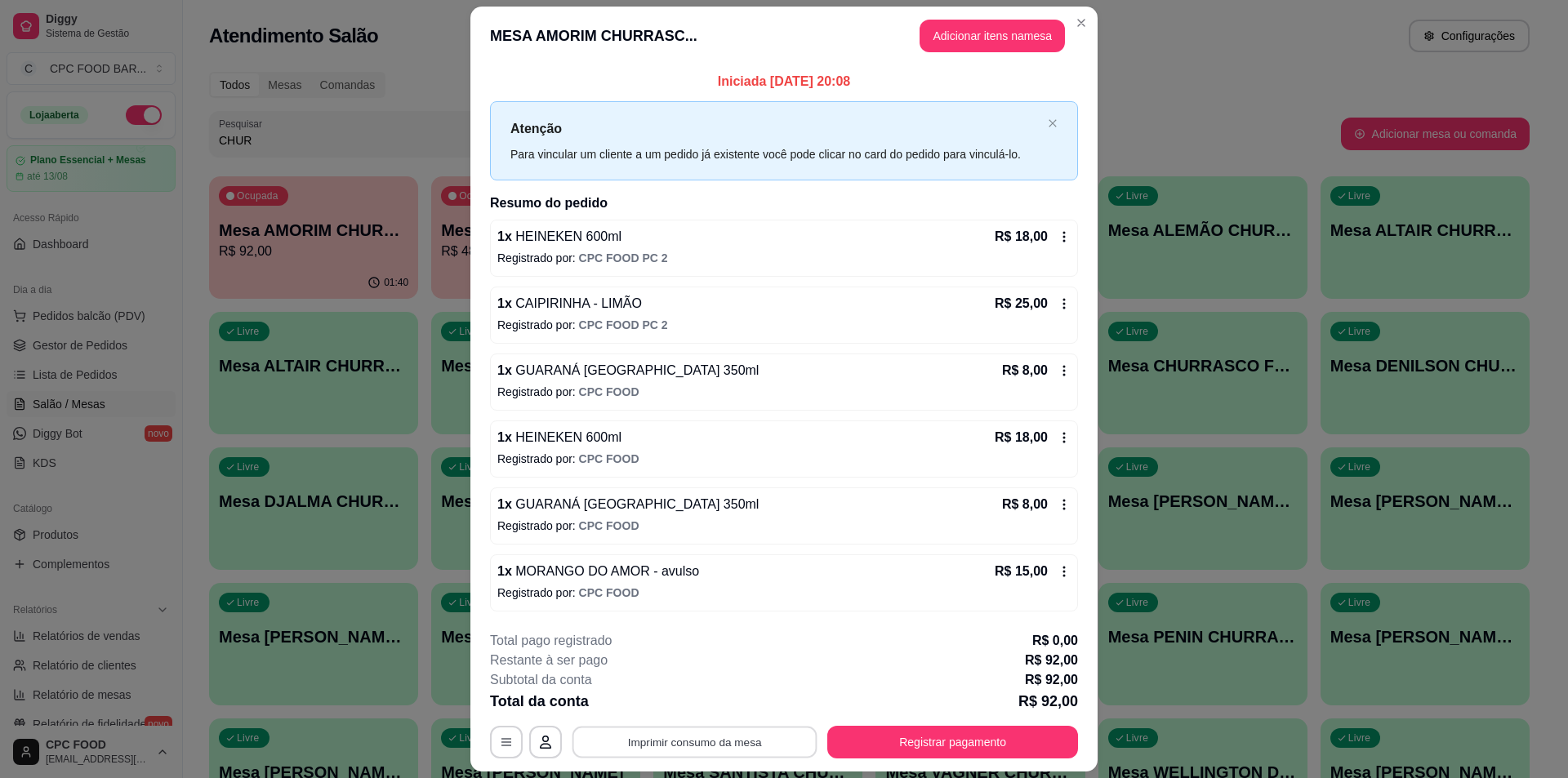
click at [681, 742] on button "Imprimir consumo da mesa" at bounding box center [695, 743] width 245 height 32
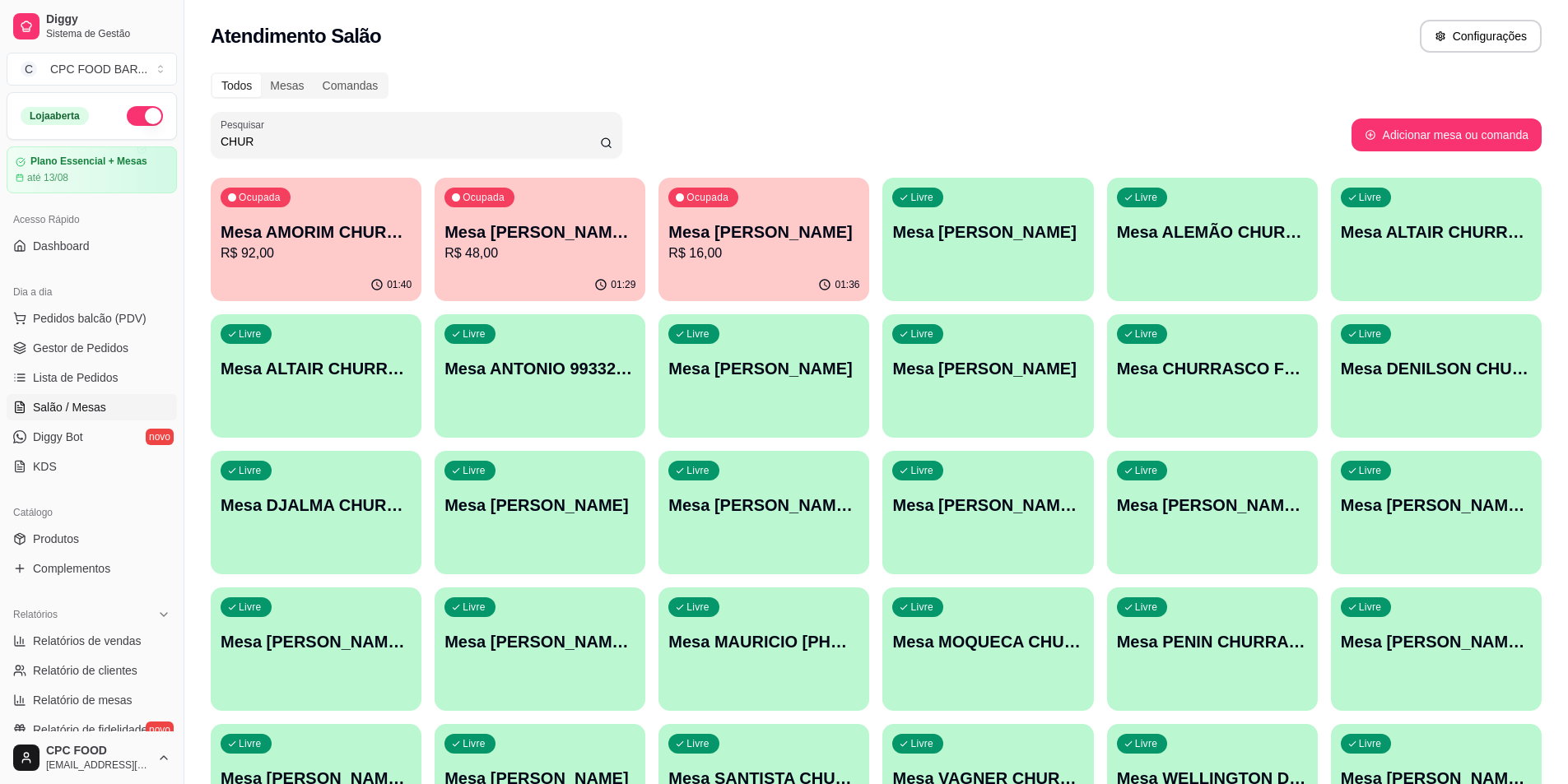
click at [768, 277] on div "01:36" at bounding box center [763, 285] width 211 height 33
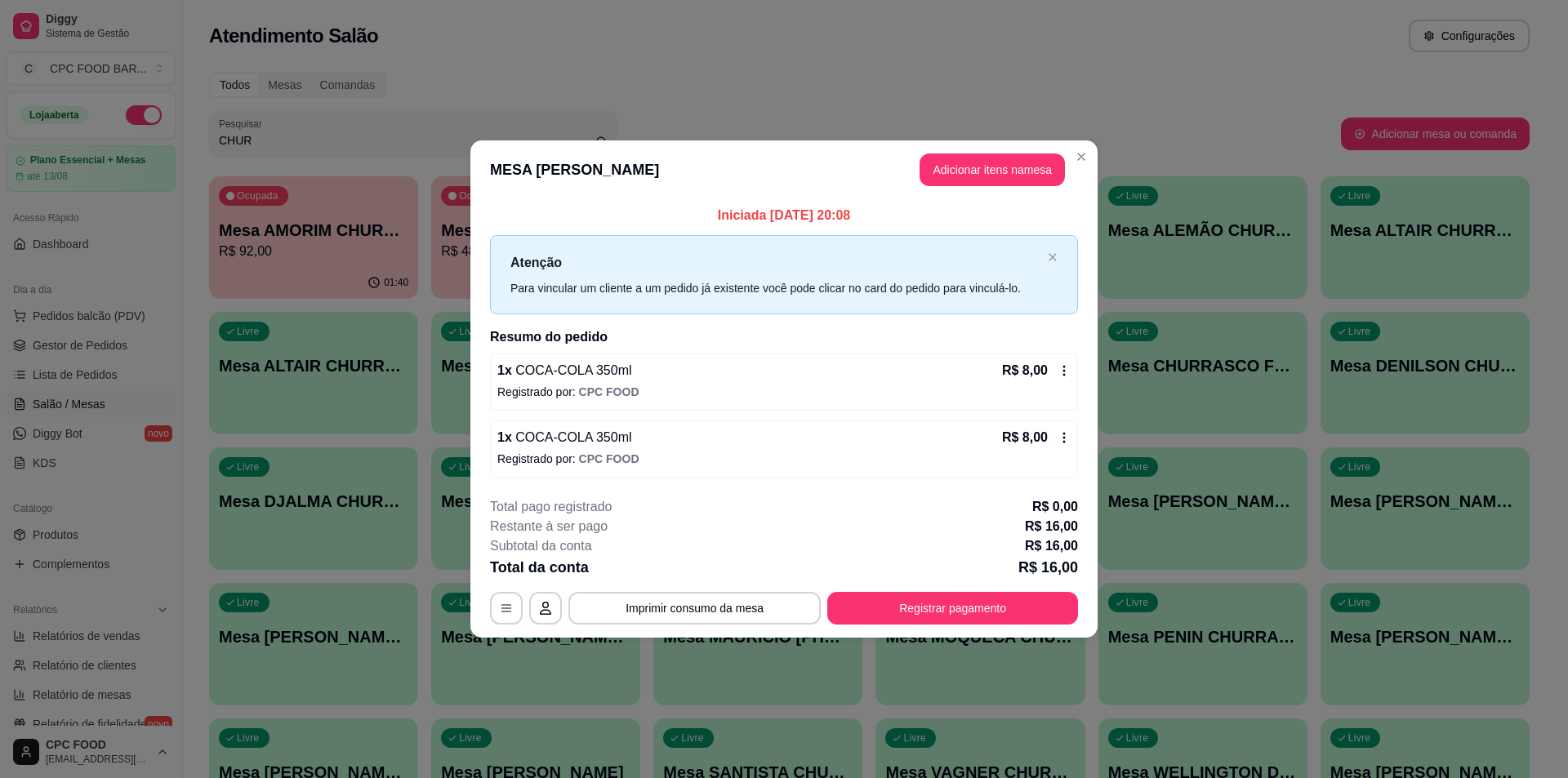
click at [1054, 249] on div "Atenção Para vincular um cliente a um pedido já existente você pode clicar no c…" at bounding box center [784, 275] width 588 height 79
click at [1054, 258] on icon "close" at bounding box center [1053, 257] width 8 height 8
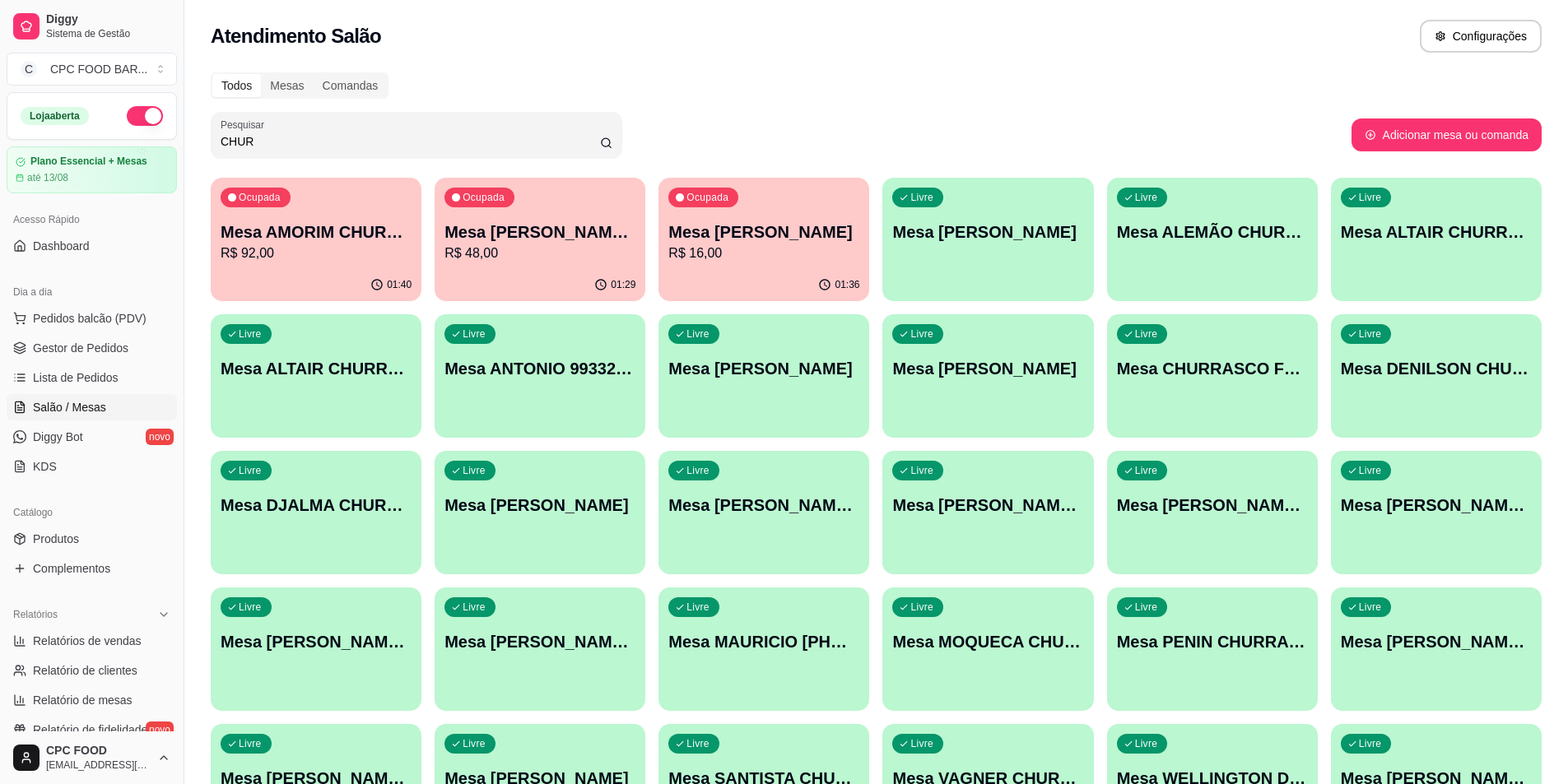
click at [569, 250] on p "R$ 48,00" at bounding box center [540, 253] width 191 height 20
drag, startPoint x: 408, startPoint y: 138, endPoint x: 196, endPoint y: 132, distance: 212.1
click at [196, 132] on div "Todos Mesas Comandas Pesquisar CHUR Adicionar mesa ou comanda Ocupada Mesa AMOR…" at bounding box center [876, 464] width 1383 height 805
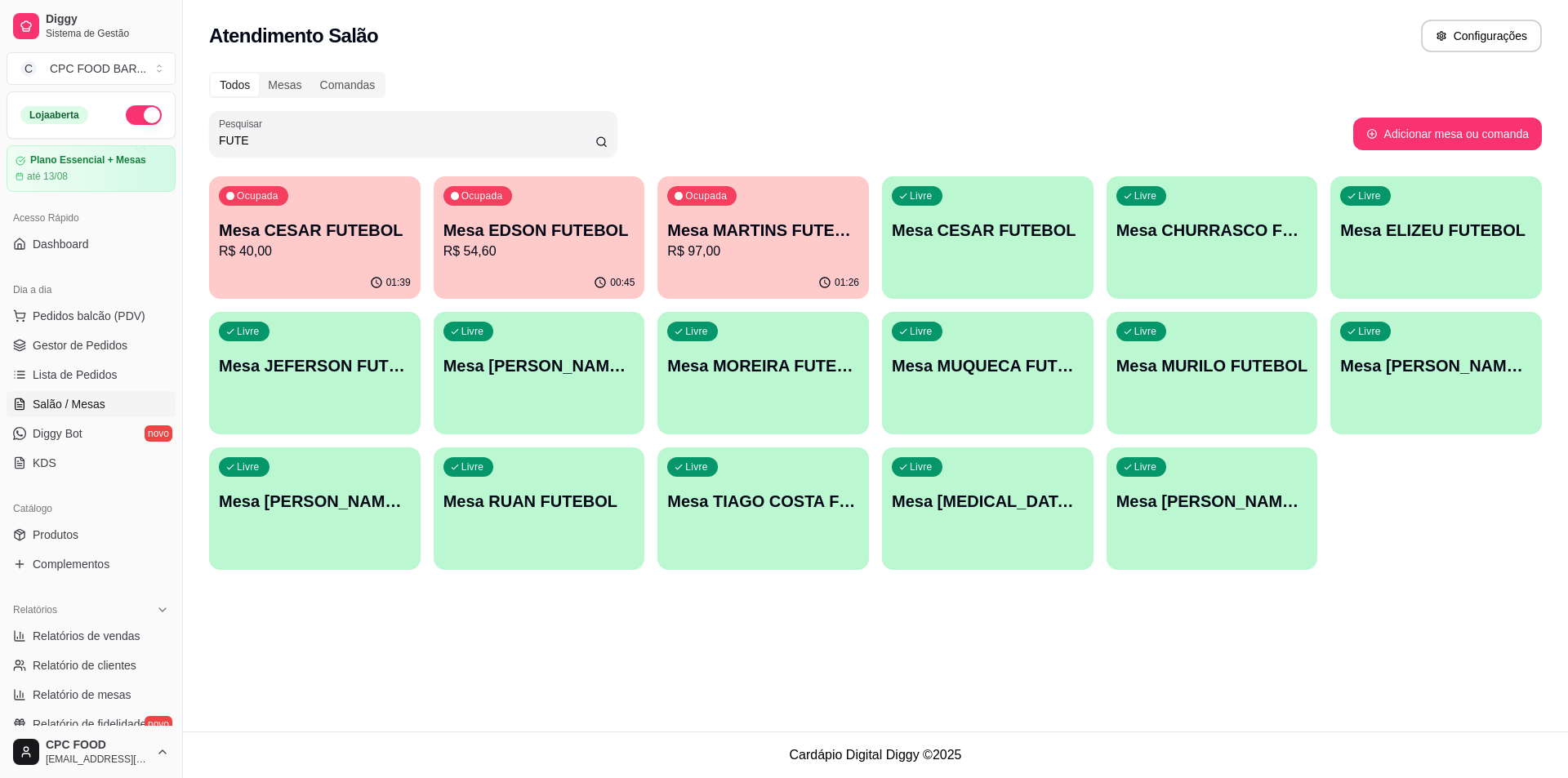
click at [387, 136] on input "FUTE" at bounding box center [407, 140] width 376 height 17
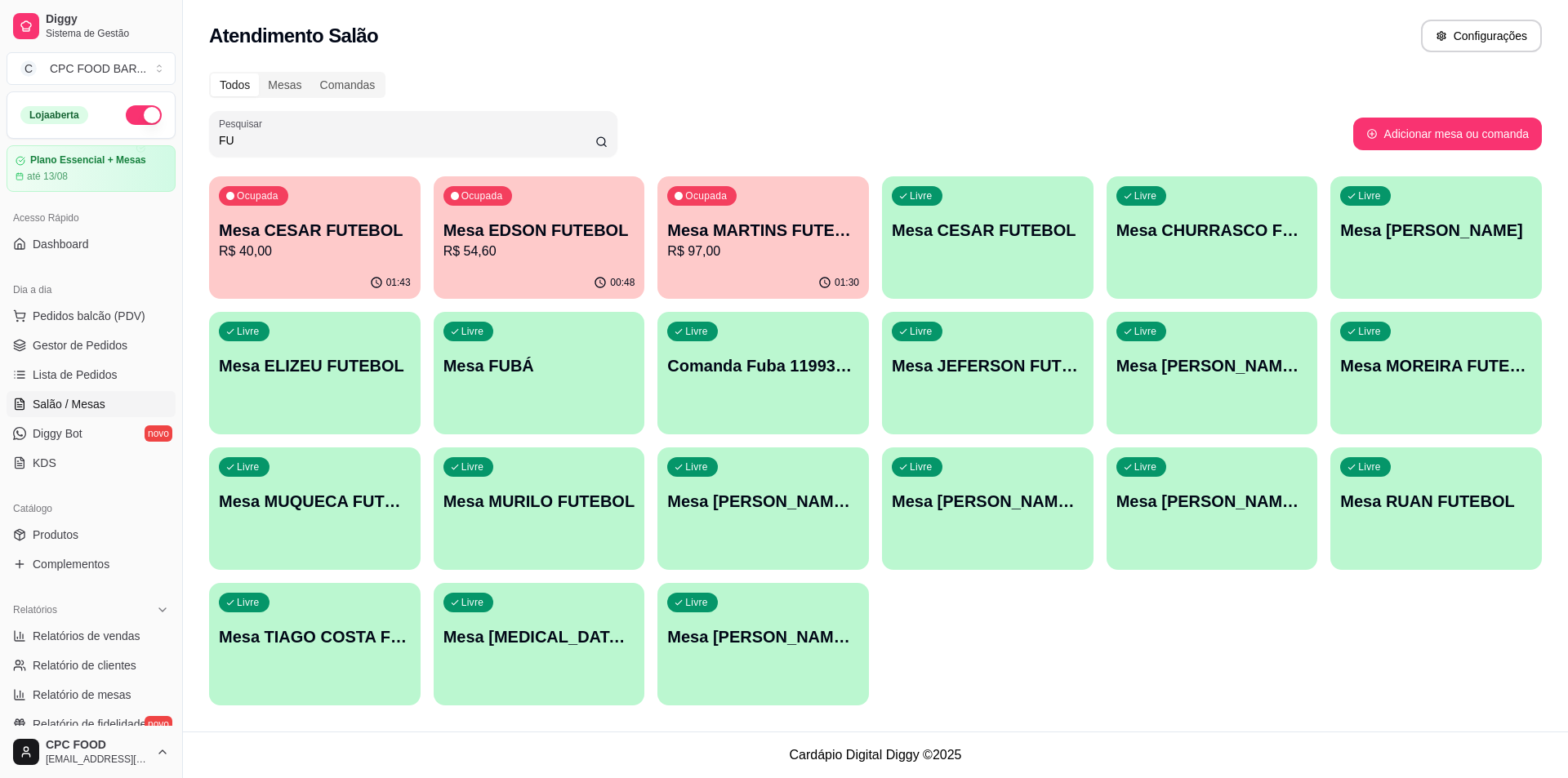
type input "F"
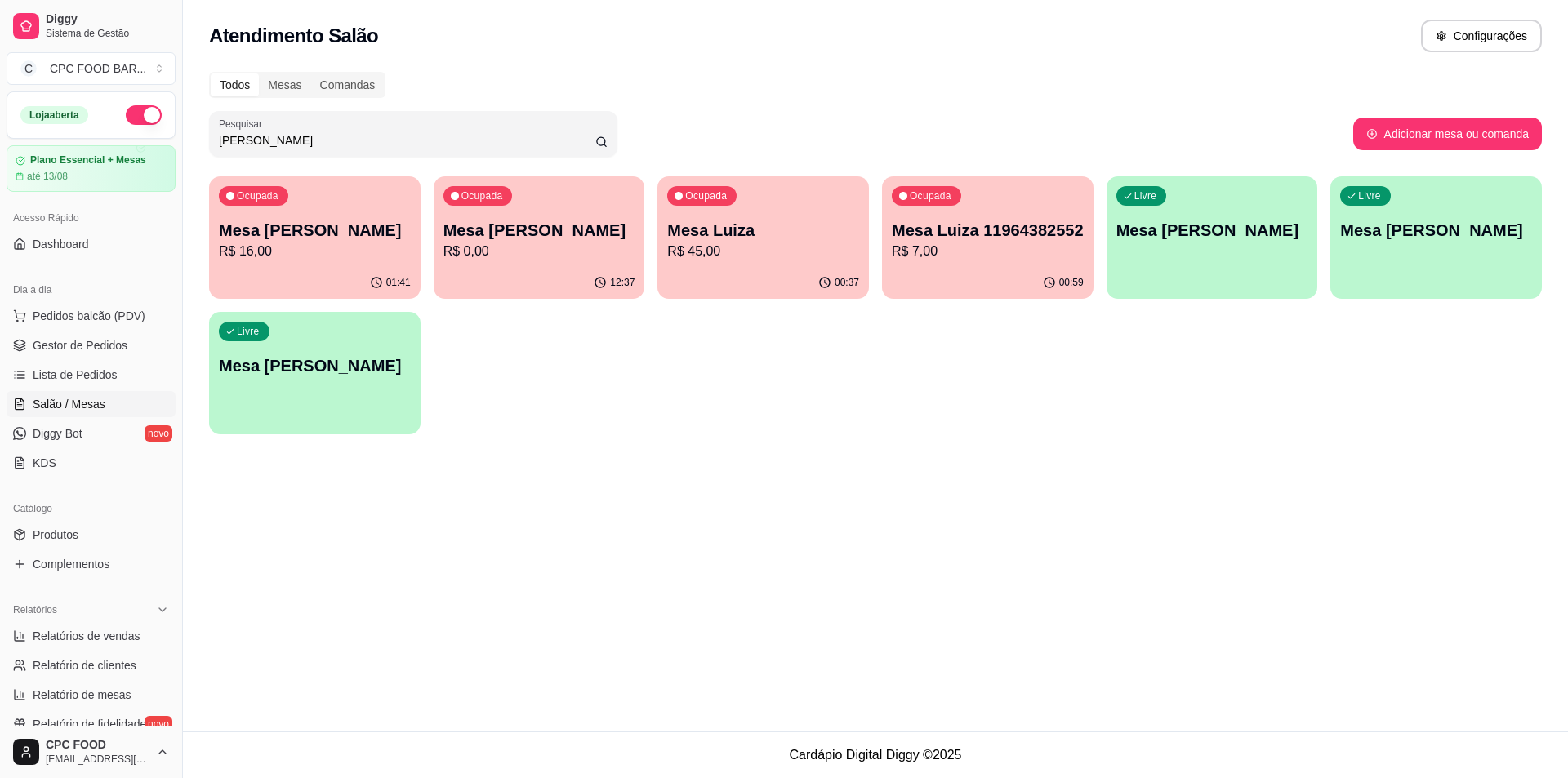
type input "[PERSON_NAME]"
click at [271, 233] on p "Mesa [PERSON_NAME]" at bounding box center [315, 230] width 192 height 22
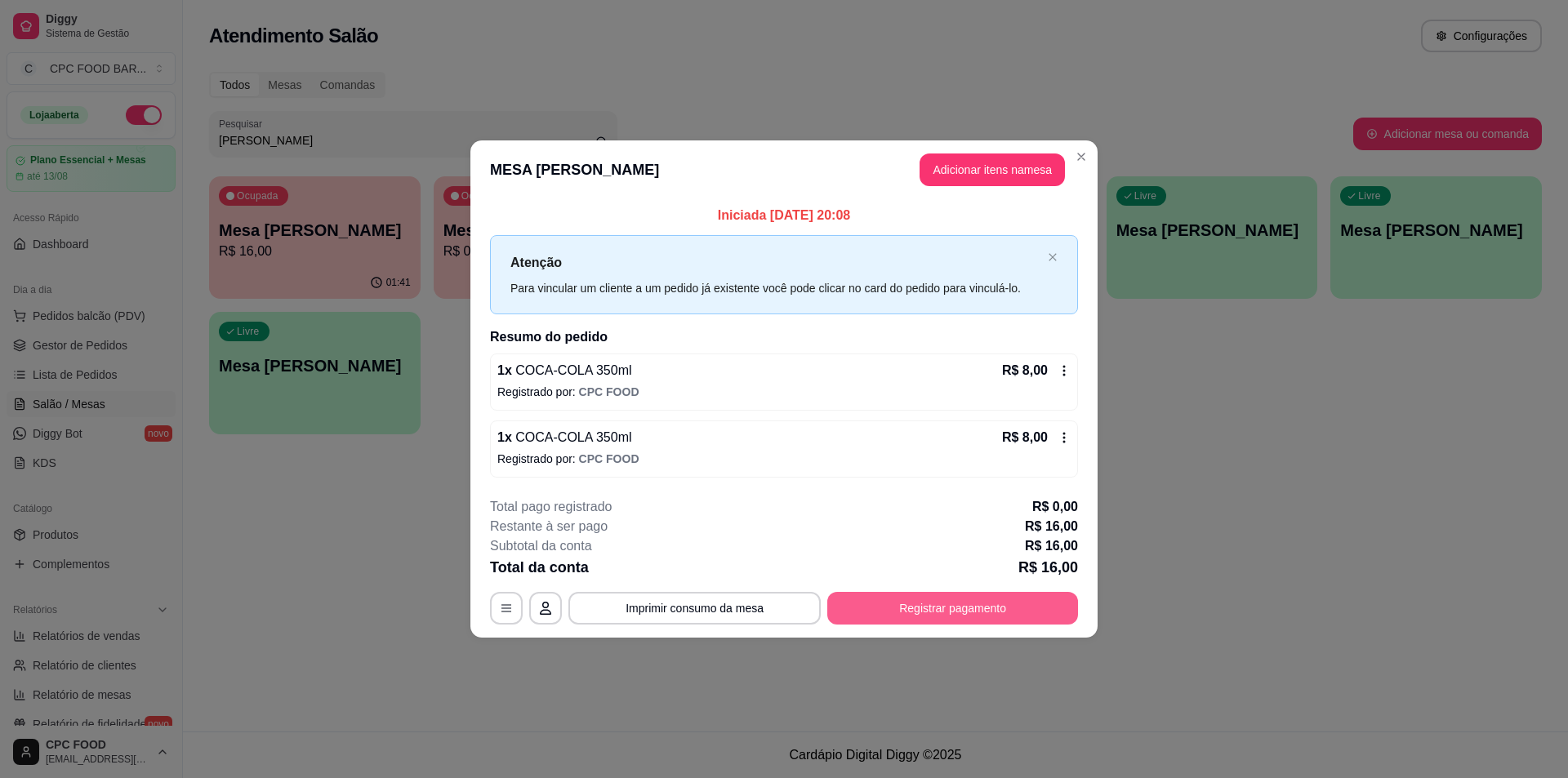
click at [944, 615] on button "Registrar pagamento" at bounding box center [952, 608] width 250 height 32
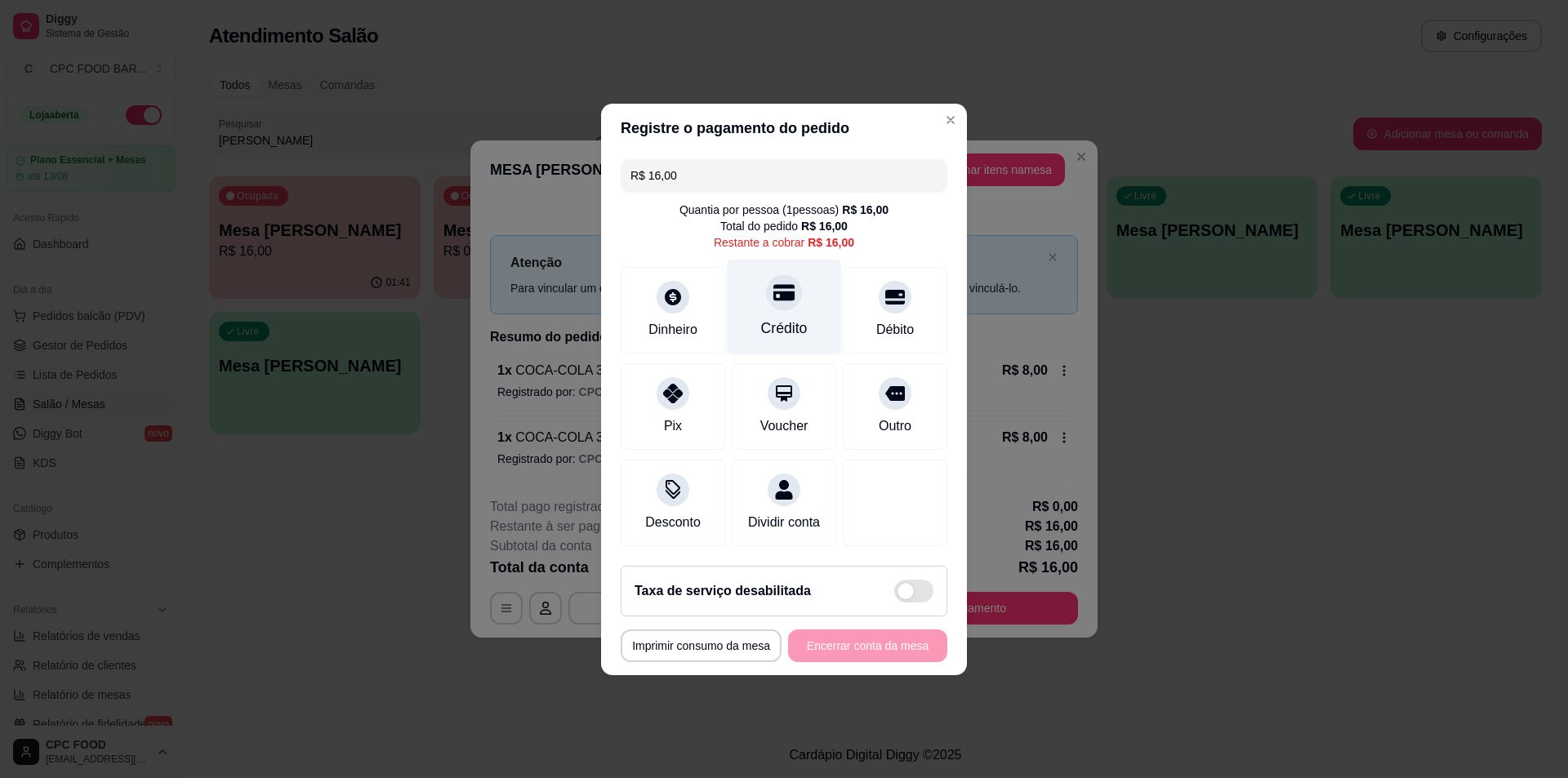
click at [792, 288] on div at bounding box center [784, 292] width 36 height 36
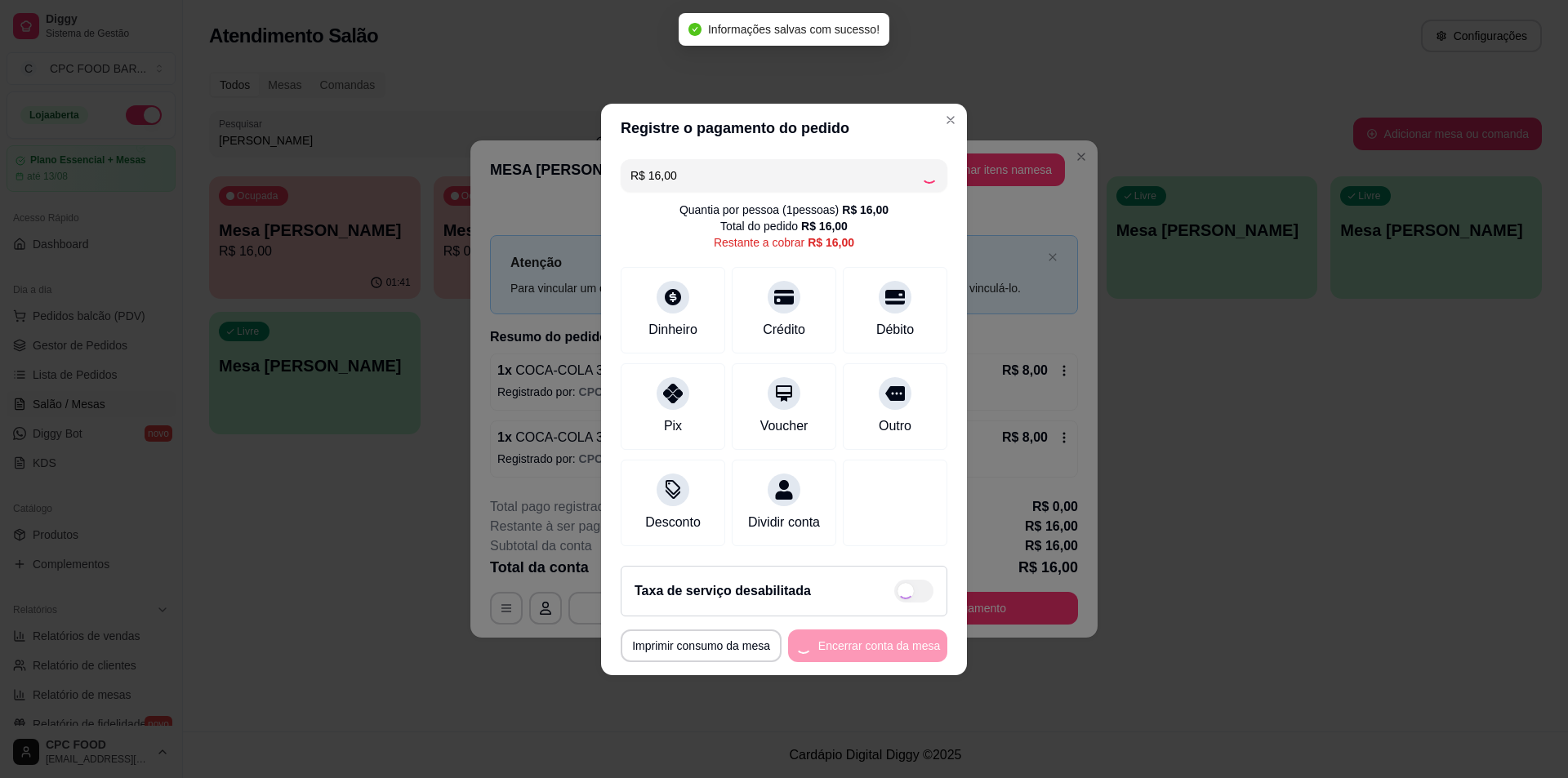
type input "R$ 0,00"
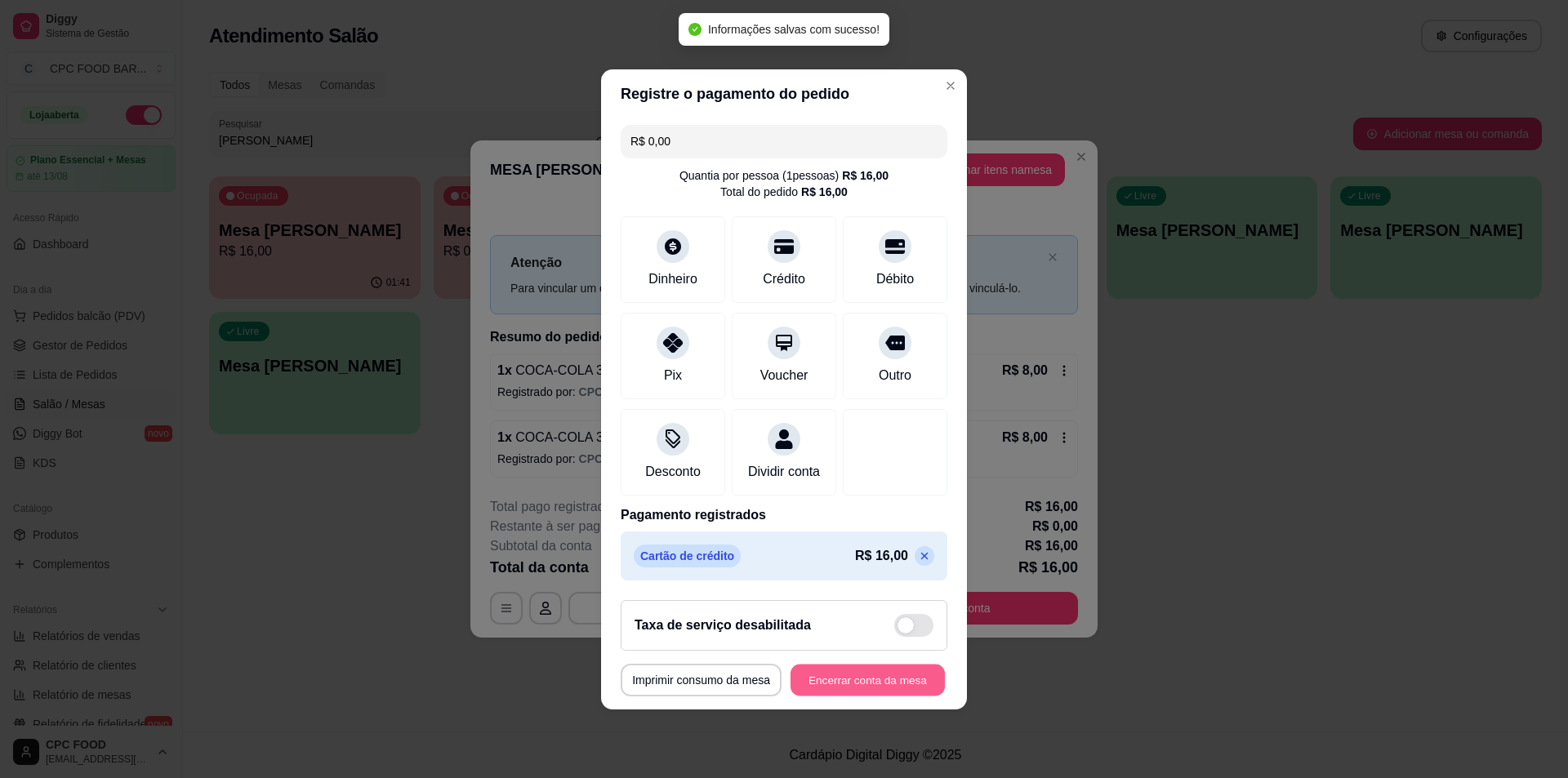
click at [881, 689] on button "Encerrar conta da mesa" at bounding box center [868, 679] width 154 height 32
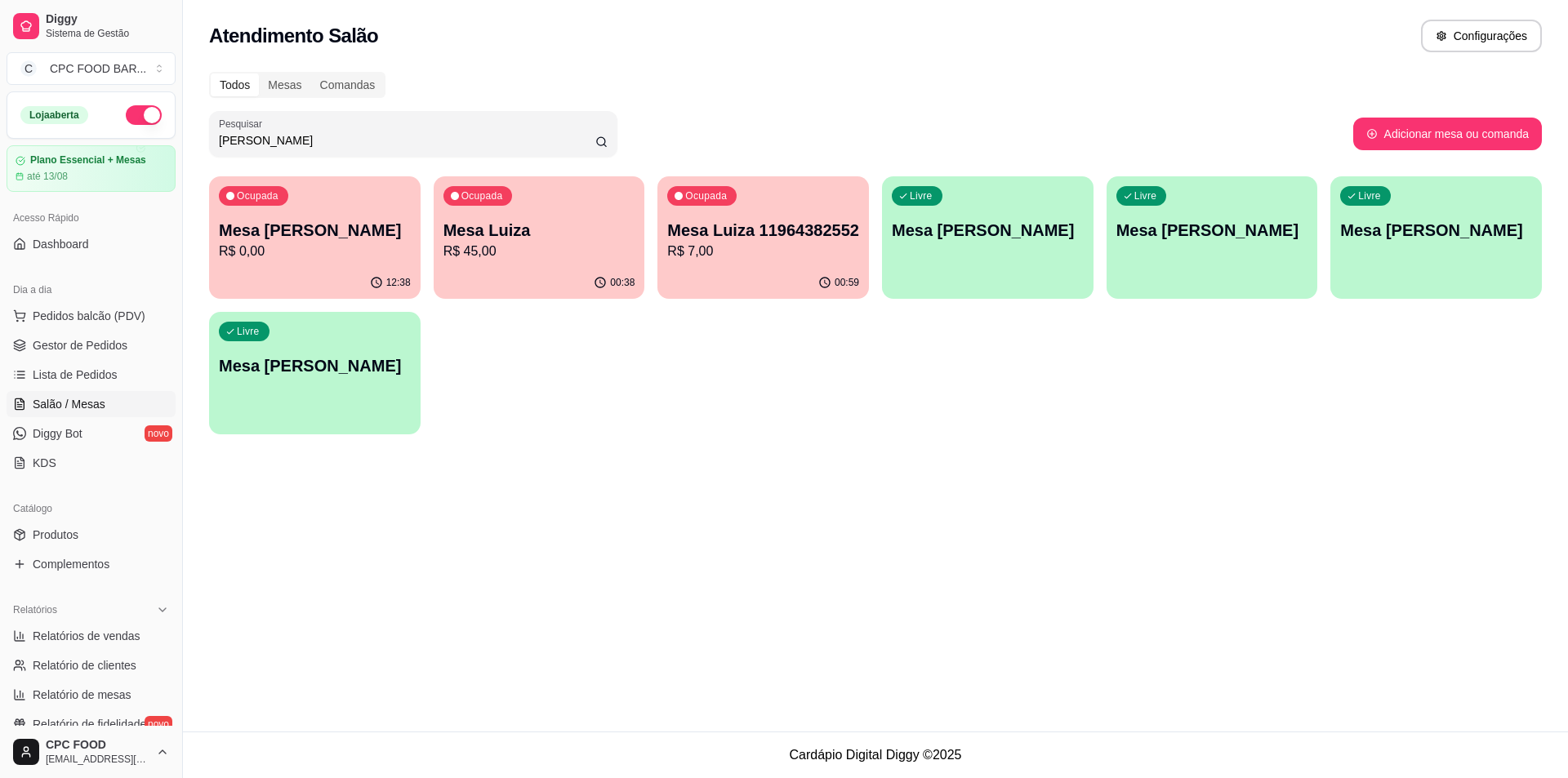
click at [505, 242] on p "R$ 45,00" at bounding box center [540, 251] width 192 height 20
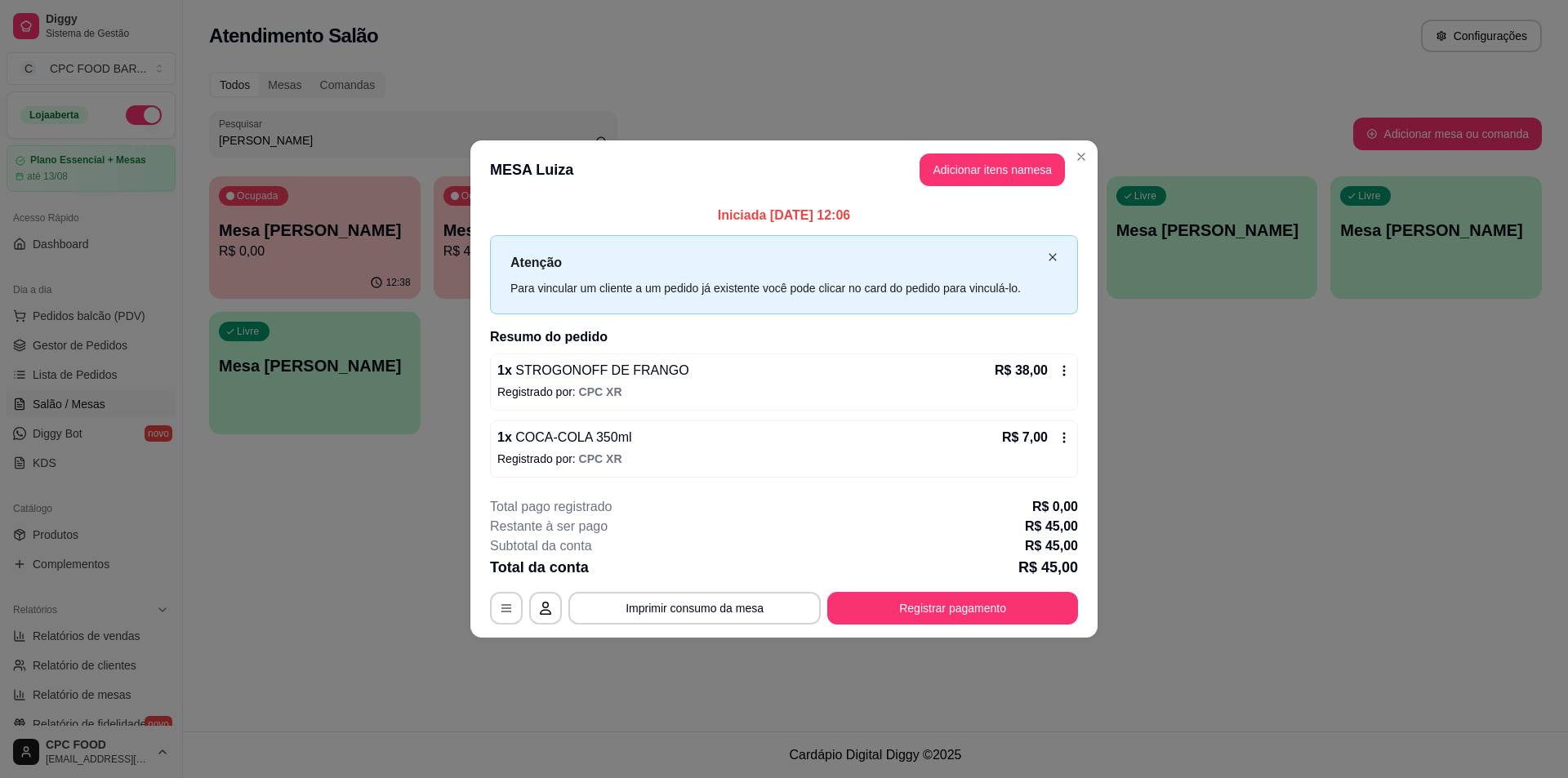
click at [1049, 255] on icon "close" at bounding box center [1053, 257] width 10 height 10
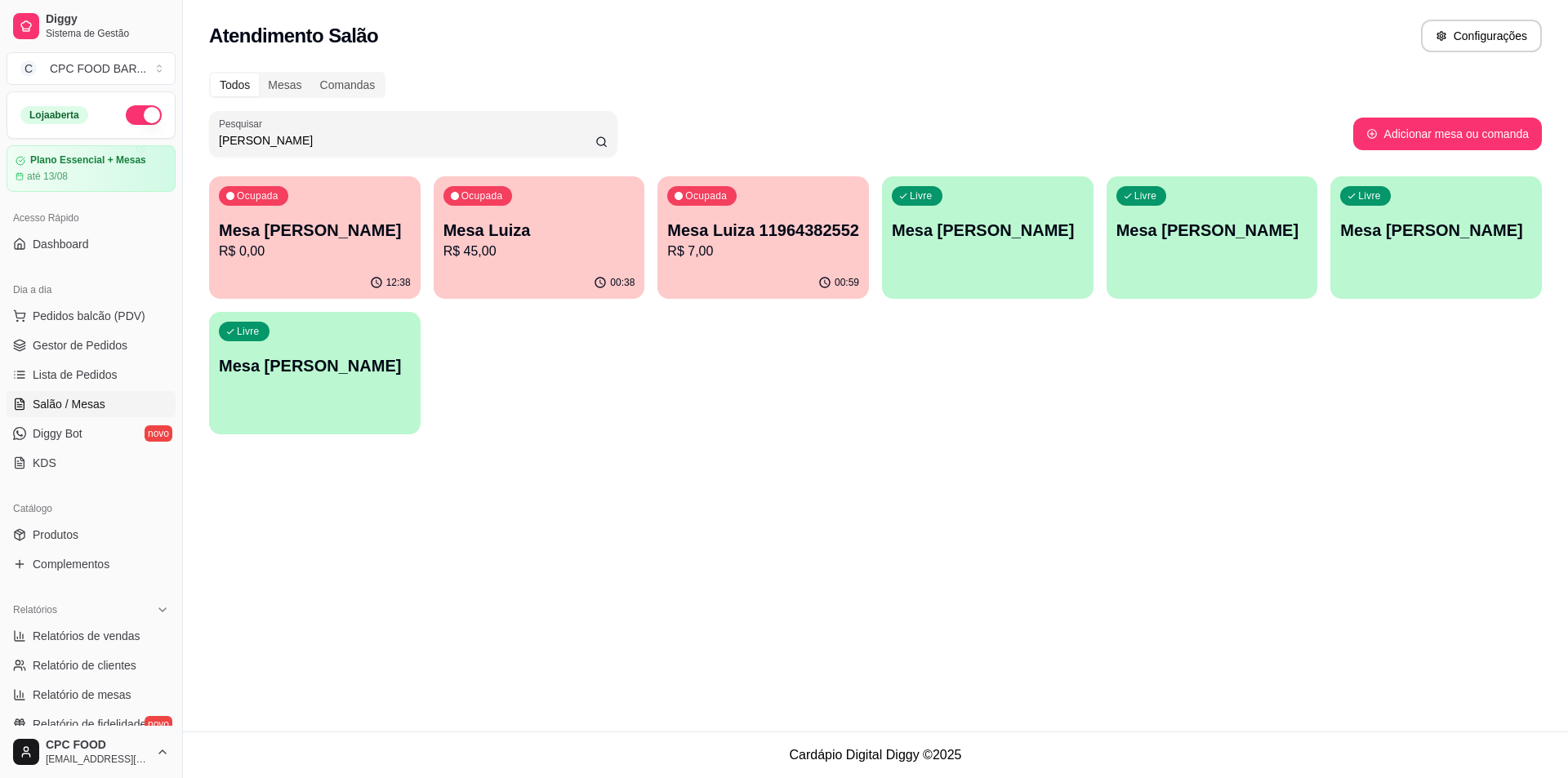
drag, startPoint x: 319, startPoint y: 144, endPoint x: 211, endPoint y: 136, distance: 108.3
click at [211, 136] on div "Pesquisar [PERSON_NAME]" at bounding box center [414, 134] width 409 height 46
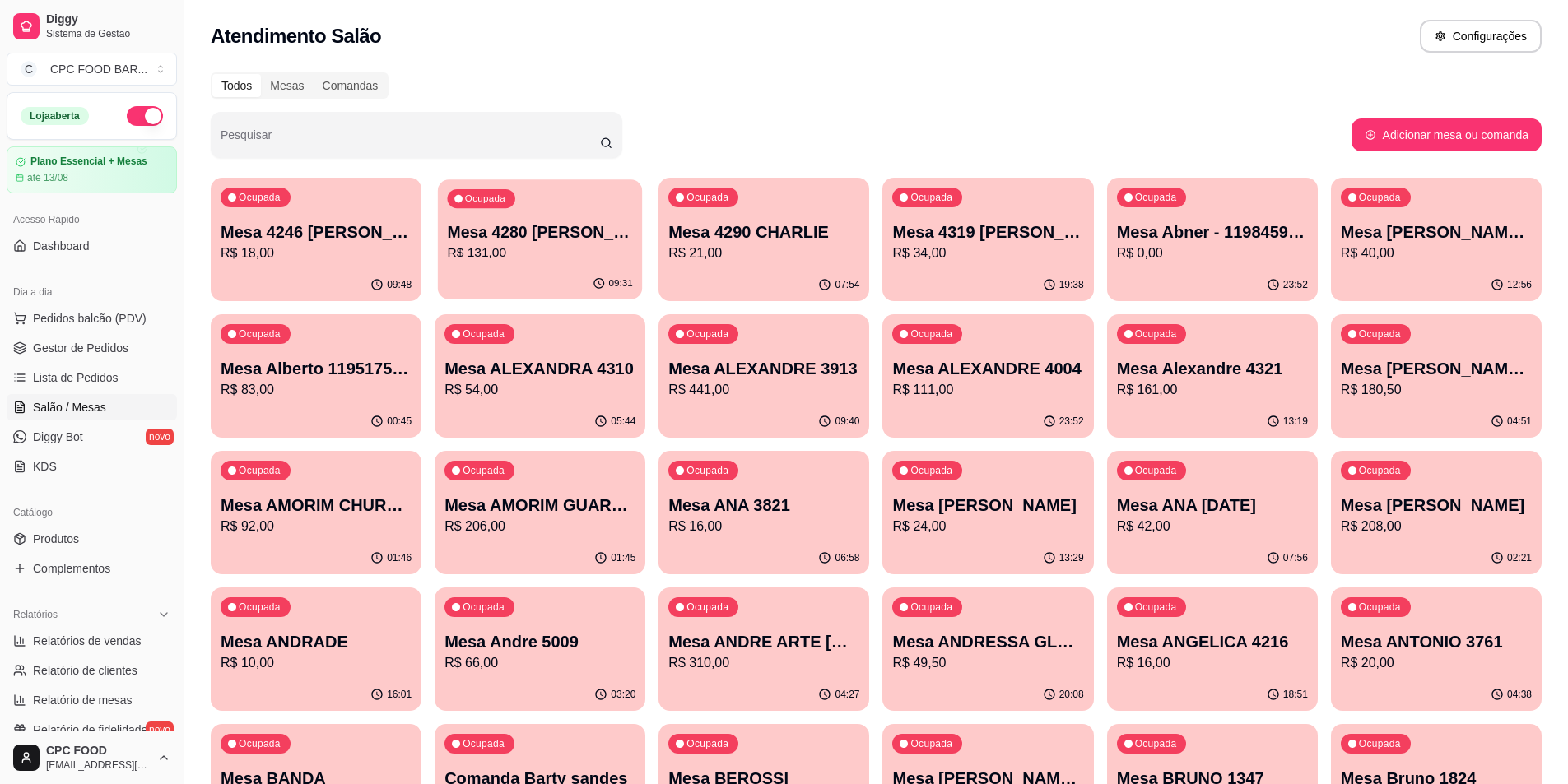
click at [556, 228] on p "Mesa 4280 [PERSON_NAME]" at bounding box center [540, 232] width 185 height 23
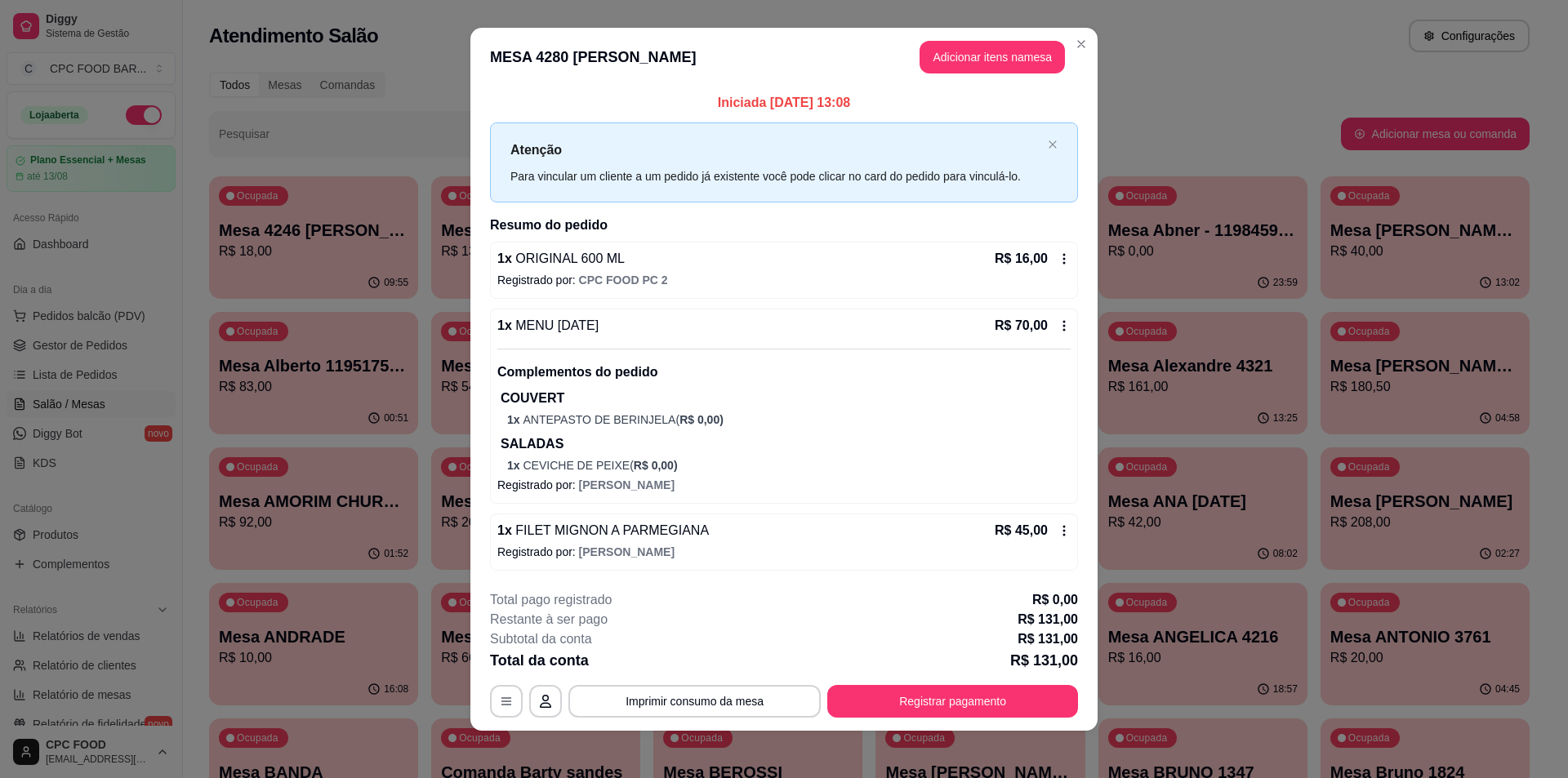
scroll to position [15, 0]
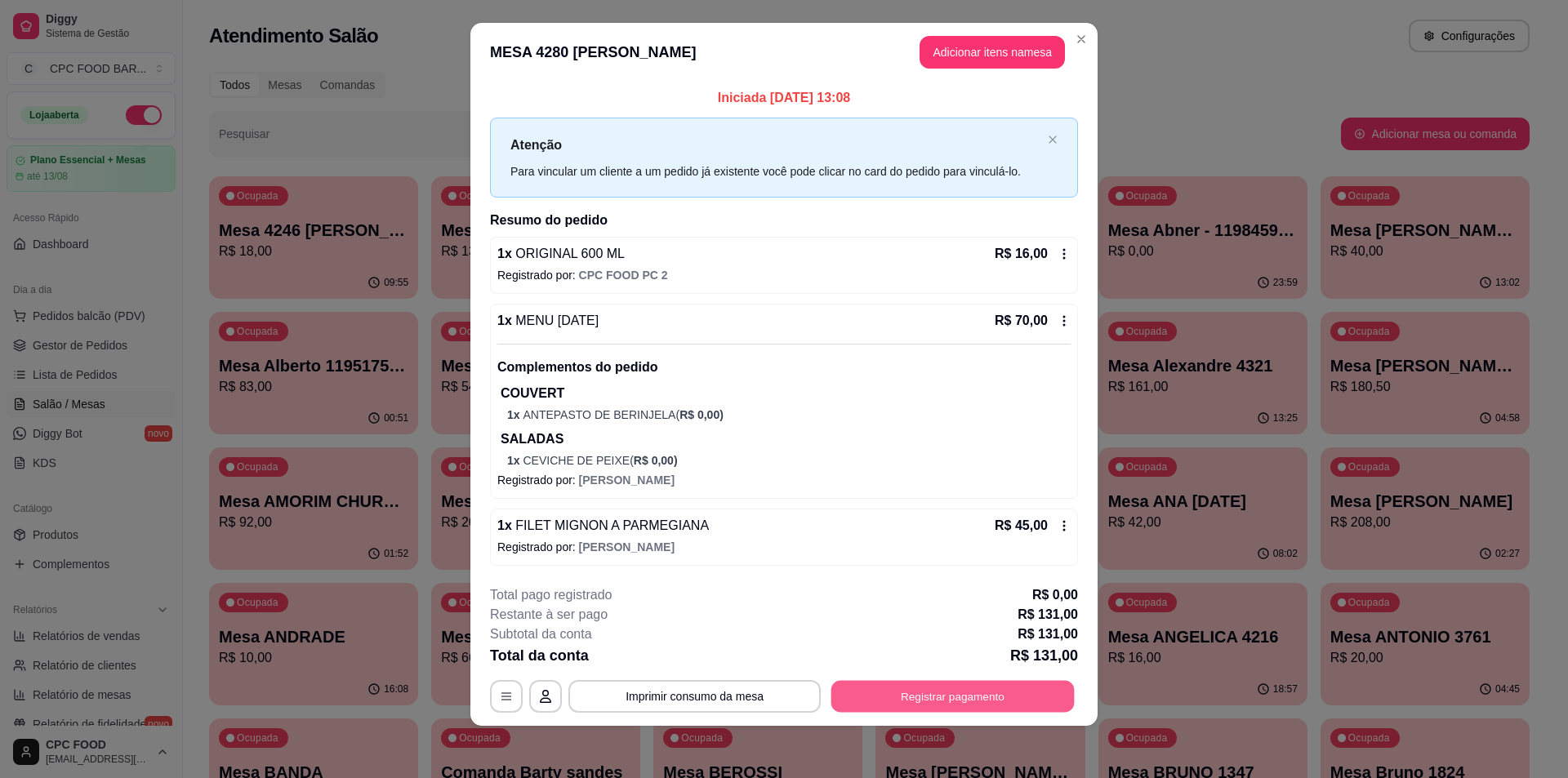
click at [1015, 698] on button "Registrar pagamento" at bounding box center [953, 696] width 243 height 32
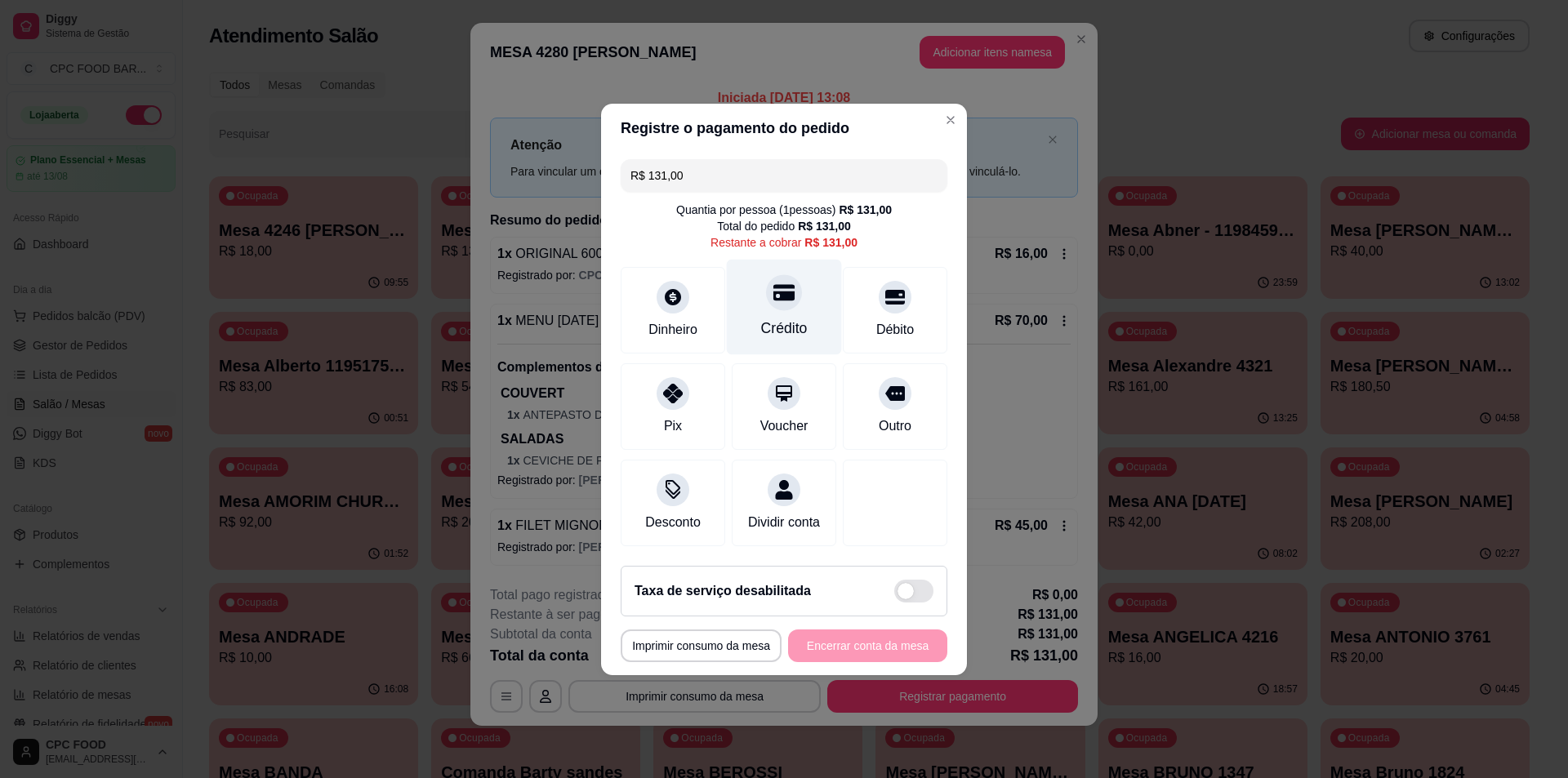
click at [780, 318] on div "Crédito" at bounding box center [785, 328] width 47 height 22
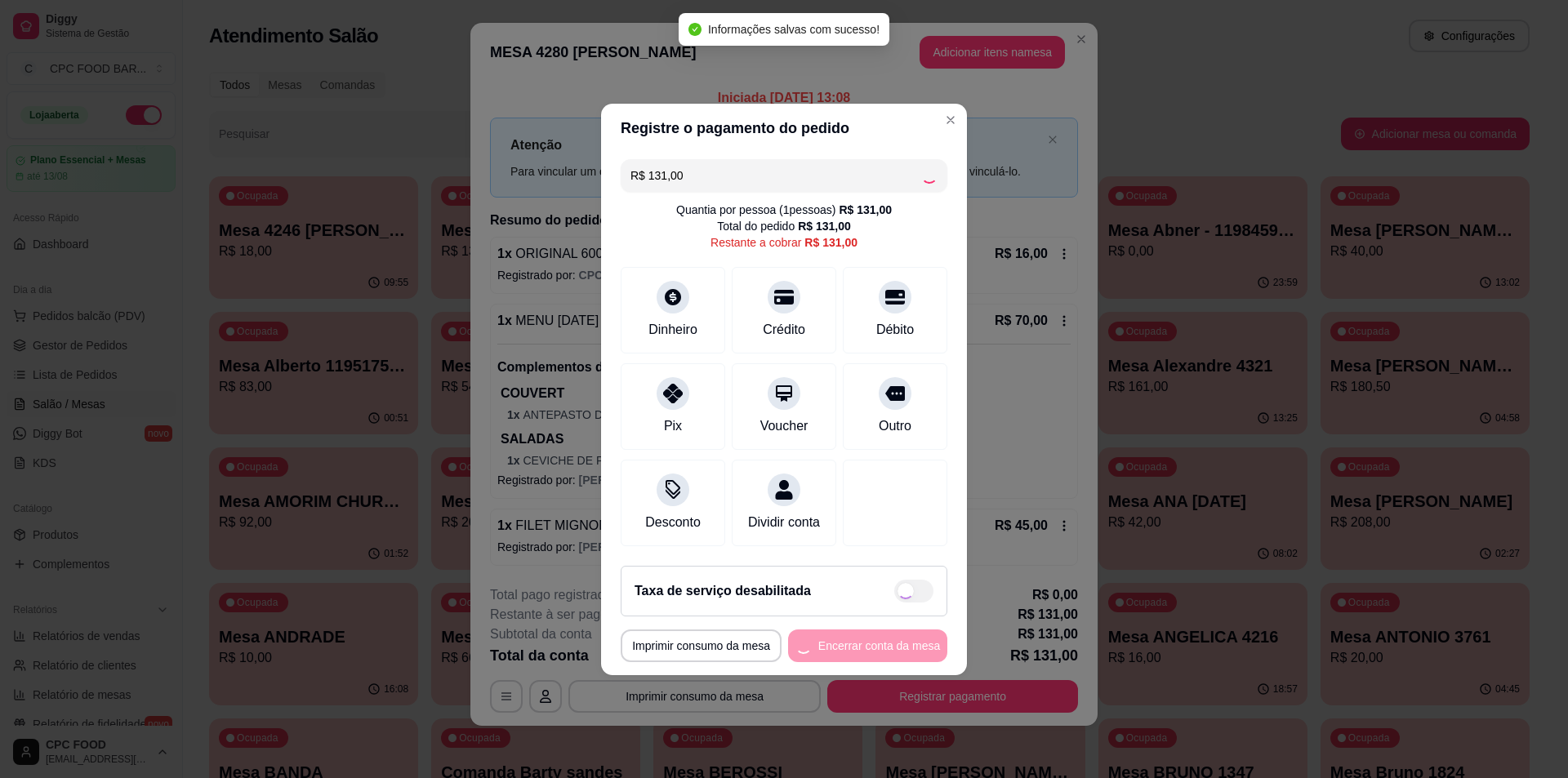
type input "R$ 0,00"
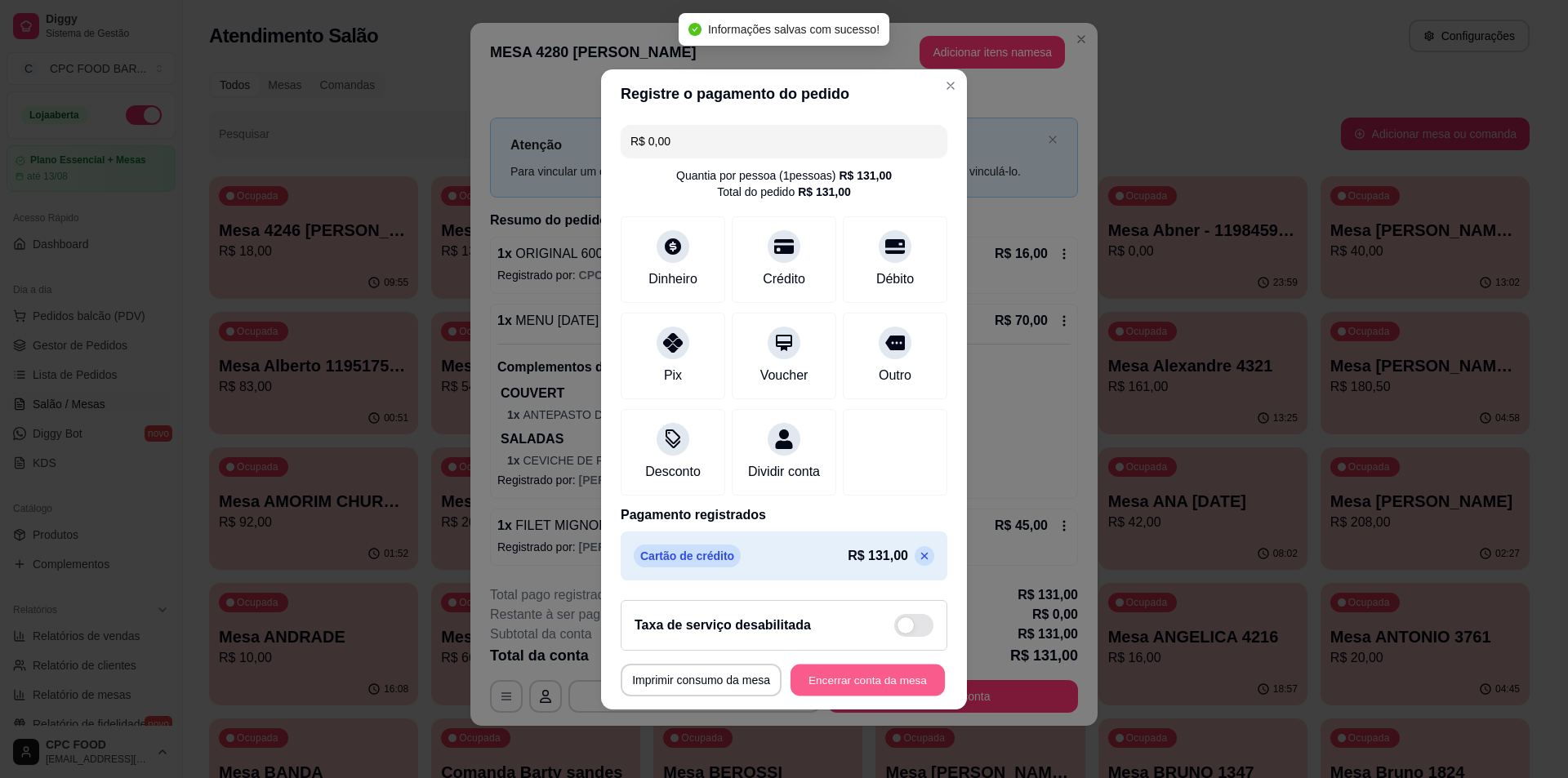
click at [881, 692] on button "Encerrar conta da mesa" at bounding box center [868, 679] width 154 height 32
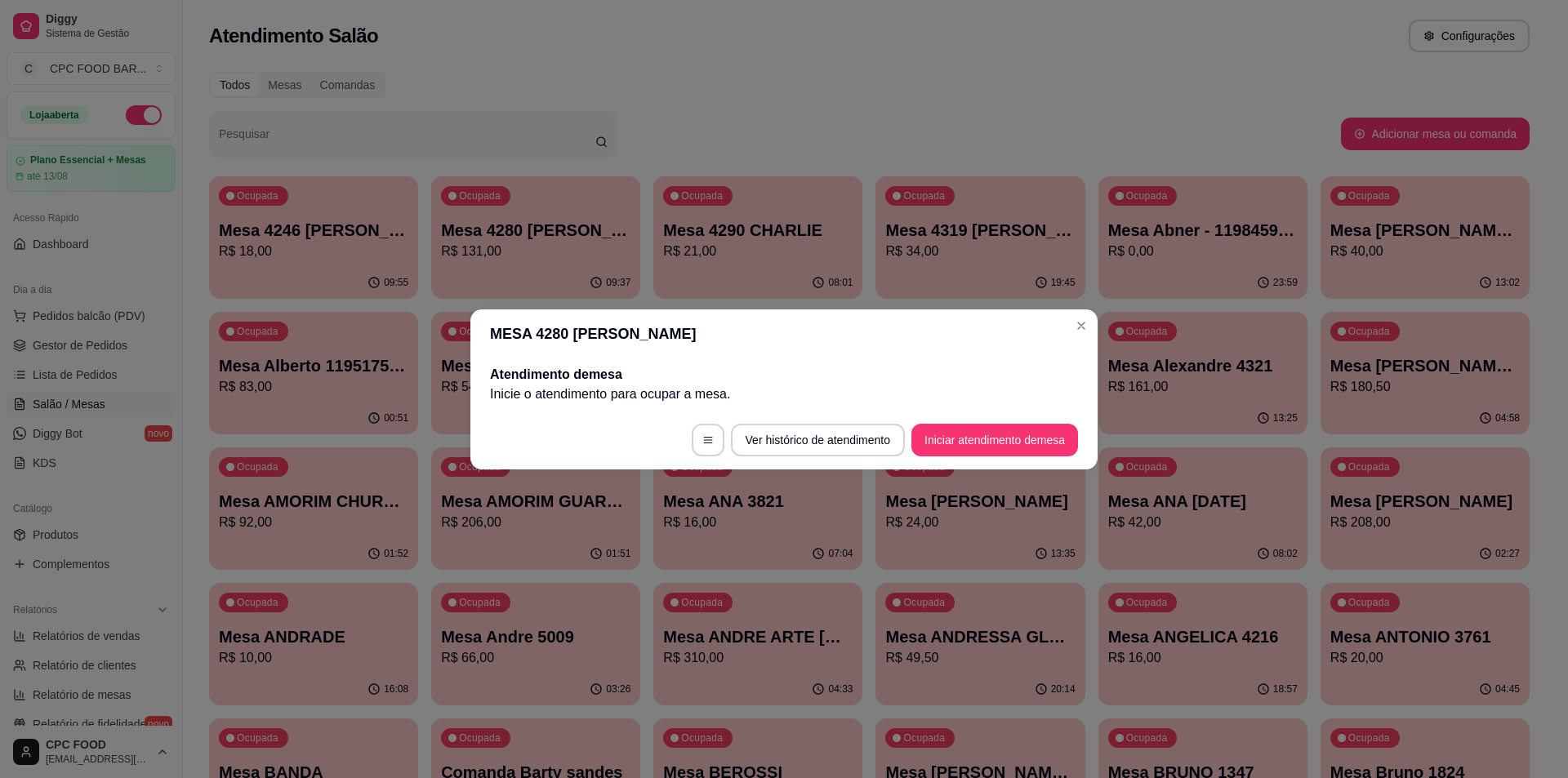
scroll to position [0, 0]
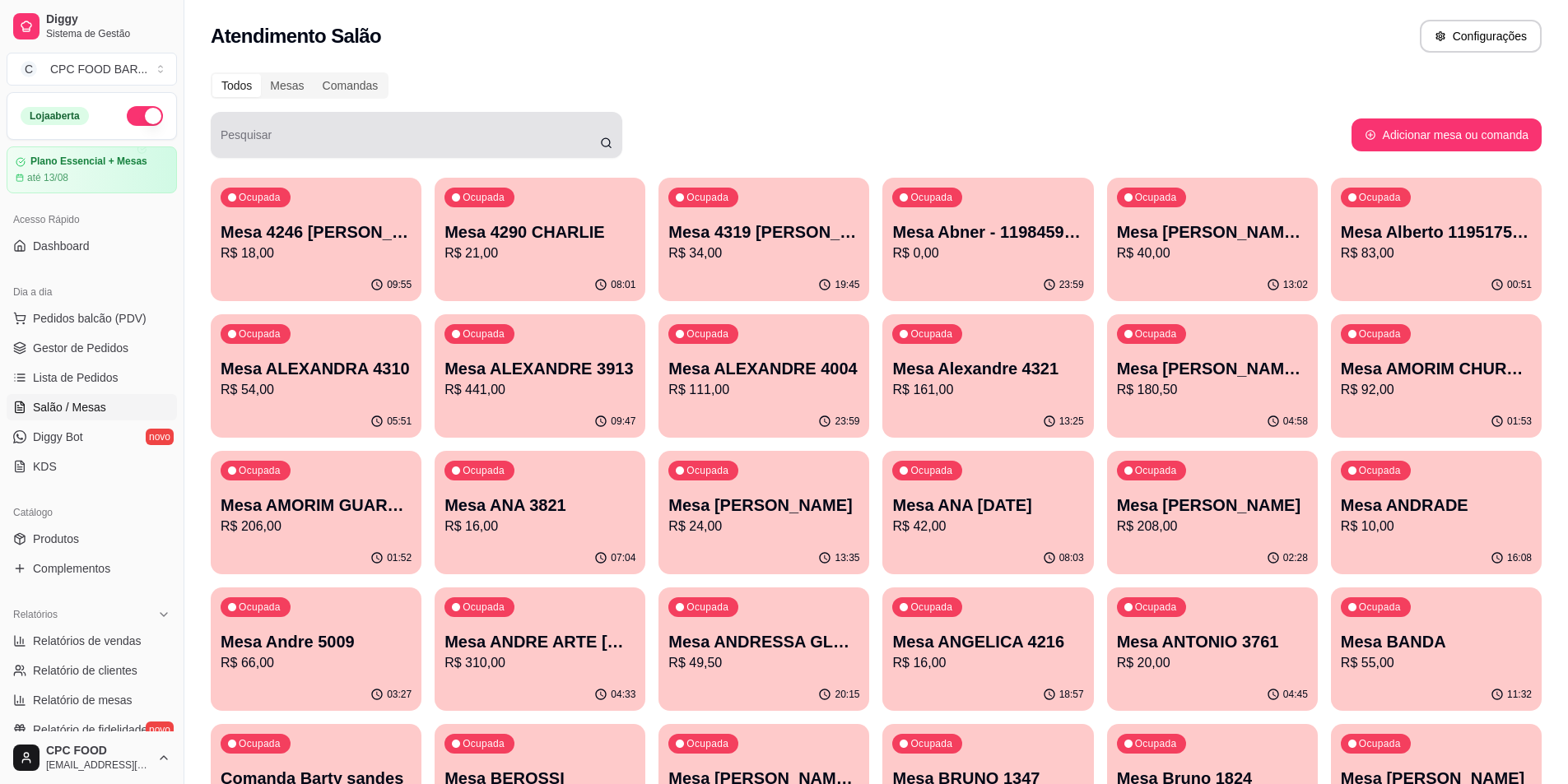
click at [362, 152] on div "Pesquisar" at bounding box center [417, 135] width 412 height 46
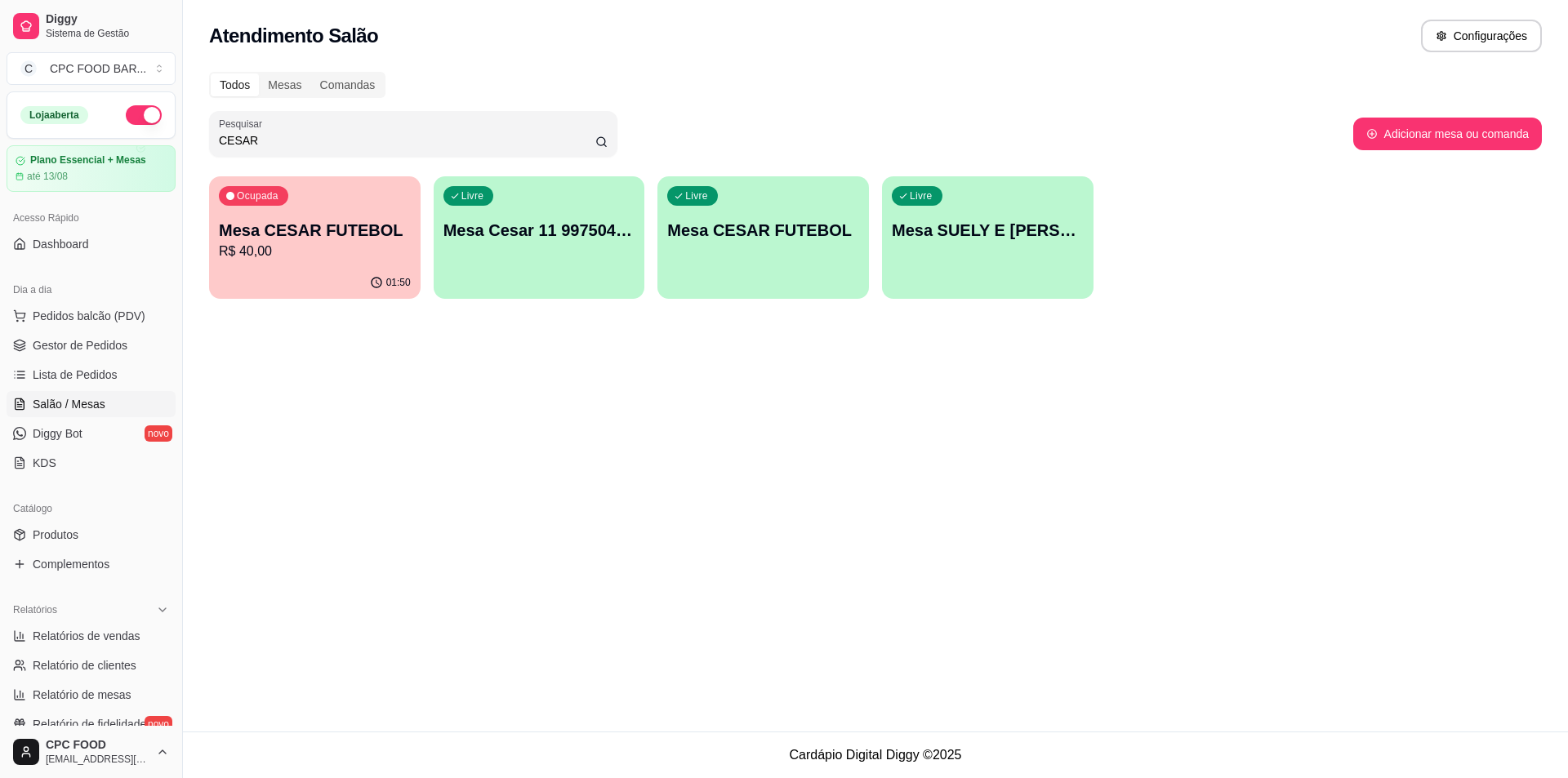
type input "CESAR"
click at [313, 211] on div "Ocupada Mesa CESAR FUTEBOL R$ 40,00" at bounding box center [315, 222] width 205 height 88
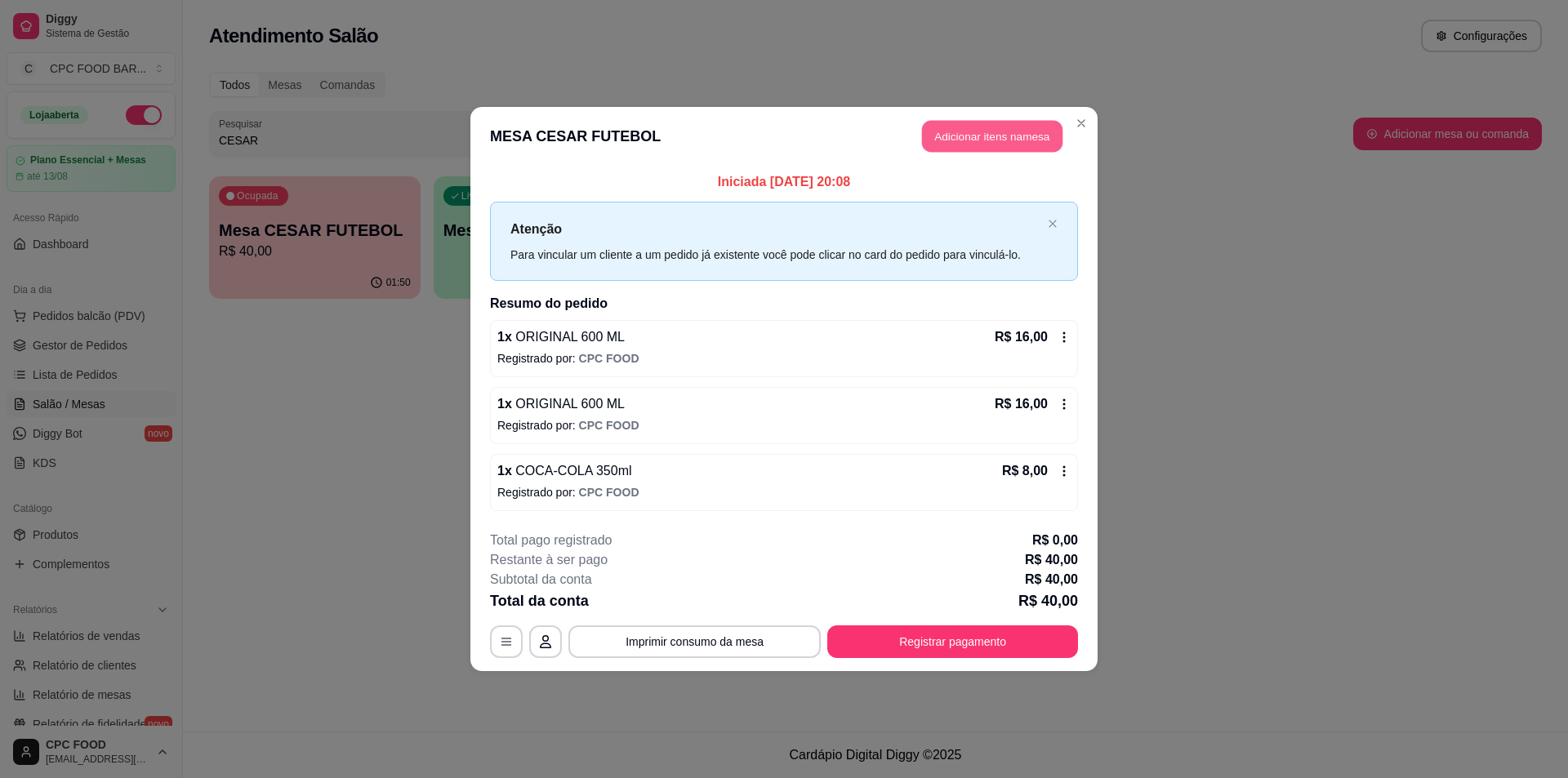
click at [1010, 130] on button "Adicionar itens na mesa" at bounding box center [992, 137] width 141 height 32
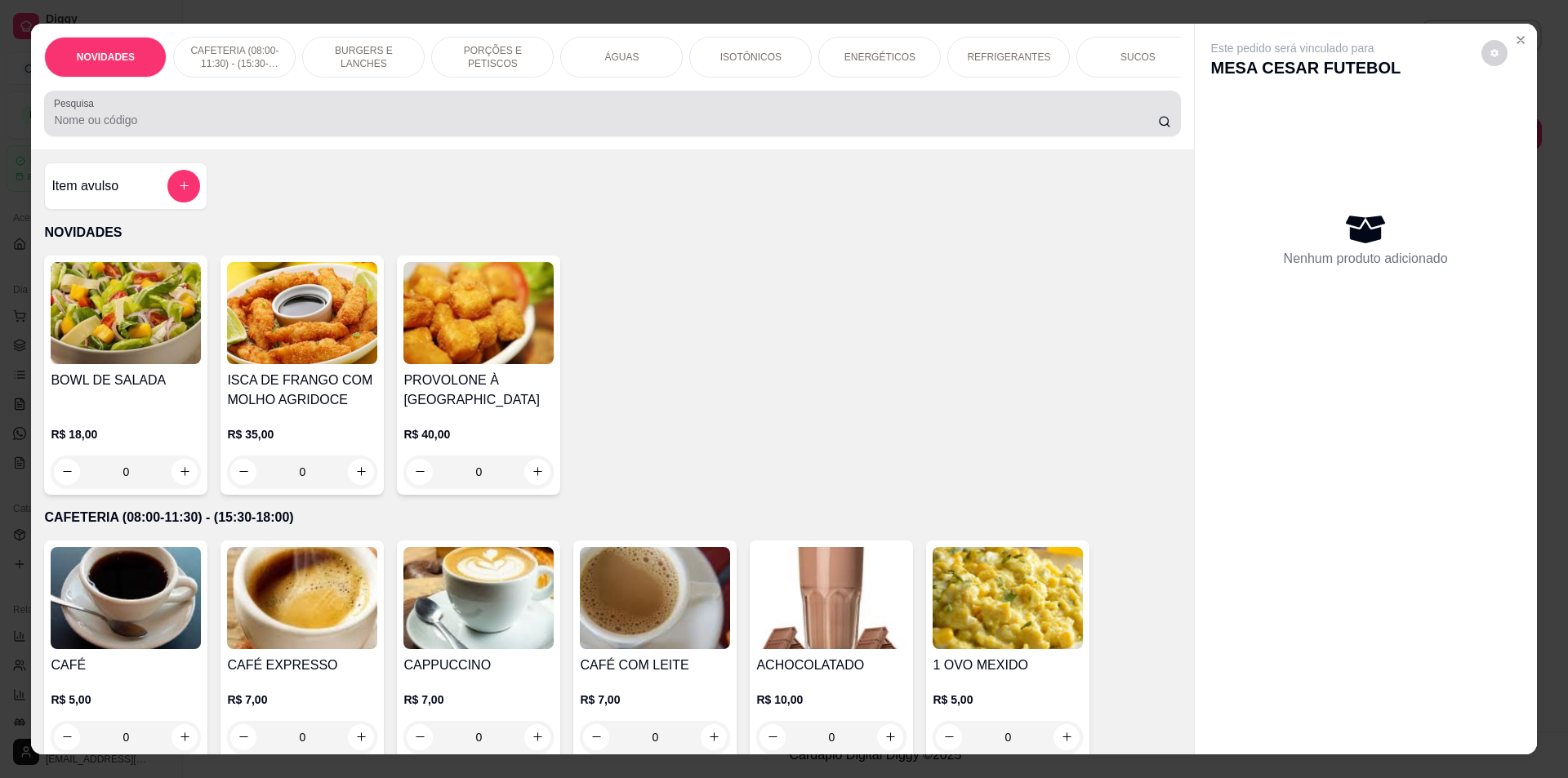
click at [601, 128] on input "Pesquisa" at bounding box center [605, 119] width 1104 height 17
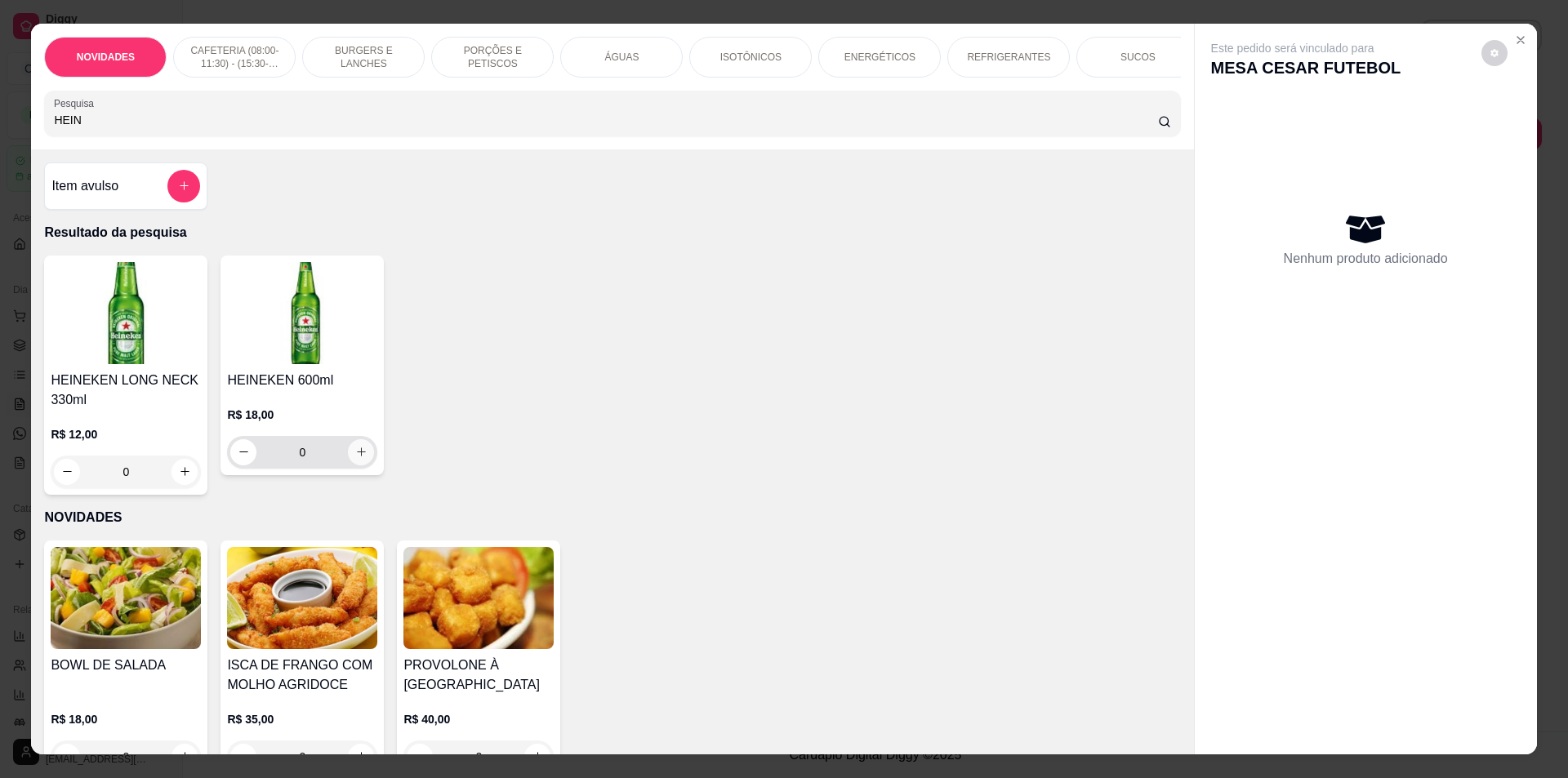
type input "HEIN"
click at [348, 462] on button "increase-product-quantity" at bounding box center [361, 452] width 26 height 26
type input "1"
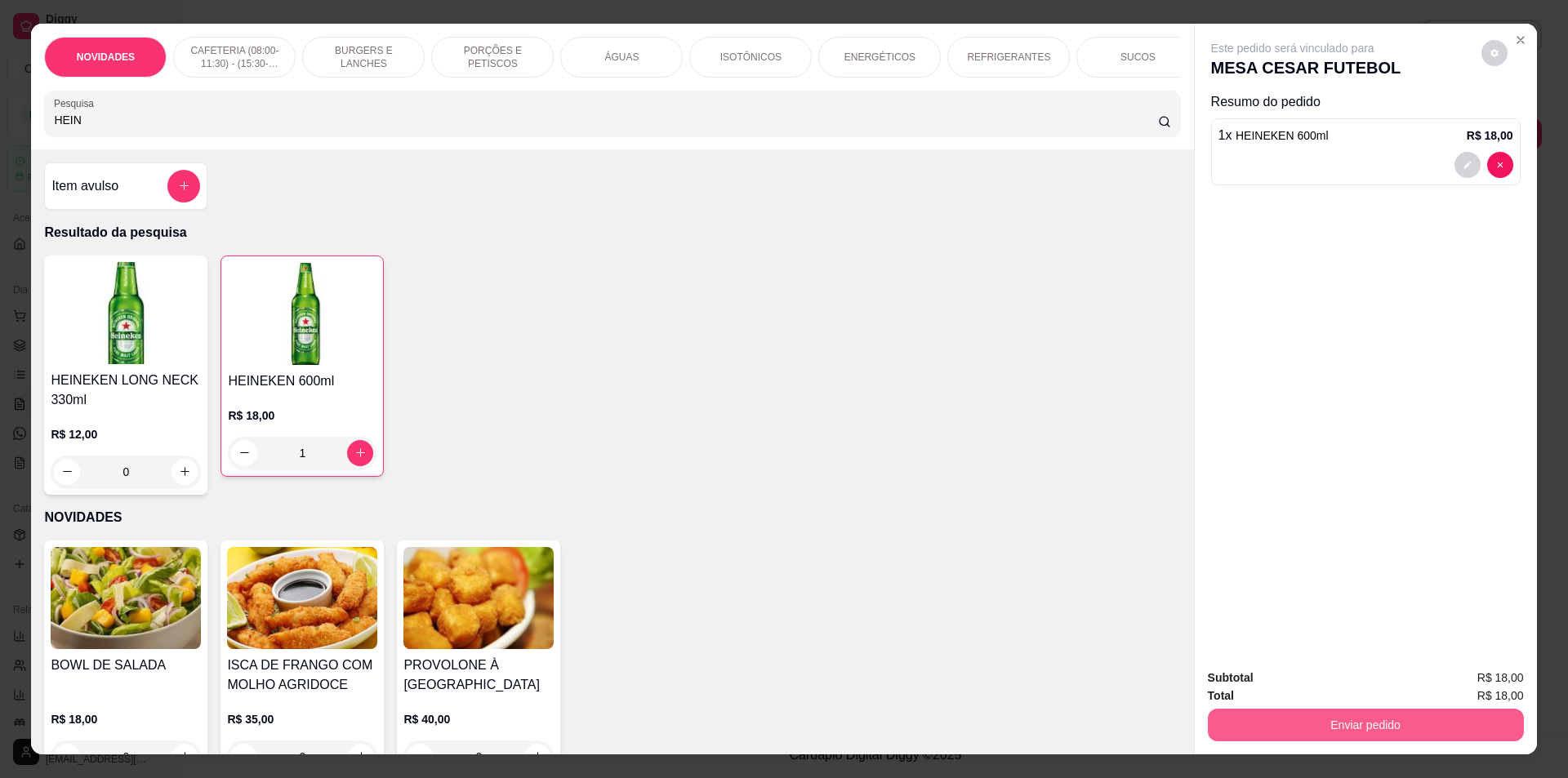
click at [1386, 732] on button "Enviar pedido" at bounding box center [1366, 724] width 316 height 32
click at [1309, 687] on button "Não registrar e enviar pedido" at bounding box center [1311, 684] width 165 height 30
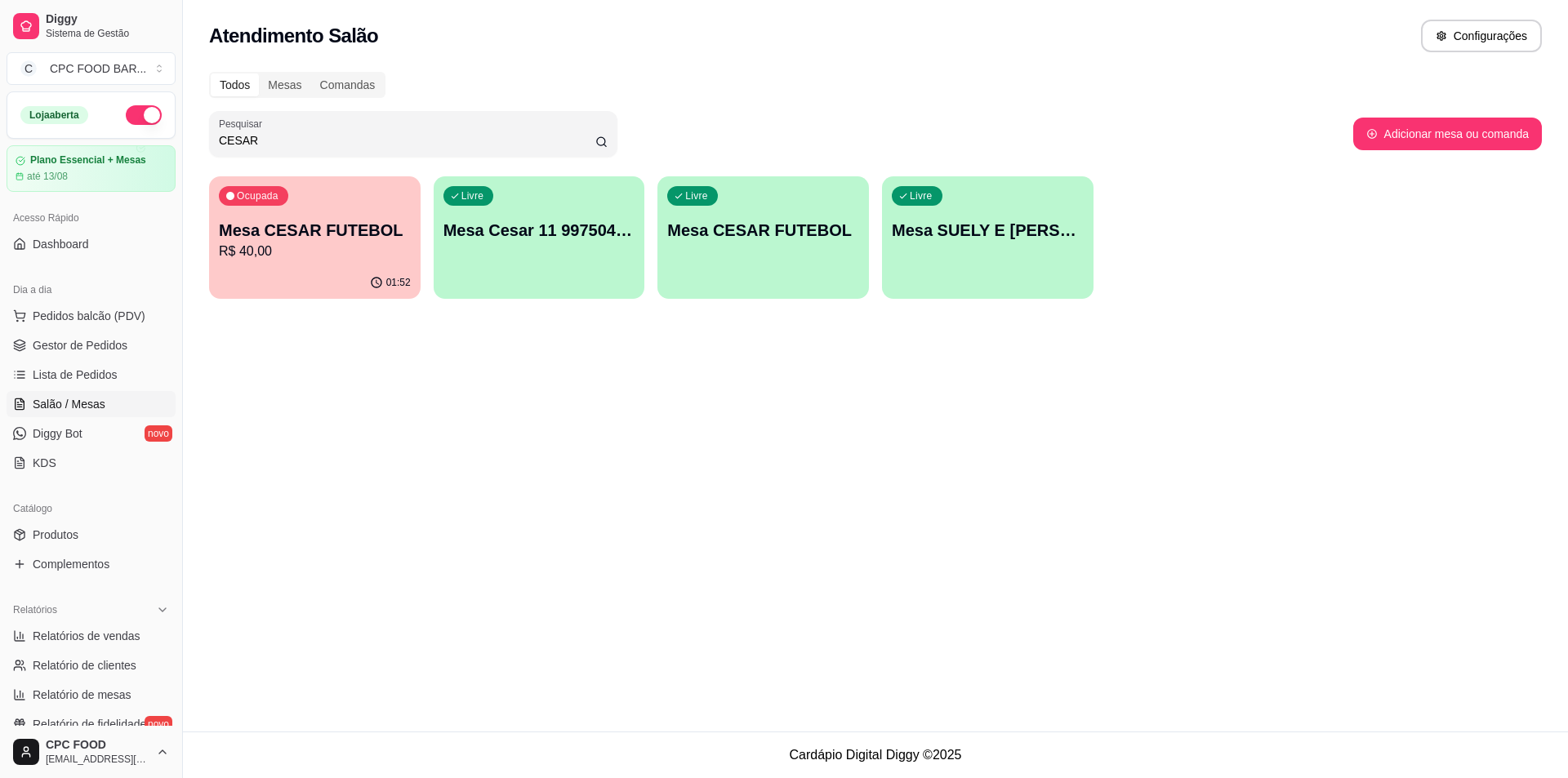
drag, startPoint x: 276, startPoint y: 149, endPoint x: 201, endPoint y: 145, distance: 75.1
click at [201, 145] on div "Todos Mesas Comandas Pesquisar CESAR Adicionar mesa ou comanda Ocupada Mesa CES…" at bounding box center [875, 190] width 1385 height 256
drag, startPoint x: 259, startPoint y: 142, endPoint x: 198, endPoint y: 140, distance: 61.0
click at [198, 140] on div "Todos Mesas Comandas Pesquisar CESAR Adicionar mesa ou comanda Ocupada Mesa CES…" at bounding box center [875, 190] width 1385 height 256
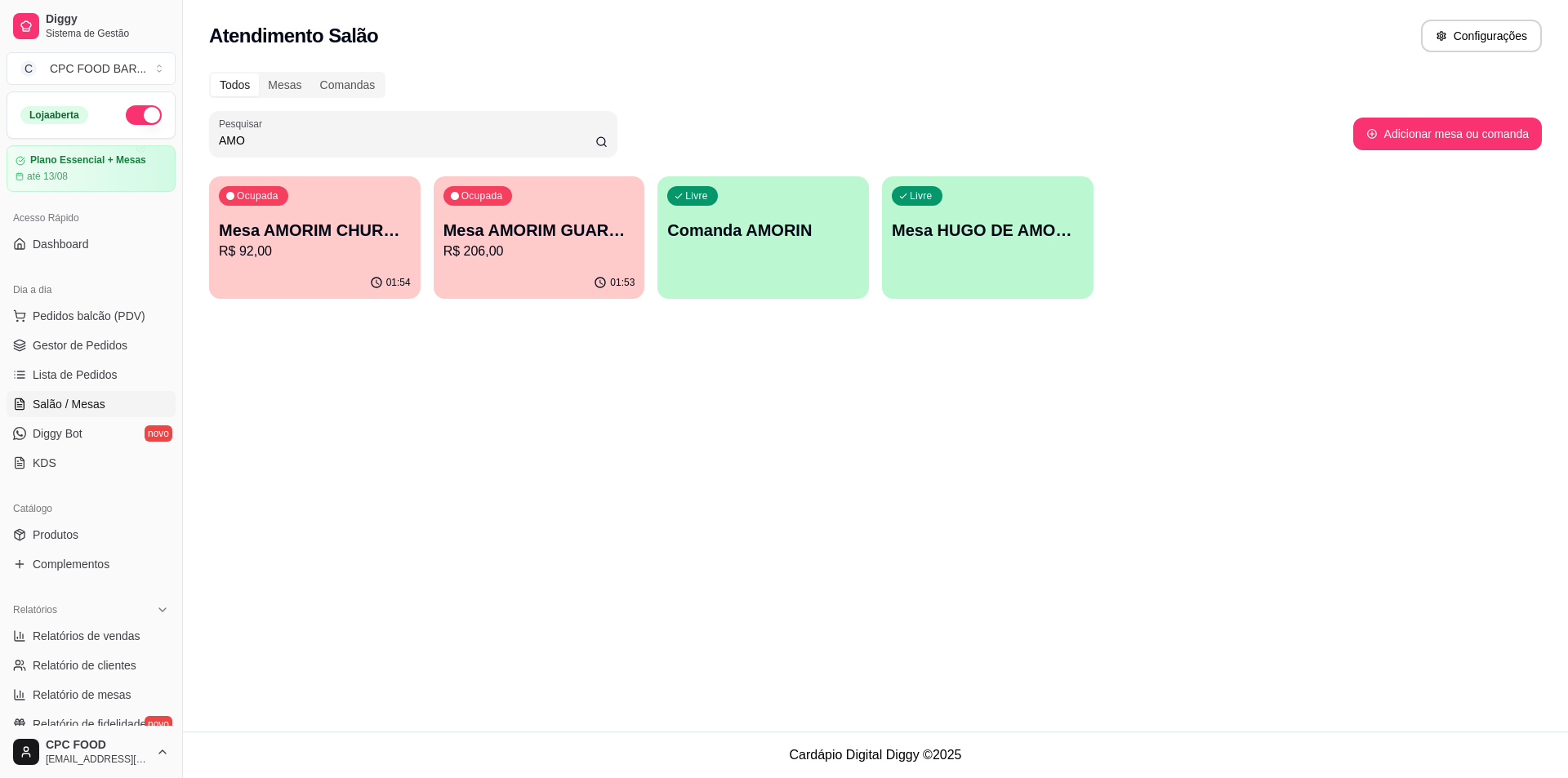
type input "AMO"
click at [327, 254] on p "R$ 92,00" at bounding box center [315, 251] width 192 height 20
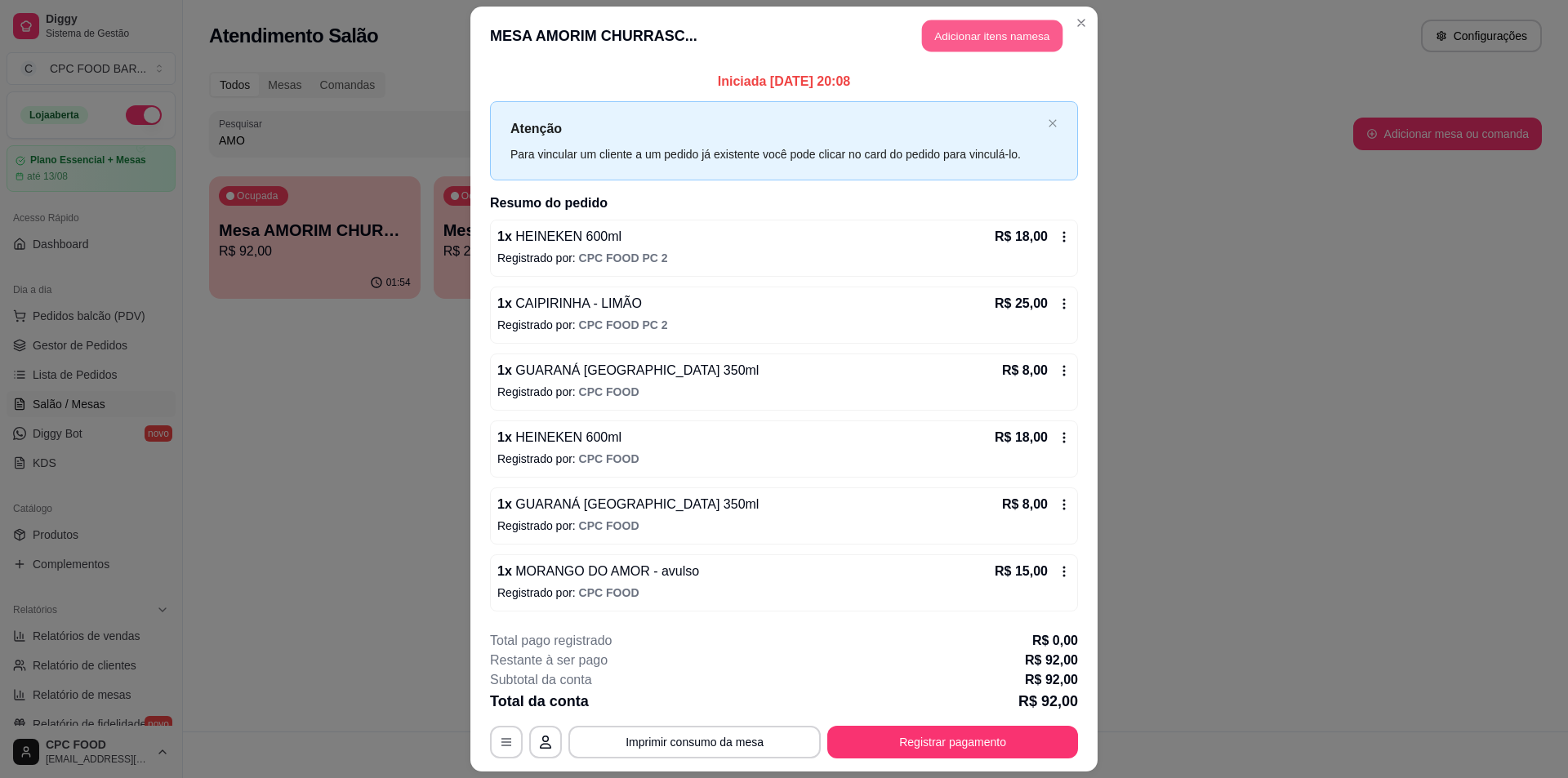
click at [1018, 42] on button "Adicionar itens na mesa" at bounding box center [992, 36] width 141 height 32
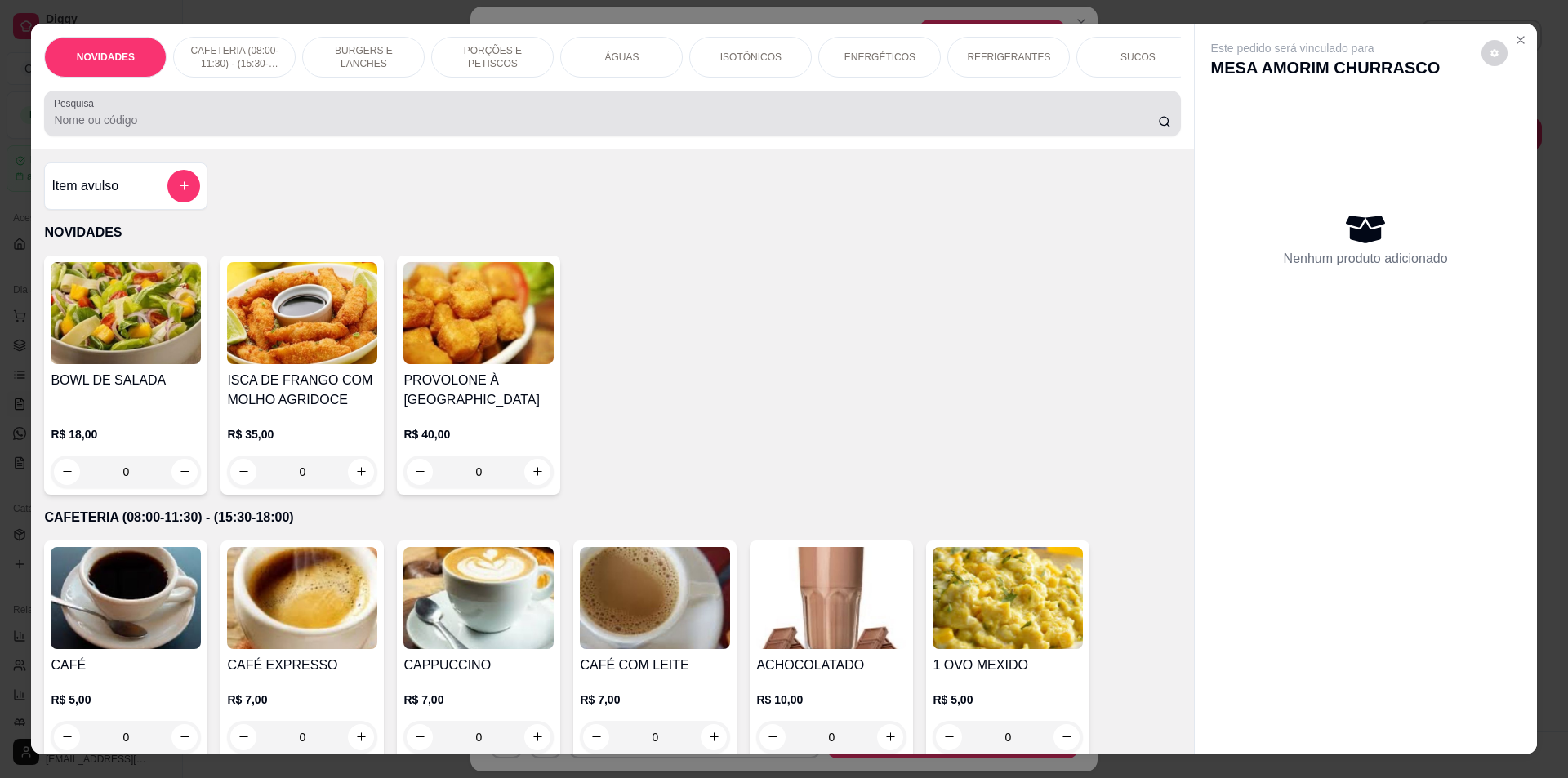
click at [630, 128] on input "Pesquisa" at bounding box center [605, 119] width 1104 height 17
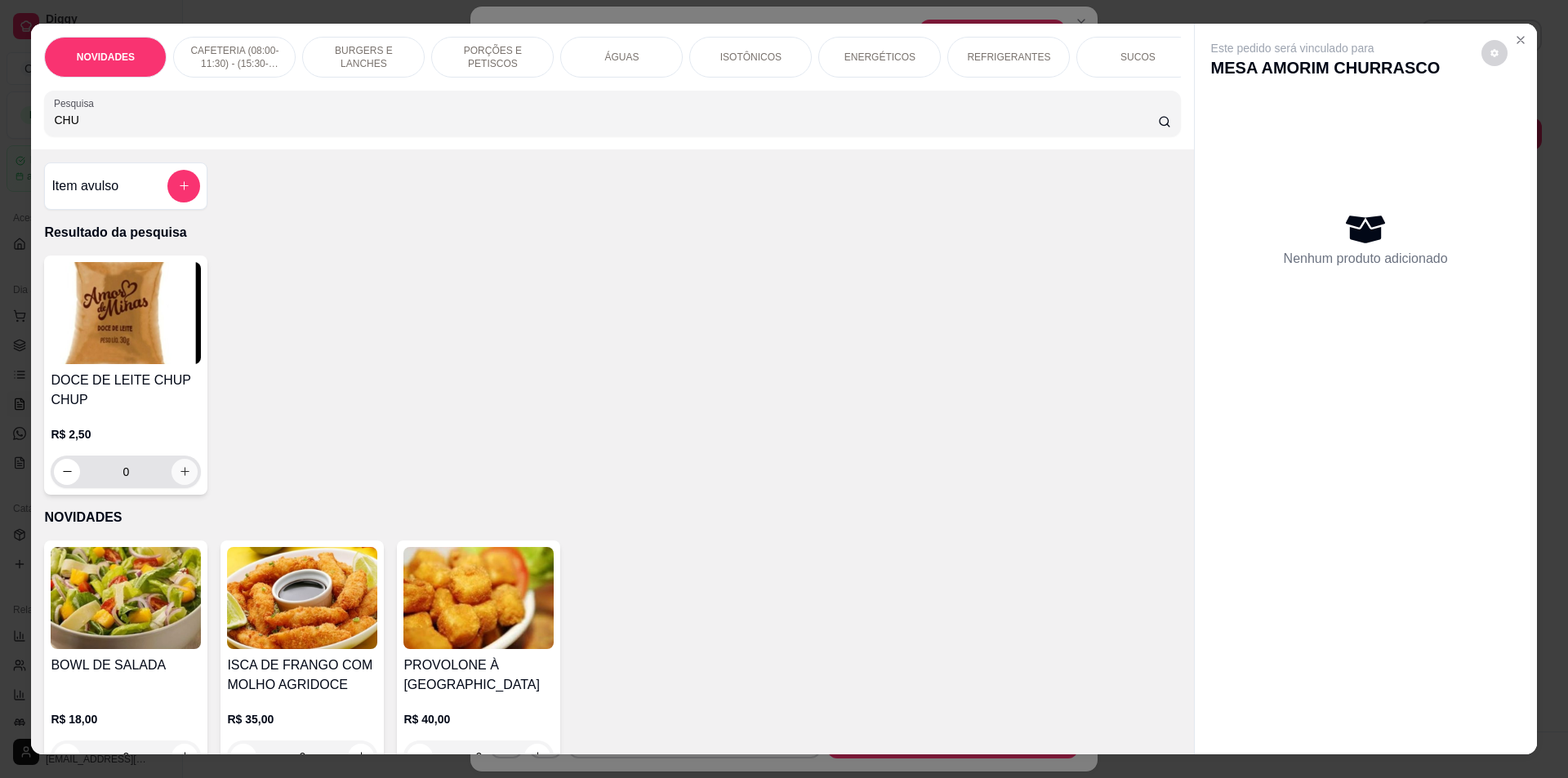
type input "CHU"
click at [180, 478] on icon "increase-product-quantity" at bounding box center [185, 471] width 13 height 13
type input "1"
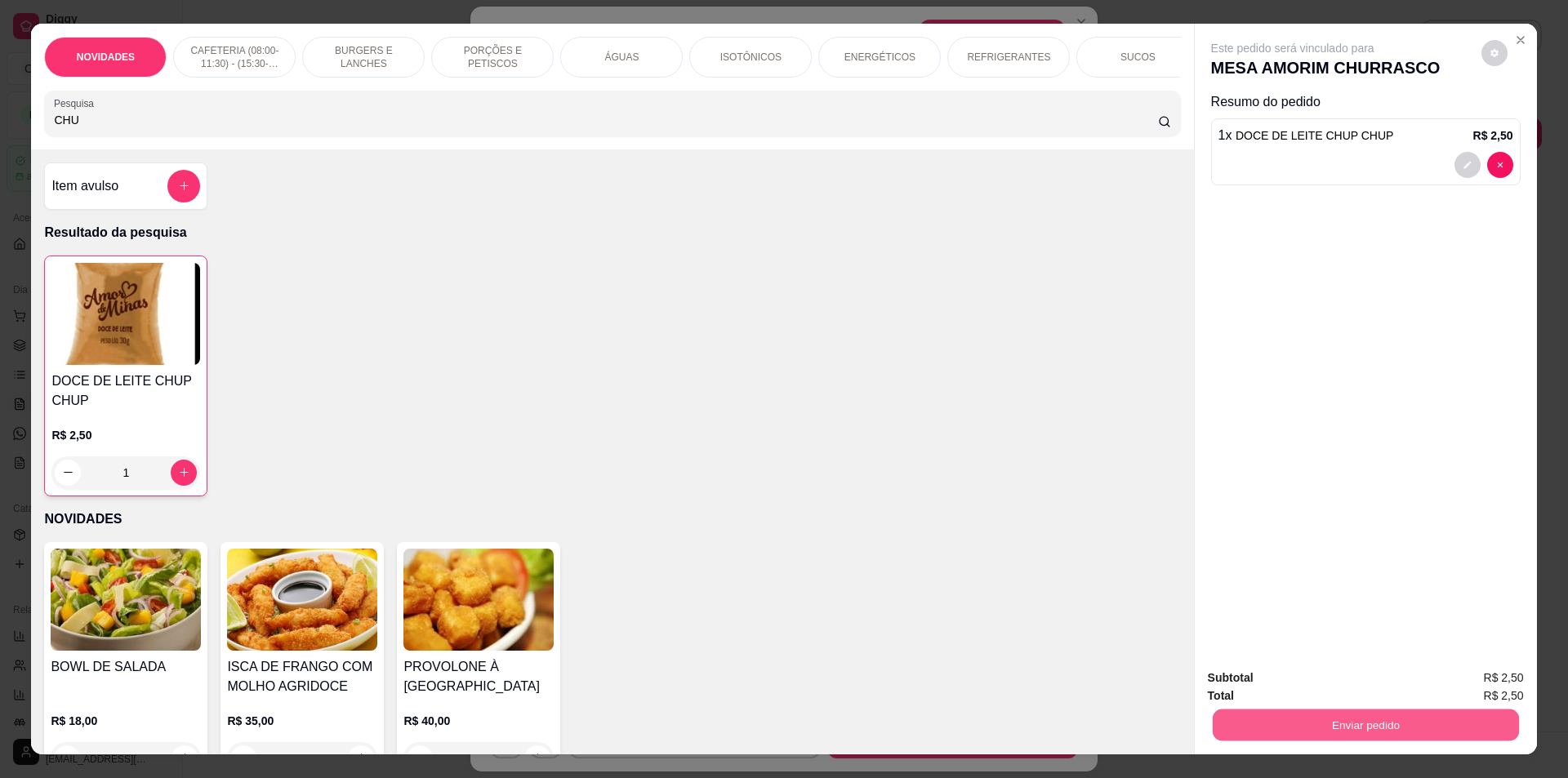
click at [1291, 717] on button "Enviar pedido" at bounding box center [1365, 725] width 306 height 32
click at [1289, 684] on button "Não registrar e enviar pedido" at bounding box center [1312, 685] width 170 height 31
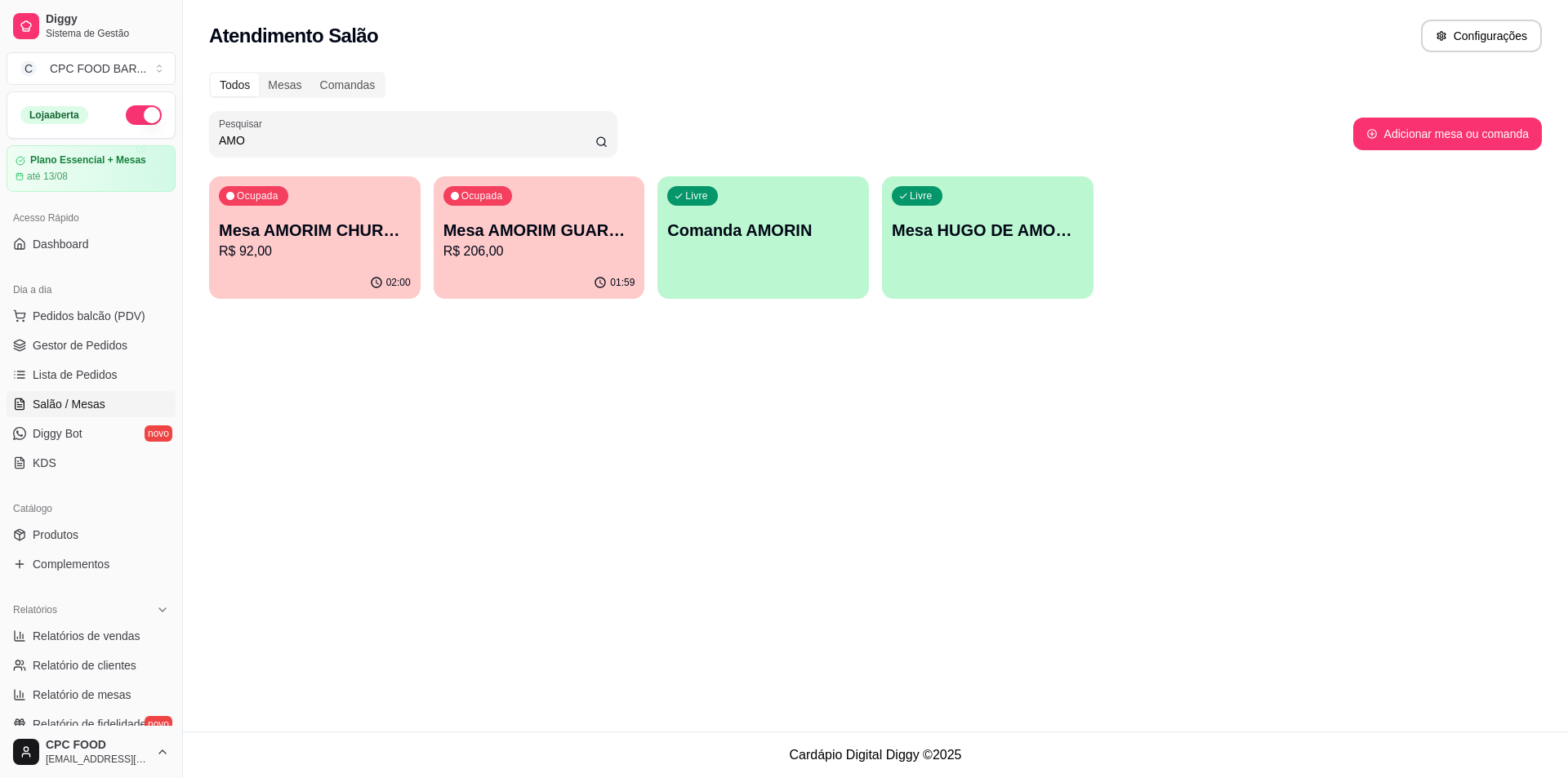
click at [405, 156] on div "Todos Mesas Comandas Pesquisar AMO Adicionar mesa ou comanda Ocupada Mesa AMORI…" at bounding box center [875, 190] width 1385 height 256
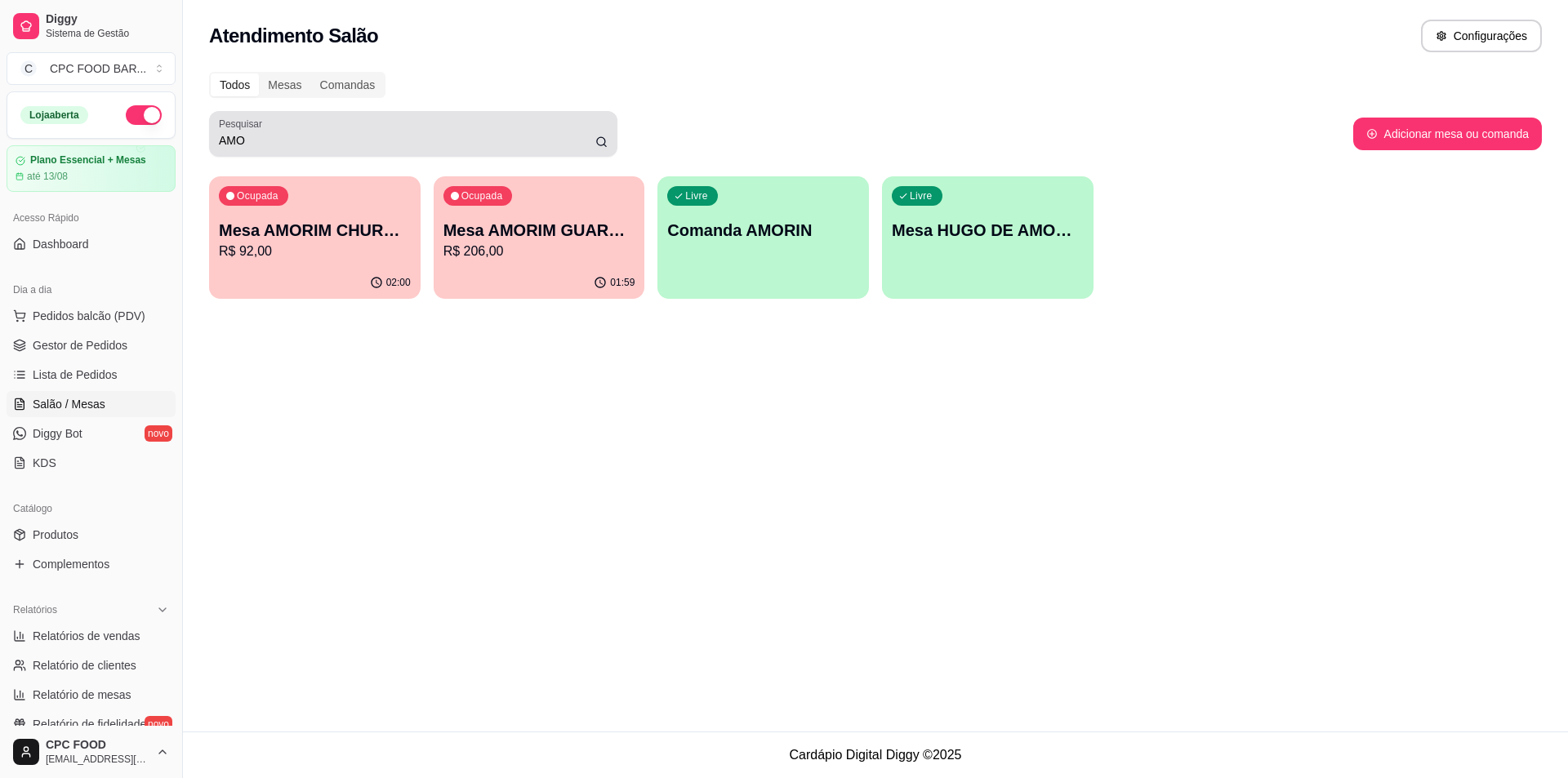
click at [407, 151] on div "Pesquisar AMO" at bounding box center [414, 134] width 409 height 46
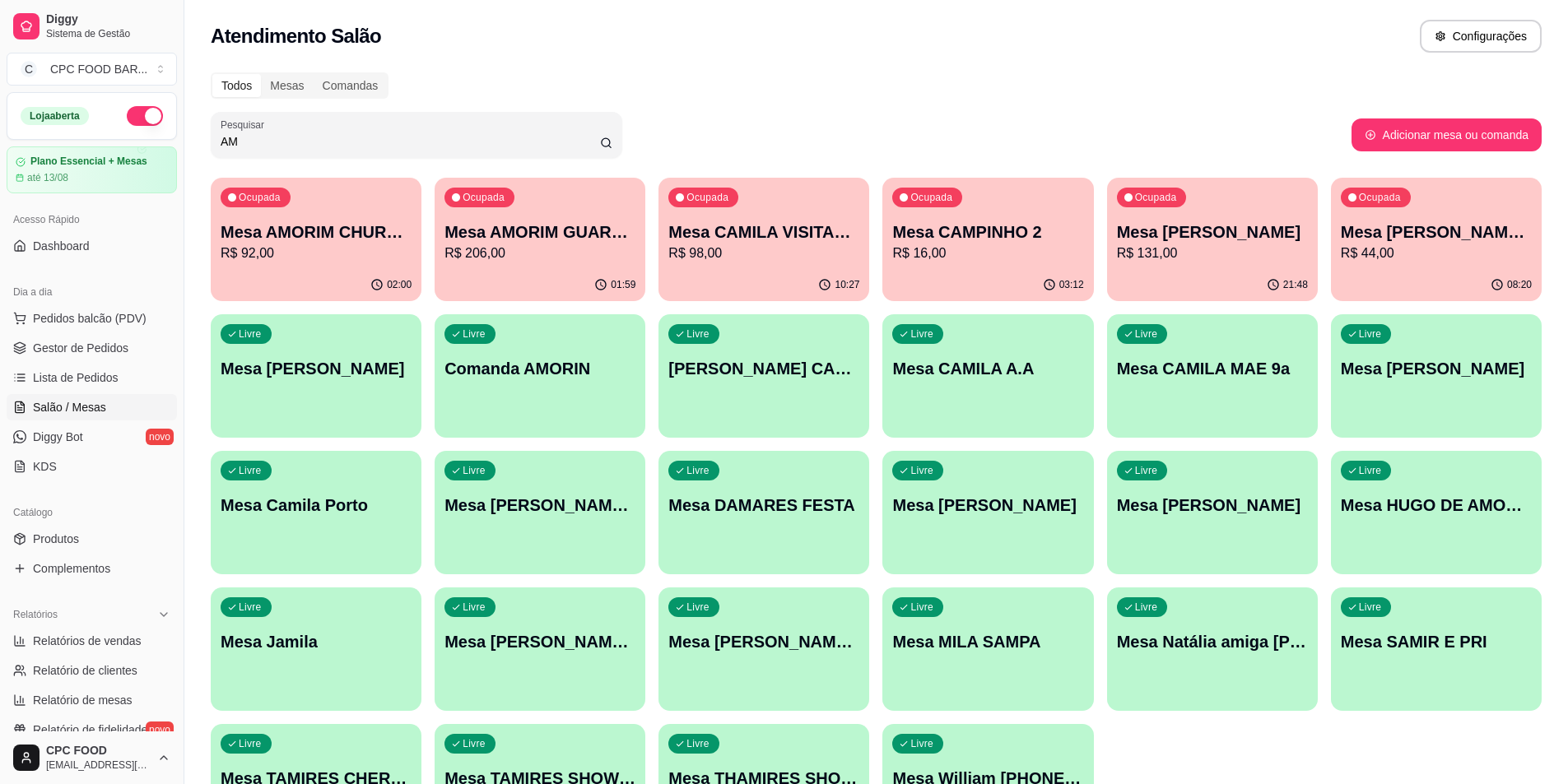
type input "A"
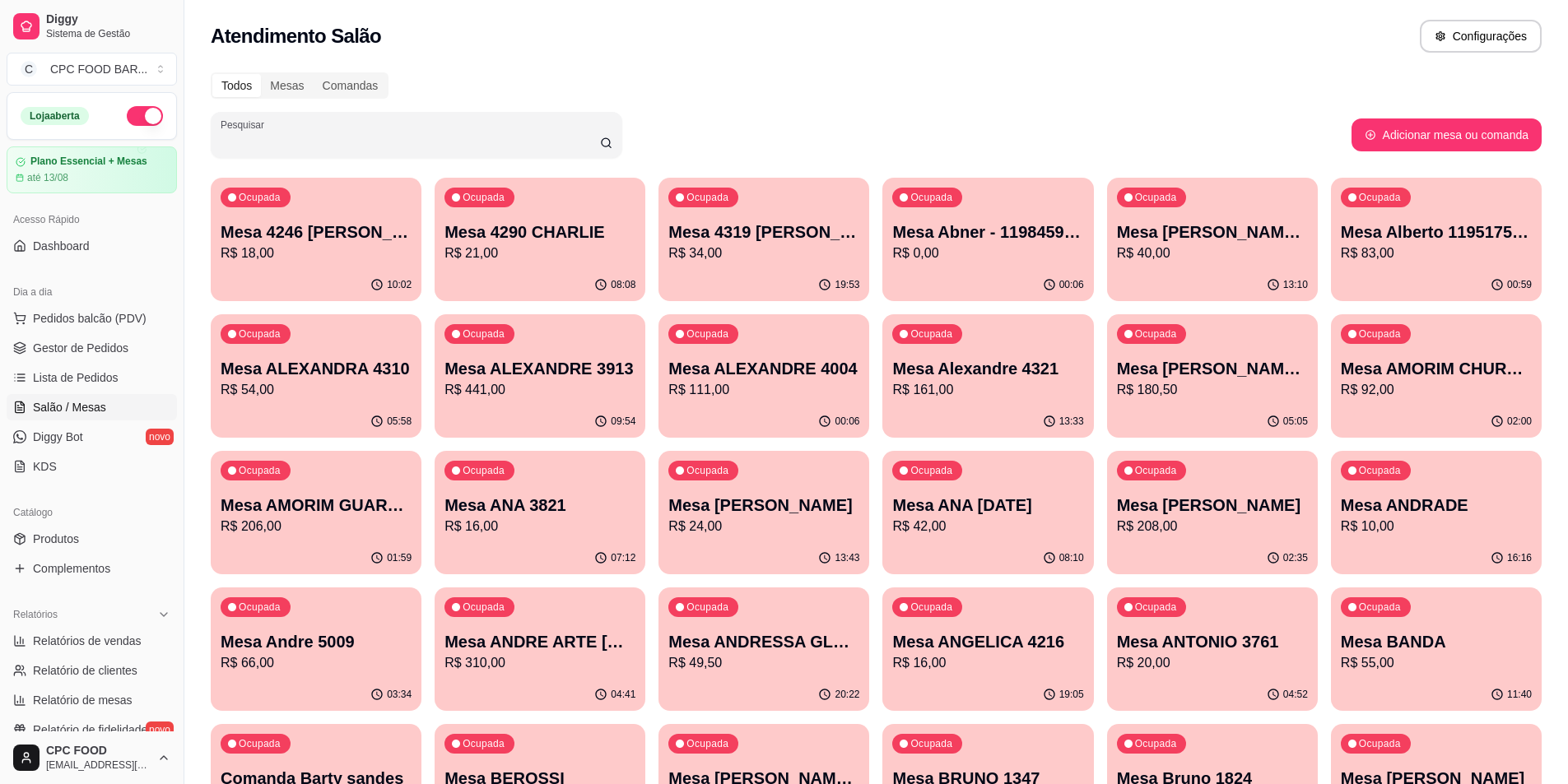
click at [465, 137] on input "Pesquisar" at bounding box center [410, 141] width 379 height 17
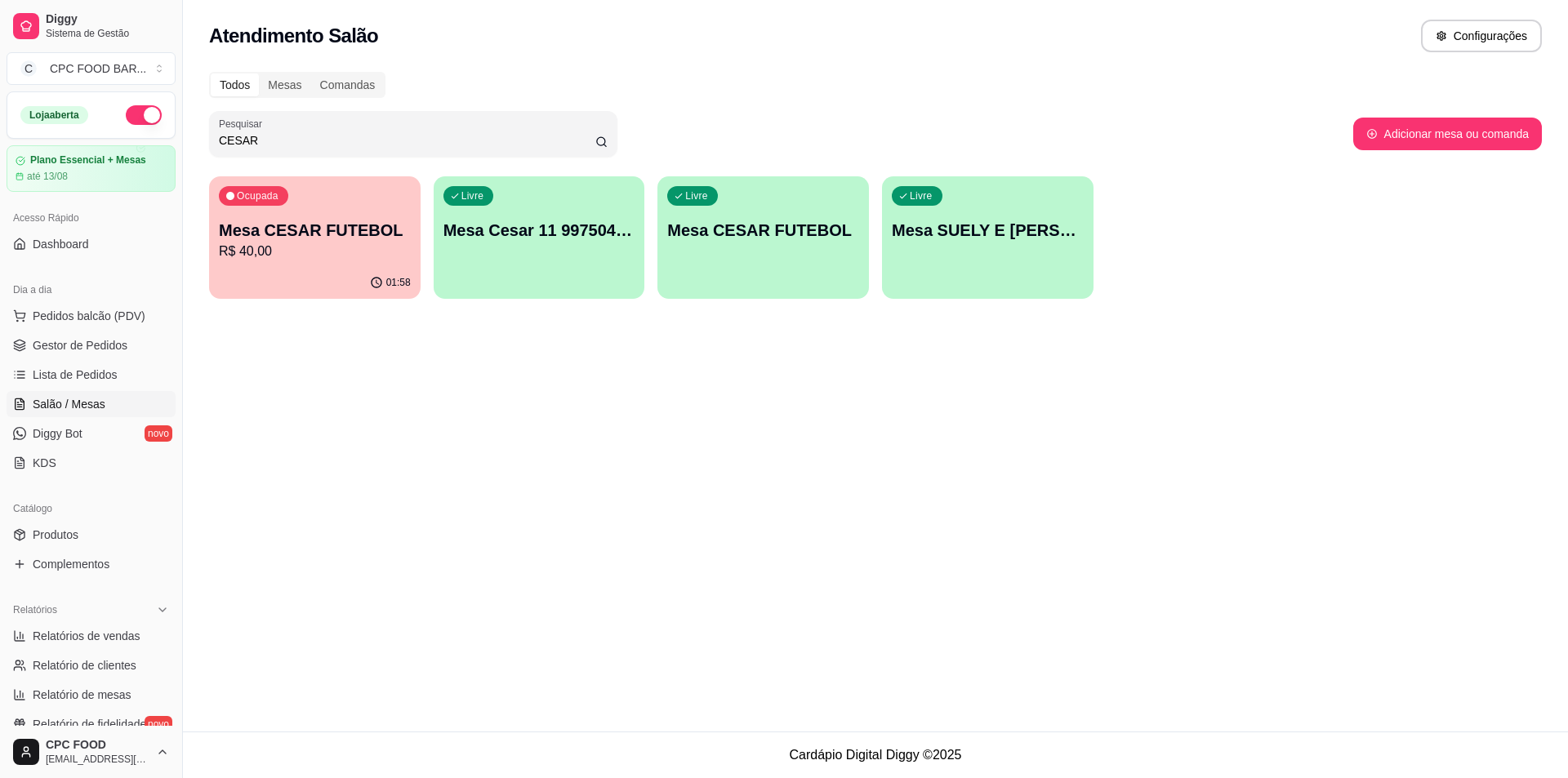
type input "CESAR"
click at [351, 238] on p "Mesa CESAR FUTEBOL" at bounding box center [315, 230] width 192 height 22
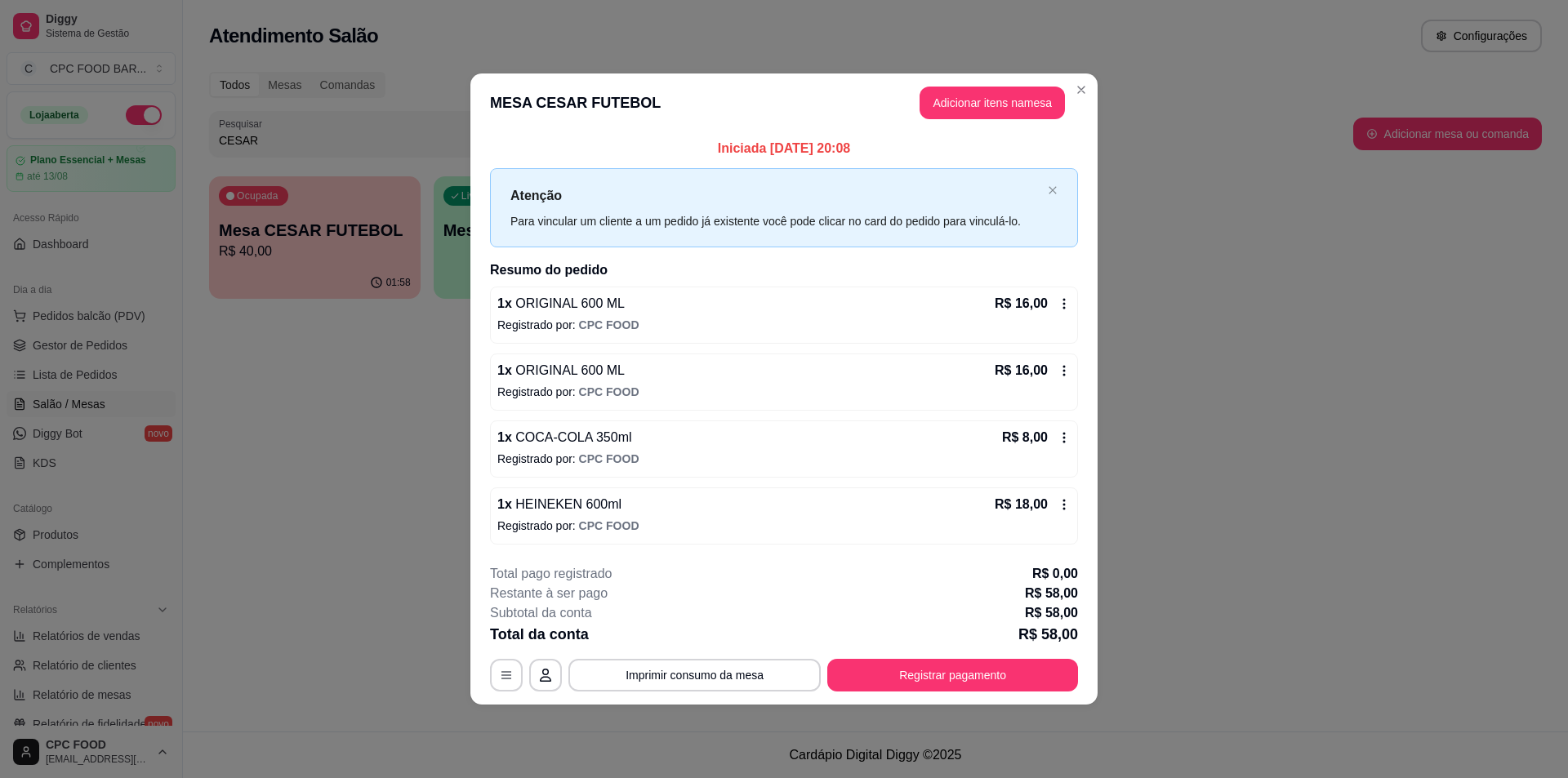
click at [889, 689] on button "Registrar pagamento" at bounding box center [952, 674] width 250 height 32
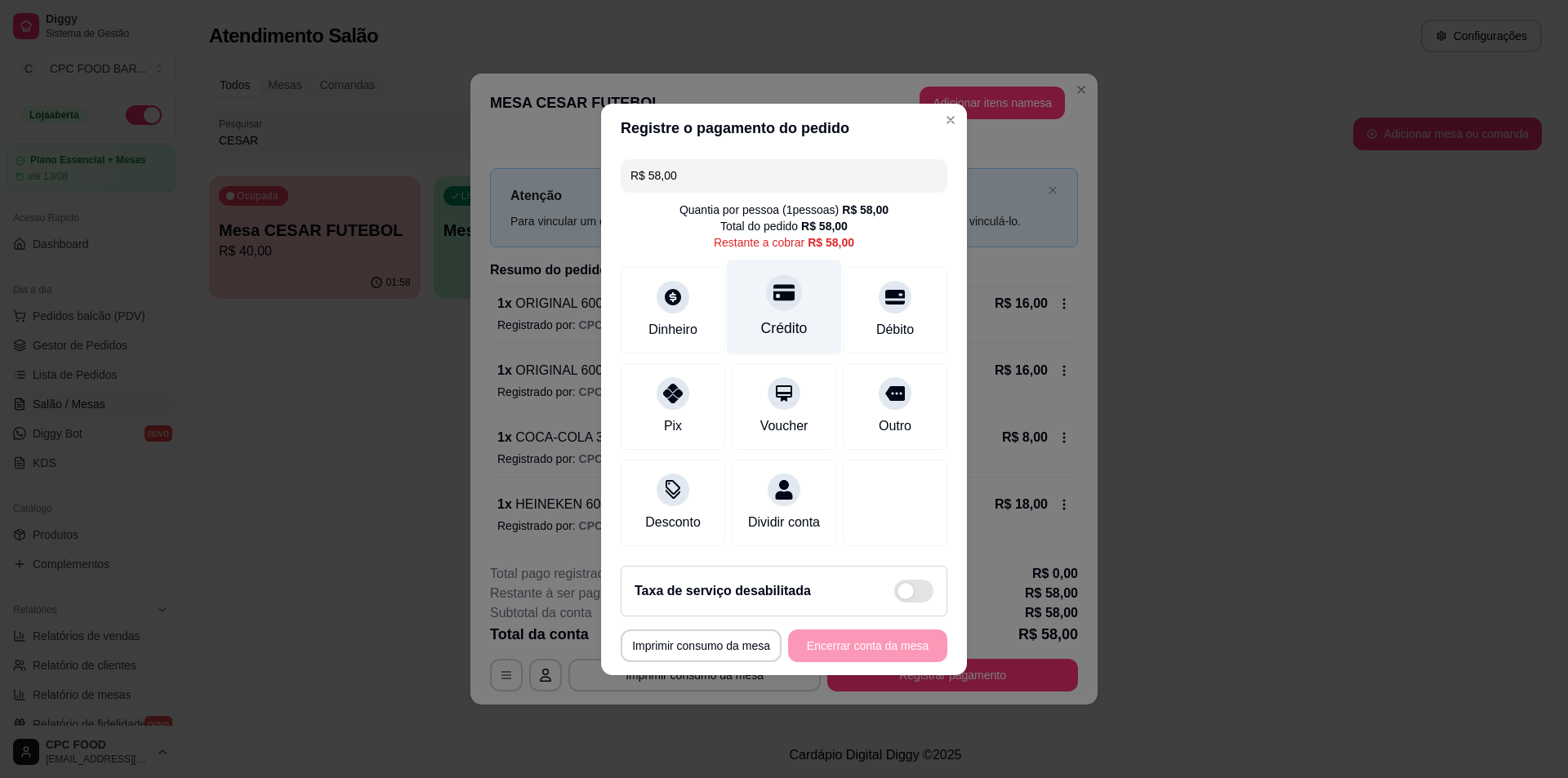
click at [790, 298] on div "Crédito" at bounding box center [785, 307] width 115 height 96
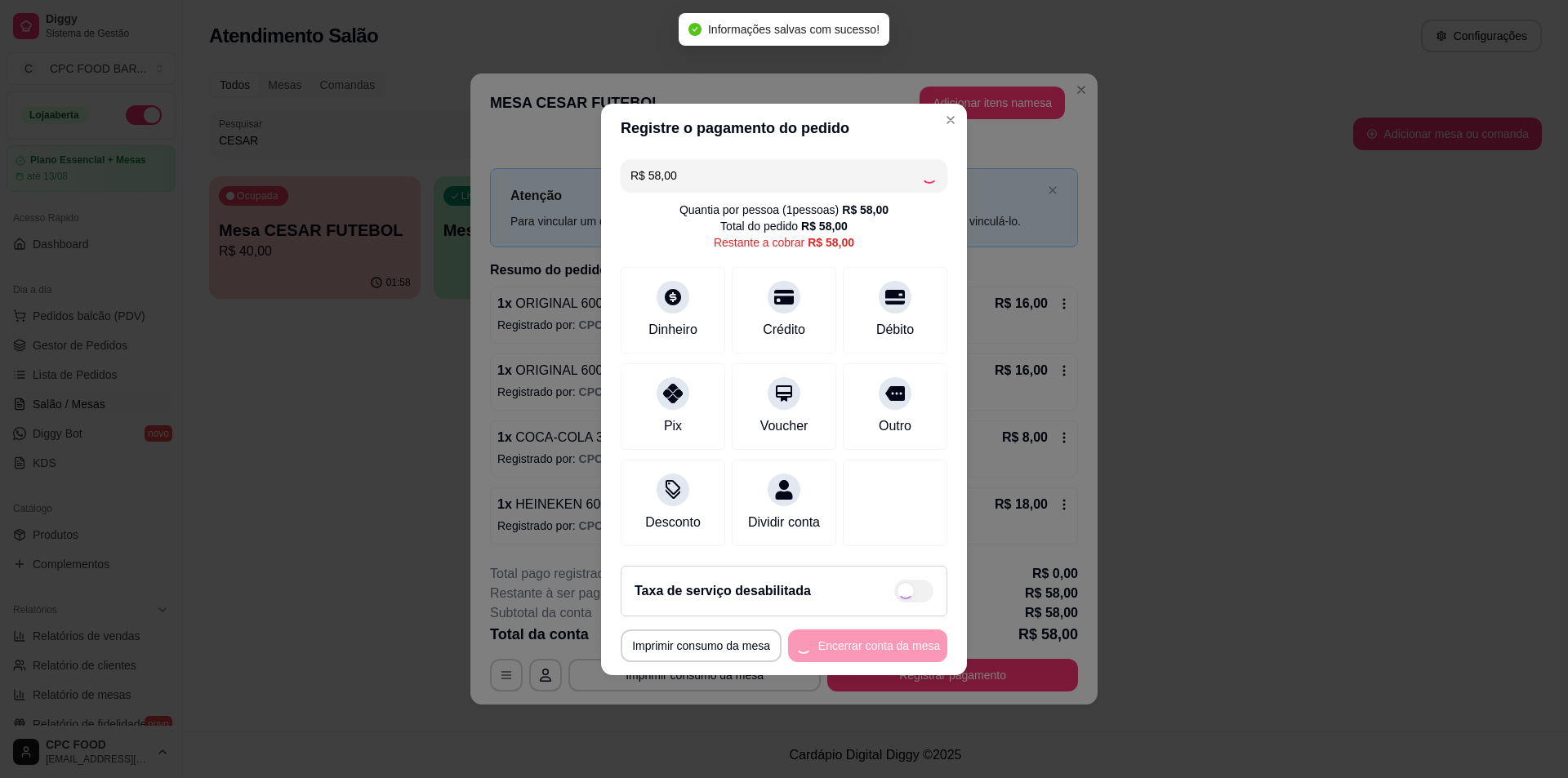
type input "R$ 0,00"
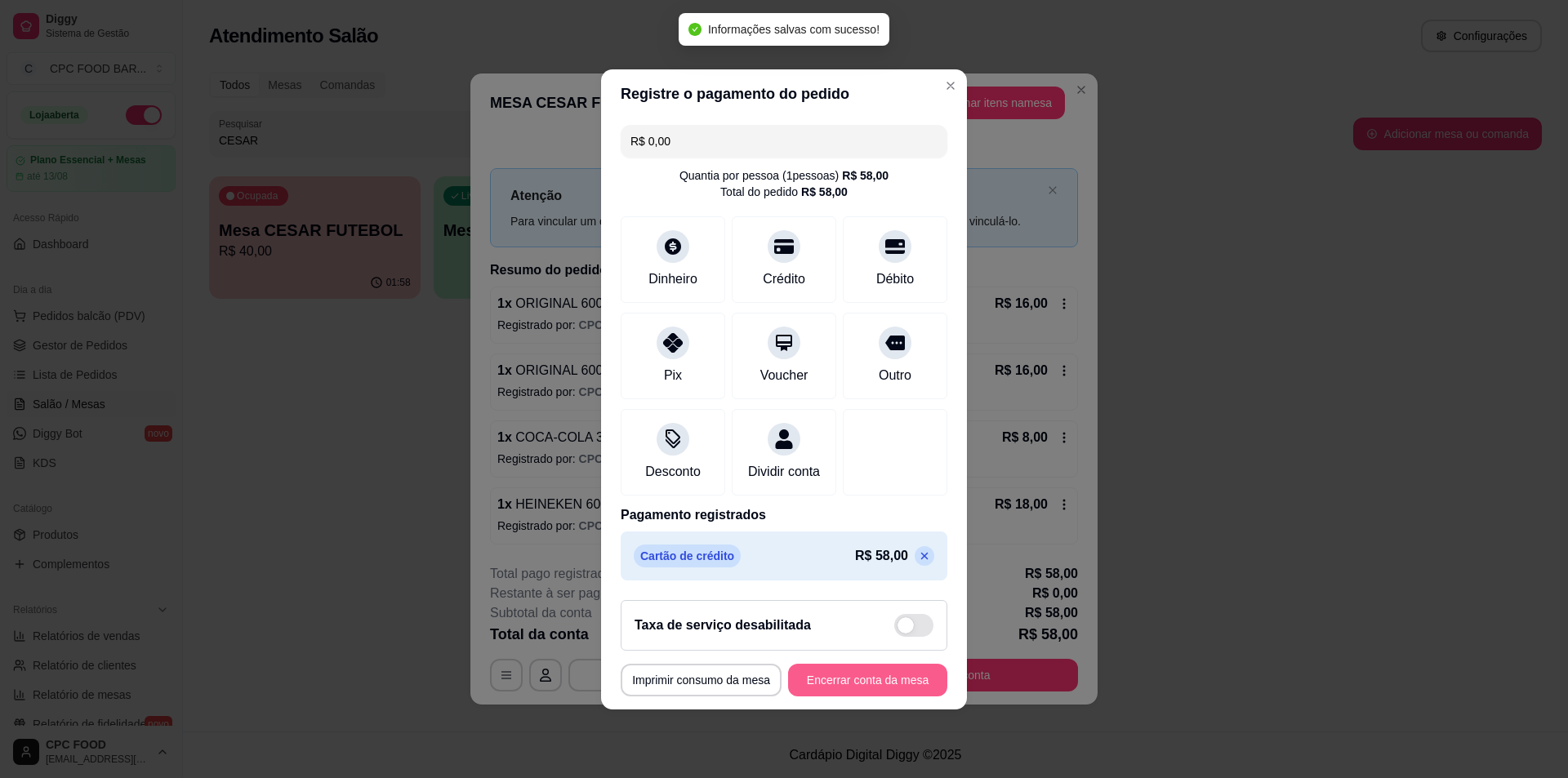
click at [847, 680] on button "Encerrar conta da mesa" at bounding box center [867, 679] width 159 height 32
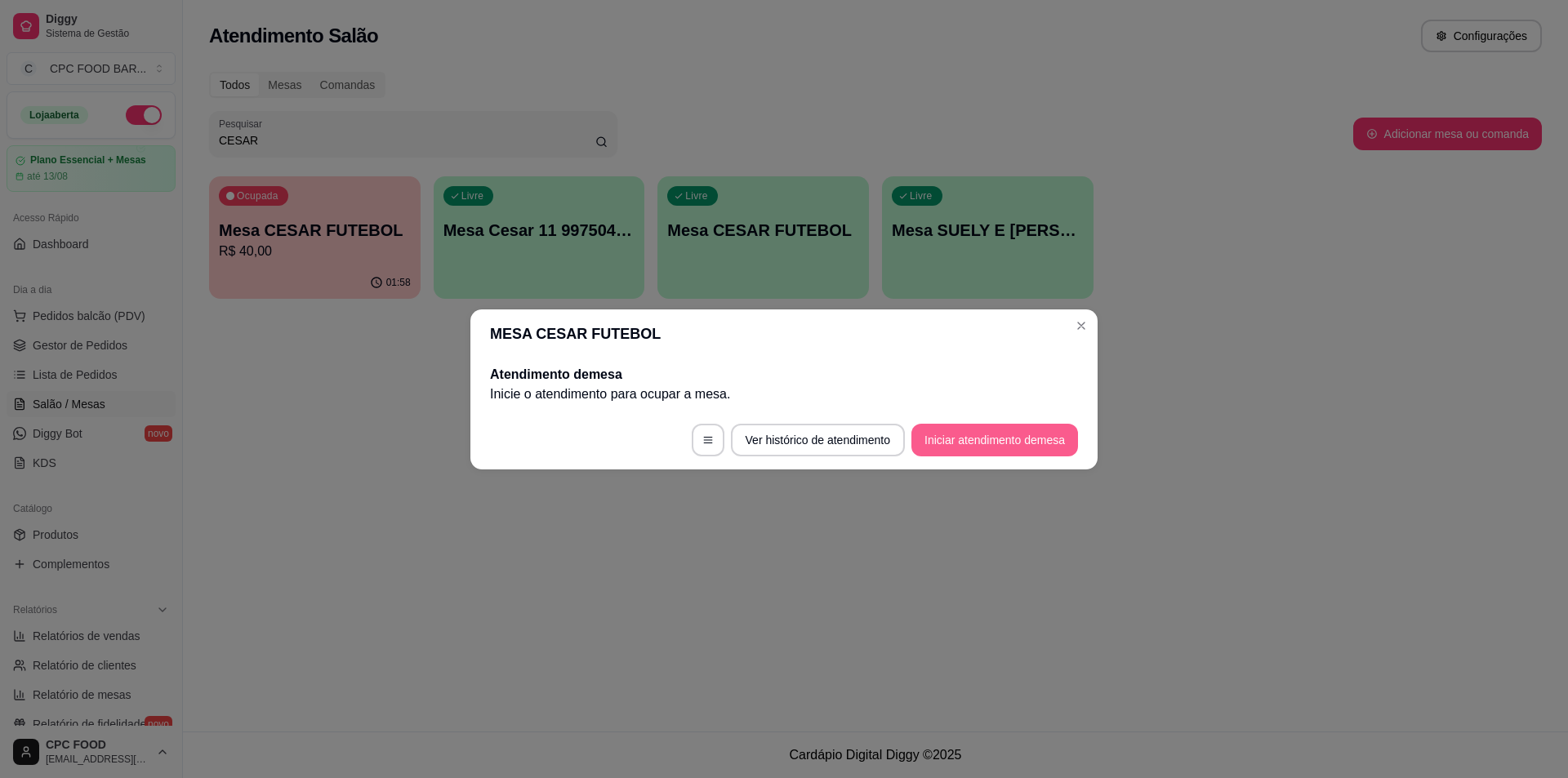
click at [944, 439] on button "Iniciar atendimento de mesa" at bounding box center [994, 440] width 166 height 32
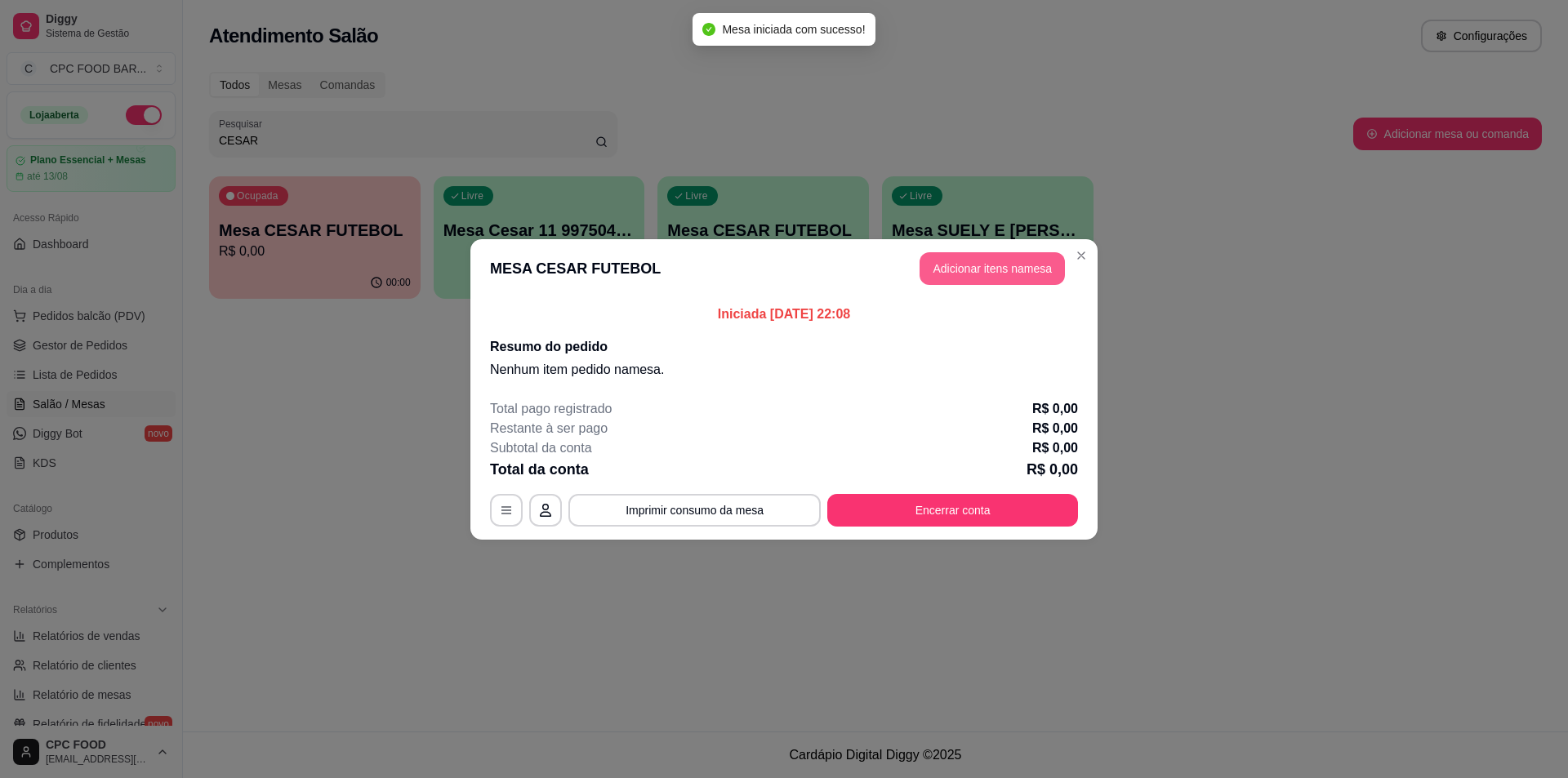
click at [976, 261] on button "Adicionar itens na mesa" at bounding box center [992, 268] width 146 height 32
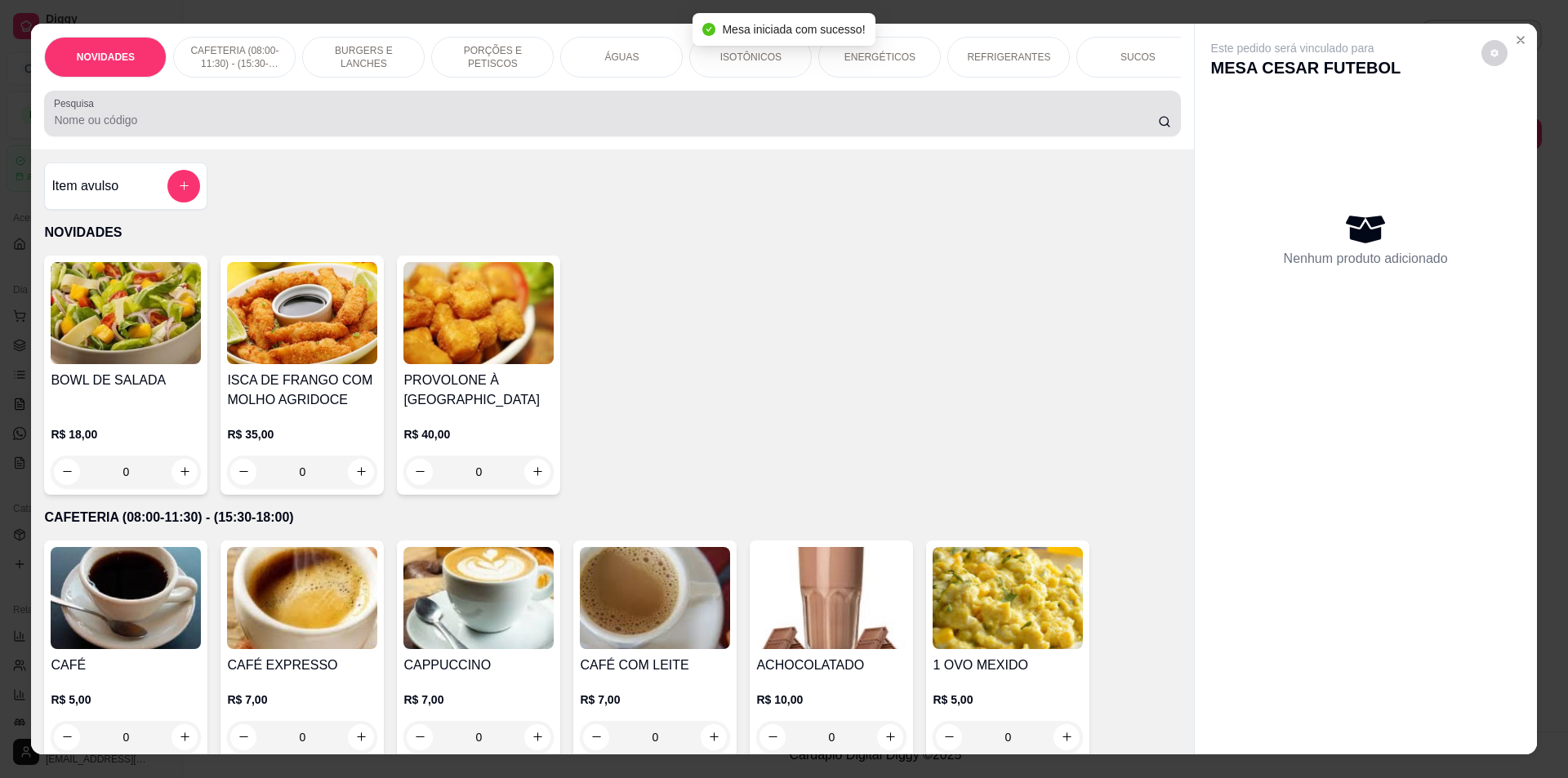
click at [855, 128] on input "Pesquisa" at bounding box center [605, 119] width 1104 height 17
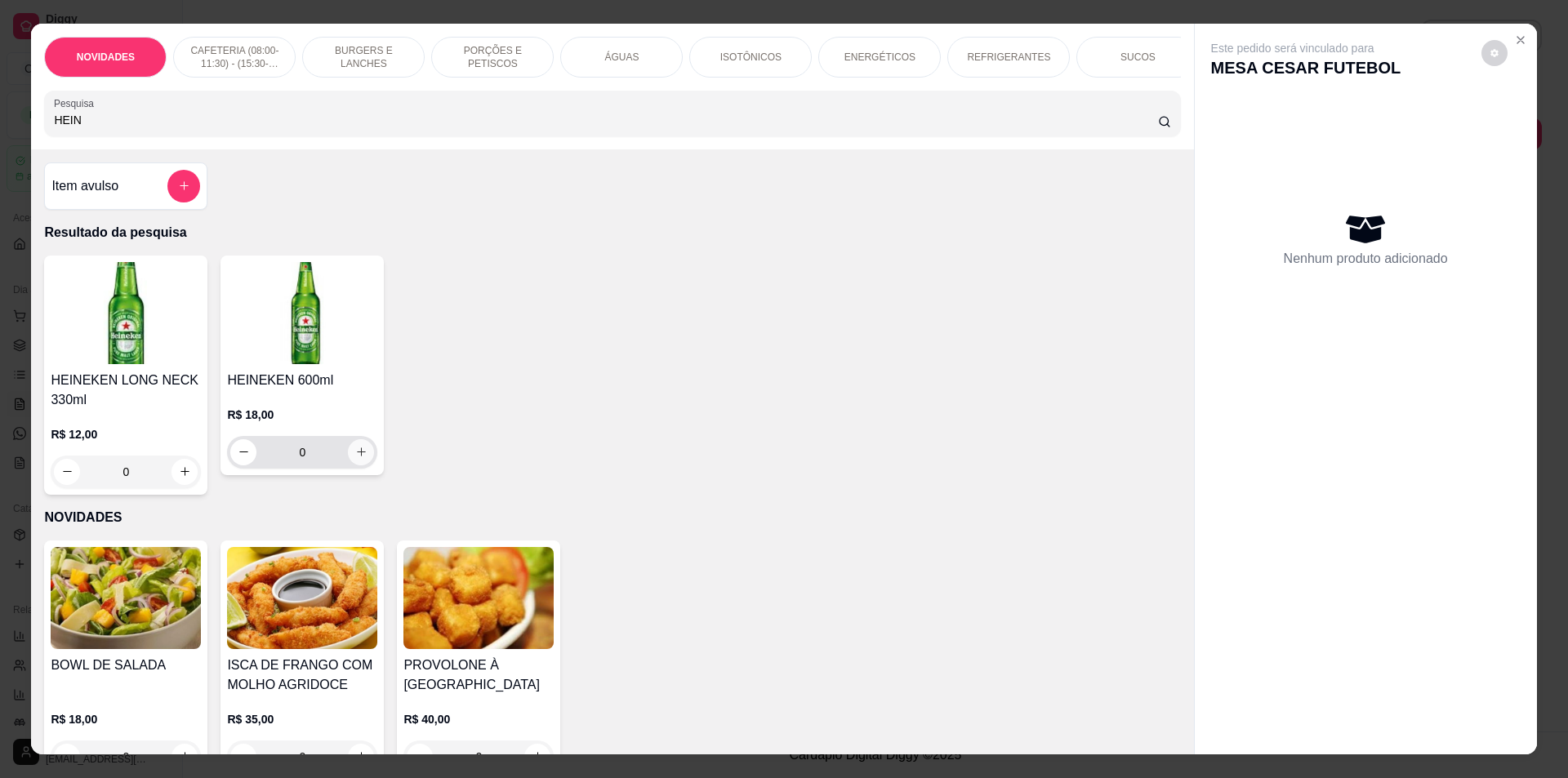
type input "HEIN"
click at [355, 458] on icon "increase-product-quantity" at bounding box center [361, 452] width 13 height 13
type input "1"
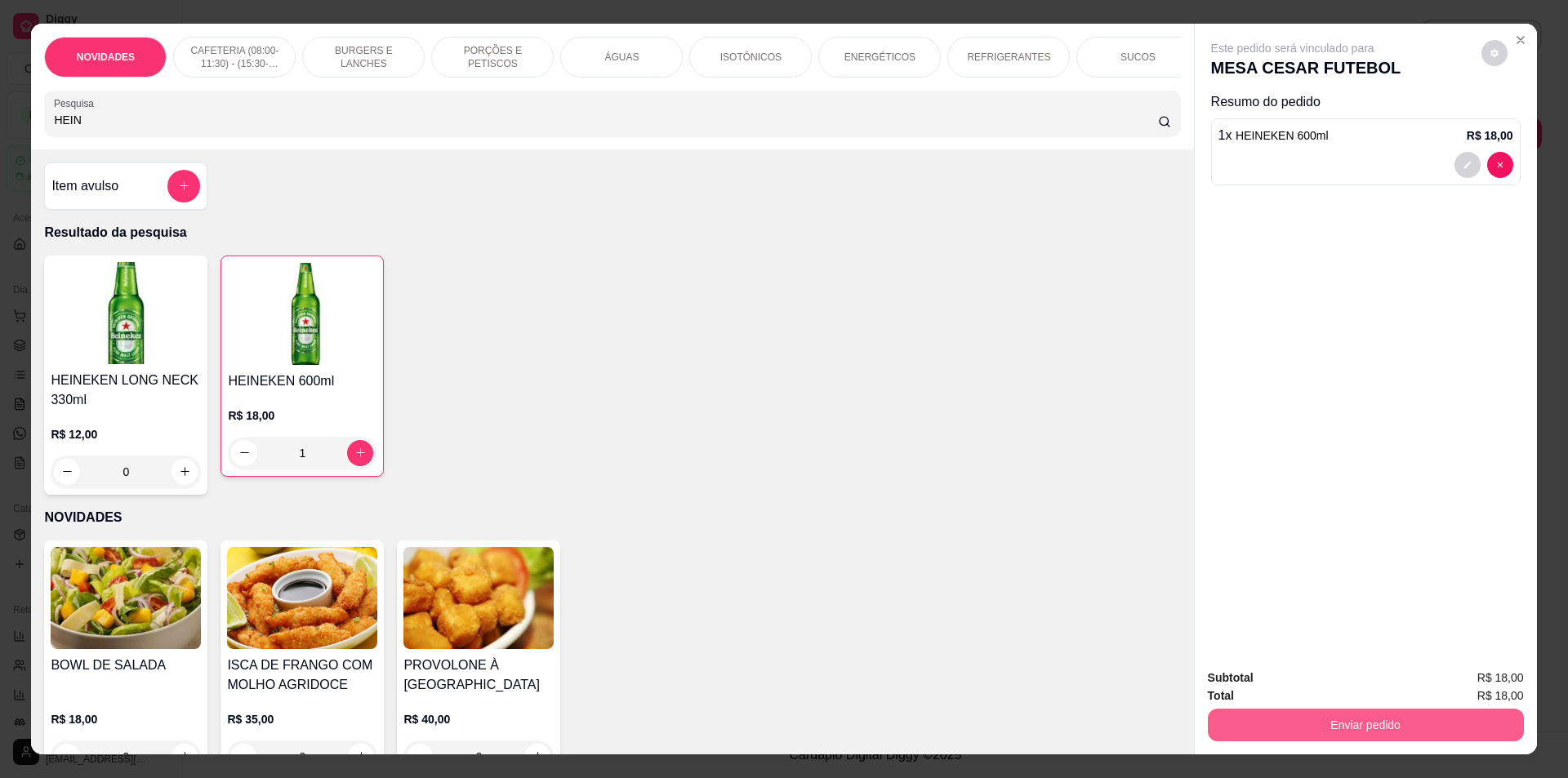
click at [1321, 737] on button "Enviar pedido" at bounding box center [1366, 724] width 316 height 32
click at [1351, 685] on button "Não registrar e enviar pedido" at bounding box center [1312, 685] width 170 height 31
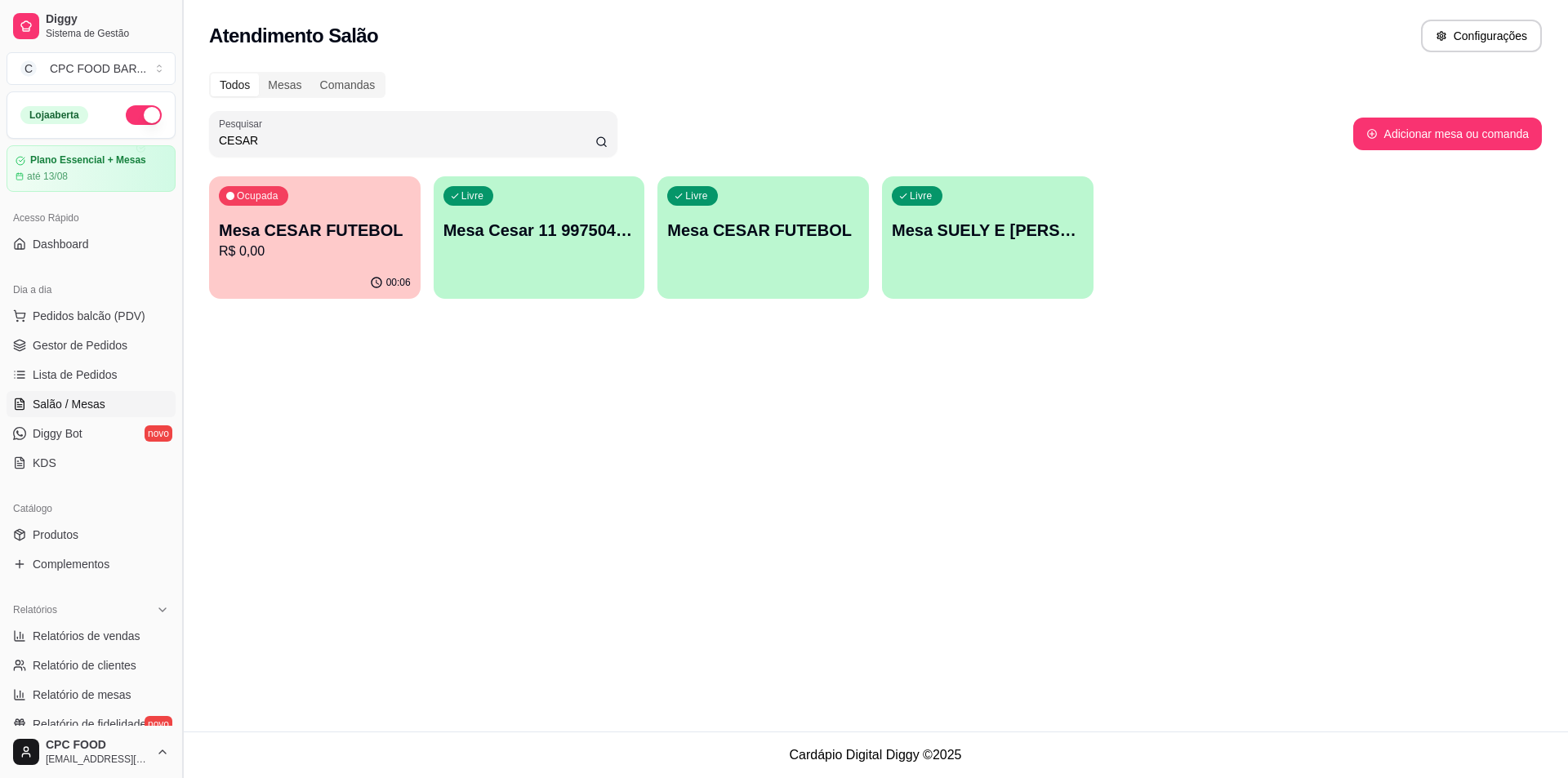
drag, startPoint x: 339, startPoint y: 141, endPoint x: 176, endPoint y: 134, distance: 163.2
click at [176, 134] on div "Diggy Sistema de Gestão C CPC FOOD BAR ... Loja aberta Plano Essencial + Mesas …" at bounding box center [784, 389] width 1568 height 778
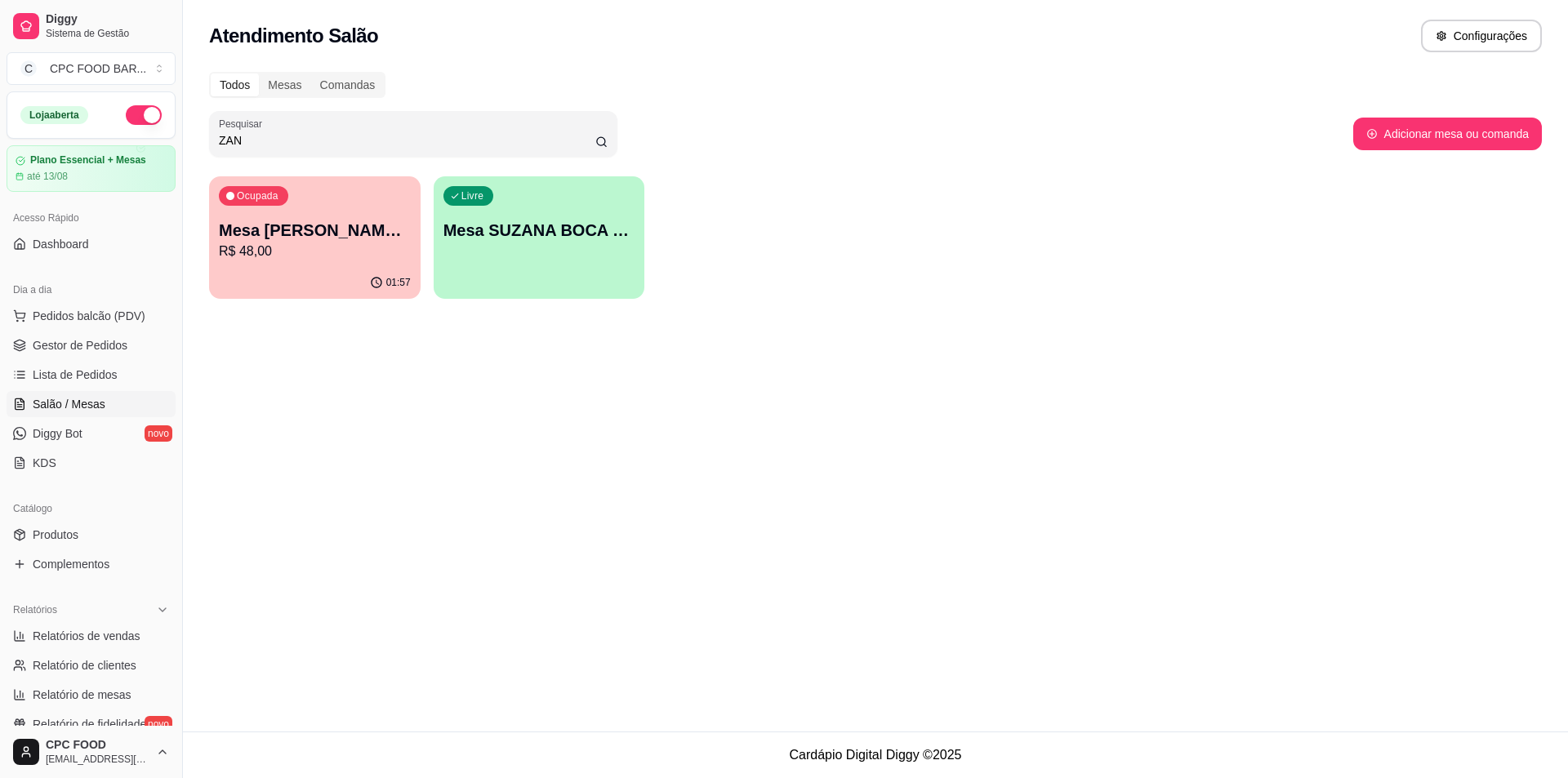
type input "ZAN"
click at [321, 240] on p "Mesa [PERSON_NAME] CHURRASCO" at bounding box center [315, 231] width 186 height 22
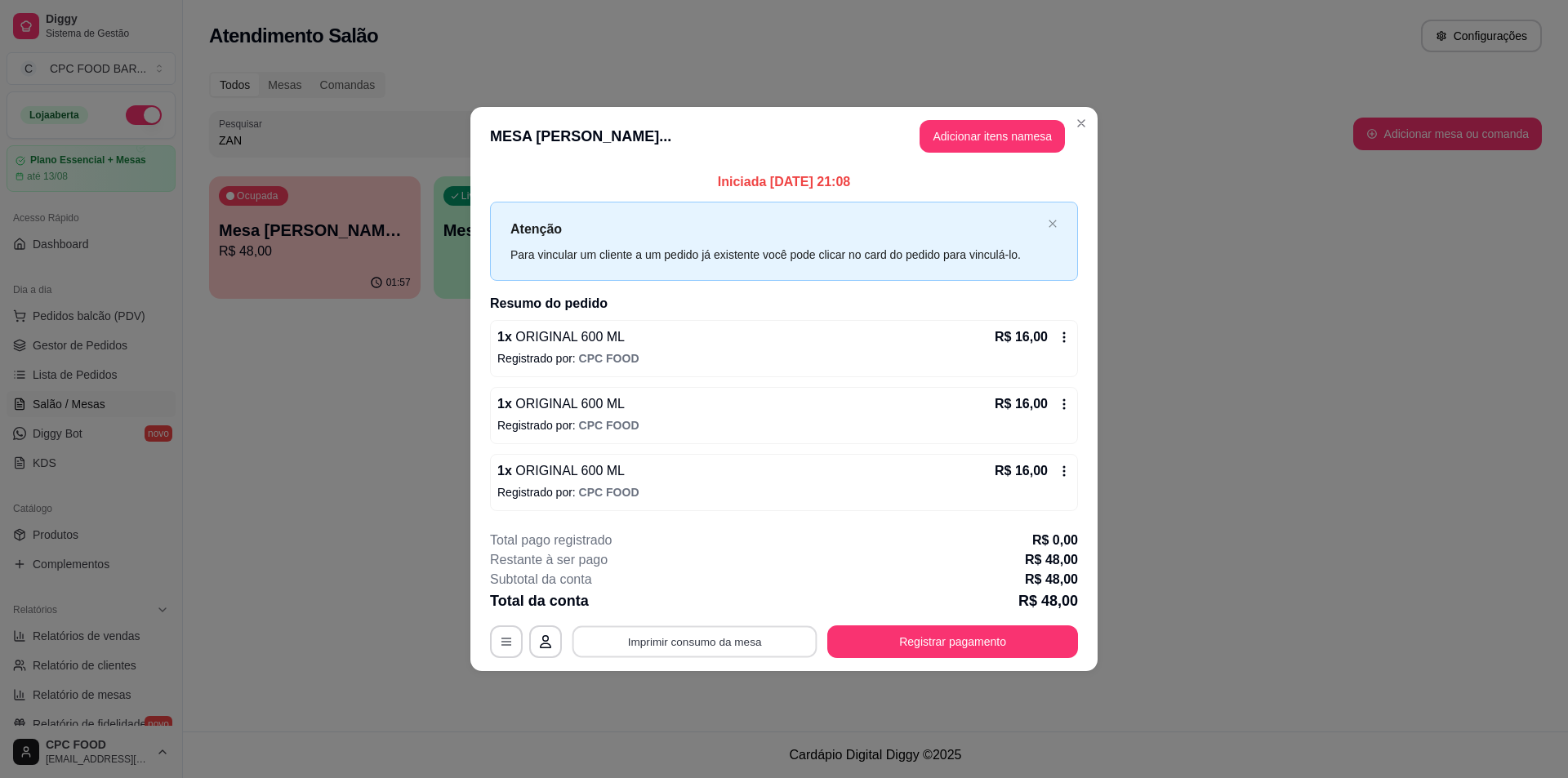
click at [732, 627] on button "Imprimir consumo da mesa" at bounding box center [695, 642] width 245 height 32
click at [975, 632] on button "Registrar pagamento" at bounding box center [952, 641] width 250 height 32
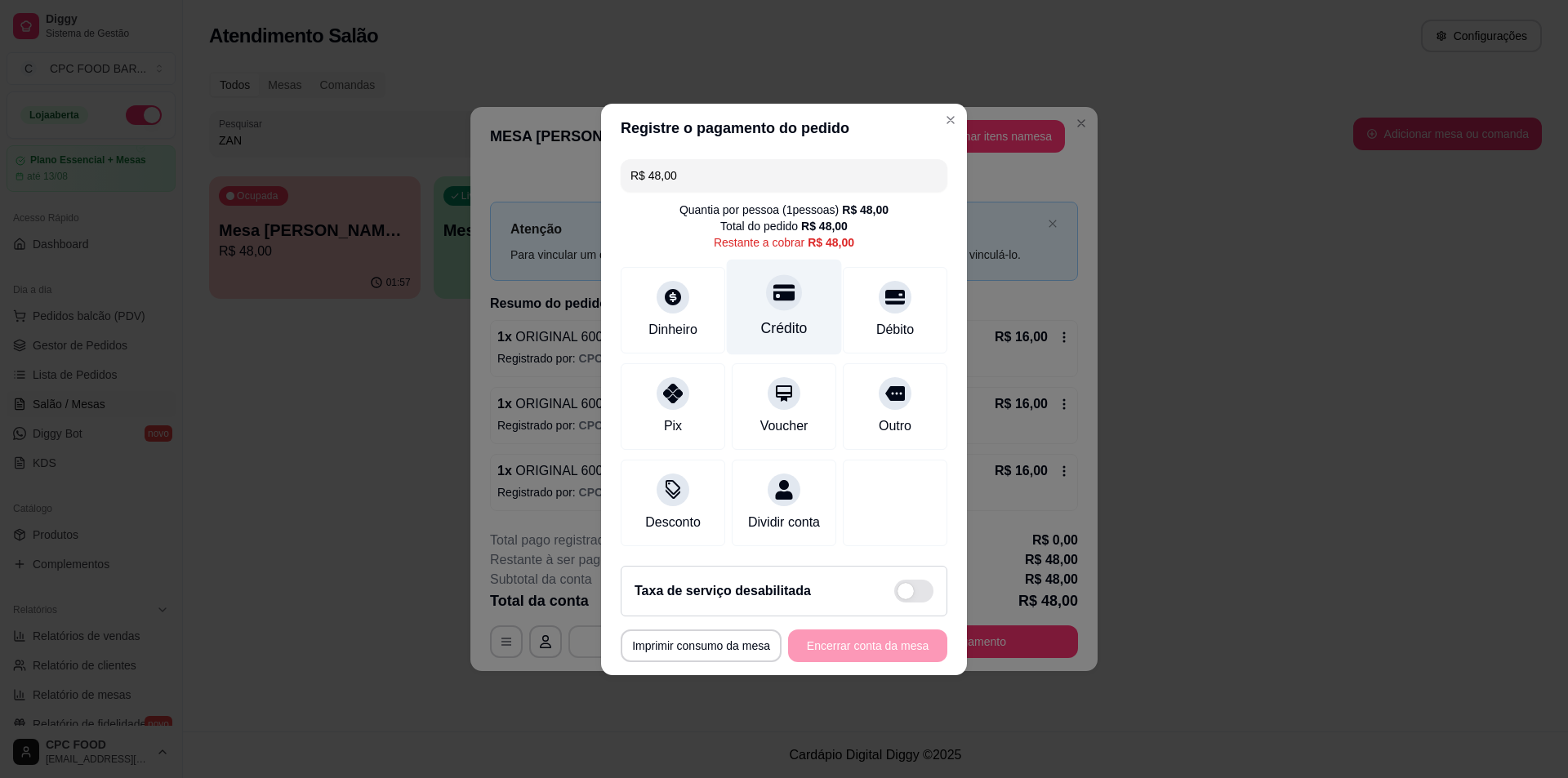
click at [800, 318] on div "Crédito" at bounding box center [785, 328] width 47 height 22
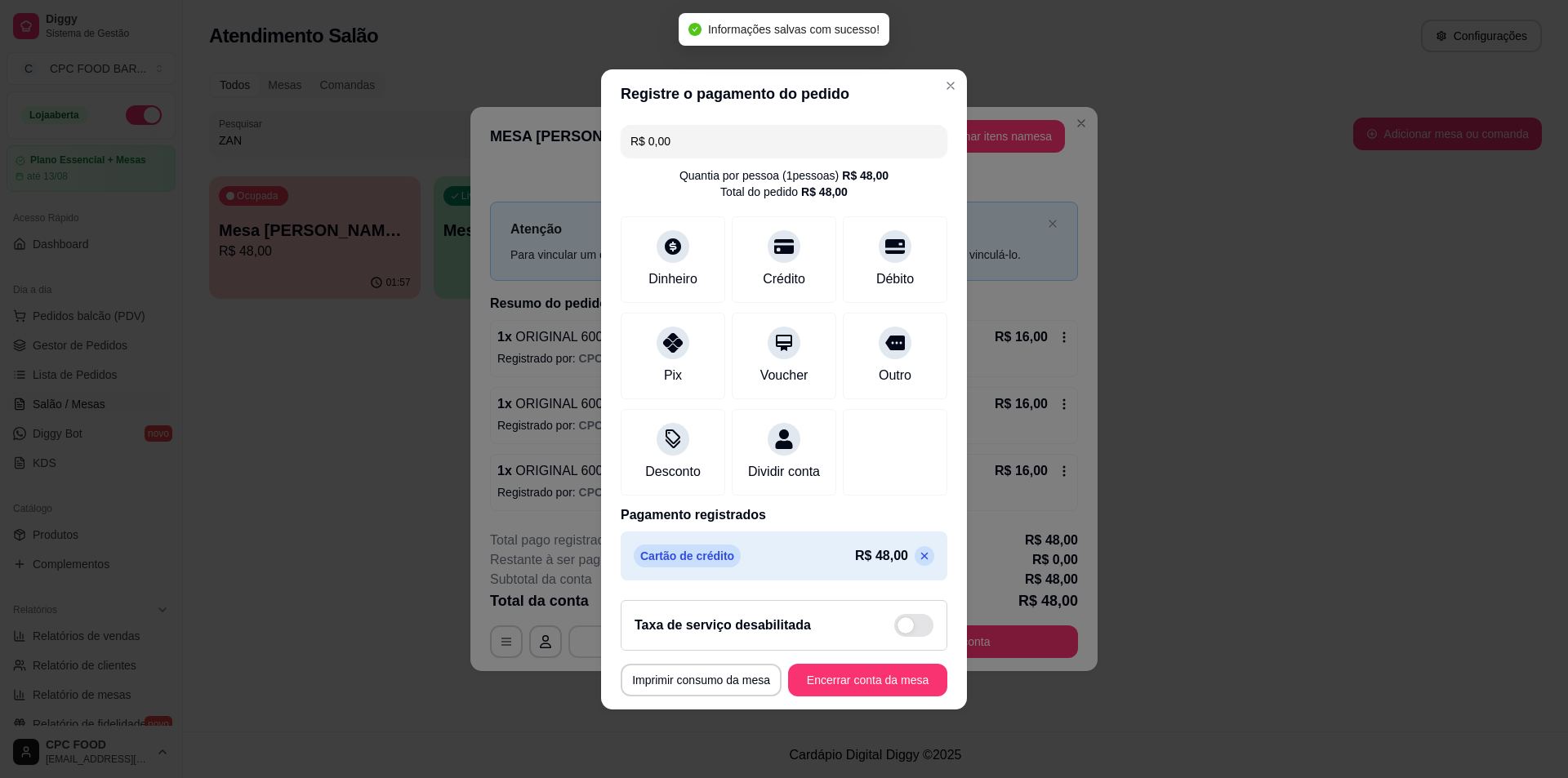
type input "R$ 0,00"
click at [865, 661] on footer "**********" at bounding box center [784, 648] width 366 height 122
click at [874, 688] on button "Encerrar conta da mesa" at bounding box center [868, 679] width 154 height 32
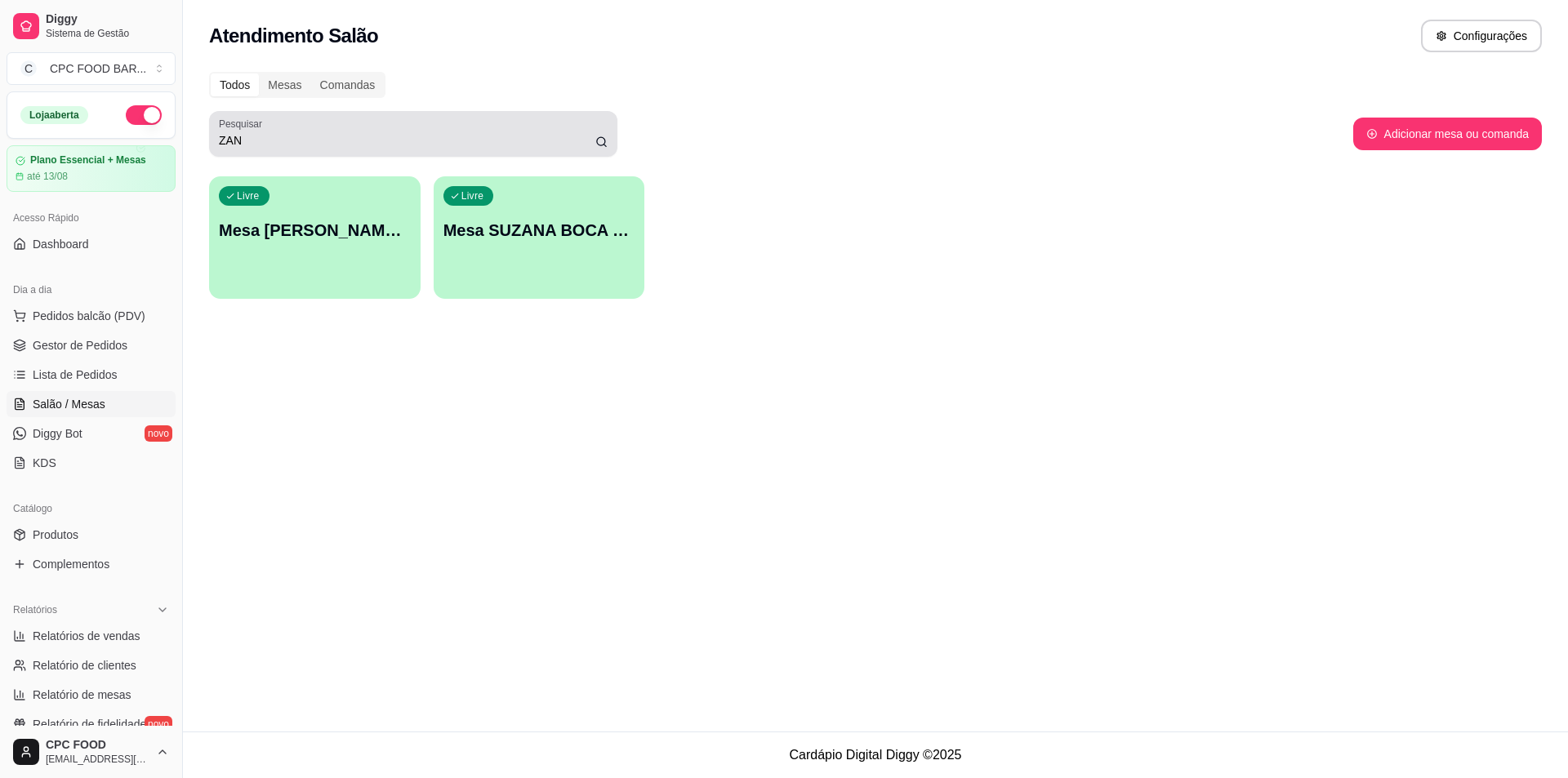
click at [541, 126] on div "ZAN" at bounding box center [414, 133] width 389 height 32
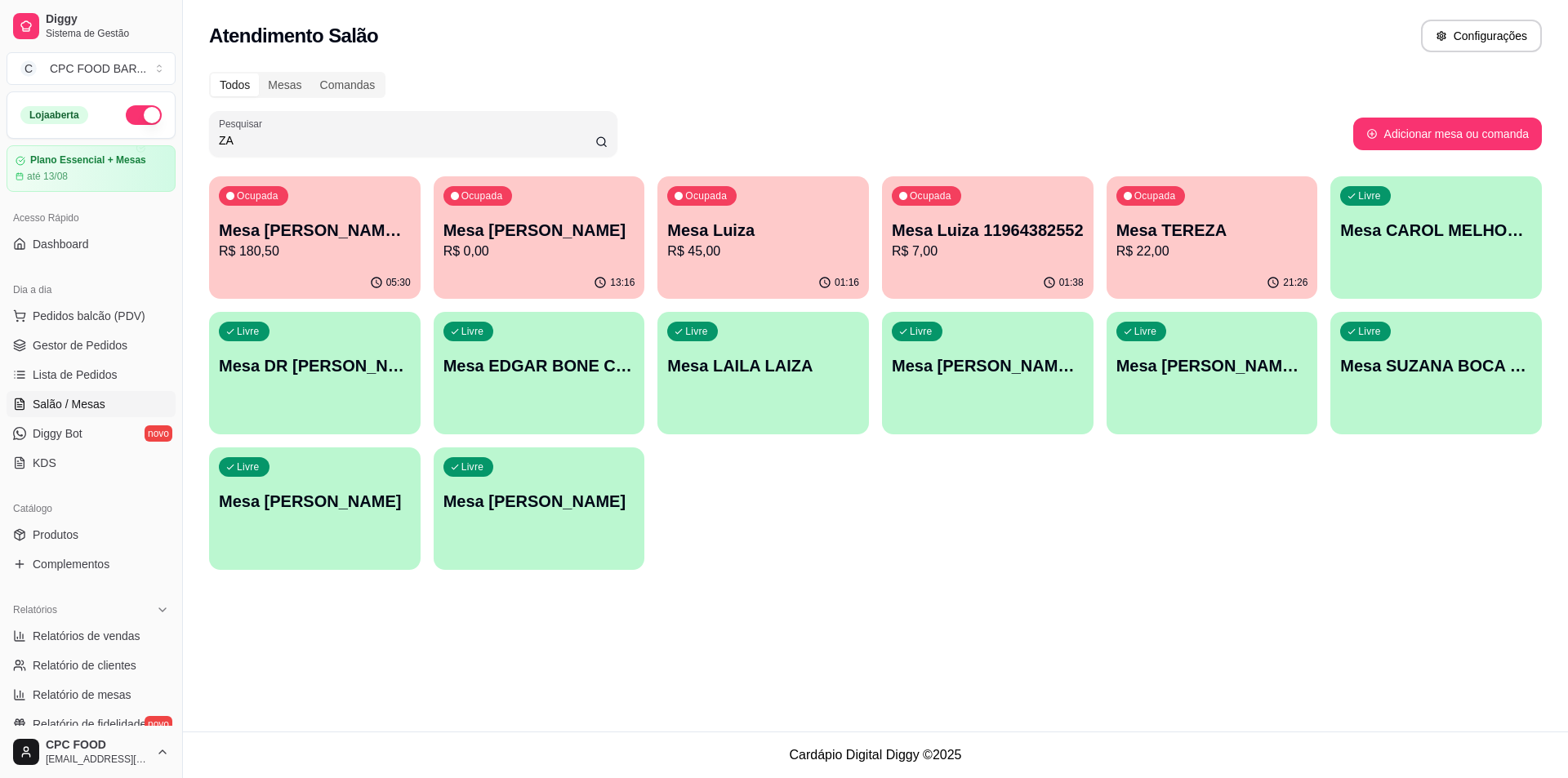
type input "Z"
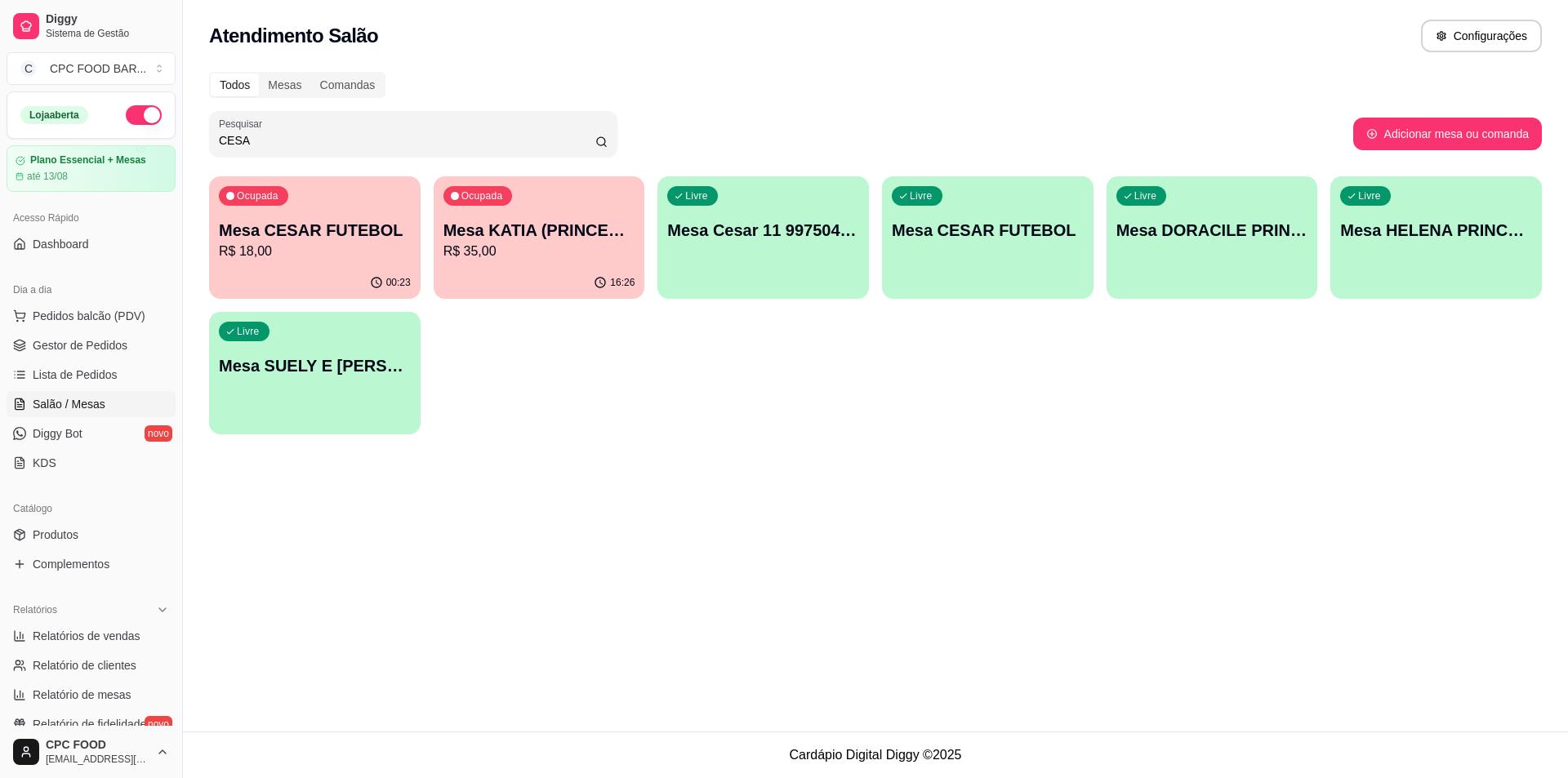
type input "CESA"
click at [250, 233] on p "Mesa CESAR FUTEBOL" at bounding box center [315, 230] width 192 height 22
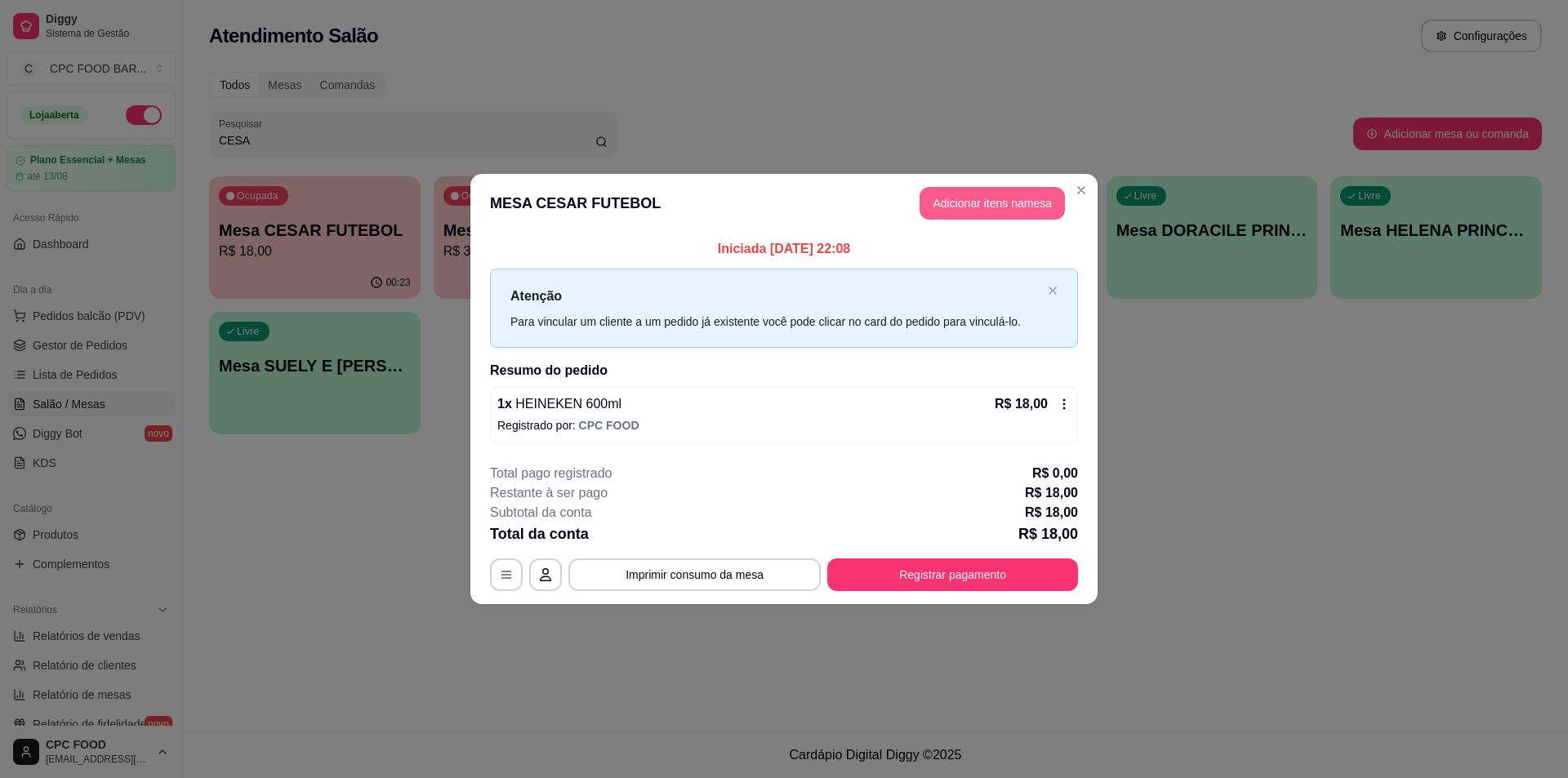
click at [994, 216] on button "Adicionar itens na mesa" at bounding box center [992, 202] width 146 height 32
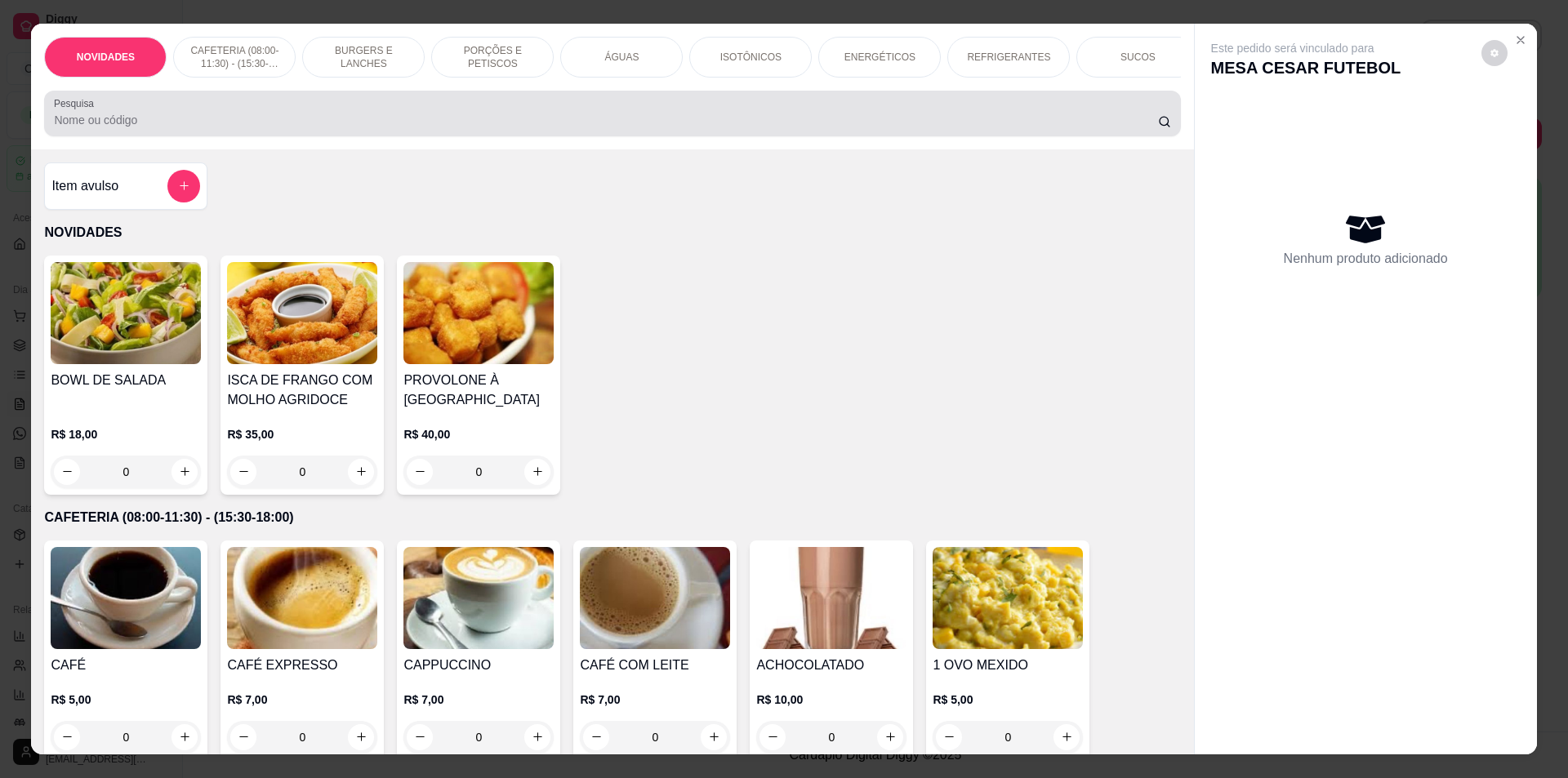
click at [847, 128] on input "Pesquisa" at bounding box center [605, 119] width 1104 height 17
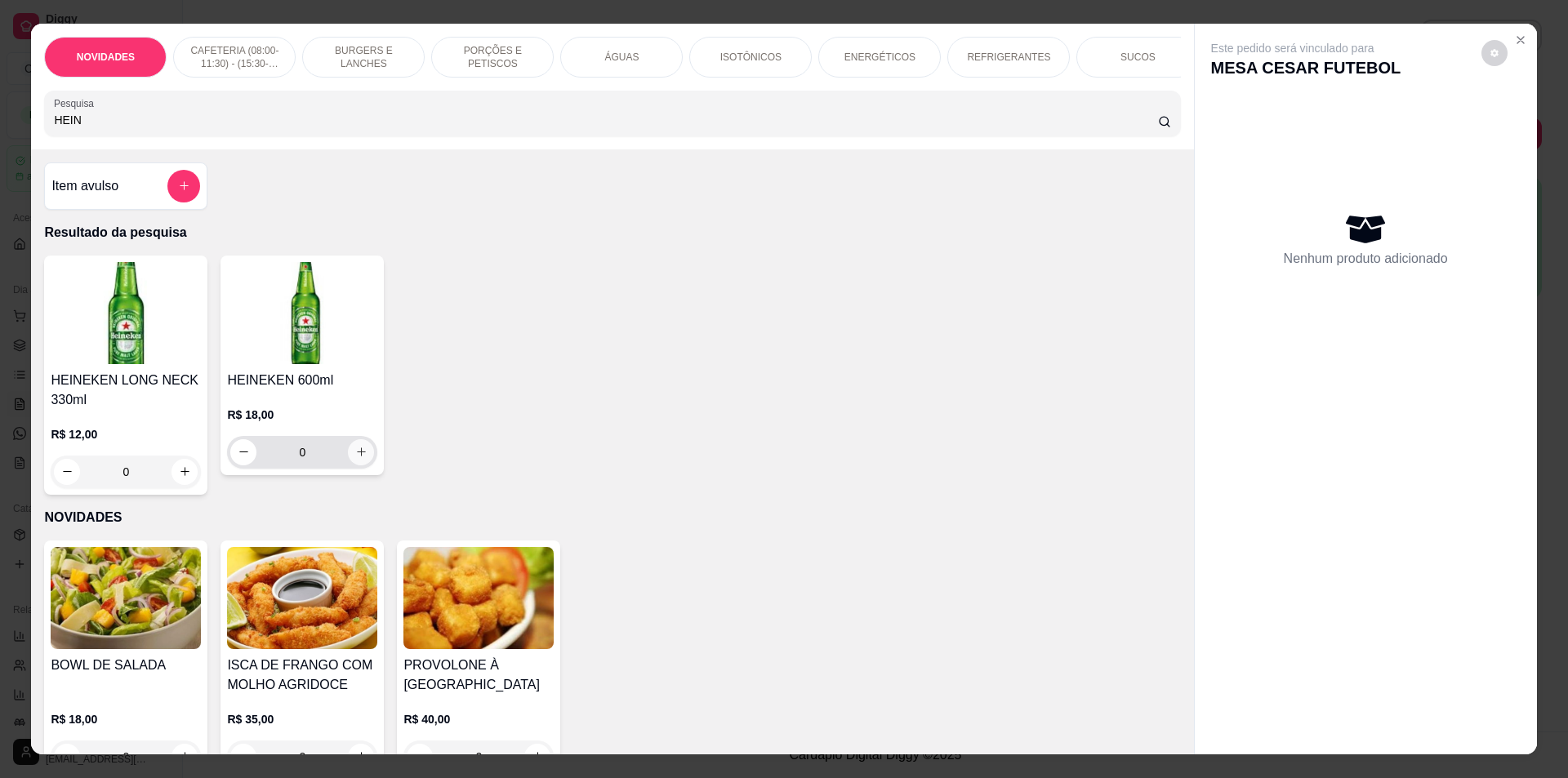
type input "HEIN"
click at [355, 464] on button "increase-product-quantity" at bounding box center [362, 452] width 25 height 25
type input "1"
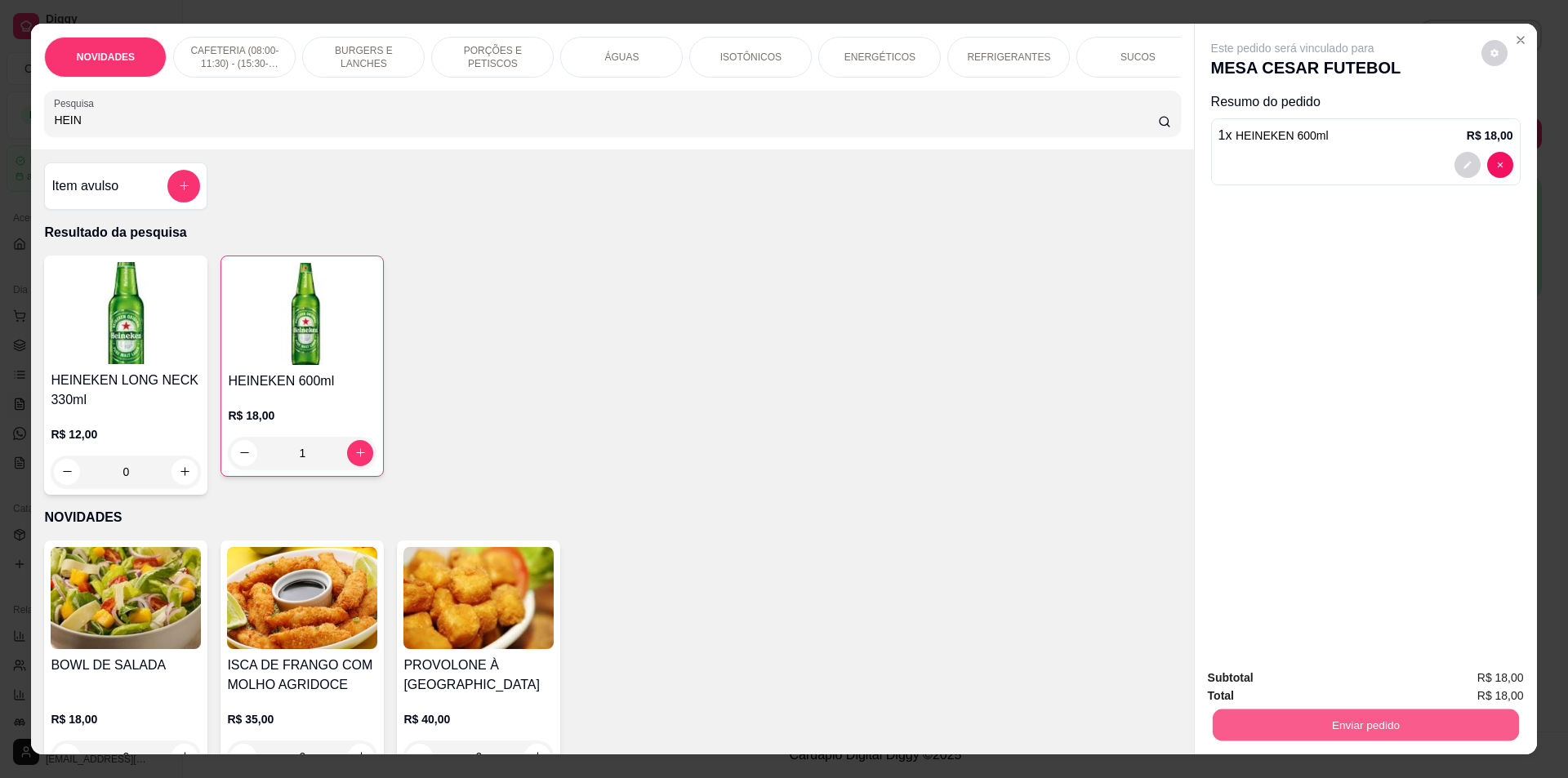
click at [1355, 731] on button "Enviar pedido" at bounding box center [1365, 725] width 306 height 32
click at [1348, 685] on button "Não registrar e enviar pedido" at bounding box center [1312, 685] width 170 height 31
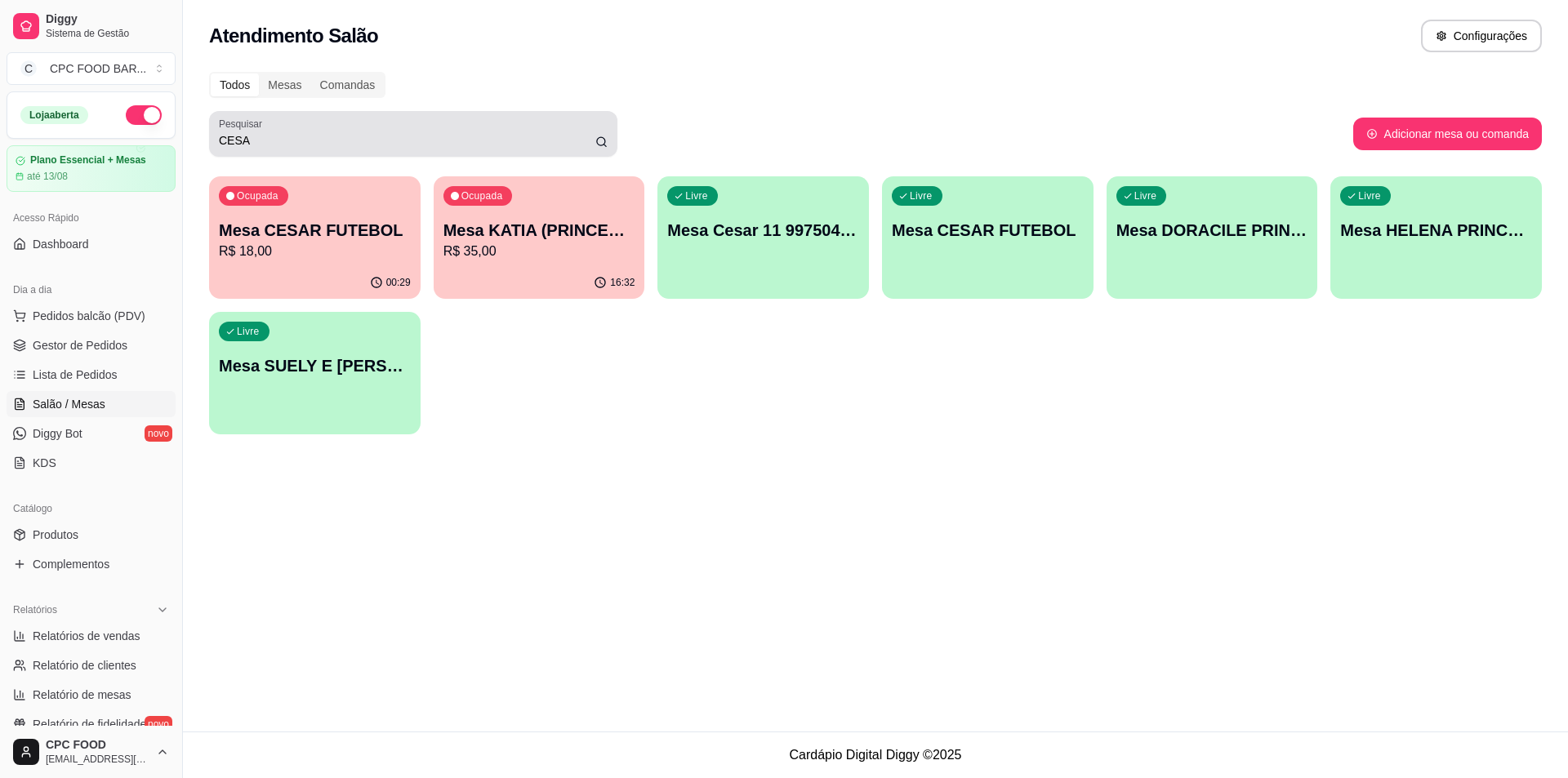
click at [558, 137] on input "CESA" at bounding box center [407, 140] width 376 height 17
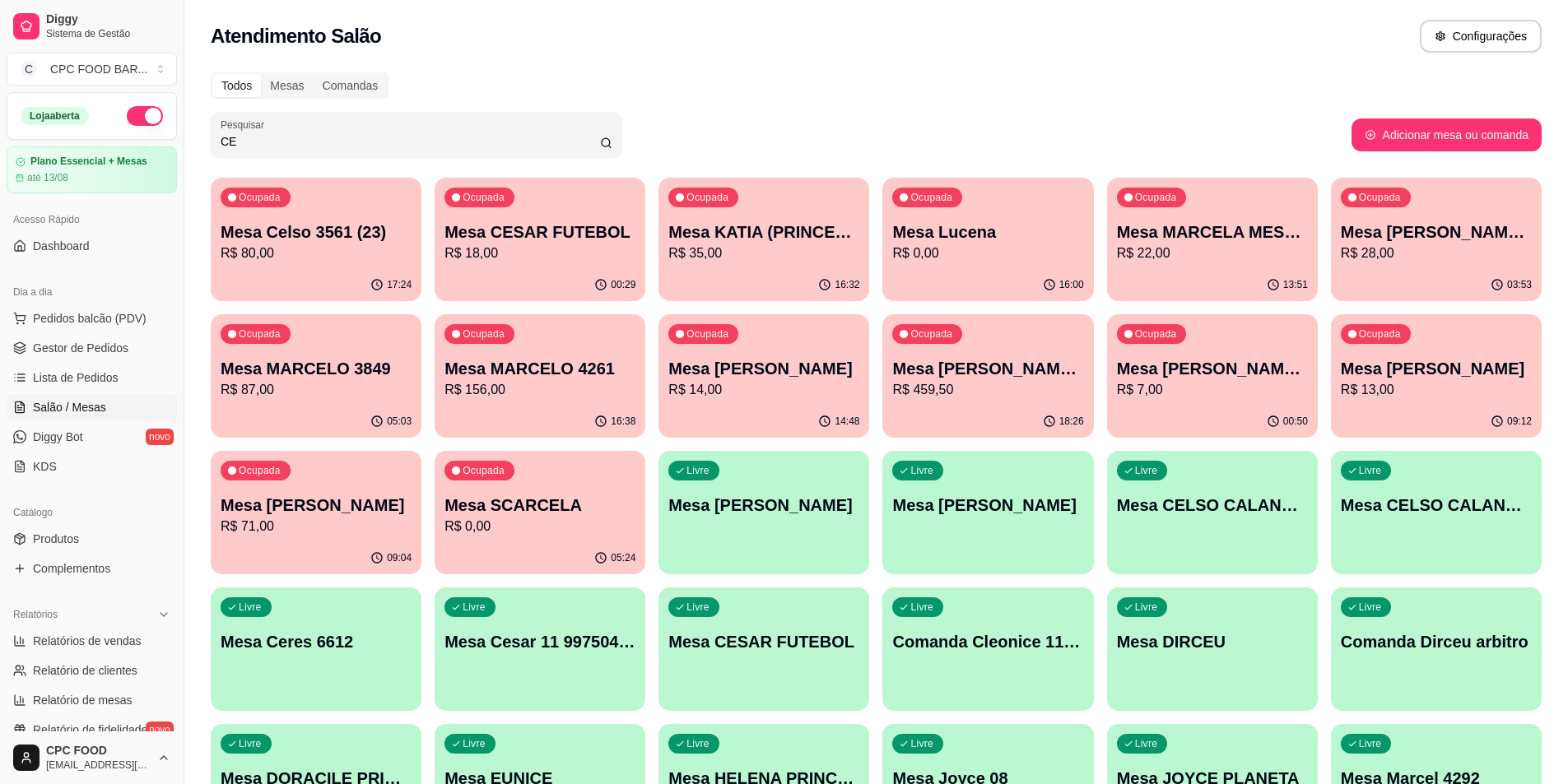
type input "C"
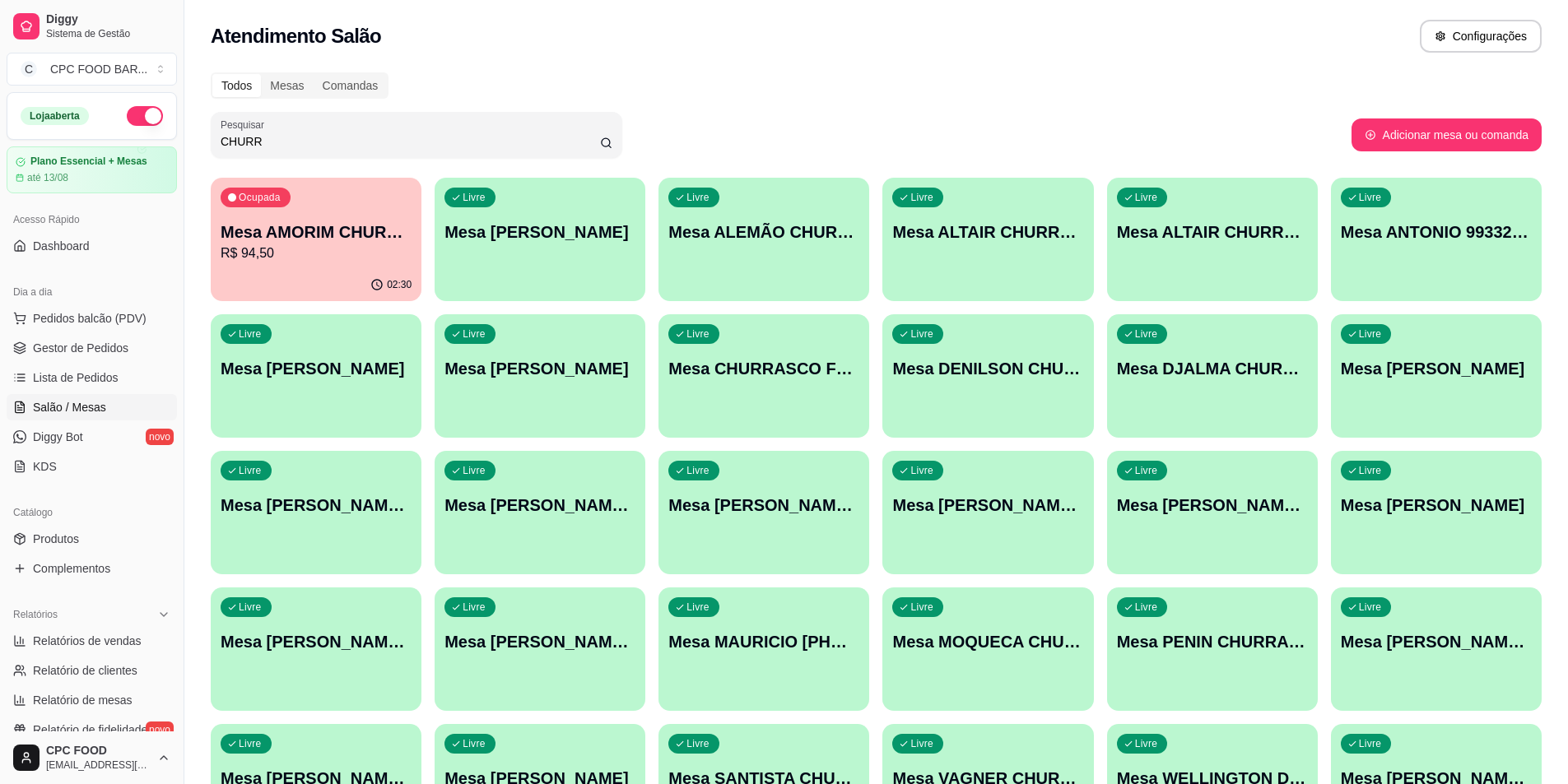
type input "CHURR"
click at [323, 252] on p "R$ 94,50" at bounding box center [316, 253] width 191 height 20
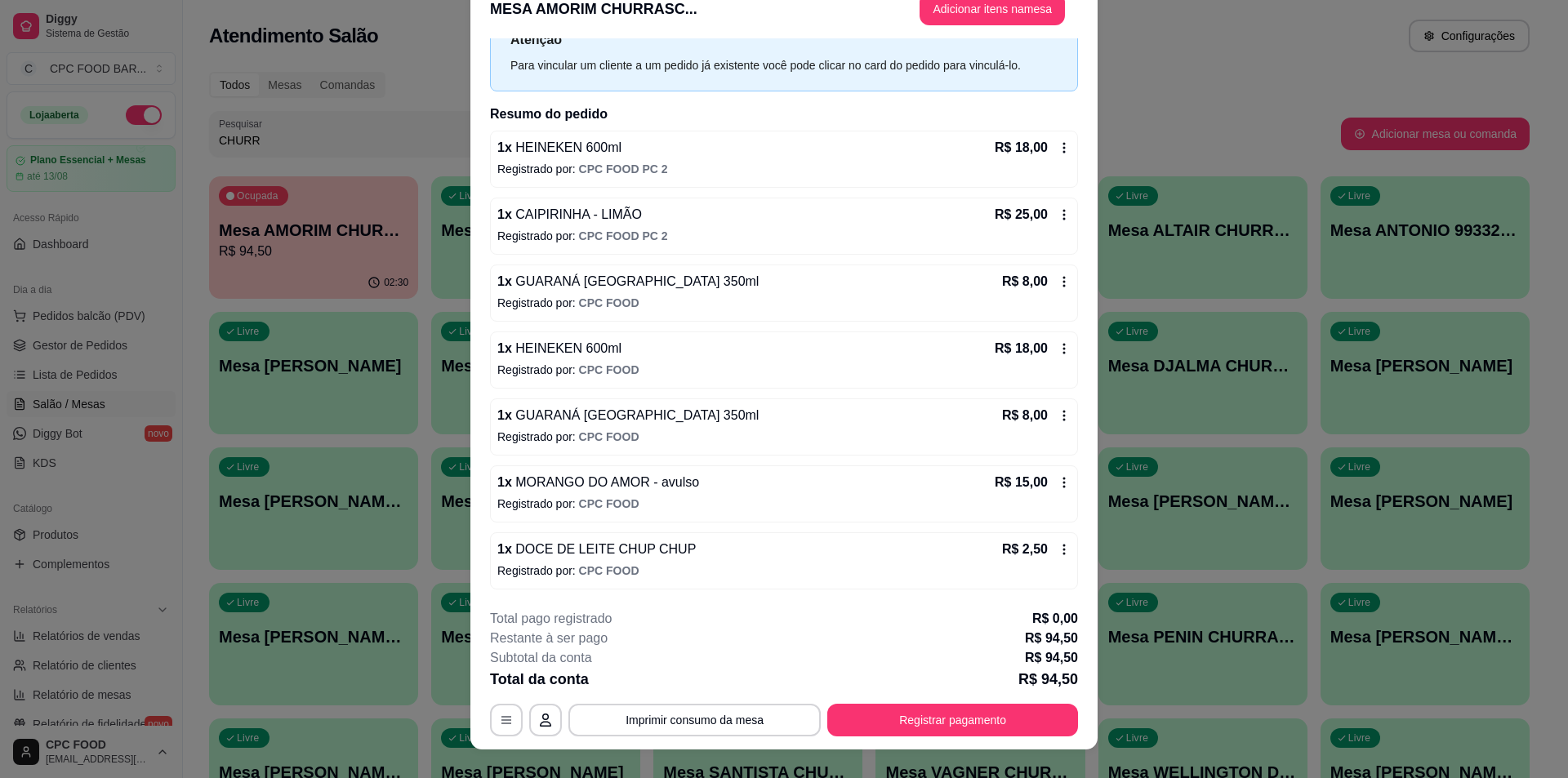
scroll to position [48, 0]
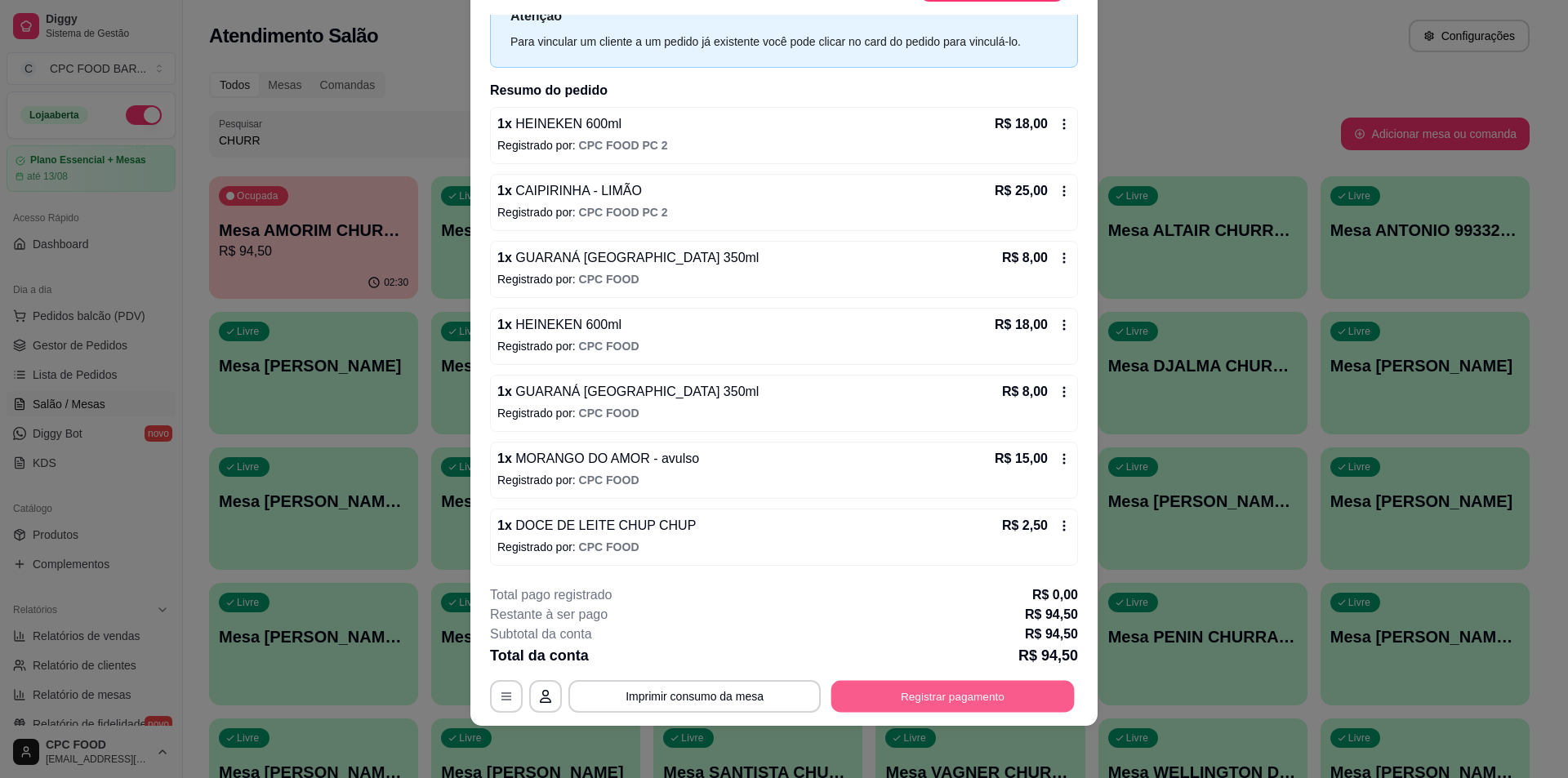
click at [916, 692] on button "Registrar pagamento" at bounding box center [953, 697] width 243 height 32
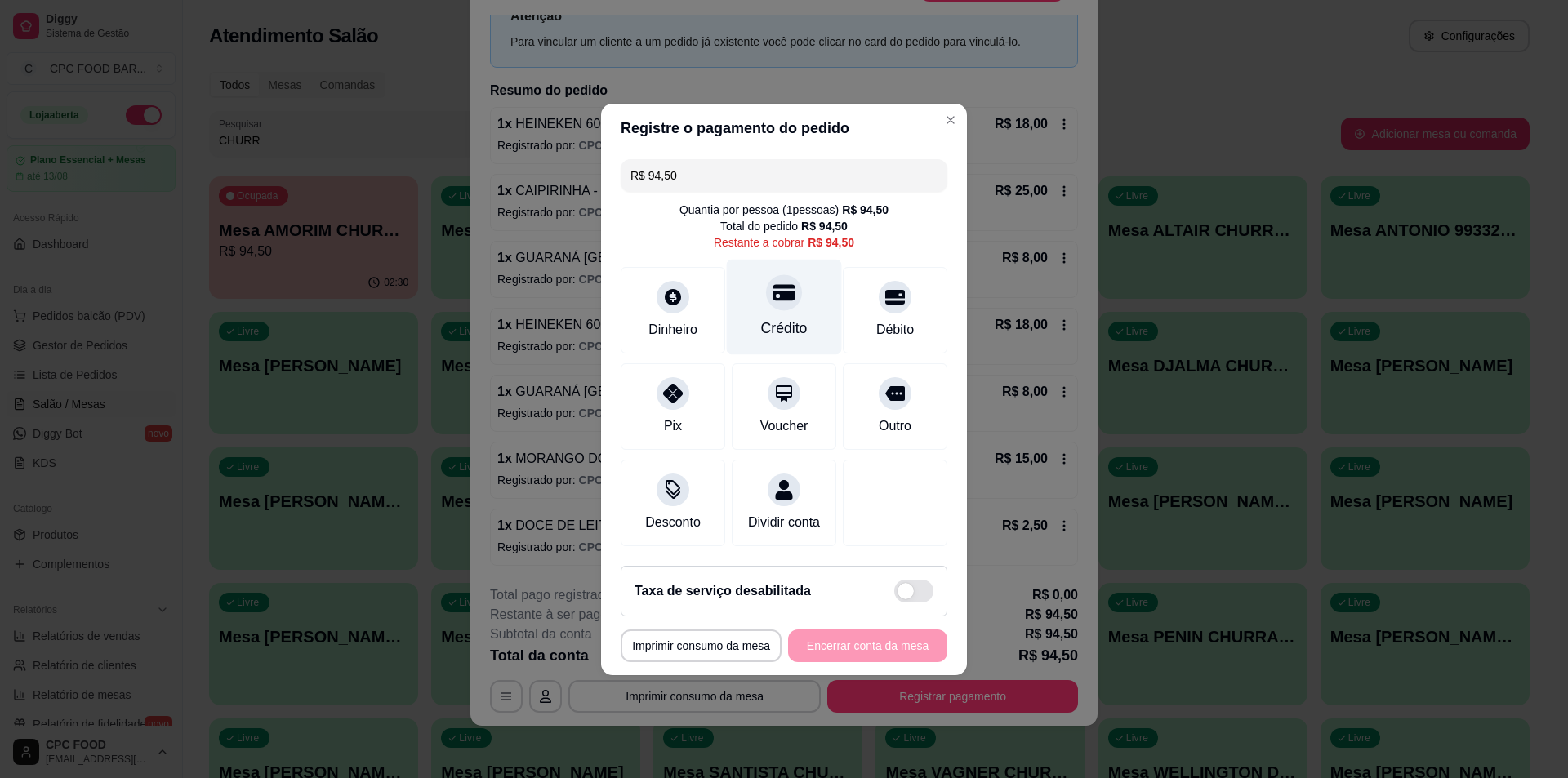
click at [785, 293] on icon at bounding box center [784, 292] width 22 height 22
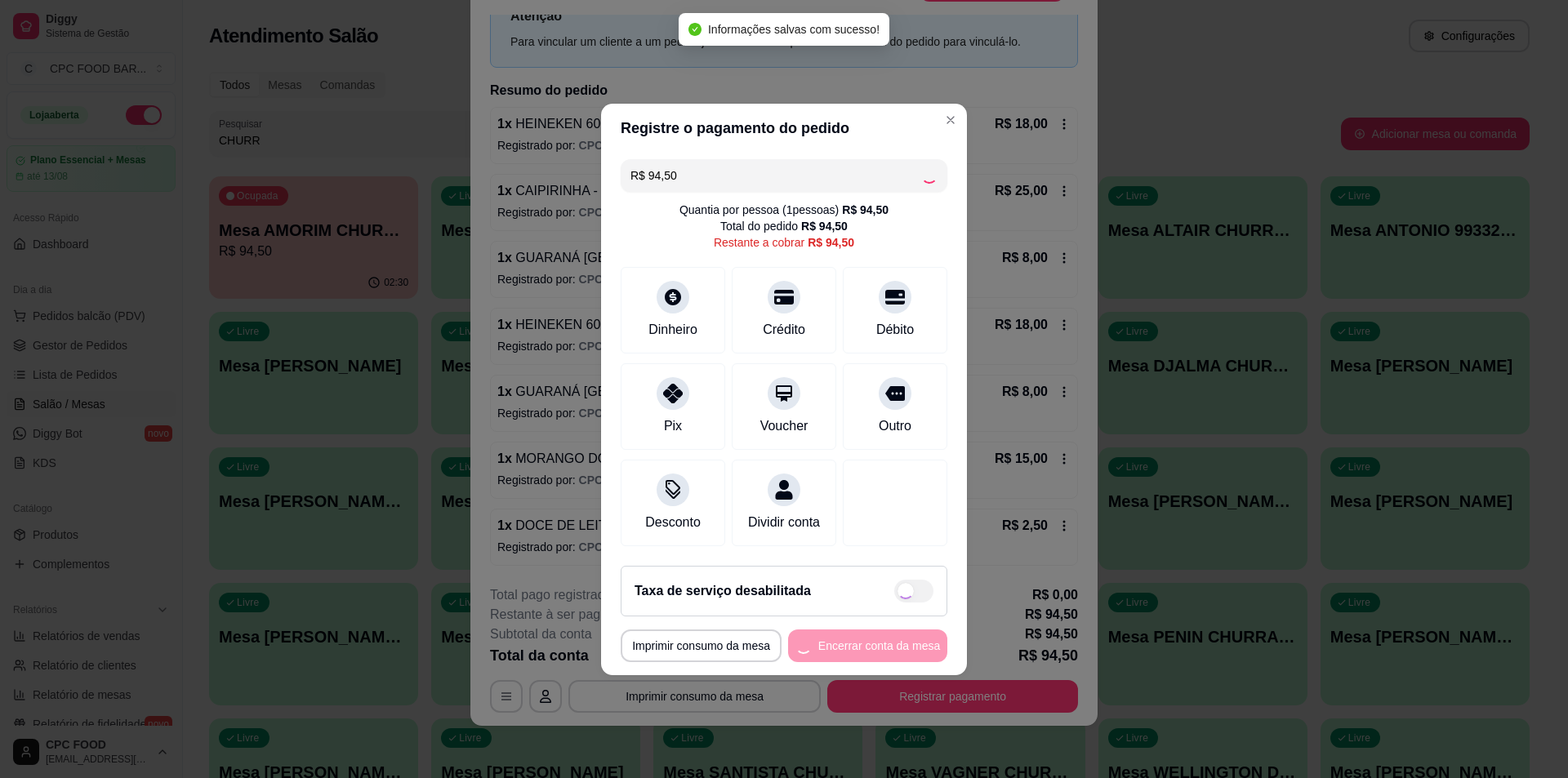
type input "R$ 0,00"
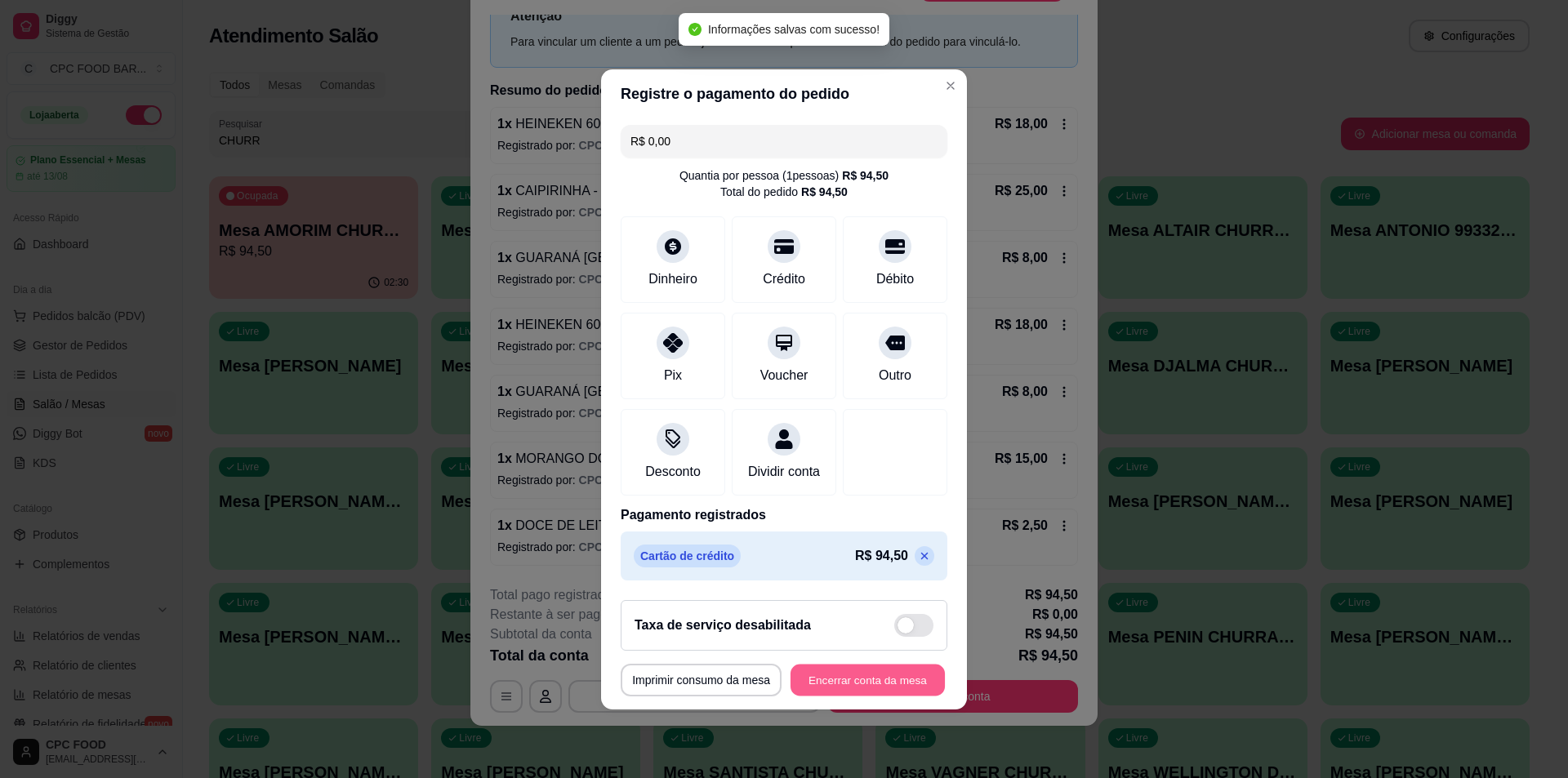
click at [909, 687] on button "Encerrar conta da mesa" at bounding box center [868, 679] width 154 height 32
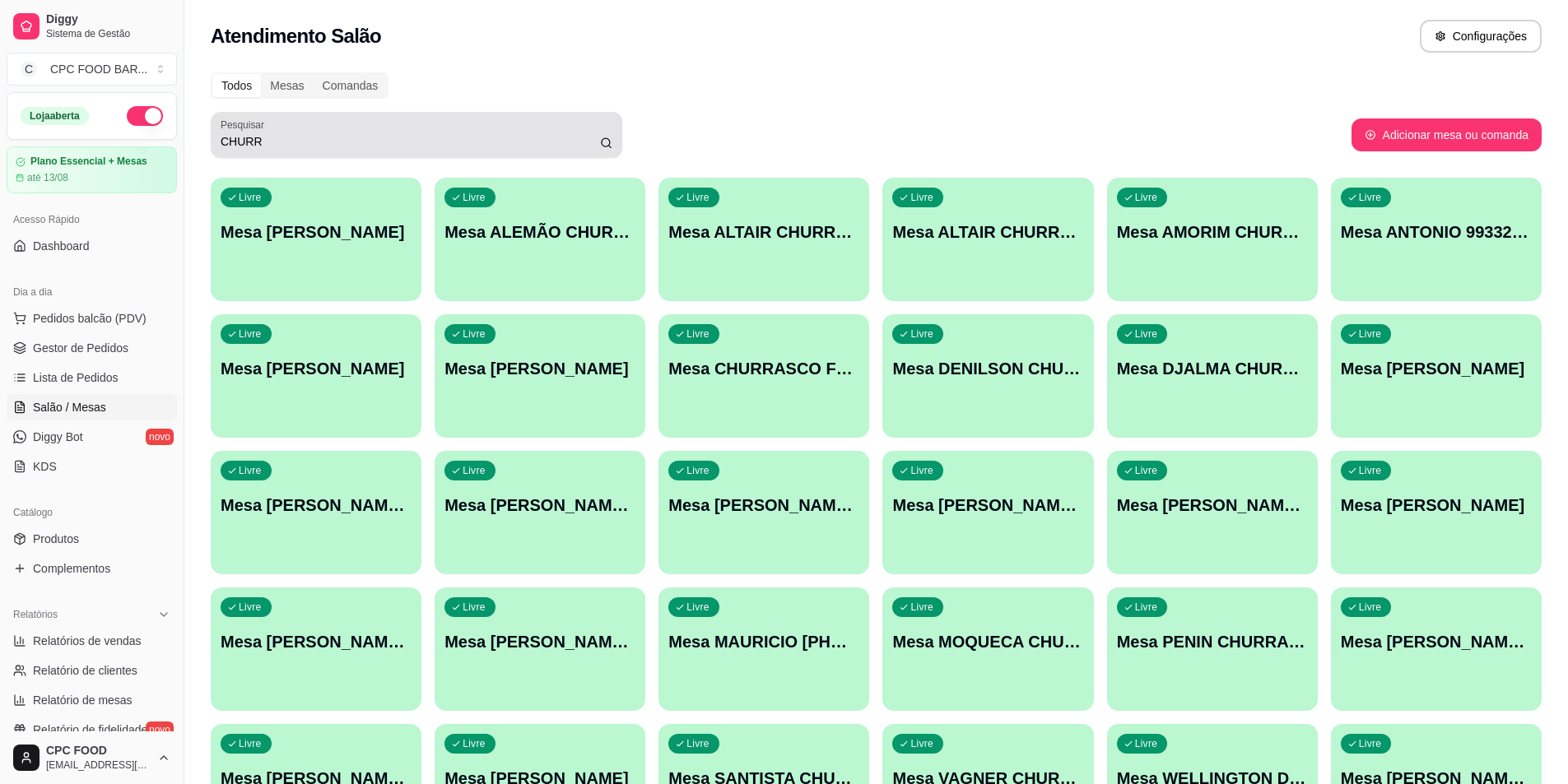
click at [466, 141] on input "CHURR" at bounding box center [410, 141] width 379 height 17
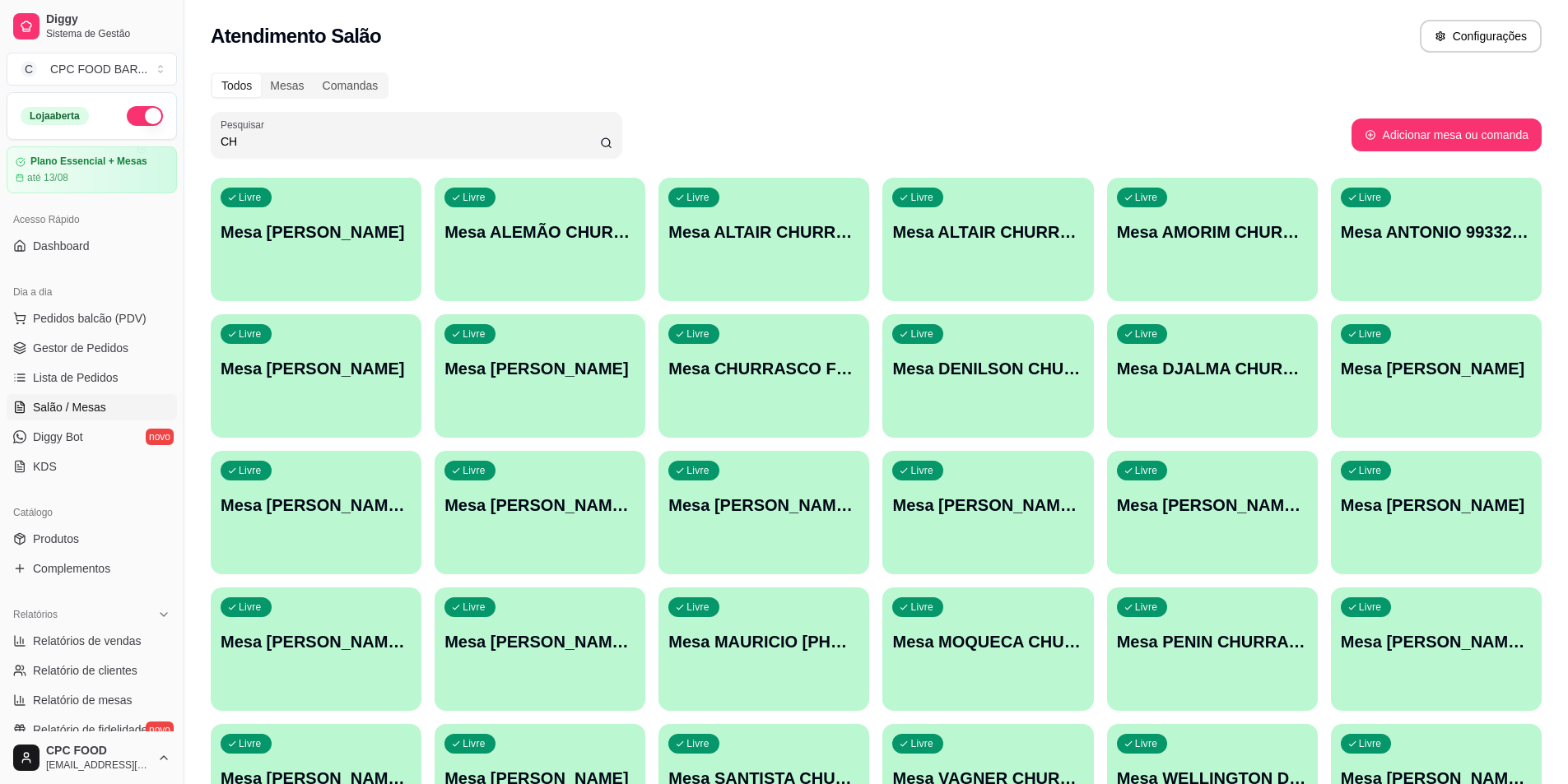
type input "C"
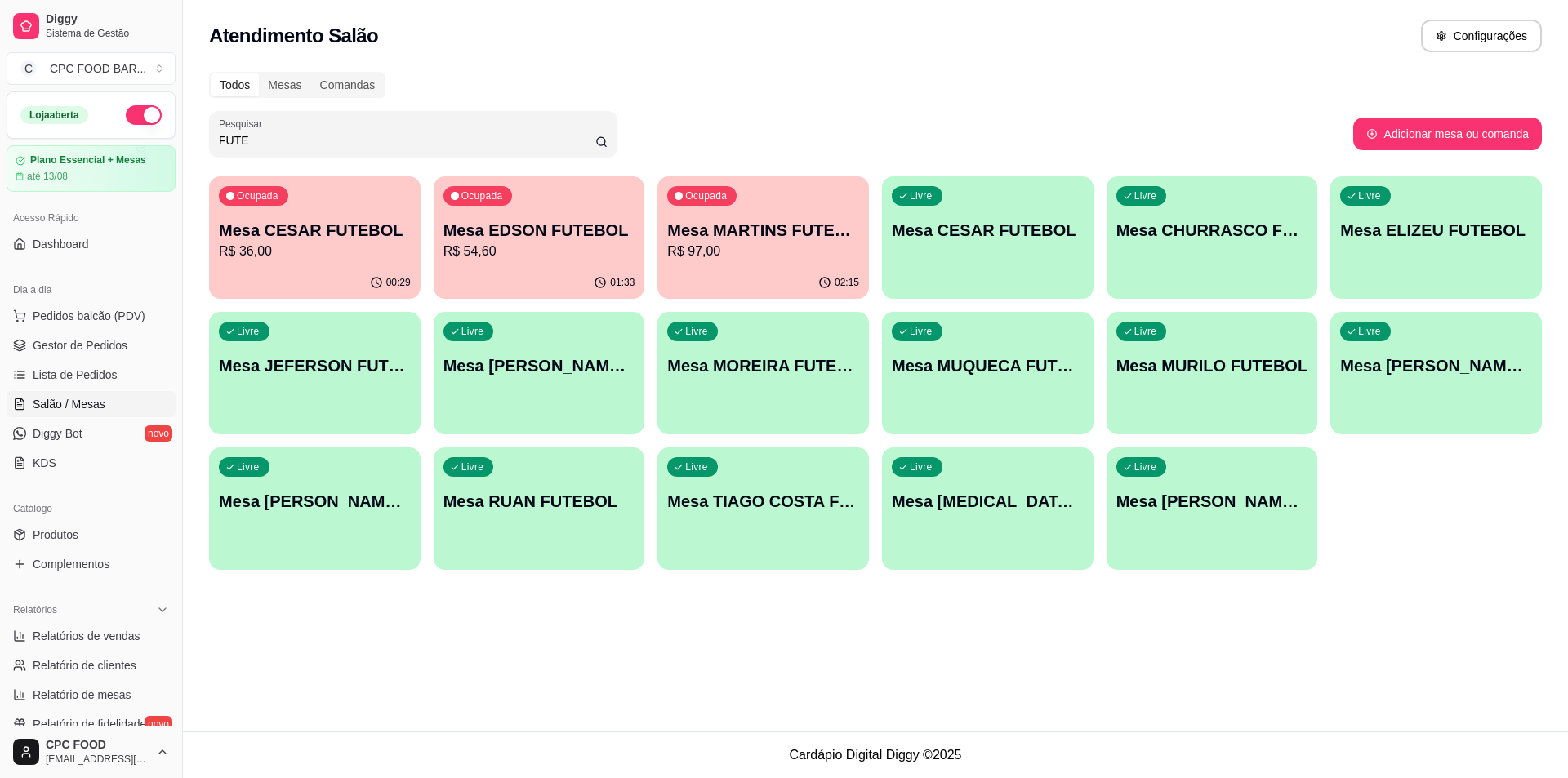
type input "FUTE"
click at [383, 228] on p "Mesa CESAR FUTEBOL" at bounding box center [315, 230] width 192 height 22
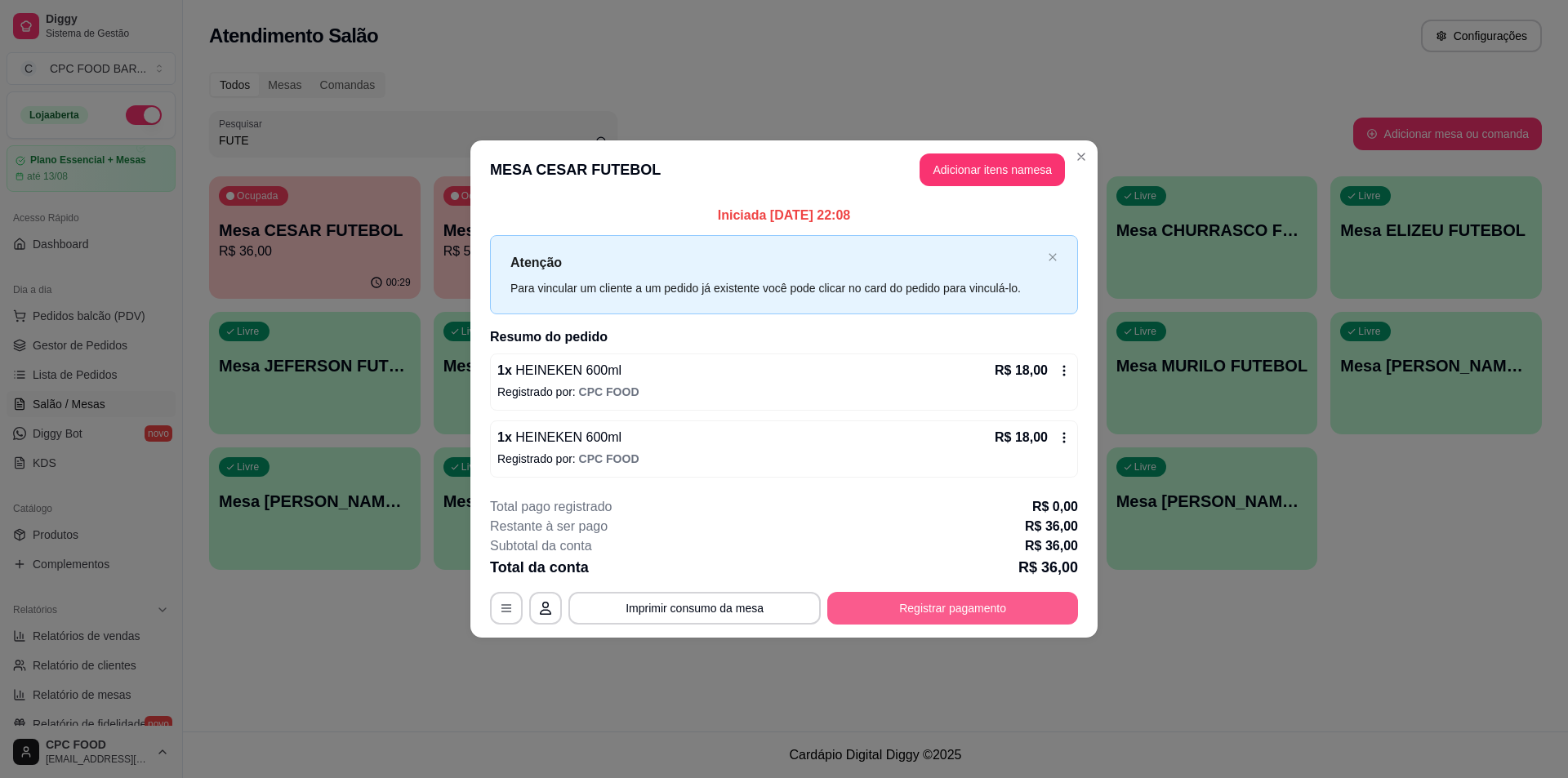
click at [960, 615] on button "Registrar pagamento" at bounding box center [952, 608] width 250 height 32
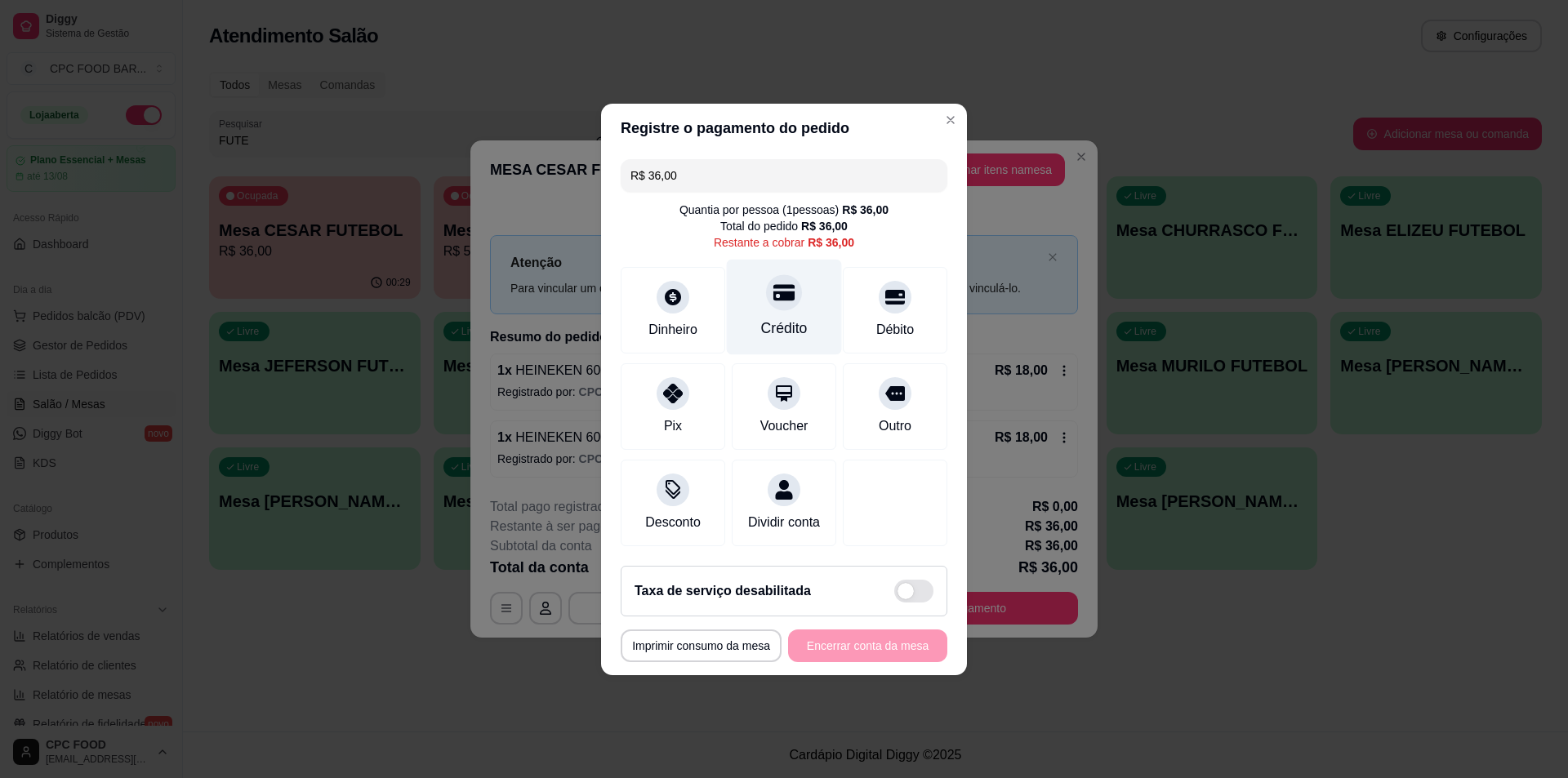
click at [768, 319] on div "Crédito" at bounding box center [785, 328] width 47 height 22
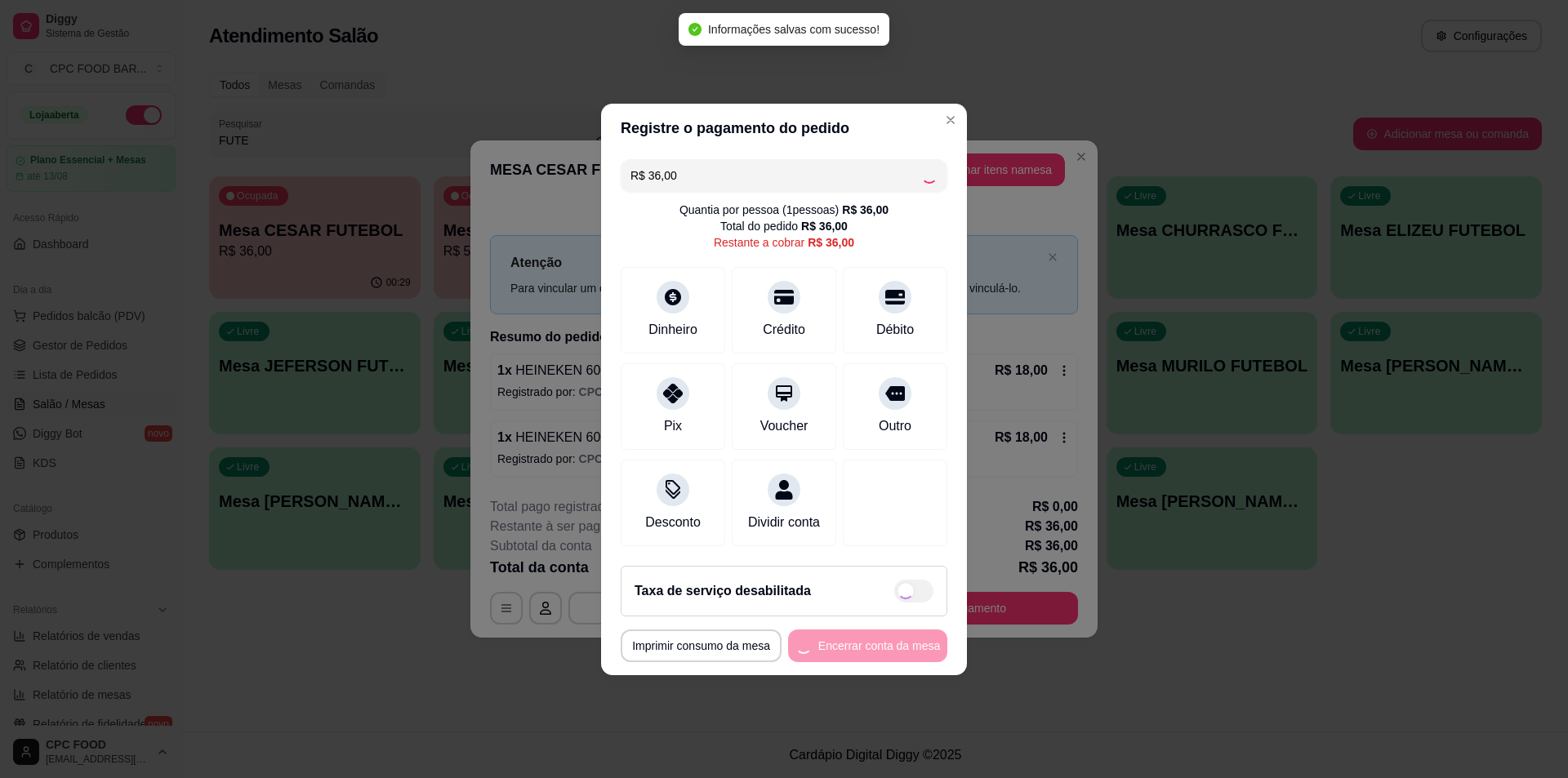
type input "R$ 0,00"
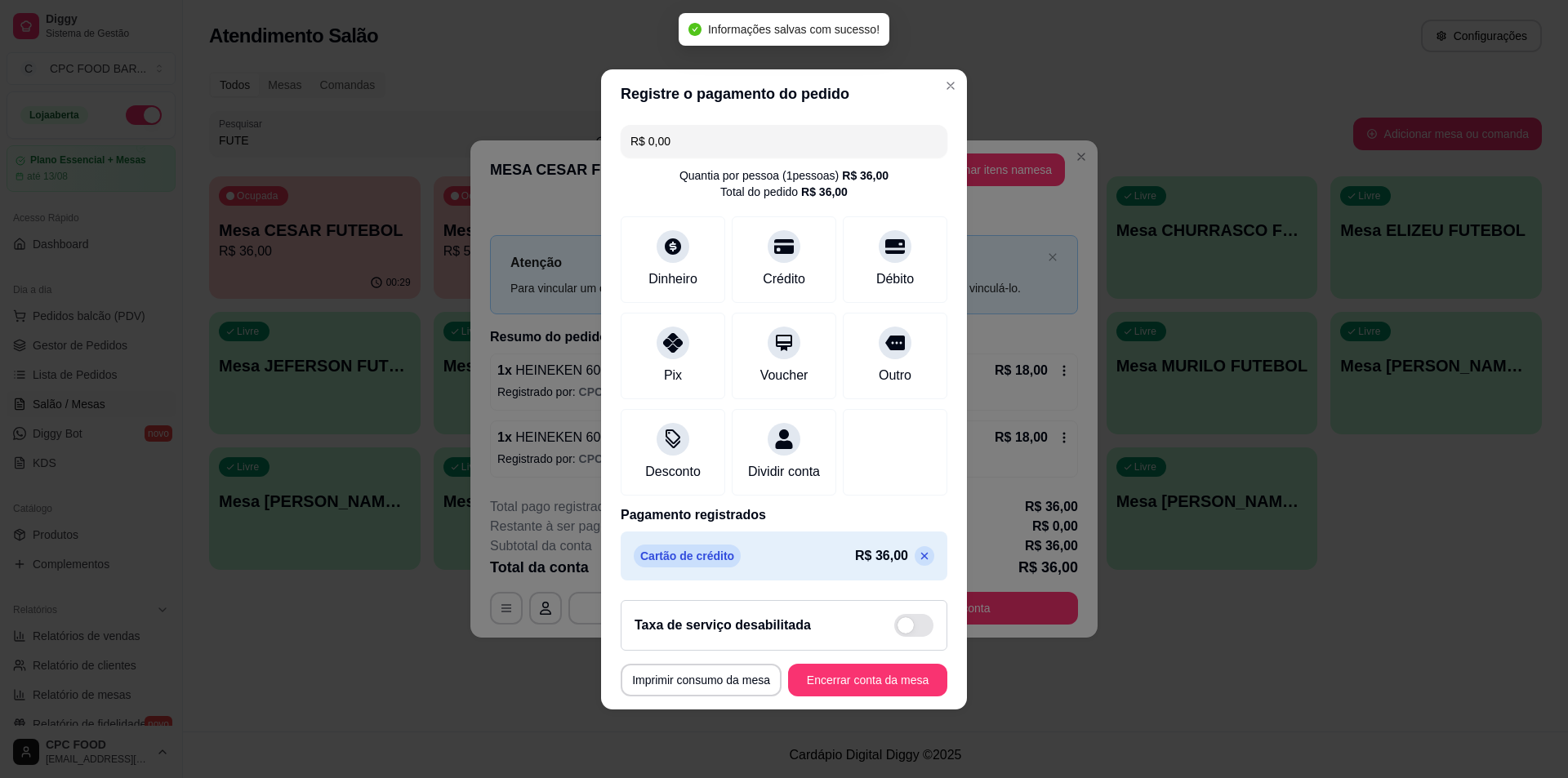
click at [846, 668] on footer "**********" at bounding box center [784, 648] width 366 height 122
click at [846, 675] on button "Encerrar conta da mesa" at bounding box center [868, 679] width 154 height 32
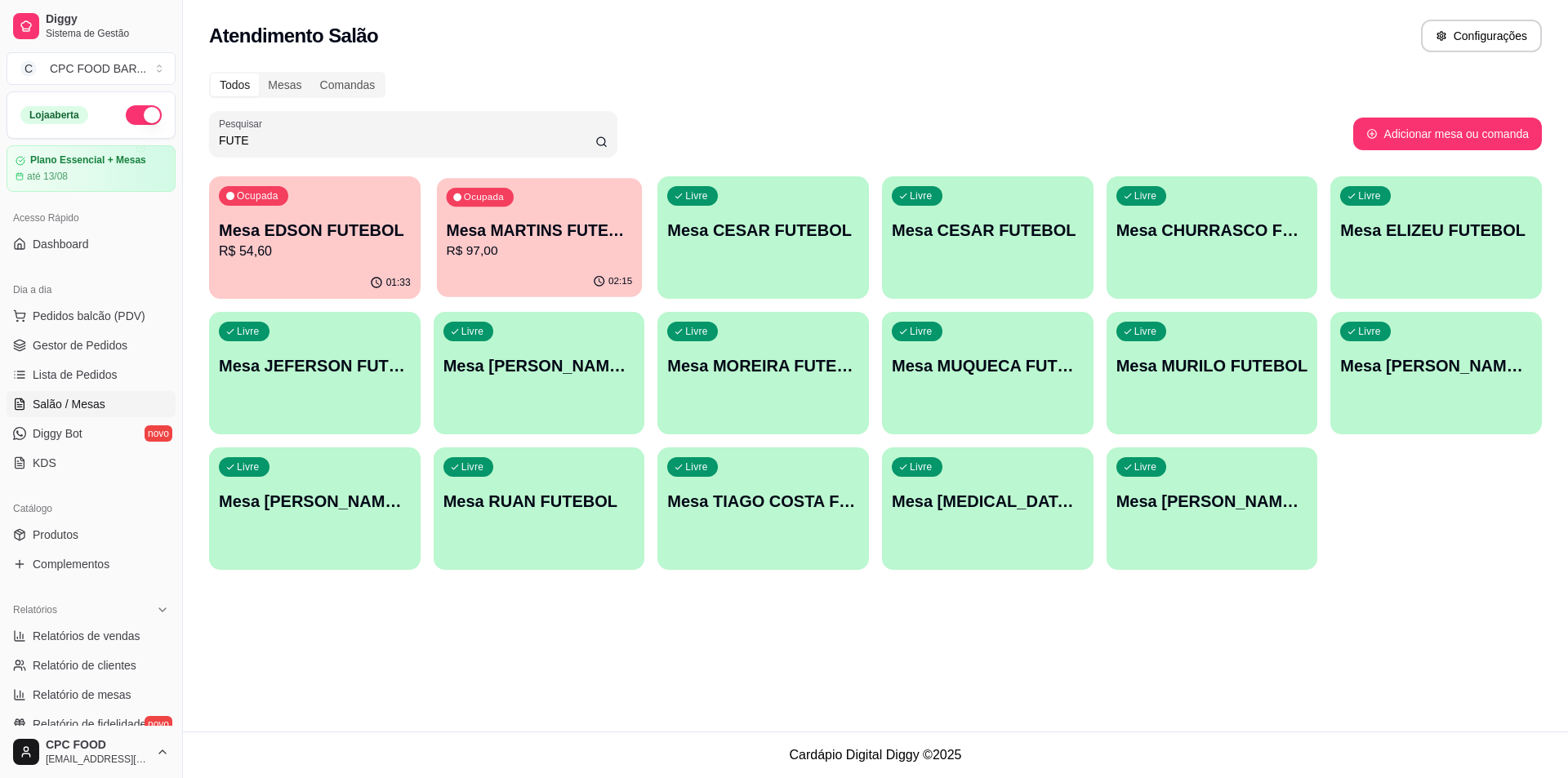
click at [550, 222] on p "Mesa MARTINS FUTEBOL" at bounding box center [539, 231] width 186 height 22
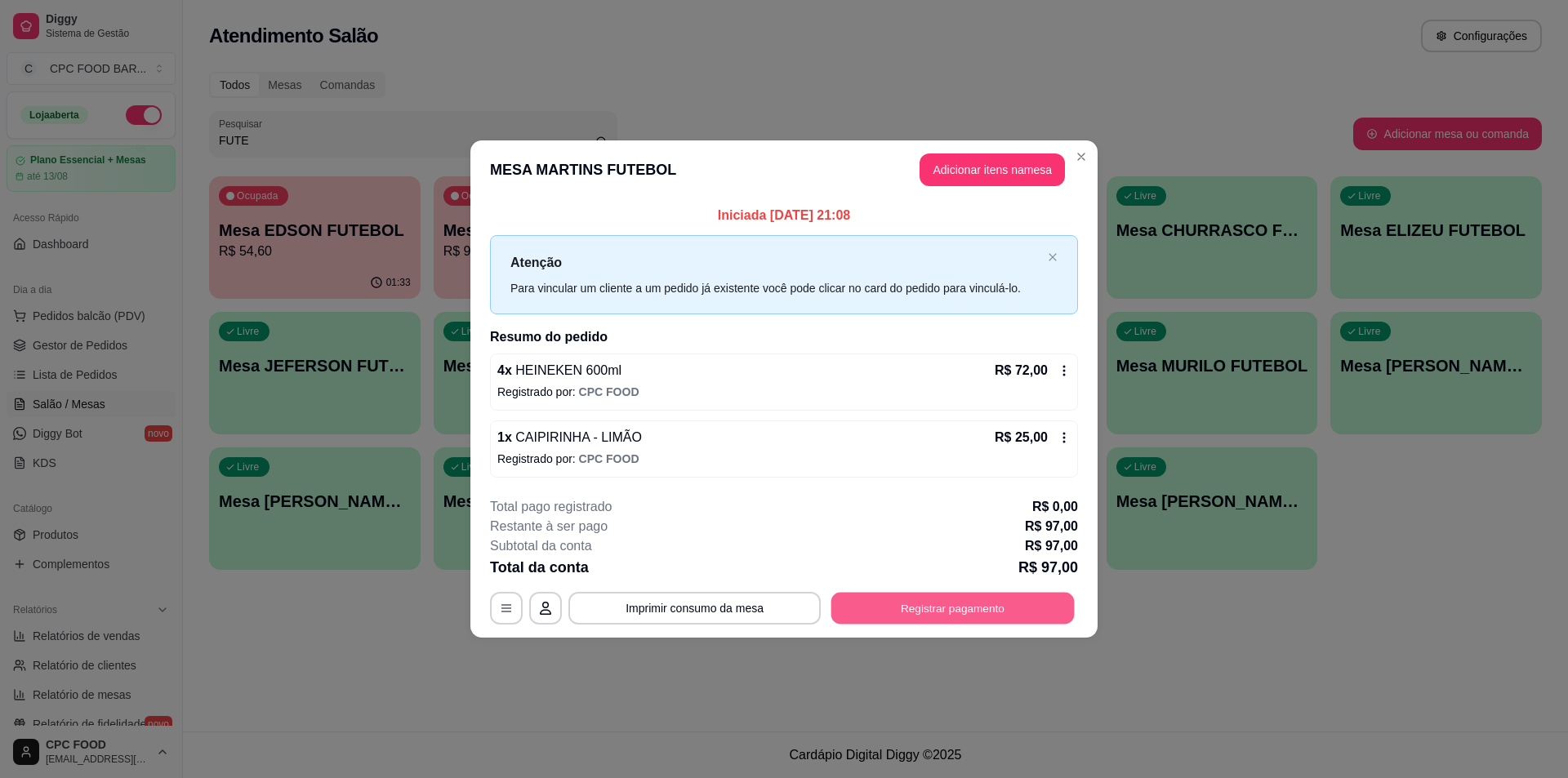
click at [952, 601] on button "Registrar pagamento" at bounding box center [953, 609] width 243 height 32
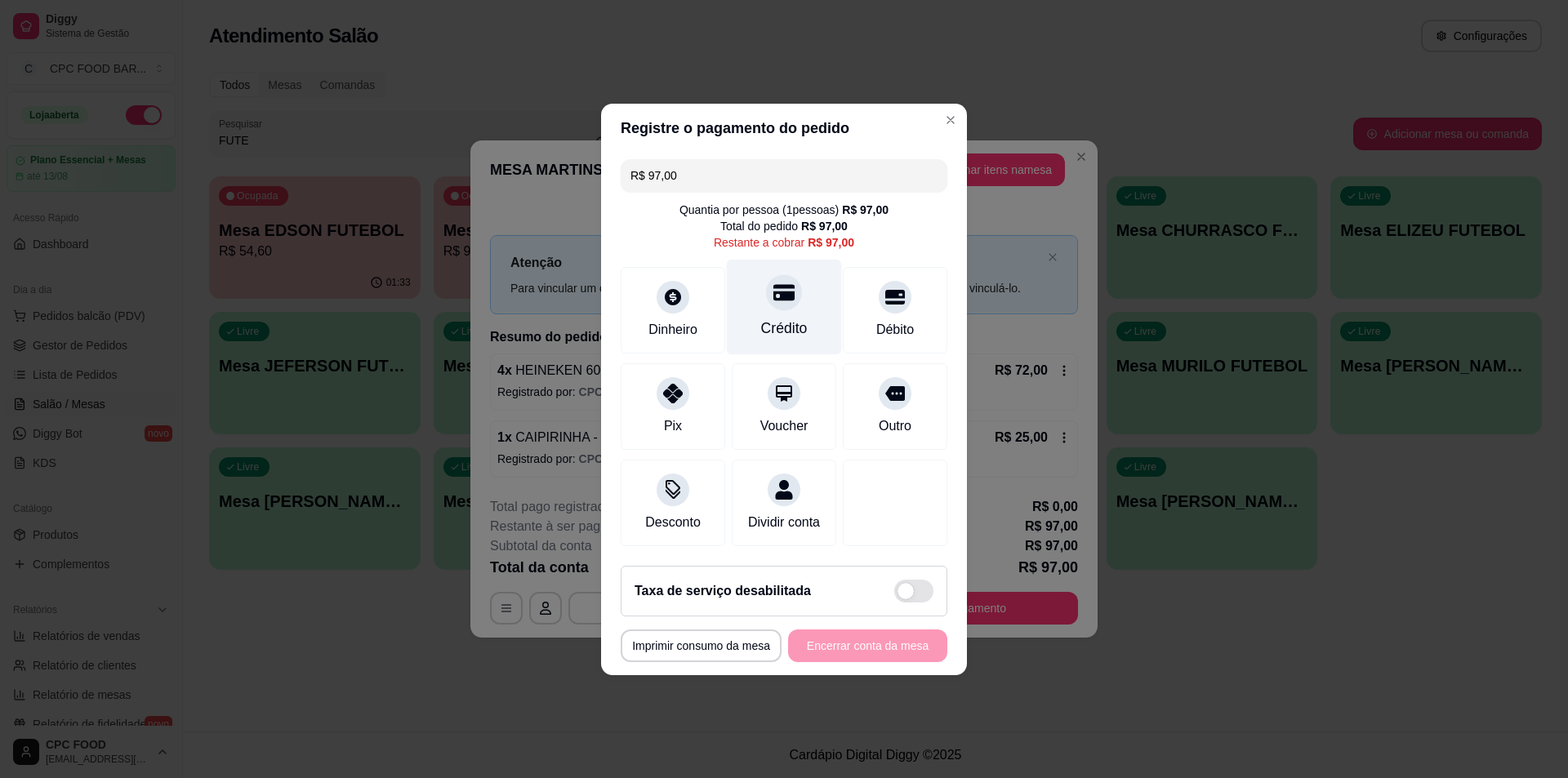
click at [750, 299] on div "Crédito" at bounding box center [785, 307] width 115 height 96
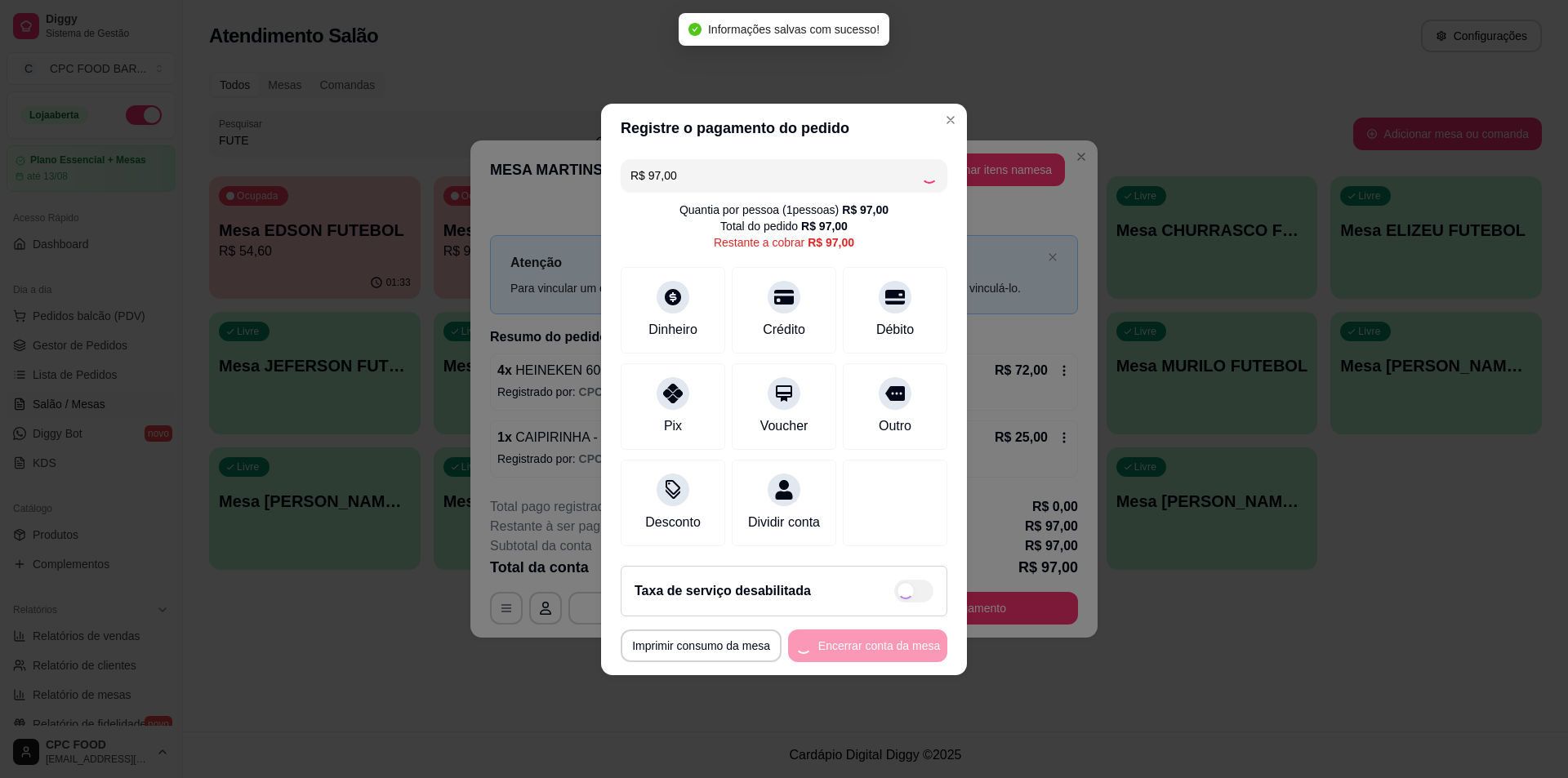
type input "R$ 0,00"
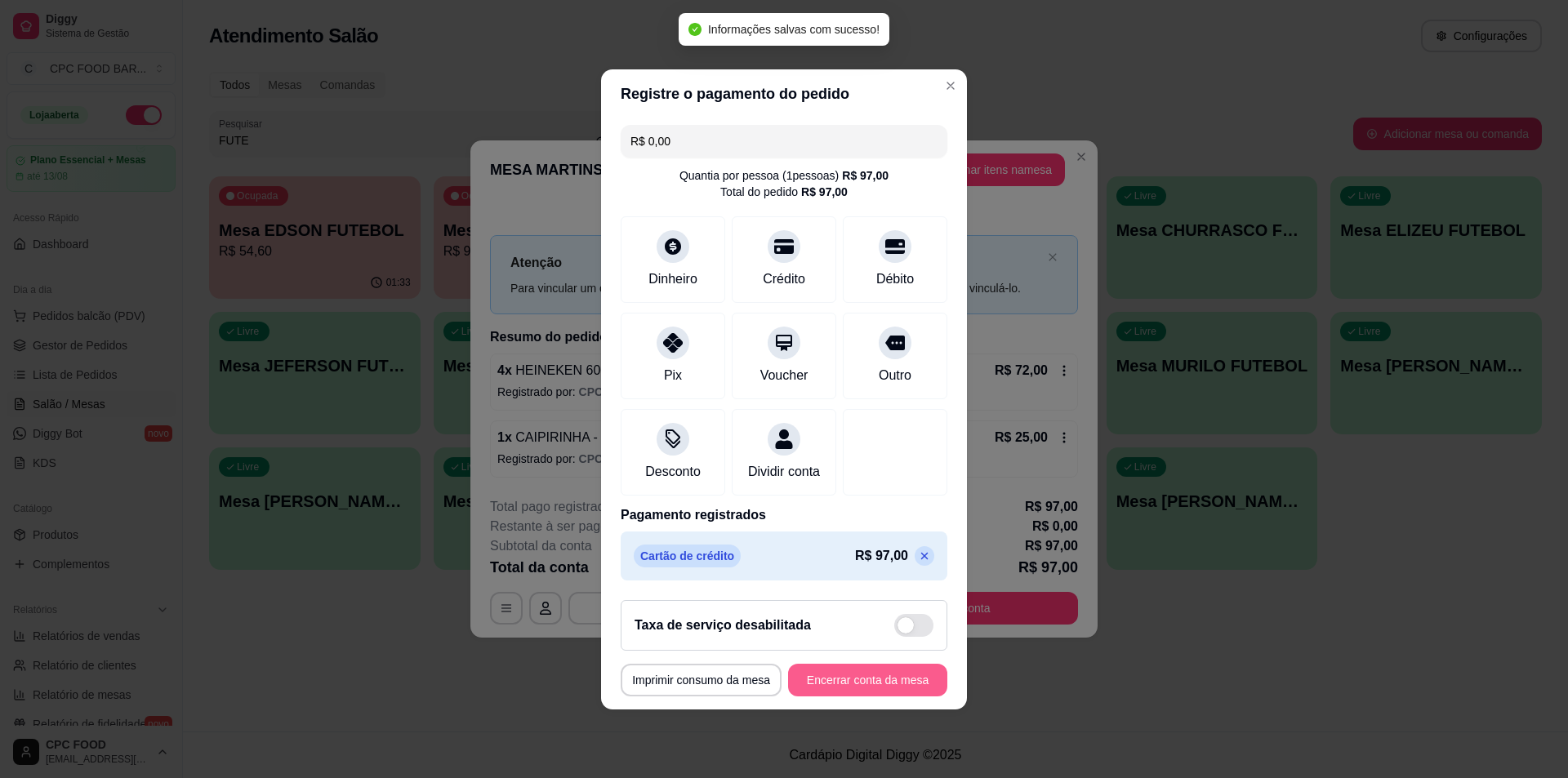
click at [882, 695] on button "Encerrar conta da mesa" at bounding box center [867, 679] width 159 height 32
